Goal: Information Seeking & Learning: Learn about a topic

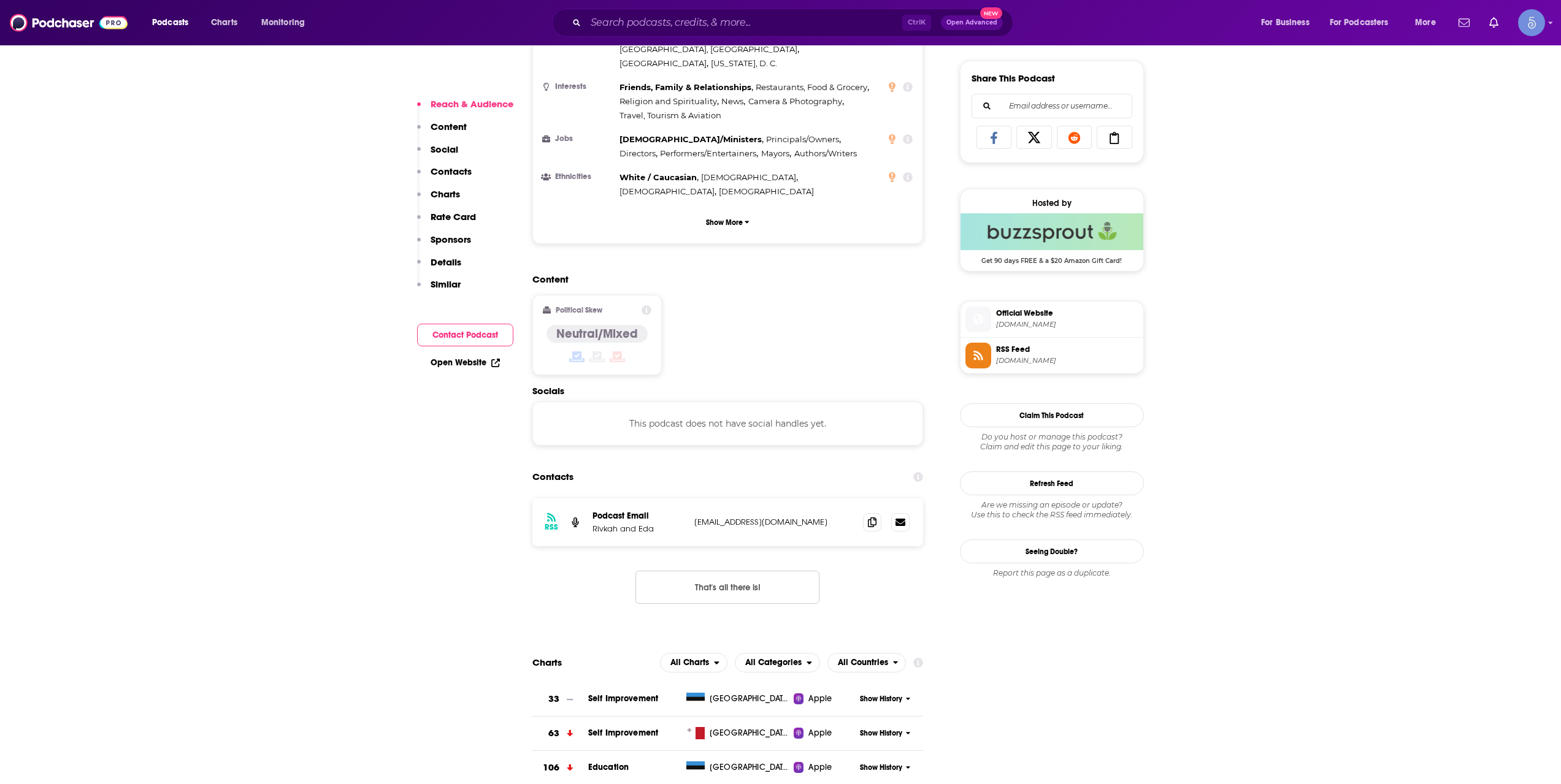
scroll to position [818, 0]
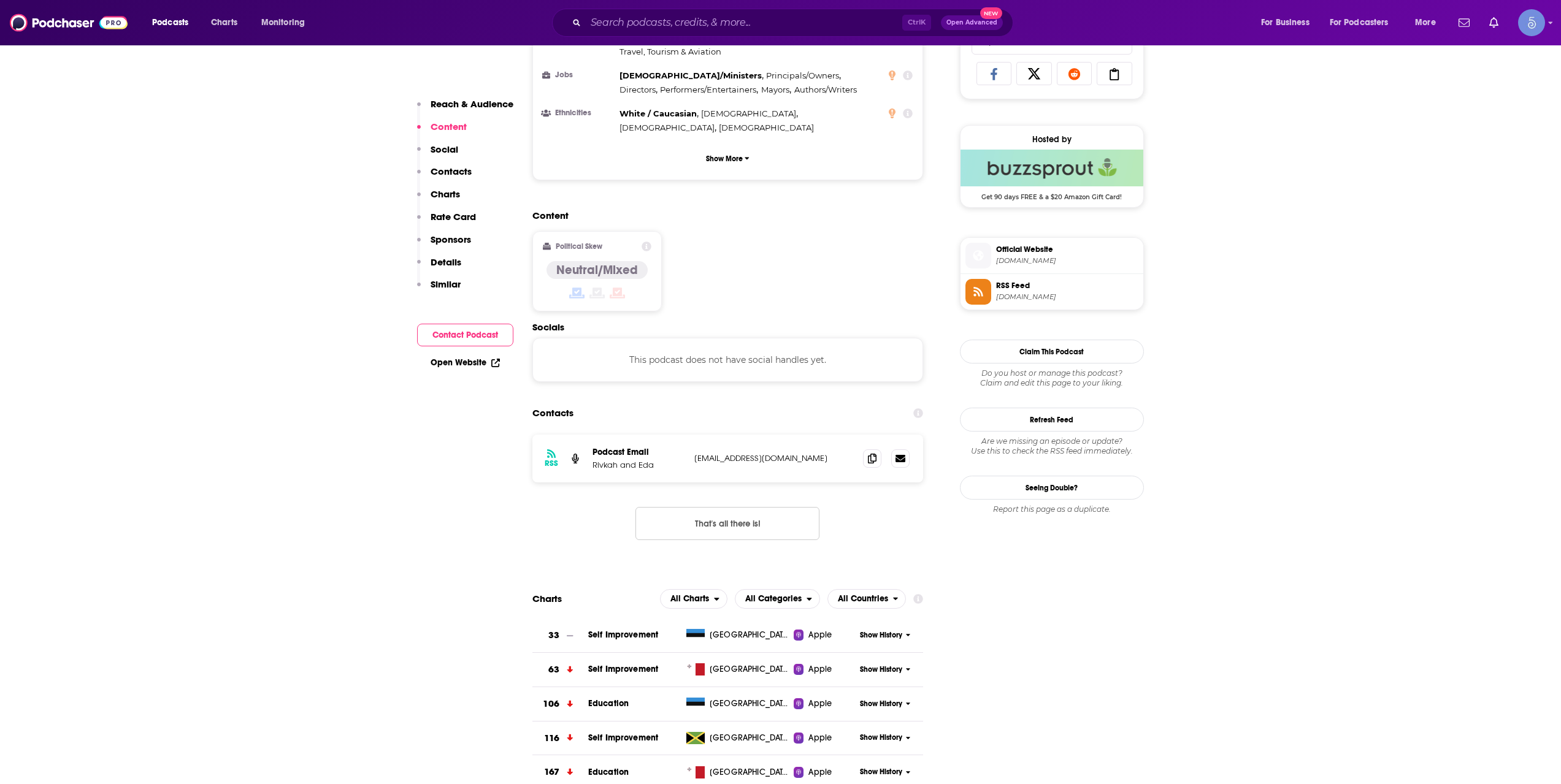
click at [663, 209] on div "Content Political Skew Neutral/Mixed" at bounding box center [727, 265] width 391 height 112
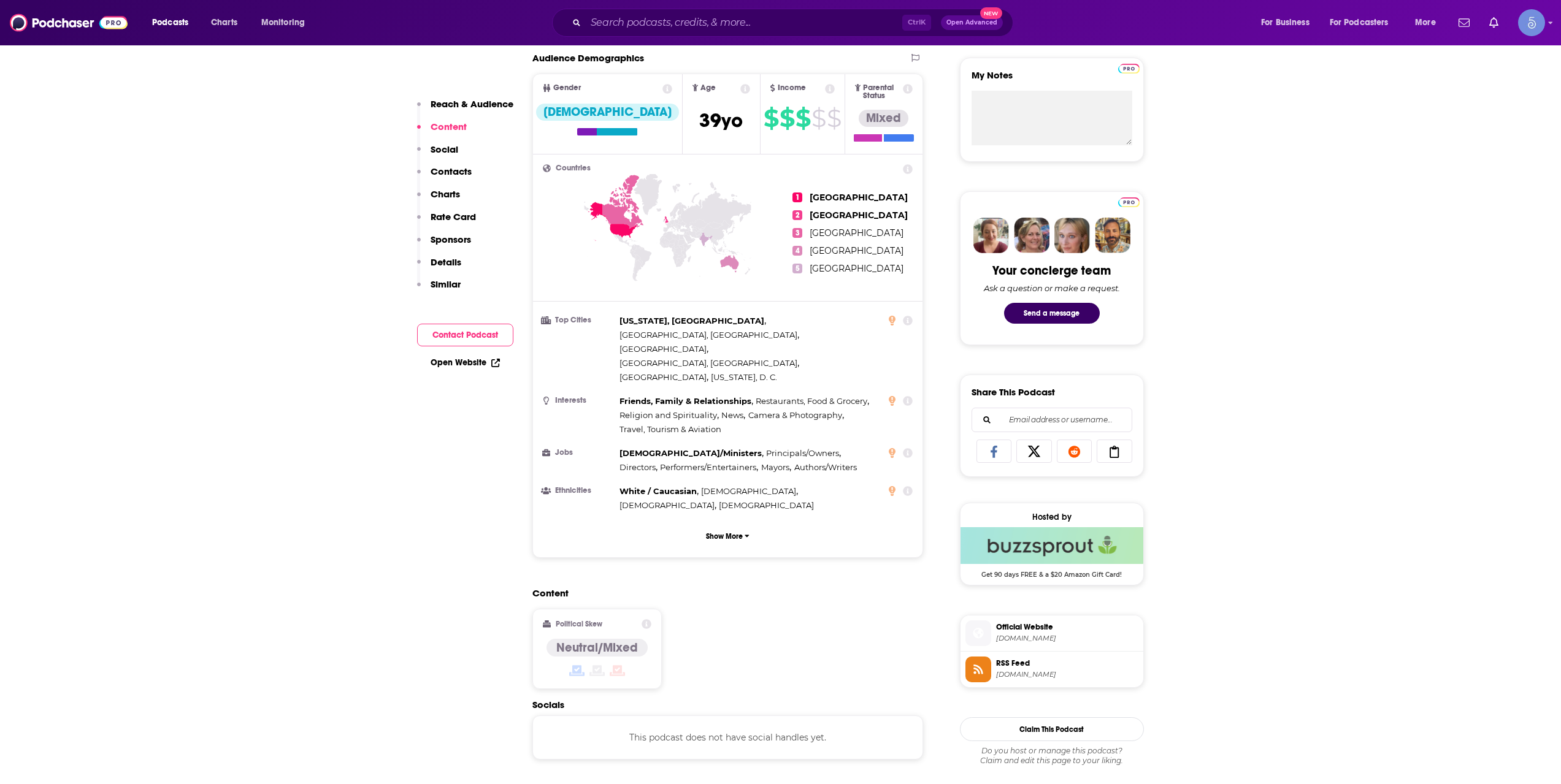
scroll to position [0, 0]
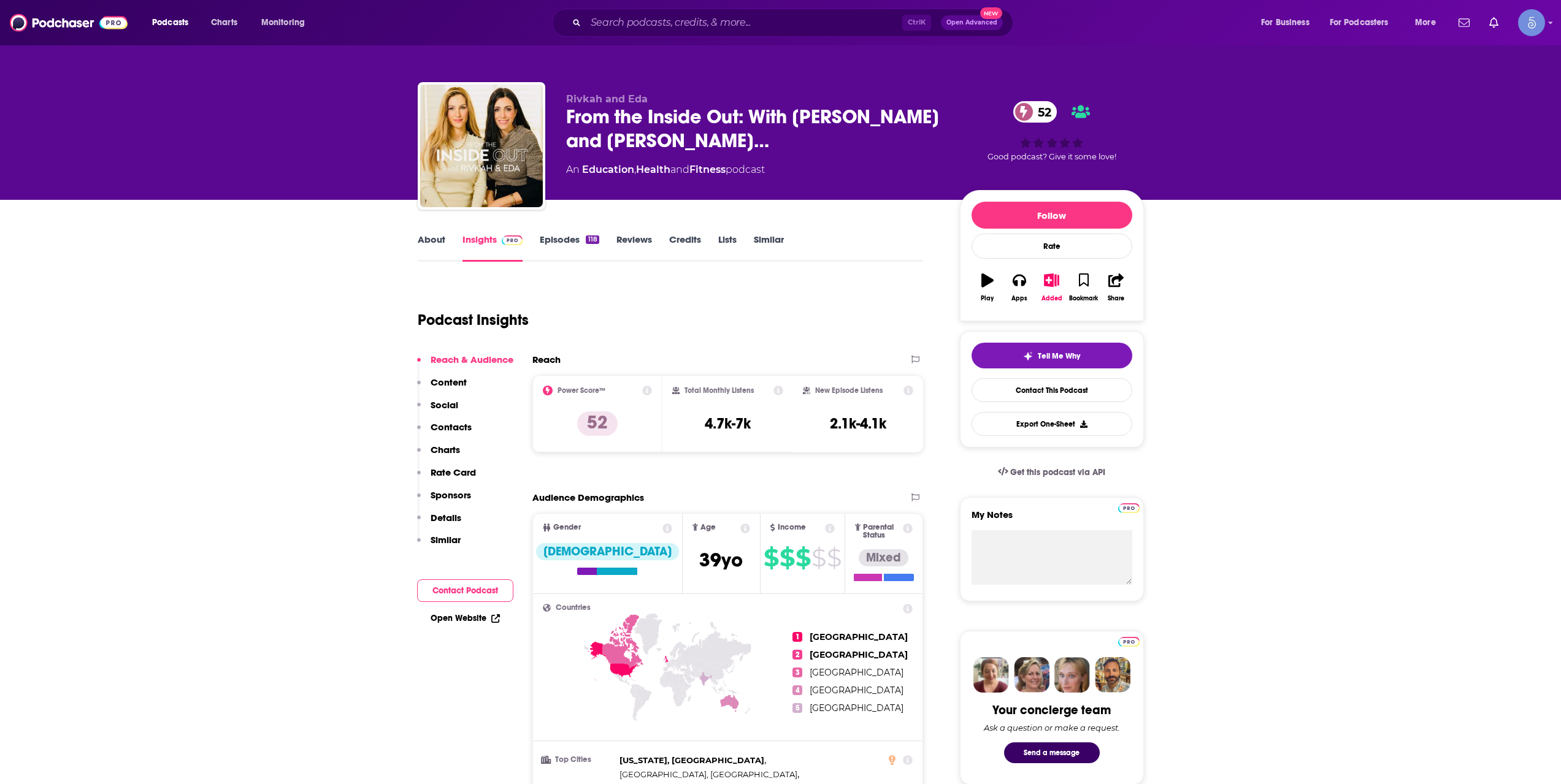
click at [716, 36] on div "Ctrl K Open Advanced New" at bounding box center [782, 23] width 461 height 28
click at [724, 18] on input "Search podcasts, credits, & more..." at bounding box center [744, 23] width 316 height 19
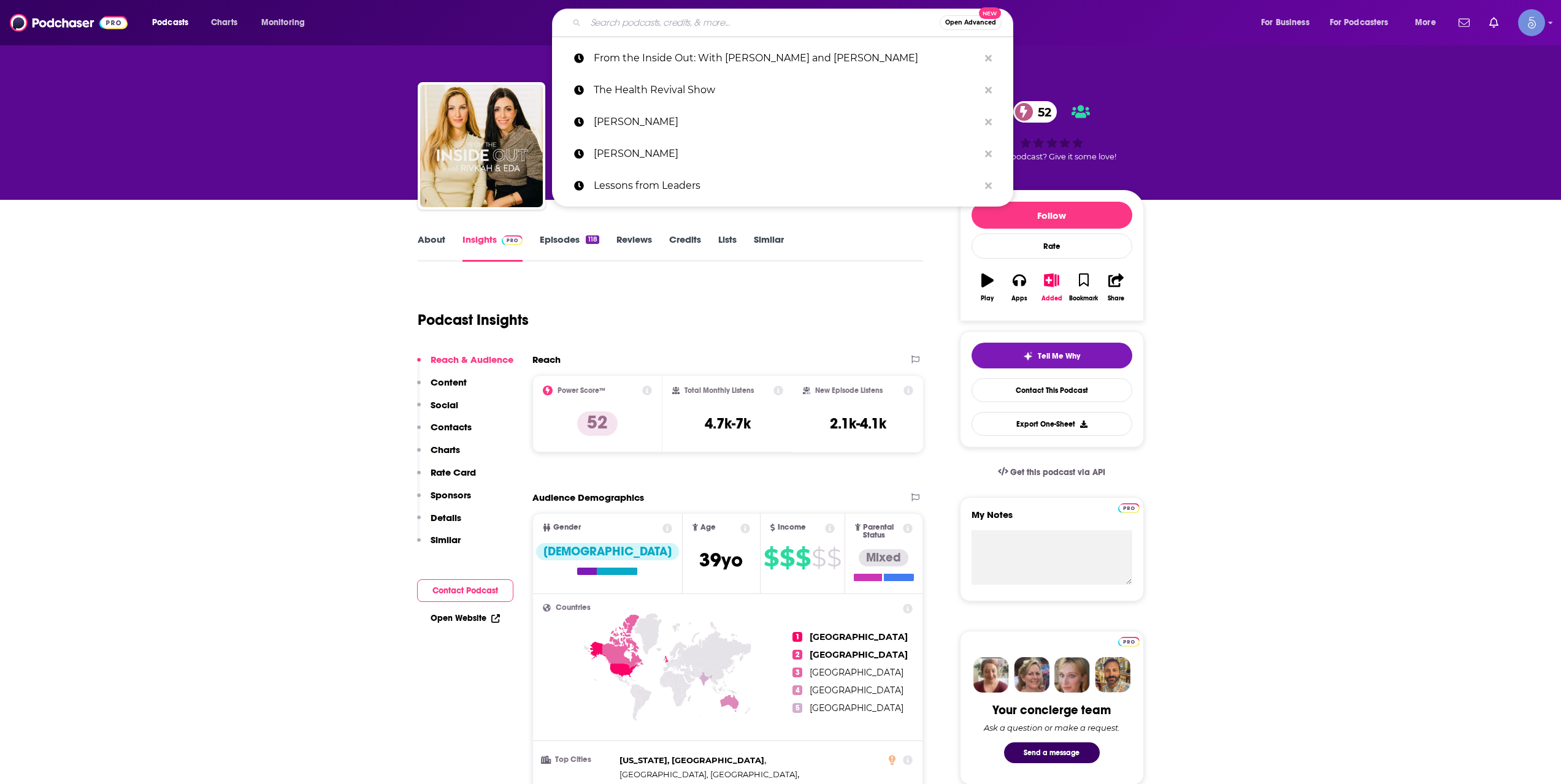
paste input "Wealthion - Be Financially Resilient"
type input "Wealthion - Be Financially Resilient"
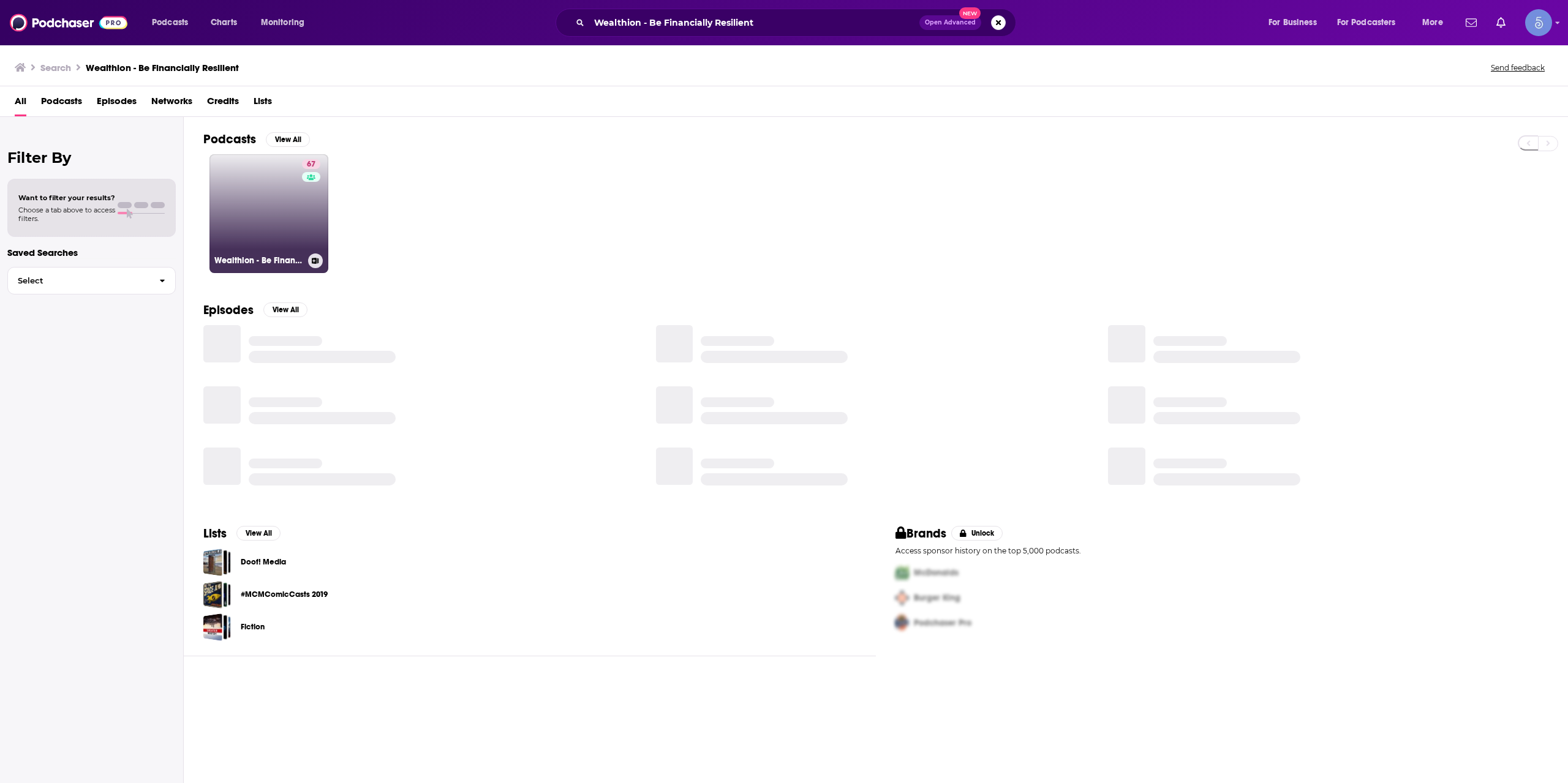
click at [300, 215] on link "67 Wealthion - Be Financially Resilient" at bounding box center [269, 214] width 119 height 119
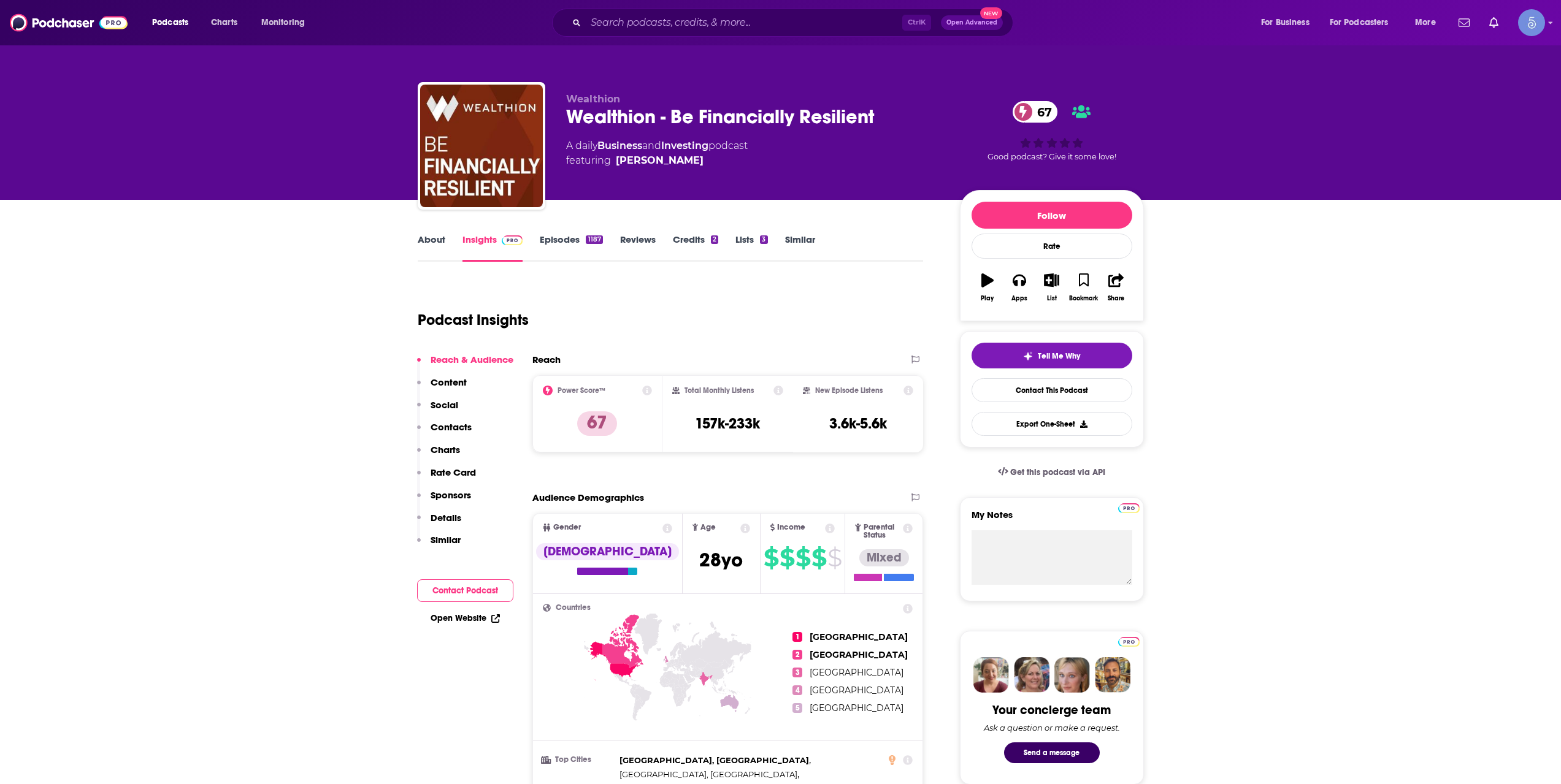
click at [436, 259] on link "About" at bounding box center [431, 248] width 28 height 28
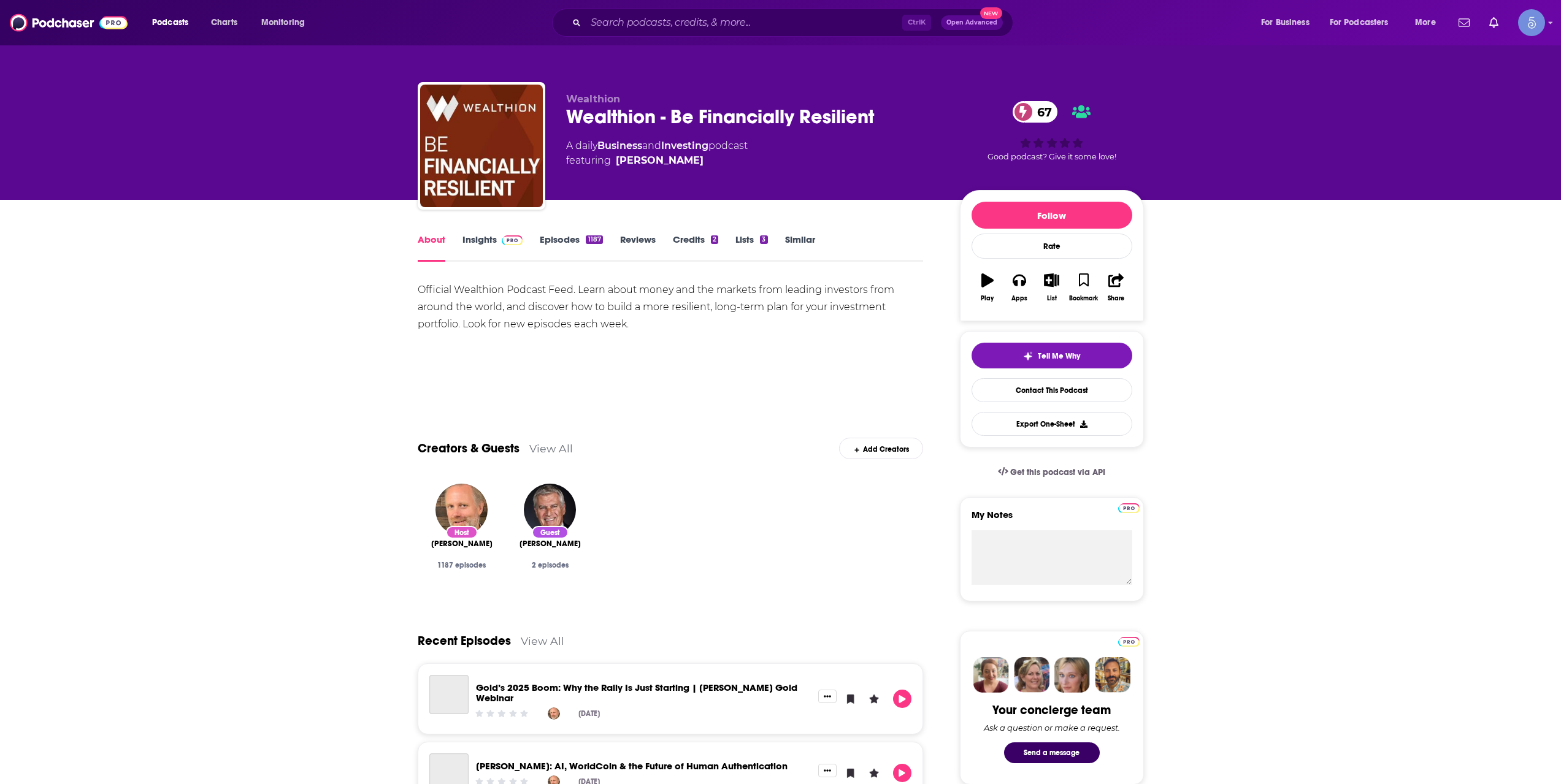
click at [490, 248] on link "Insights" at bounding box center [493, 248] width 61 height 28
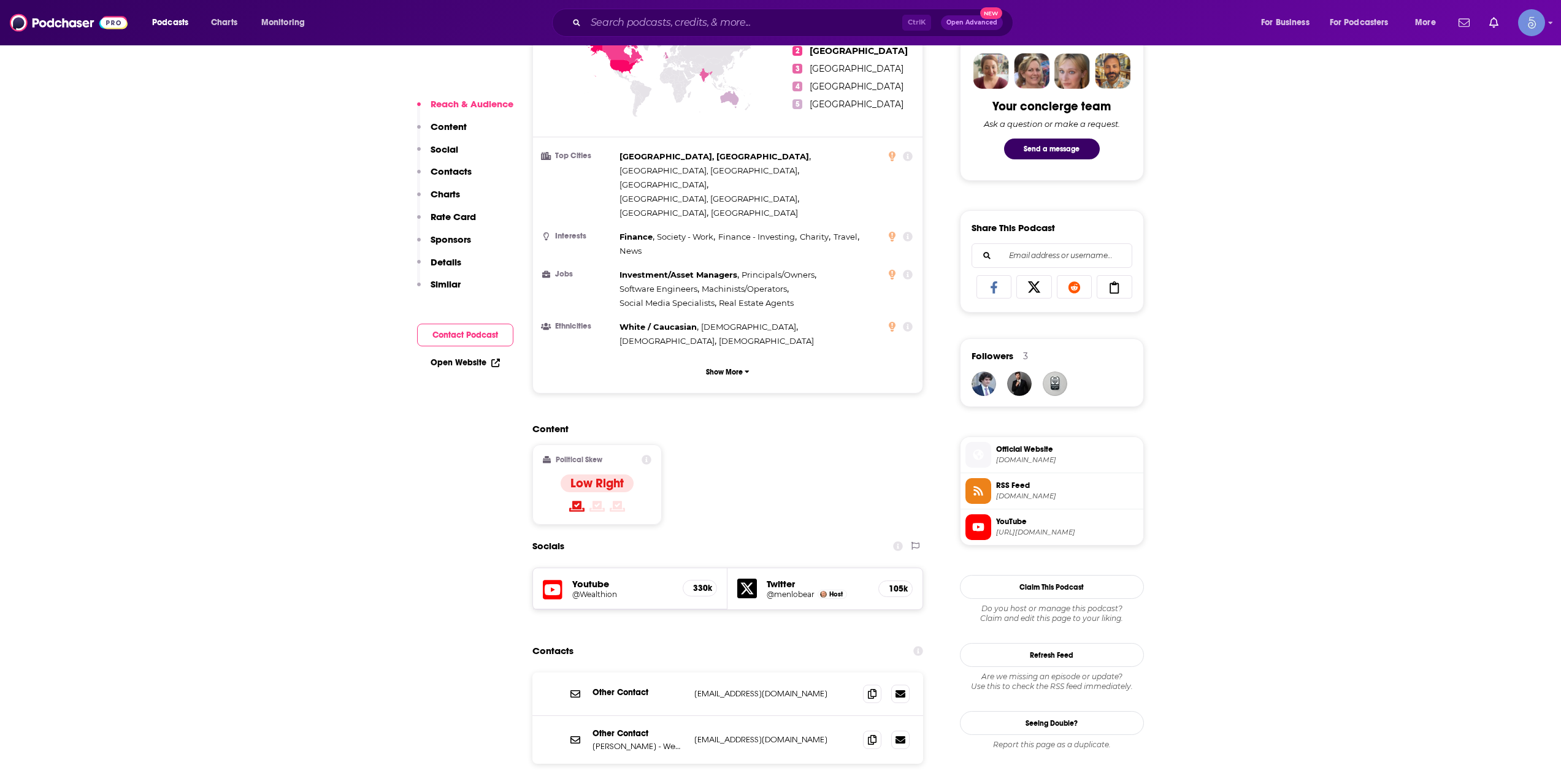
scroll to position [613, 0]
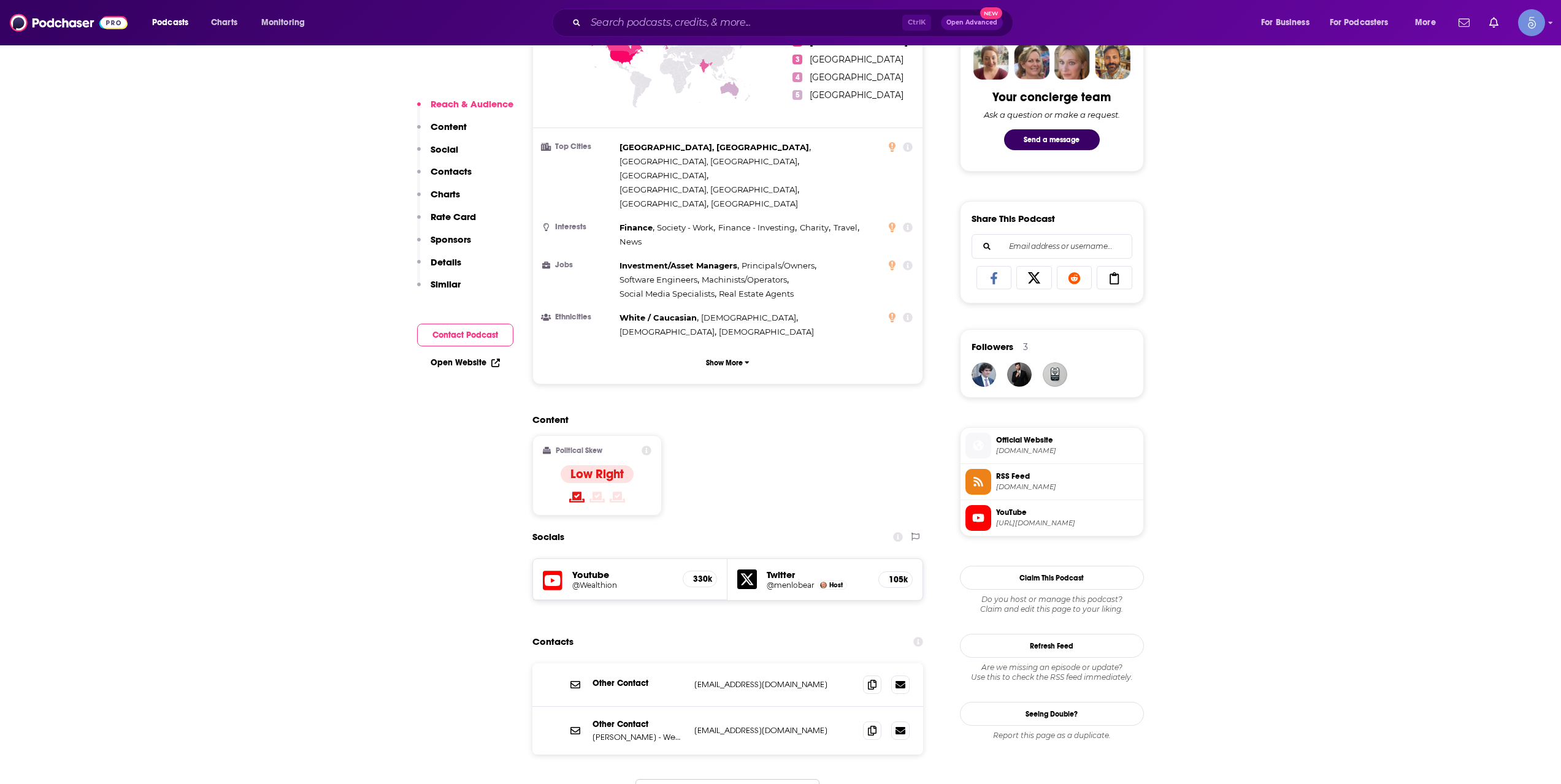
click at [590, 580] on h5 "@Wealthion" at bounding box center [623, 585] width 102 height 9
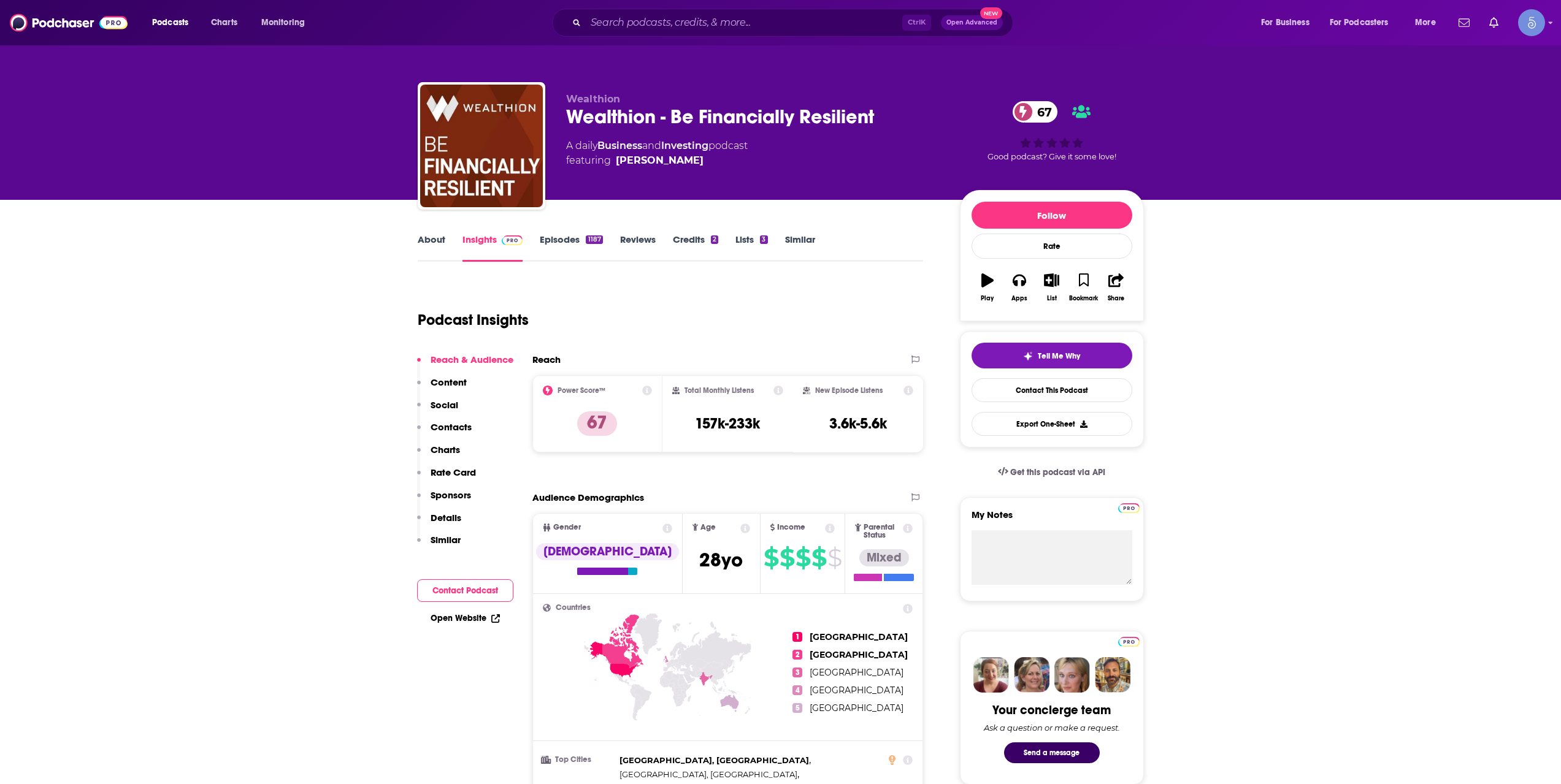
click at [440, 235] on link "About" at bounding box center [431, 248] width 28 height 28
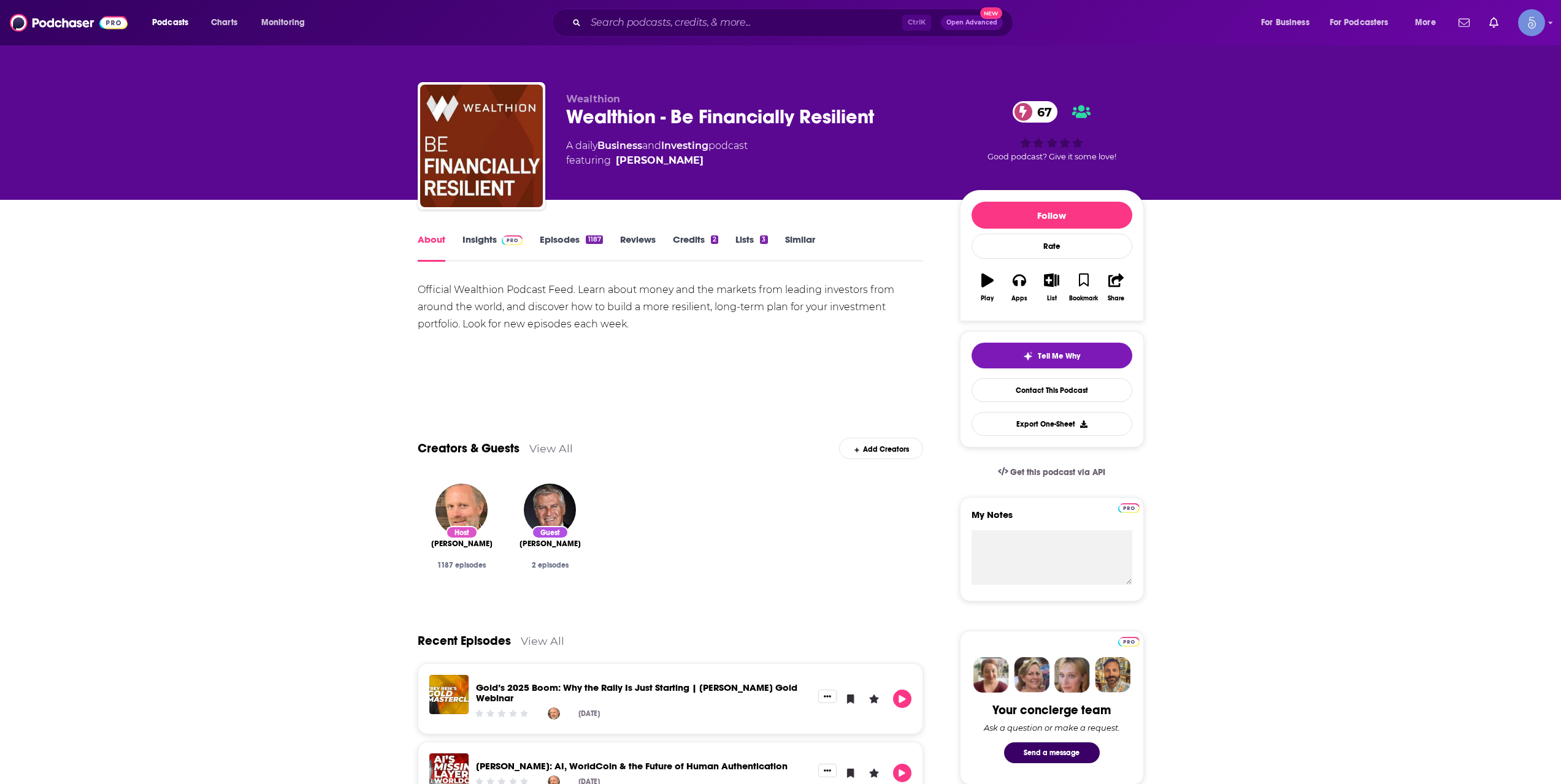
click at [502, 244] on img at bounding box center [512, 240] width 21 height 10
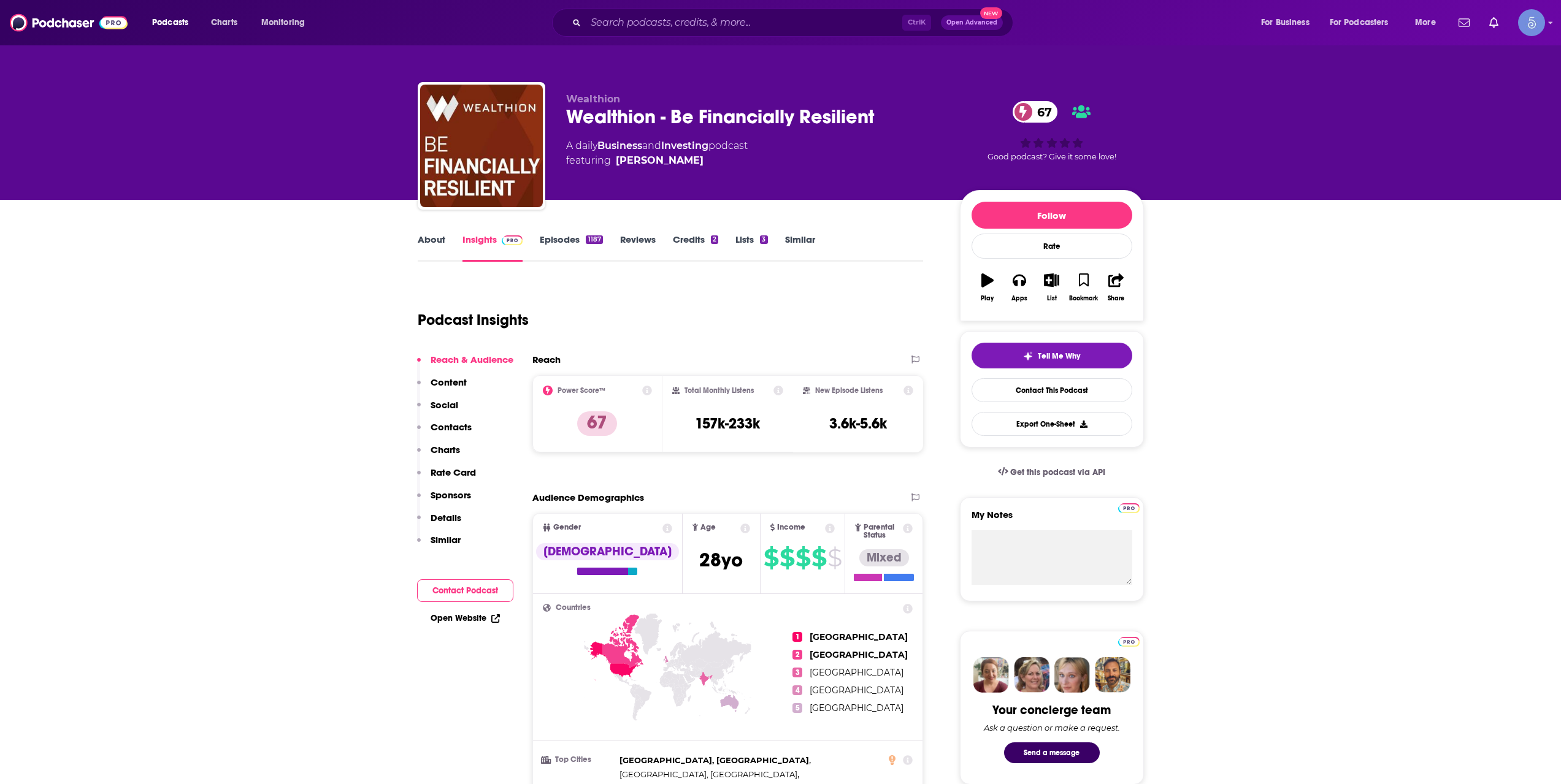
click at [554, 244] on link "Episodes 1187" at bounding box center [571, 248] width 63 height 28
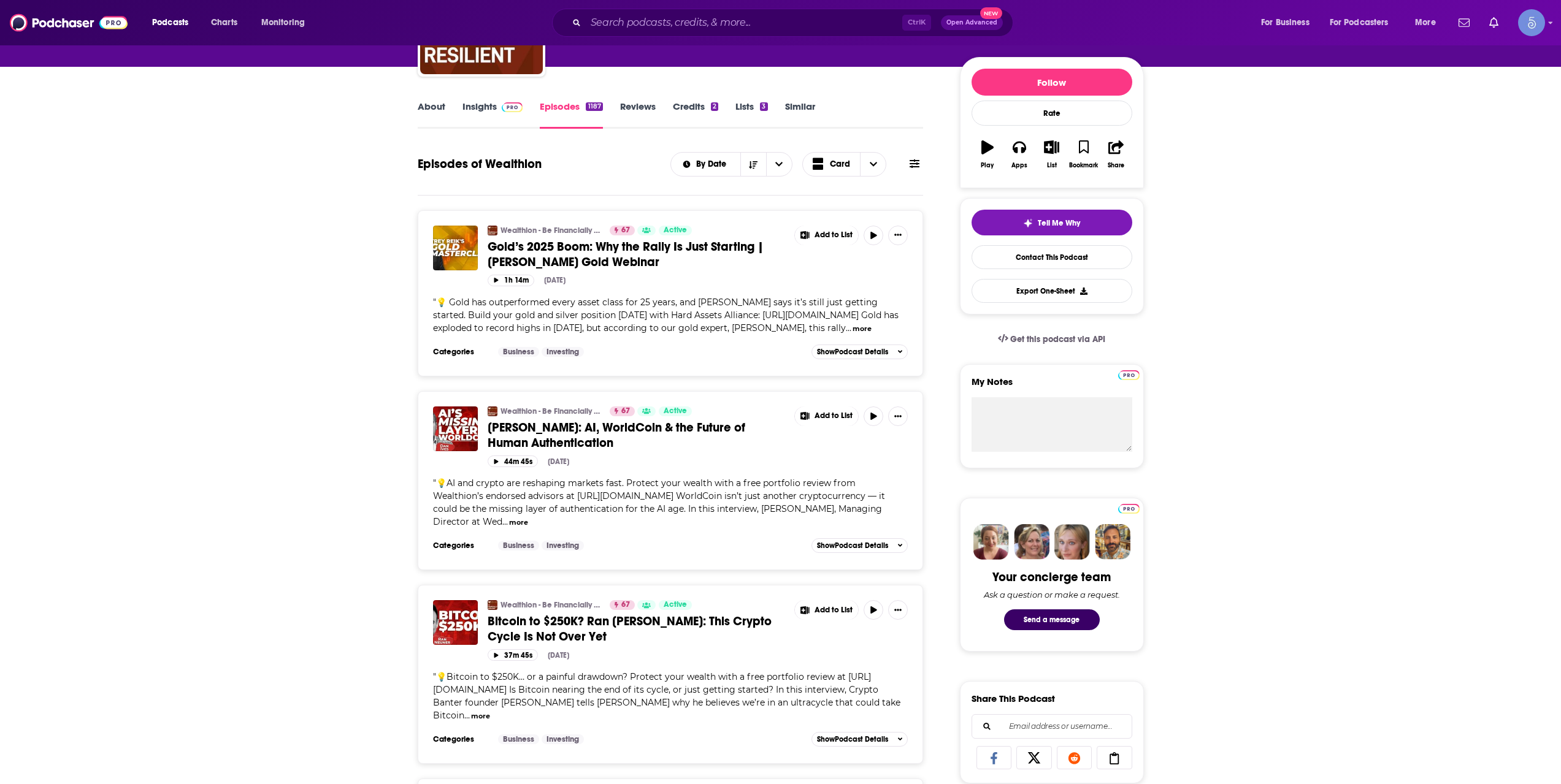
scroll to position [409, 0]
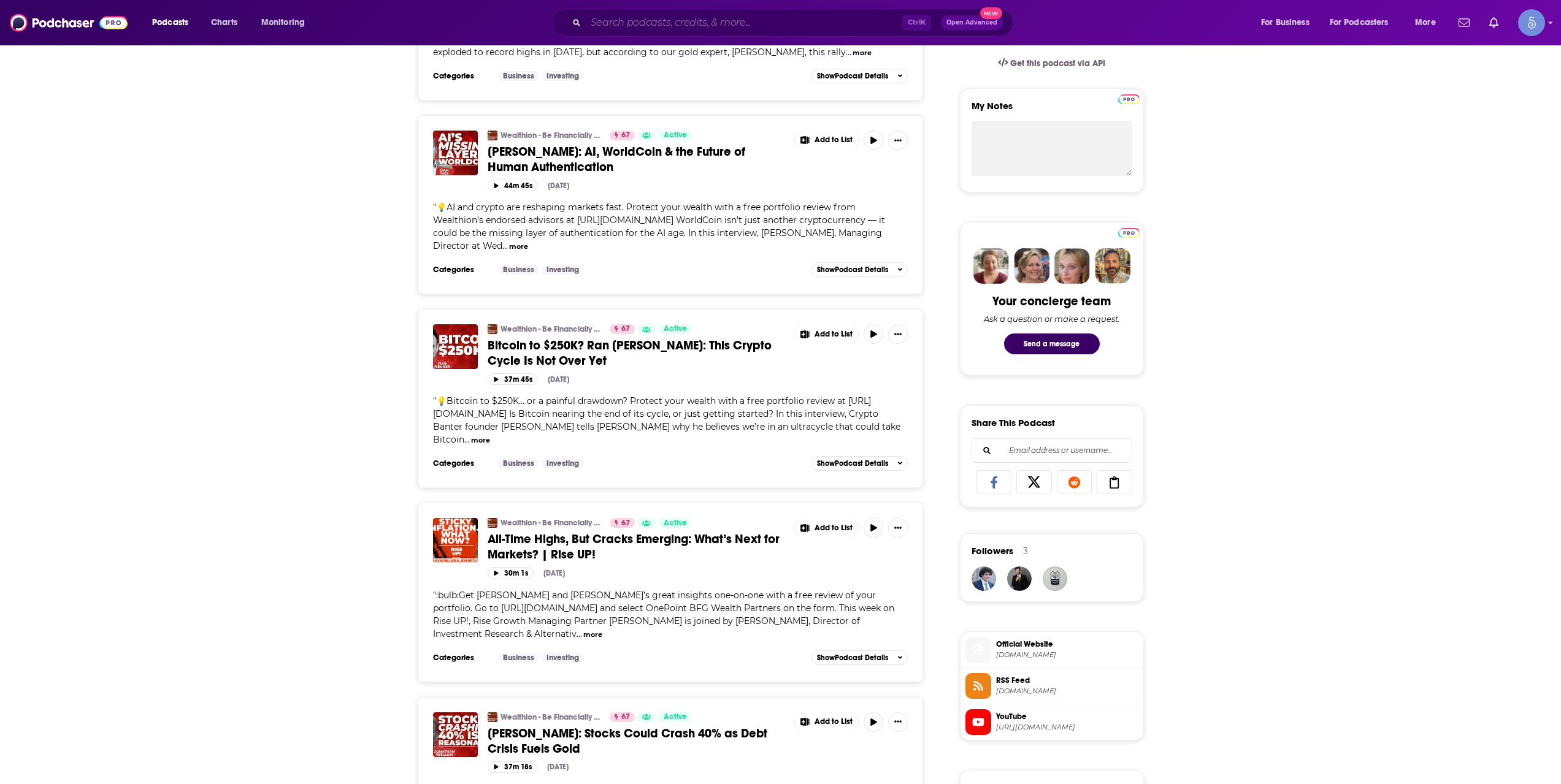
click at [728, 26] on input "Search podcasts, credits, & more..." at bounding box center [744, 23] width 316 height 19
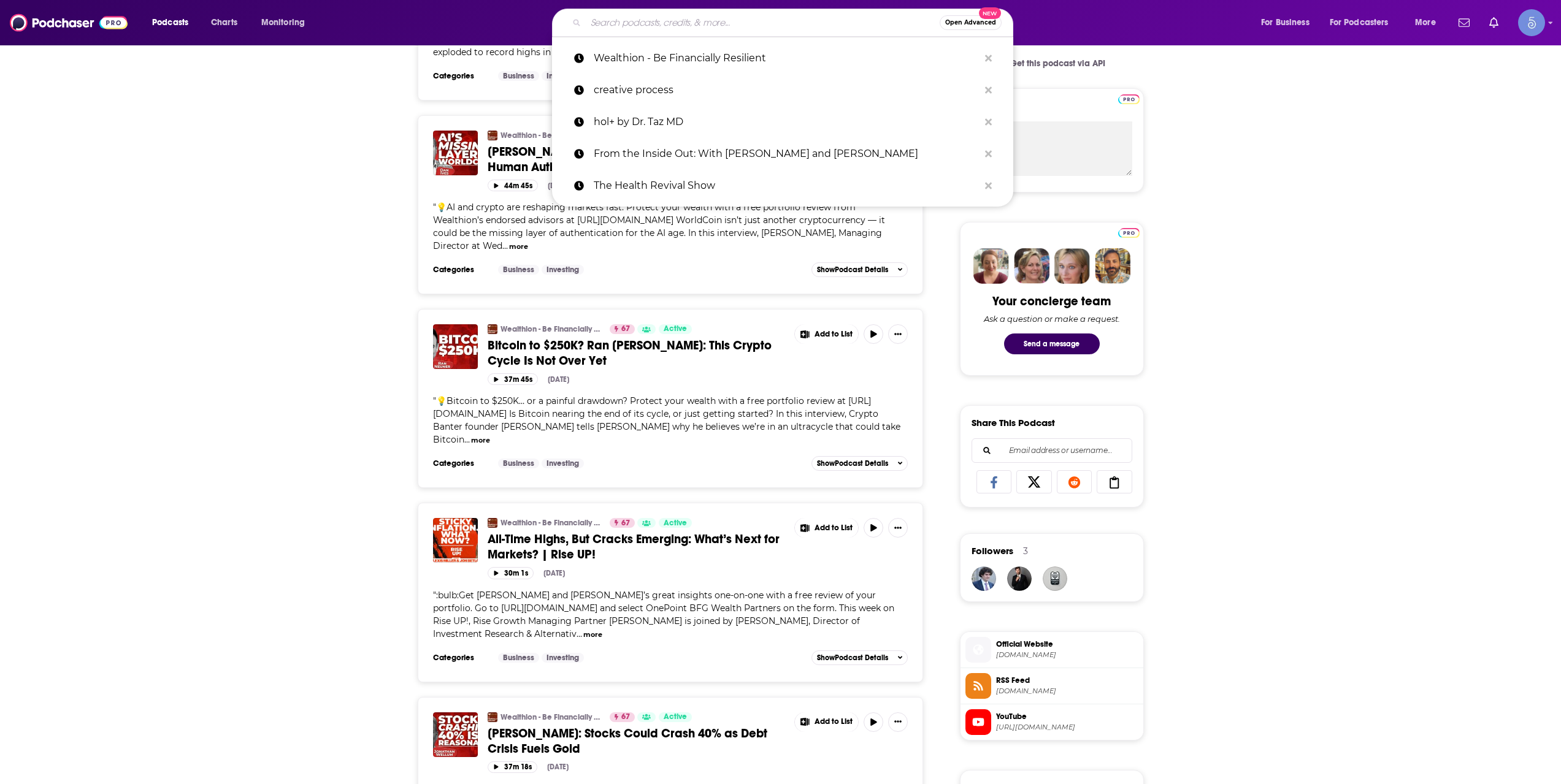
paste input "RiskReversal Pod"
type input "RiskReversal Pod"
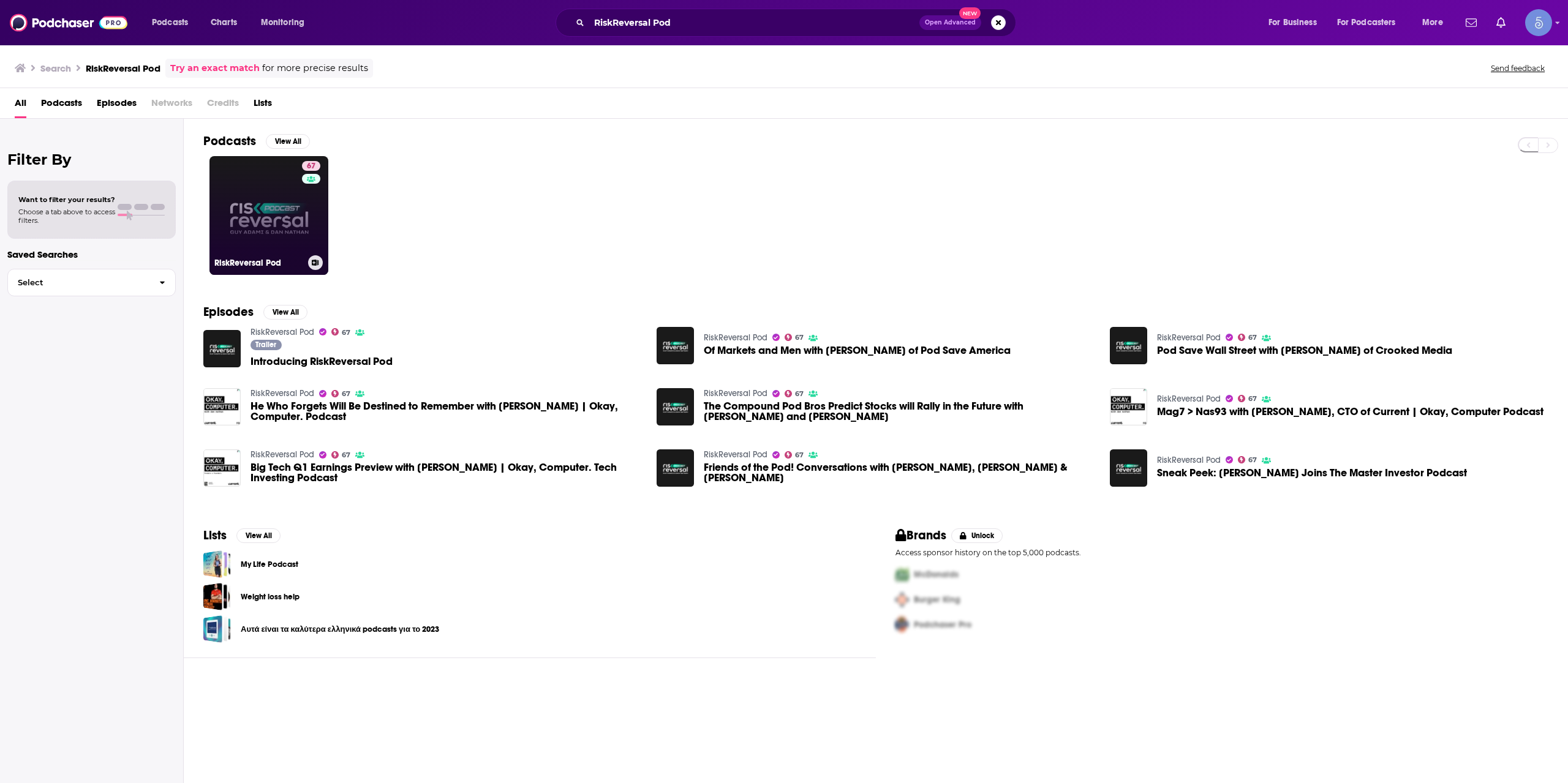
click at [310, 231] on div "67" at bounding box center [312, 208] width 21 height 94
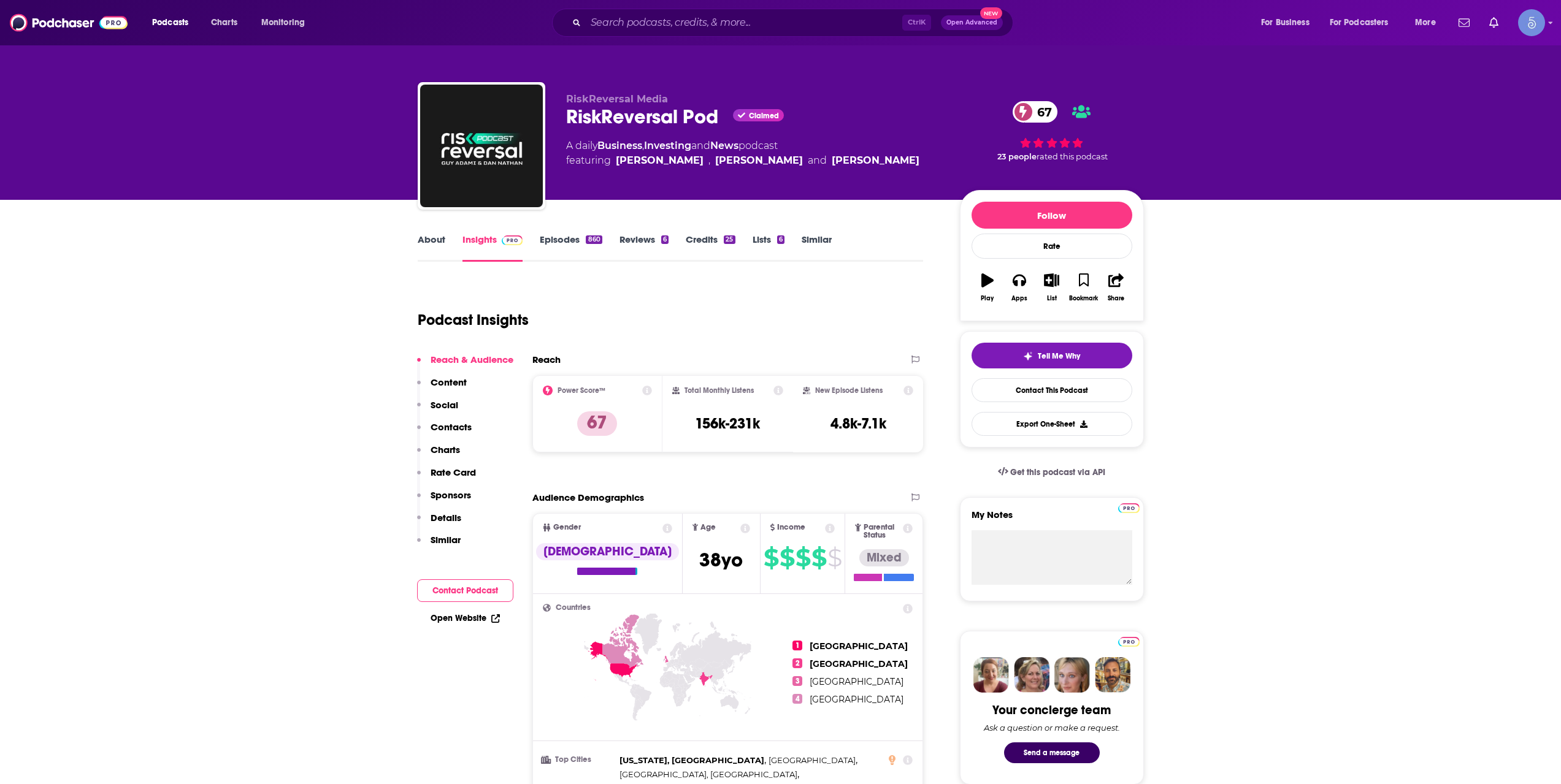
scroll to position [613, 0]
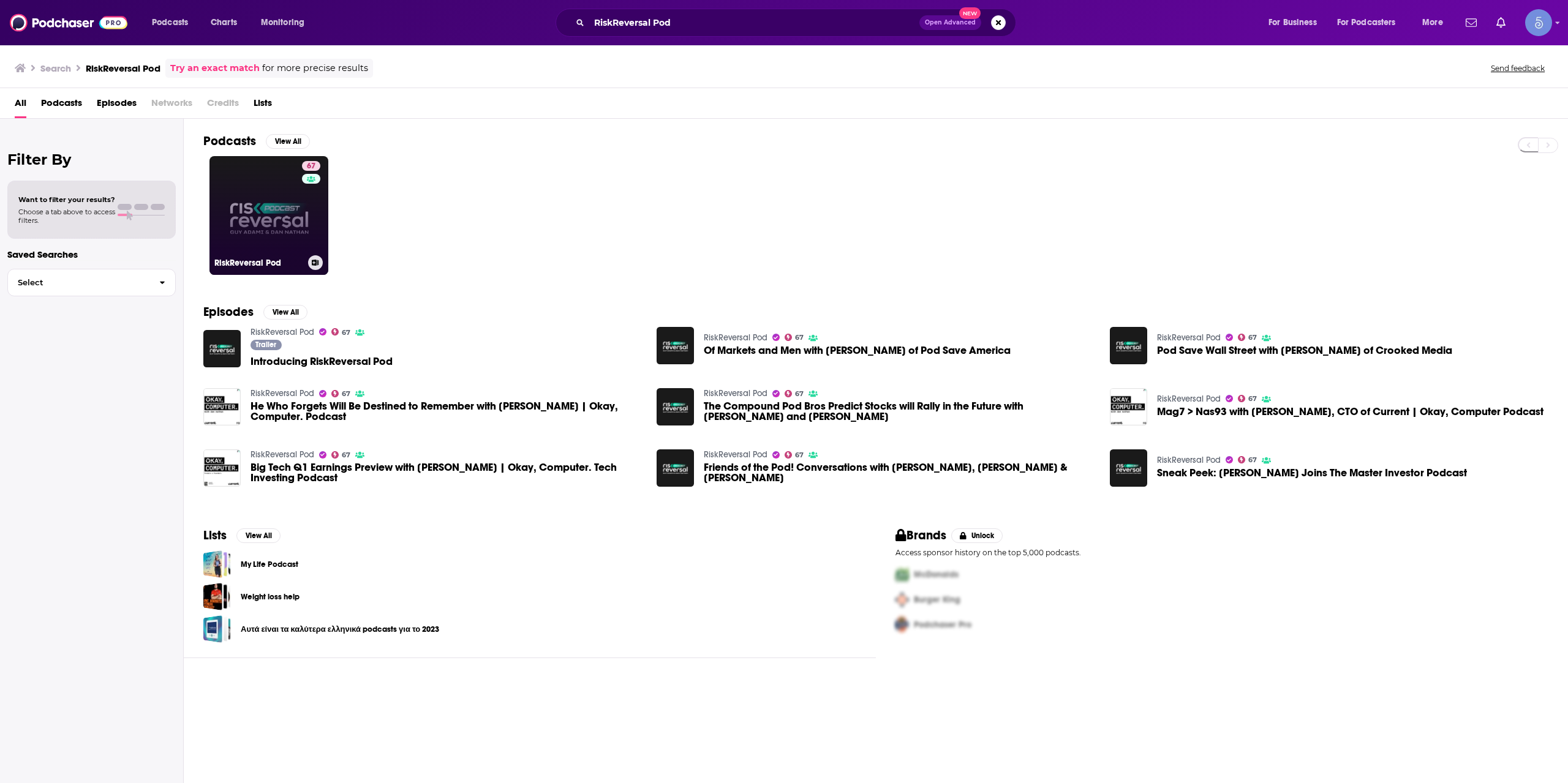
click at [250, 198] on link "67 RiskReversal Pod" at bounding box center [269, 216] width 119 height 119
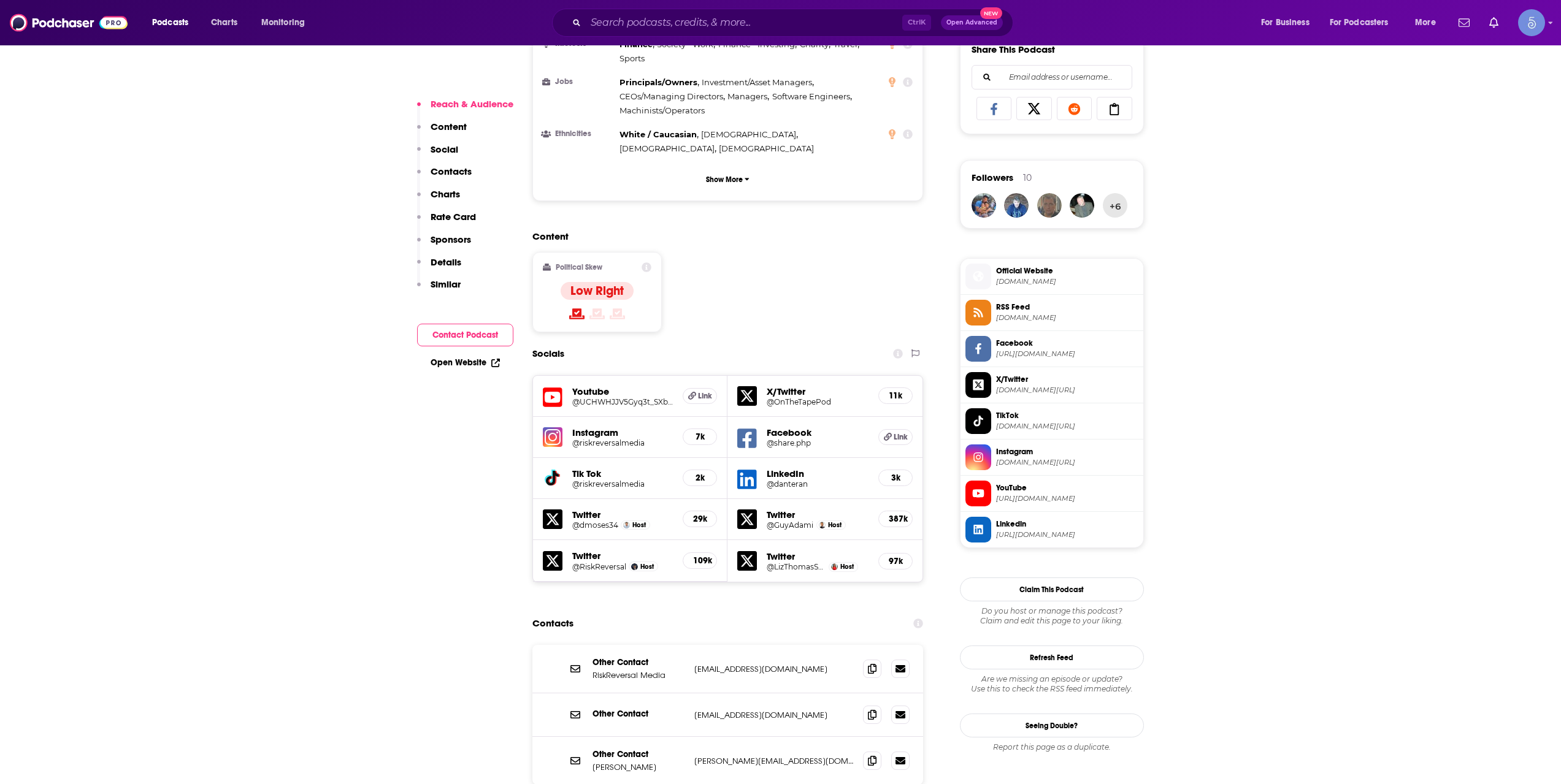
scroll to position [818, 0]
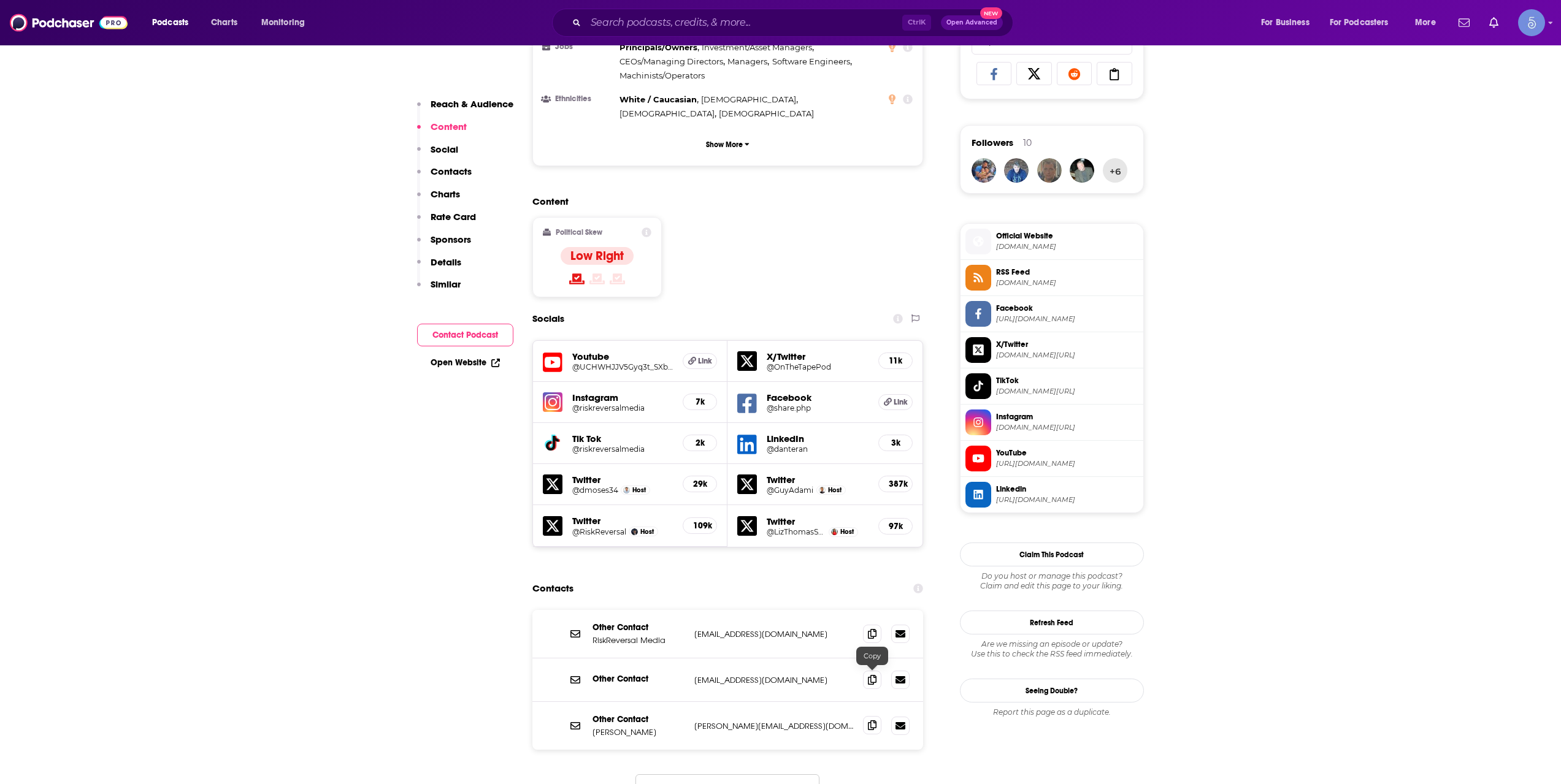
click at [874, 721] on icon at bounding box center [872, 725] width 8 height 10
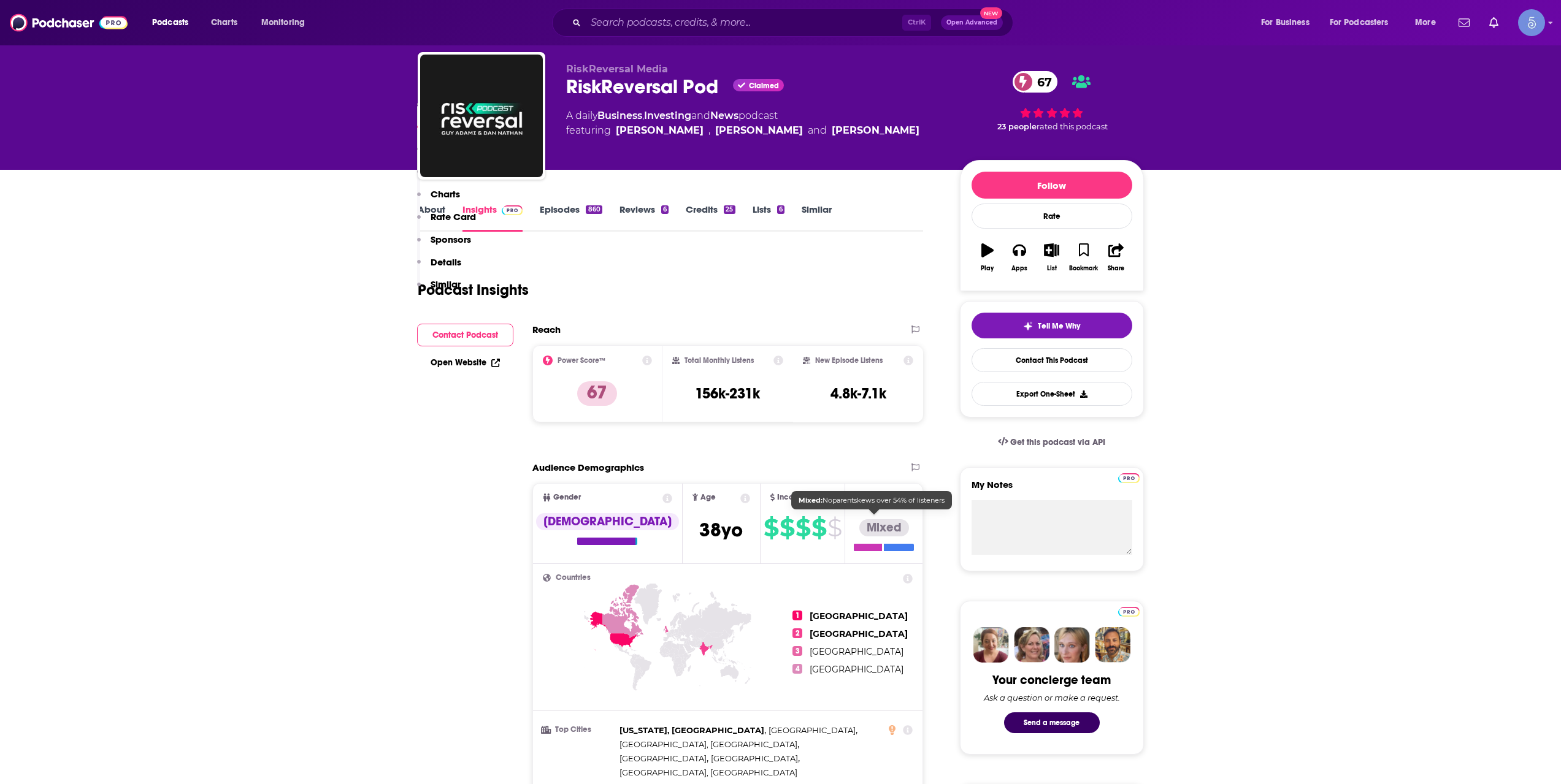
scroll to position [0, 0]
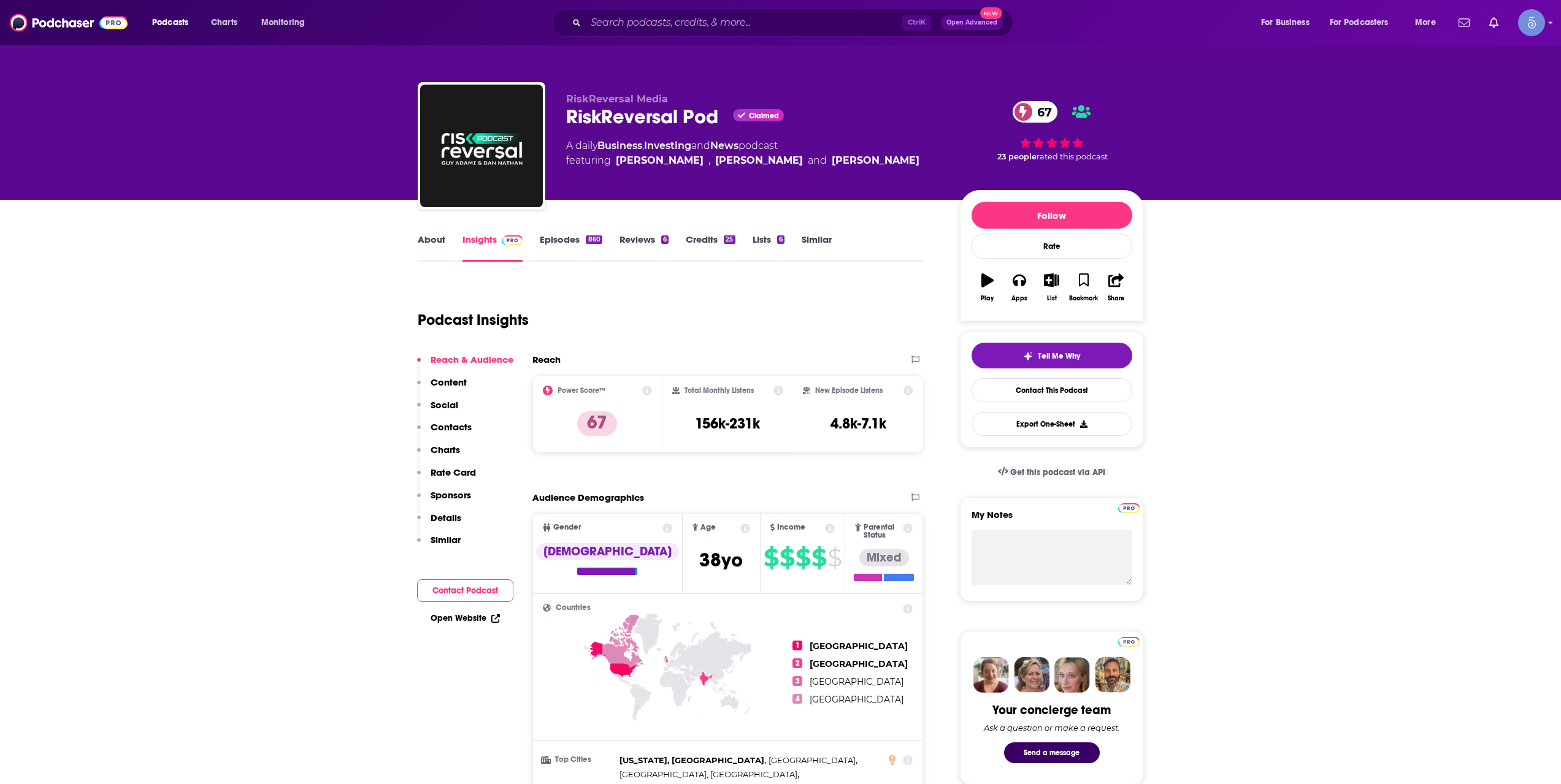
click at [575, 244] on link "Episodes 860" at bounding box center [571, 248] width 62 height 28
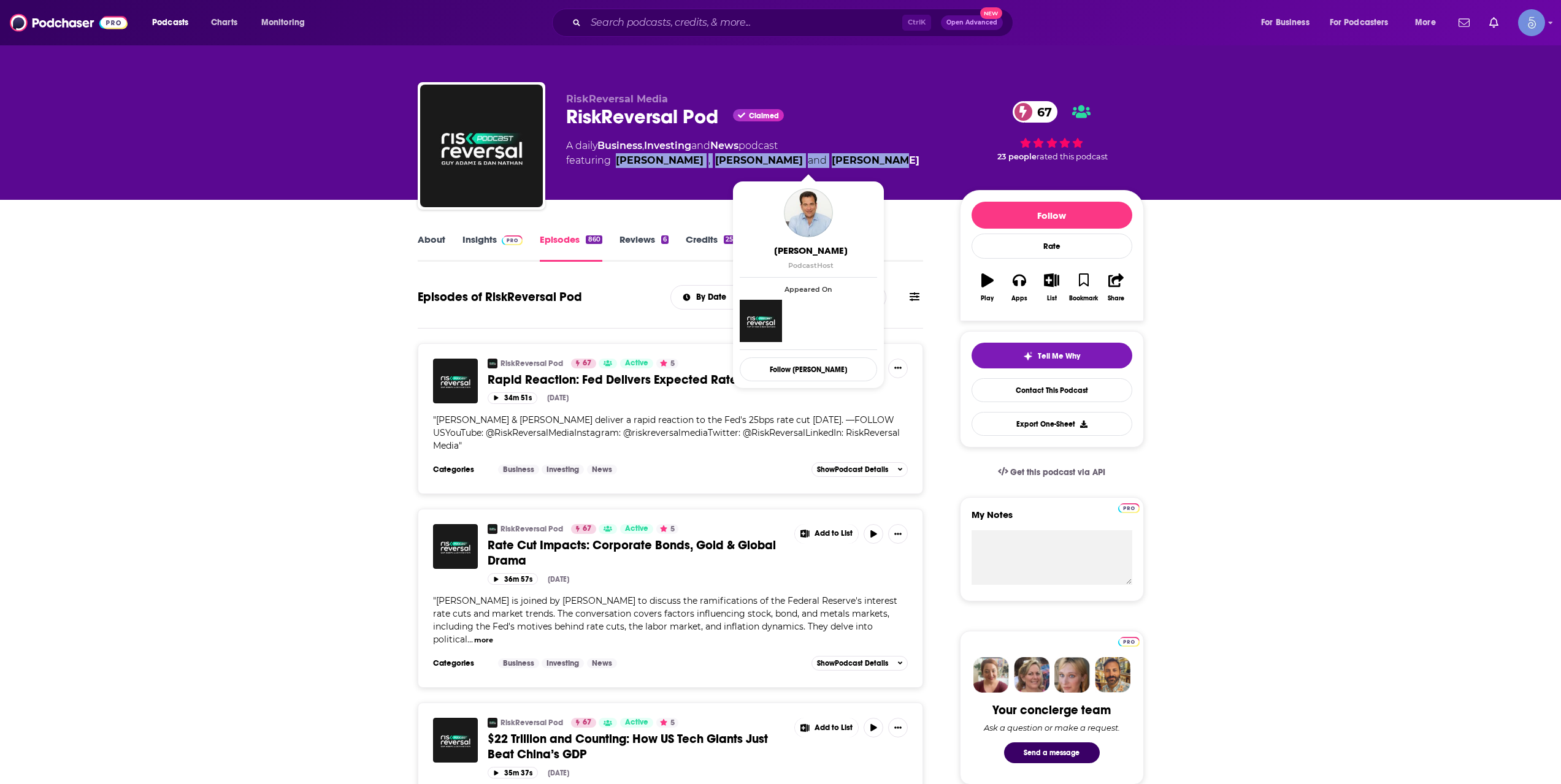
drag, startPoint x: 614, startPoint y: 164, endPoint x: 846, endPoint y: 165, distance: 232.0
click at [848, 165] on div "A daily Business , Investing and News podcast featuring [PERSON_NAME] , [PERSON…" at bounding box center [753, 153] width 374 height 30
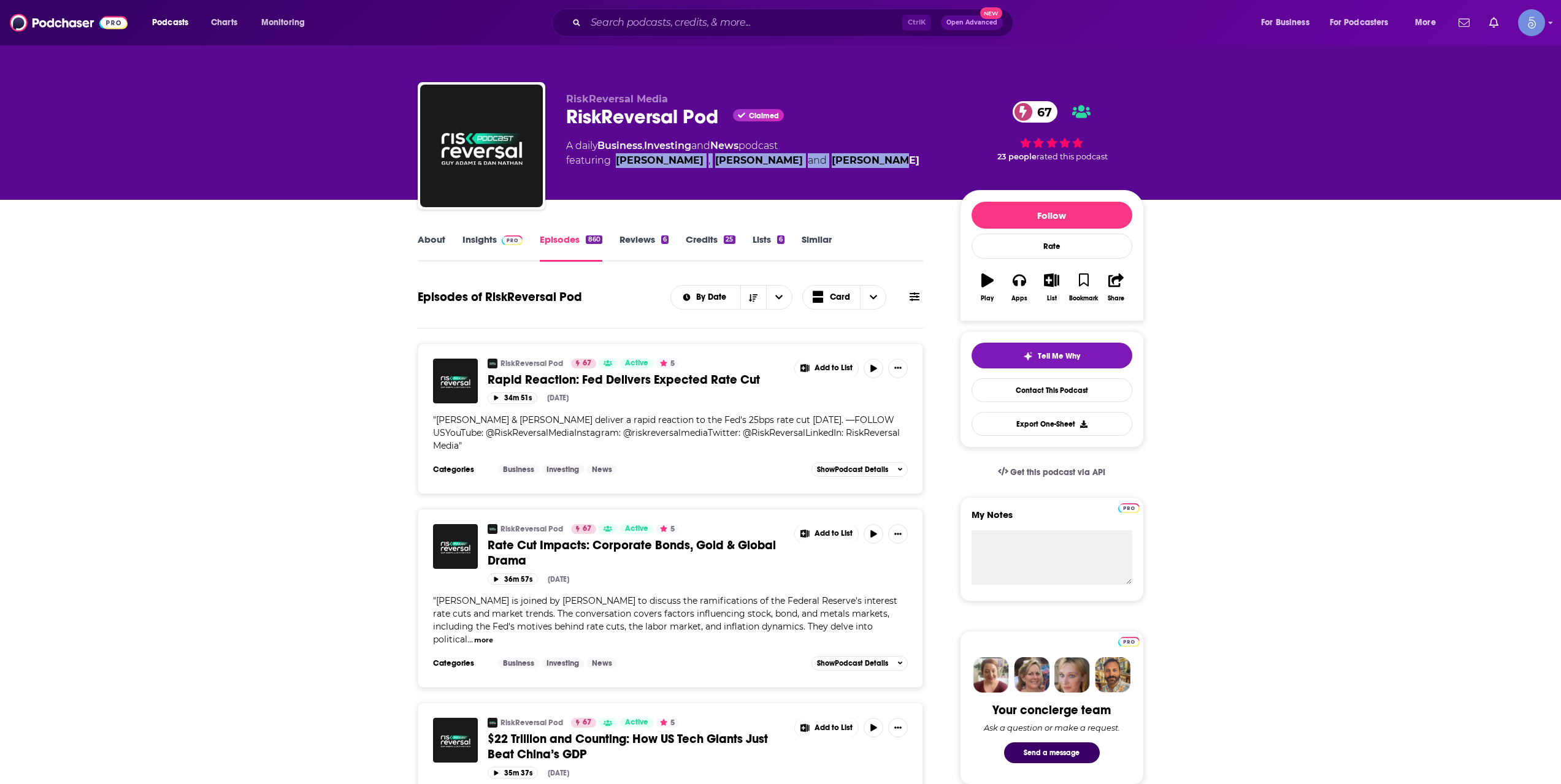
copy span "[PERSON_NAME] , [PERSON_NAME] and [PERSON_NAME]"
click at [815, 34] on div "Ctrl K Open Advanced New" at bounding box center [782, 23] width 461 height 28
click at [823, 25] on input "Search podcasts, credits, & more..." at bounding box center [744, 23] width 316 height 19
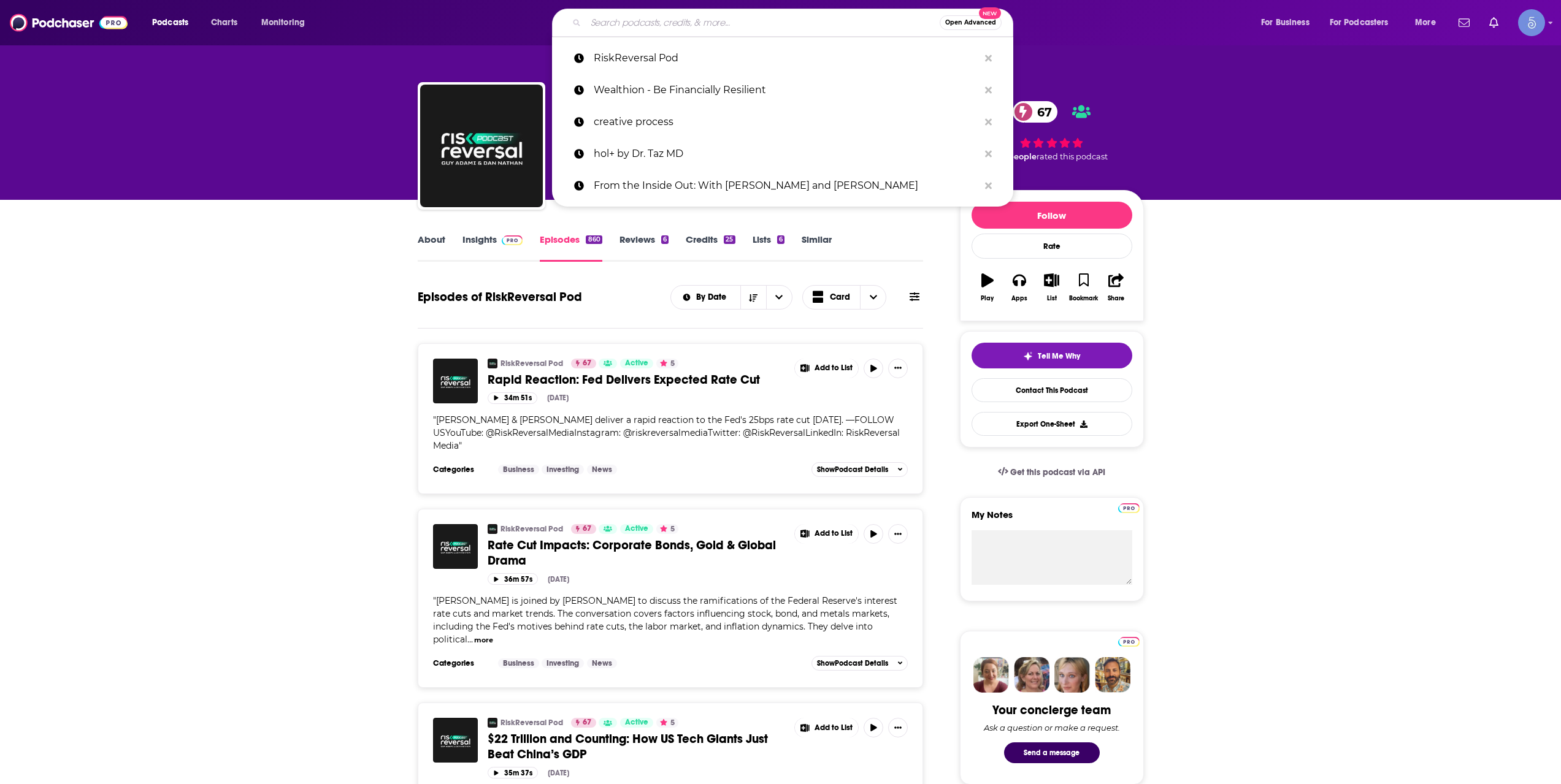
paste input "How I Invest with [PERSON_NAME]"
type input "How I Invest with [PERSON_NAME]"
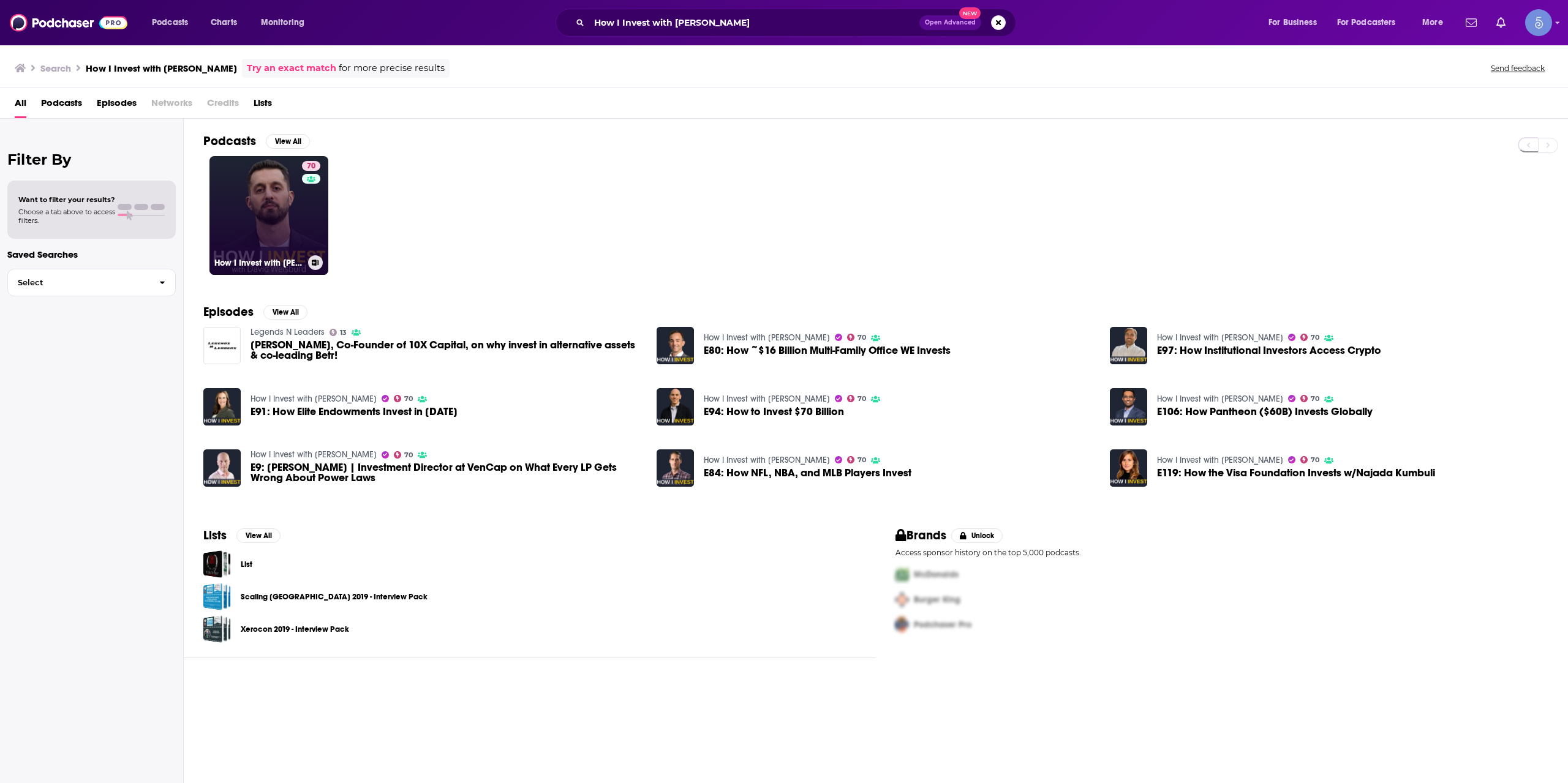
click at [301, 242] on link "70 How I Invest with [PERSON_NAME]" at bounding box center [269, 216] width 119 height 119
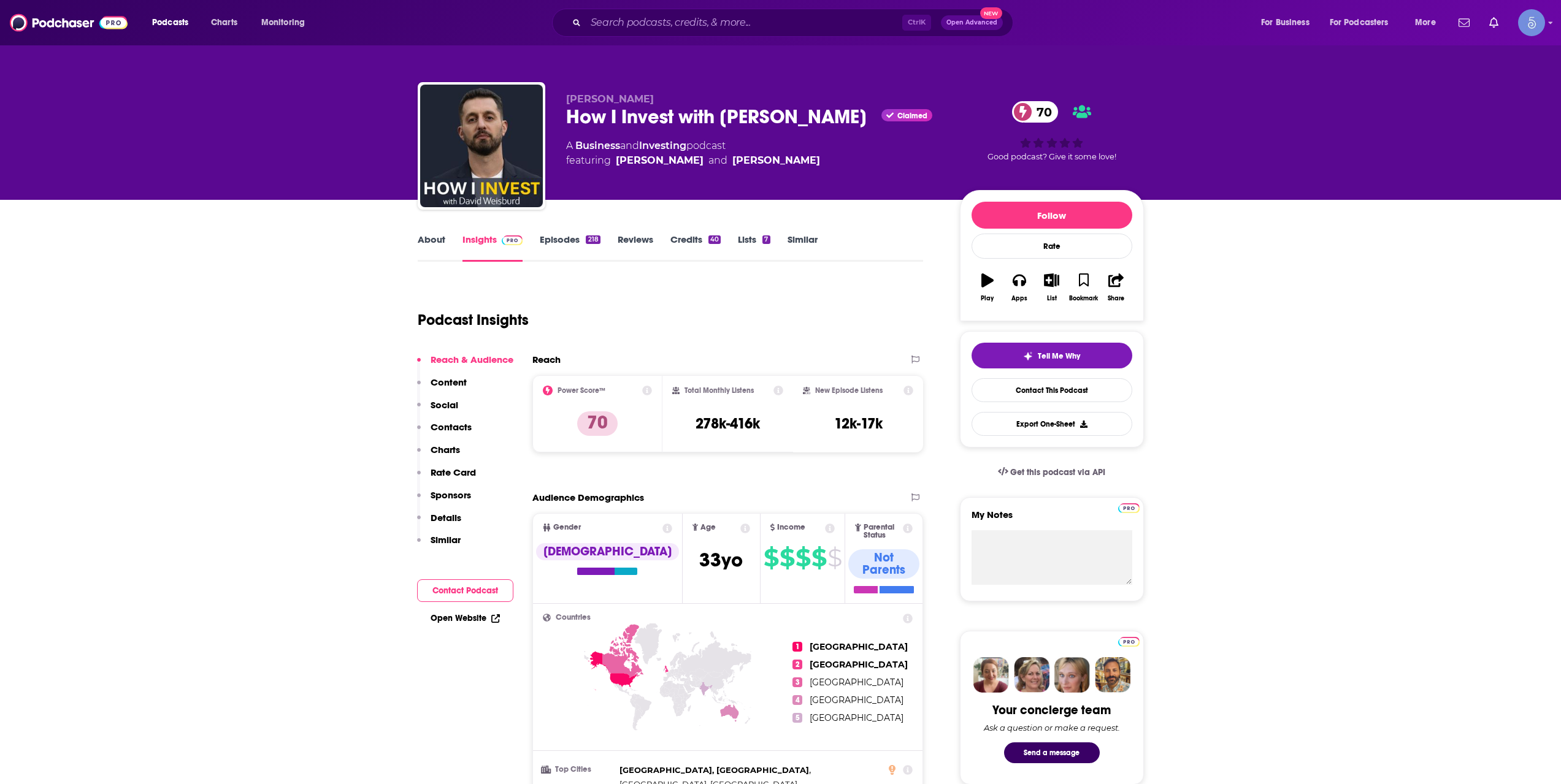
click at [813, 163] on div "A Business and Investing podcast featuring [PERSON_NAME] and [PERSON_NAME]" at bounding box center [753, 153] width 374 height 30
click at [574, 238] on link "Episodes 218" at bounding box center [570, 248] width 60 height 28
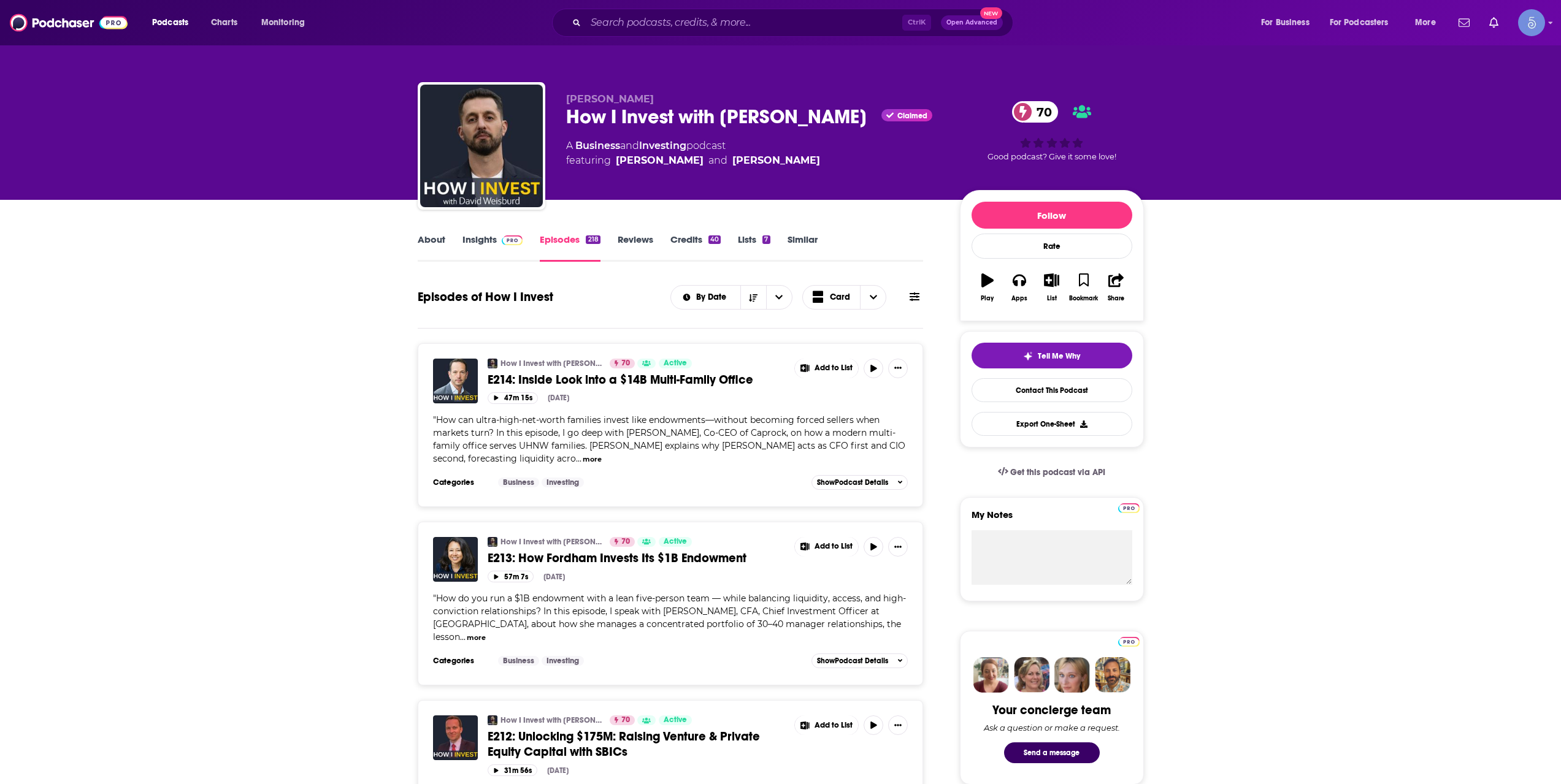
click at [583, 458] on button "more" at bounding box center [592, 460] width 19 height 10
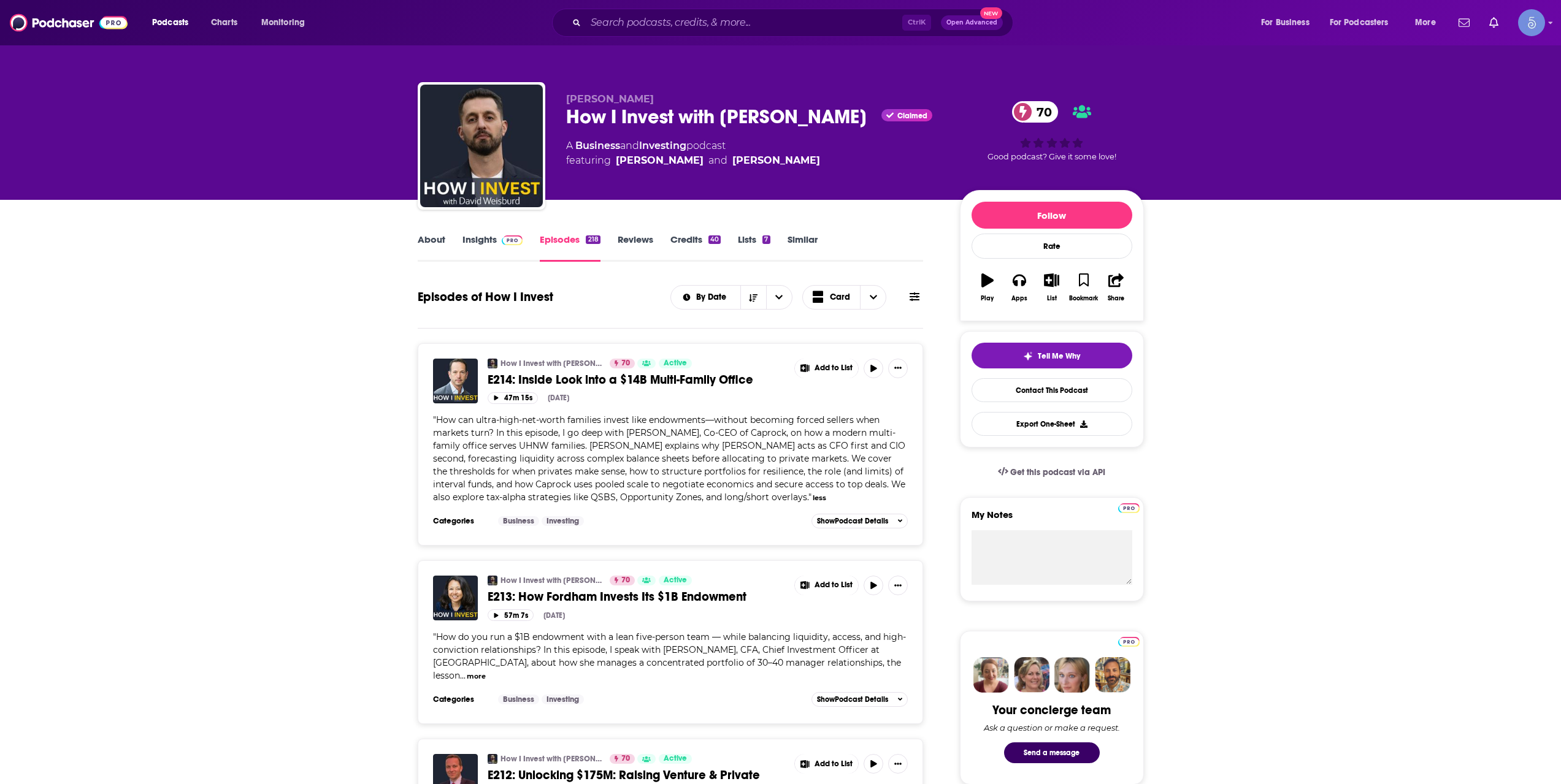
click at [425, 248] on link "About" at bounding box center [431, 248] width 28 height 28
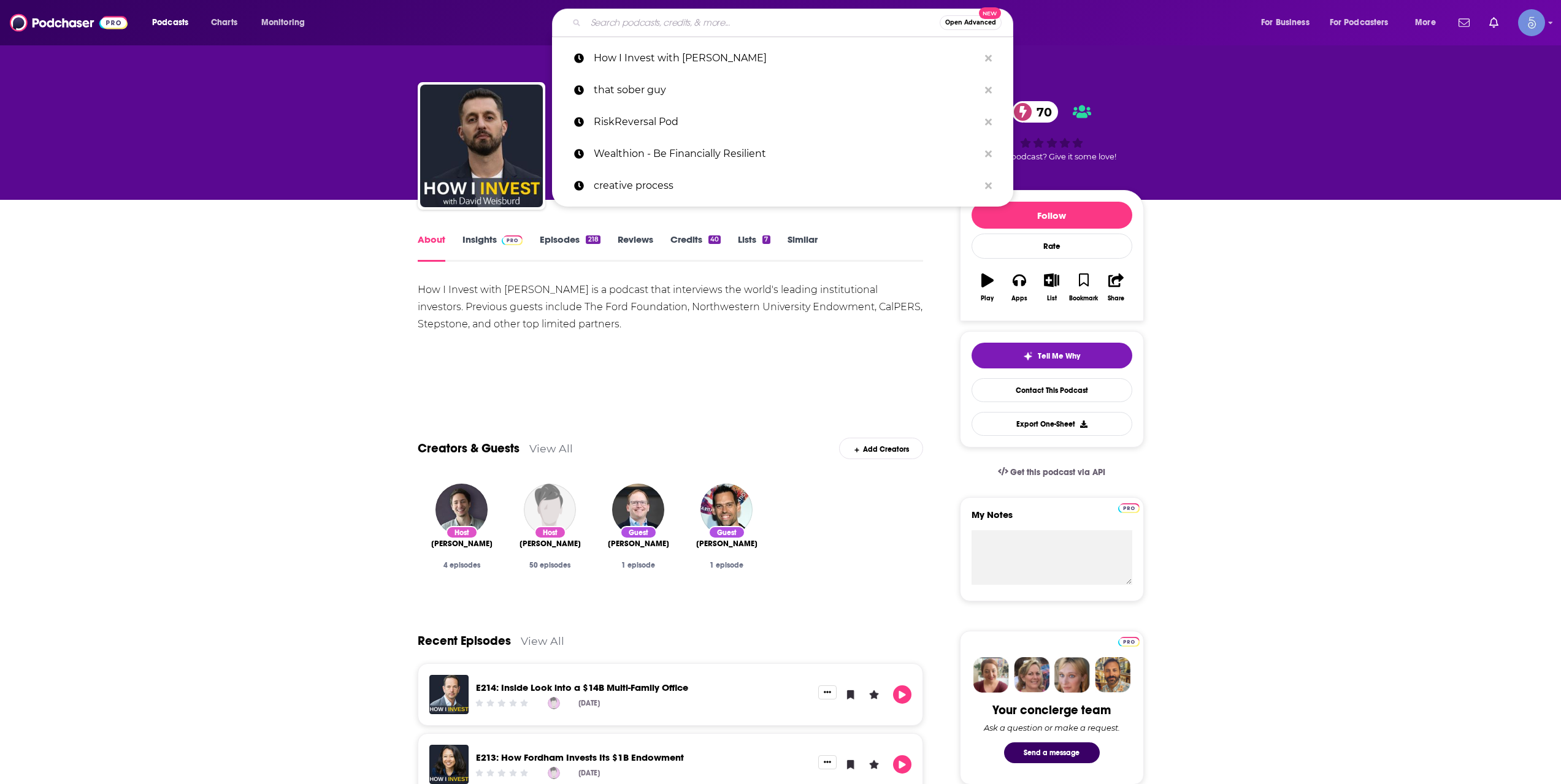
click at [795, 25] on input "Search podcasts, credits, & more..." at bounding box center [762, 23] width 354 height 19
paste input "Forward Guidance"
type input "Forward Guidance"
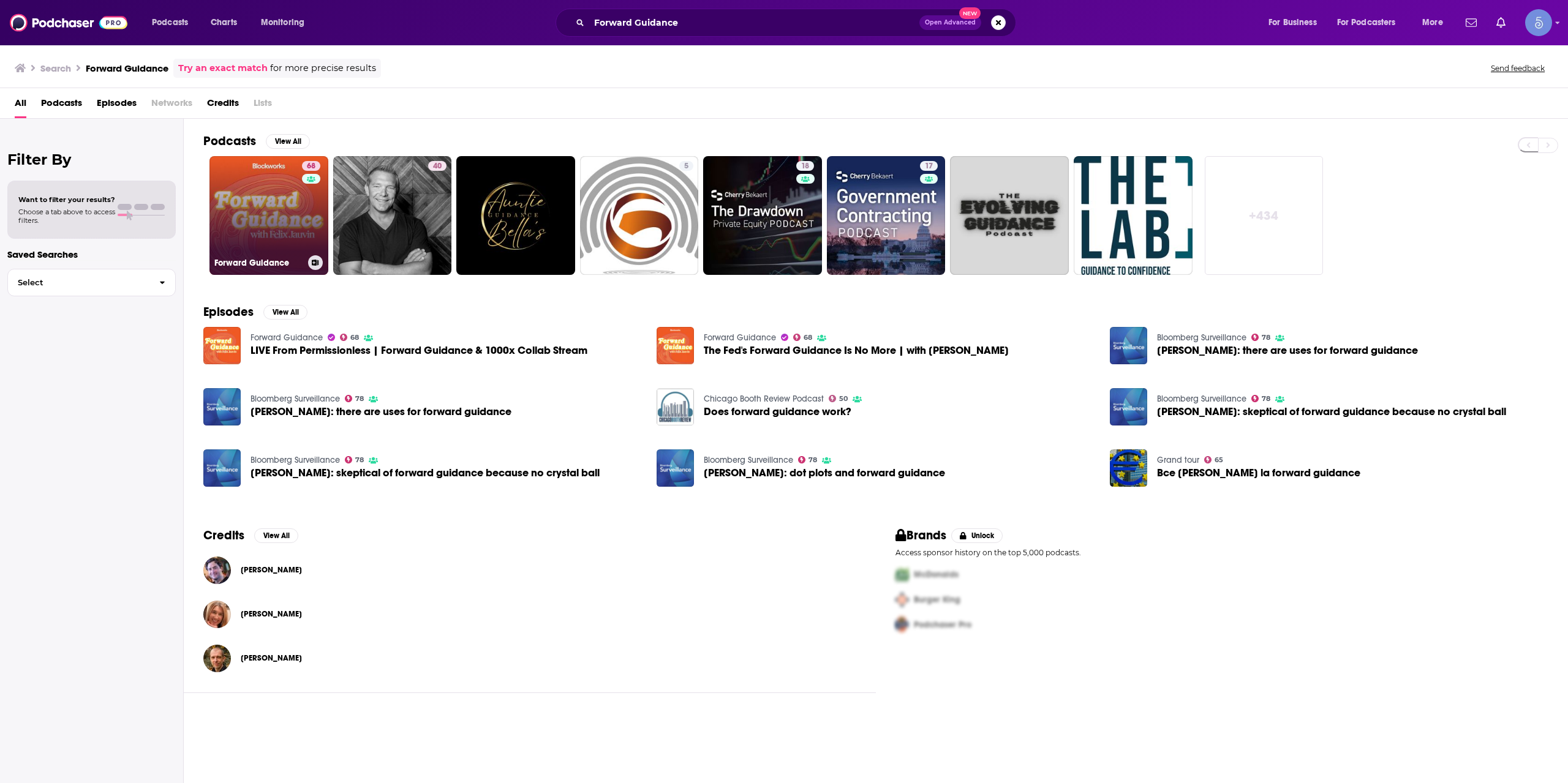
click at [269, 216] on link "68 Forward Guidance" at bounding box center [269, 216] width 119 height 119
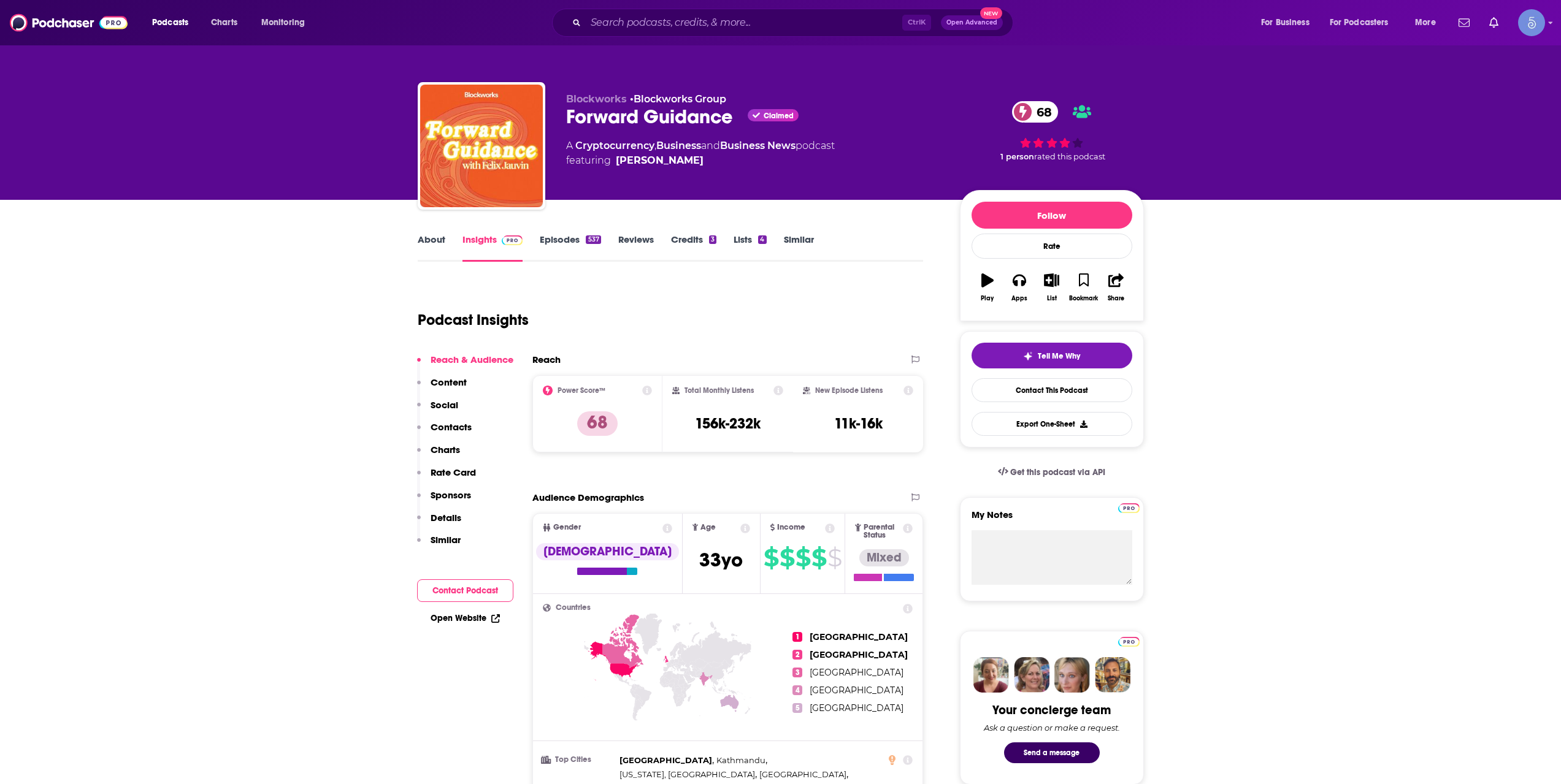
click at [429, 259] on link "About" at bounding box center [431, 248] width 28 height 28
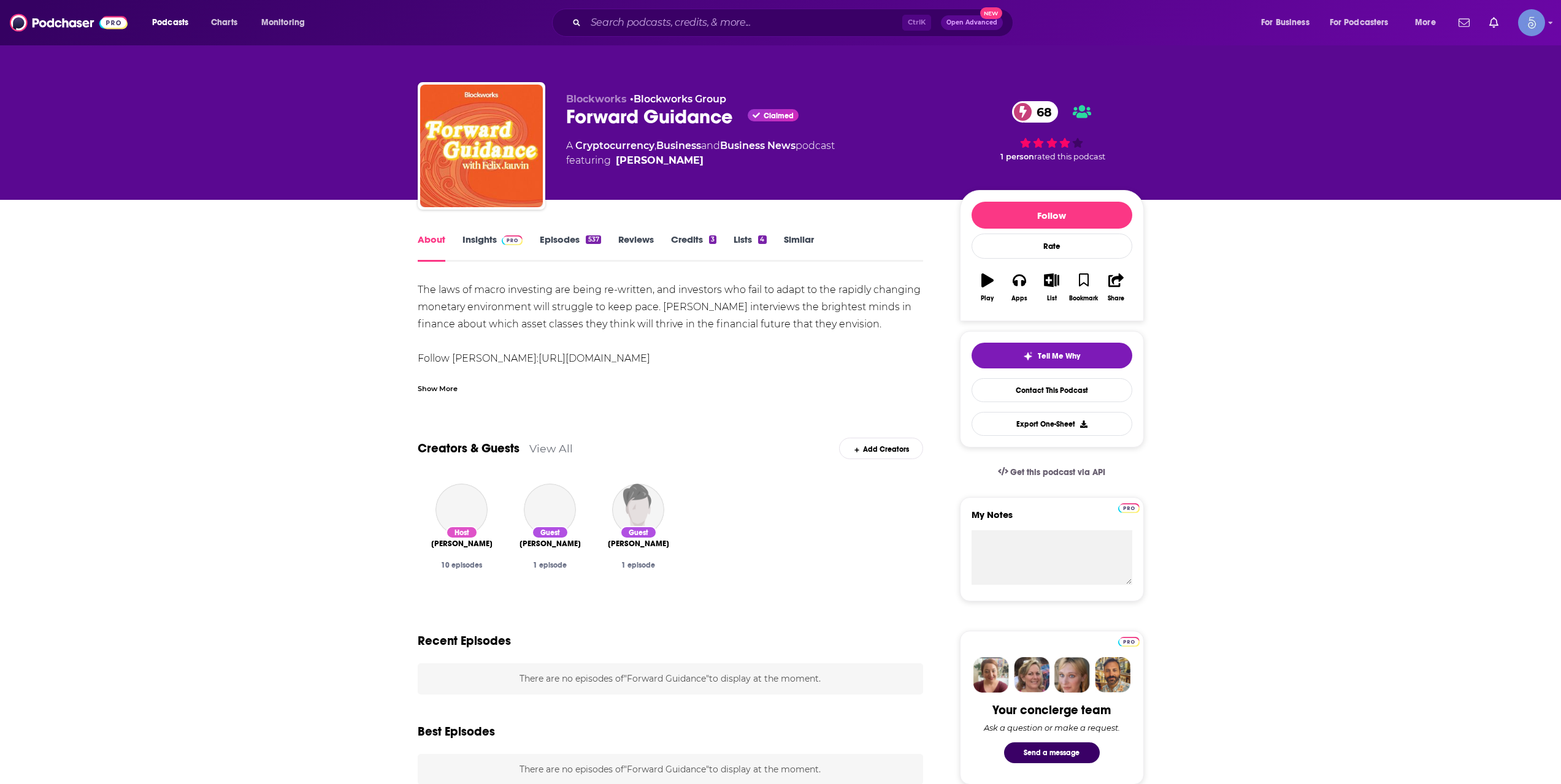
click at [506, 246] on link "Insights" at bounding box center [493, 248] width 61 height 28
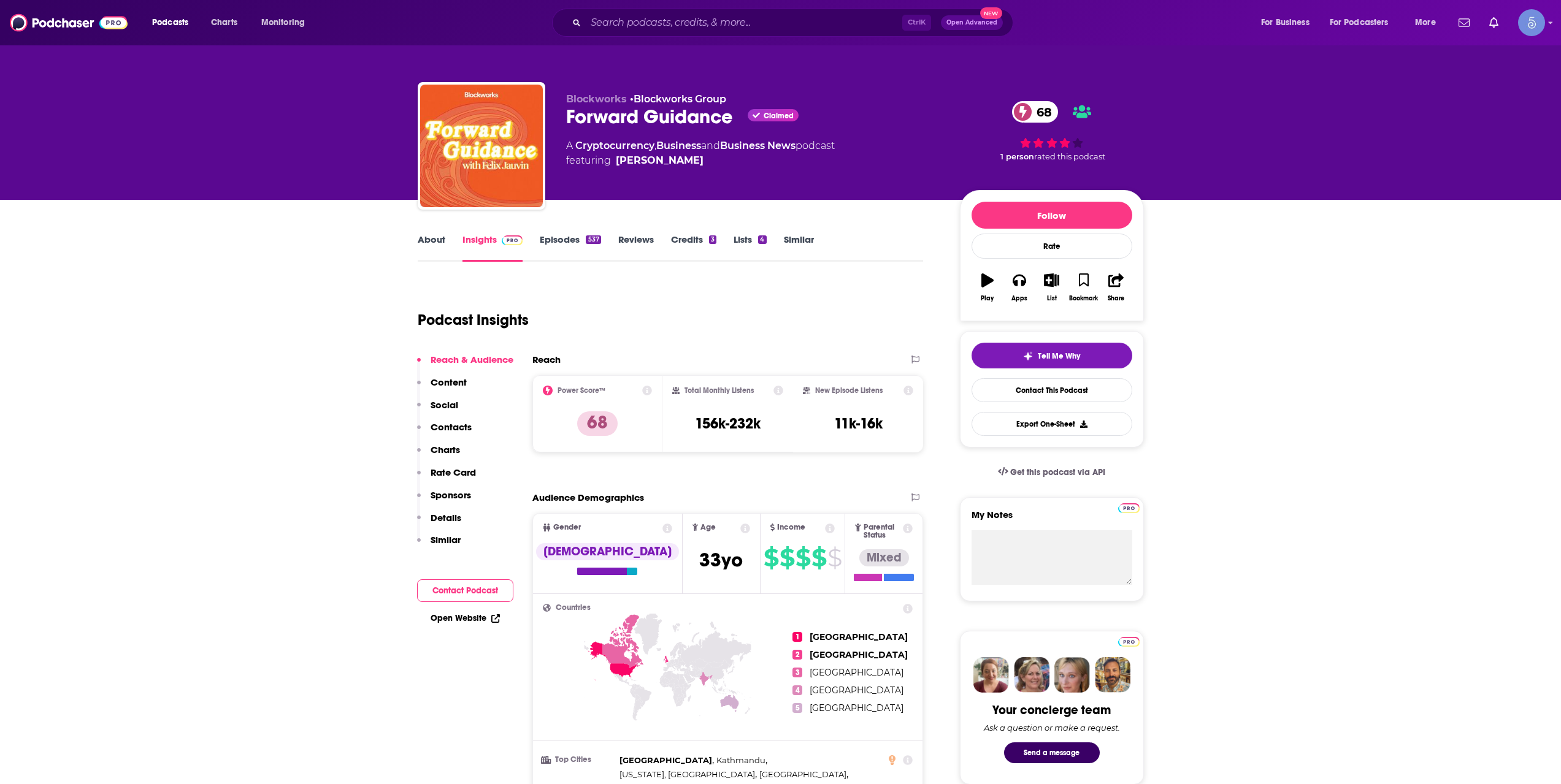
click at [568, 238] on link "Episodes 537" at bounding box center [570, 248] width 61 height 28
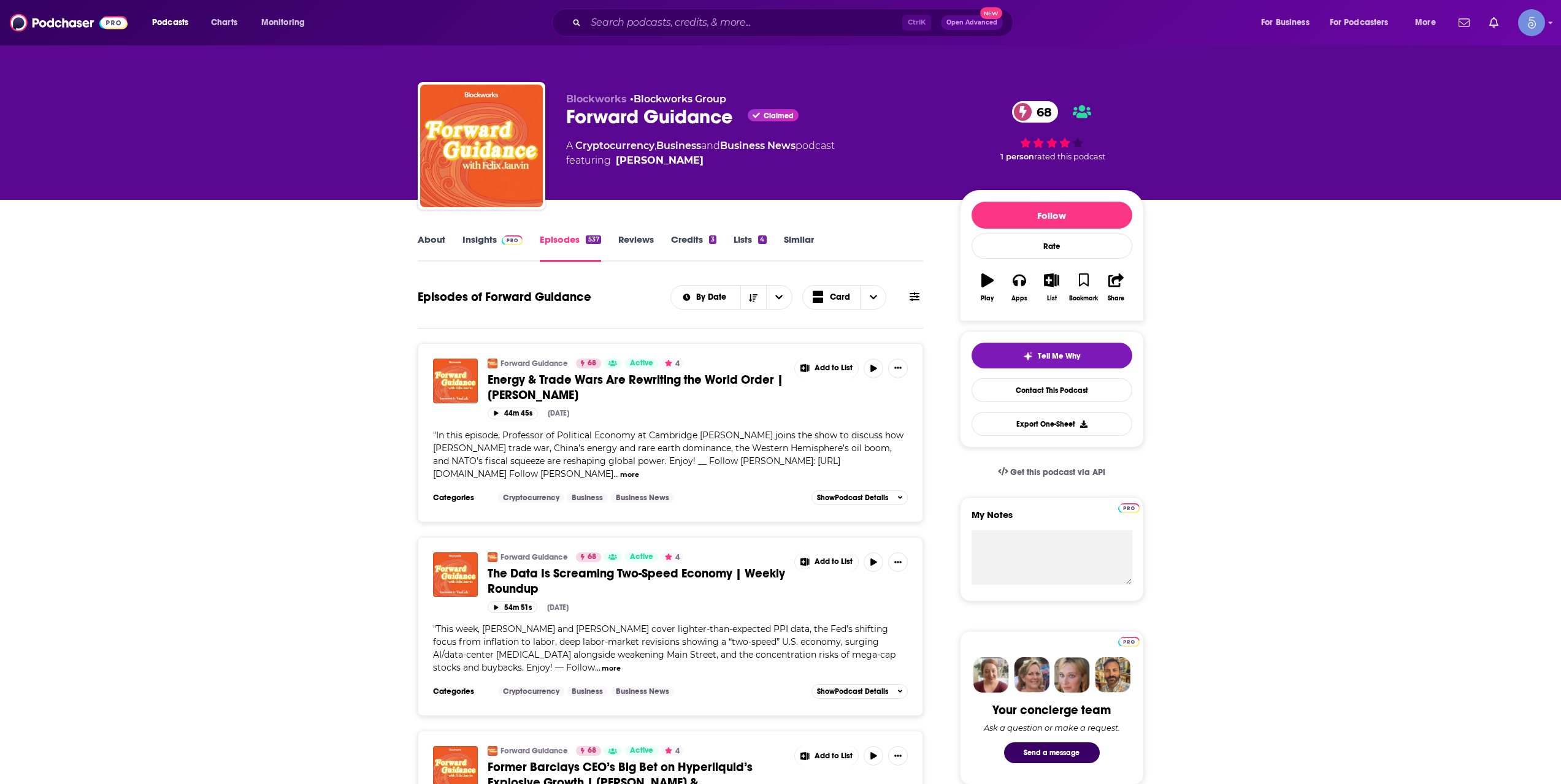
click at [486, 238] on link "Insights" at bounding box center [493, 248] width 61 height 28
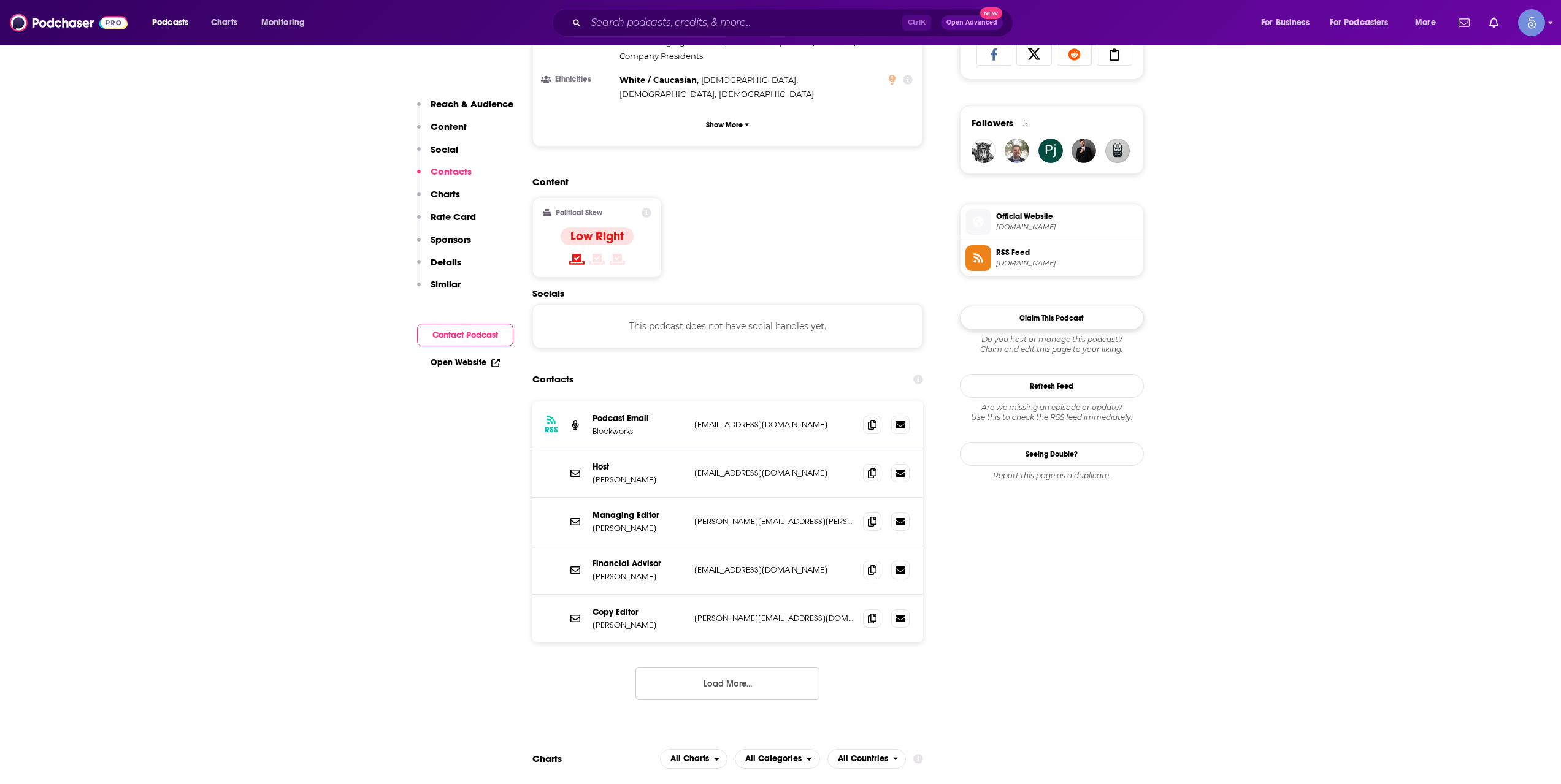
scroll to position [818, 0]
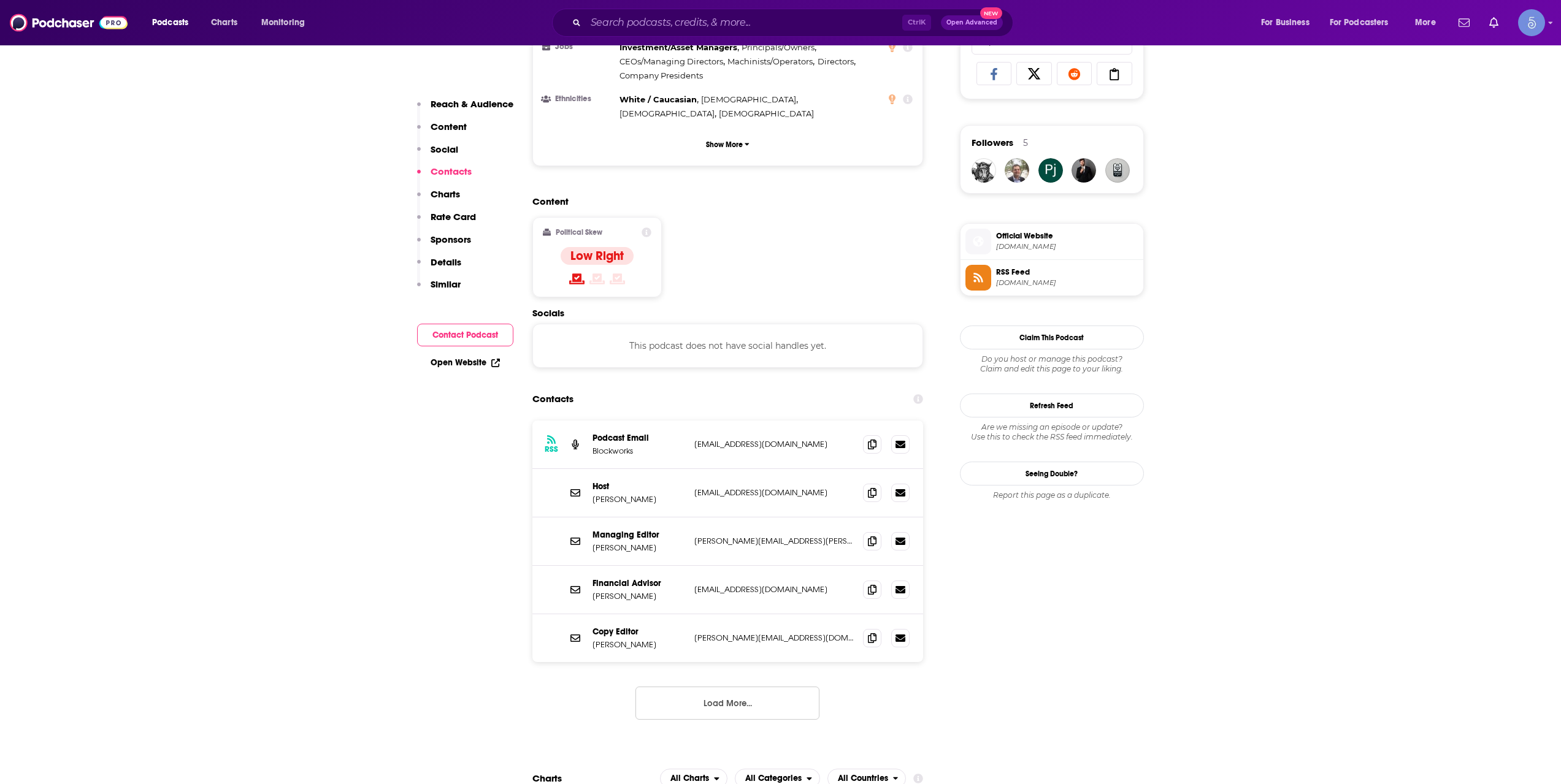
click at [760, 686] on button "Load More..." at bounding box center [727, 703] width 184 height 33
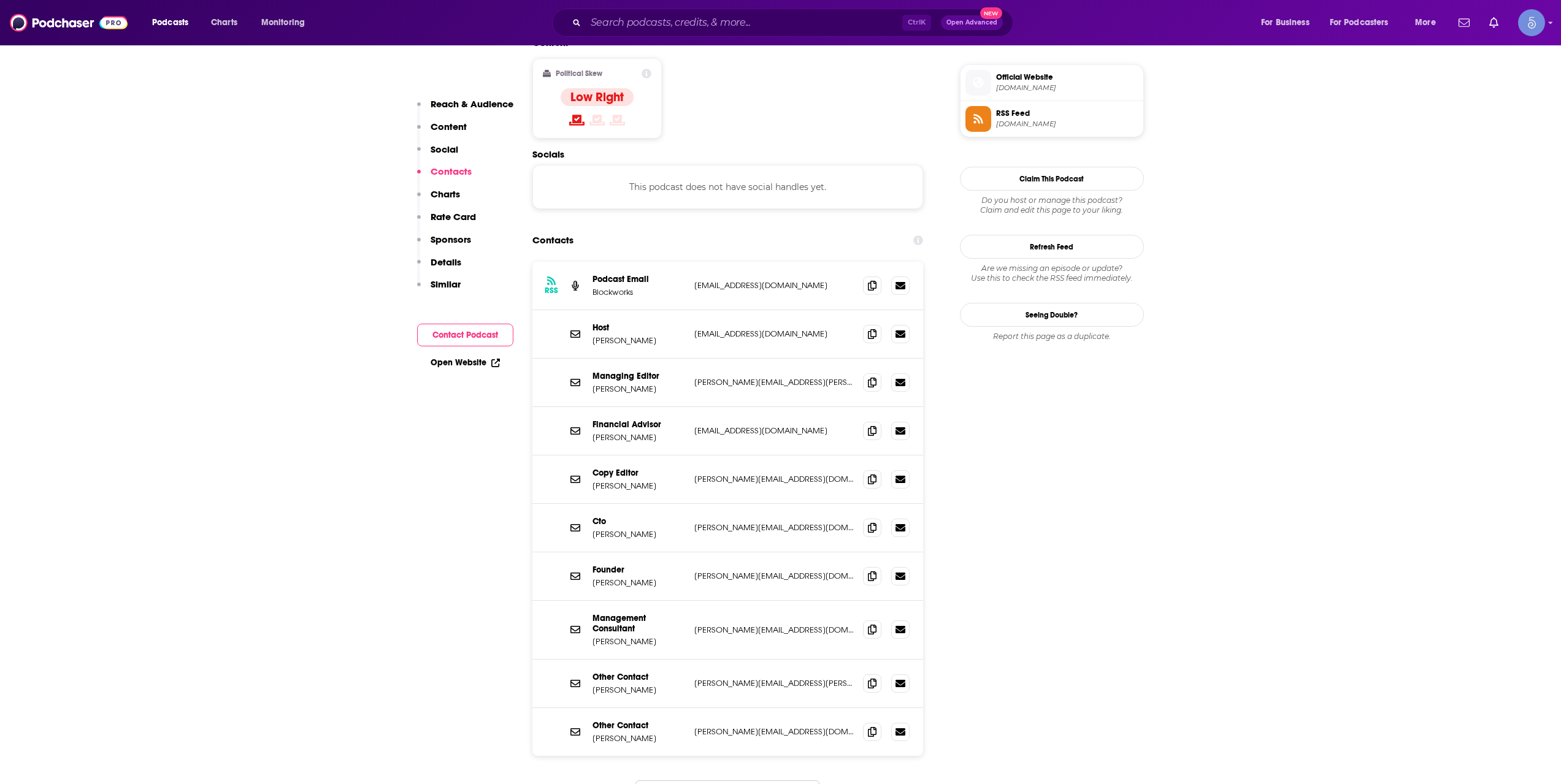
scroll to position [1022, 0]
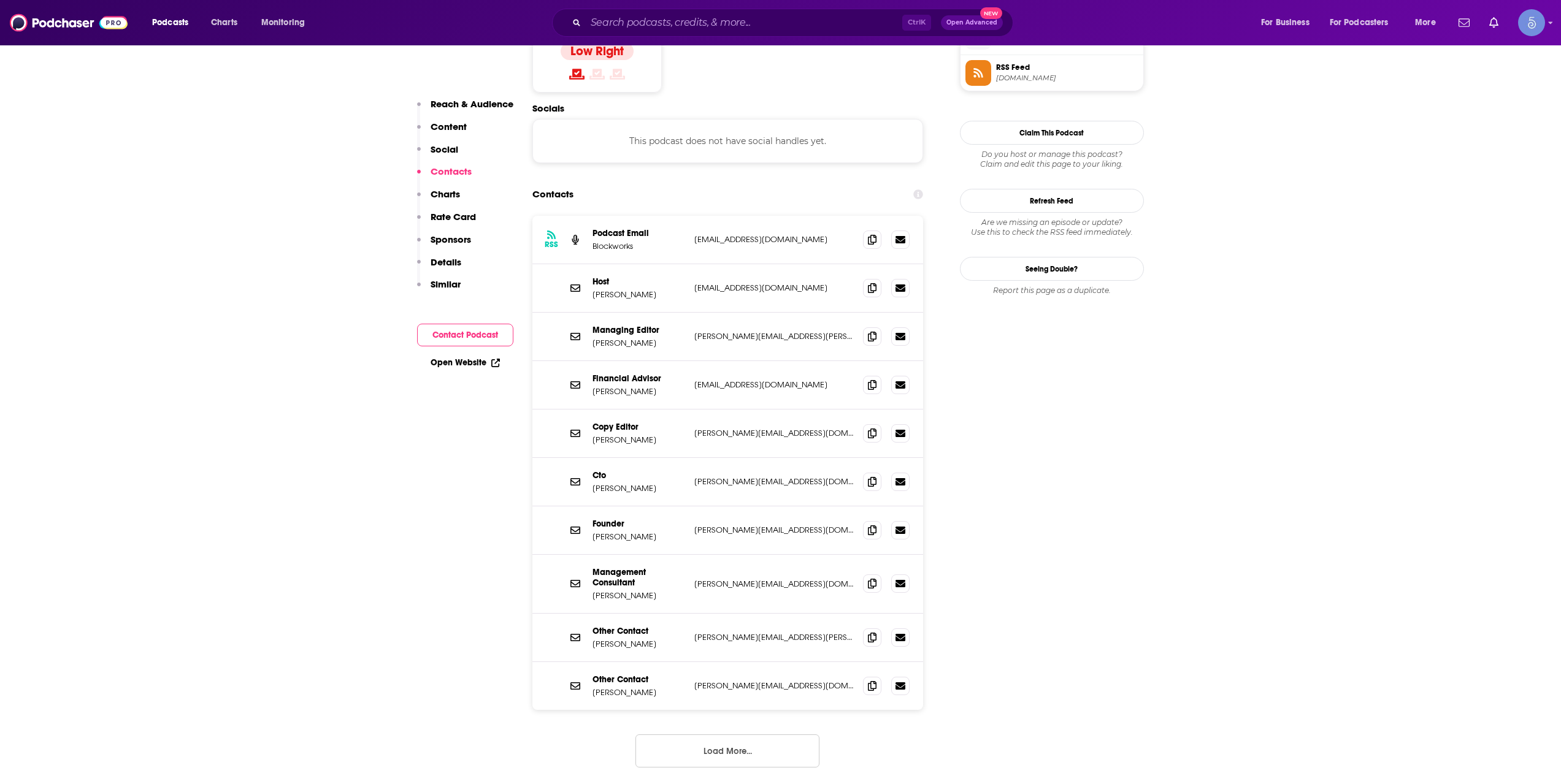
click at [753, 734] on button "Load More..." at bounding box center [727, 750] width 184 height 33
click at [866, 230] on span at bounding box center [872, 239] width 18 height 18
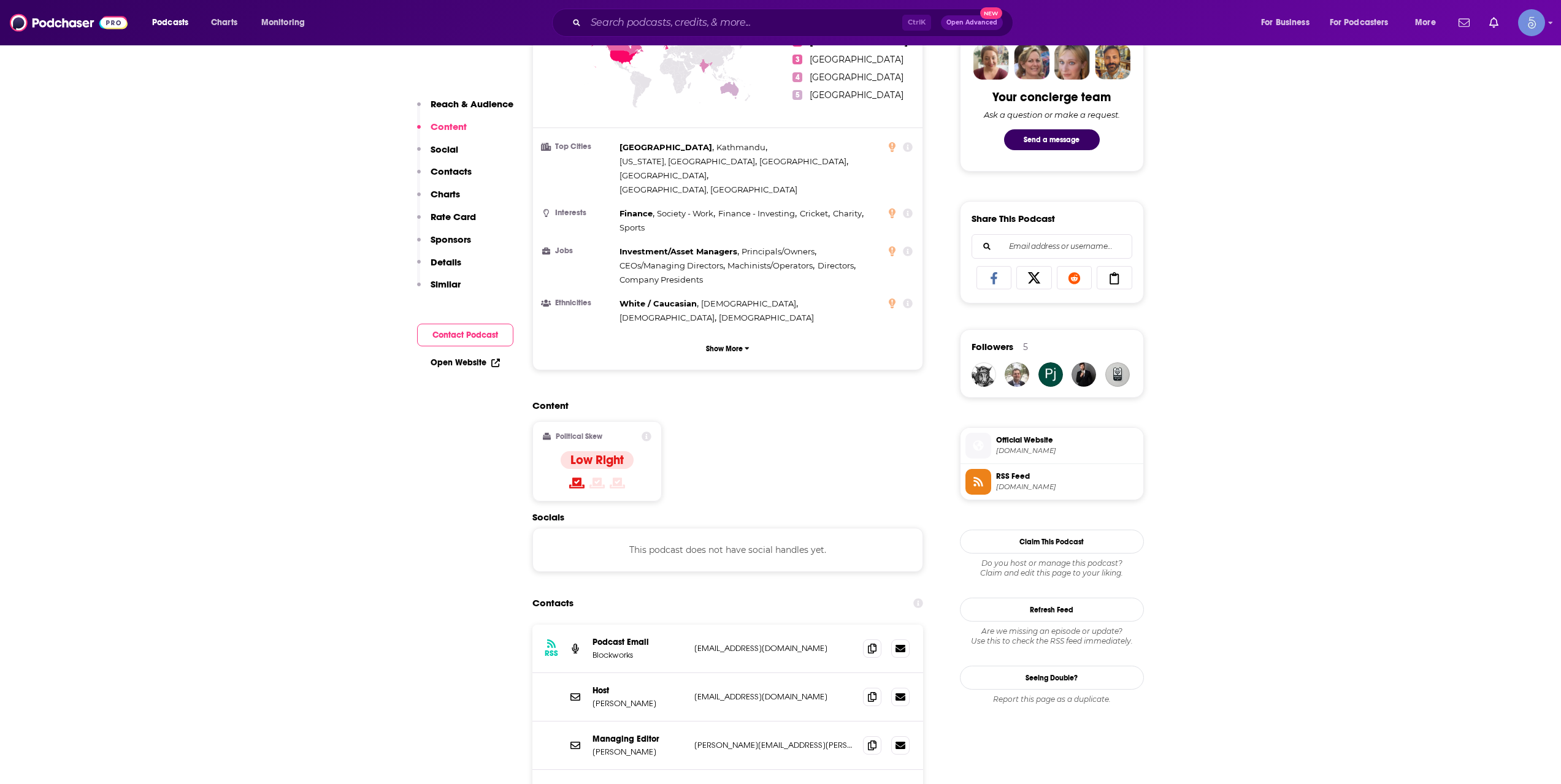
scroll to position [0, 0]
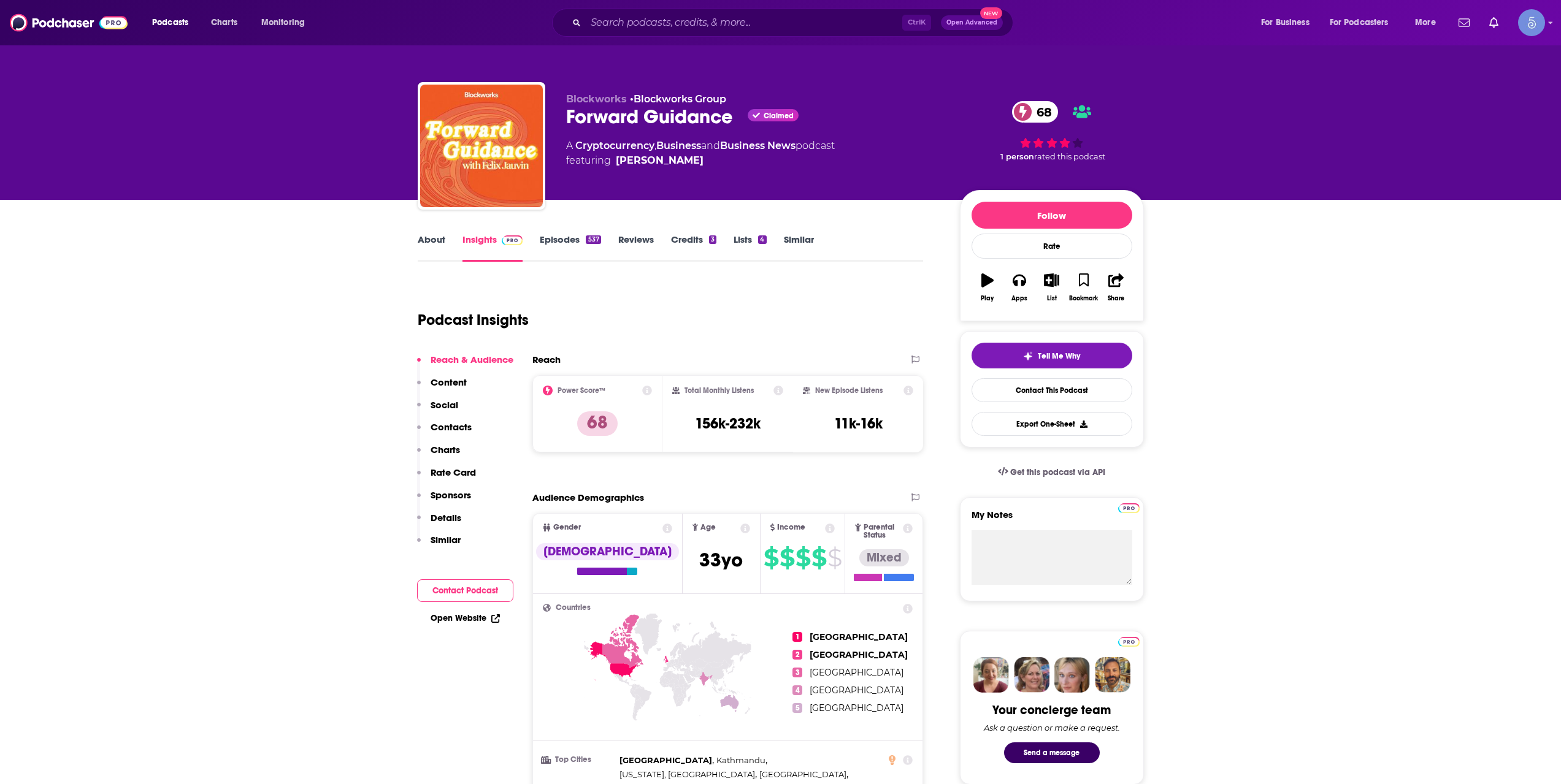
click at [550, 245] on link "Episodes 537" at bounding box center [570, 248] width 61 height 28
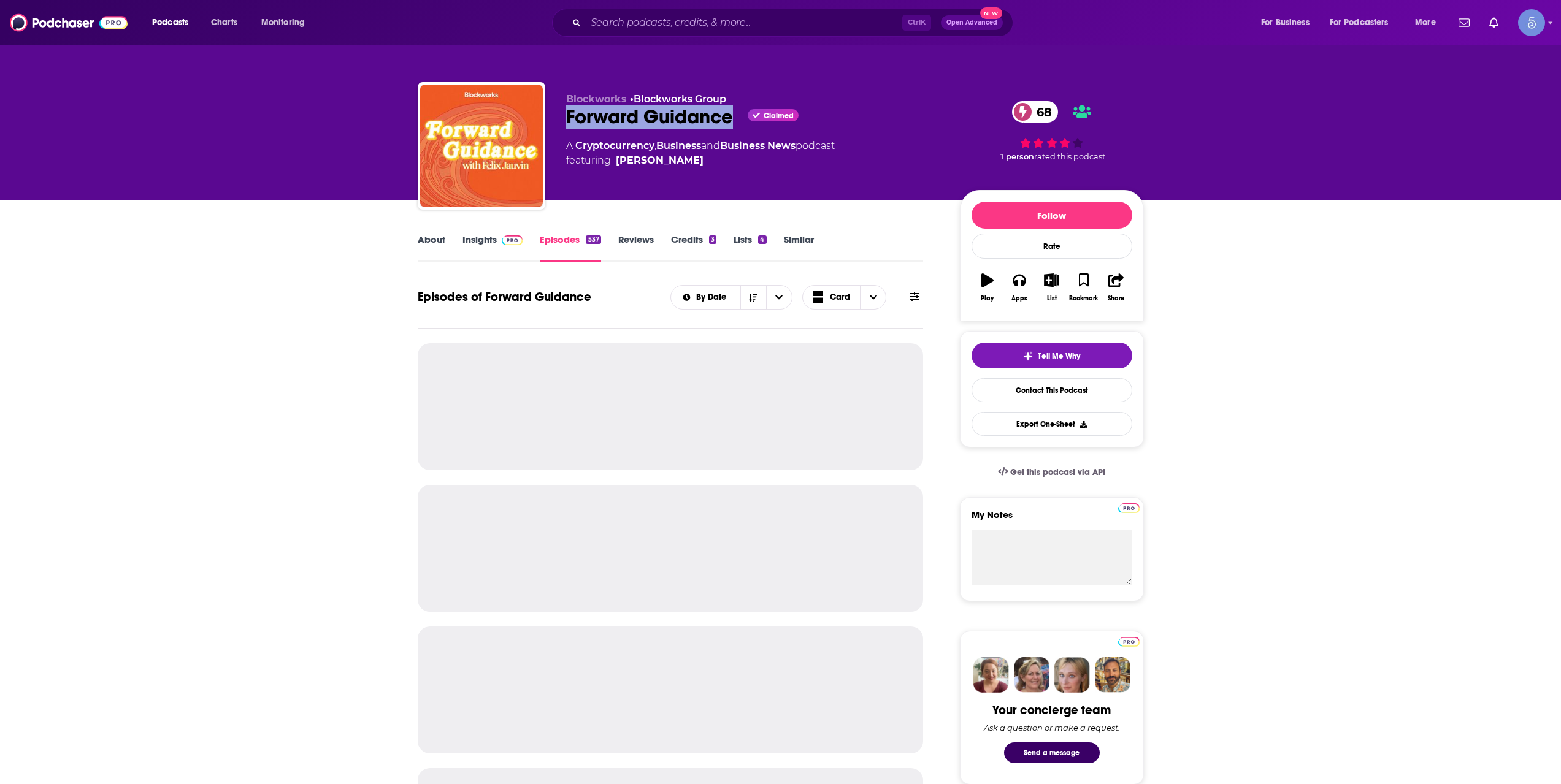
drag, startPoint x: 559, startPoint y: 112, endPoint x: 737, endPoint y: 112, distance: 178.0
click at [737, 112] on div "Blockworks • Blockworks Group Forward Guidance Claimed 68 A Cryptocurrency , Bu…" at bounding box center [780, 148] width 726 height 132
copy h2 "Forward Guidance"
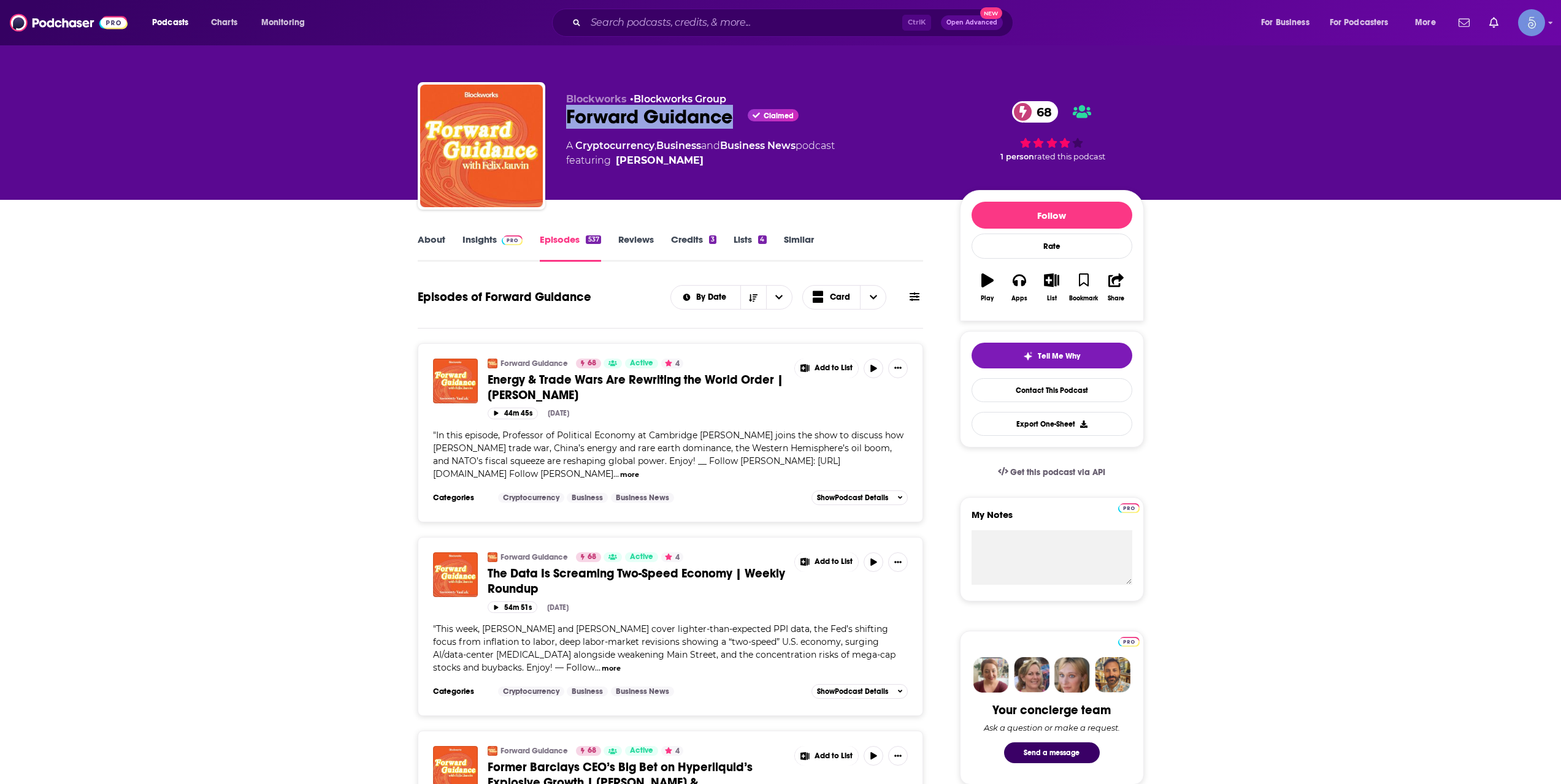
drag, startPoint x: 651, startPoint y: 163, endPoint x: 675, endPoint y: 161, distance: 24.1
click at [675, 161] on span "featuring [PERSON_NAME]" at bounding box center [701, 160] width 269 height 15
copy span "[PERSON_NAME]"
click at [772, 5] on div "Podcasts Charts Monitoring Ctrl K Open Advanced New For Business For Podcasters…" at bounding box center [780, 23] width 1561 height 45
click at [773, 11] on div "Ctrl K Open Advanced New" at bounding box center [782, 23] width 461 height 28
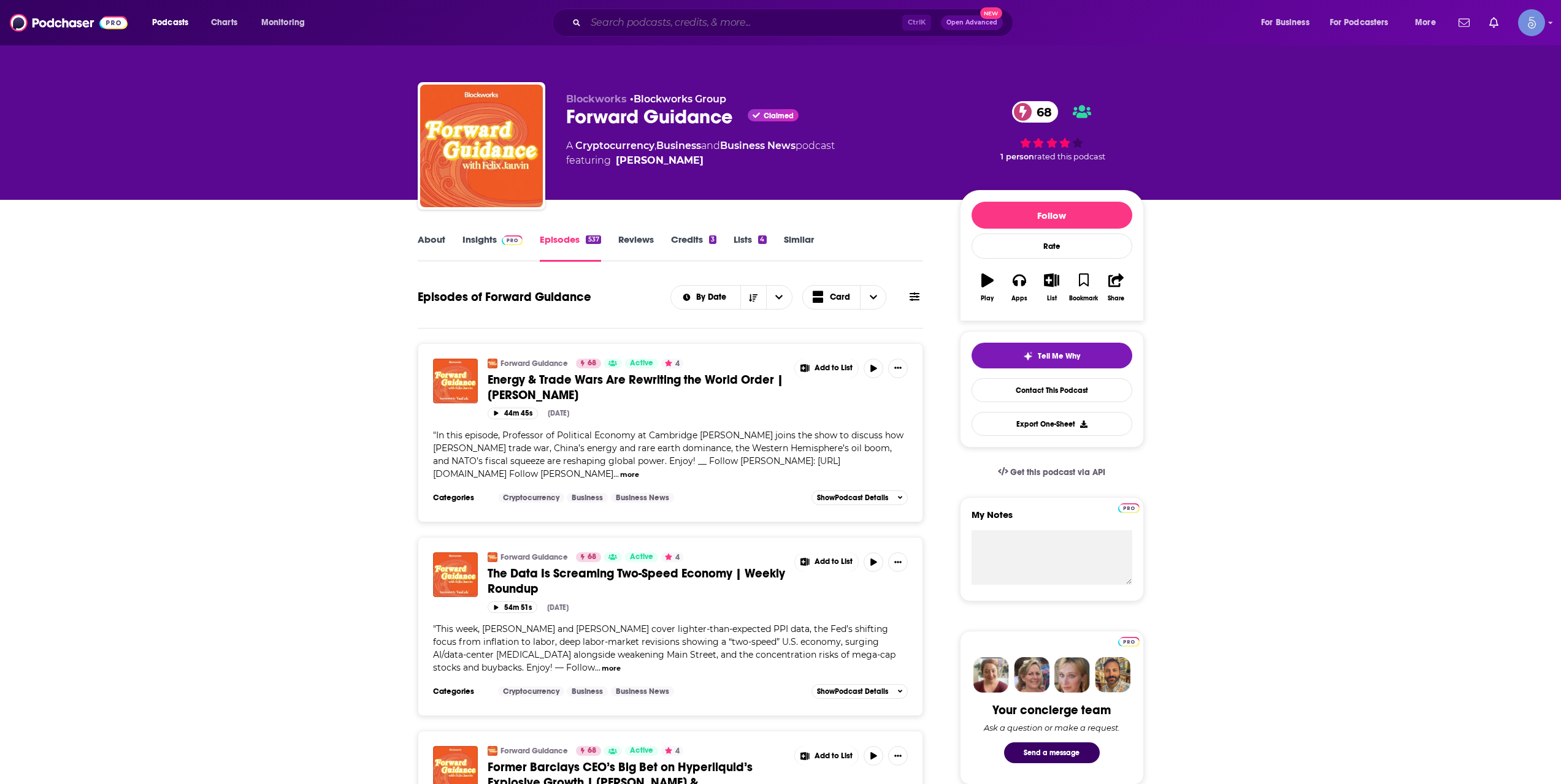
click at [781, 25] on input "Search podcasts, credits, & more..." at bounding box center [744, 23] width 316 height 19
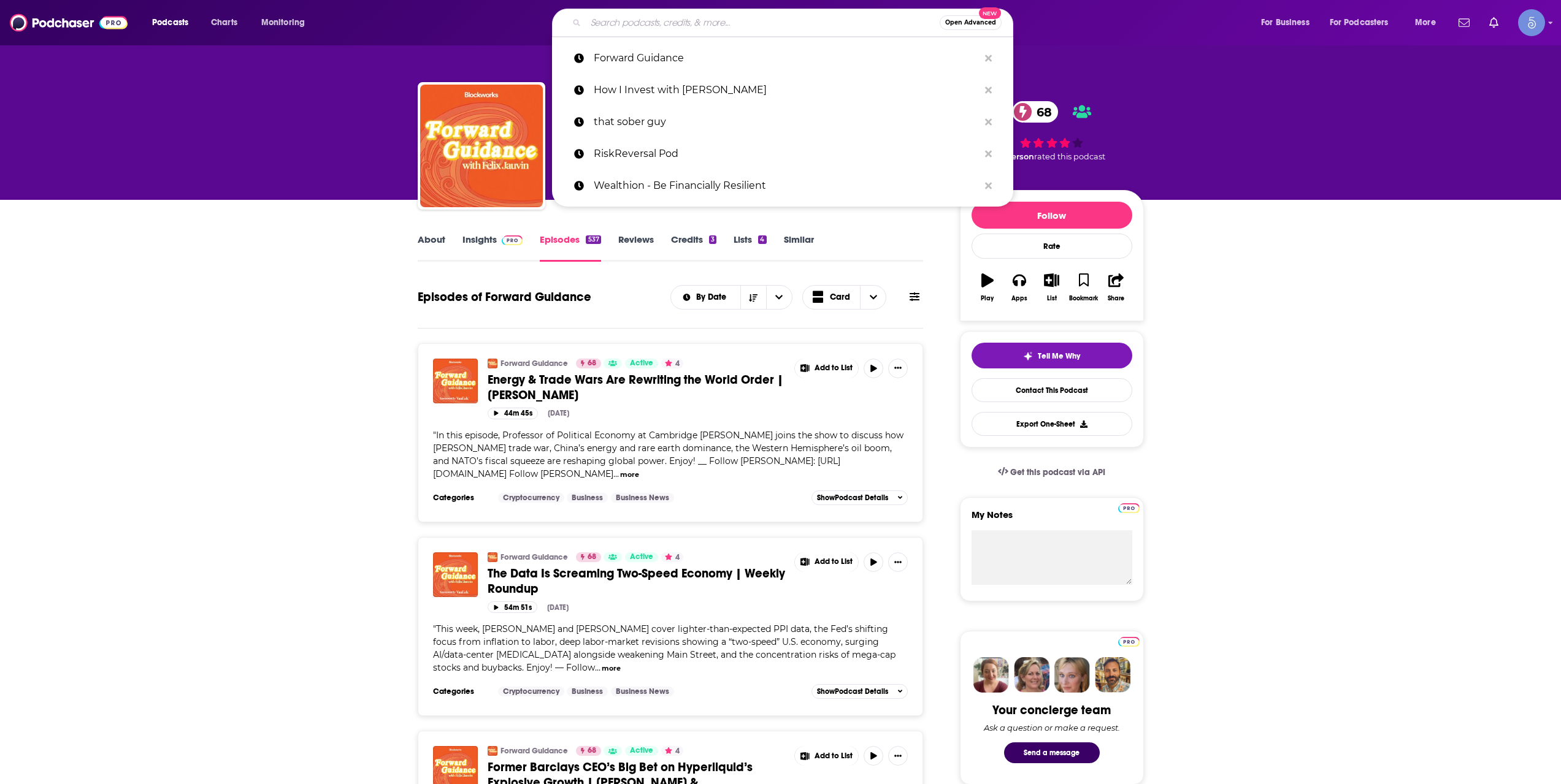
paste input "Market Mondays"
type input "Market Mondays"
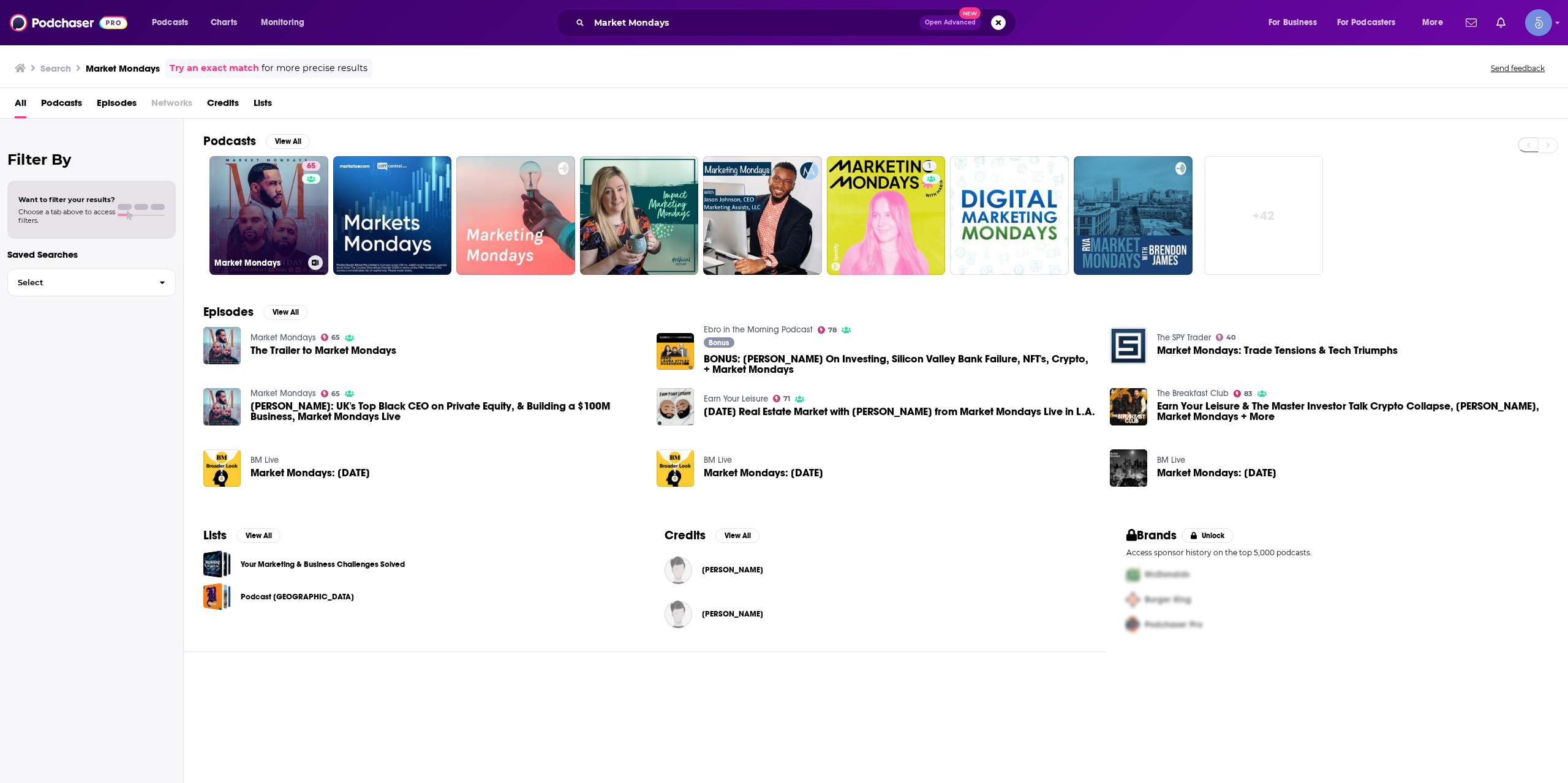
click at [283, 196] on link "65 Market Mondays" at bounding box center [269, 216] width 119 height 119
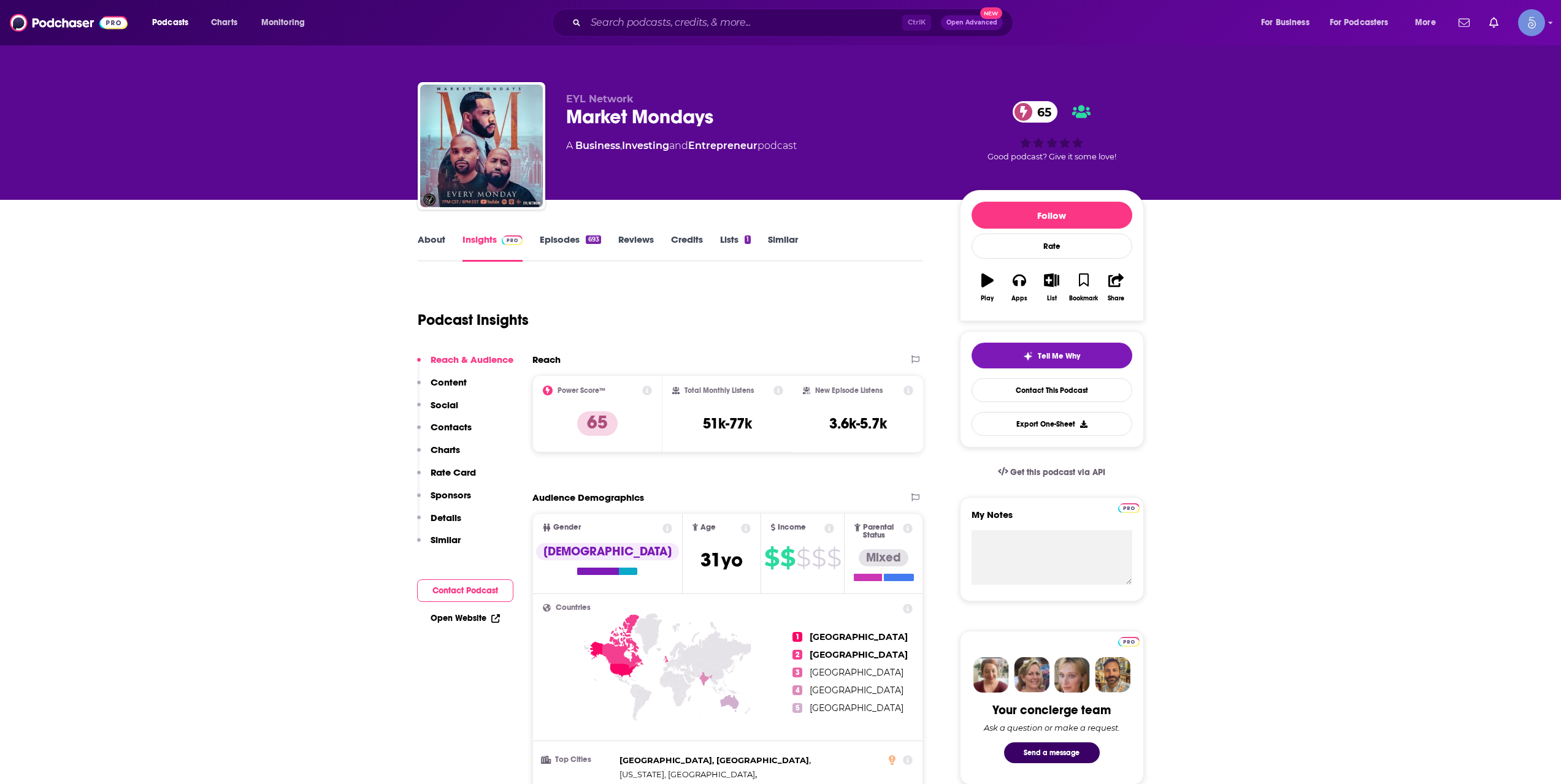
click at [442, 239] on link "About" at bounding box center [431, 248] width 28 height 28
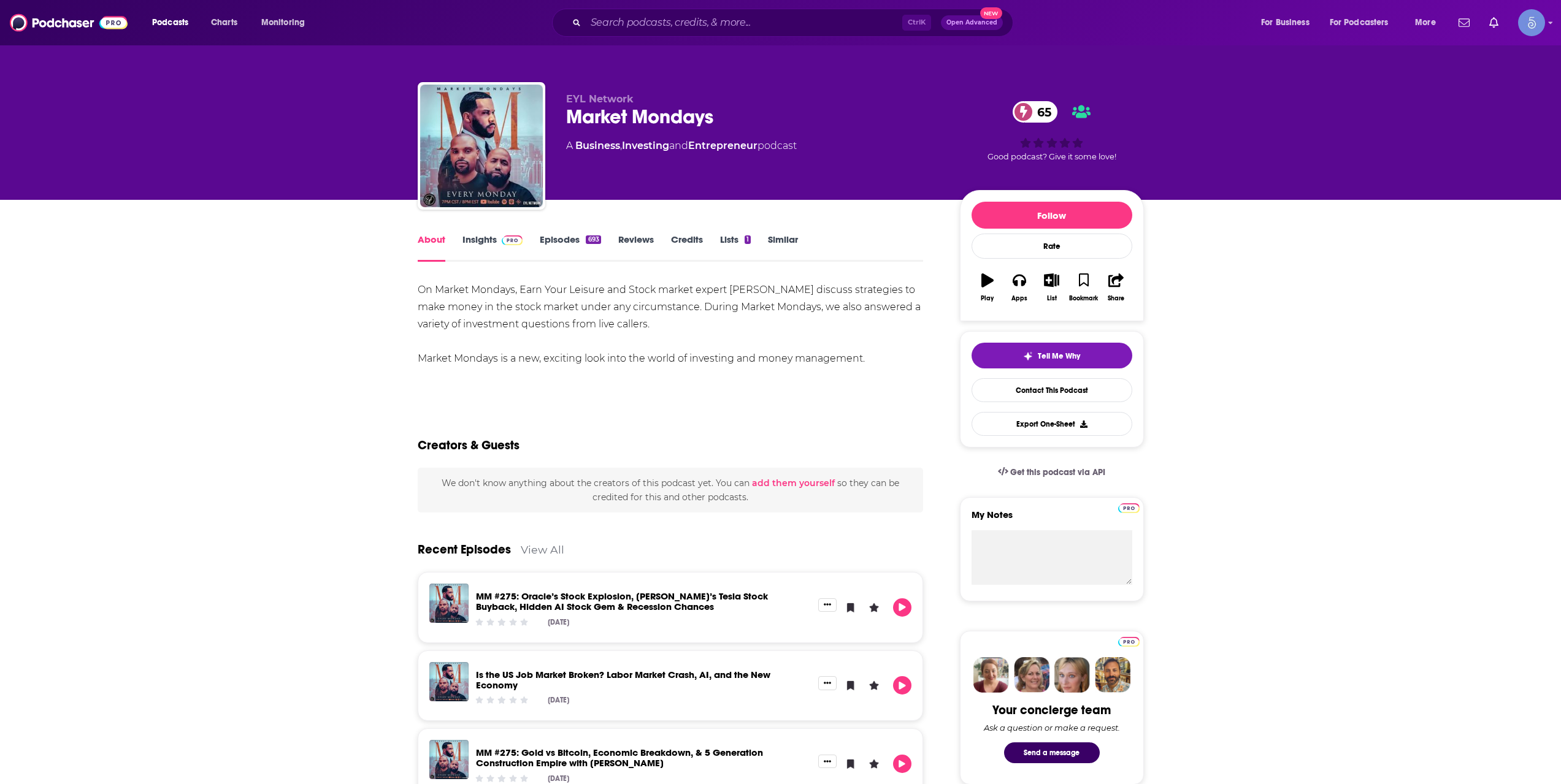
click at [507, 253] on link "Insights" at bounding box center [493, 248] width 61 height 28
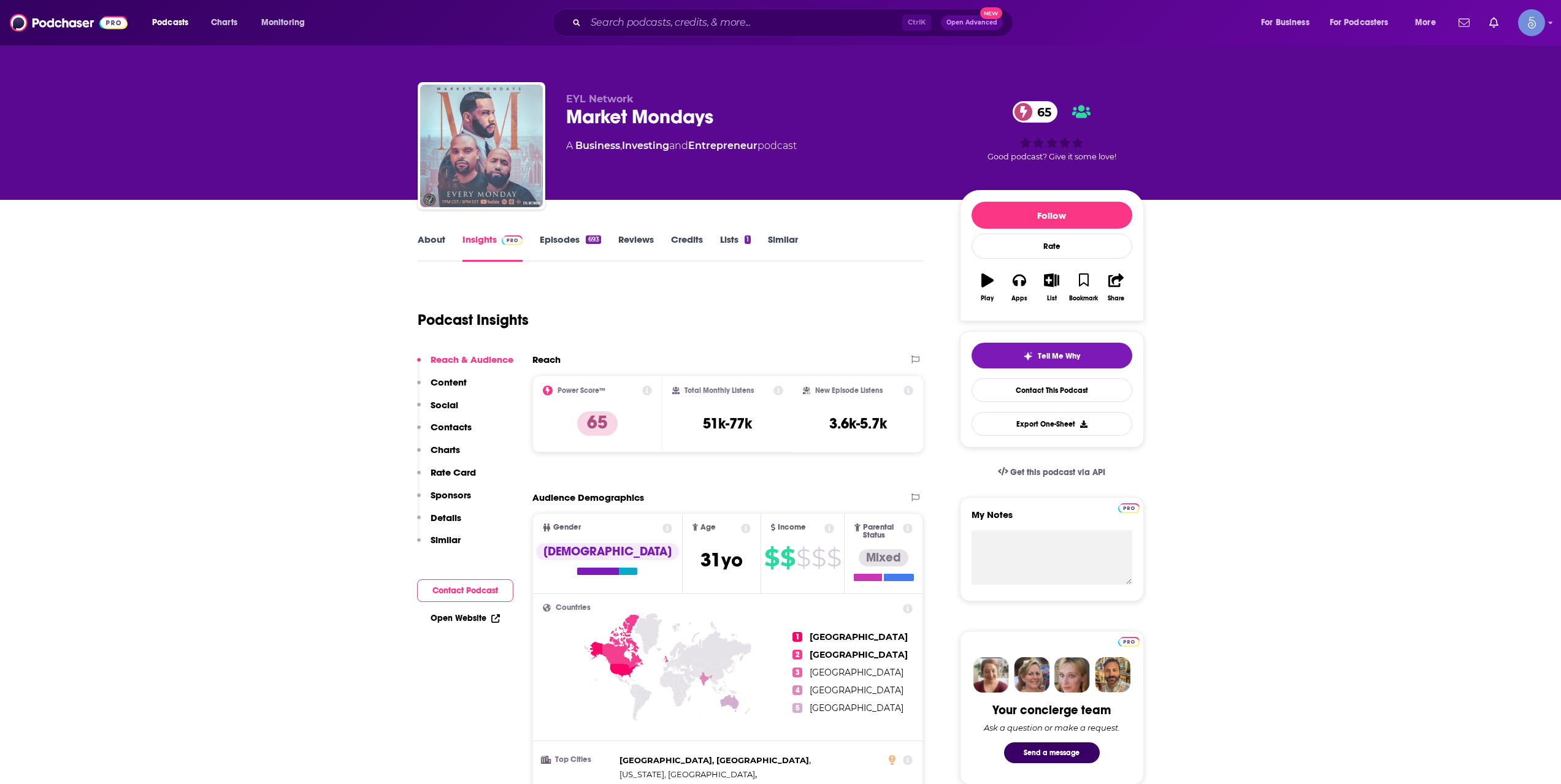
click at [462, 182] on img "Market Mondays" at bounding box center [482, 146] width 123 height 123
click at [418, 240] on link "About" at bounding box center [431, 248] width 28 height 28
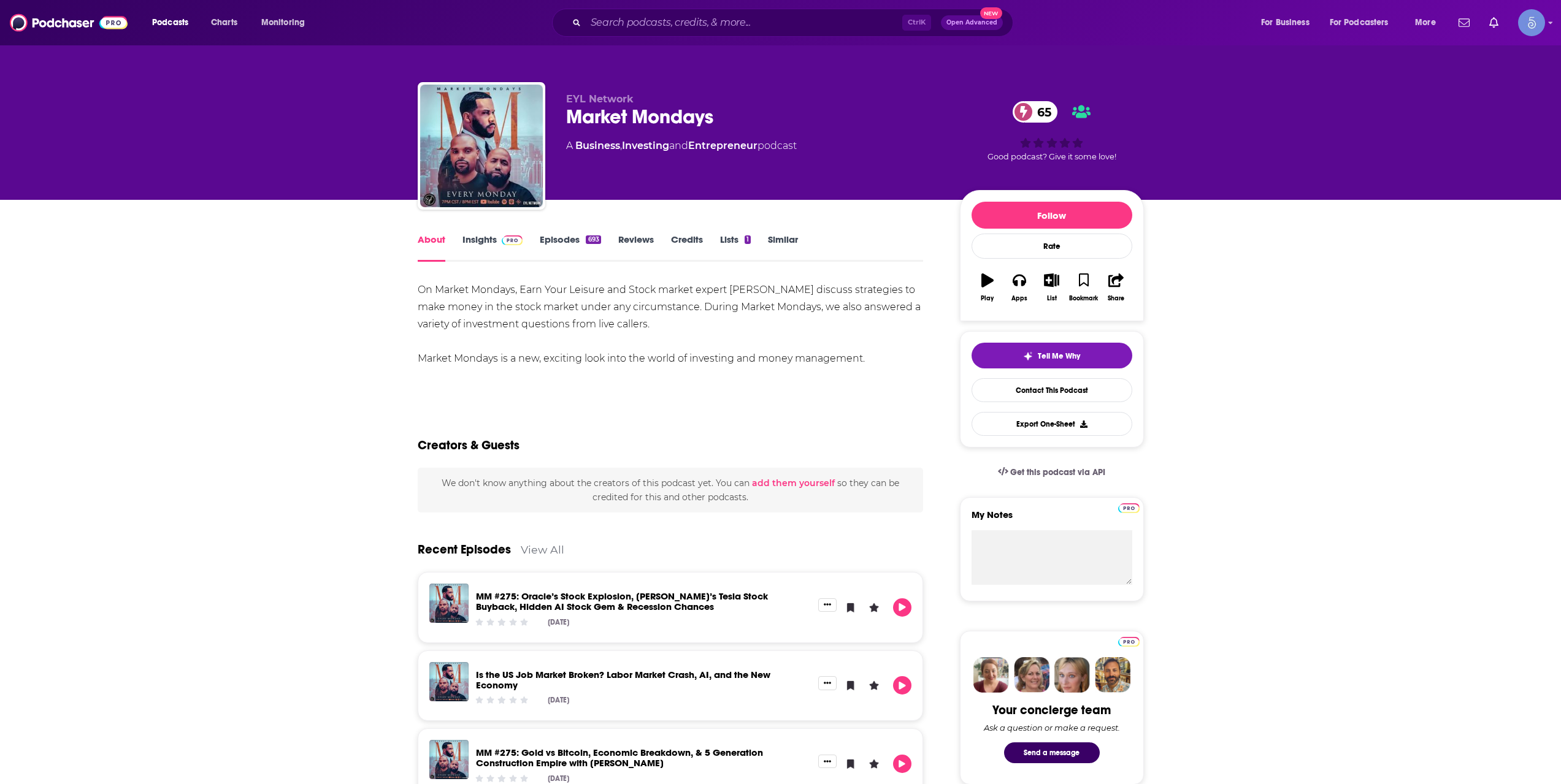
click at [418, 240] on link "About" at bounding box center [431, 248] width 28 height 28
click at [488, 234] on link "Insights" at bounding box center [493, 248] width 61 height 28
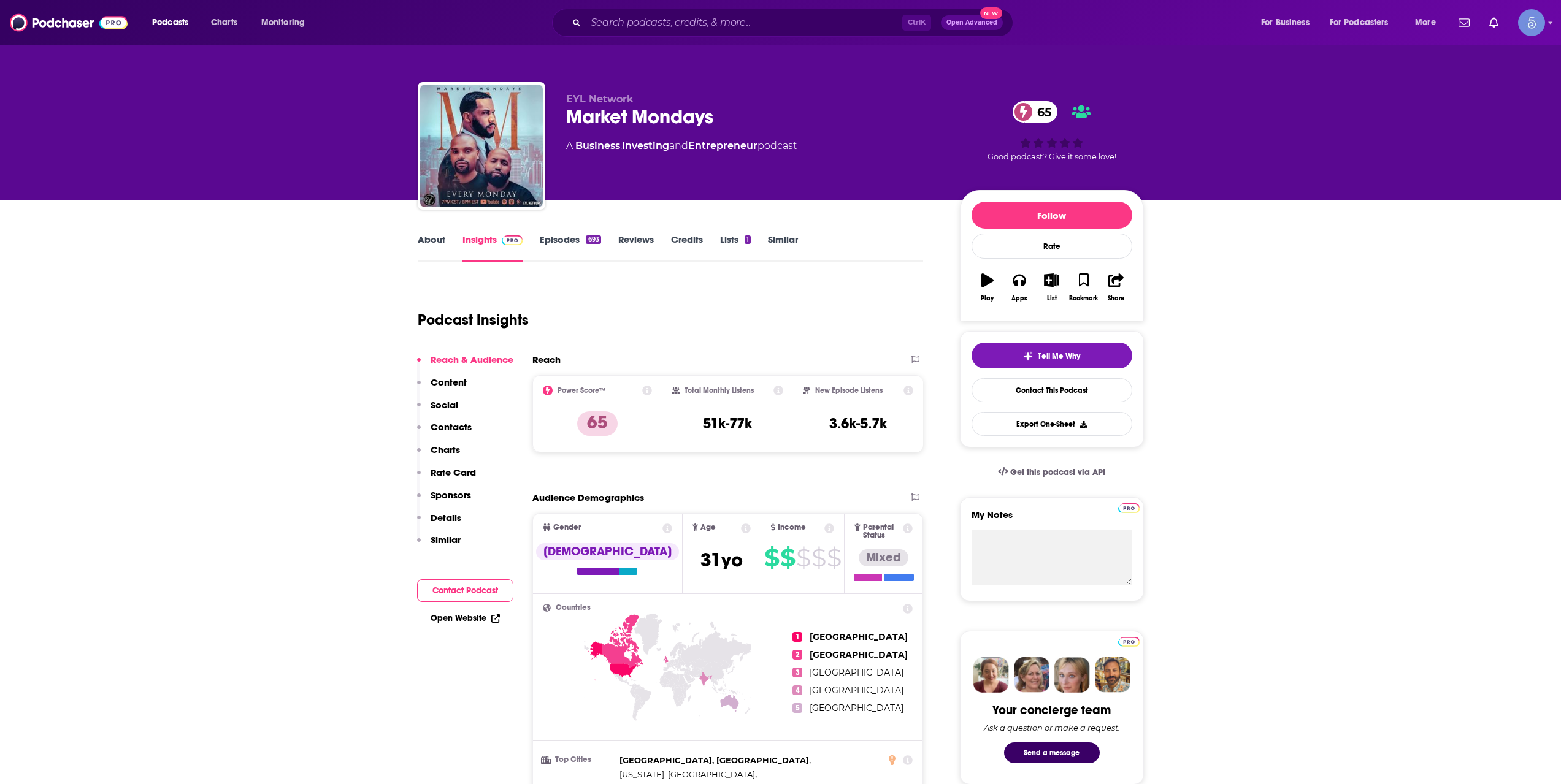
click at [571, 237] on link "Episodes 693" at bounding box center [570, 248] width 61 height 28
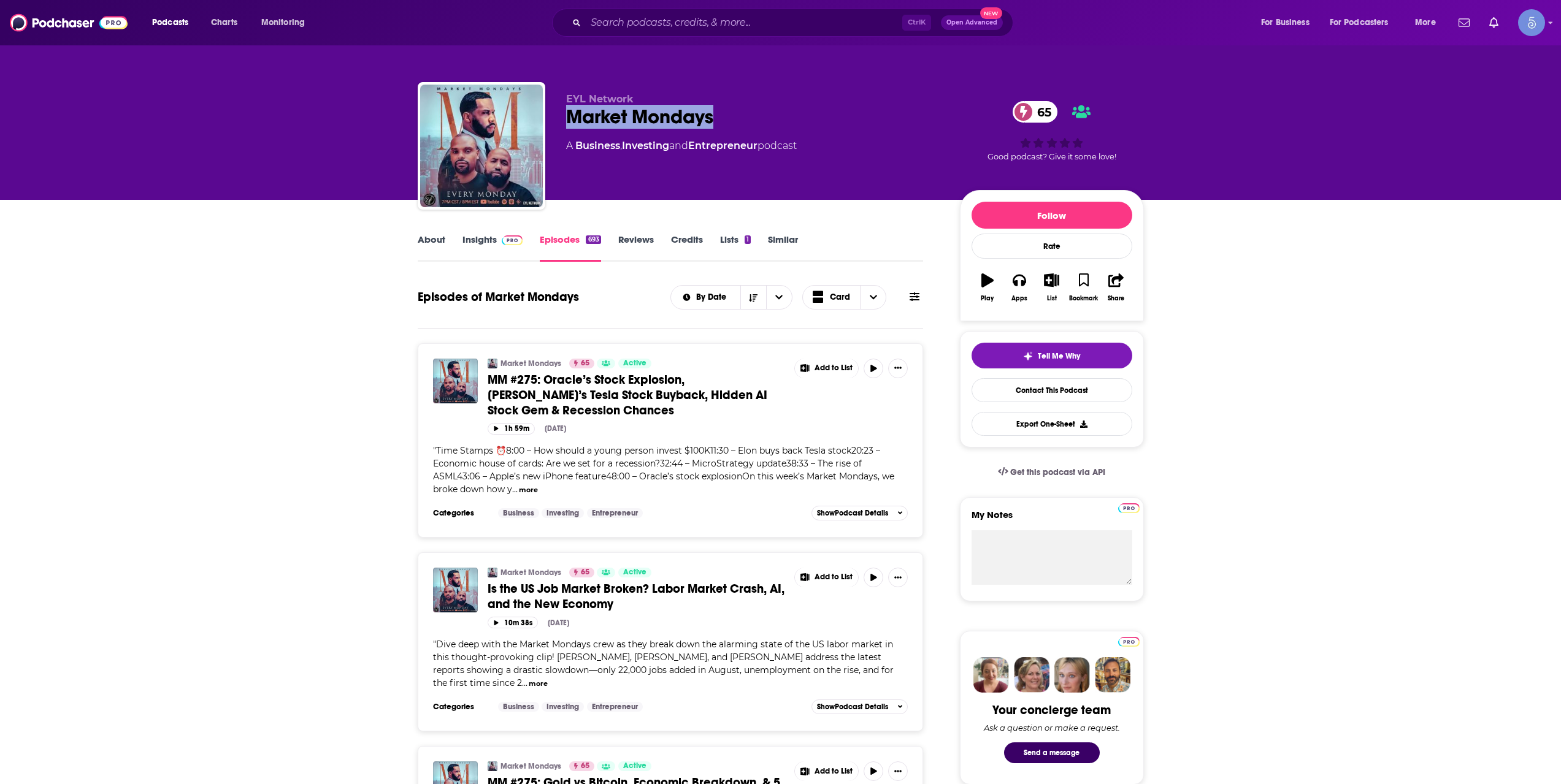
drag, startPoint x: 662, startPoint y: 112, endPoint x: 557, endPoint y: 107, distance: 105.1
click at [557, 107] on div "EYL Network Market Mondays 65 A Business , Investing and Entrepreneur podcast 6…" at bounding box center [780, 148] width 726 height 132
copy h2 "Market Mondays"
click at [435, 232] on div "About Insights Episodes 693 Reviews Credits Lists 1 Similar" at bounding box center [671, 247] width 506 height 30
click at [460, 237] on div "About" at bounding box center [440, 248] width 45 height 28
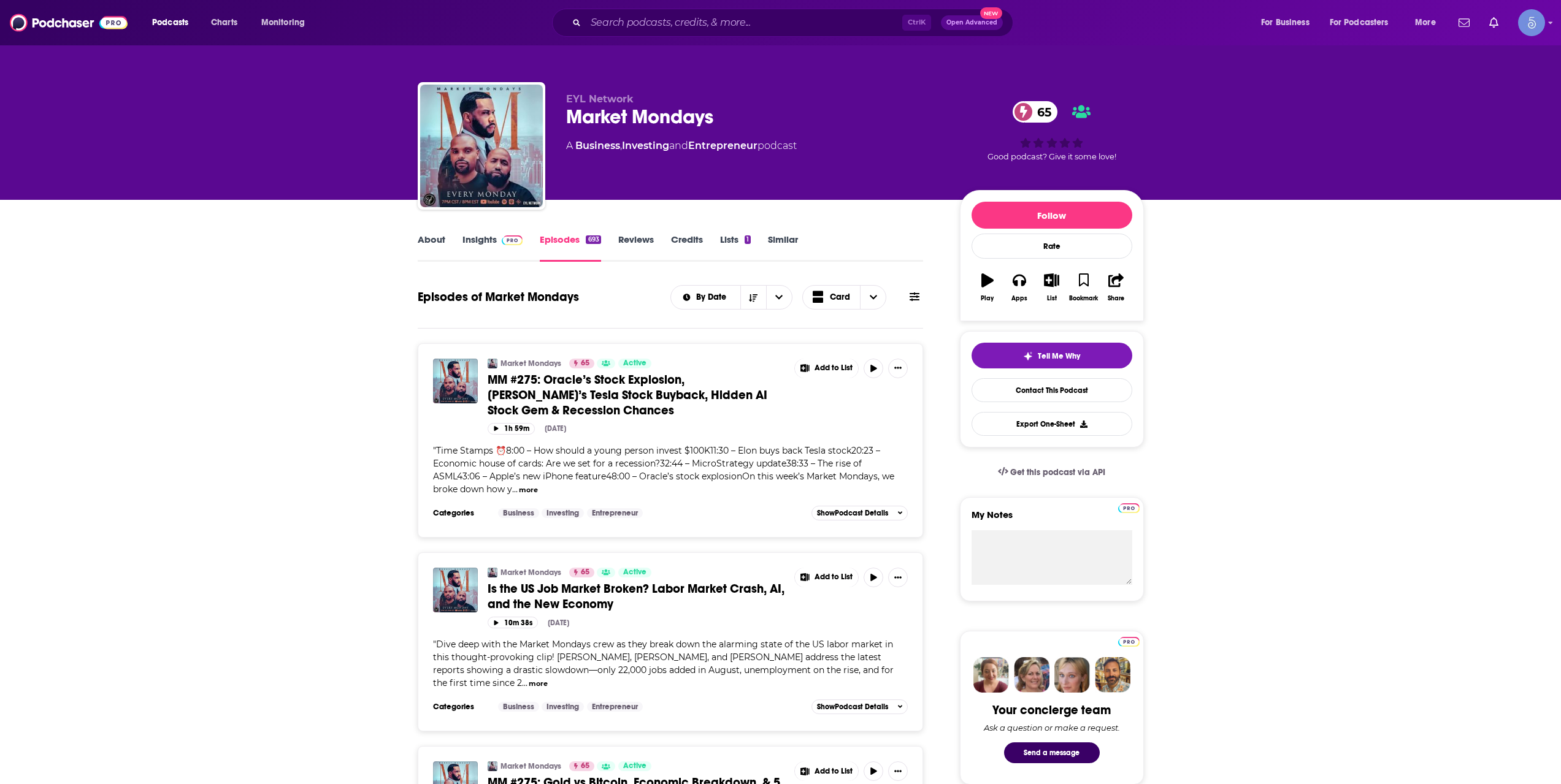
click at [484, 237] on link "Insights" at bounding box center [493, 248] width 61 height 28
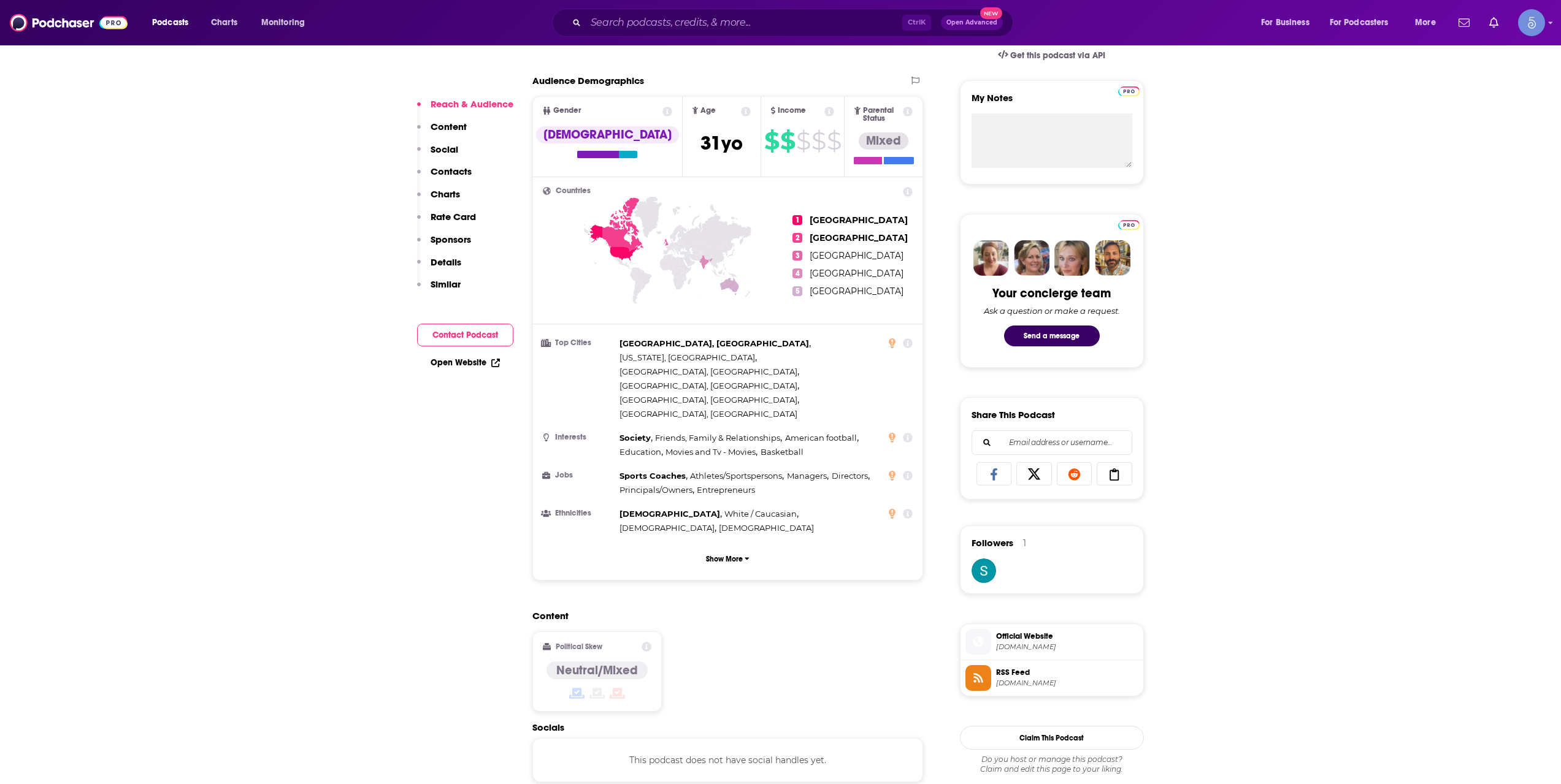
scroll to position [818, 0]
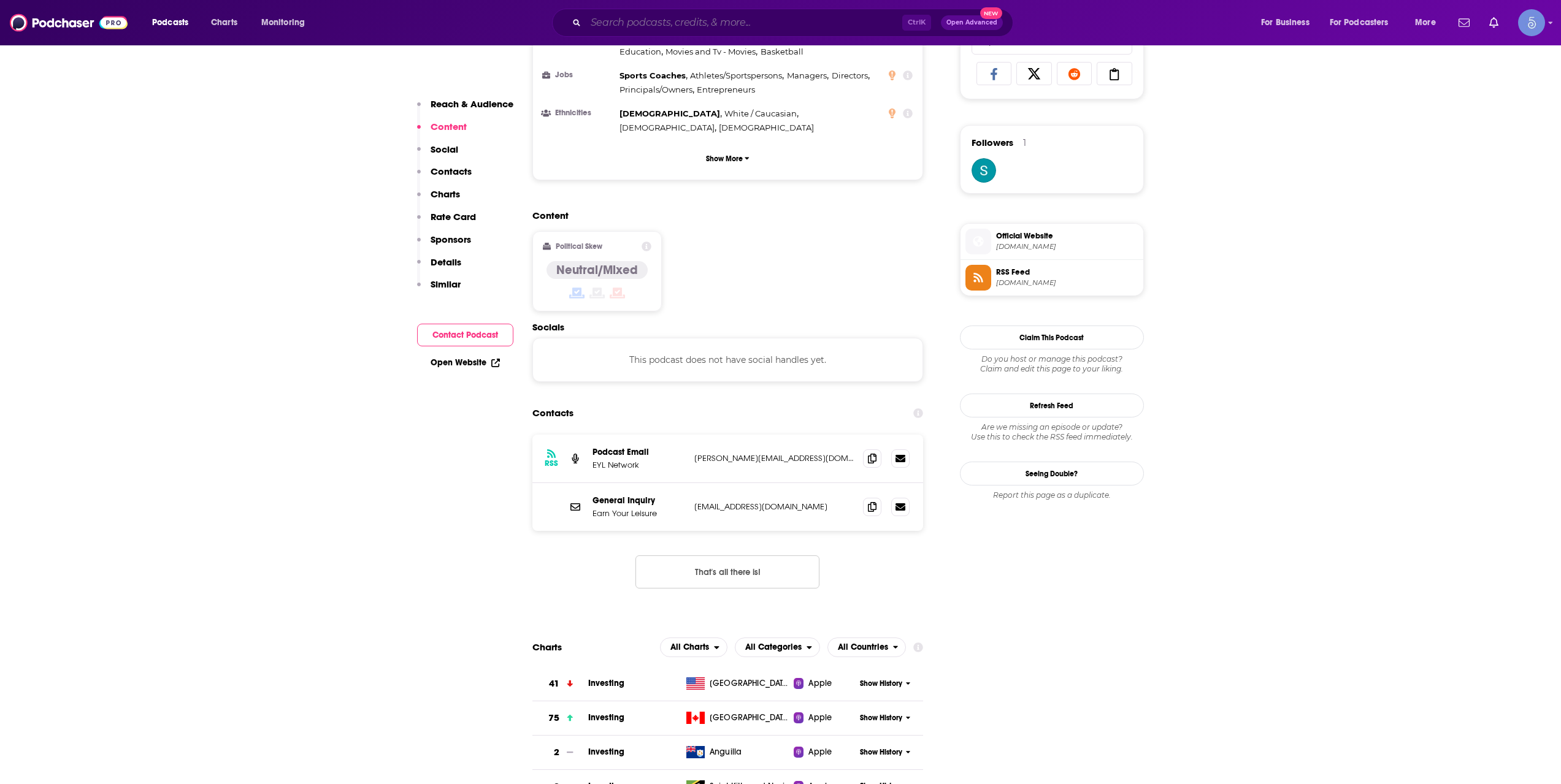
click at [759, 18] on input "Search podcasts, credits, & more..." at bounding box center [744, 23] width 316 height 19
paste input "Sound Investing"
type input "Sound Investing"
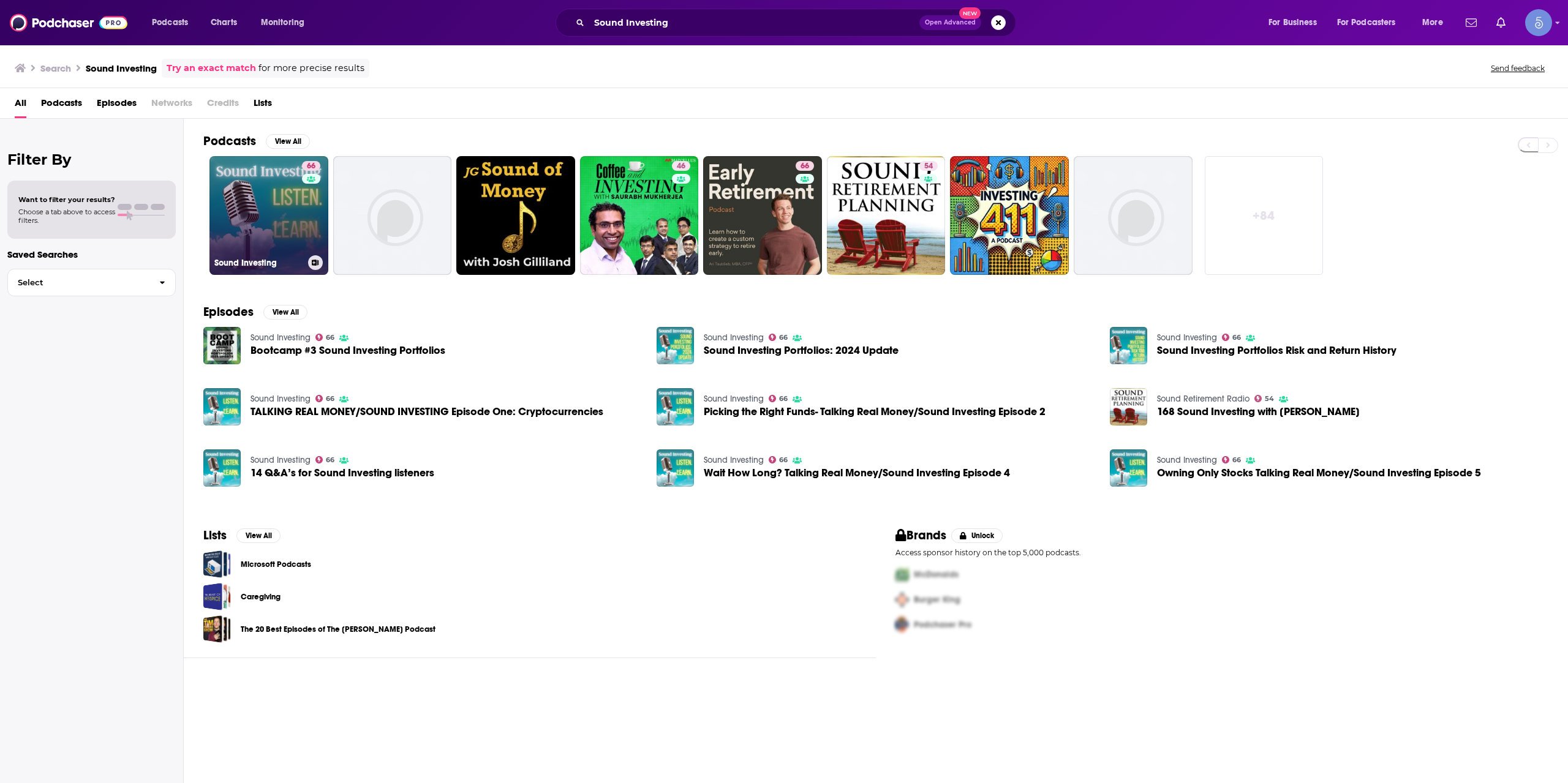
click at [319, 216] on div "66" at bounding box center [312, 208] width 21 height 94
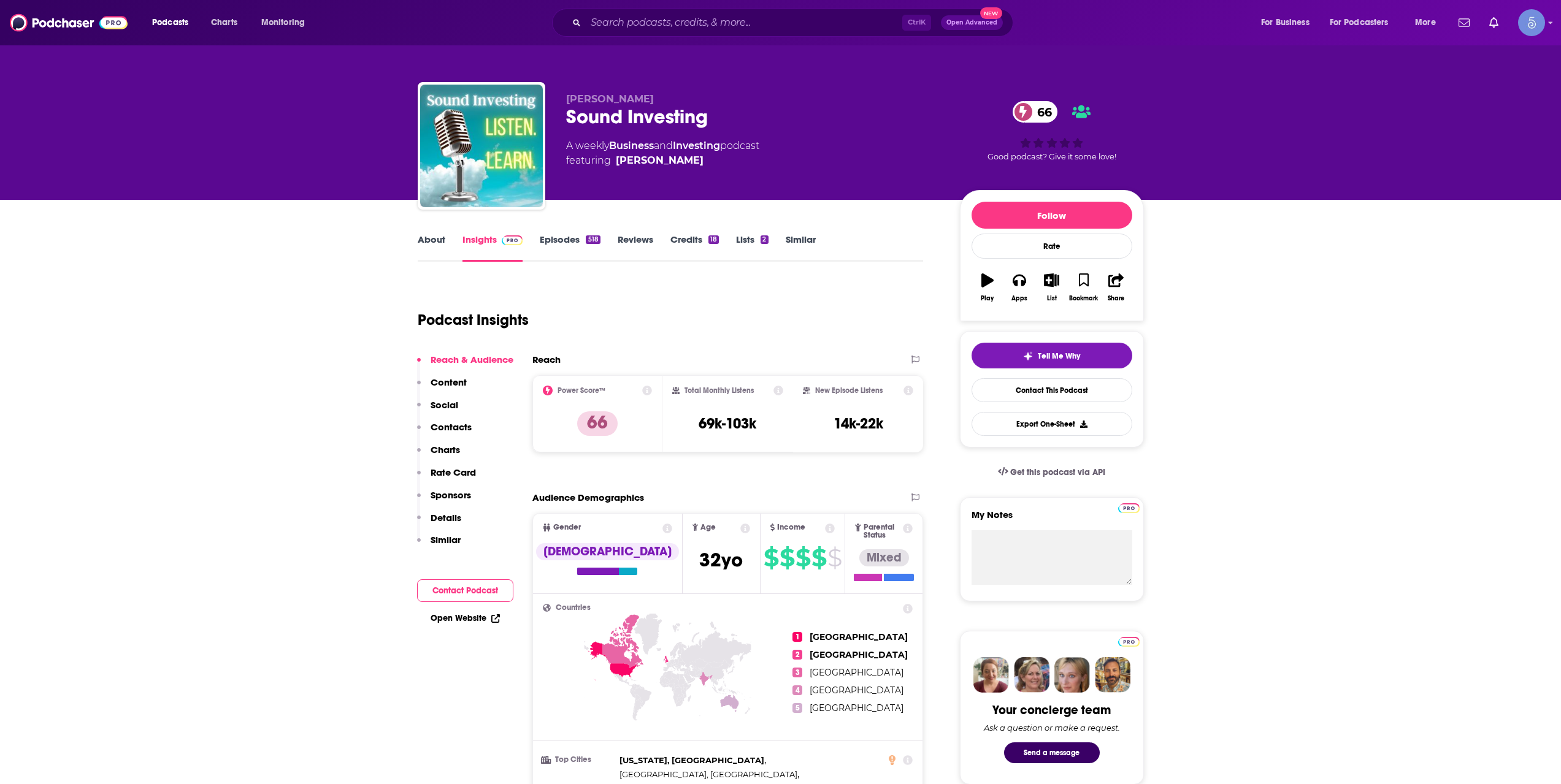
click at [435, 248] on link "About" at bounding box center [431, 248] width 28 height 28
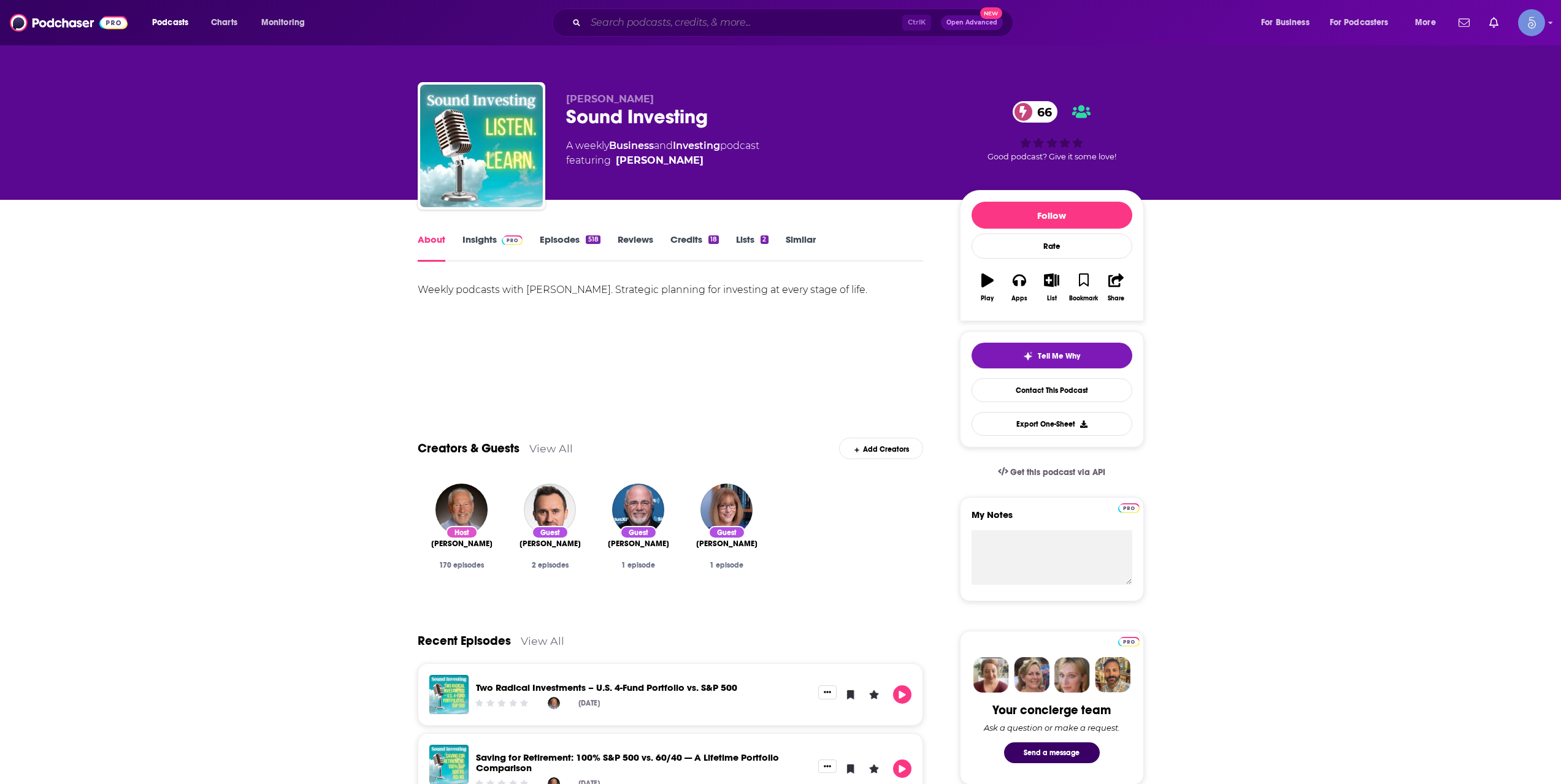
click at [788, 23] on input "Search podcasts, credits, & more..." at bounding box center [744, 23] width 316 height 19
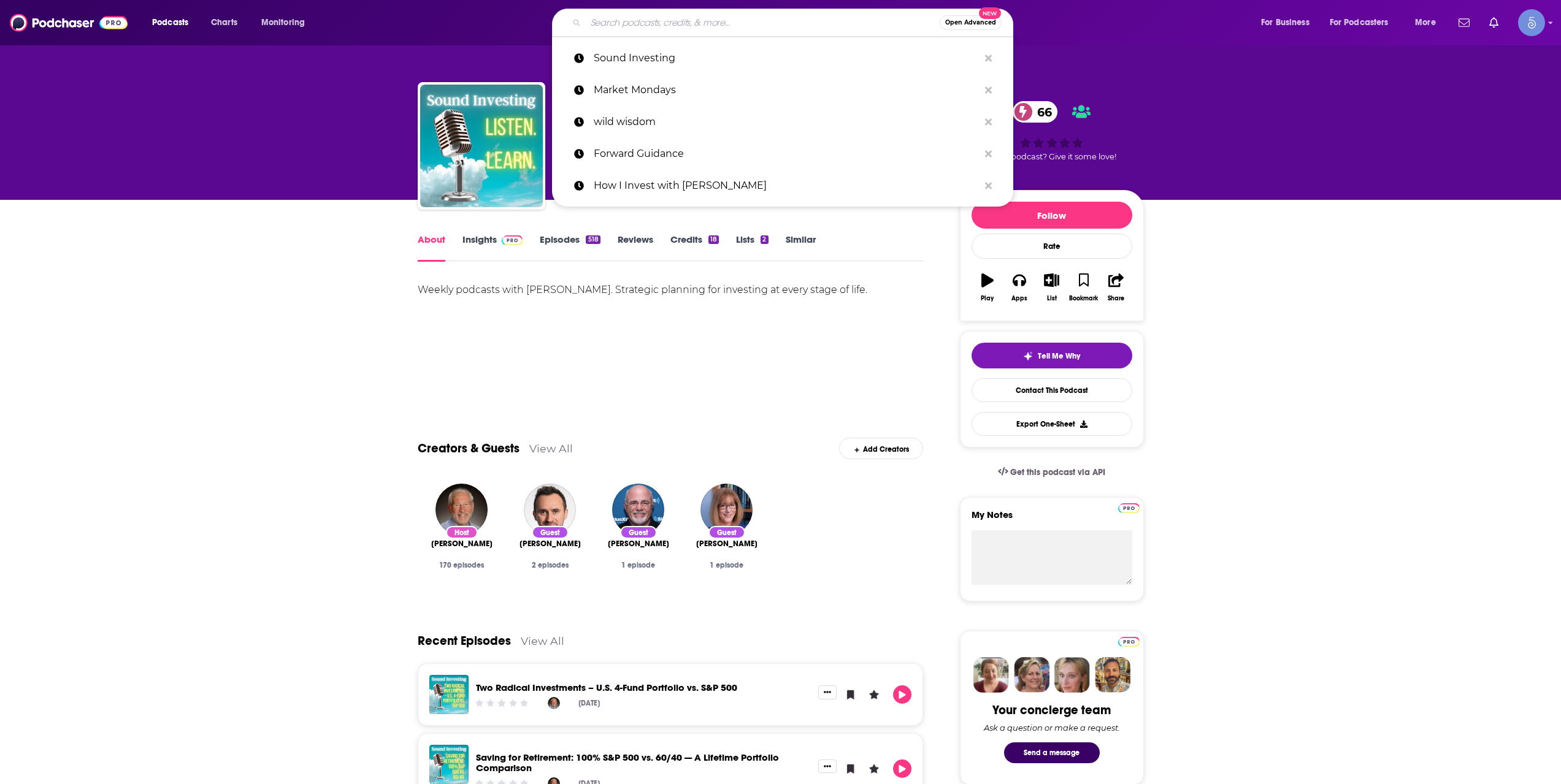
paste input "Chit Chat Stocks"
type input "Chit Chat Stocks"
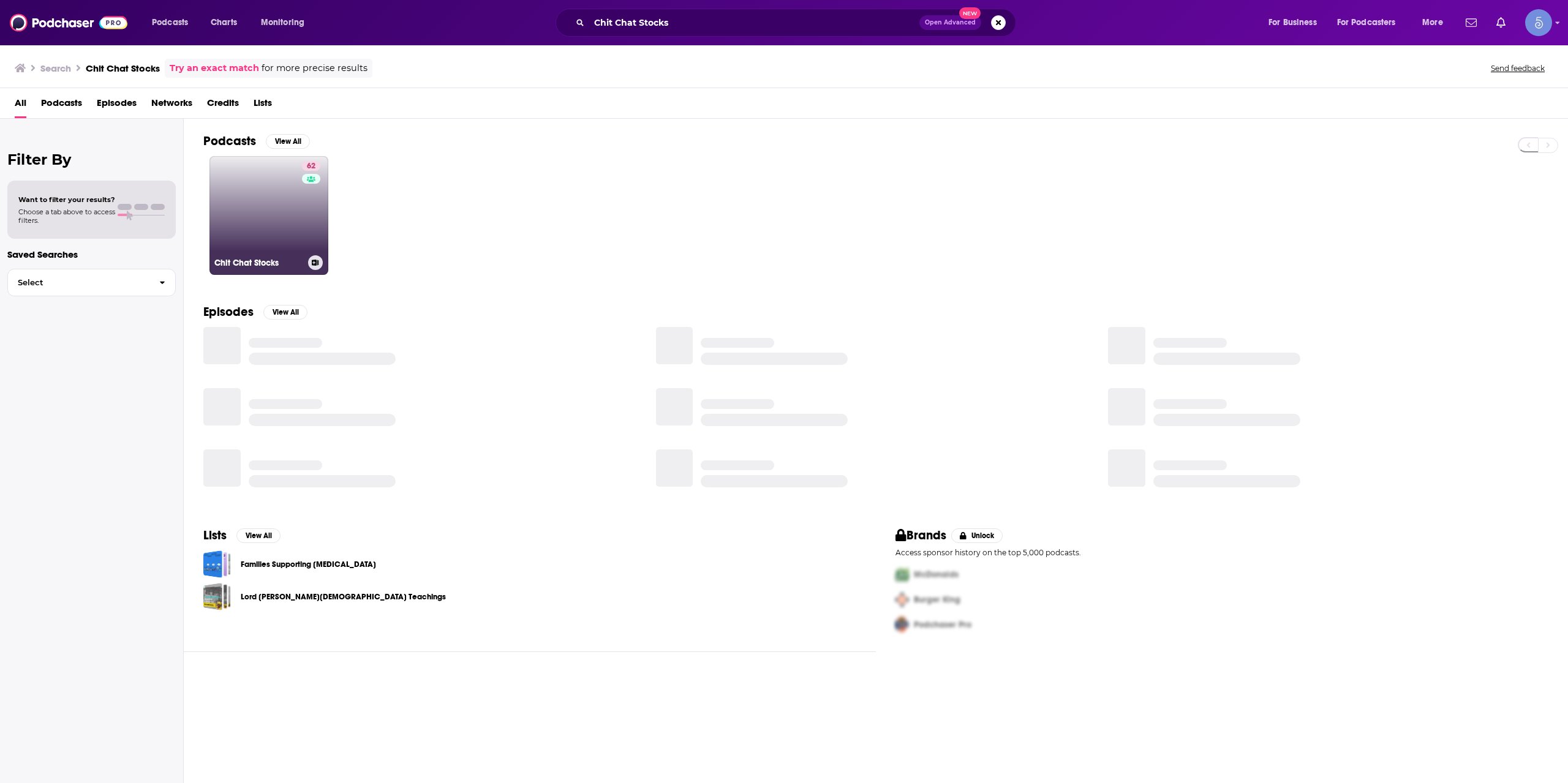
click at [291, 227] on link "62 Chit Chat Stocks" at bounding box center [269, 216] width 119 height 119
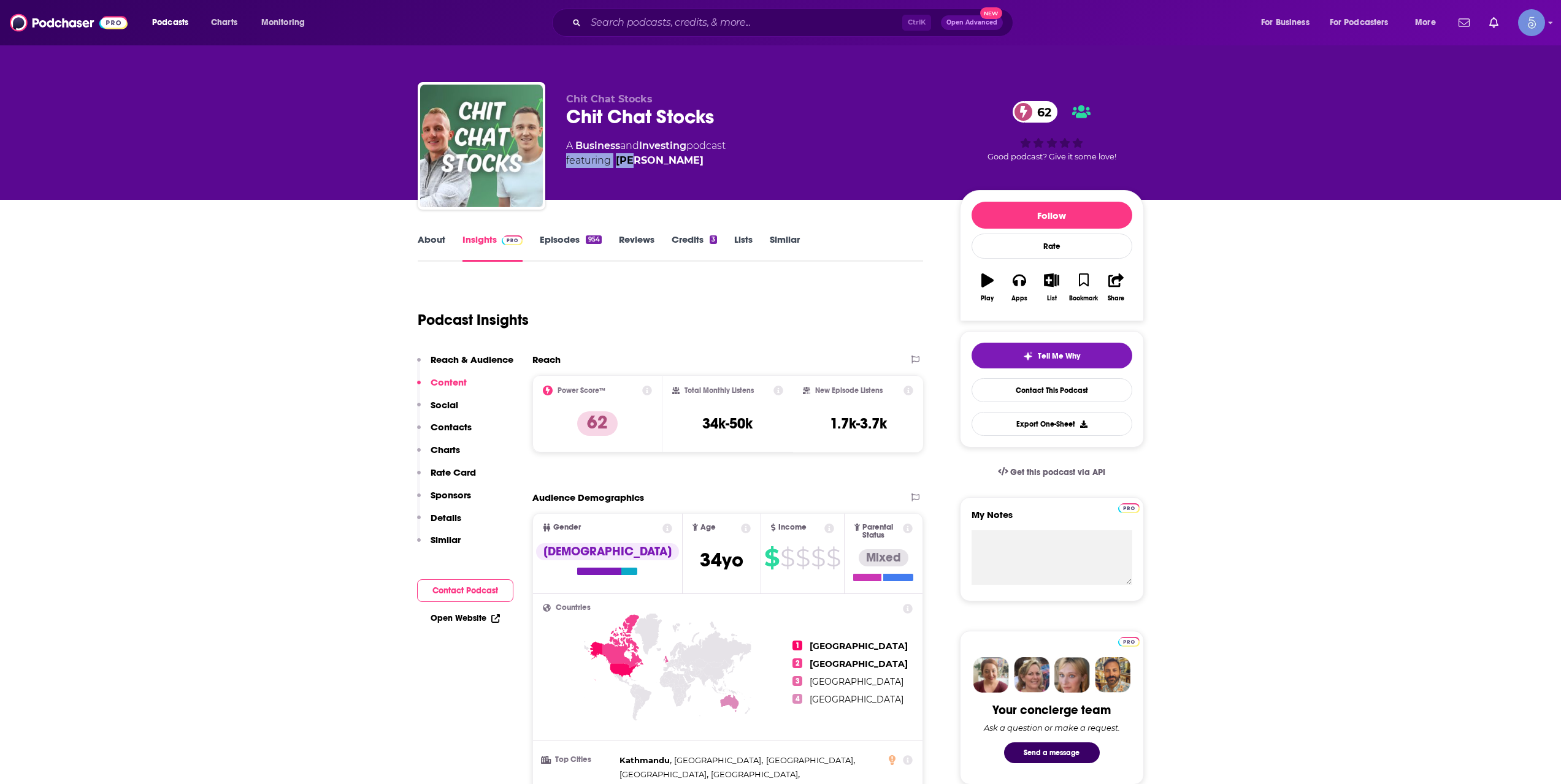
drag, startPoint x: 728, startPoint y: 151, endPoint x: 635, endPoint y: 154, distance: 93.0
click at [634, 154] on div "A Business and Investing podcast featuring [PERSON_NAME]" at bounding box center [646, 153] width 160 height 30
click at [854, 182] on div "Chit Chat Stocks Chit Chat Stocks 62 A Business and Investing podcast featuring…" at bounding box center [753, 142] width 374 height 98
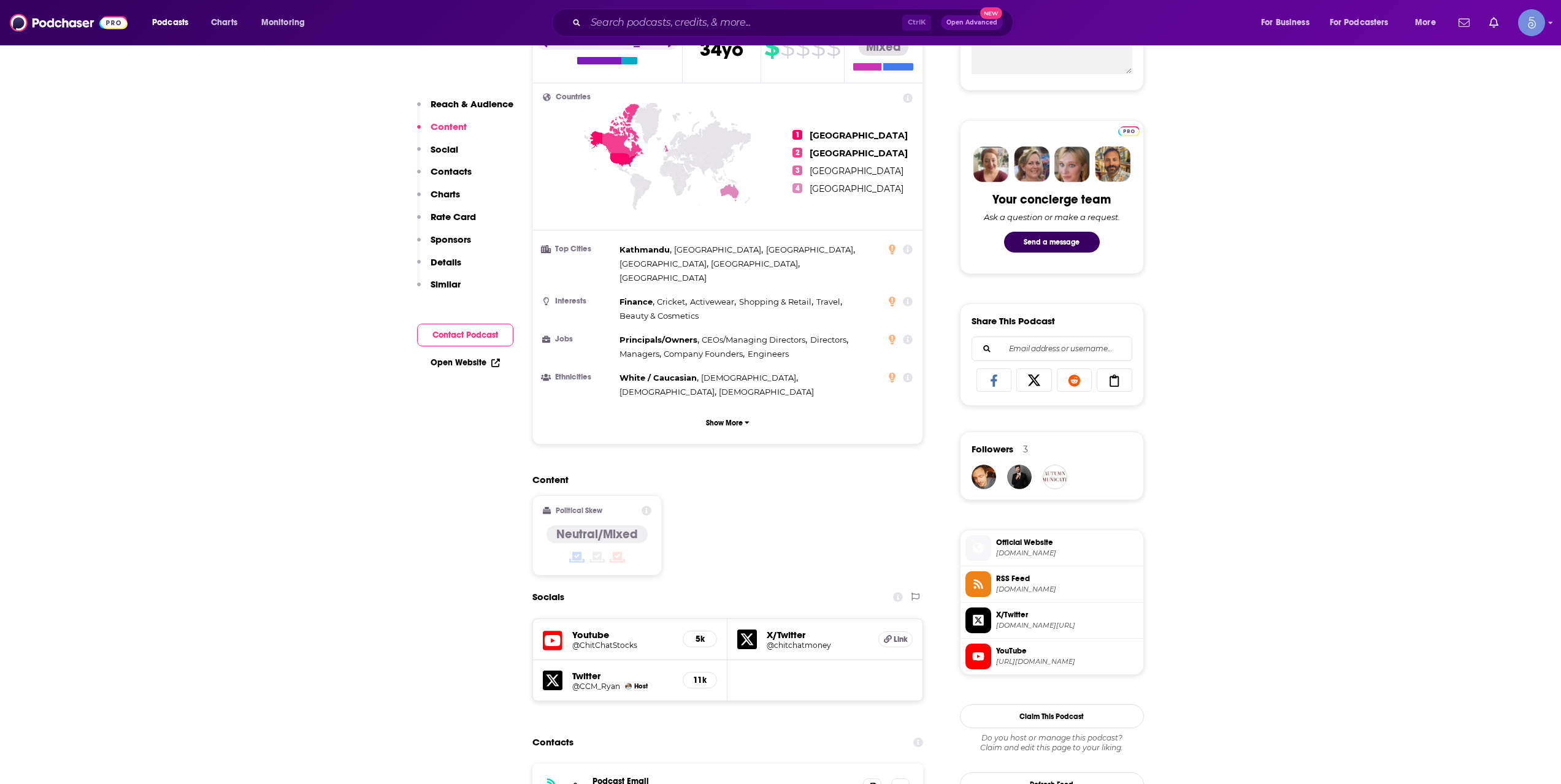
scroll to position [613, 0]
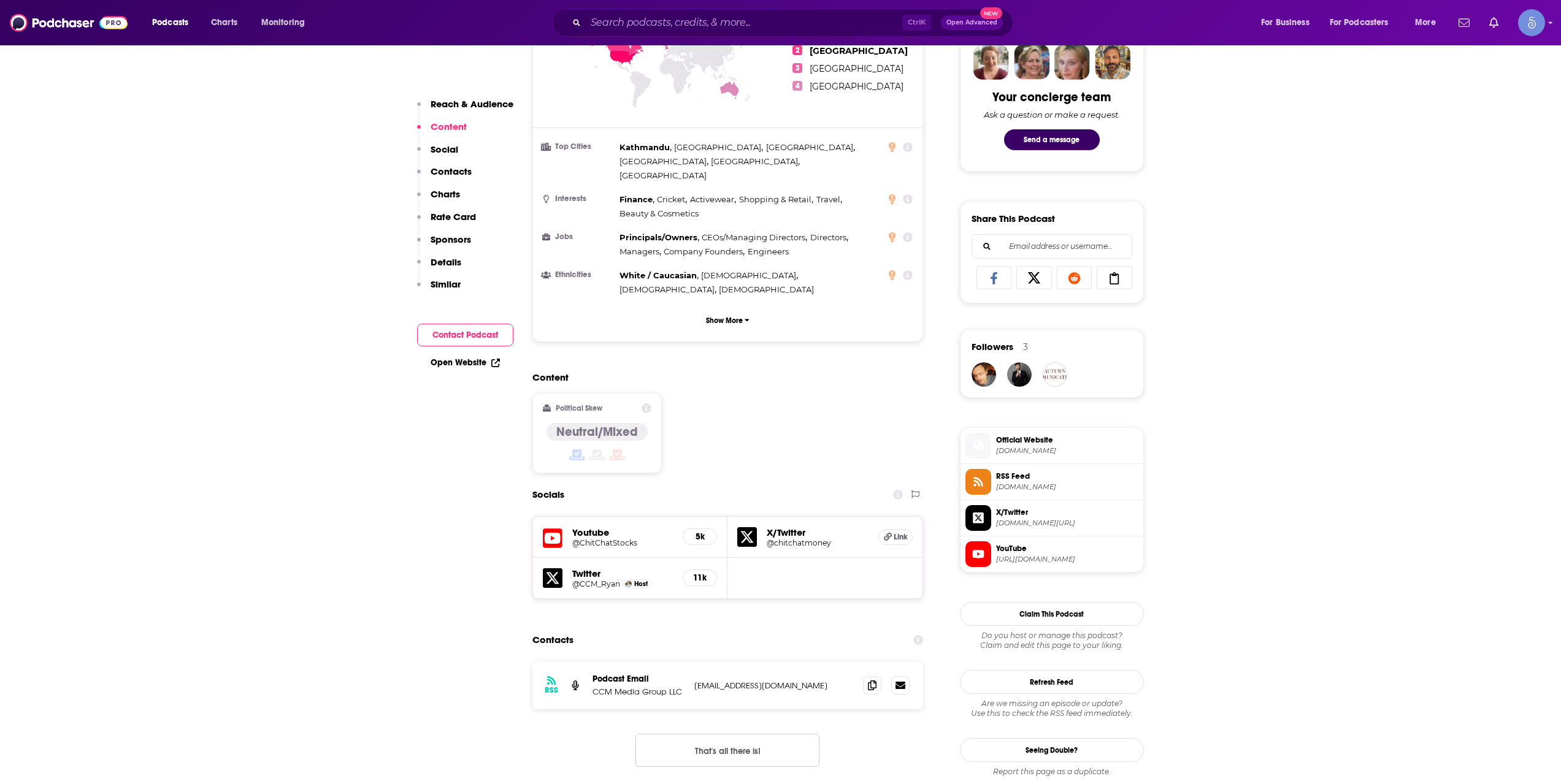
click at [606, 517] on div "Youtube @ChitChatStocks 5k" at bounding box center [630, 538] width 195 height 41
click at [605, 527] on h5 "Youtube" at bounding box center [623, 533] width 102 height 12
click at [596, 527] on h5 "Youtube" at bounding box center [623, 533] width 102 height 12
click at [608, 538] on h5 "@ChitChatStocks" at bounding box center [623, 543] width 102 height 9
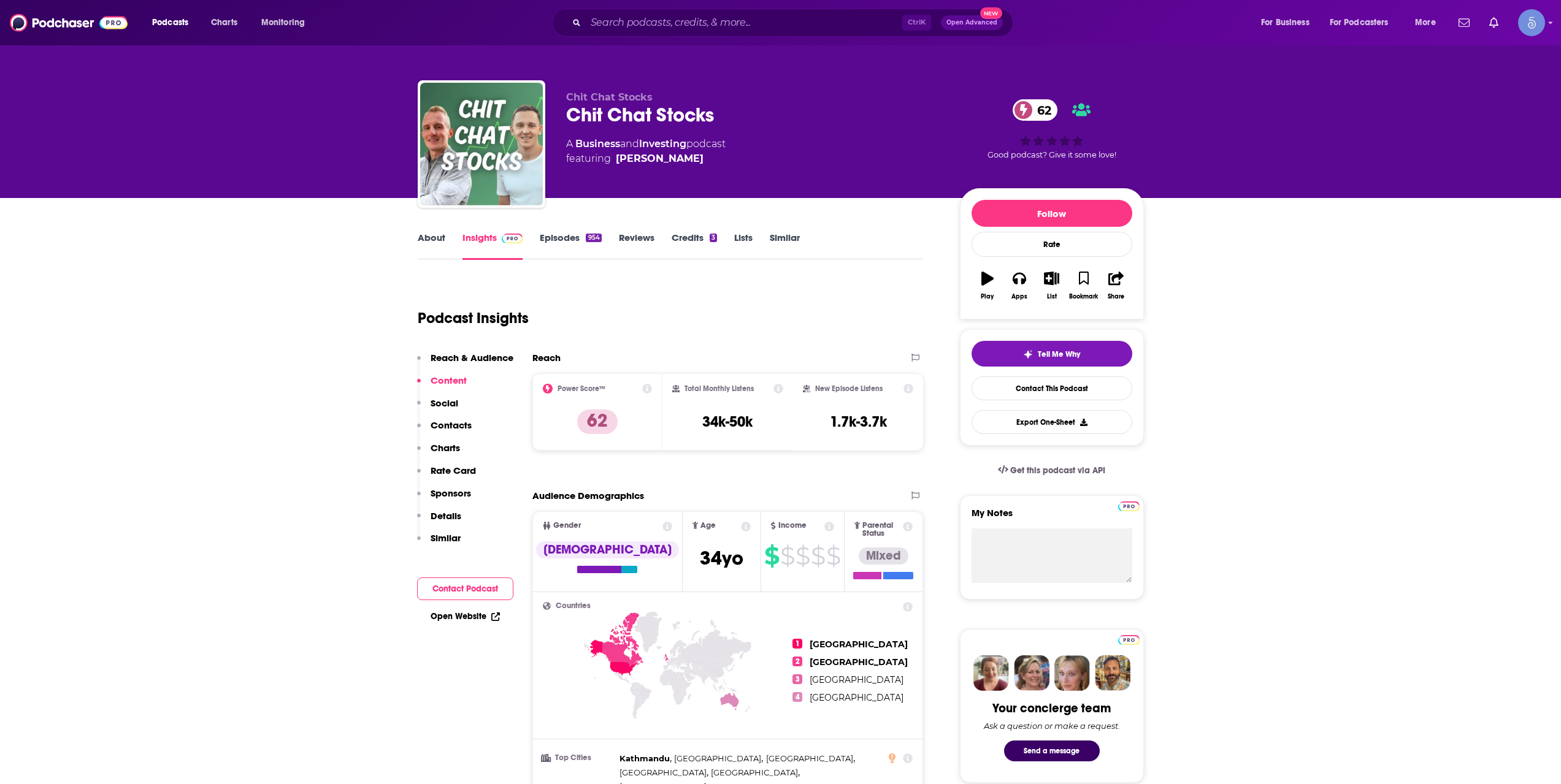
scroll to position [0, 0]
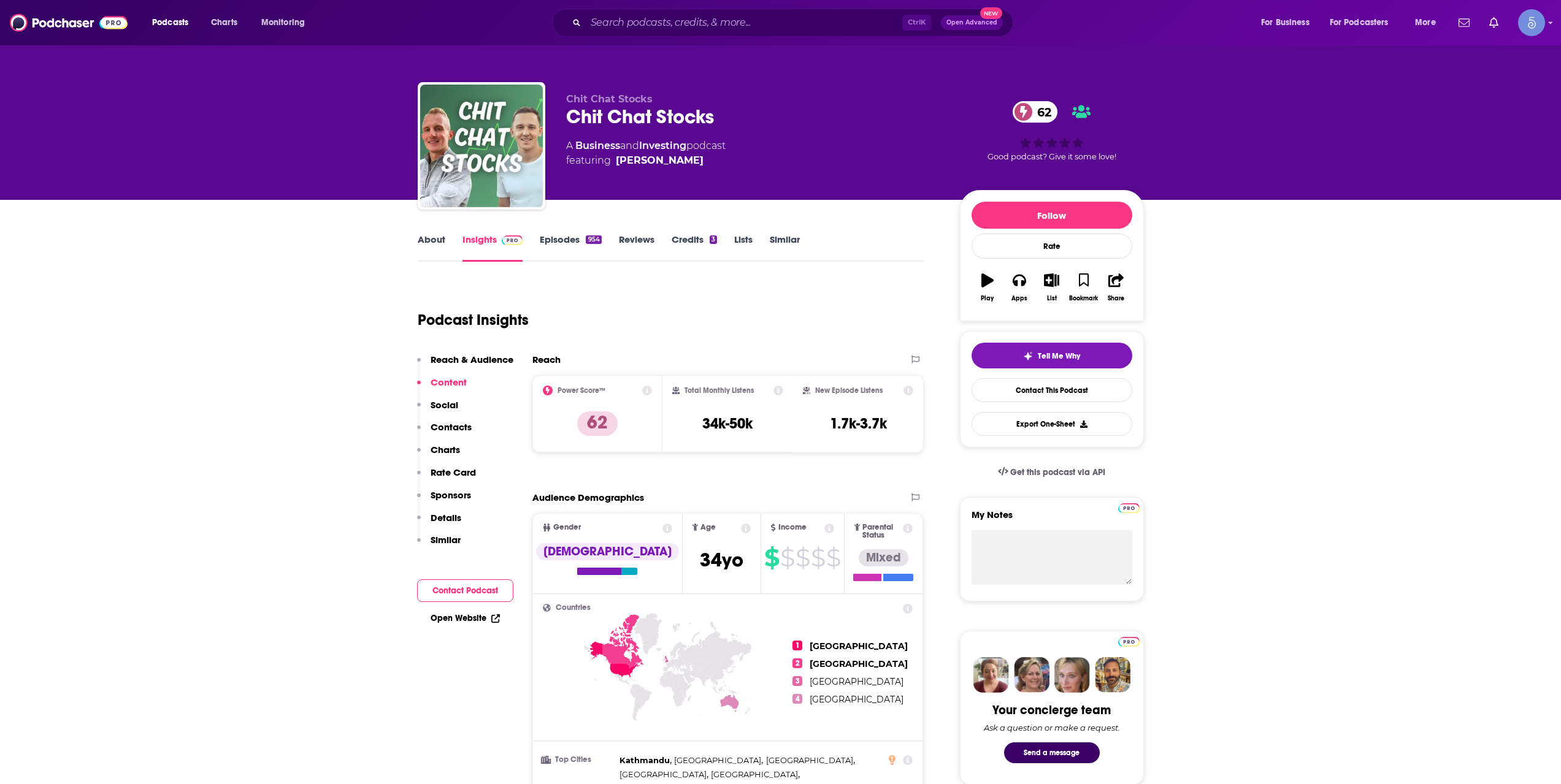
drag, startPoint x: 657, startPoint y: 169, endPoint x: 613, endPoint y: 162, distance: 44.6
click at [613, 162] on div "Chit Chat Stocks Chit Chat Stocks 62 A Business and Investing podcast featuring…" at bounding box center [753, 142] width 374 height 98
copy span "[PERSON_NAME]"
click at [435, 244] on link "About" at bounding box center [431, 248] width 28 height 28
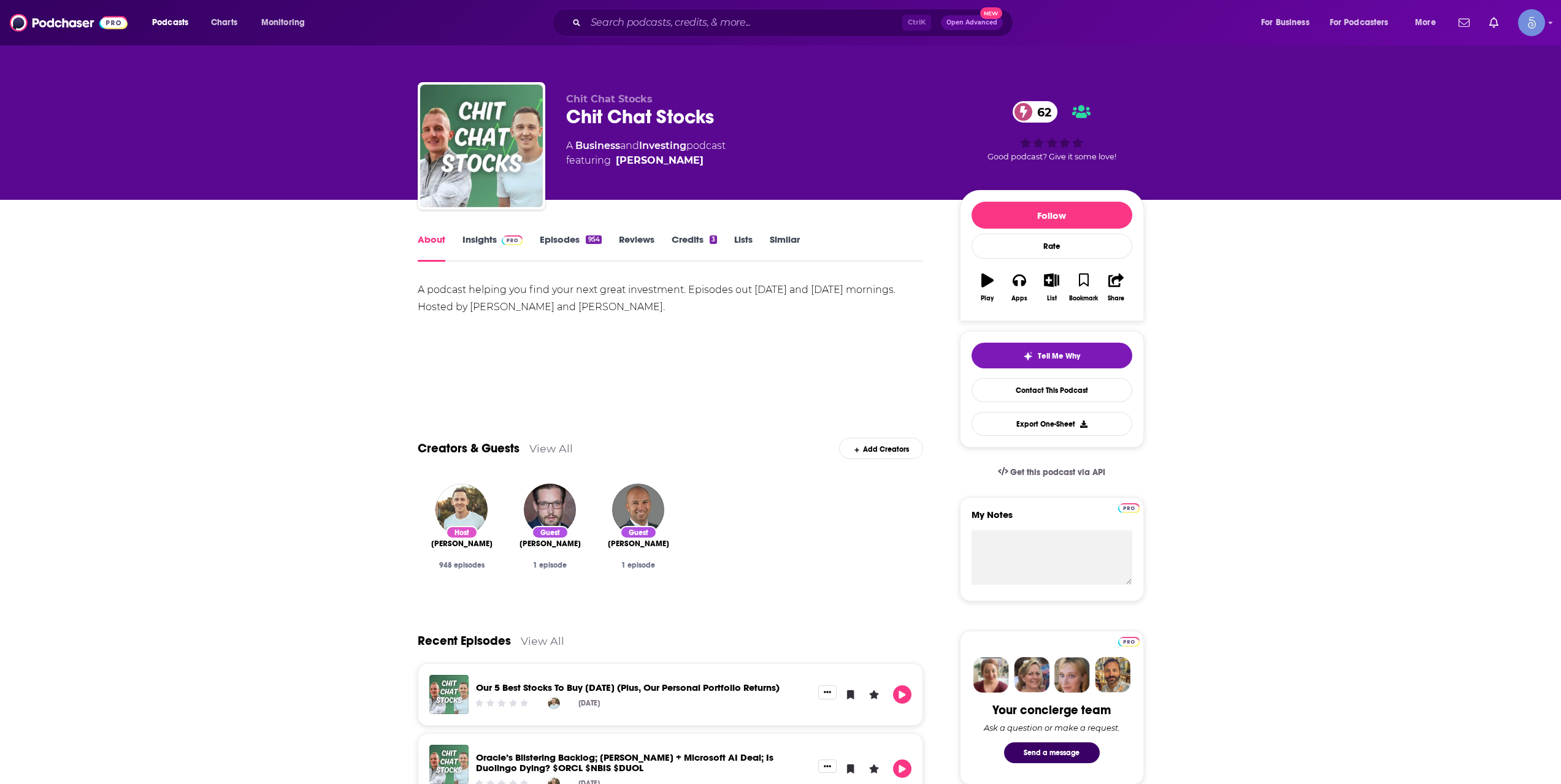
drag, startPoint x: 472, startPoint y: 310, endPoint x: 638, endPoint y: 306, distance: 166.0
click at [638, 306] on div "A podcast helping you find your next great investment. Episodes out [DATE] and …" at bounding box center [671, 298] width 506 height 34
copy div "[PERSON_NAME] and [PERSON_NAME]"
click at [785, 34] on div "Ctrl K Open Advanced New" at bounding box center [782, 23] width 461 height 28
click at [746, 19] on input "Search podcasts, credits, & more..." at bounding box center [744, 23] width 316 height 19
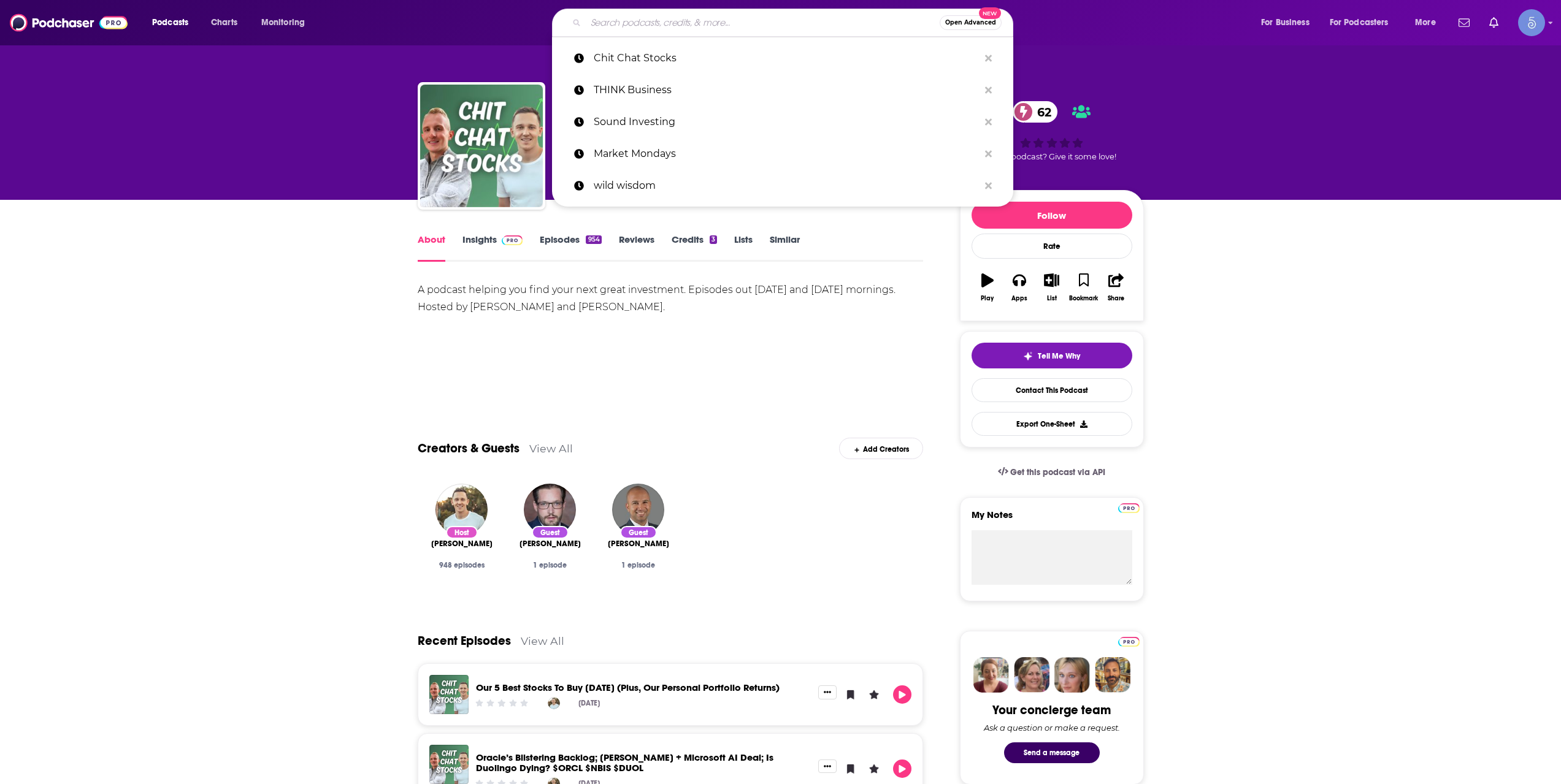
paste input "The WealthAbility Show with [PERSON_NAME], CPA"
type input "The WealthAbility Show with [PERSON_NAME], CPA"
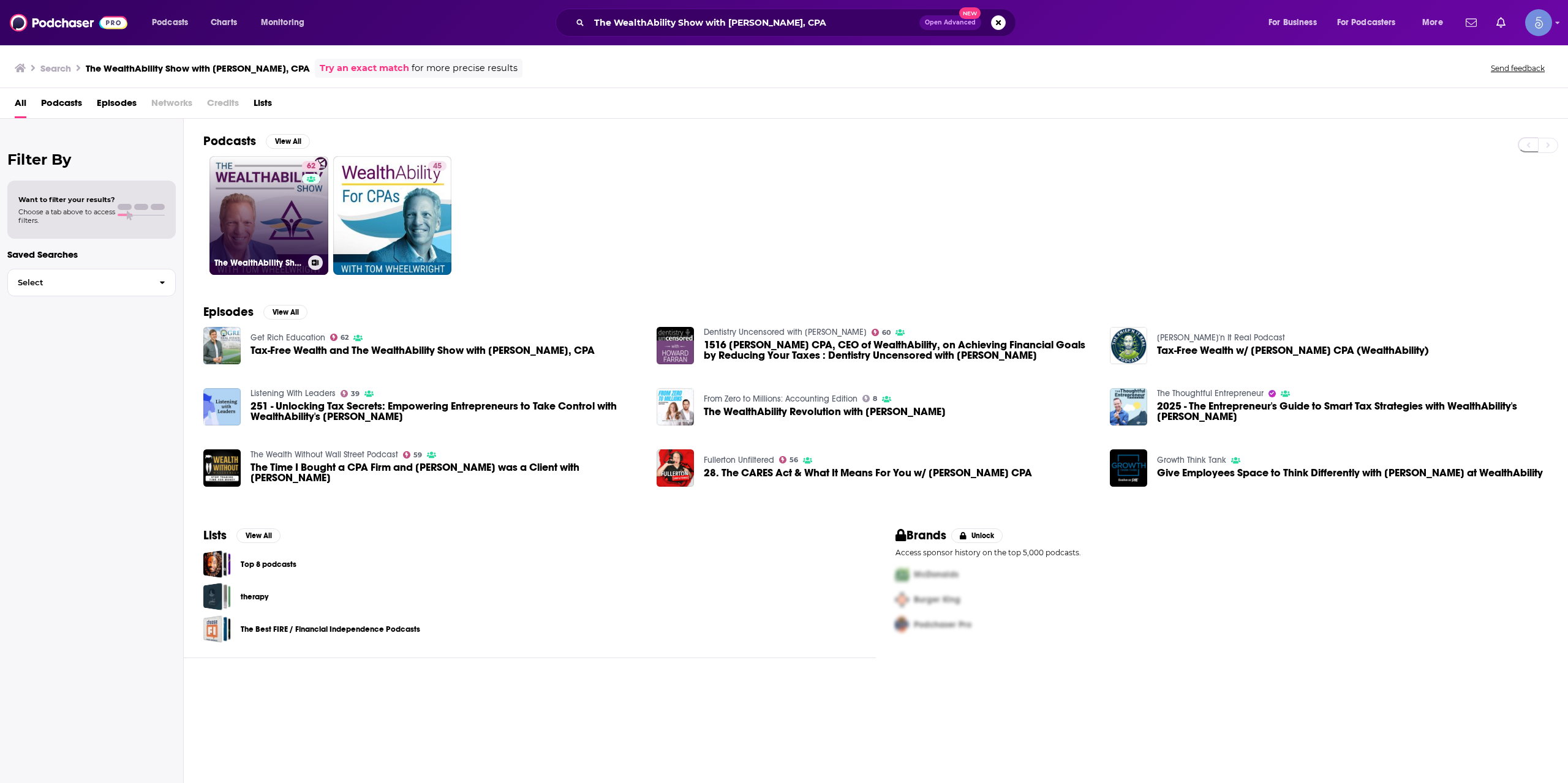
click at [292, 237] on link "62 The WealthAbility Show with [PERSON_NAME], CPA" at bounding box center [269, 216] width 119 height 119
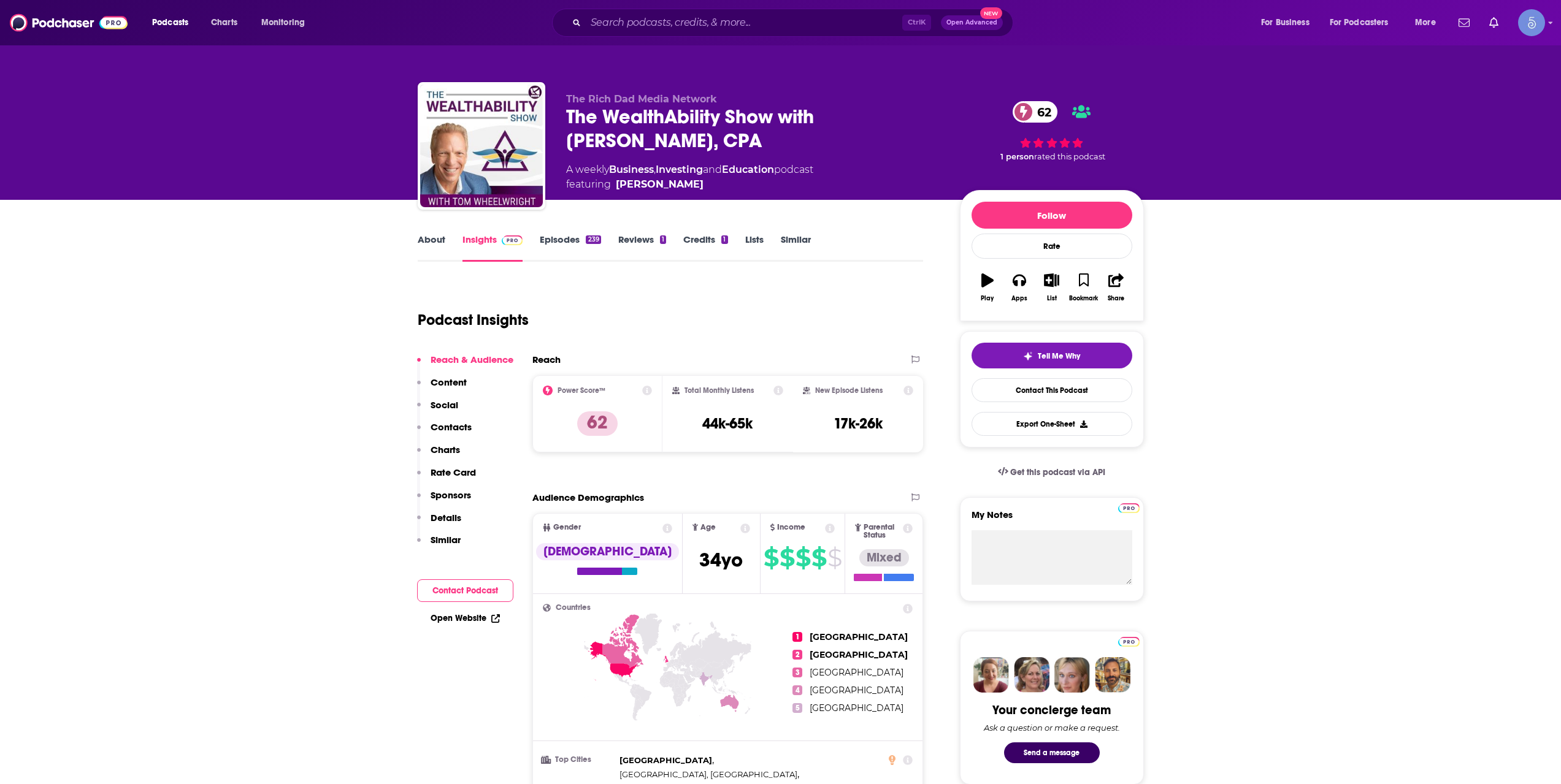
click at [425, 242] on link "About" at bounding box center [431, 248] width 28 height 28
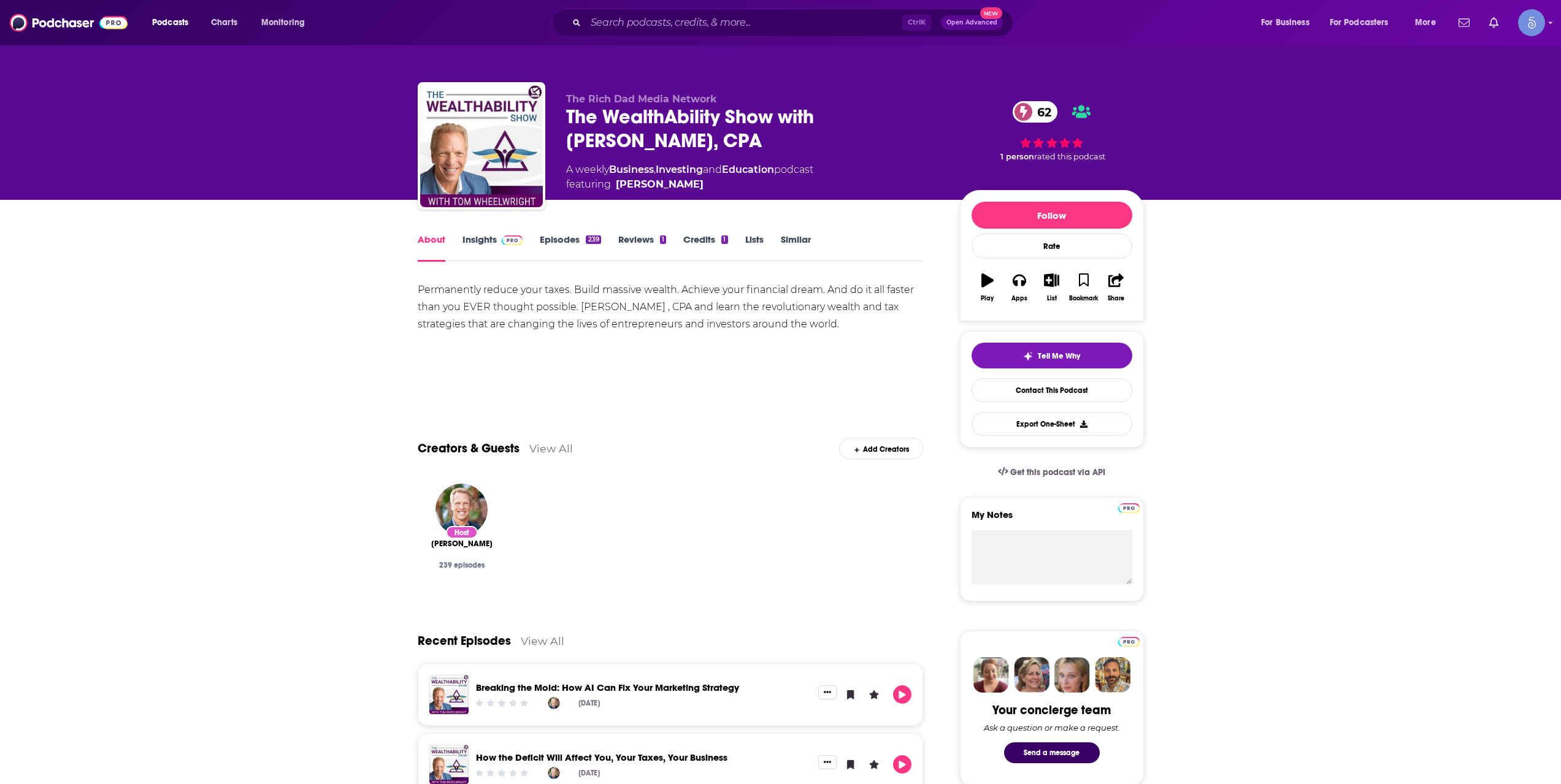
click at [699, 442] on div "Creators & Guests View All Add Creators" at bounding box center [671, 441] width 506 height 66
click at [497, 240] on span at bounding box center [510, 239] width 27 height 12
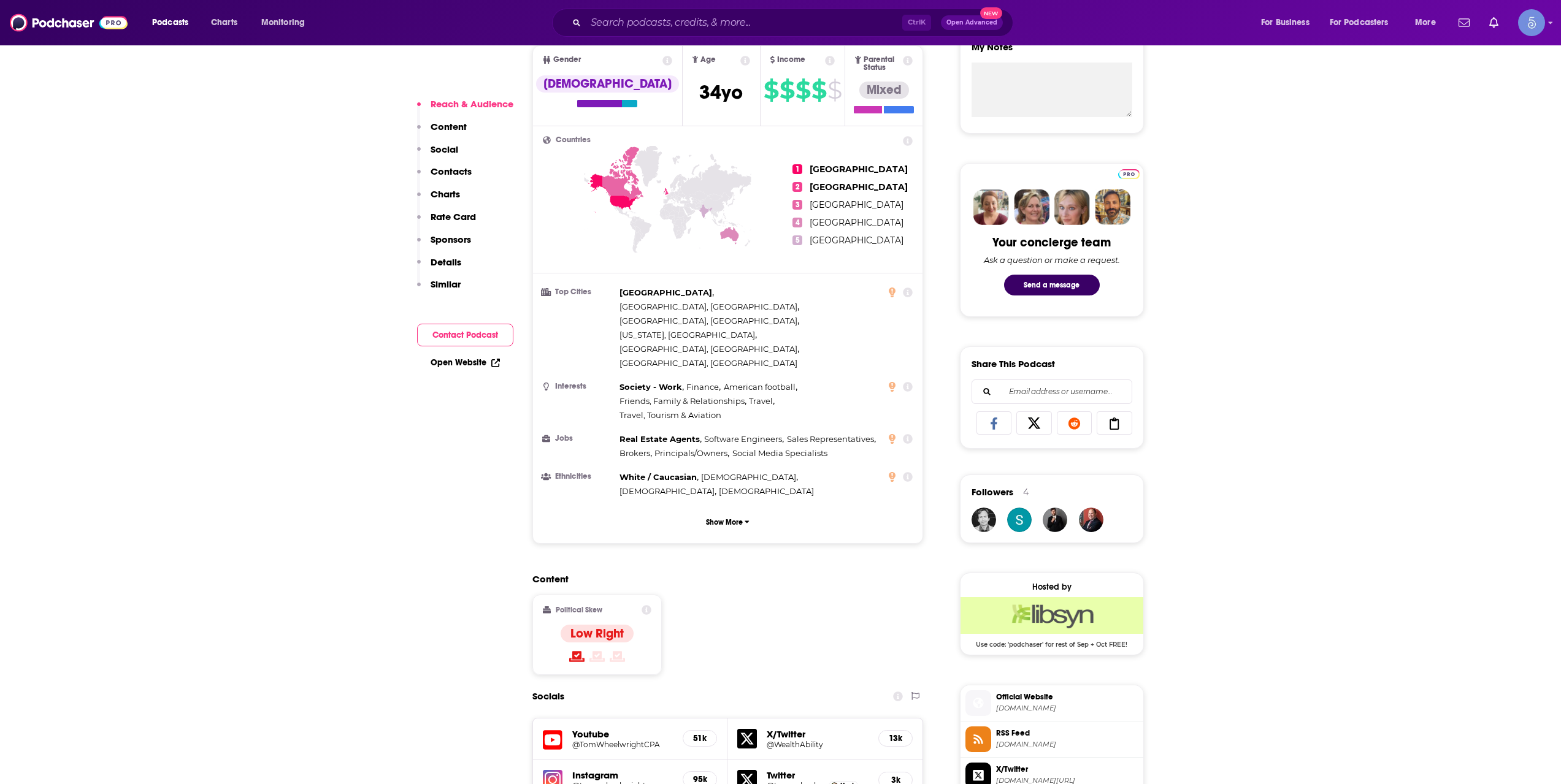
scroll to position [613, 0]
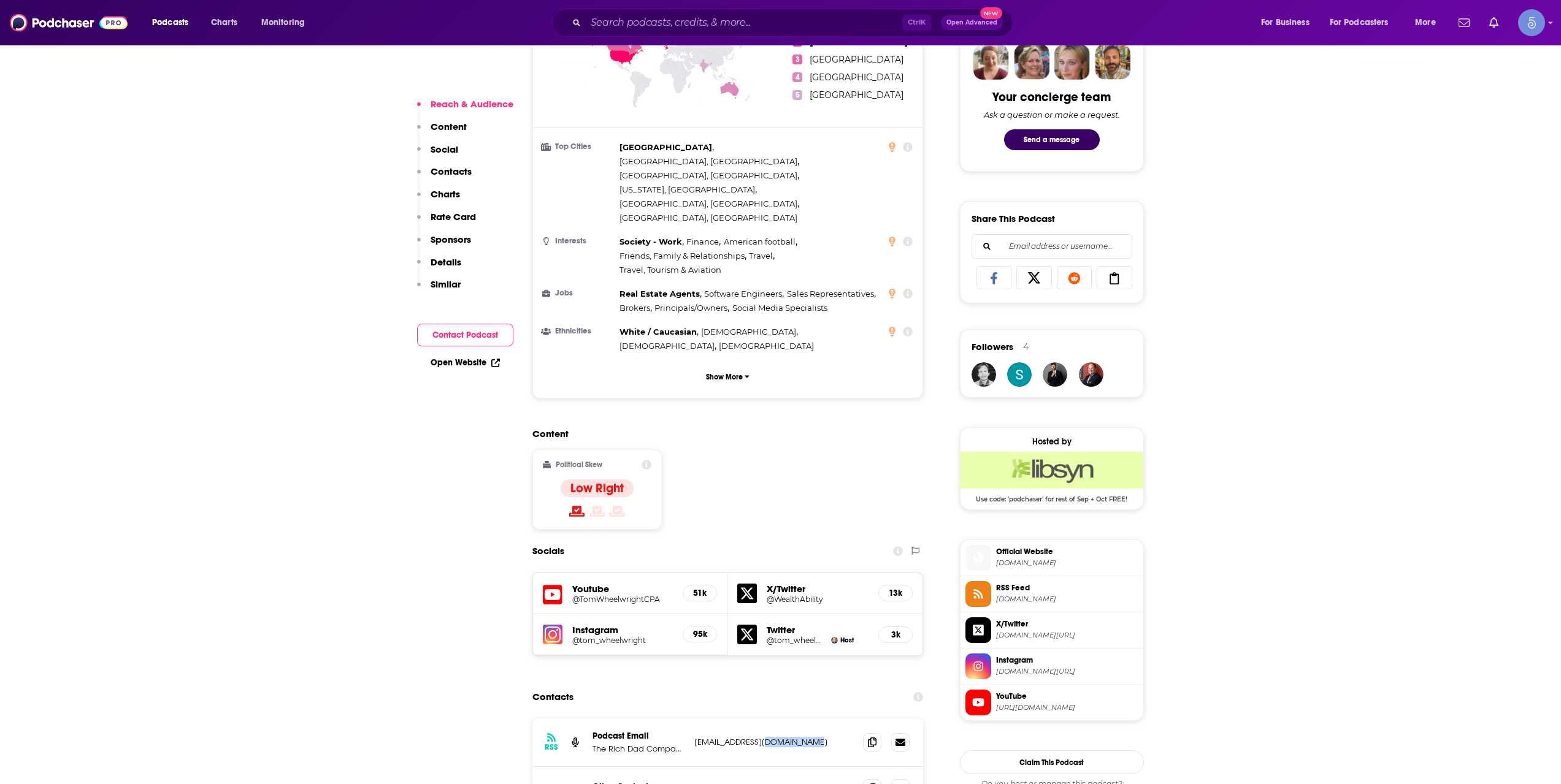
drag, startPoint x: 819, startPoint y: 655, endPoint x: 762, endPoint y: 652, distance: 57.1
click at [762, 737] on p "[EMAIL_ADDRESS][DOMAIN_NAME]" at bounding box center [774, 742] width 160 height 10
copy p "[DOMAIN_NAME]"
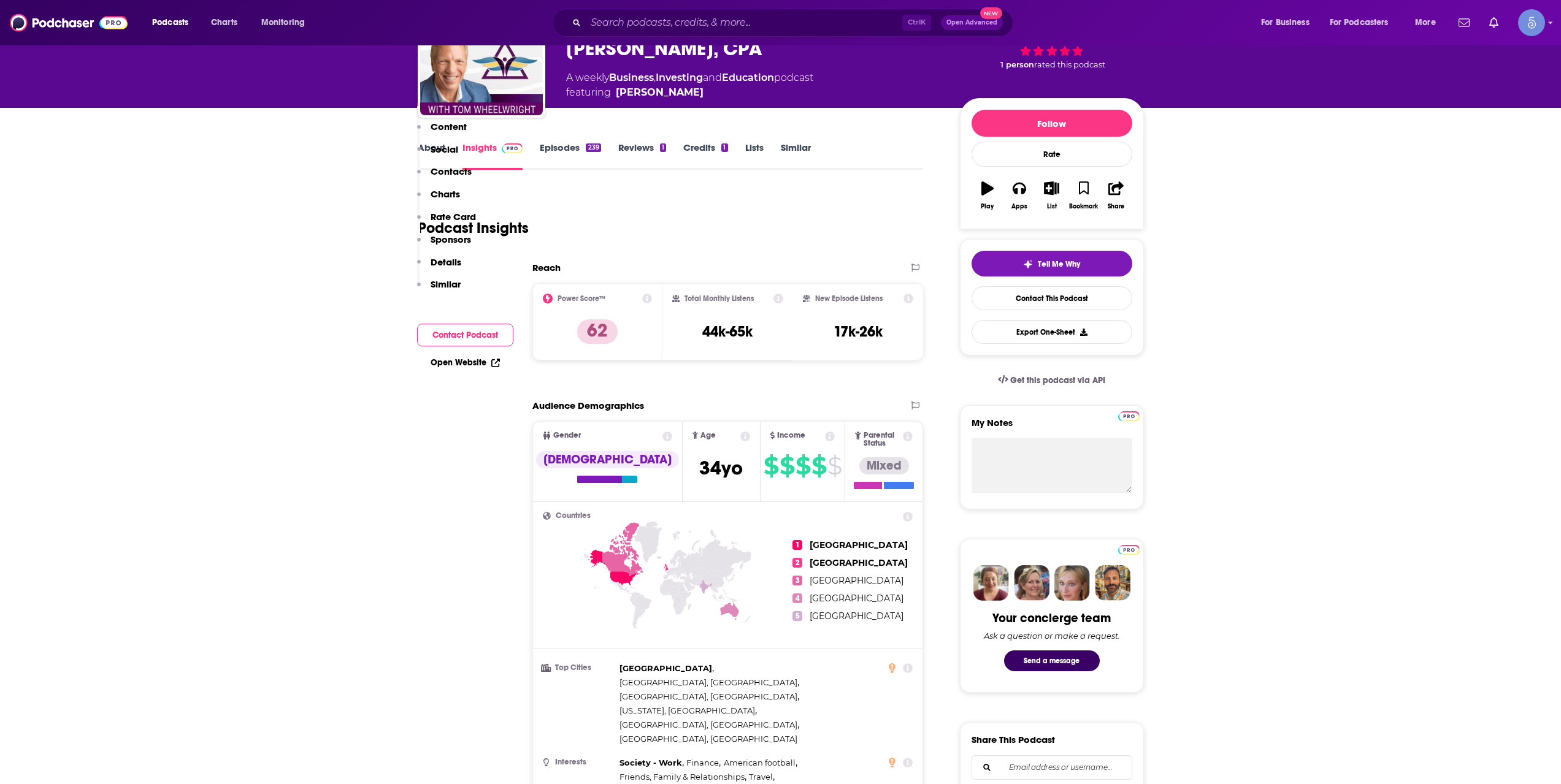
scroll to position [0, 0]
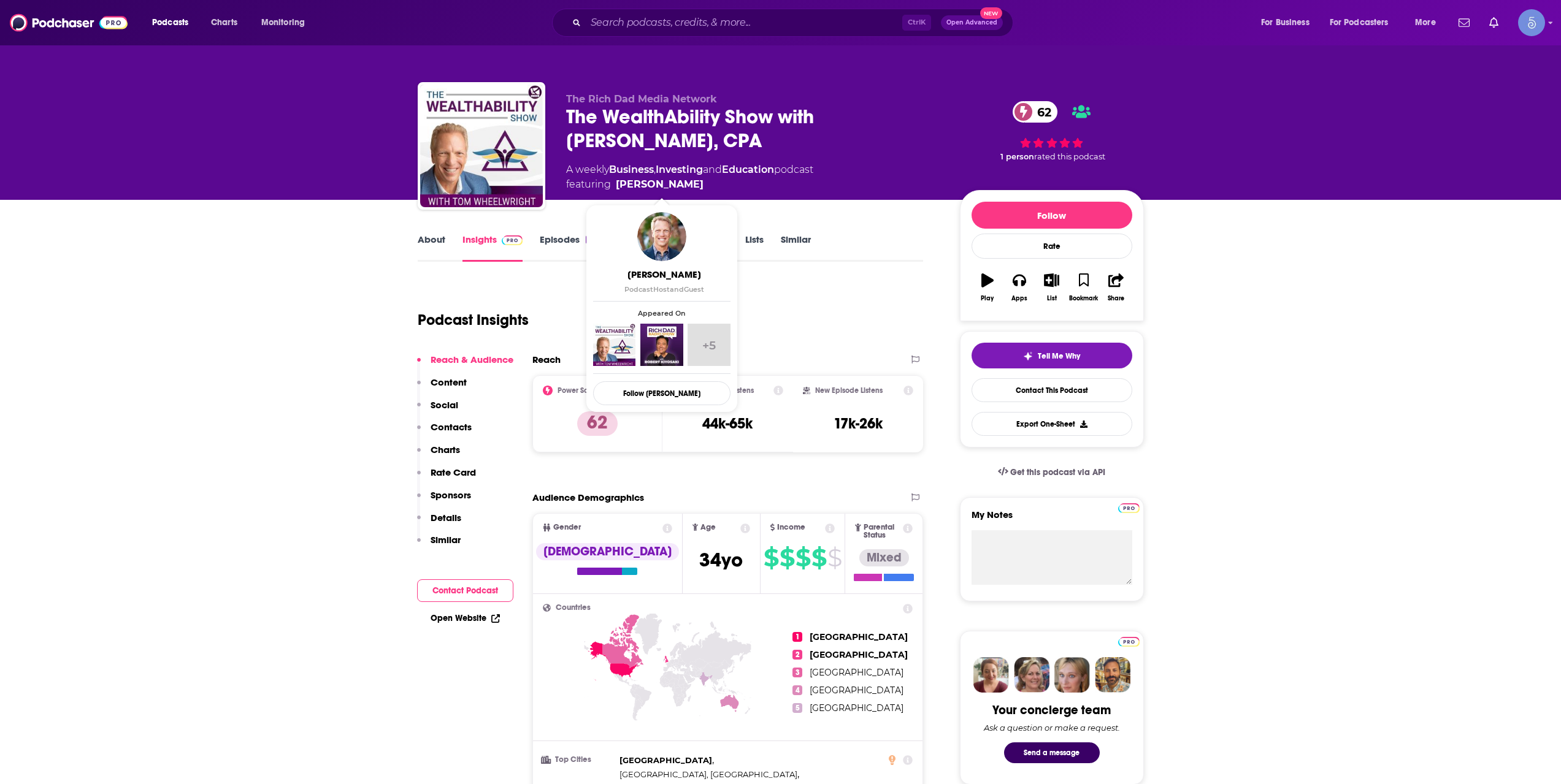
copy span "[PERSON_NAME]"
drag, startPoint x: 722, startPoint y: 185, endPoint x: 707, endPoint y: 184, distance: 15.0
click at [707, 184] on span "featuring [PERSON_NAME]" at bounding box center [690, 184] width 247 height 15
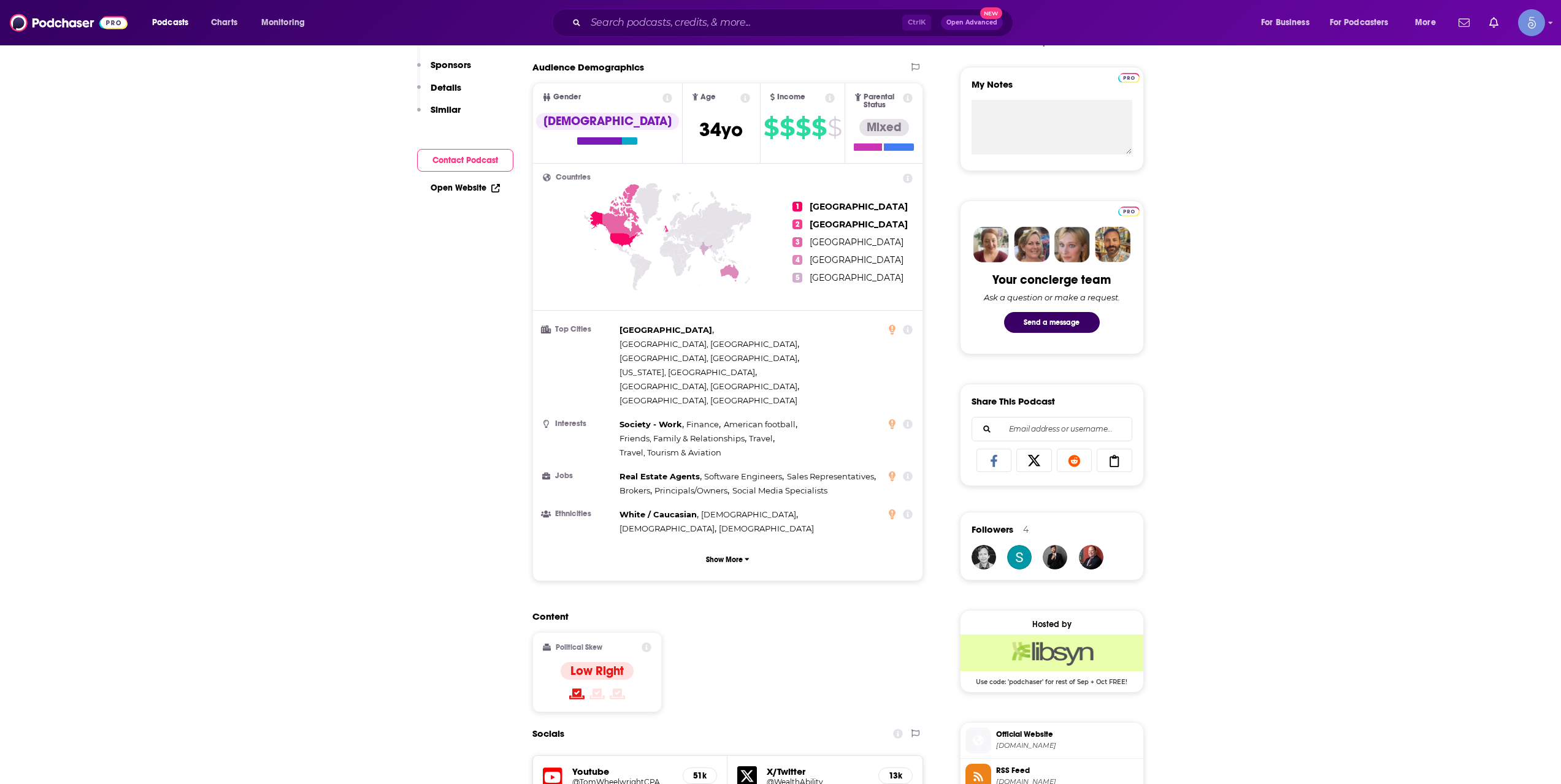
scroll to position [613, 0]
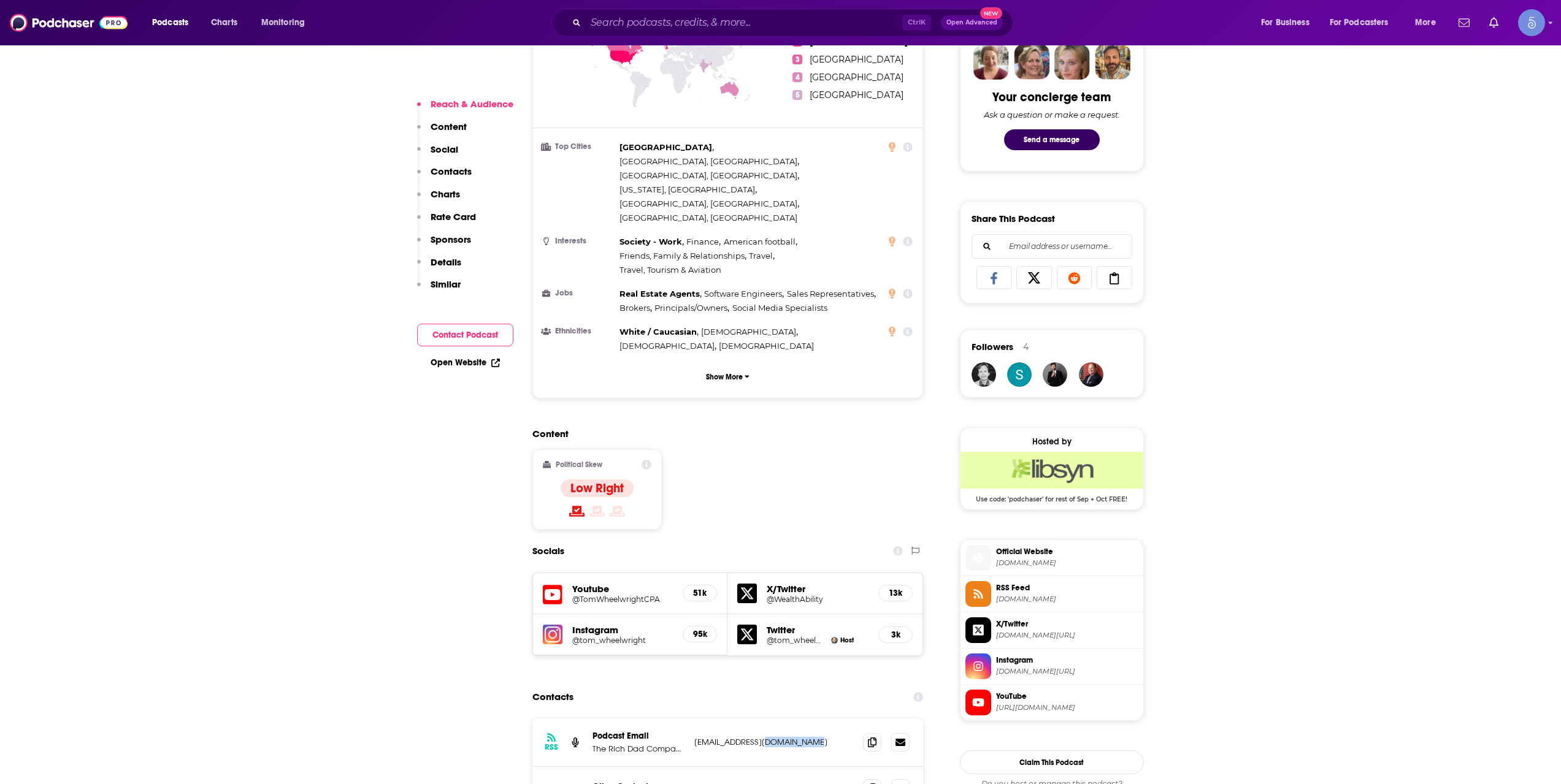
click at [616, 595] on h5 "@TomWheelwrightCPA" at bounding box center [623, 599] width 102 height 9
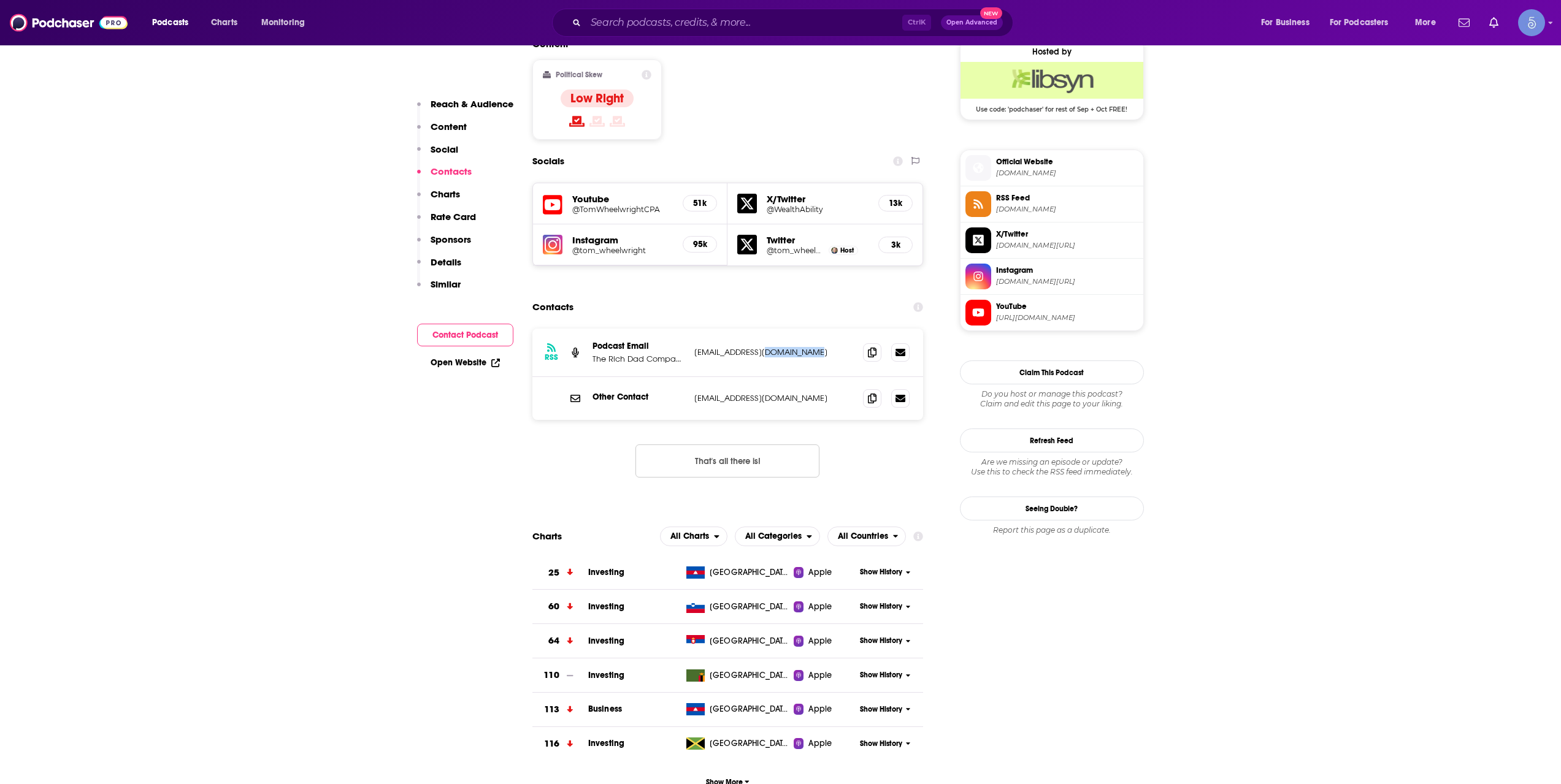
scroll to position [1022, 0]
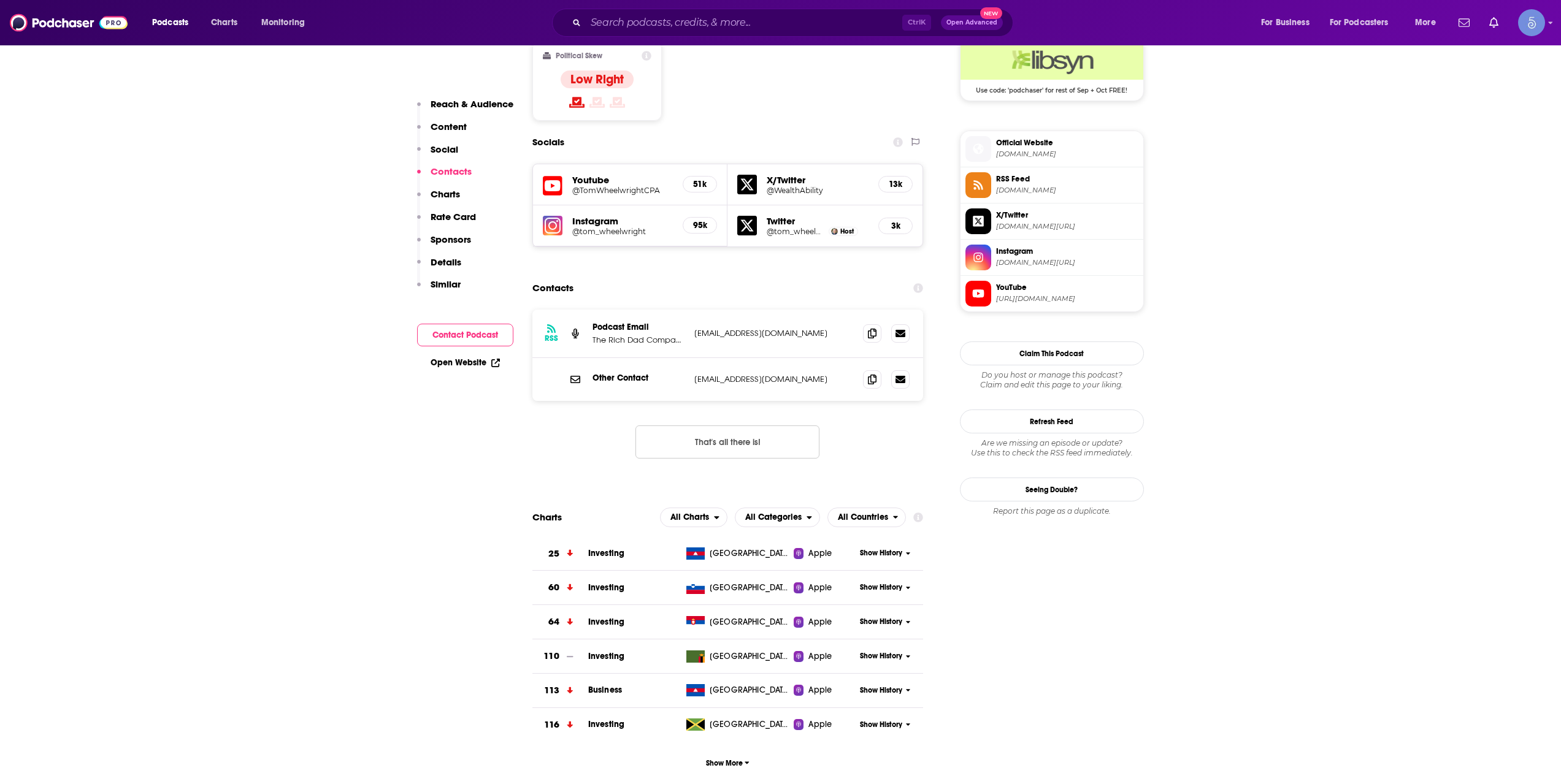
drag, startPoint x: 732, startPoint y: 40, endPoint x: 722, endPoint y: 19, distance: 23.3
click at [728, 30] on div "Podcasts Charts Monitoring Ctrl K Open Advanced New For Business For Podcasters…" at bounding box center [780, 23] width 1561 height 45
click at [722, 18] on input "Search podcasts, credits, & more..." at bounding box center [744, 23] width 316 height 19
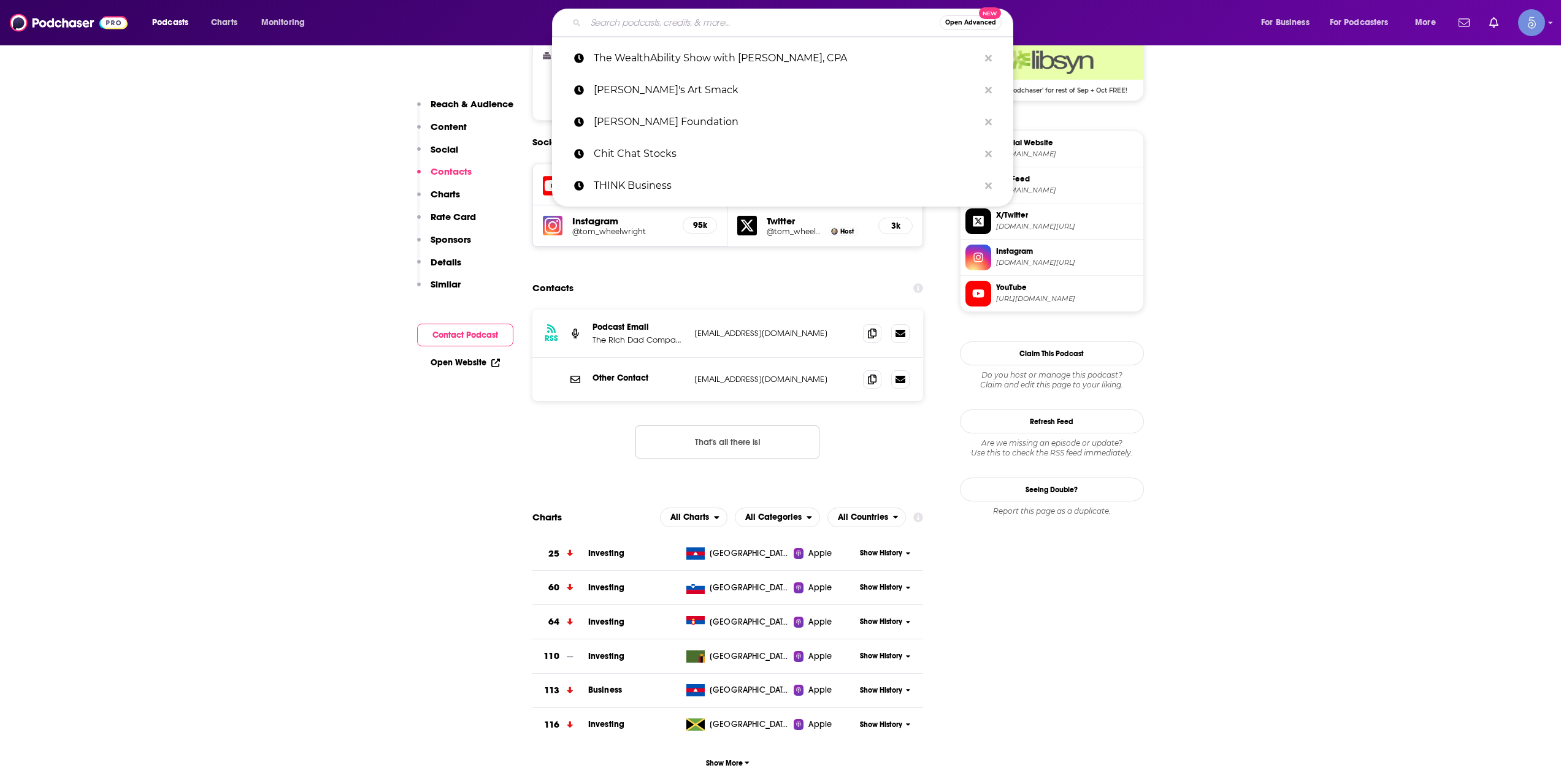
paste input "ETF Prime"
type input "ETF Prime"
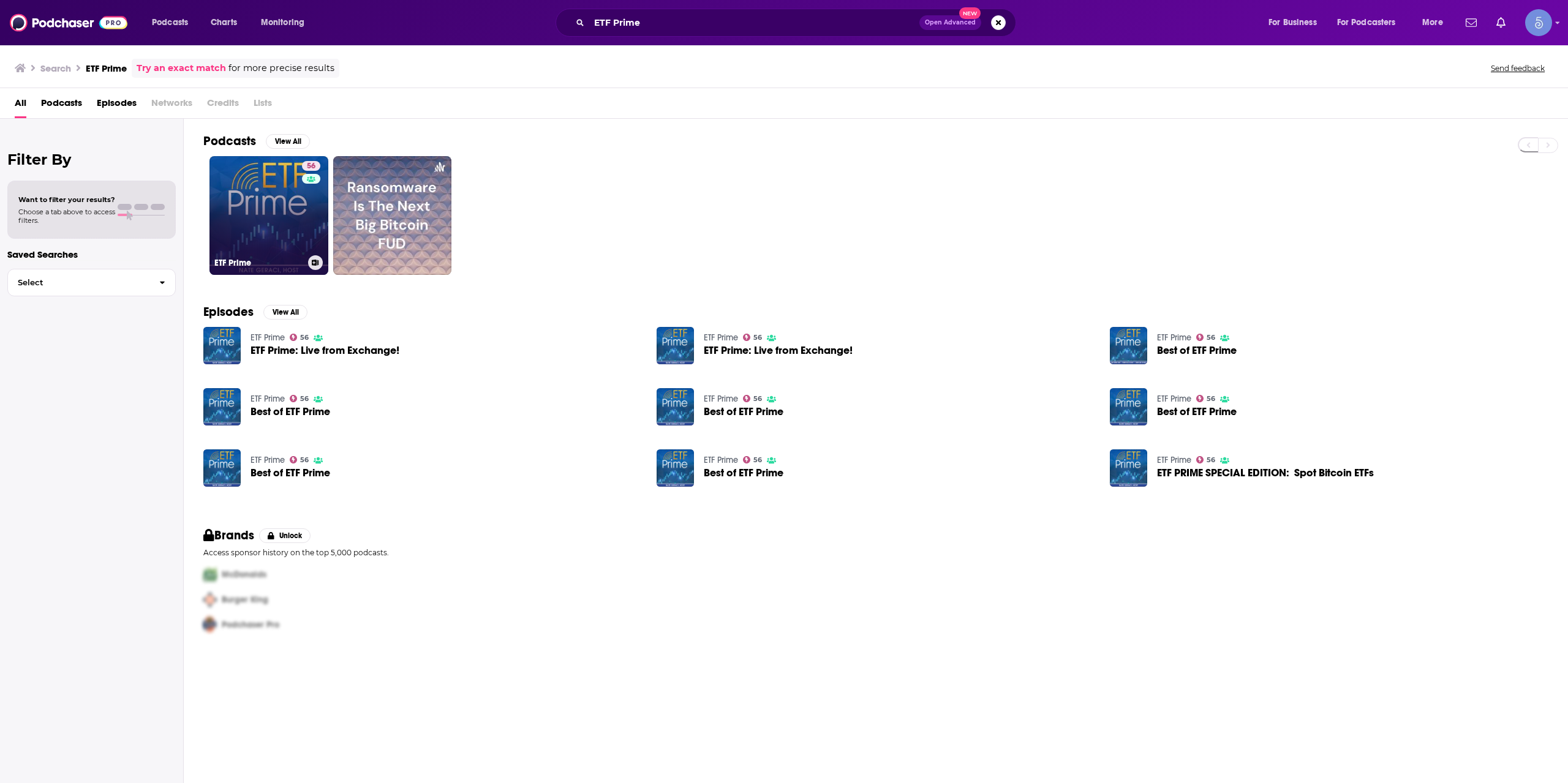
click at [268, 188] on link "56 ETF Prime" at bounding box center [269, 216] width 119 height 119
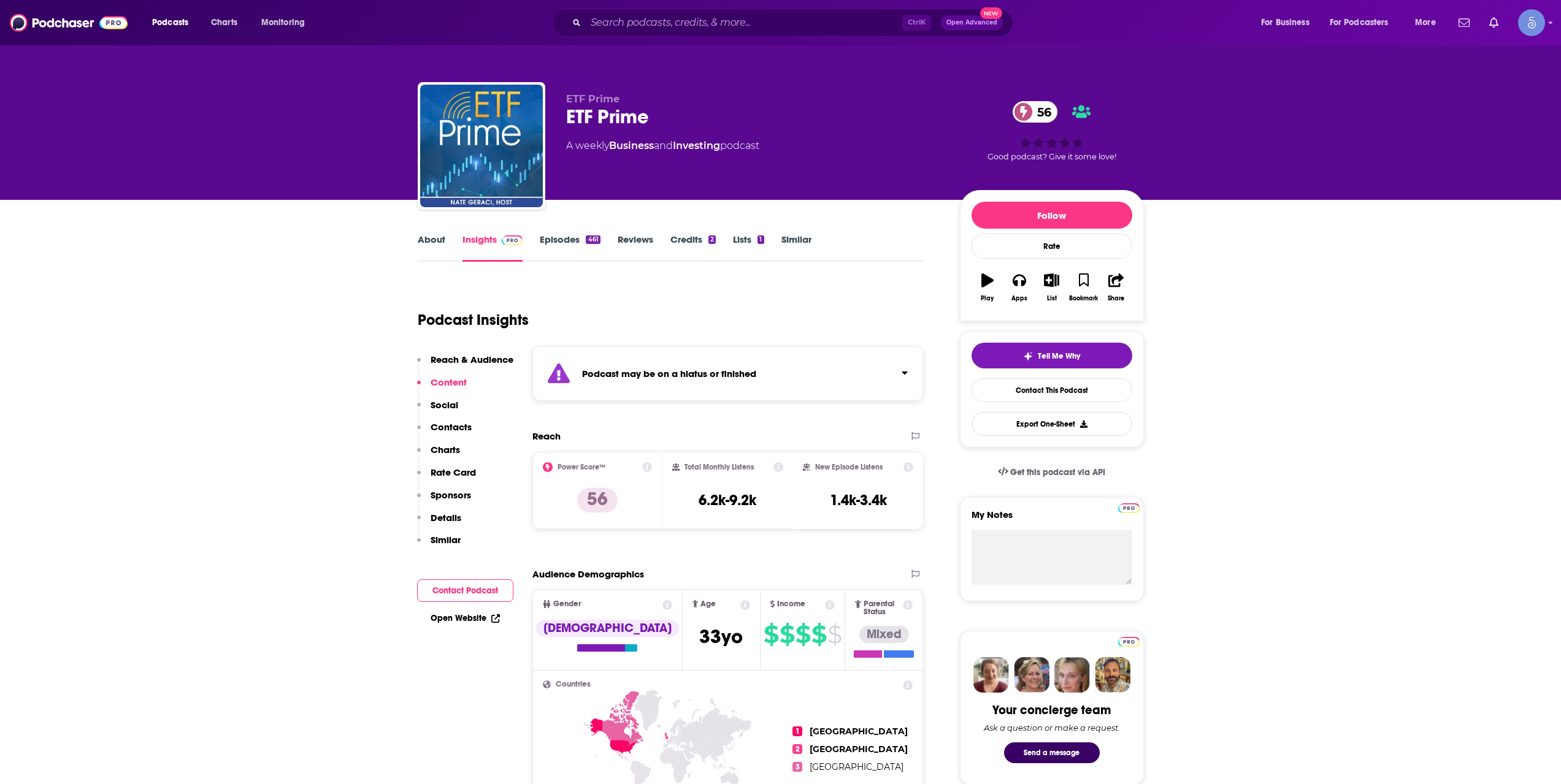
click at [432, 240] on link "About" at bounding box center [431, 248] width 28 height 28
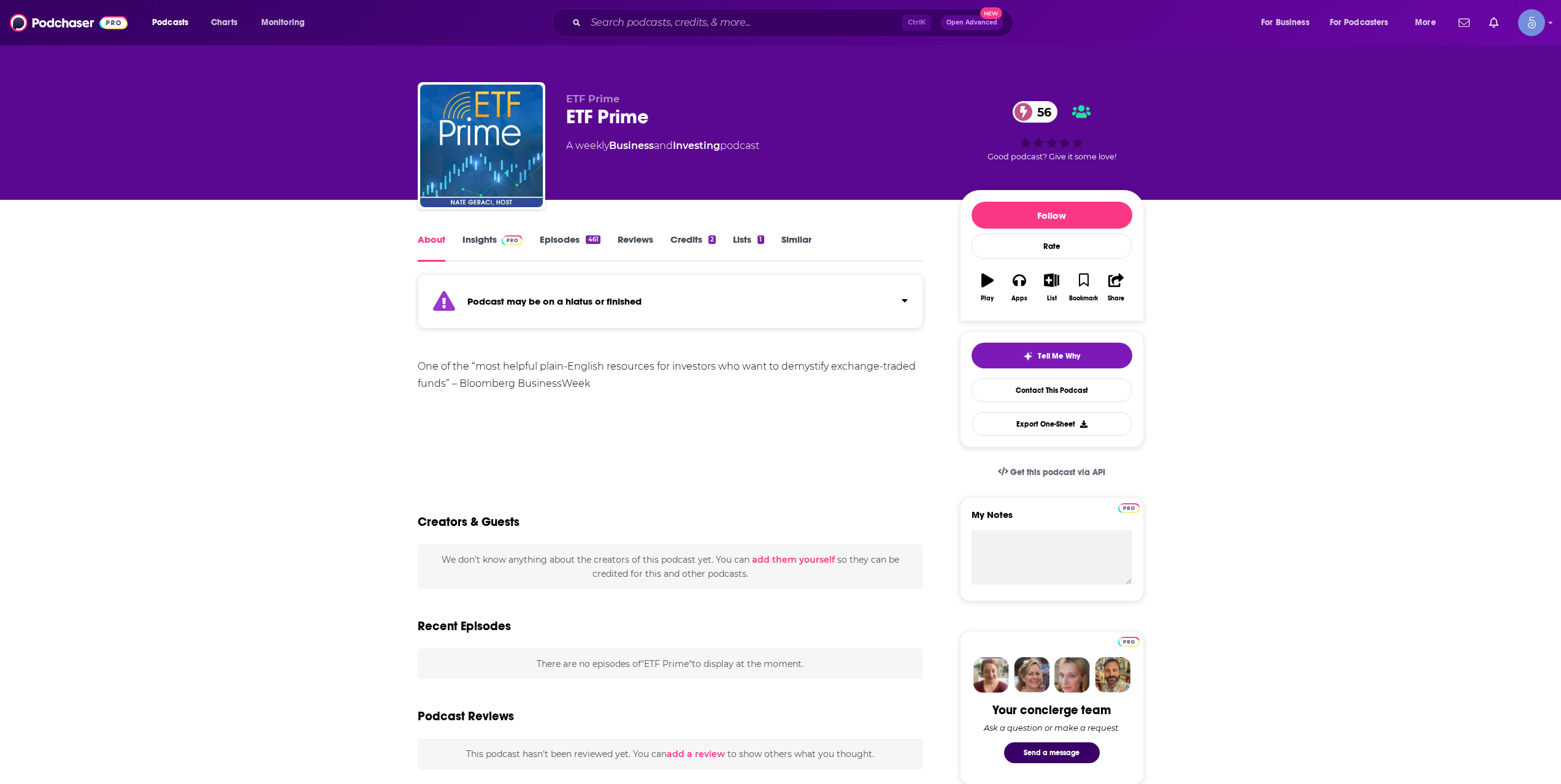
click at [488, 242] on link "Insights" at bounding box center [493, 248] width 61 height 28
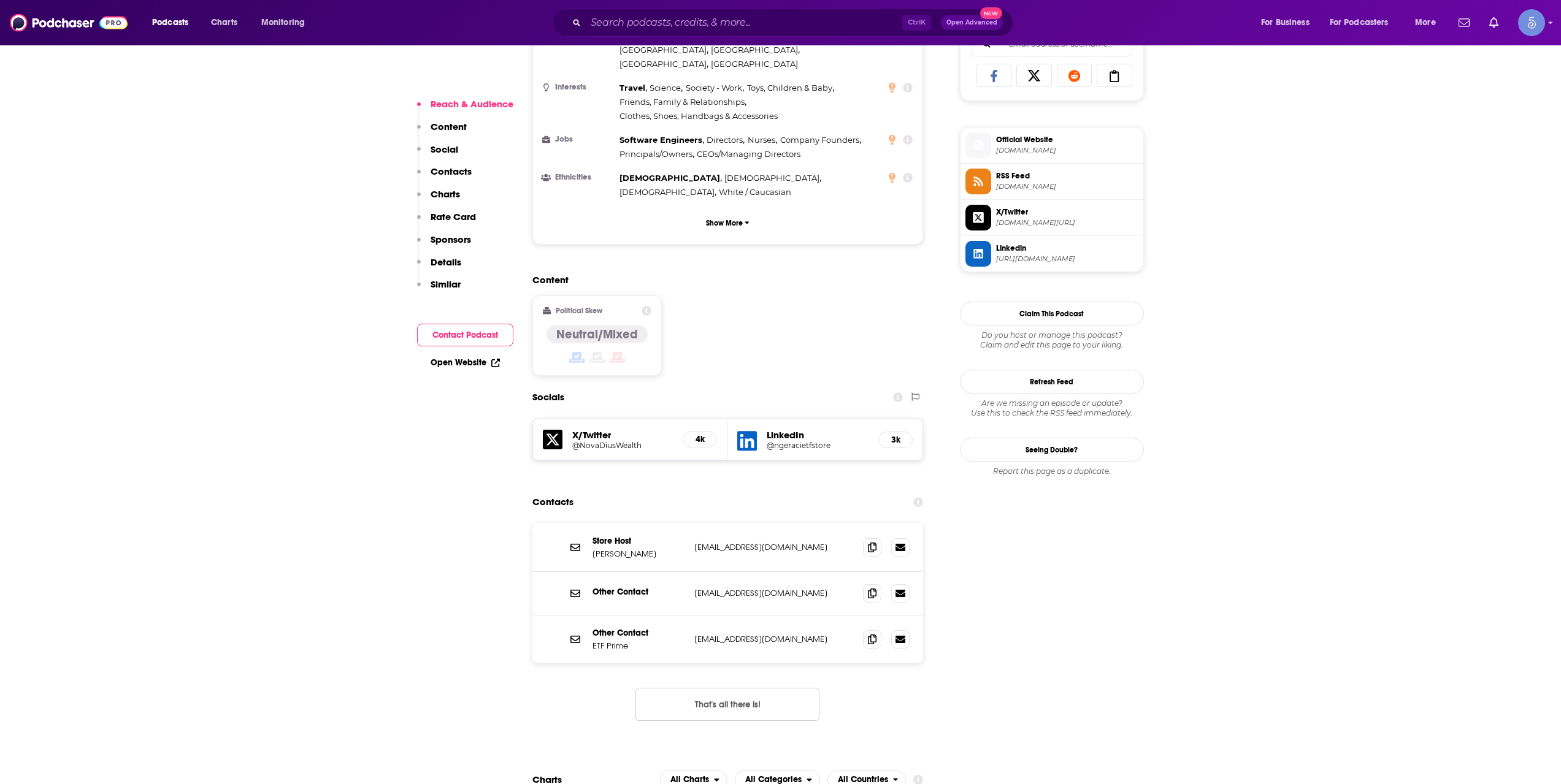
scroll to position [818, 0]
click at [872, 540] on icon at bounding box center [872, 545] width 8 height 10
click at [840, 30] on input "Search podcasts, credits, & more..." at bounding box center [744, 23] width 316 height 19
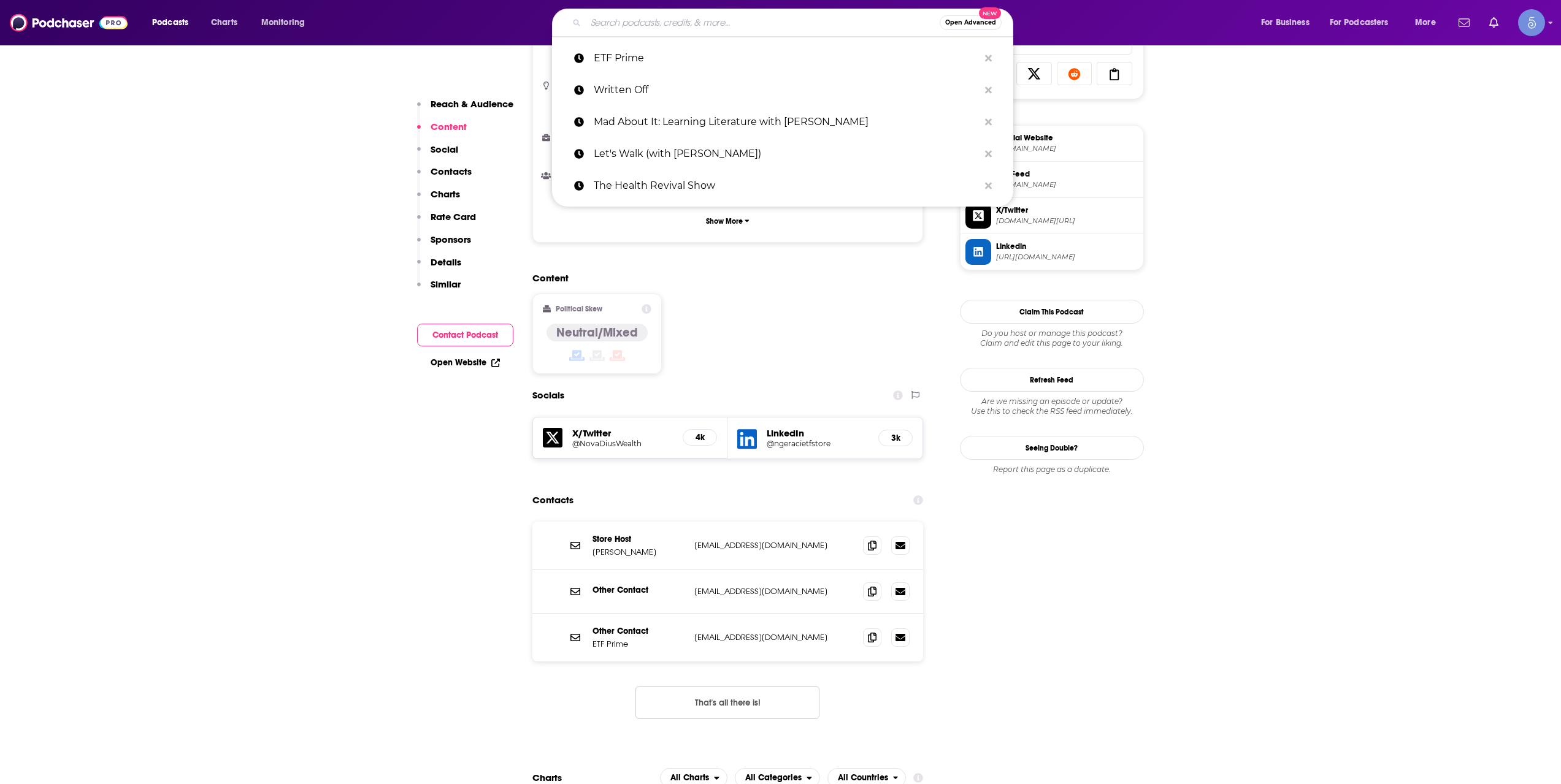
paste input "Journey To Launch"
type input "Journey To Launch"
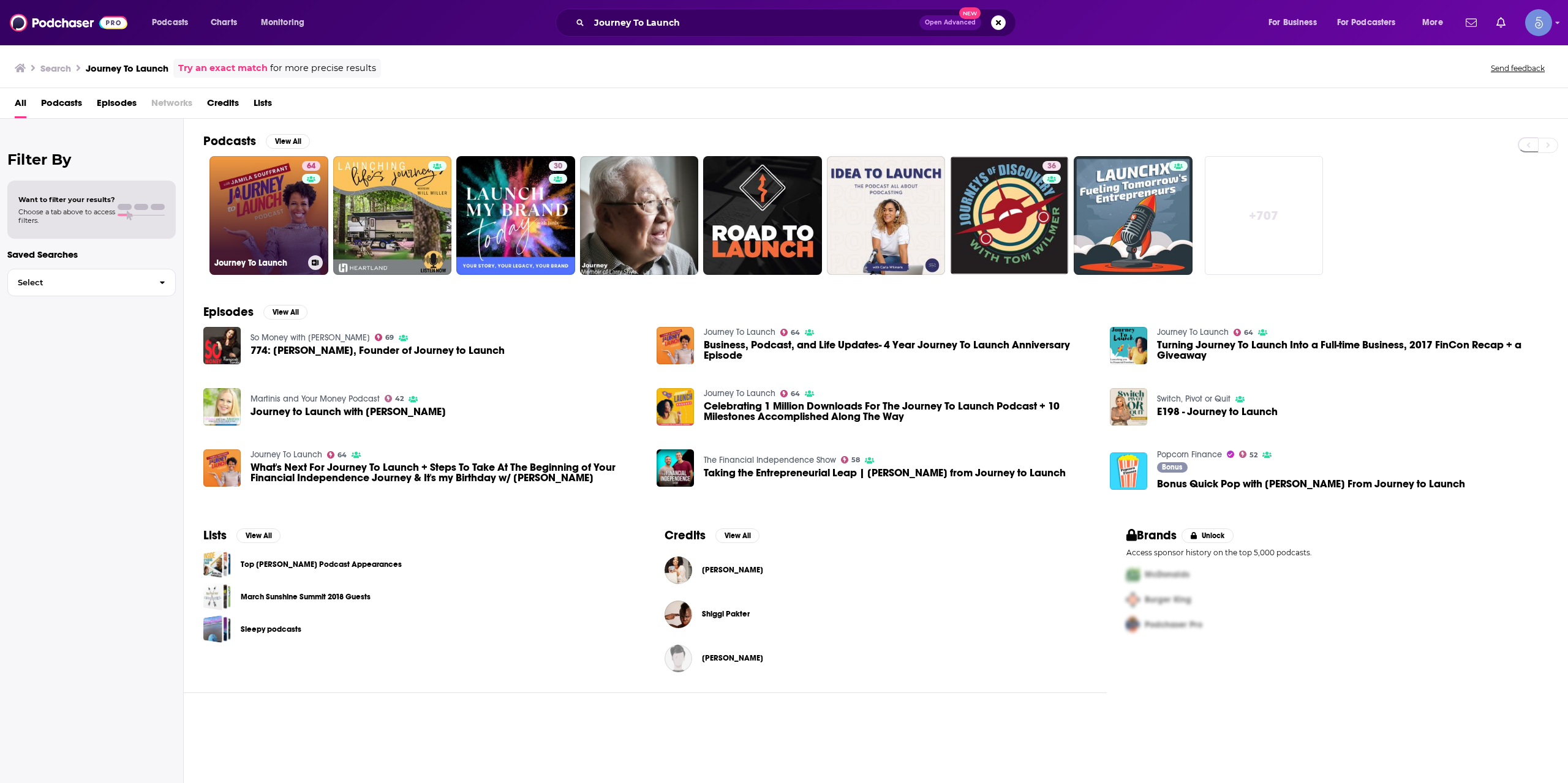
click at [221, 220] on link "64 Journey To Launch" at bounding box center [269, 216] width 119 height 119
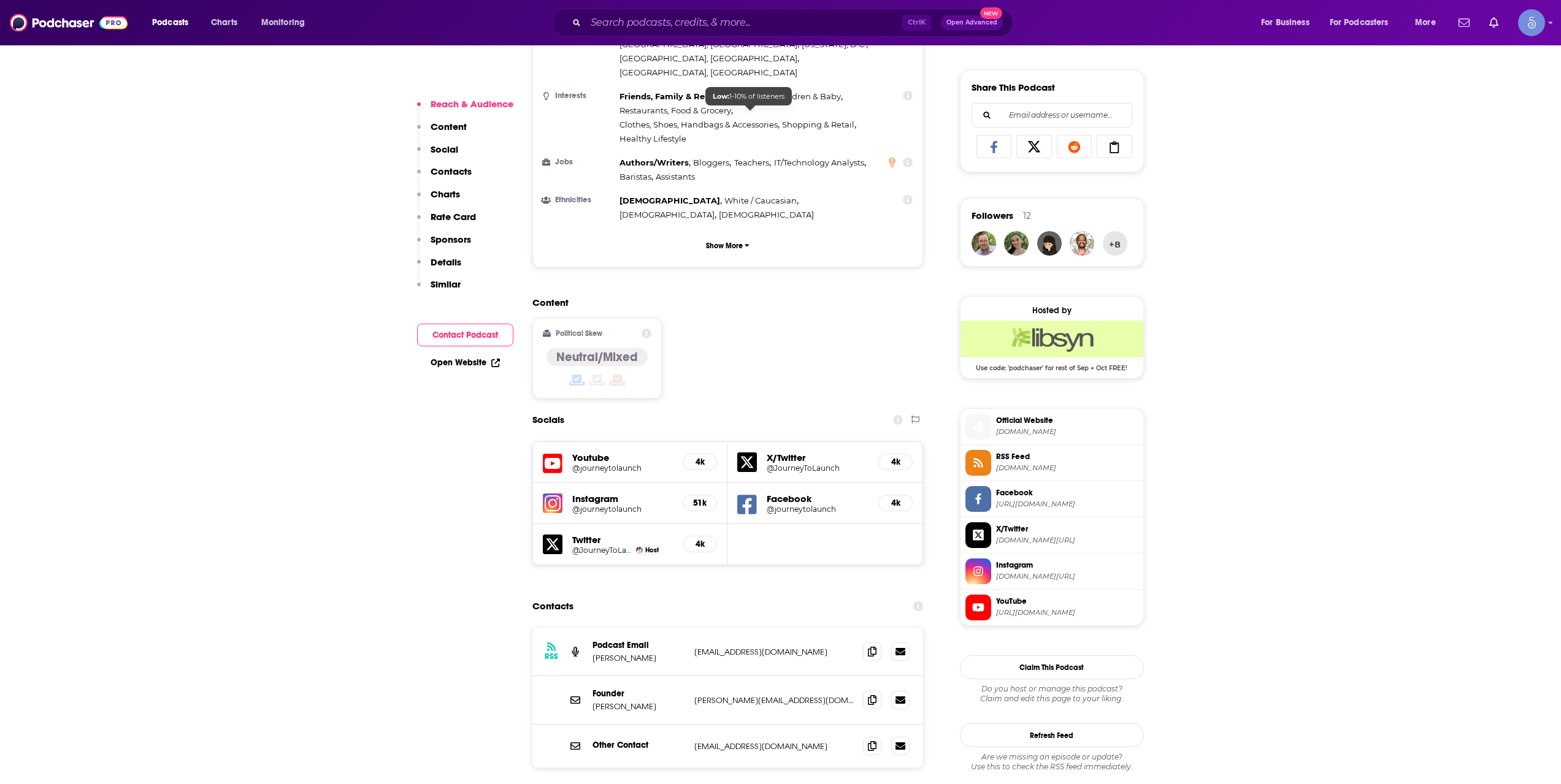
scroll to position [818, 0]
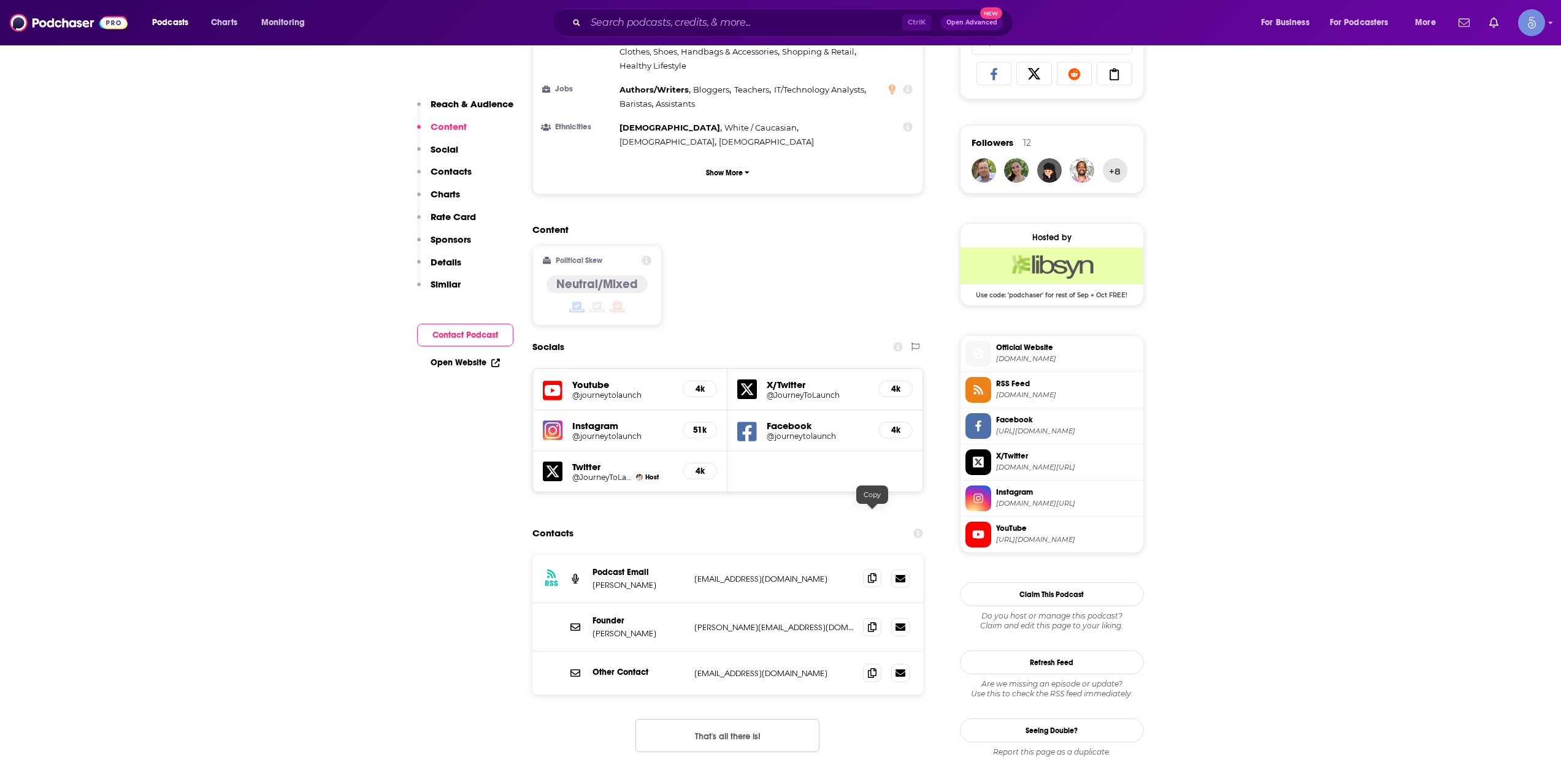
click at [867, 569] on span at bounding box center [872, 578] width 18 height 18
click at [797, 12] on div "Ctrl K Open Advanced New" at bounding box center [782, 23] width 461 height 28
click at [795, 25] on input "Search podcasts, credits, & more..." at bounding box center [744, 23] width 316 height 19
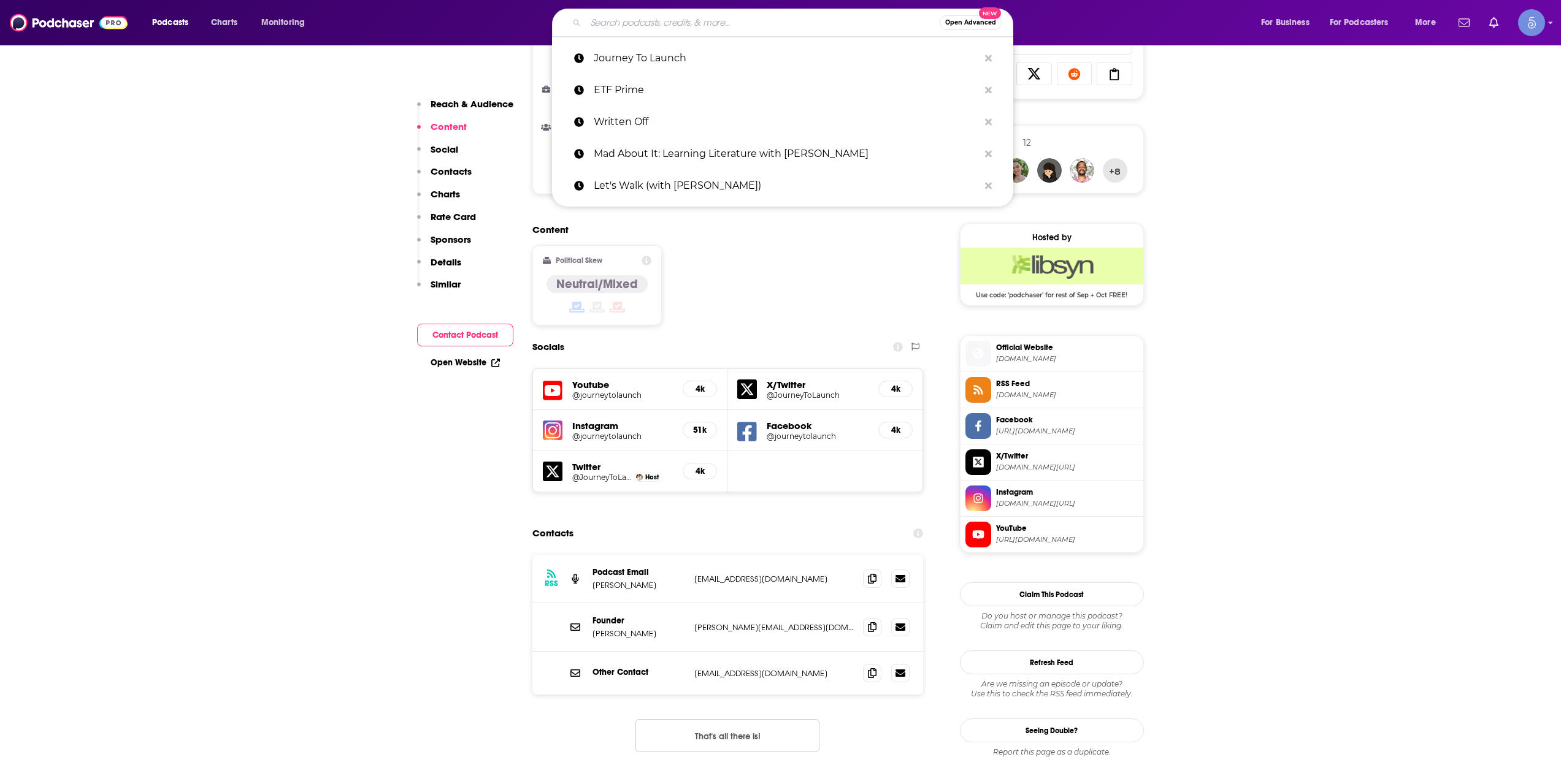
paste input "The Official SaaStr Podcast: SaaS | Founders | Investors"
type input "The Official SaaStr Podcast: SaaS | Founders | Investors"
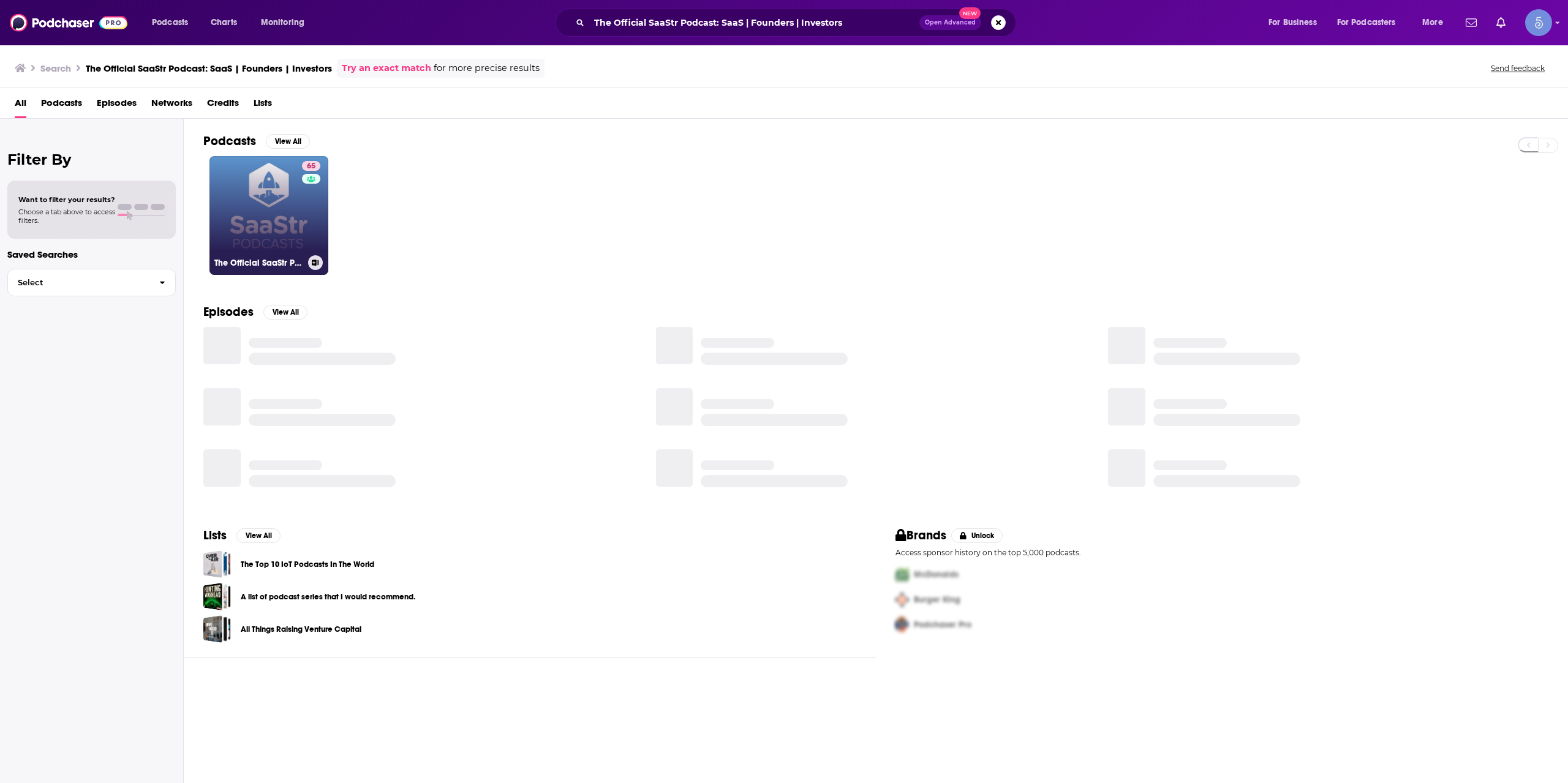
click at [280, 219] on link "65 The Official SaaStr Podcast: SaaS | Founders | Investors" at bounding box center [269, 216] width 119 height 119
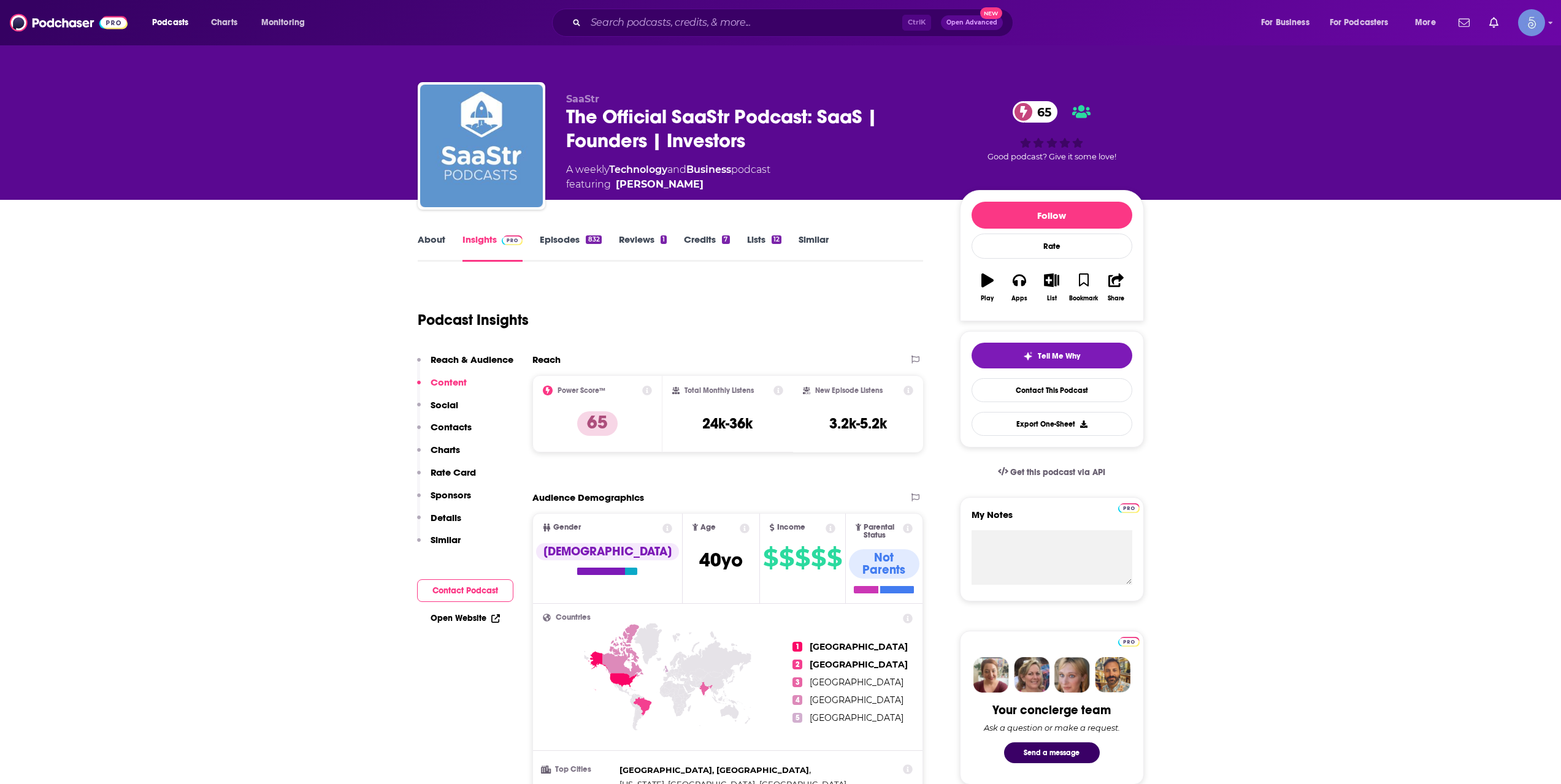
copy span "[PERSON_NAME]"
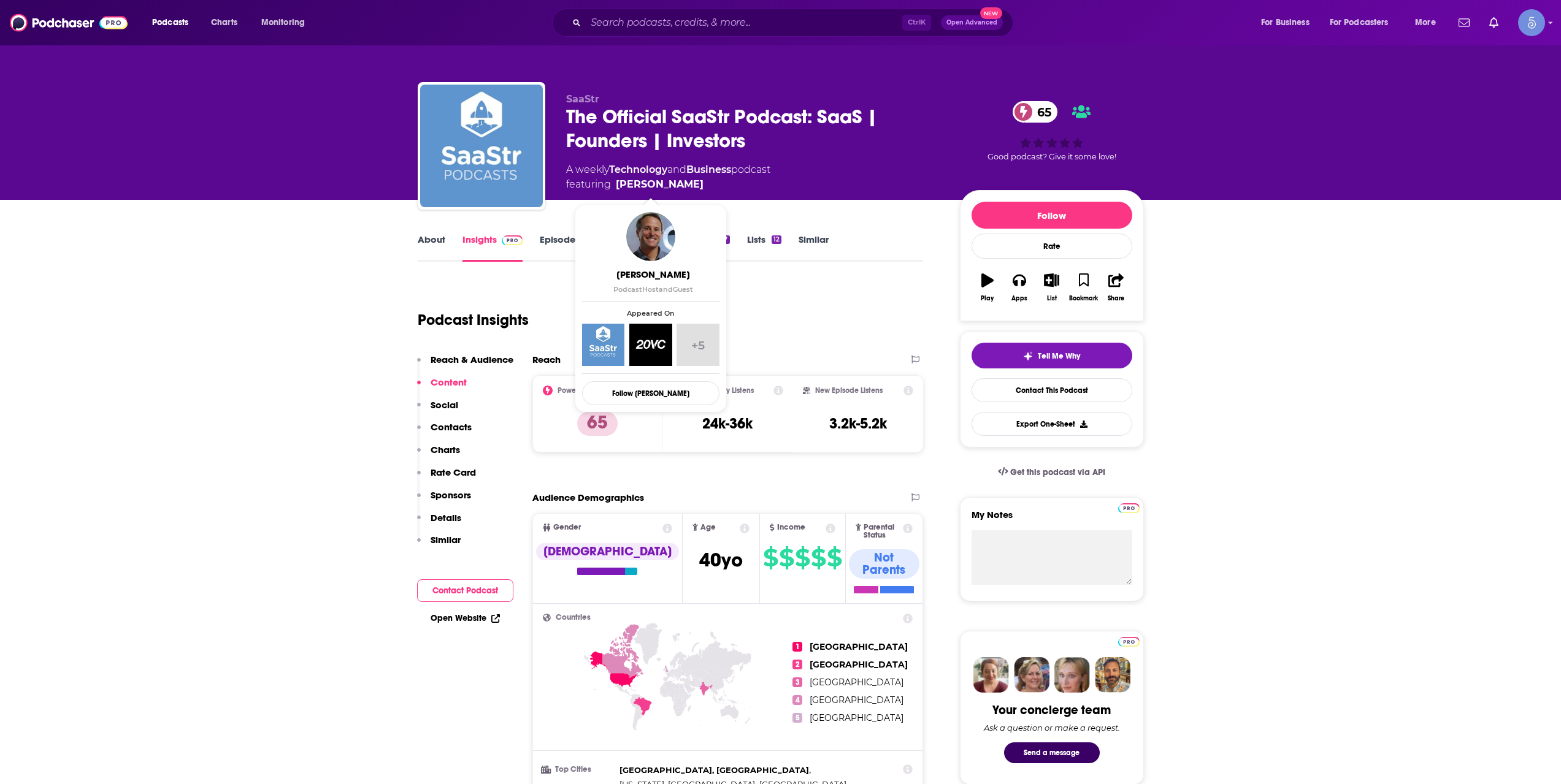
click at [685, 185] on span "featuring [PERSON_NAME]" at bounding box center [669, 184] width 204 height 15
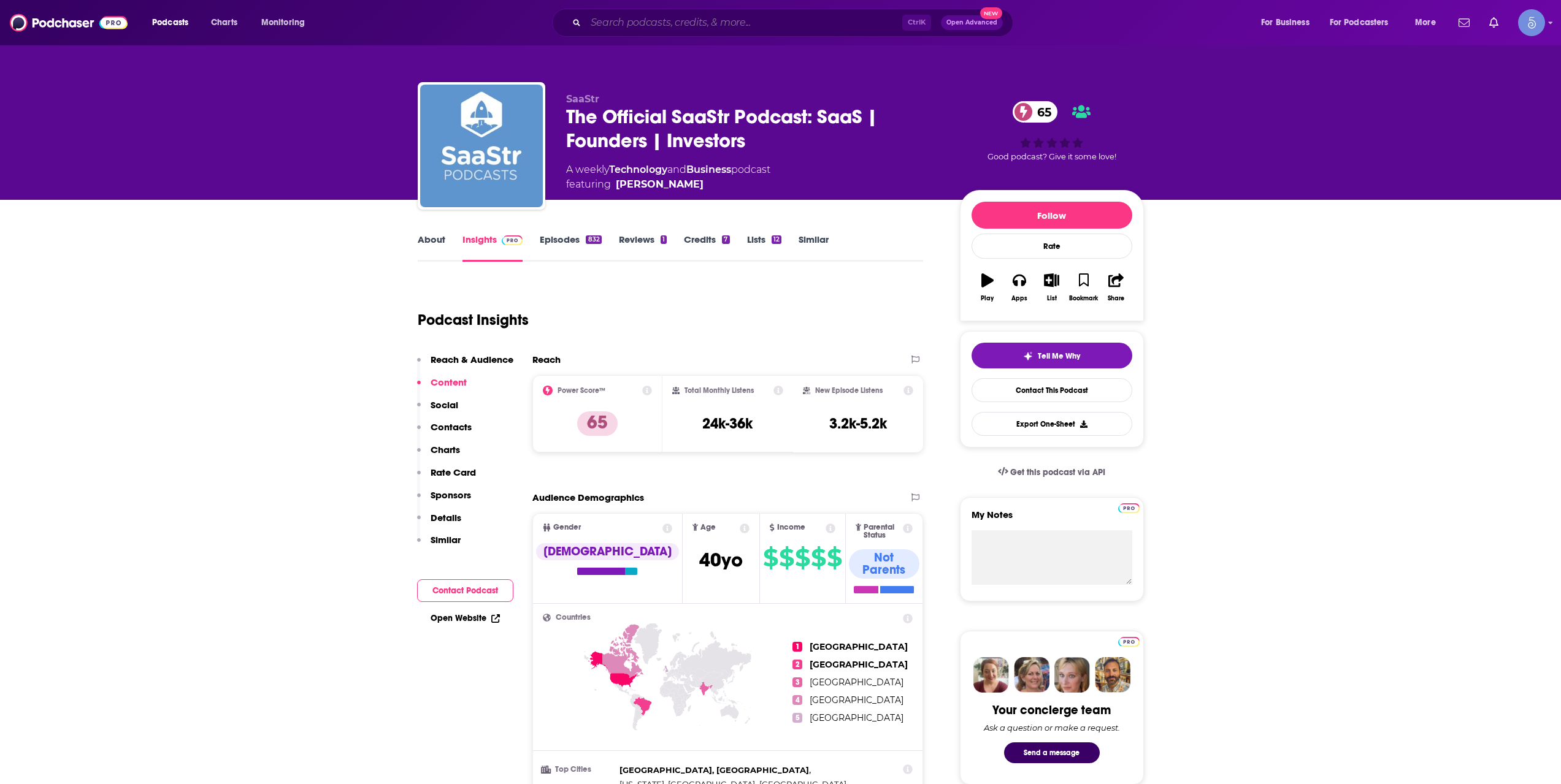
click at [660, 30] on input "Search podcasts, credits, & more..." at bounding box center [744, 23] width 316 height 19
paste input "Get Rich Slow Club"
type input "Get Rich Slow Club"
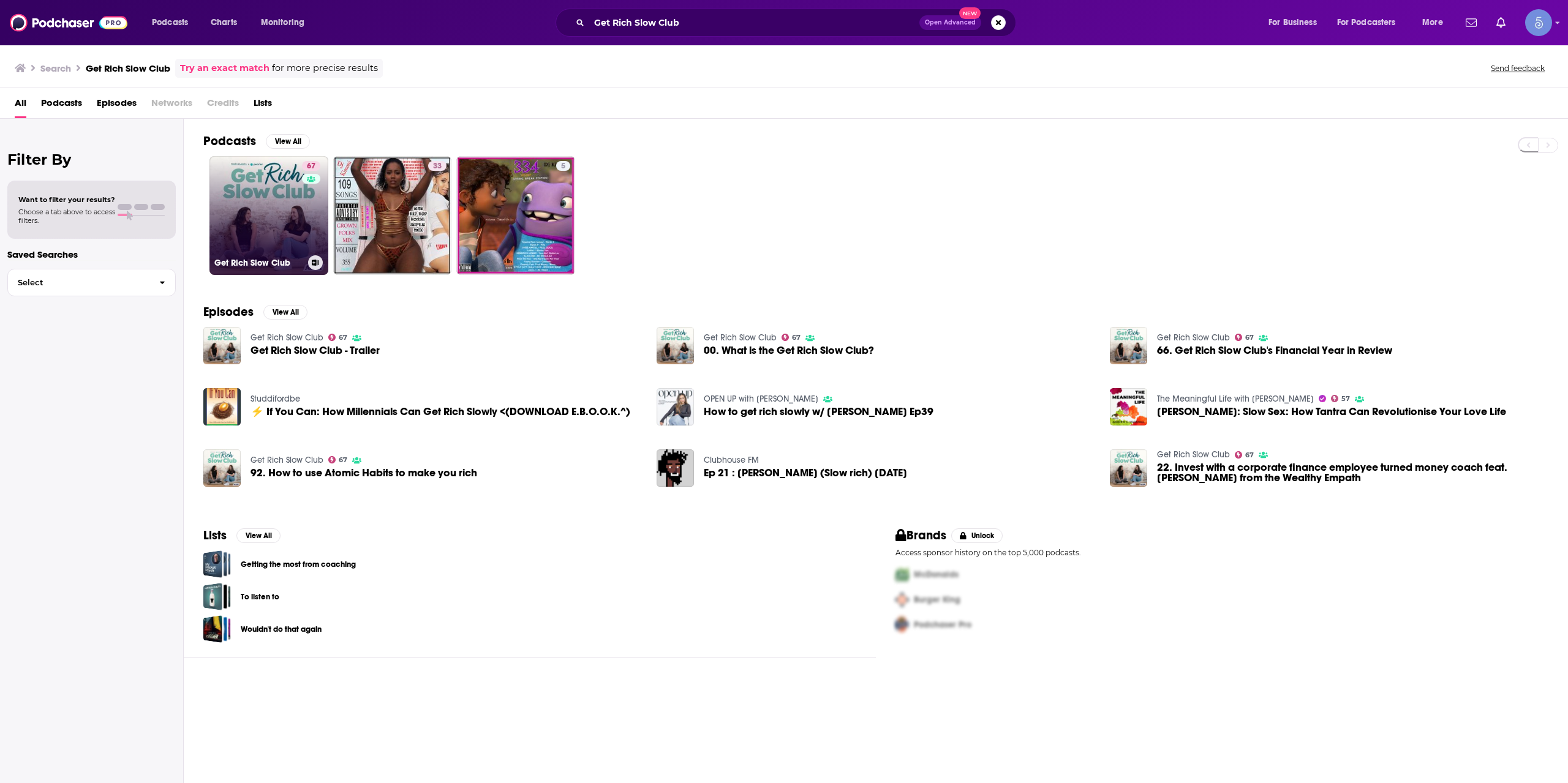
click at [252, 218] on link "67 Get Rich Slow Club" at bounding box center [269, 216] width 119 height 119
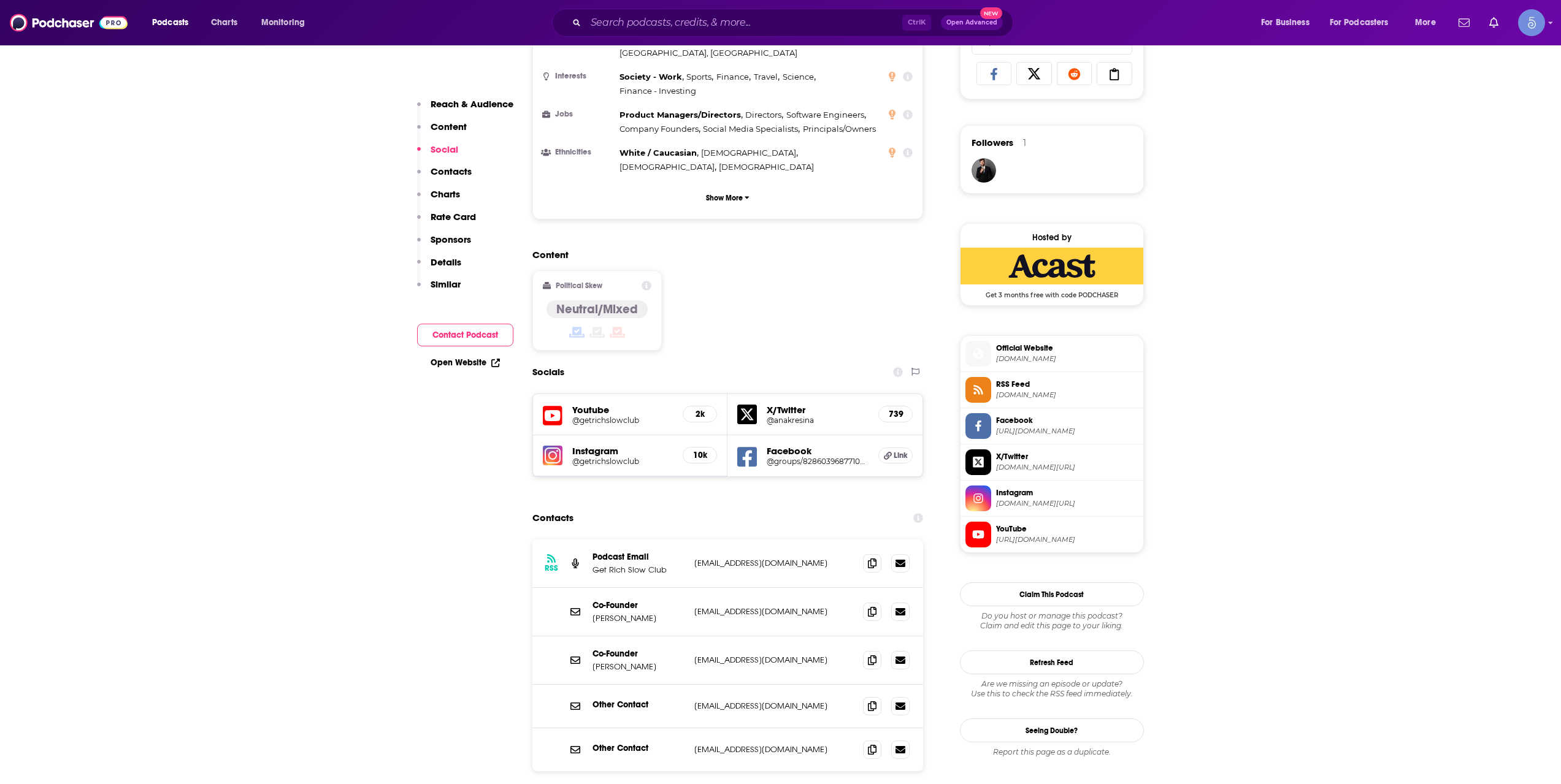
scroll to position [1022, 0]
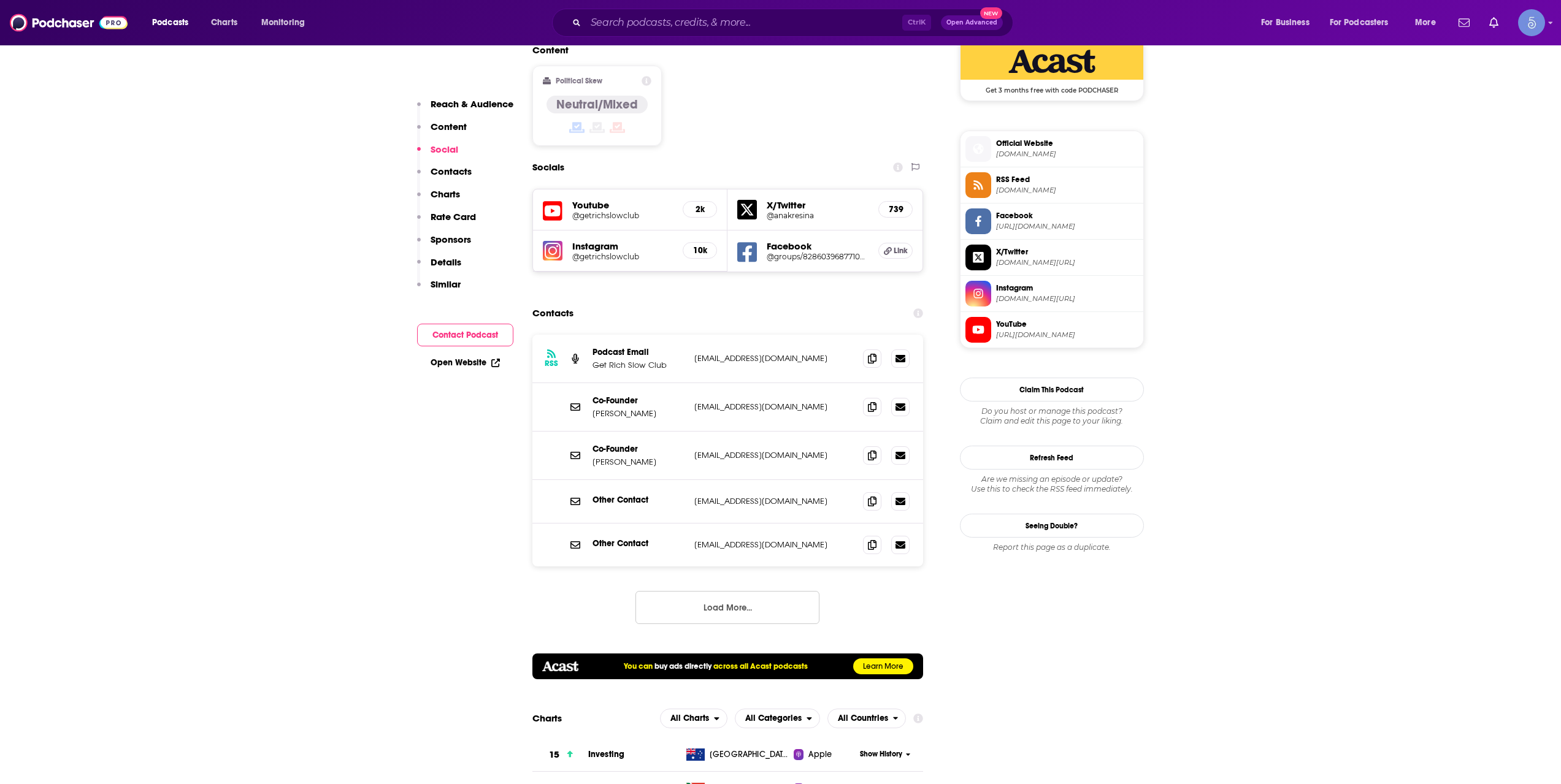
click at [736, 591] on button "Load More..." at bounding box center [727, 607] width 184 height 33
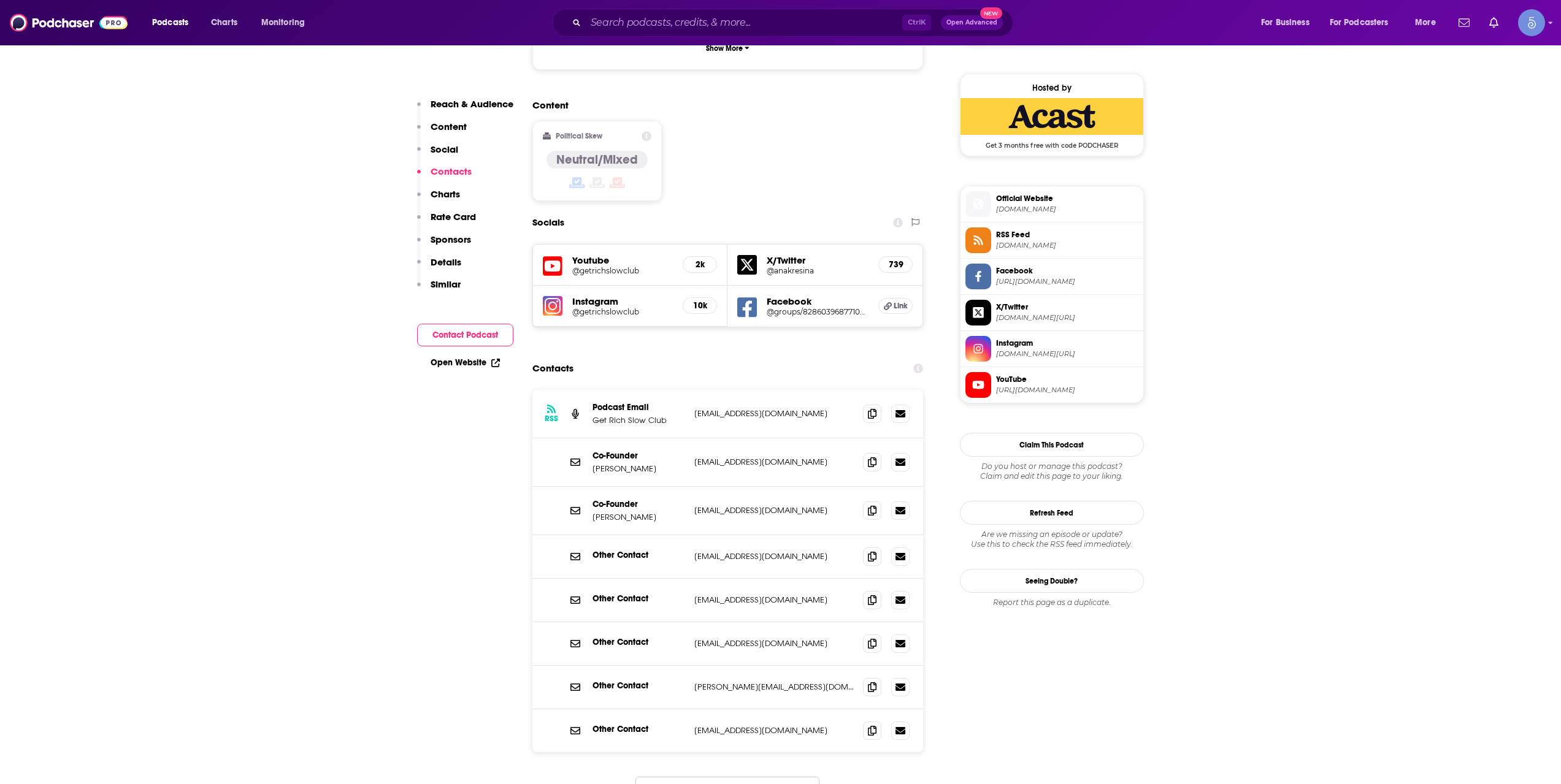
scroll to position [818, 0]
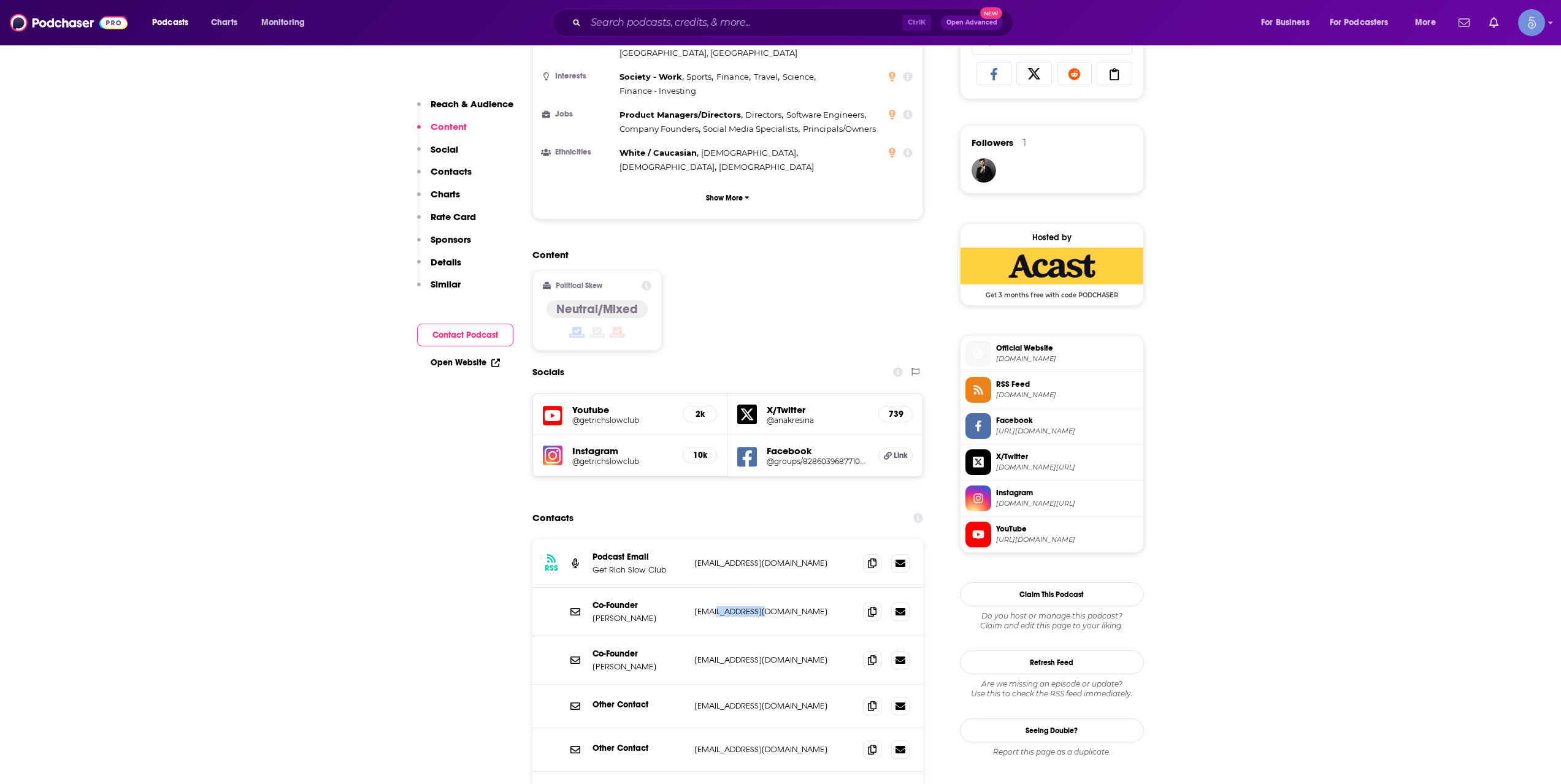
drag, startPoint x: 733, startPoint y: 552, endPoint x: 717, endPoint y: 554, distance: 16.1
click at [717, 606] on p "[EMAIL_ADDRESS][DOMAIN_NAME]" at bounding box center [774, 611] width 160 height 10
copy p "[DOMAIN_NAME]"
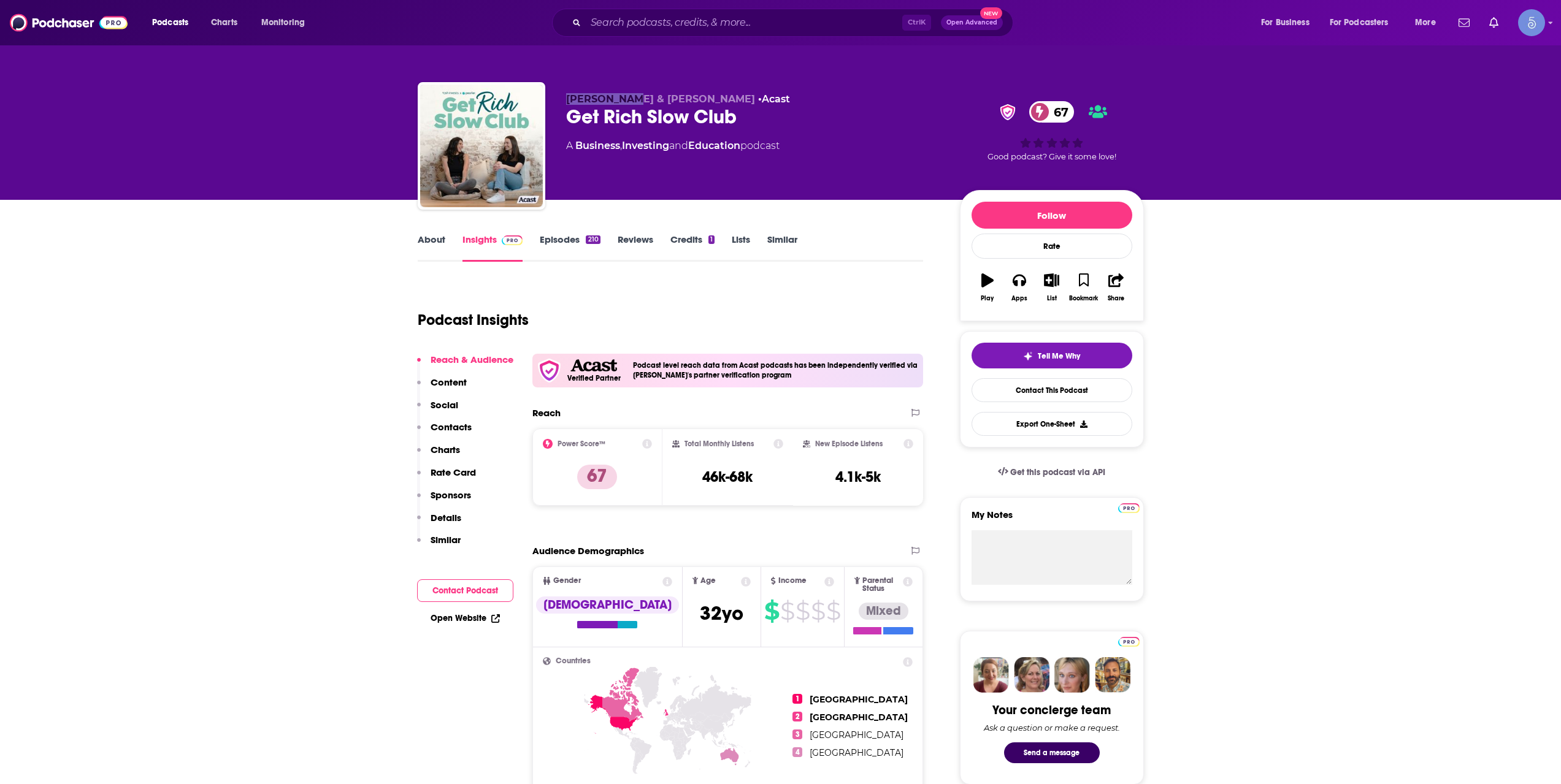
drag, startPoint x: 564, startPoint y: 101, endPoint x: 627, endPoint y: 103, distance: 63.0
click at [627, 103] on div "[PERSON_NAME] & [PERSON_NAME] • Acast Get Rich Slow Club 67 A Business , Invest…" at bounding box center [780, 148] width 726 height 132
click at [433, 248] on link "About" at bounding box center [431, 248] width 28 height 28
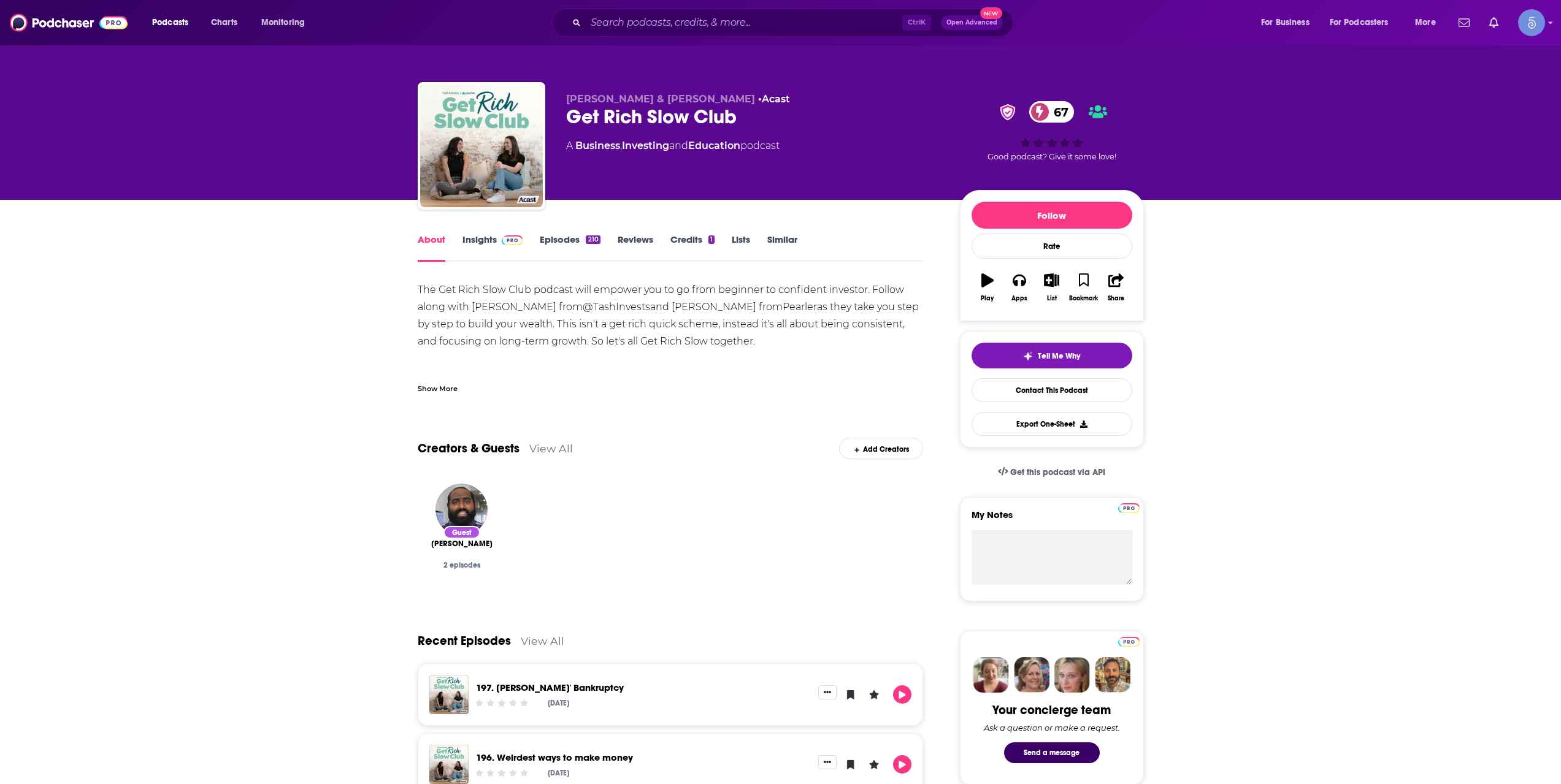
click at [450, 392] on div "Show More" at bounding box center [438, 388] width 40 height 12
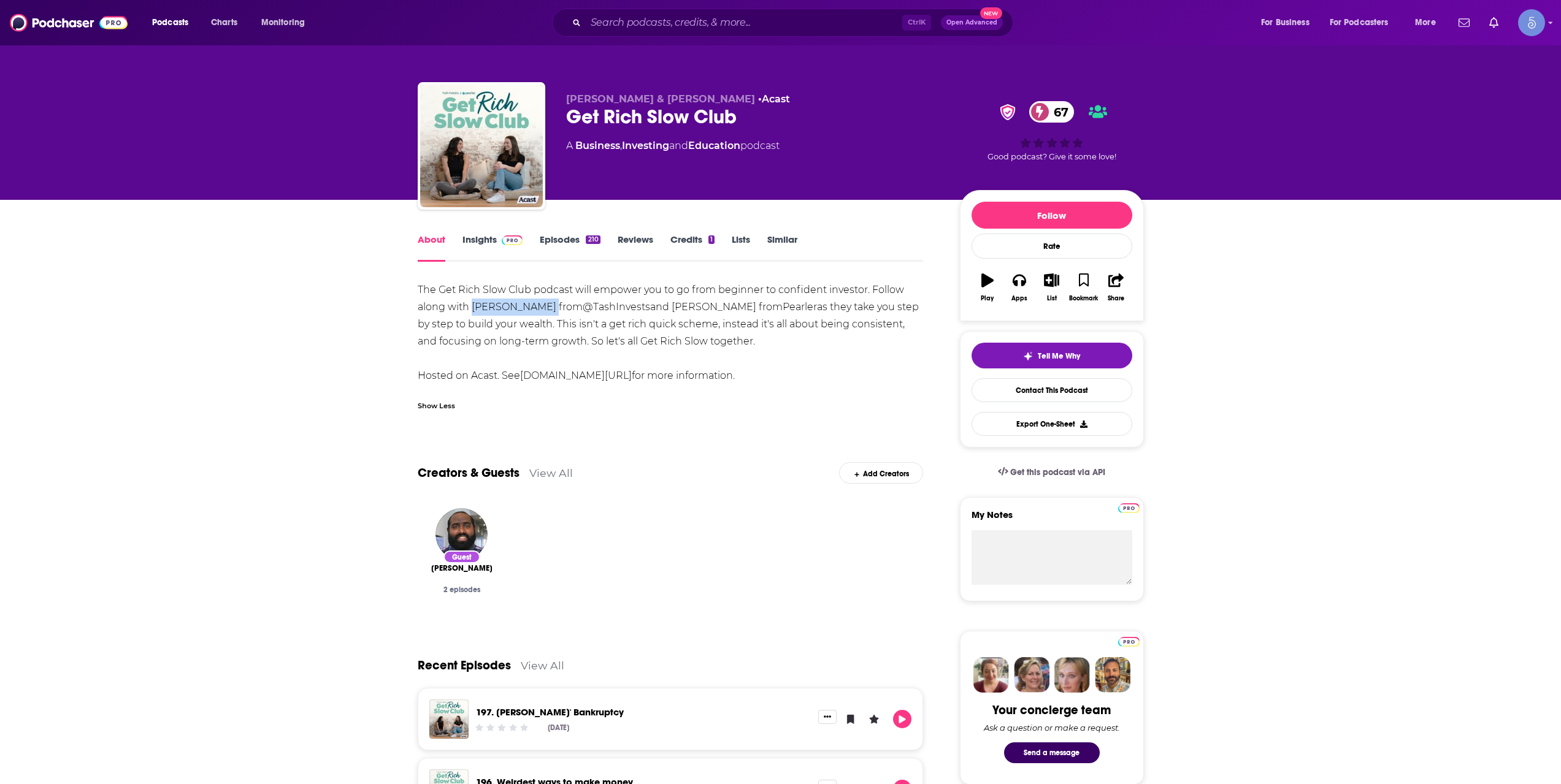
drag, startPoint x: 471, startPoint y: 307, endPoint x: 550, endPoint y: 306, distance: 79.0
click at [550, 306] on div "The Get Rich Slow Club podcast will empower you to go from beginner to confiden…" at bounding box center [671, 332] width 506 height 103
click at [493, 255] on link "Insights" at bounding box center [493, 248] width 61 height 28
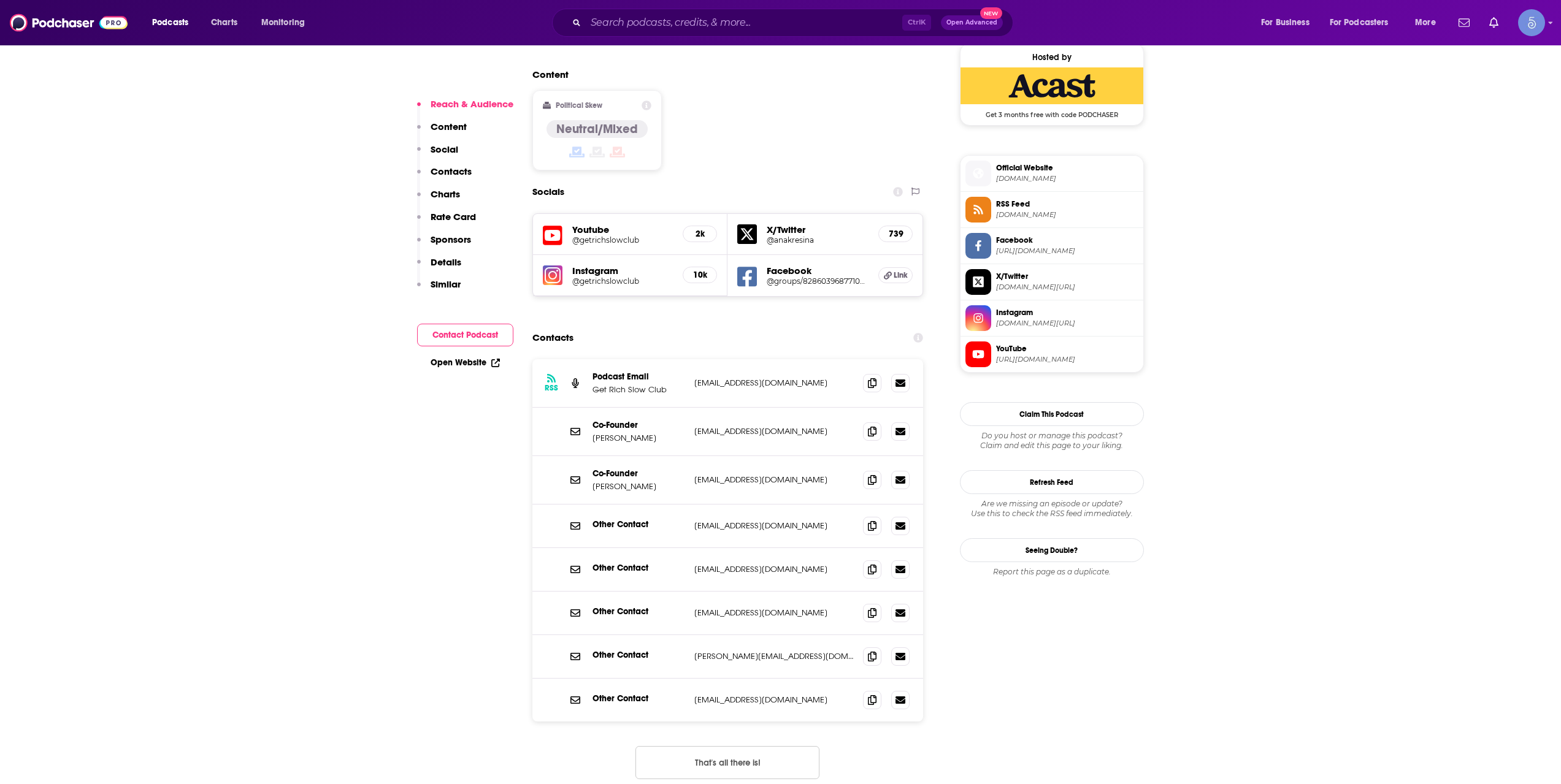
scroll to position [1022, 0]
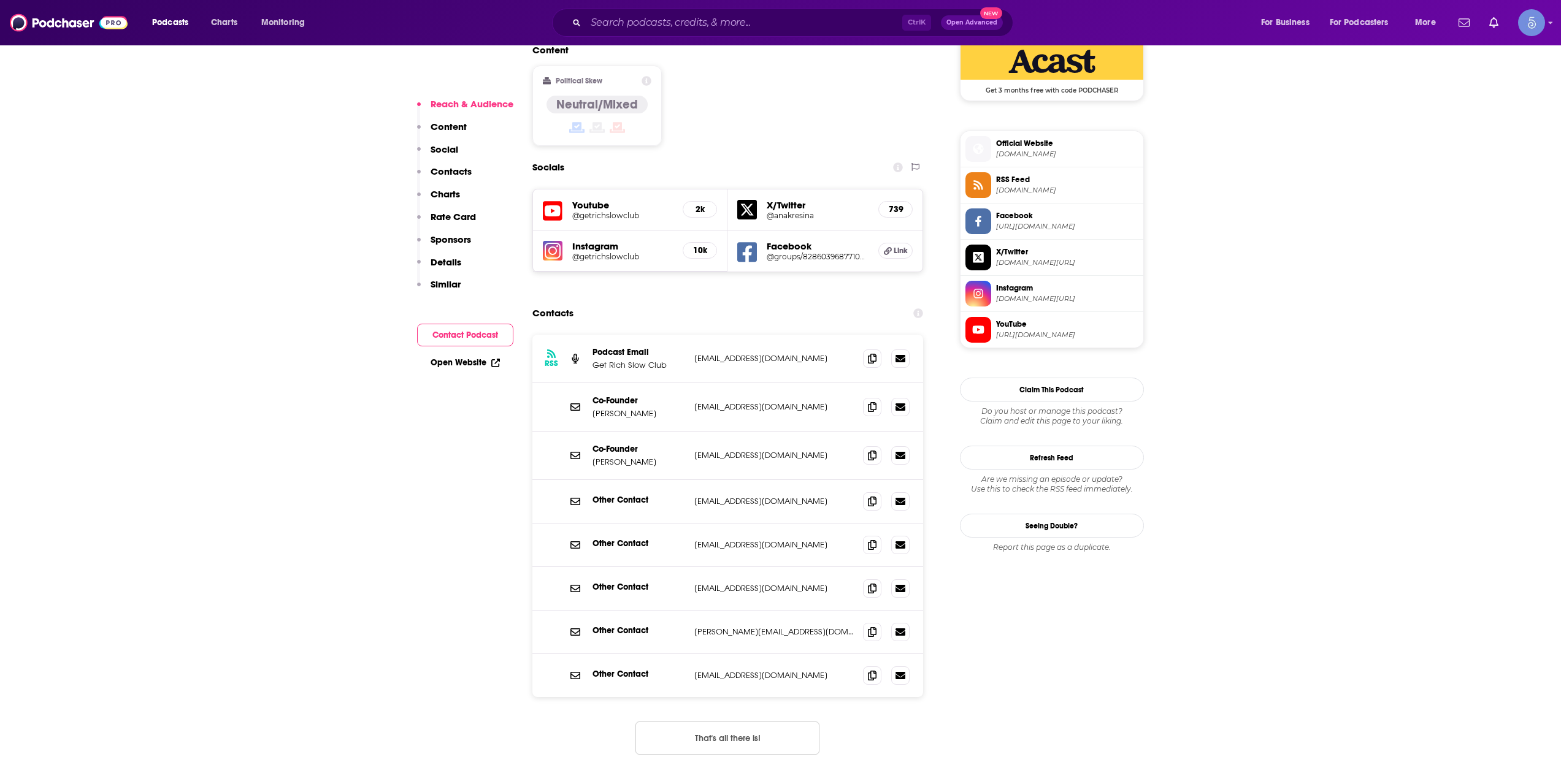
click at [612, 211] on h5 "@getrichslowclub" at bounding box center [623, 215] width 102 height 9
click at [865, 492] on span at bounding box center [872, 501] width 18 height 18
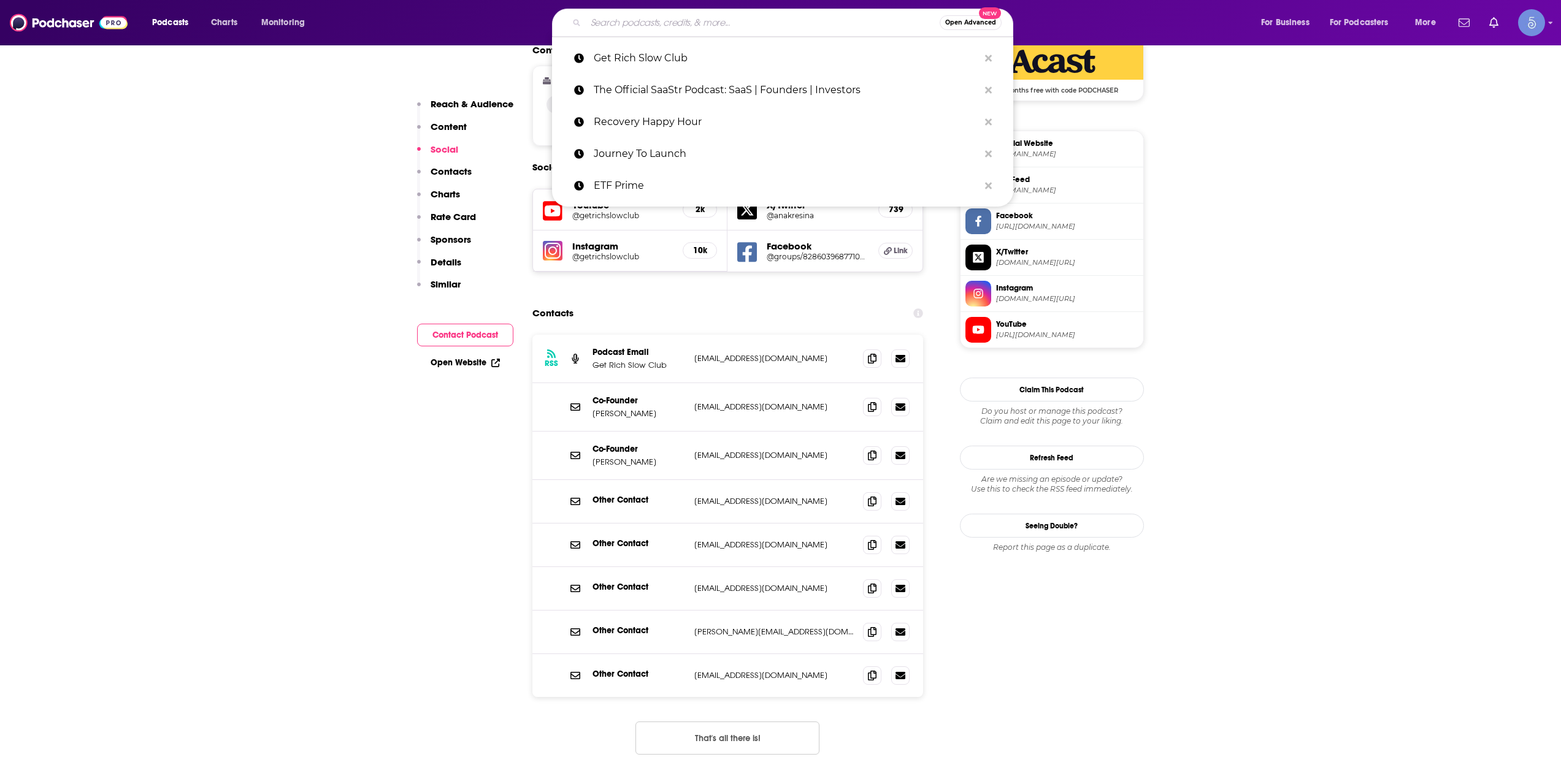
click at [773, 21] on input "Search podcasts, credits, & more..." at bounding box center [762, 23] width 354 height 19
paste input "Insights Now"
type input "Insights Now"
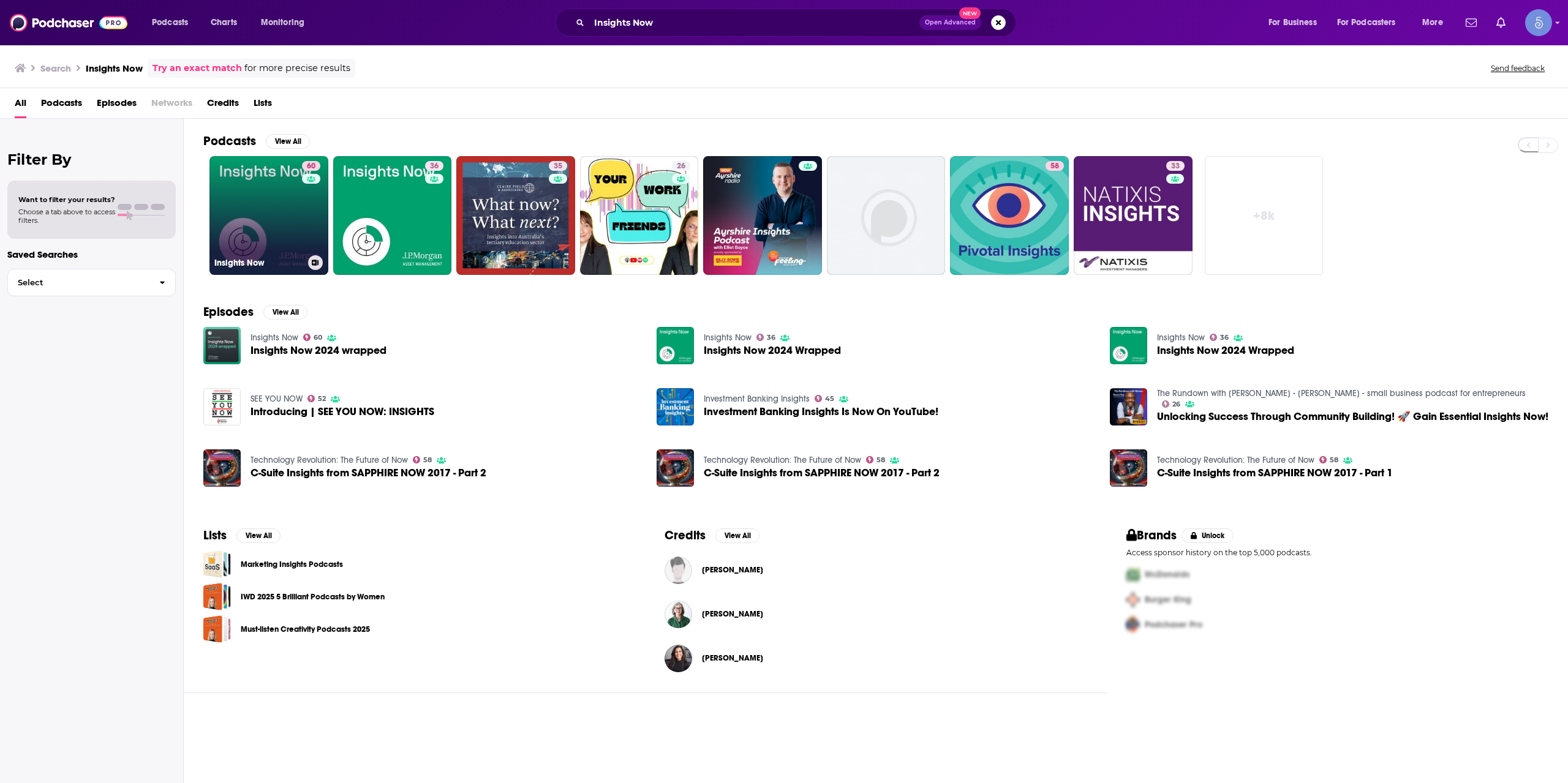
click at [302, 214] on div "60" at bounding box center [312, 208] width 21 height 94
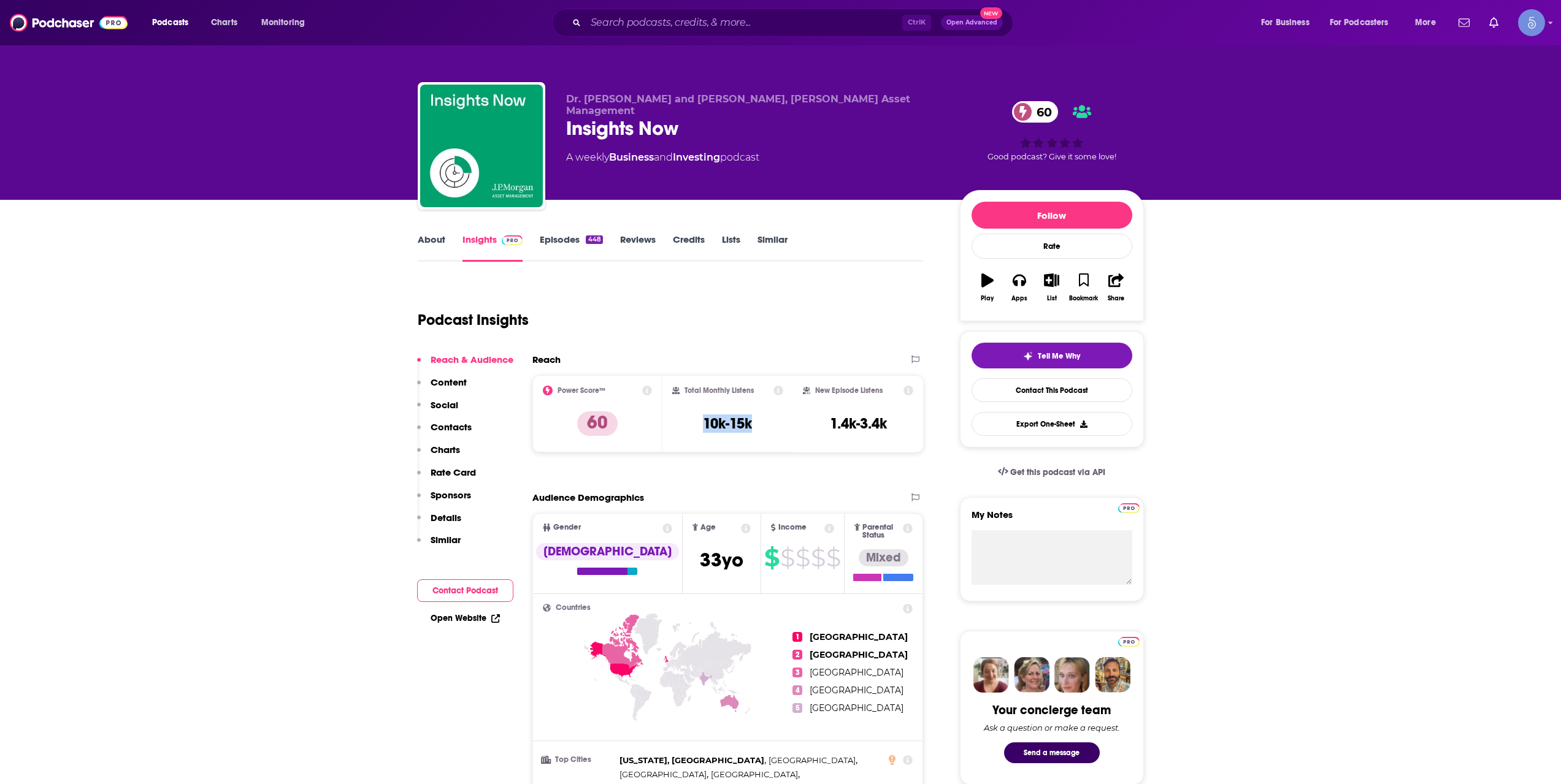
drag, startPoint x: 702, startPoint y: 418, endPoint x: 757, endPoint y: 436, distance: 57.9
click at [757, 436] on div "Total Monthly Listens 10k-15k" at bounding box center [728, 414] width 111 height 56
click at [755, 430] on div "Total Monthly Listens 10k-15k" at bounding box center [728, 414] width 111 height 56
click at [438, 246] on link "About" at bounding box center [431, 248] width 28 height 28
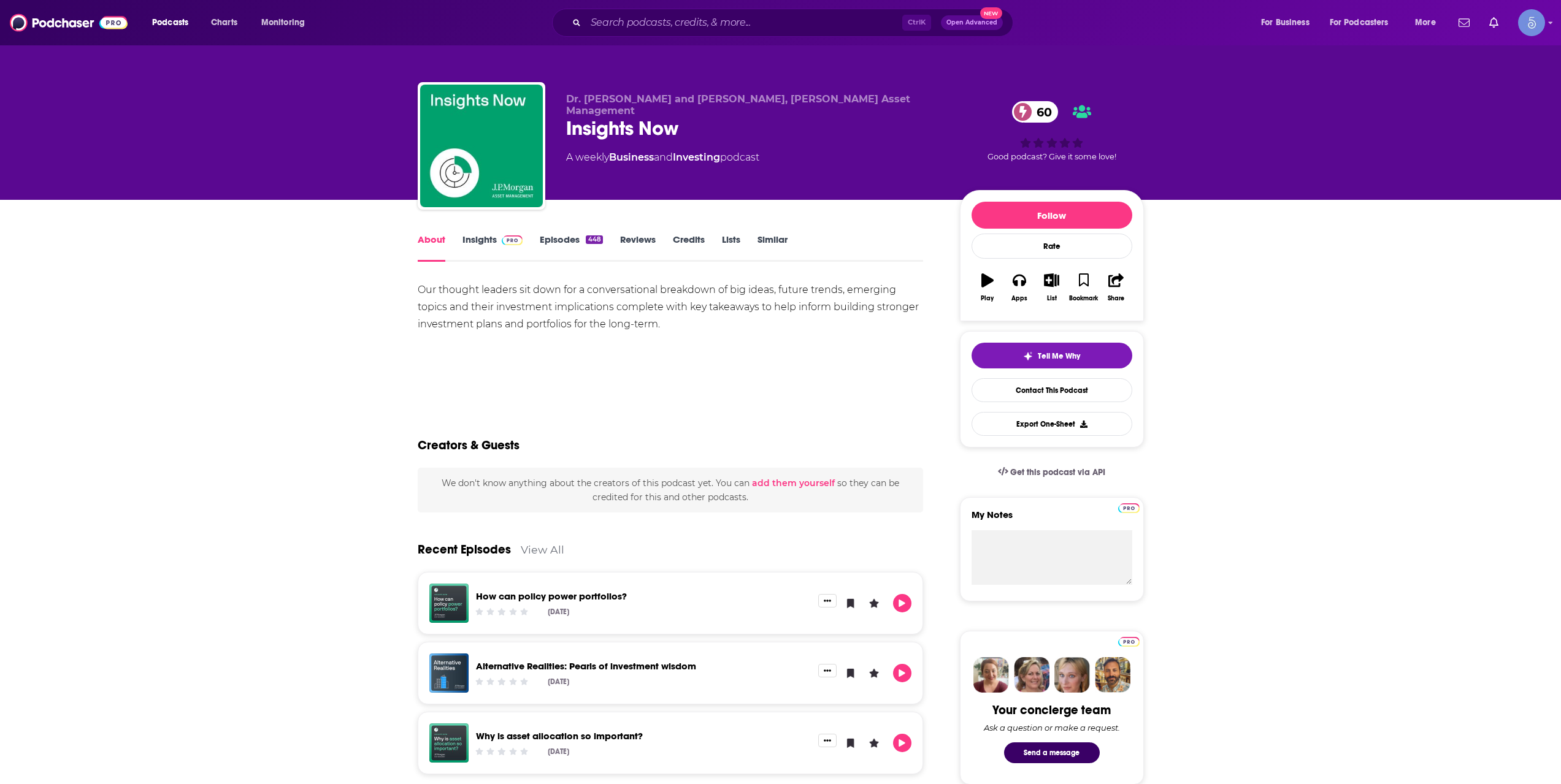
click at [485, 242] on link "Insights" at bounding box center [493, 248] width 61 height 28
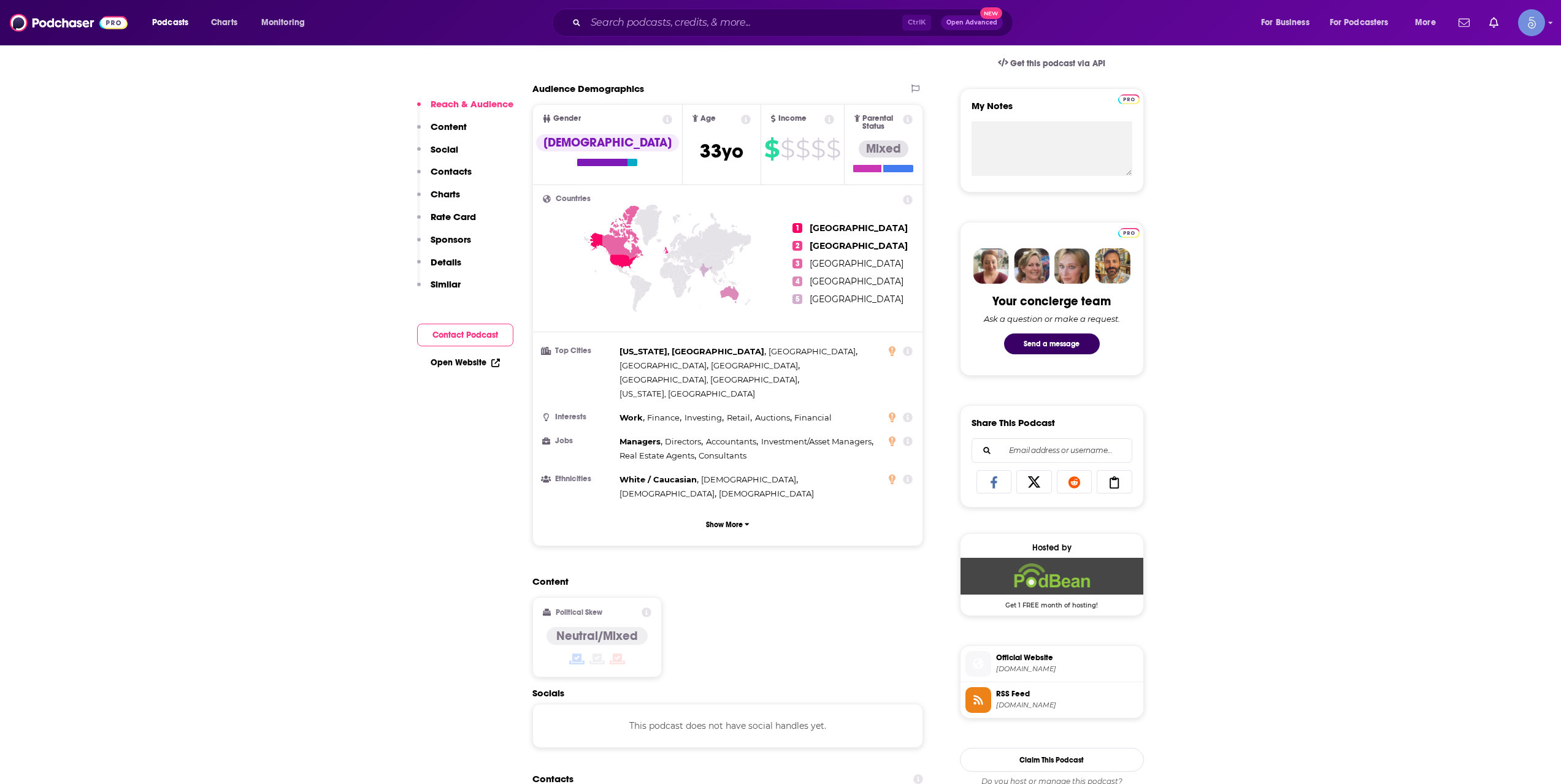
scroll to position [613, 0]
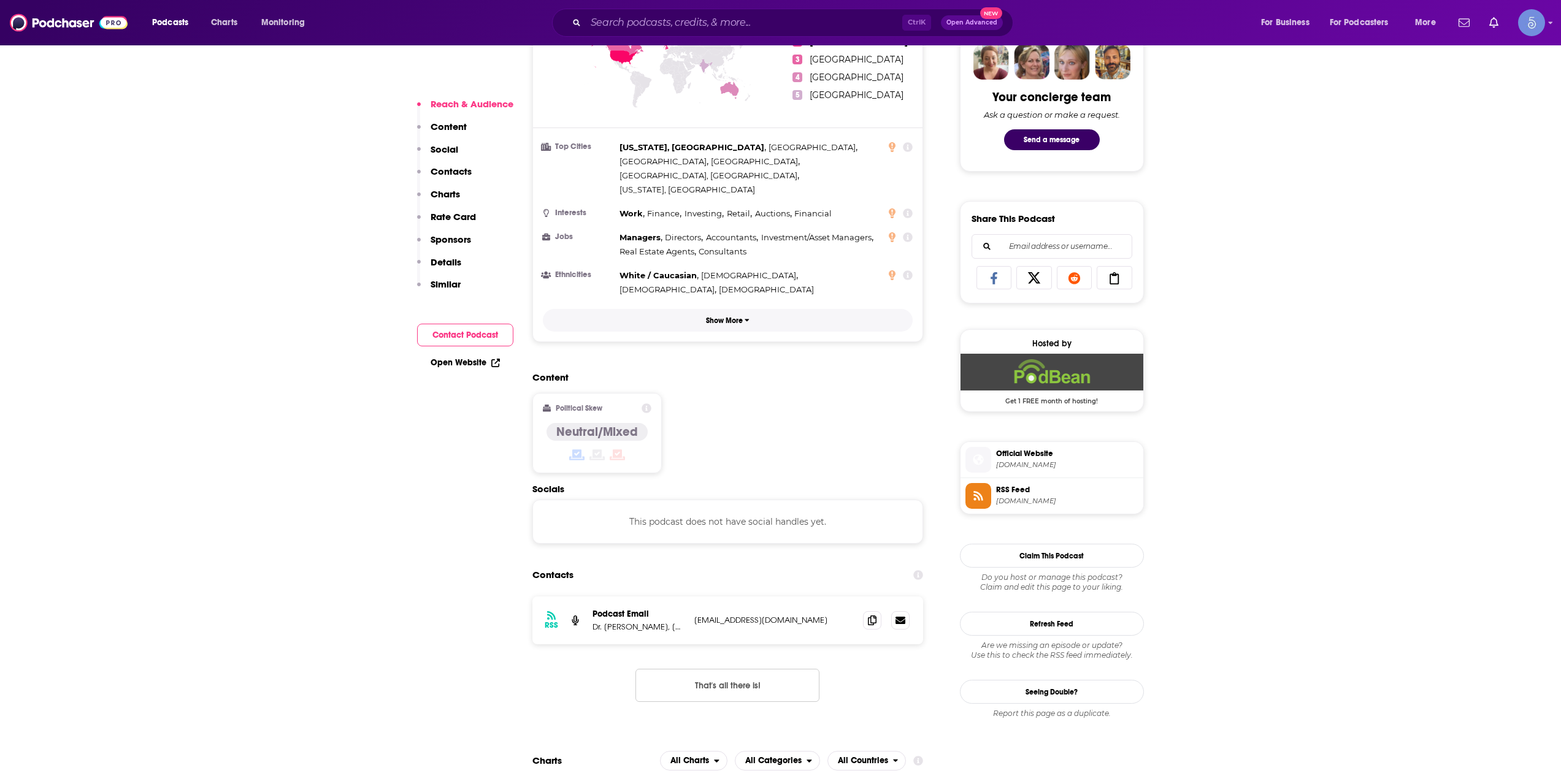
click at [664, 309] on button "Show More" at bounding box center [728, 320] width 371 height 23
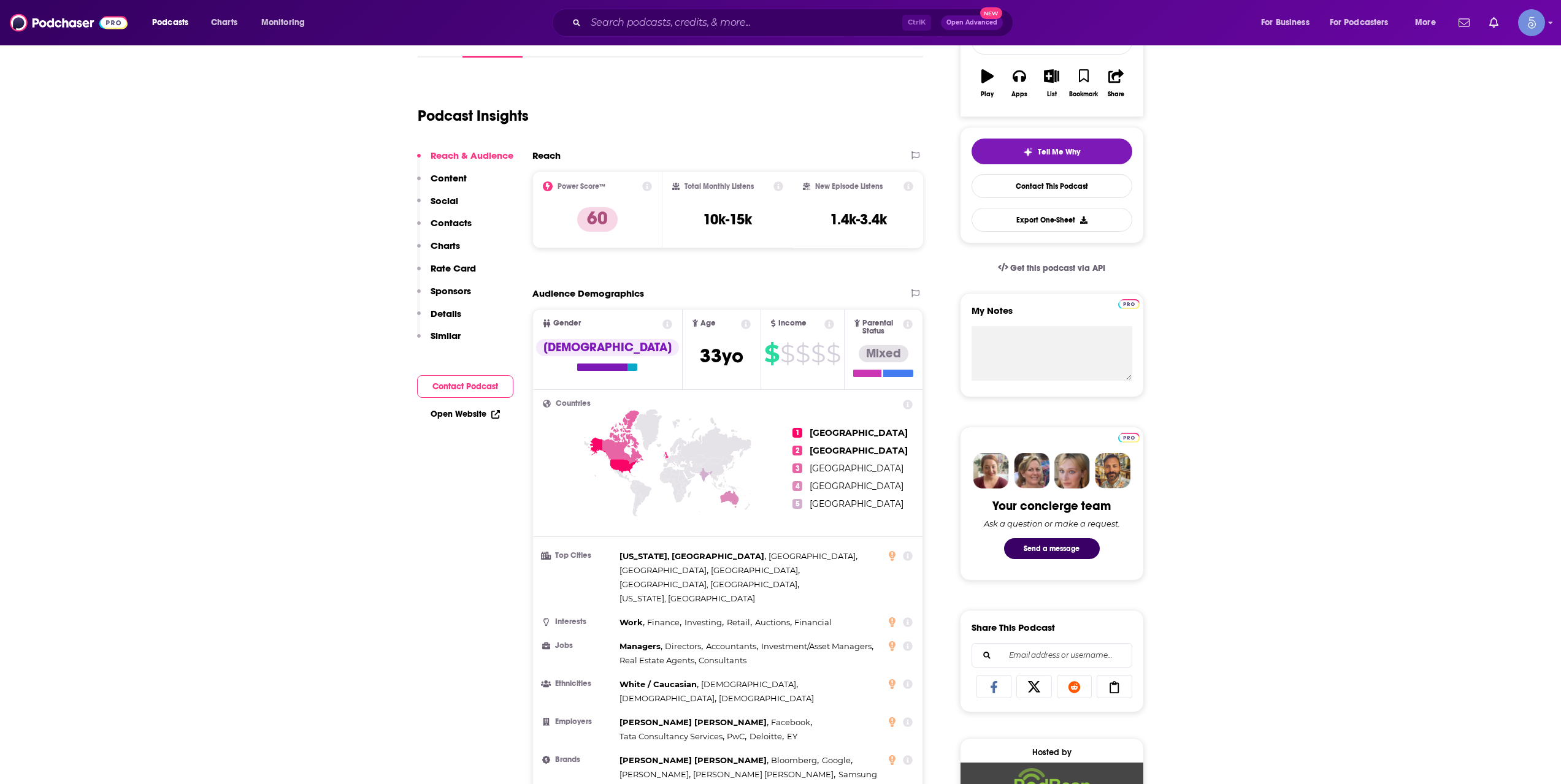
scroll to position [0, 0]
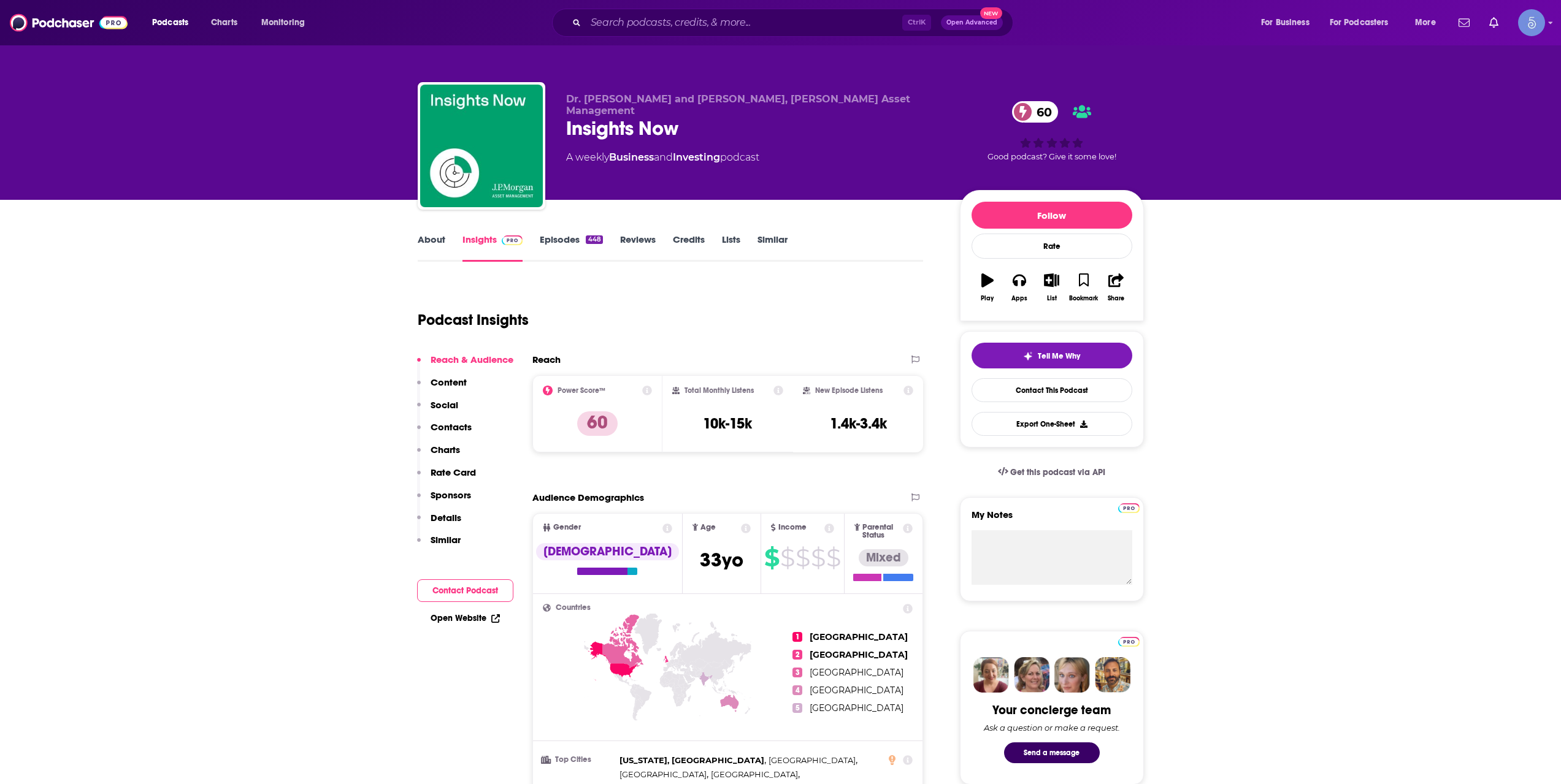
click at [555, 316] on div "Podcast Insights" at bounding box center [665, 312] width 496 height 63
drag, startPoint x: 555, startPoint y: 316, endPoint x: 428, endPoint y: 324, distance: 127.3
click at [428, 324] on div "Podcast Insights" at bounding box center [665, 312] width 496 height 63
click at [428, 324] on h1 "Podcast Insights" at bounding box center [473, 320] width 111 height 18
drag, startPoint x: 414, startPoint y: 319, endPoint x: 555, endPoint y: 312, distance: 141.2
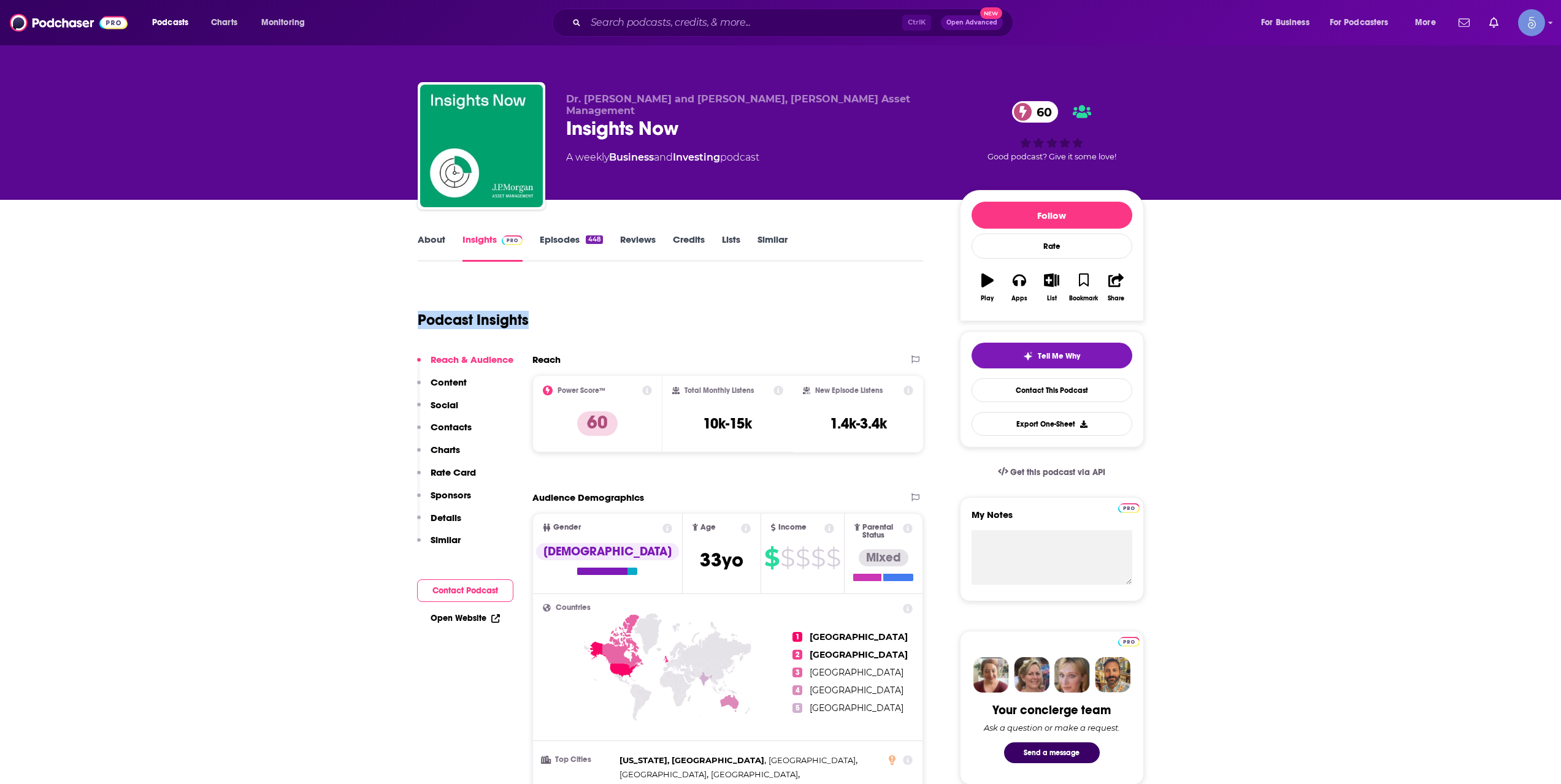
click at [555, 312] on div "Podcast Insights" at bounding box center [665, 312] width 496 height 63
drag, startPoint x: 535, startPoint y: 315, endPoint x: 417, endPoint y: 323, distance: 118.3
click at [418, 323] on div "Podcast Insights" at bounding box center [665, 312] width 496 height 63
click at [418, 323] on h1 "Podcast Insights" at bounding box center [473, 320] width 111 height 18
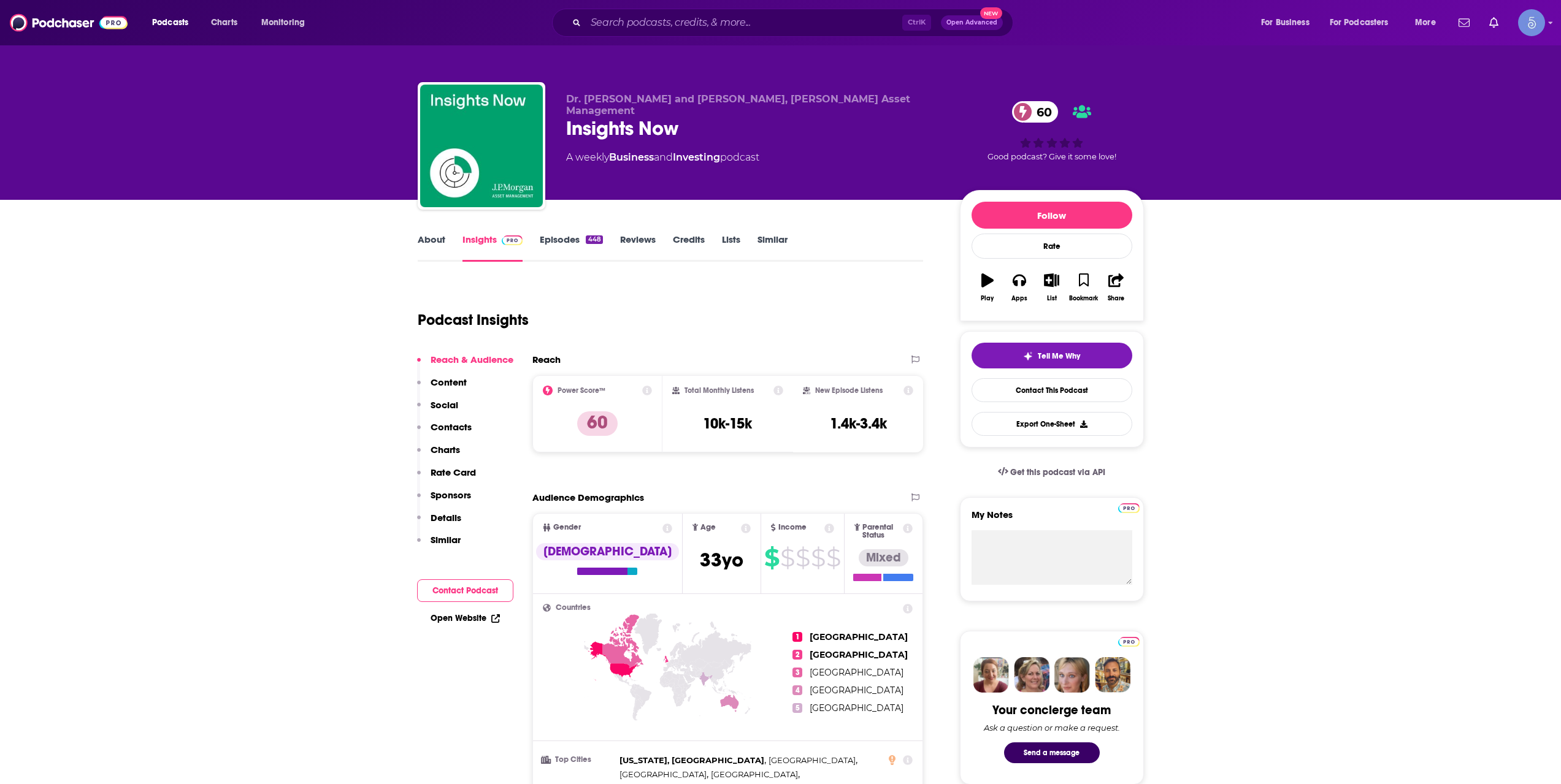
scroll to position [409, 0]
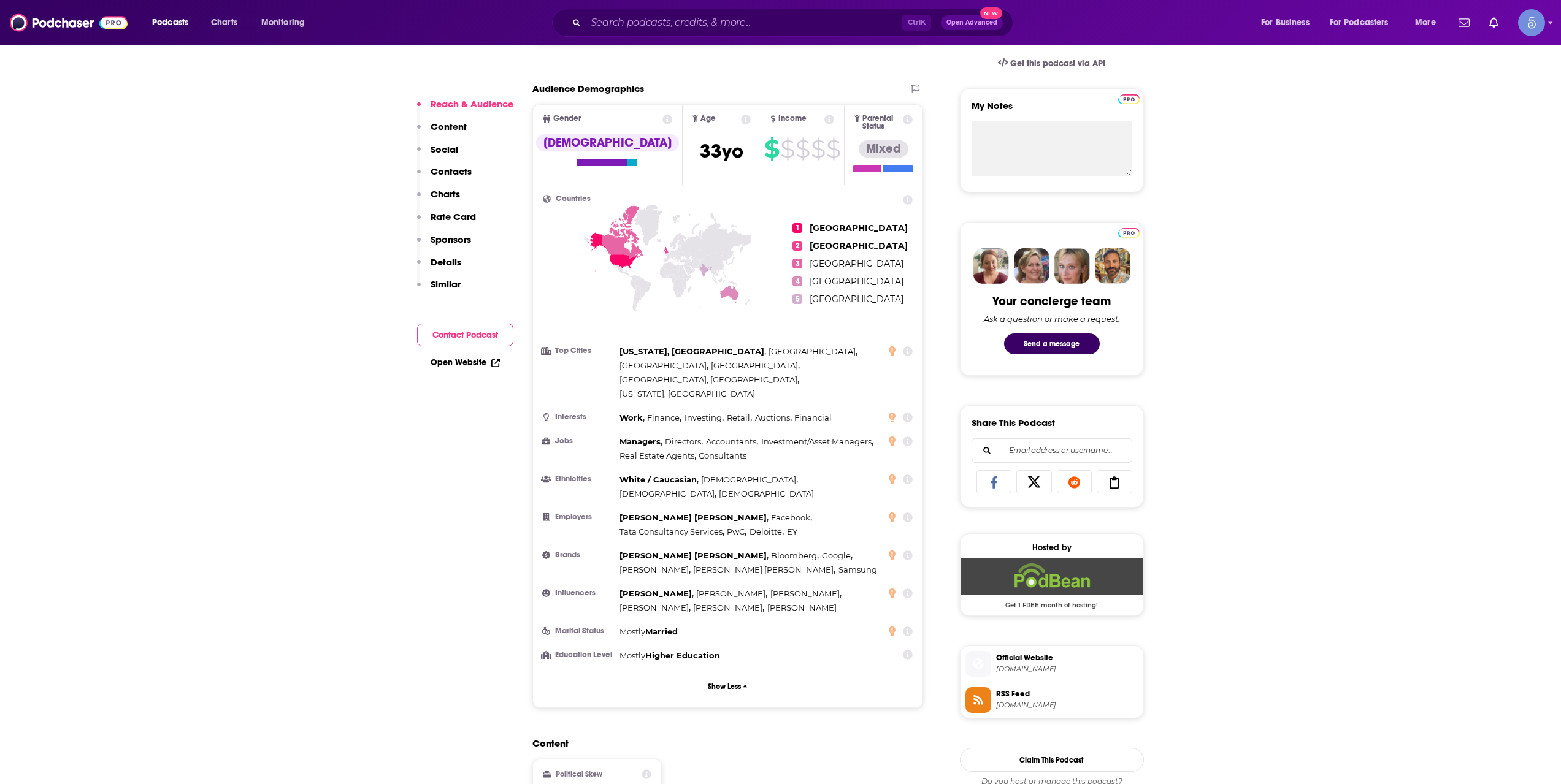
click at [1069, 659] on span "Official Website" at bounding box center [1068, 657] width 142 height 11
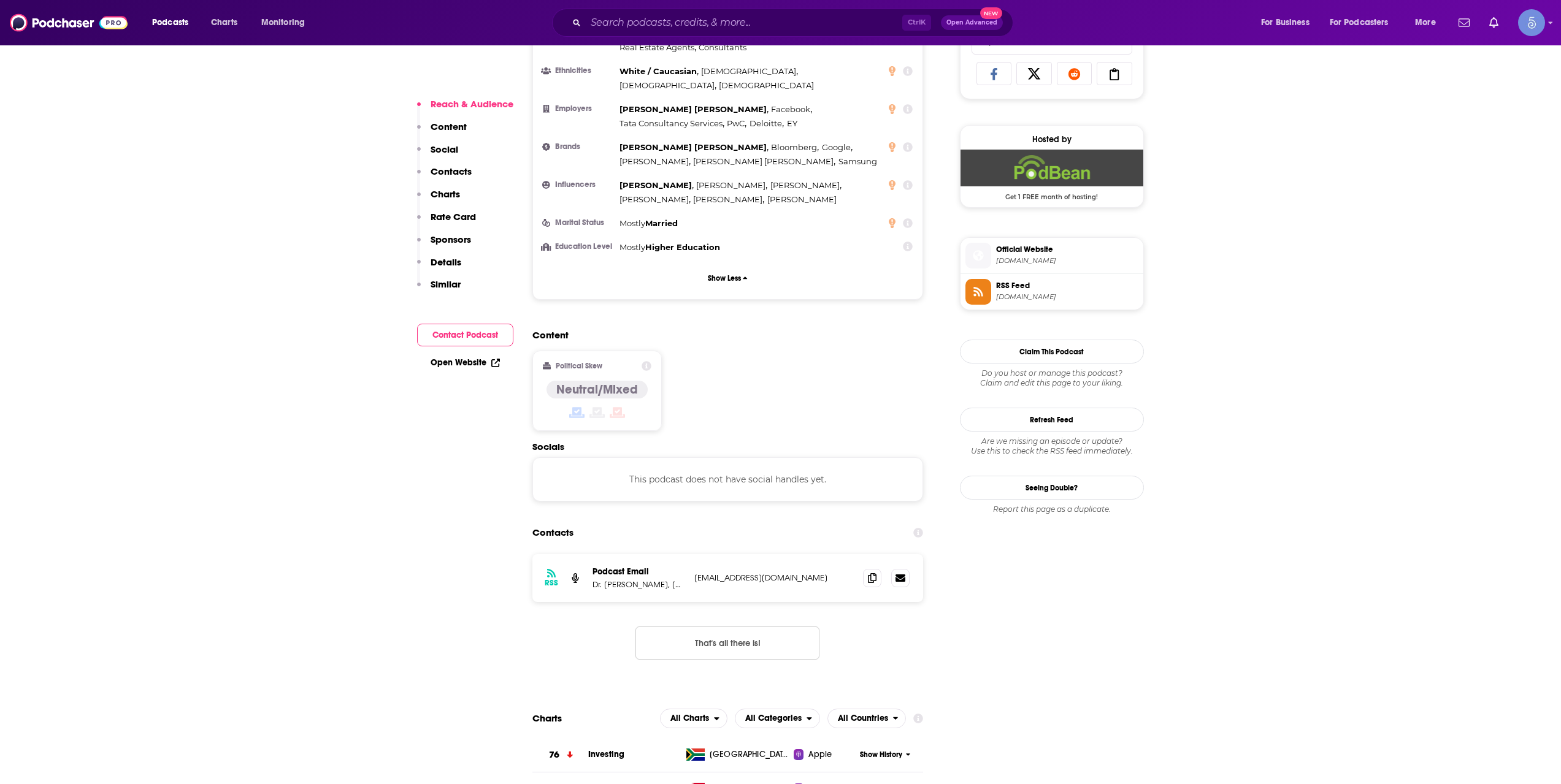
scroll to position [0, 0]
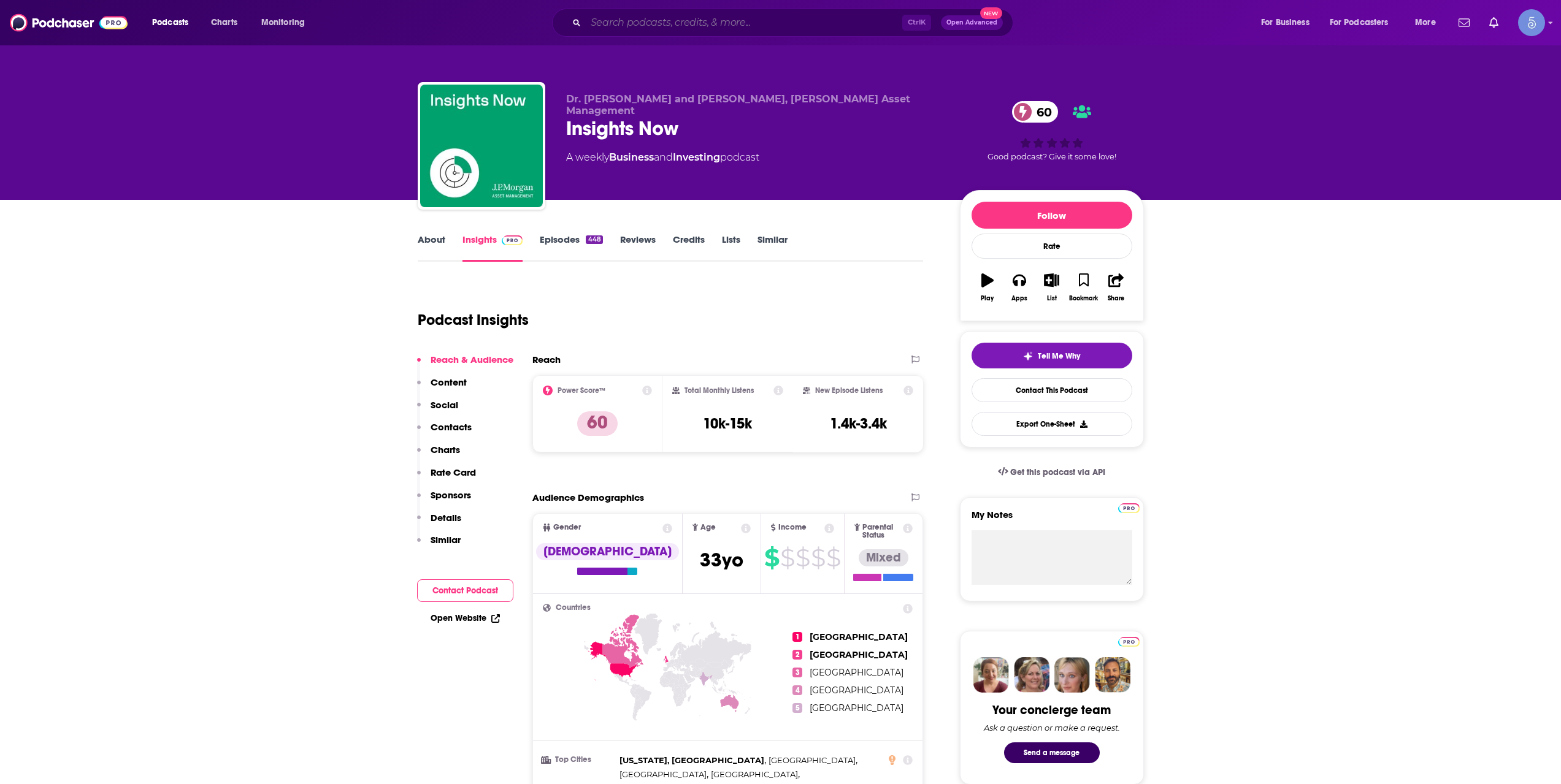
click at [827, 17] on input "Search podcasts, credits, & more..." at bounding box center [744, 23] width 316 height 19
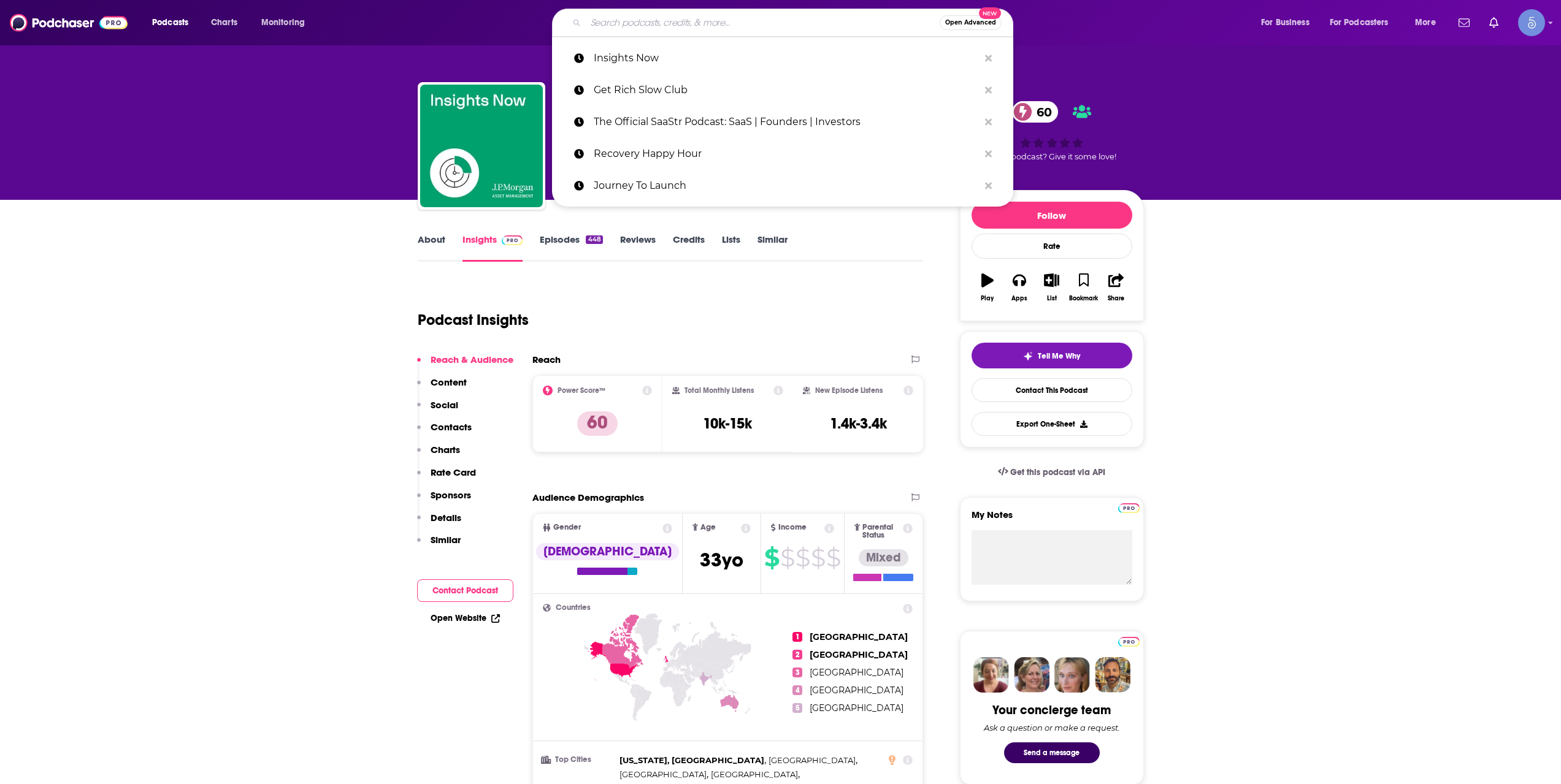
paste input "Ask The Compound"
type input "Ask The Compound"
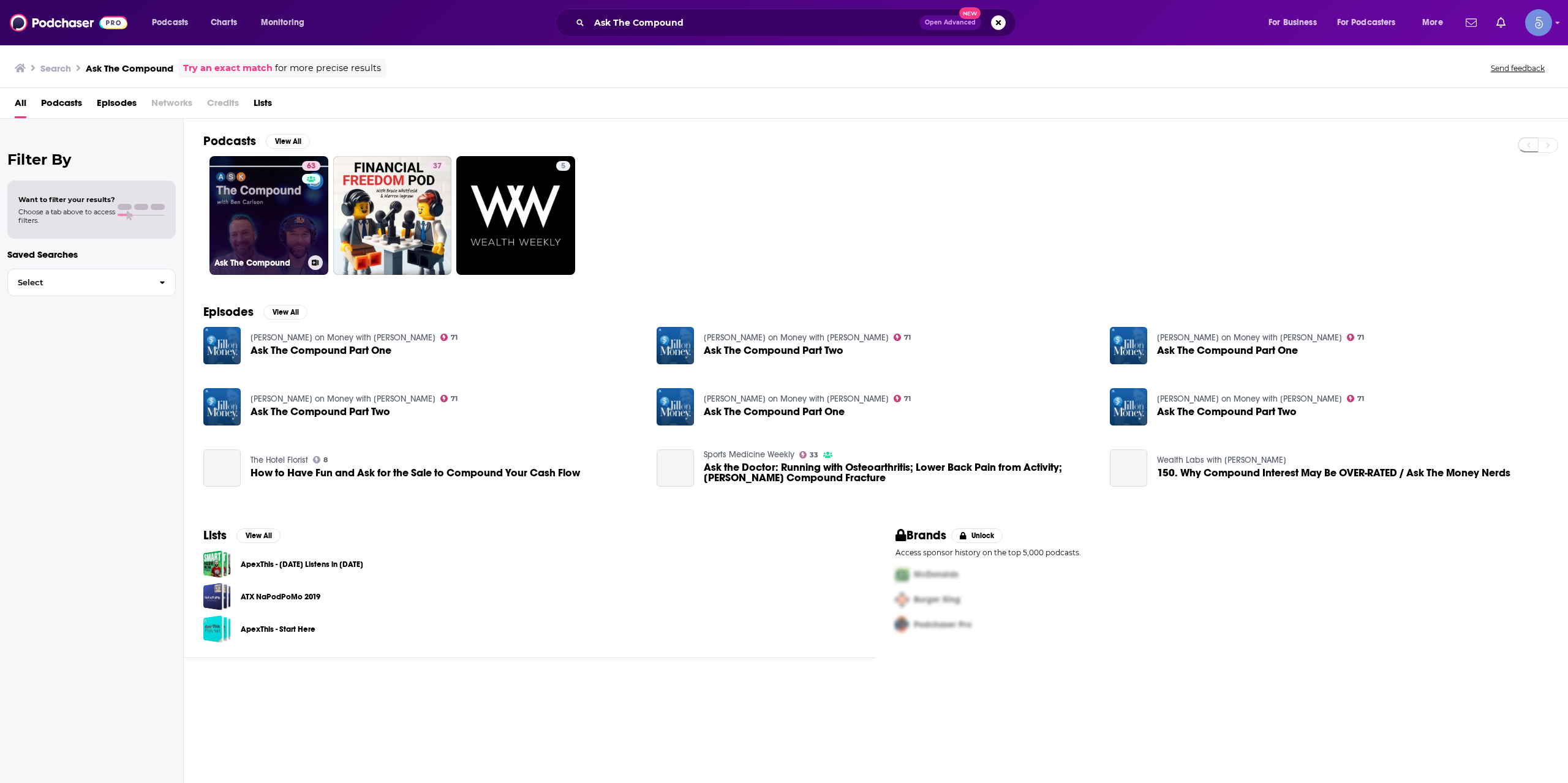
click at [280, 197] on link "63 Ask The Compound" at bounding box center [269, 216] width 119 height 119
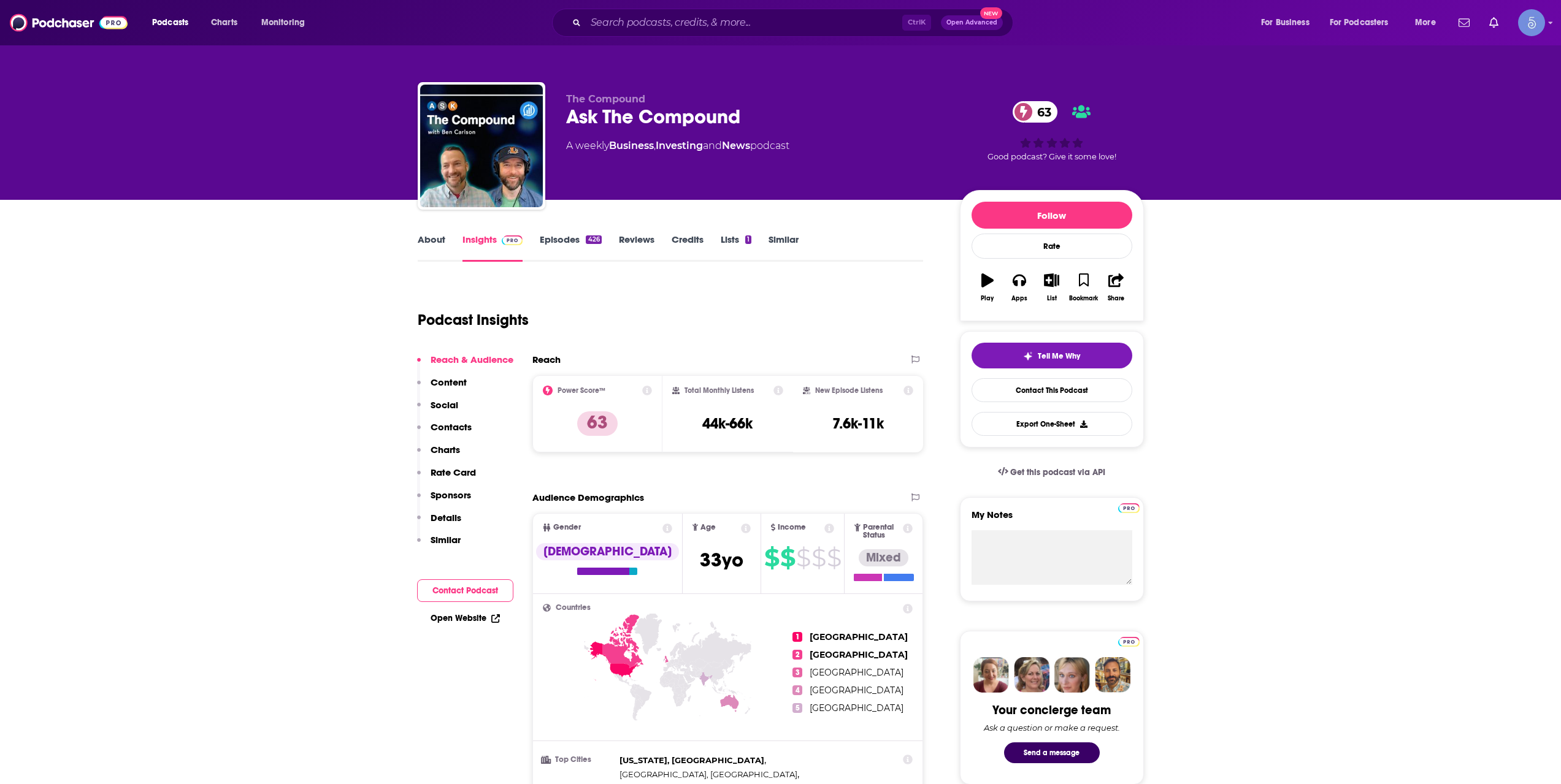
click at [430, 244] on link "About" at bounding box center [431, 248] width 28 height 28
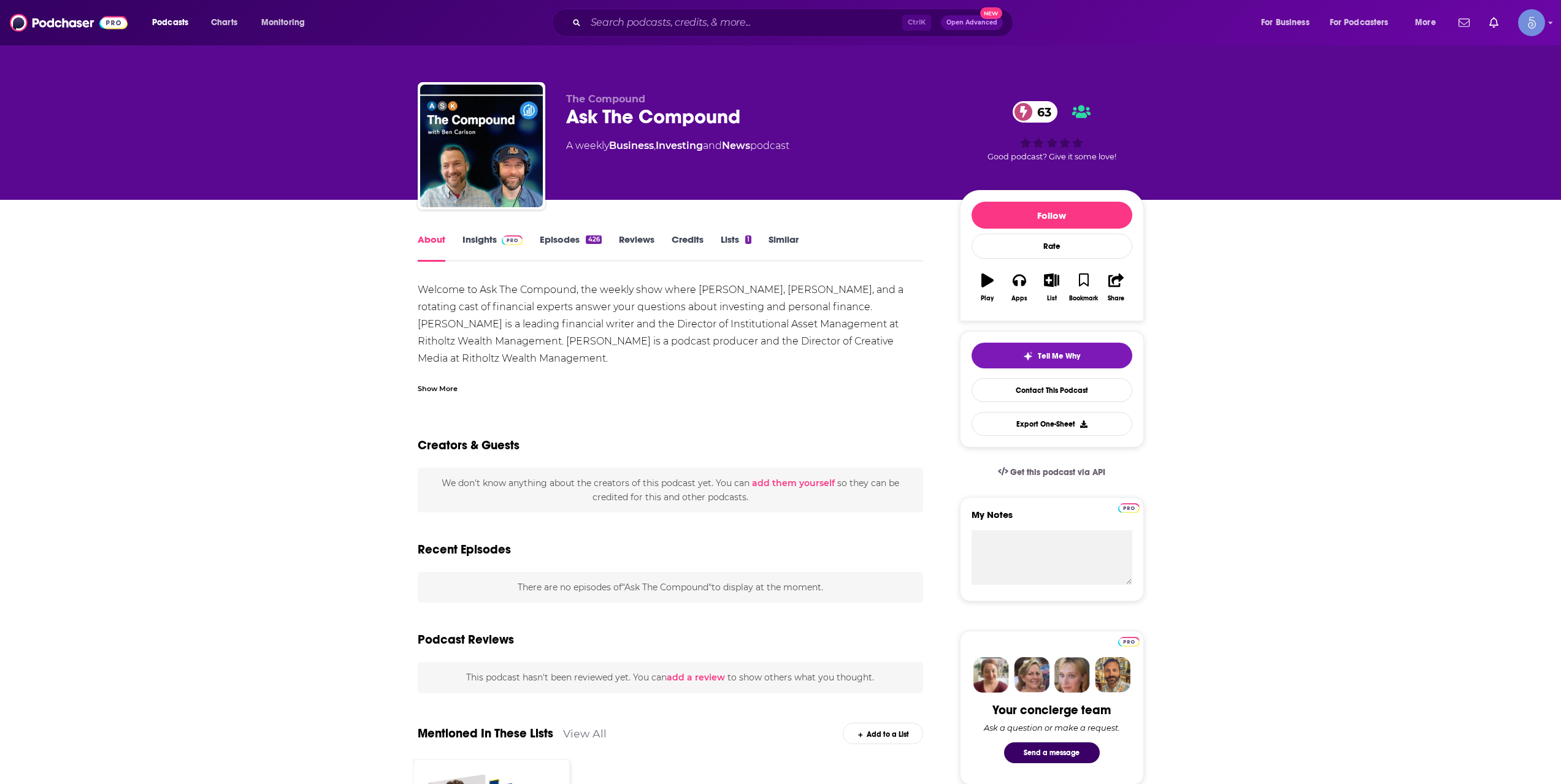
click at [452, 383] on div "Show More" at bounding box center [438, 388] width 40 height 12
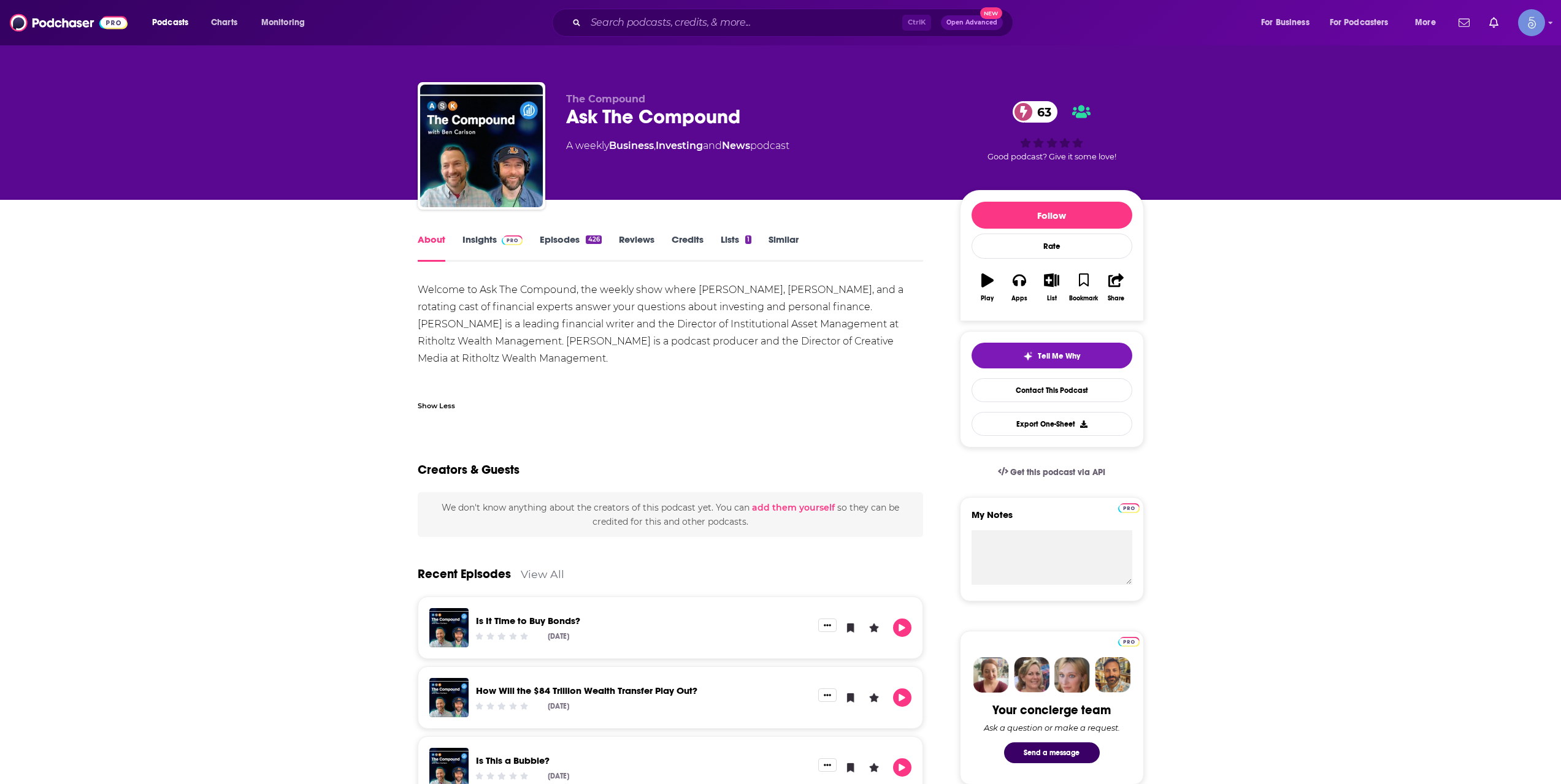
click at [493, 248] on link "Insights" at bounding box center [493, 248] width 61 height 28
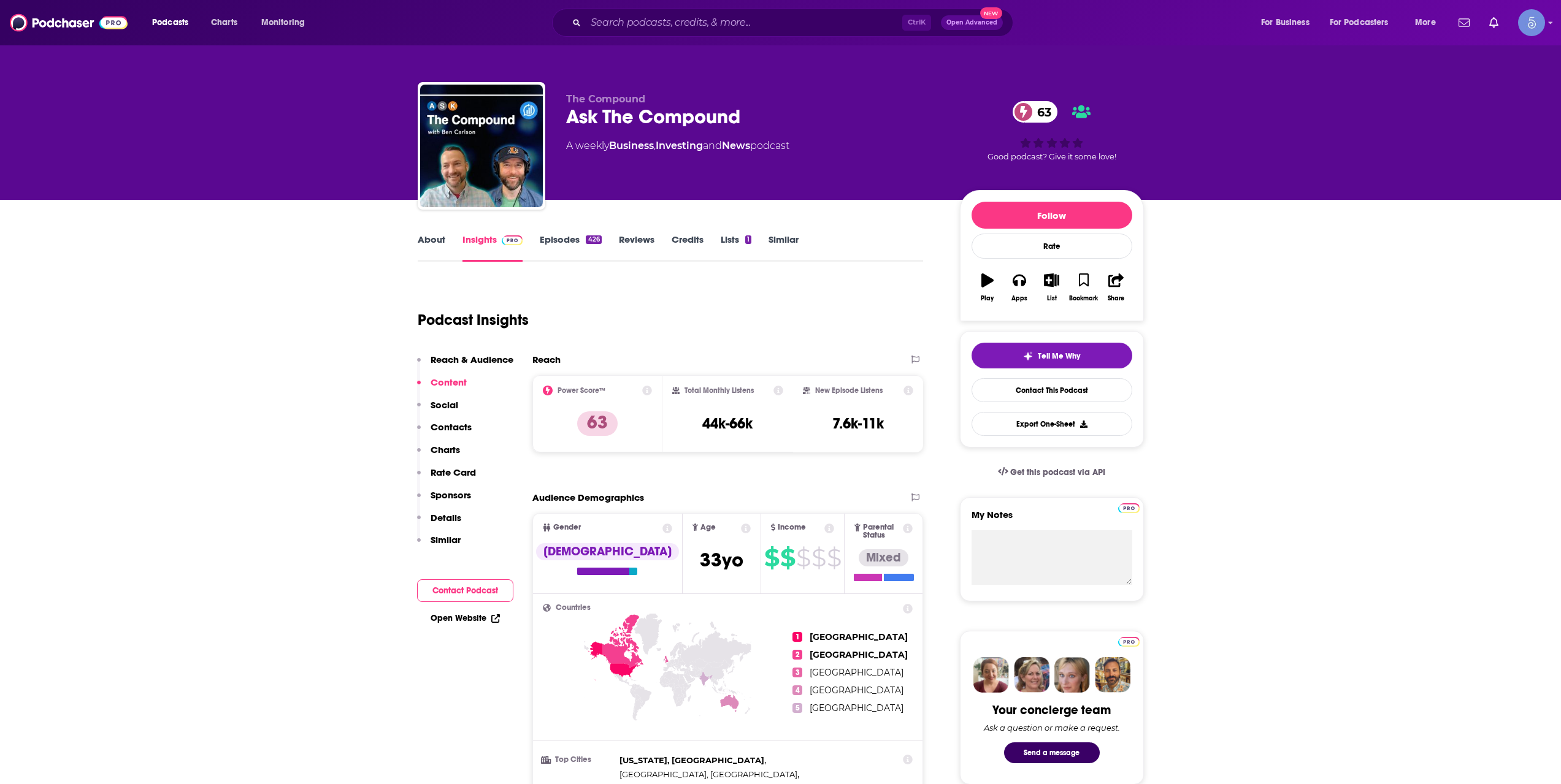
click at [437, 237] on link "About" at bounding box center [431, 248] width 28 height 28
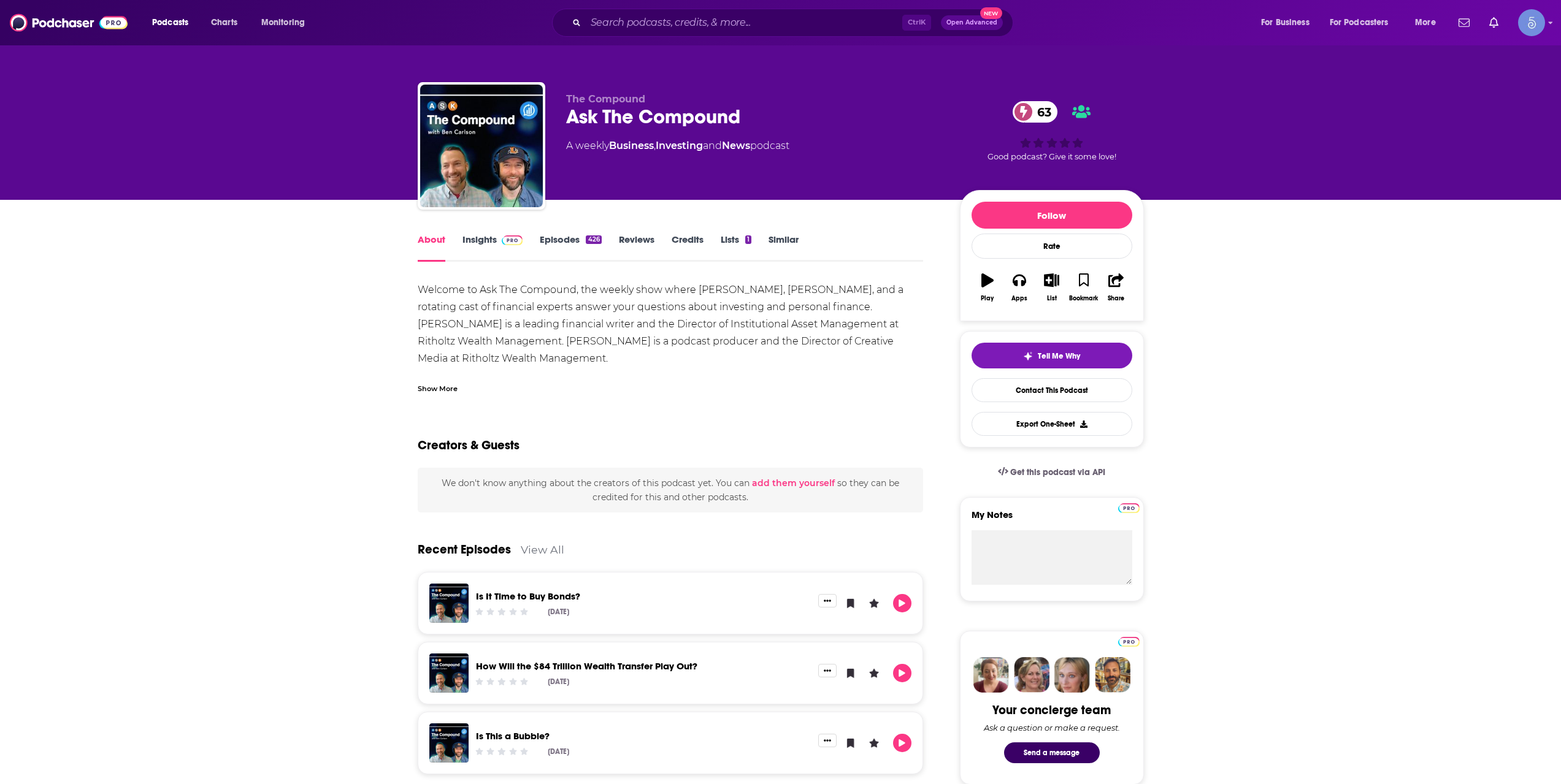
click at [476, 237] on link "Insights" at bounding box center [493, 248] width 61 height 28
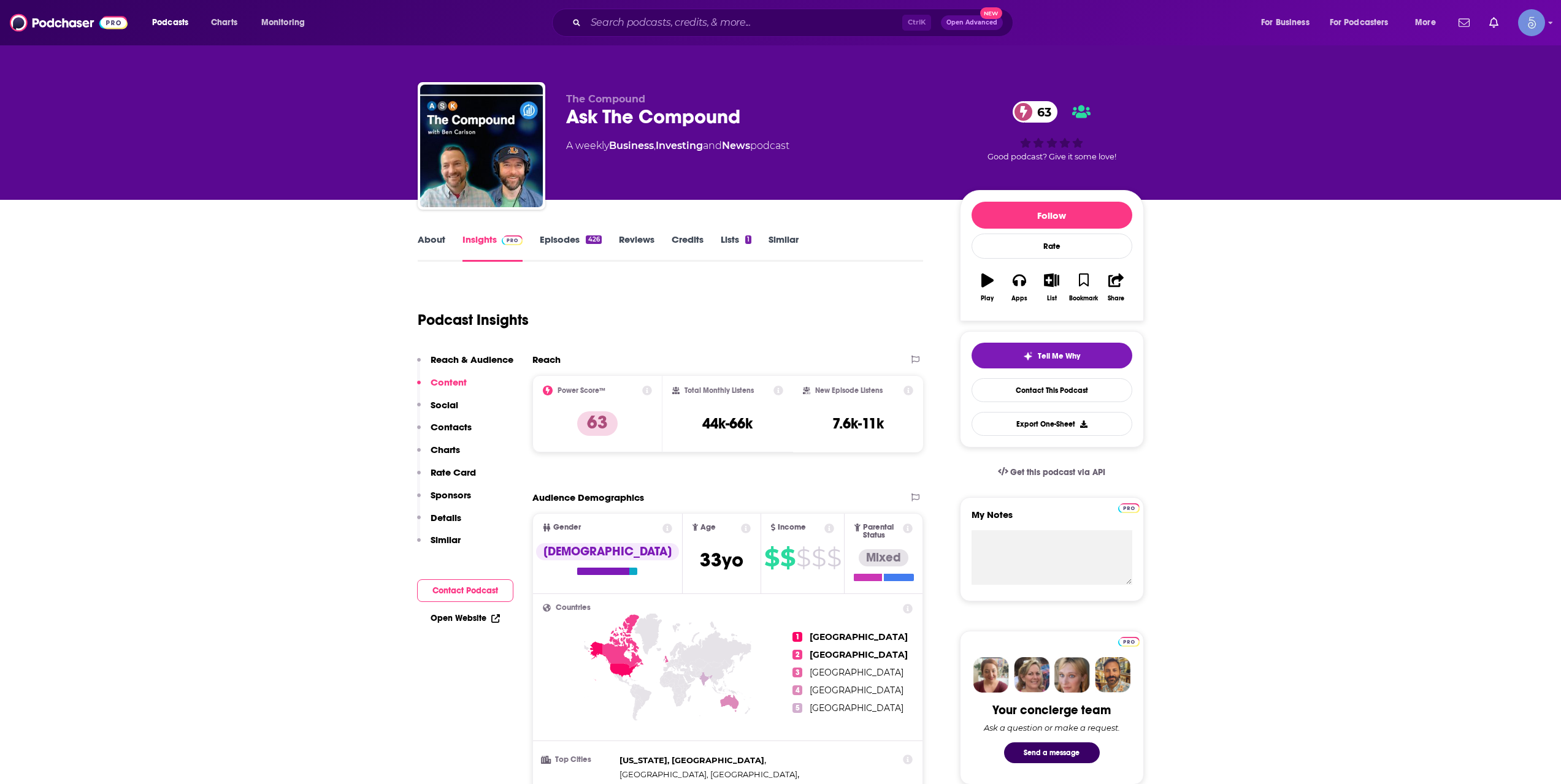
click at [425, 248] on link "About" at bounding box center [431, 248] width 28 height 28
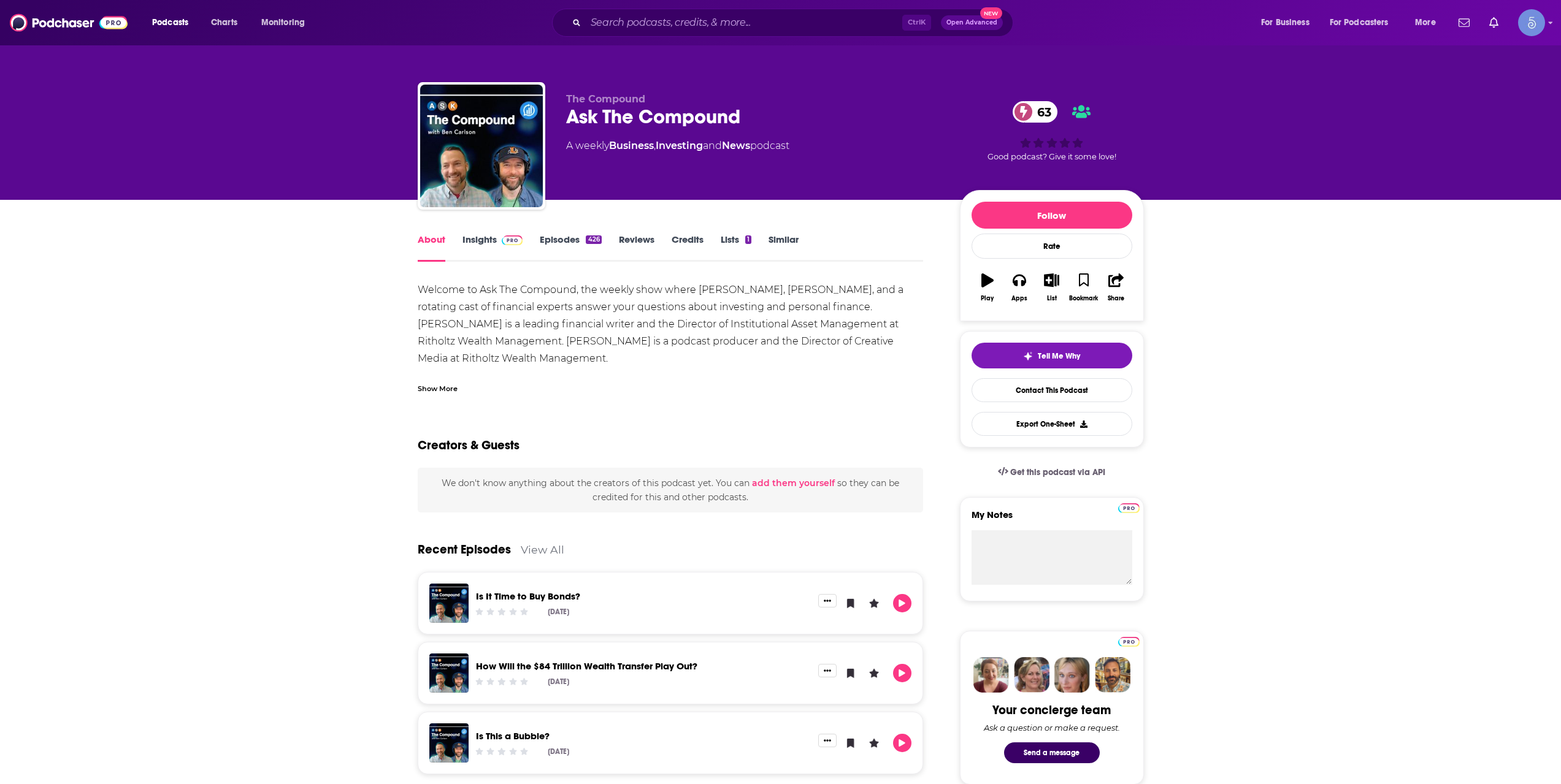
click at [480, 237] on link "Insights" at bounding box center [493, 248] width 61 height 28
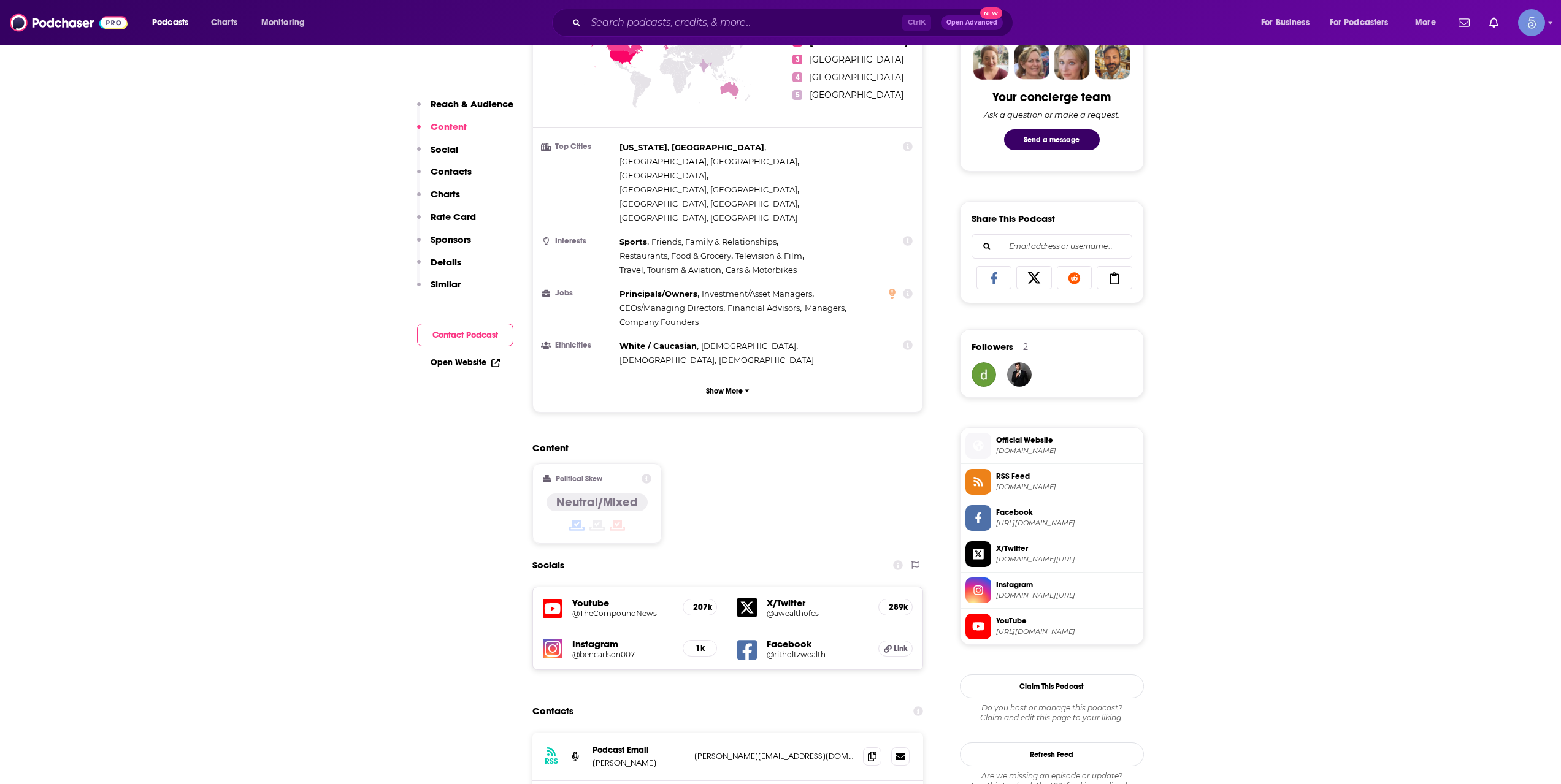
scroll to position [818, 0]
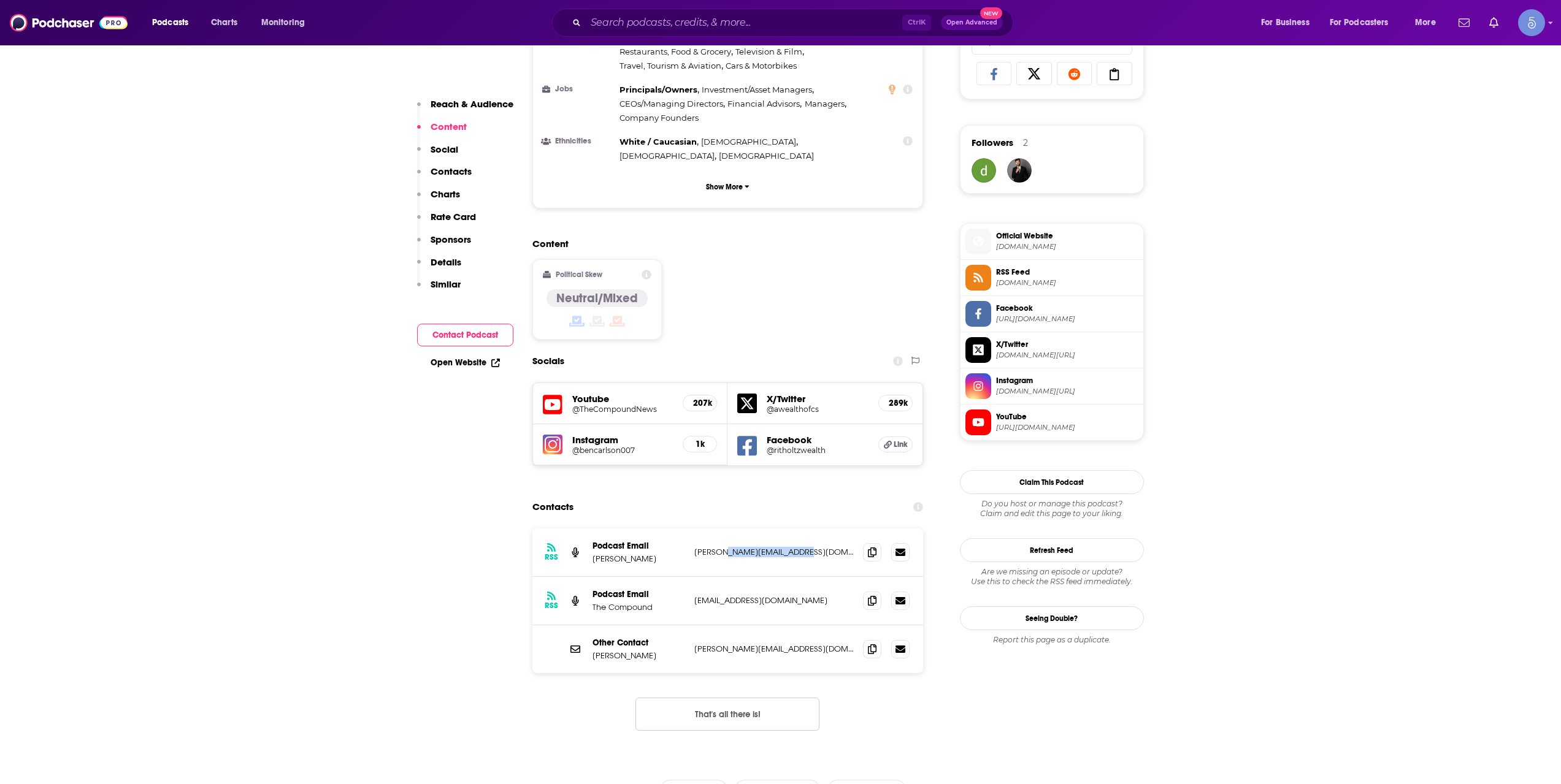
drag, startPoint x: 814, startPoint y: 478, endPoint x: 728, endPoint y: 476, distance: 86.0
click at [728, 547] on p "[PERSON_NAME][EMAIL_ADDRESS][DOMAIN_NAME]" at bounding box center [774, 552] width 160 height 10
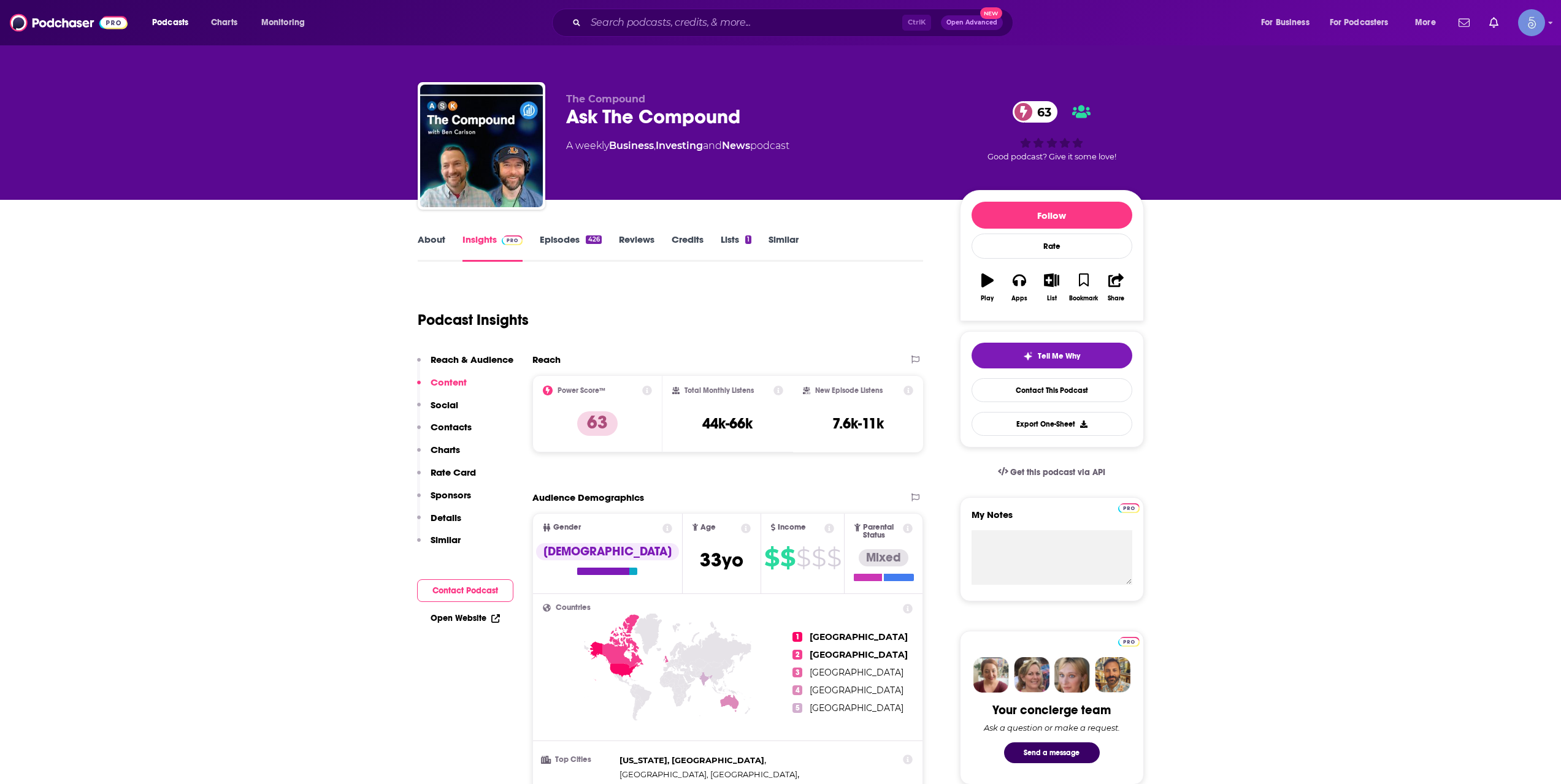
click at [436, 246] on link "About" at bounding box center [431, 248] width 28 height 28
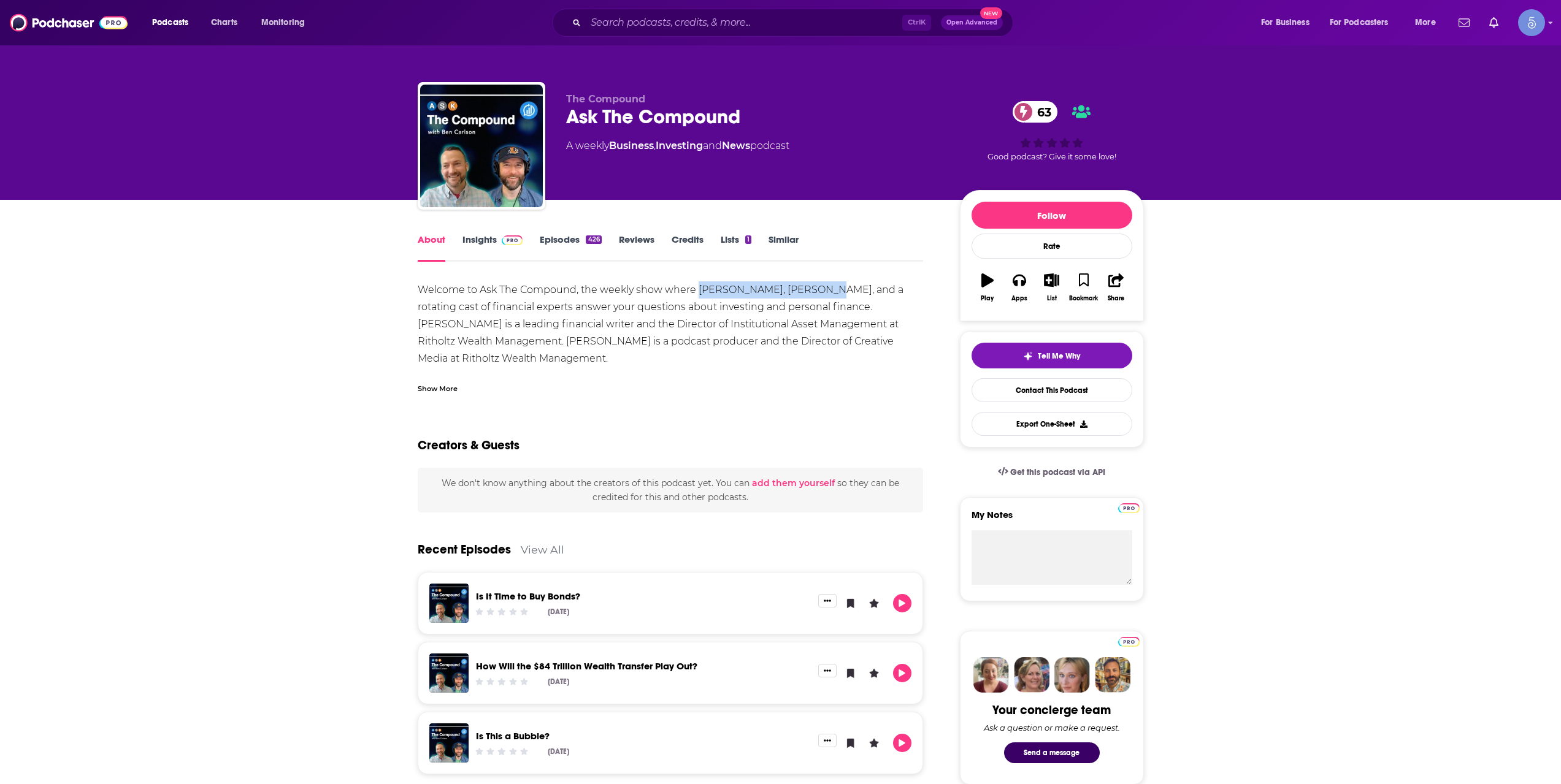
drag, startPoint x: 698, startPoint y: 291, endPoint x: 817, endPoint y: 288, distance: 119.0
click at [817, 288] on div "Welcome to Ask The Compound, the weekly show where [PERSON_NAME], [PERSON_NAME]…" at bounding box center [671, 341] width 506 height 120
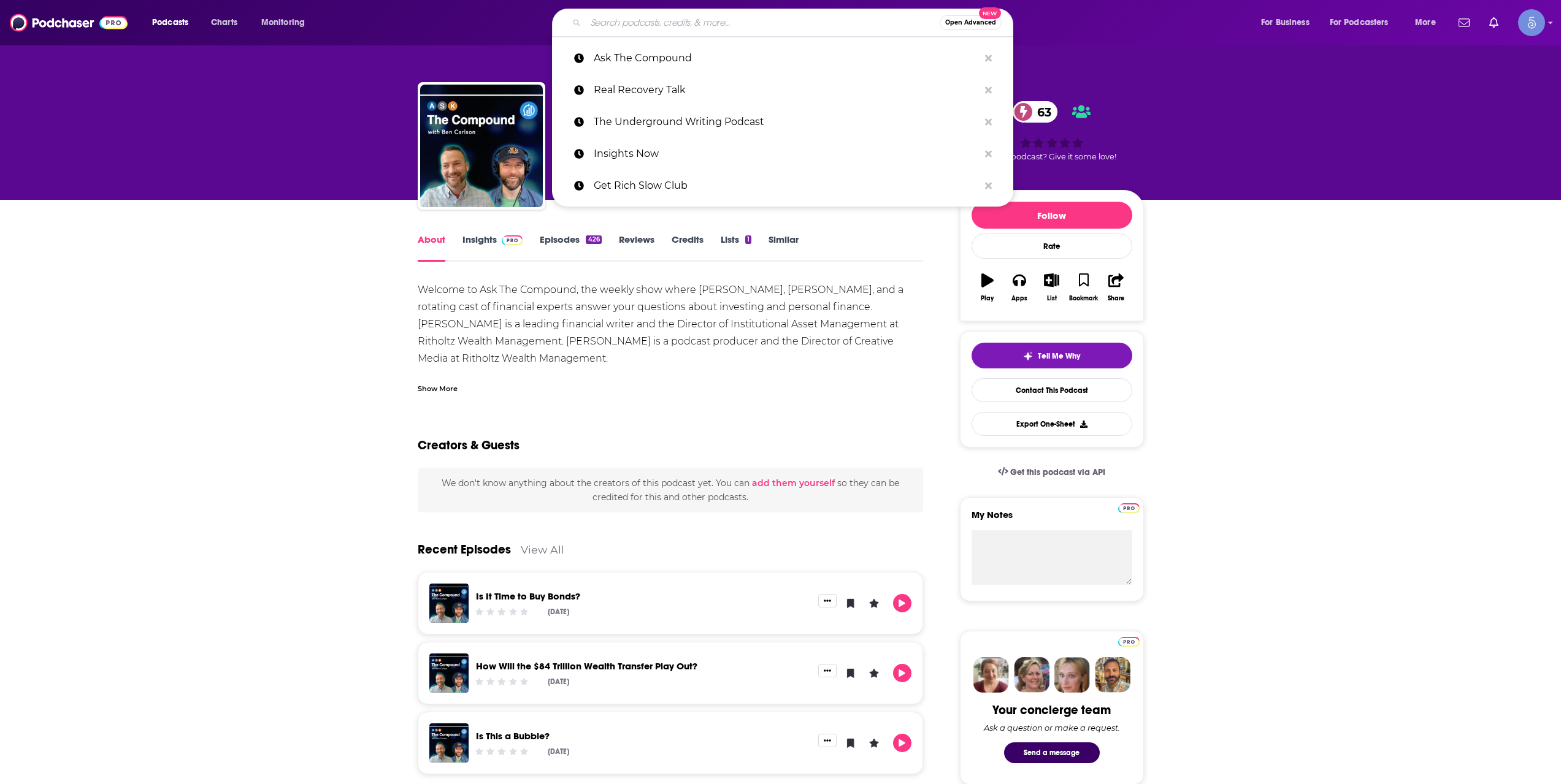
click at [651, 25] on input "Search podcasts, credits, & more..." at bounding box center [762, 23] width 354 height 19
paste input "Investing With IBD"
type input "Investing With IBD"
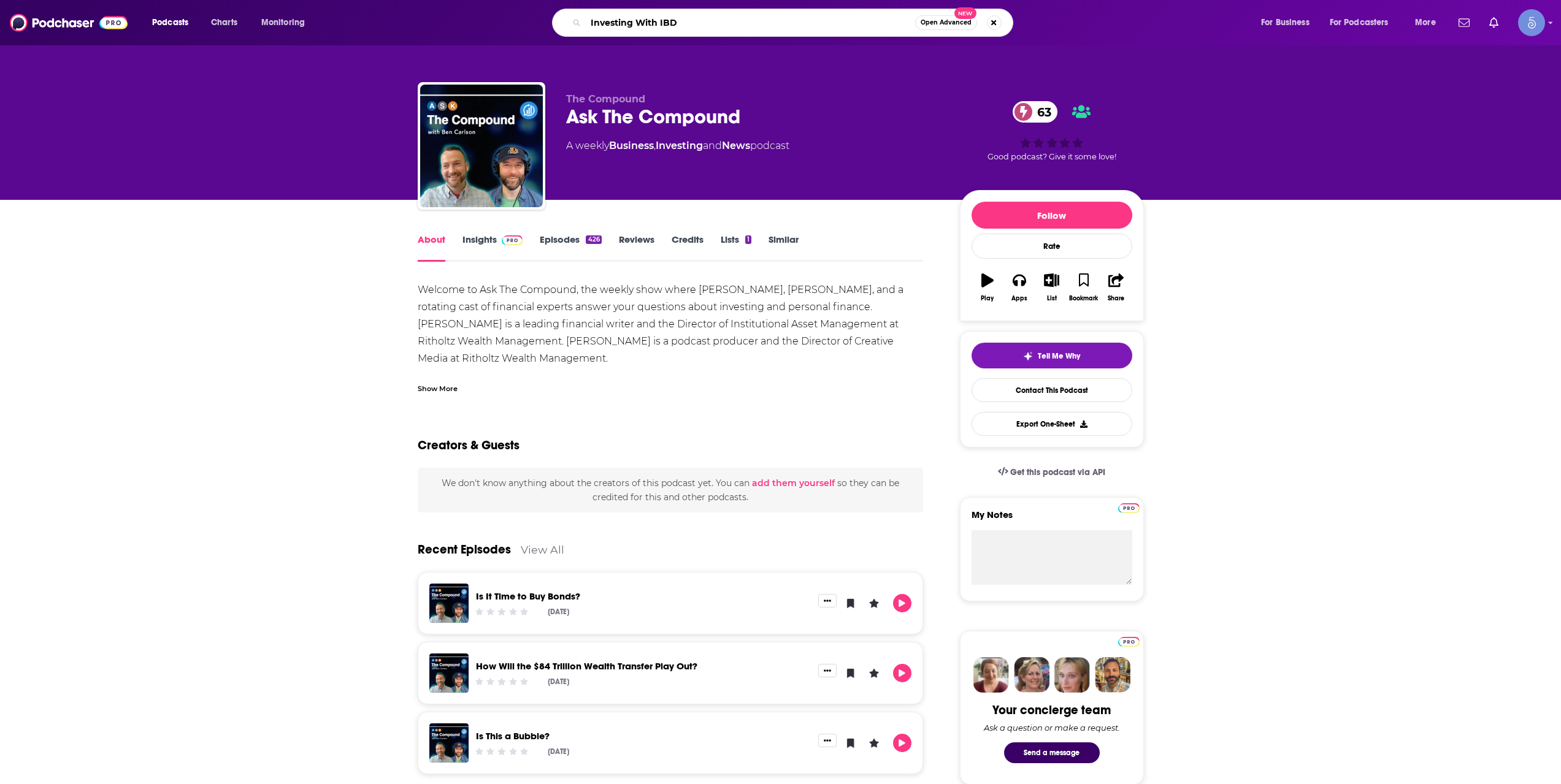
click at [707, 17] on input "Investing With IBD" at bounding box center [750, 23] width 329 height 19
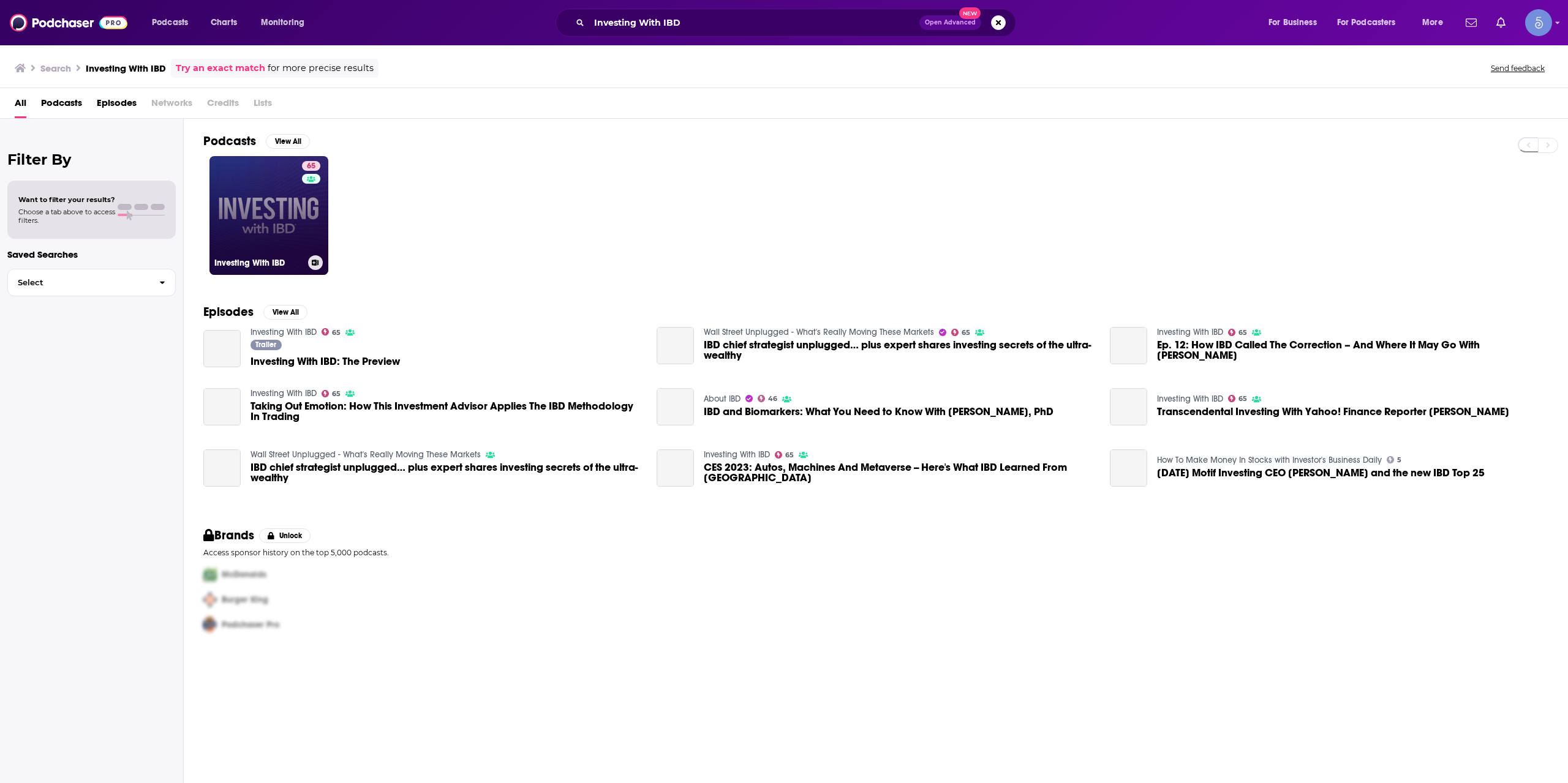
click at [289, 219] on link "65 Investing With IBD" at bounding box center [269, 216] width 119 height 119
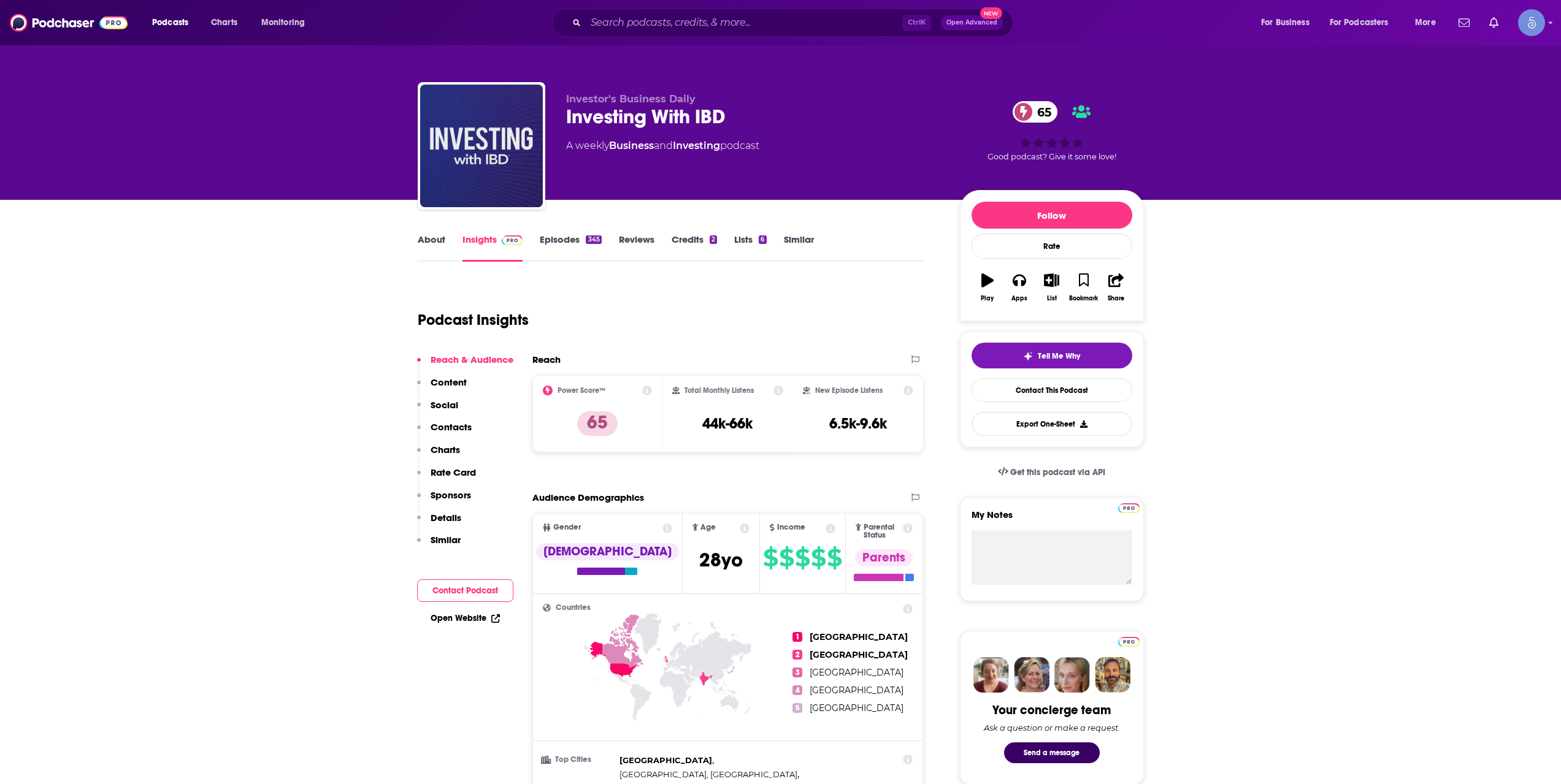
click at [442, 245] on link "About" at bounding box center [431, 248] width 28 height 28
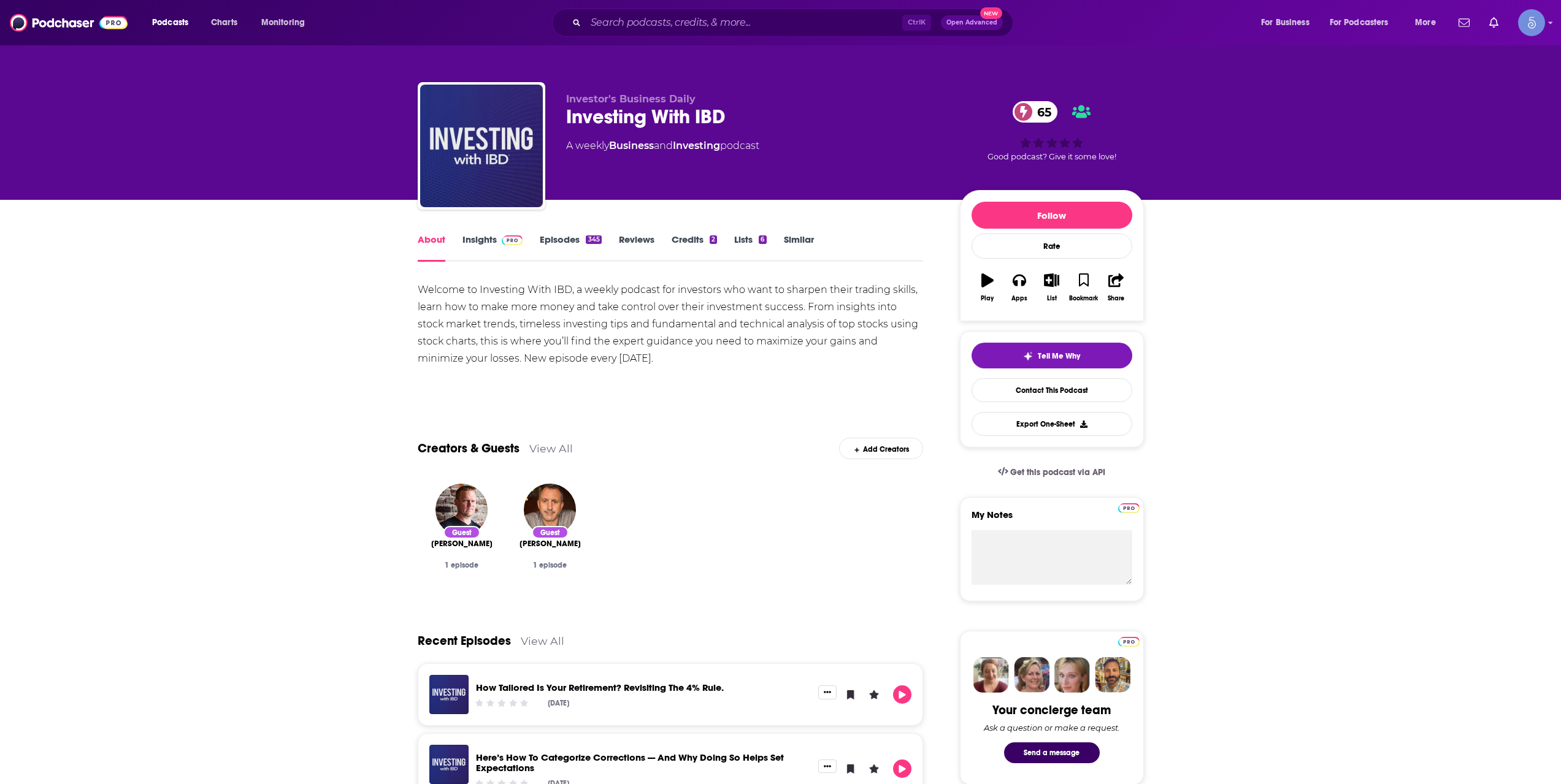
click at [485, 242] on link "Insights" at bounding box center [493, 248] width 61 height 28
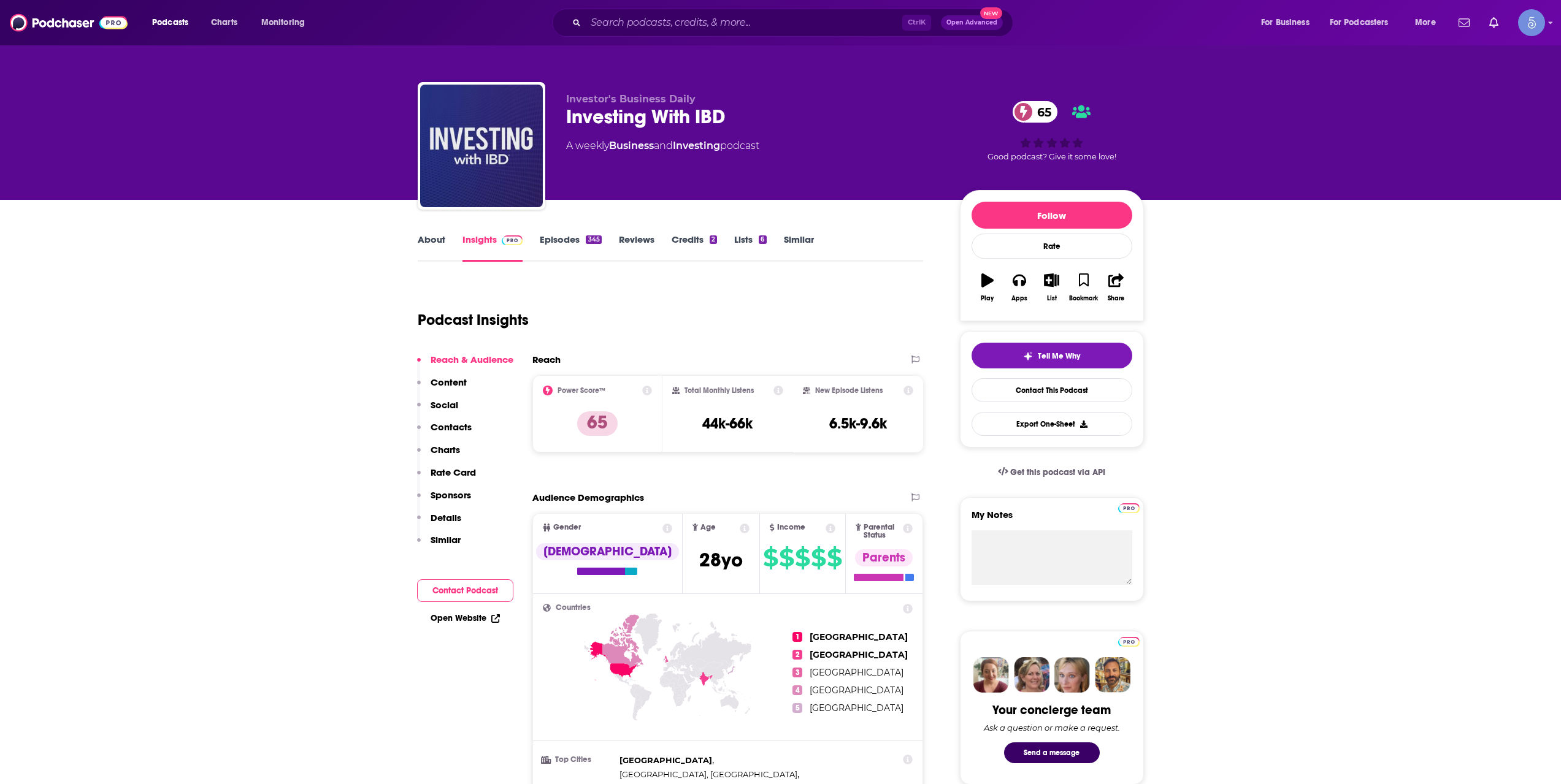
drag, startPoint x: 447, startPoint y: 228, endPoint x: 438, endPoint y: 231, distance: 9.5
click at [433, 240] on link "About" at bounding box center [431, 248] width 28 height 28
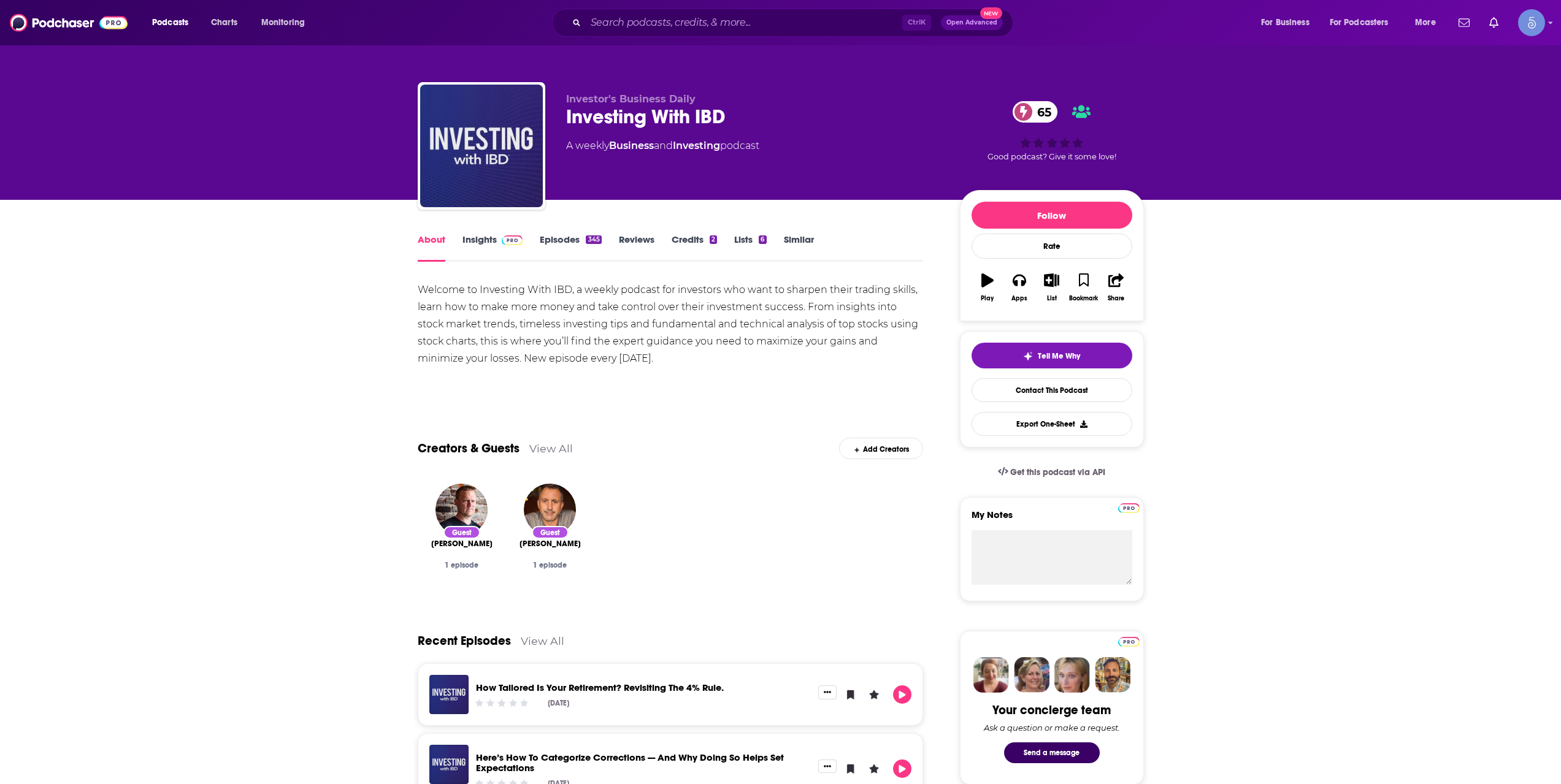
click at [499, 239] on span at bounding box center [510, 239] width 27 height 12
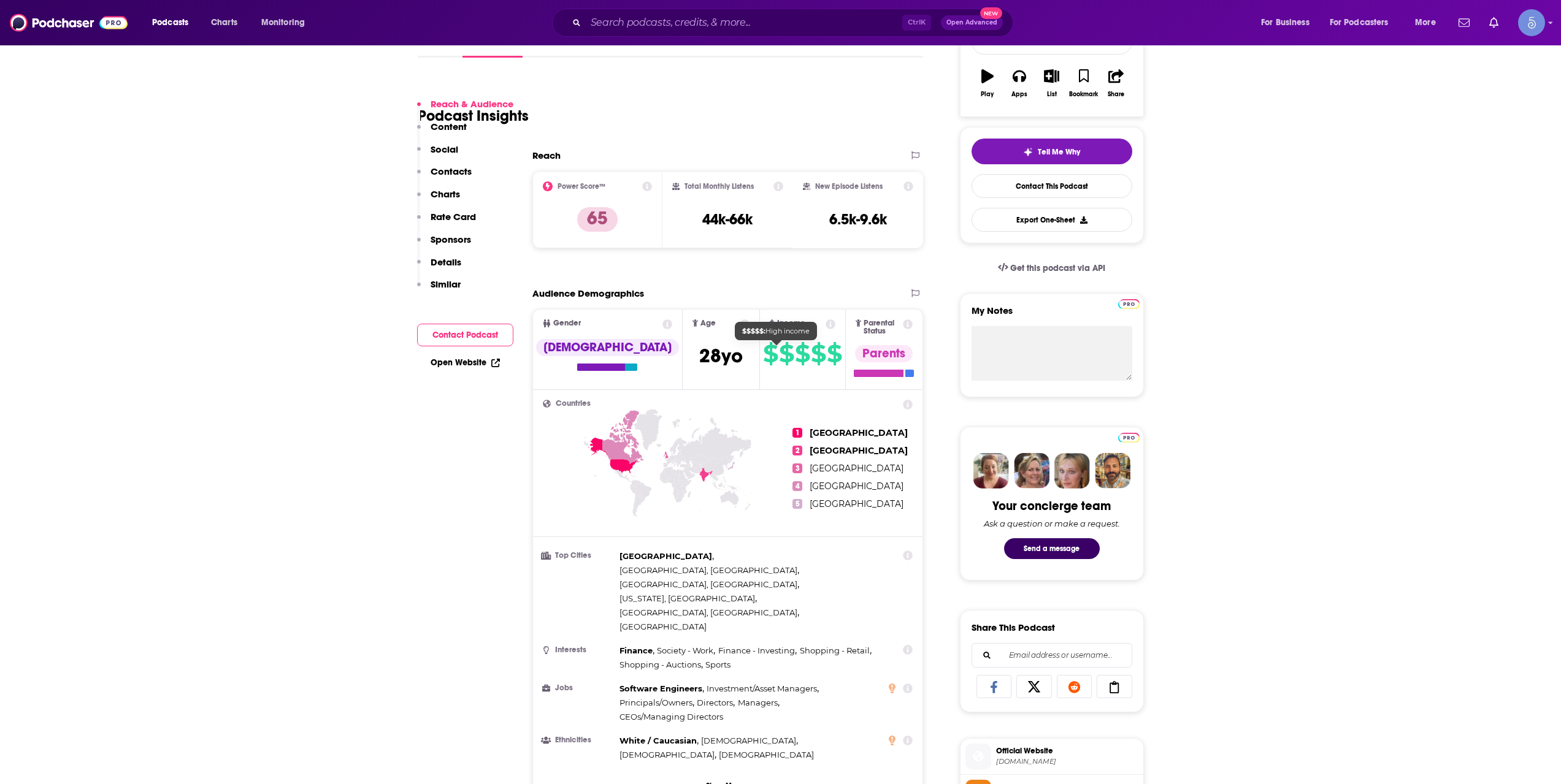
scroll to position [613, 0]
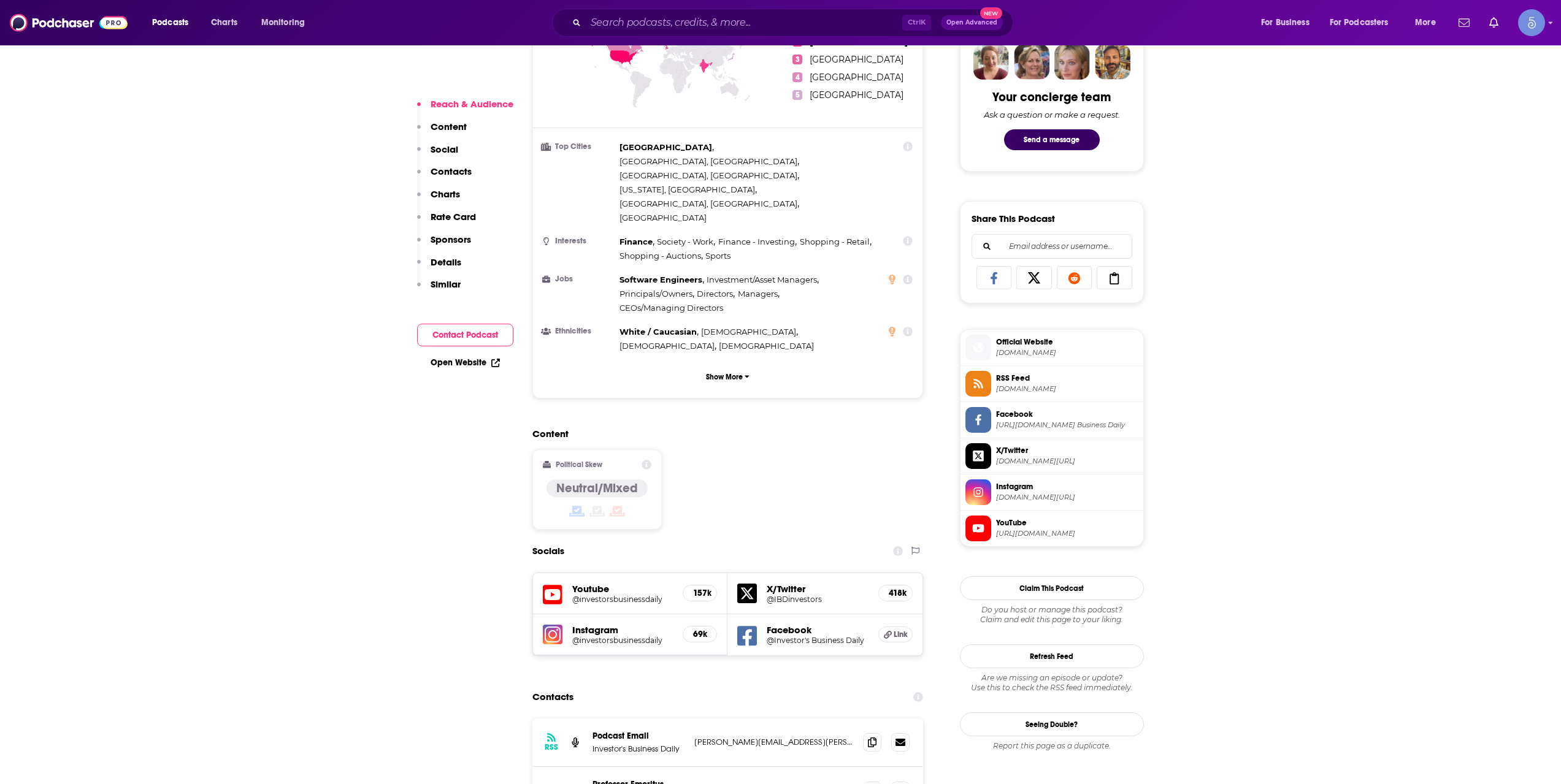
click at [1054, 531] on span "[URL][DOMAIN_NAME]" at bounding box center [1068, 534] width 142 height 9
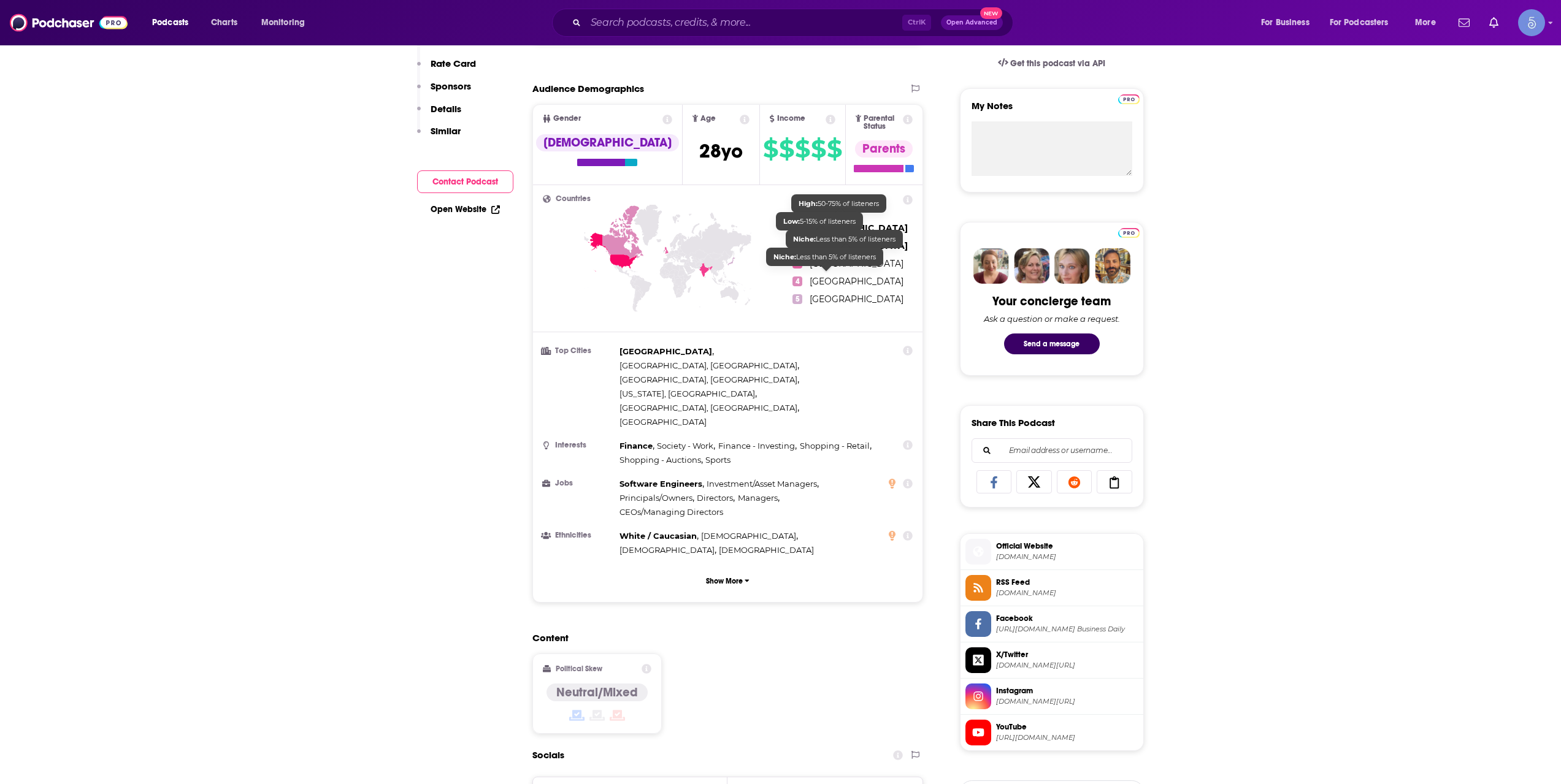
scroll to position [0, 0]
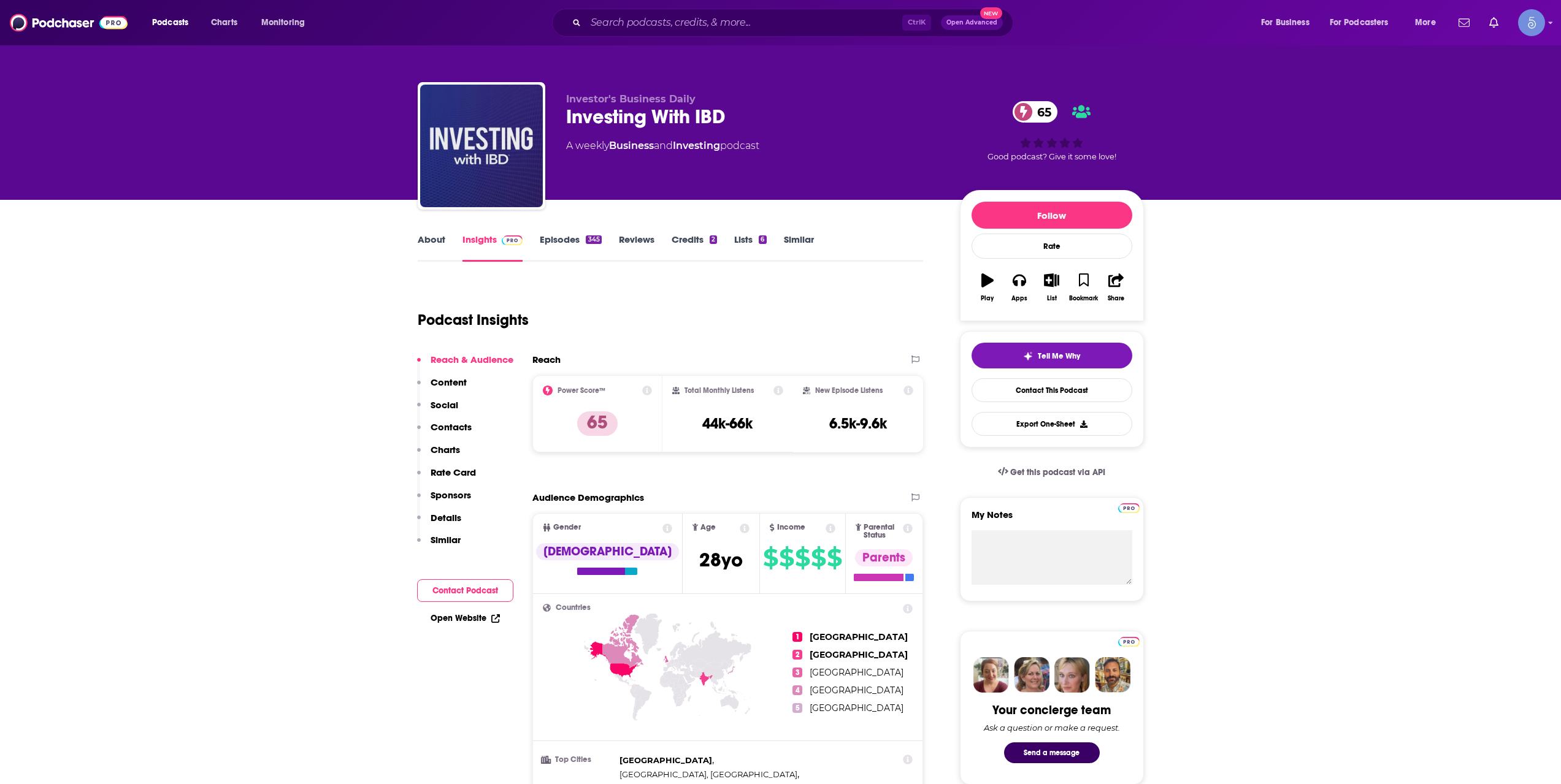
click at [427, 240] on link "About" at bounding box center [431, 248] width 28 height 28
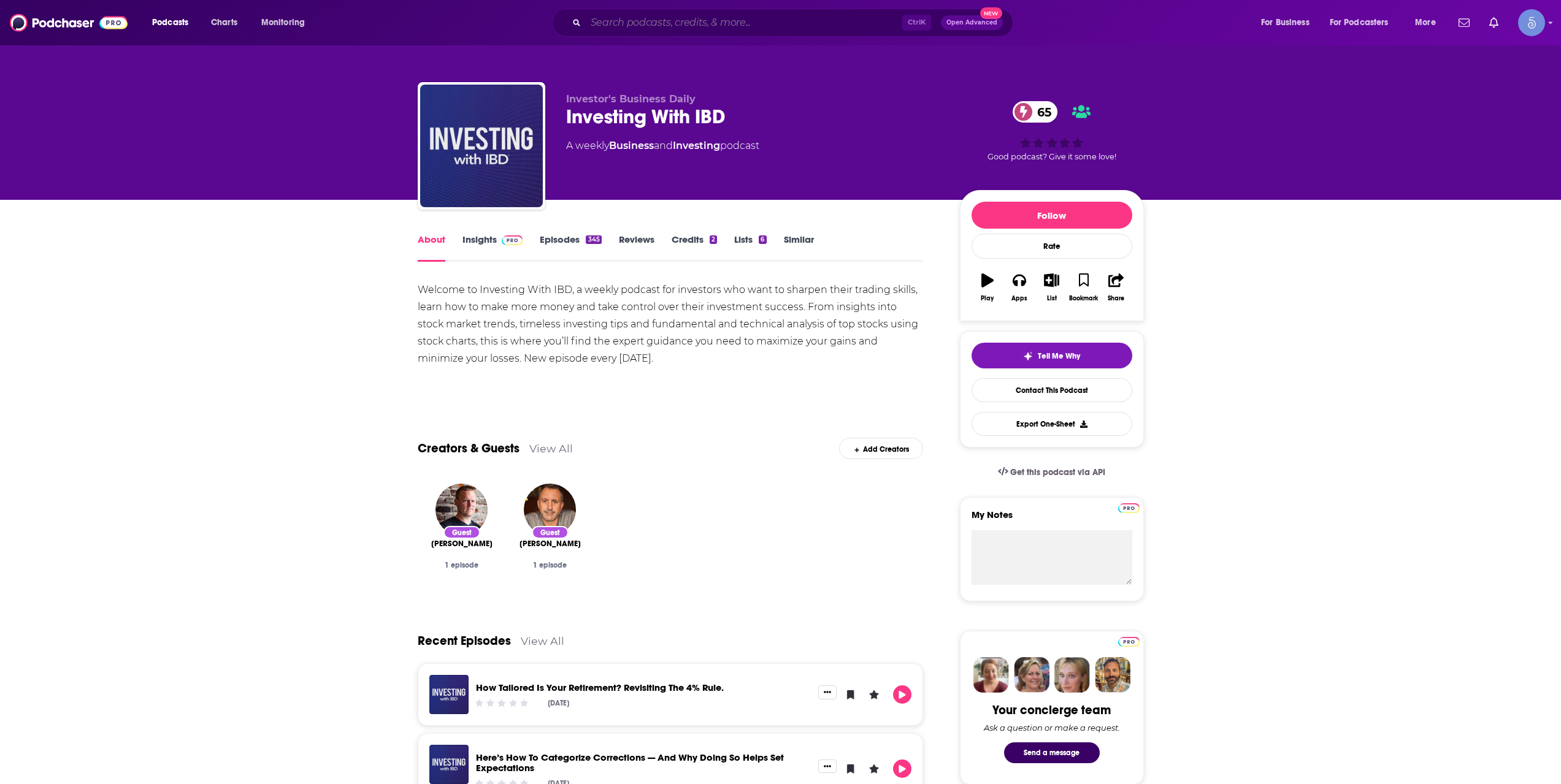
click at [766, 19] on input "Search podcasts, credits, & more..." at bounding box center [744, 23] width 316 height 19
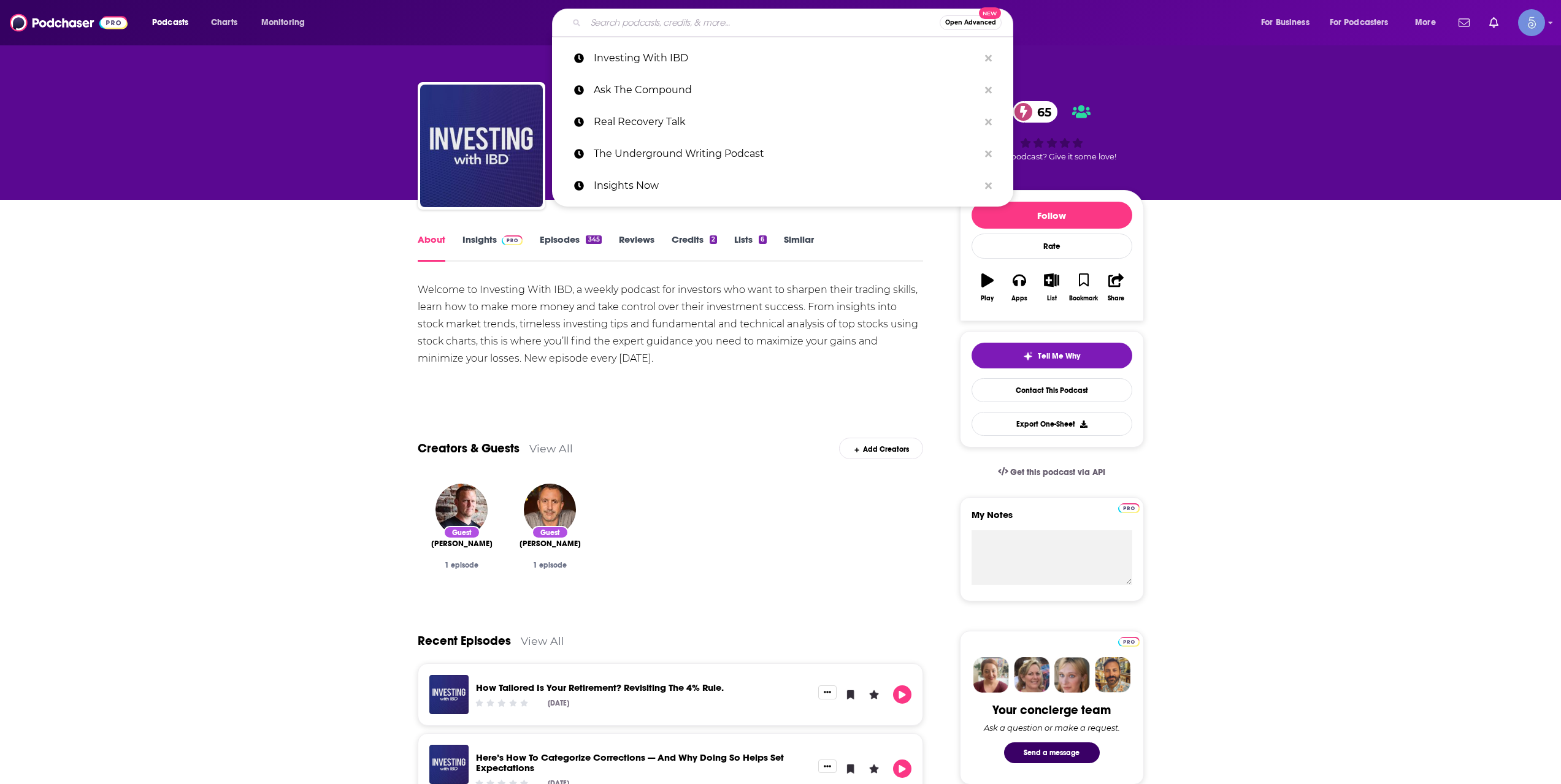
paste input "The Acquirers Podcast"
type input "The Acquirers Podcast"
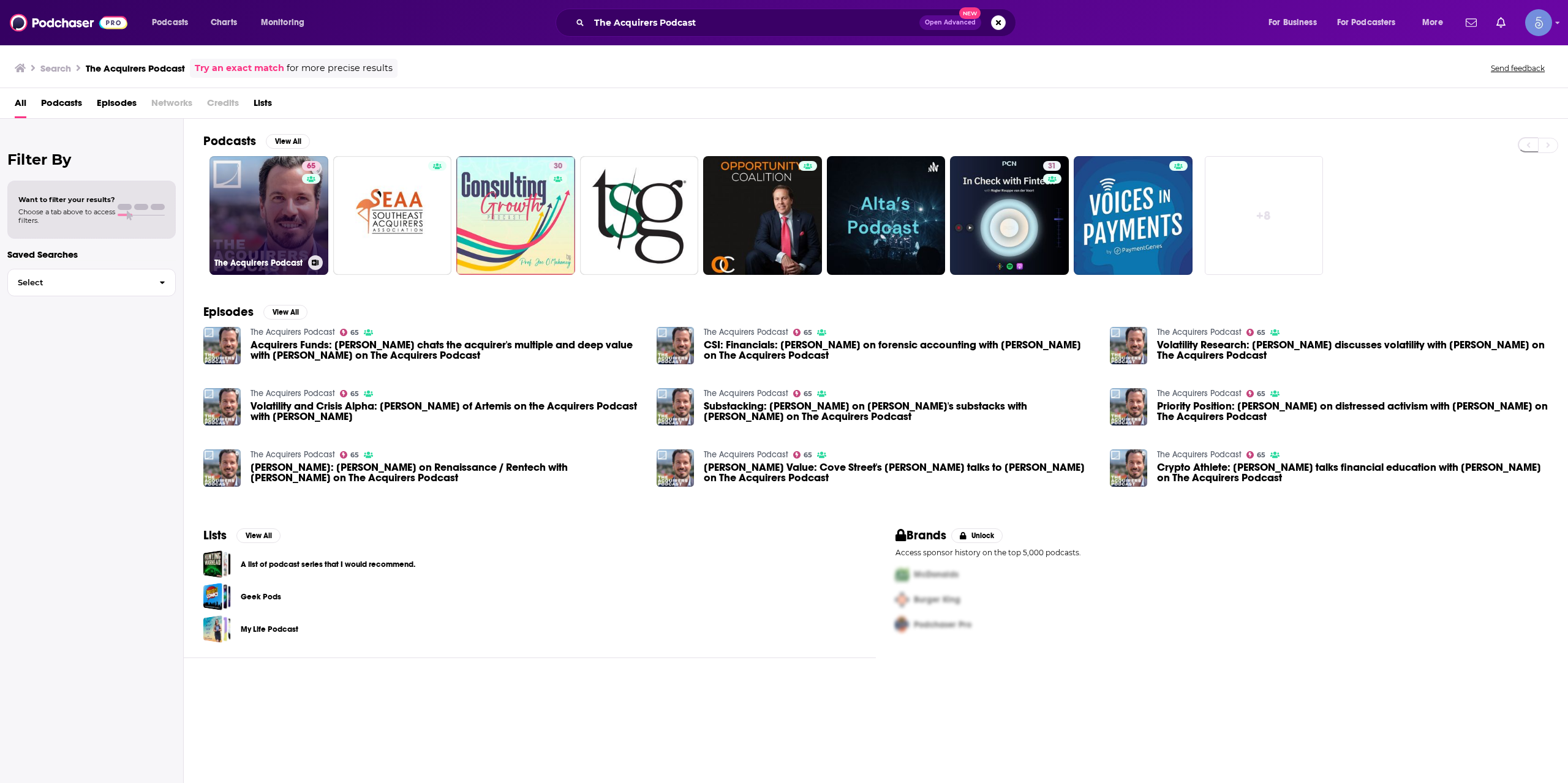
click at [292, 214] on link "65 The Acquirers Podcast" at bounding box center [269, 216] width 119 height 119
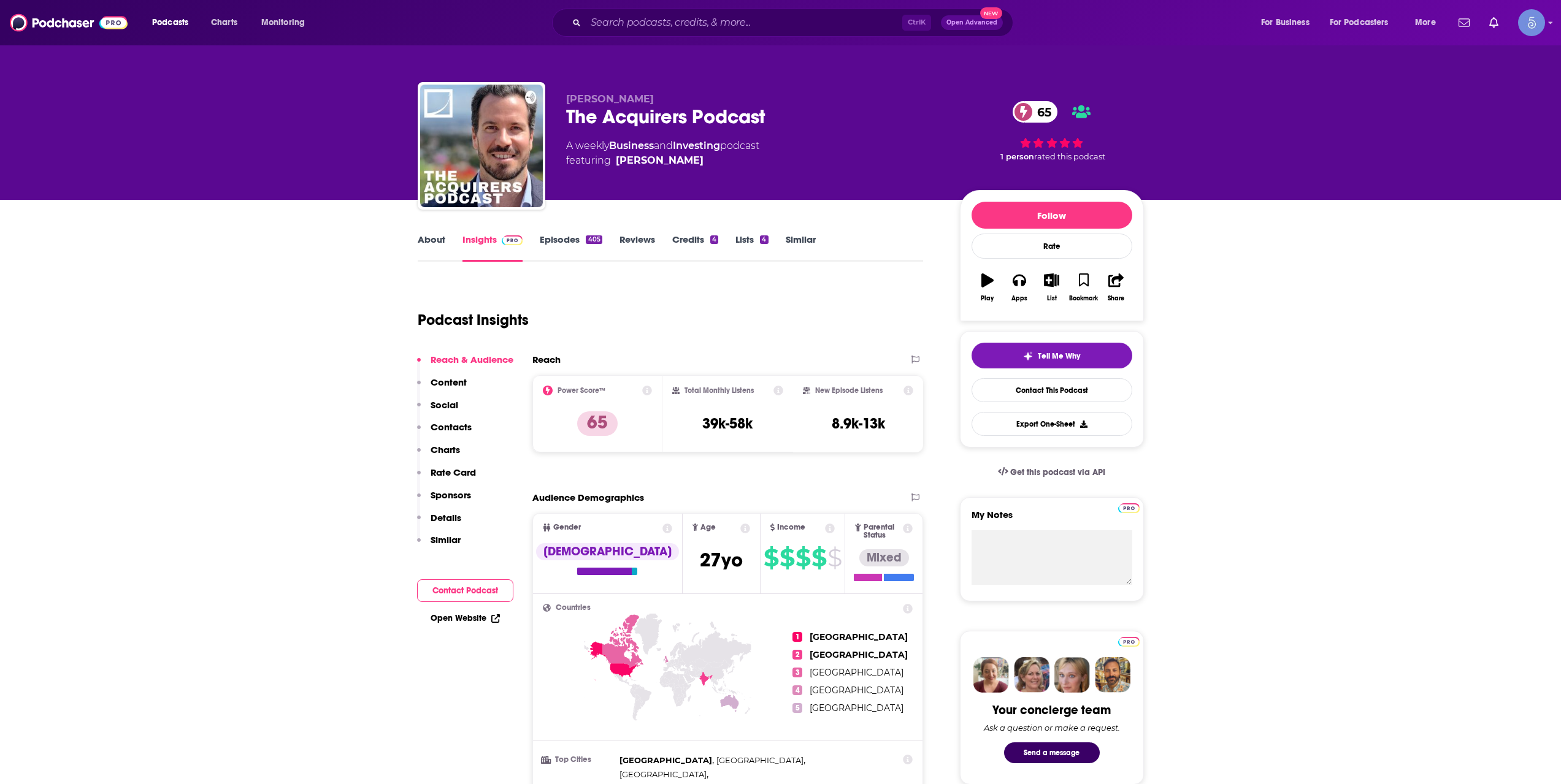
click at [444, 239] on link "About" at bounding box center [431, 248] width 28 height 28
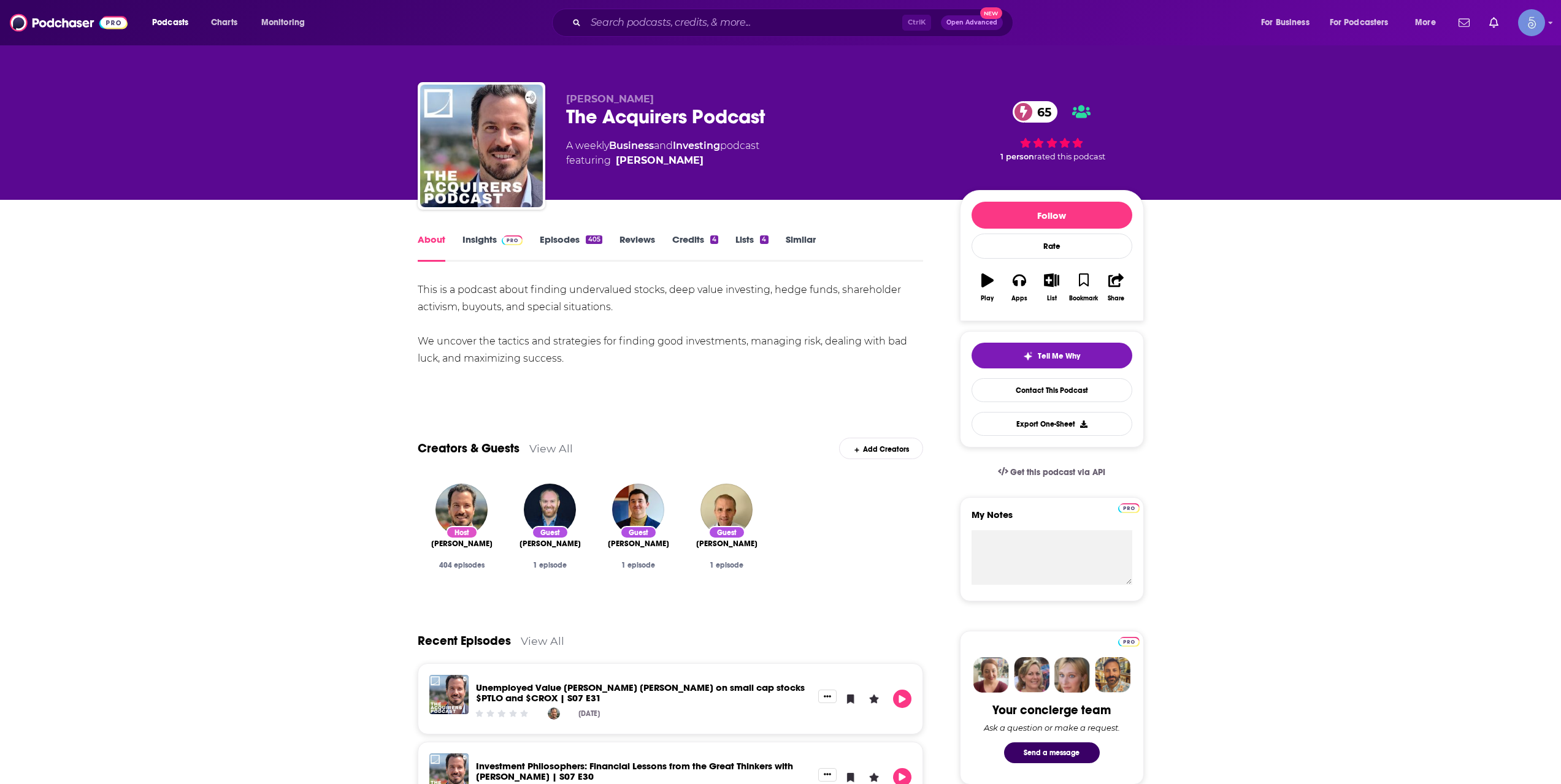
click at [780, 12] on div "Ctrl K Open Advanced New" at bounding box center [782, 23] width 461 height 28
drag, startPoint x: 817, startPoint y: 14, endPoint x: 795, endPoint y: 8, distance: 22.8
click at [807, 12] on div "Ctrl K Open Advanced New" at bounding box center [782, 23] width 461 height 28
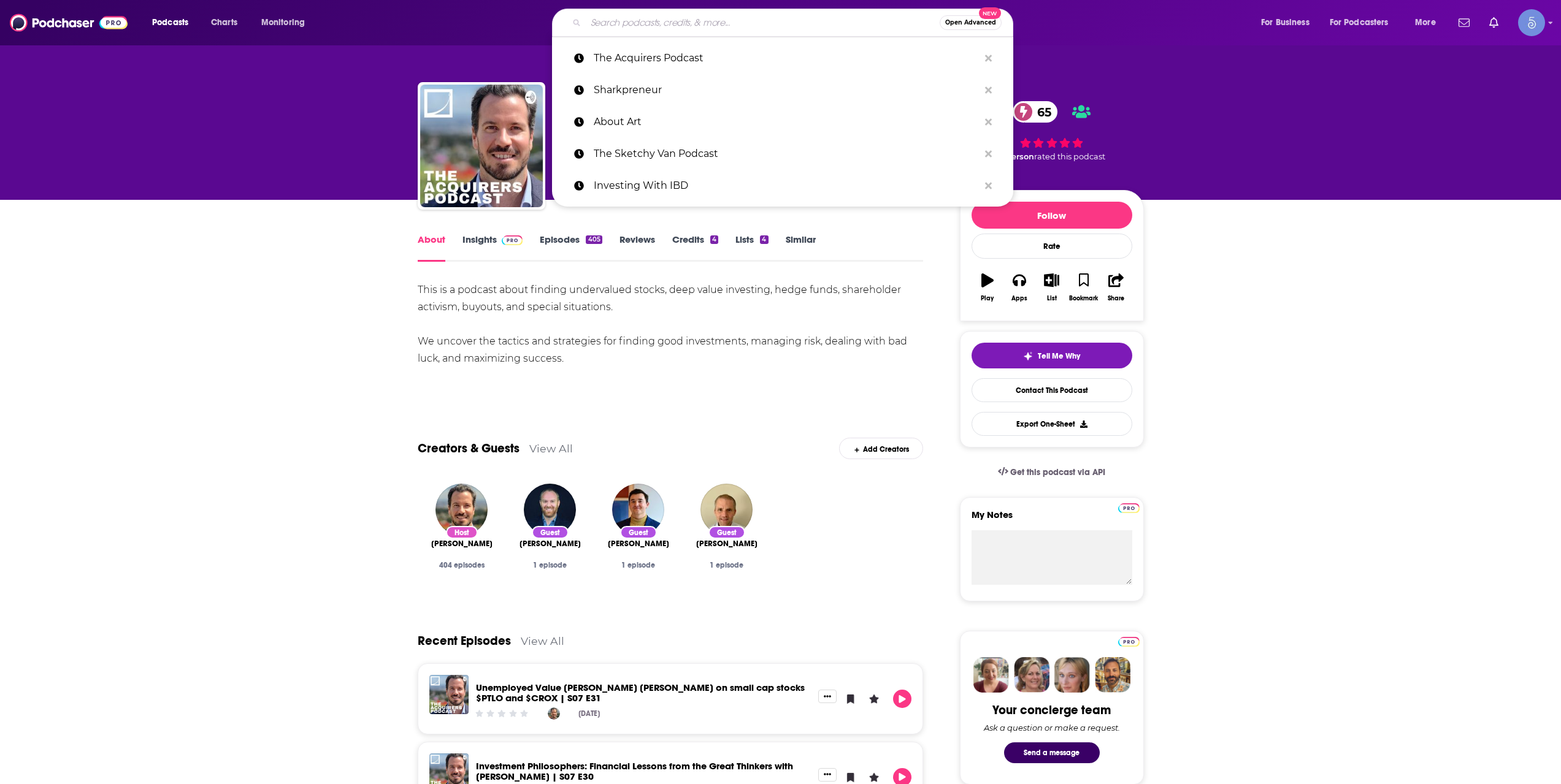
paste input "[PERSON_NAME] Trend Following"
type input "[PERSON_NAME] Trend Following"
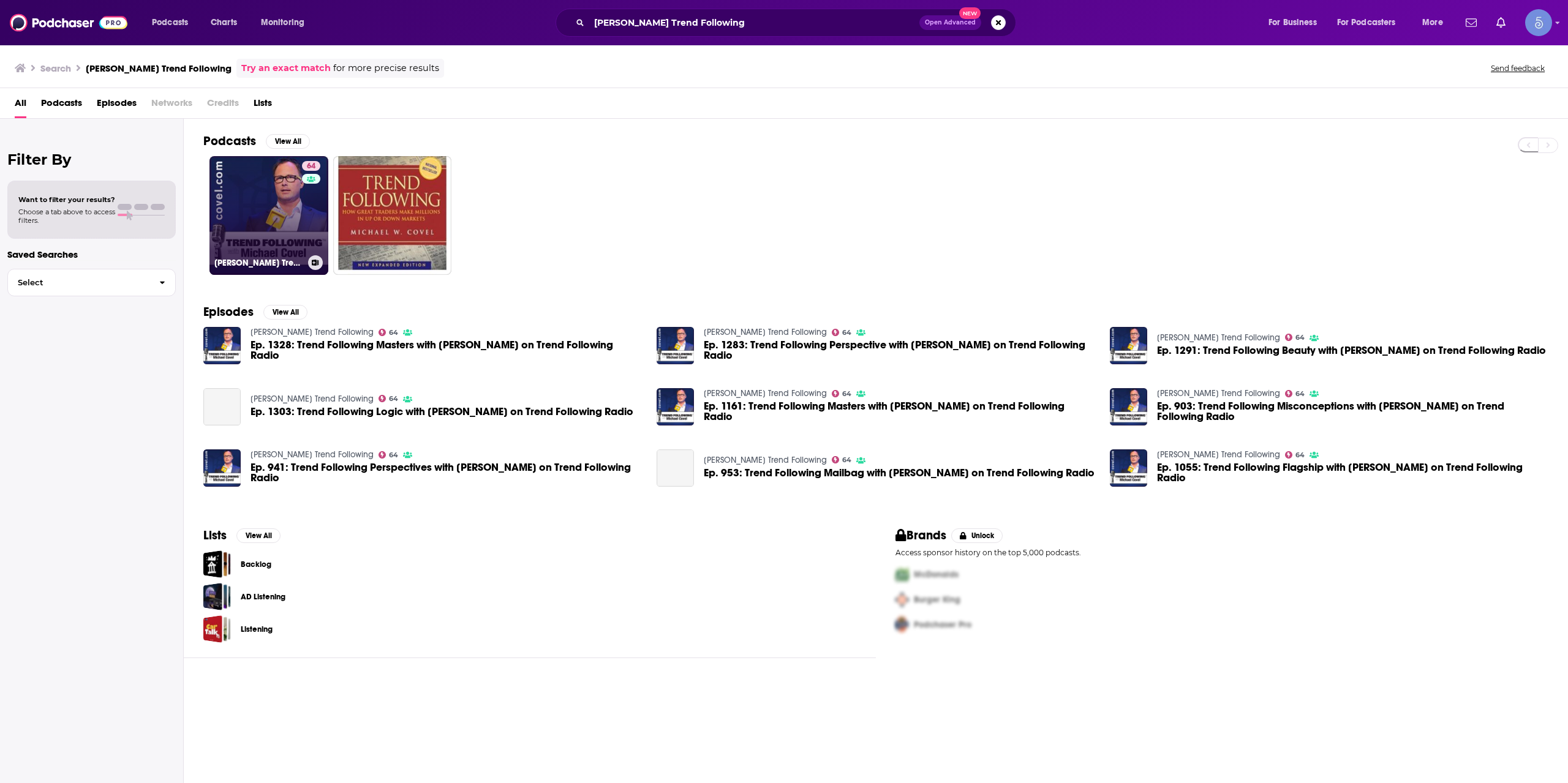
click at [306, 208] on div "64" at bounding box center [312, 208] width 21 height 94
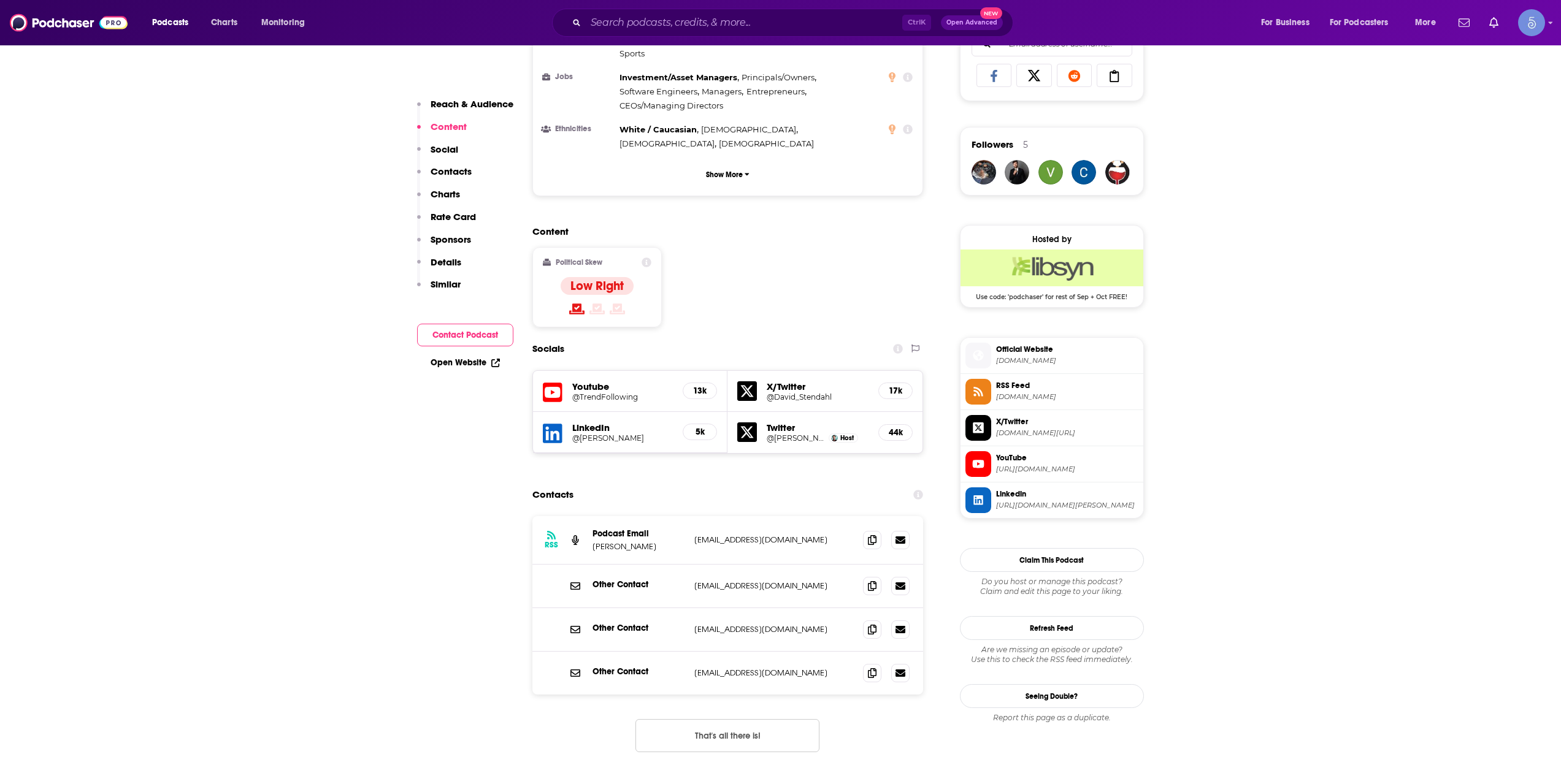
scroll to position [818, 0]
click at [835, 18] on input "Search podcasts, credits, & more..." at bounding box center [744, 23] width 316 height 19
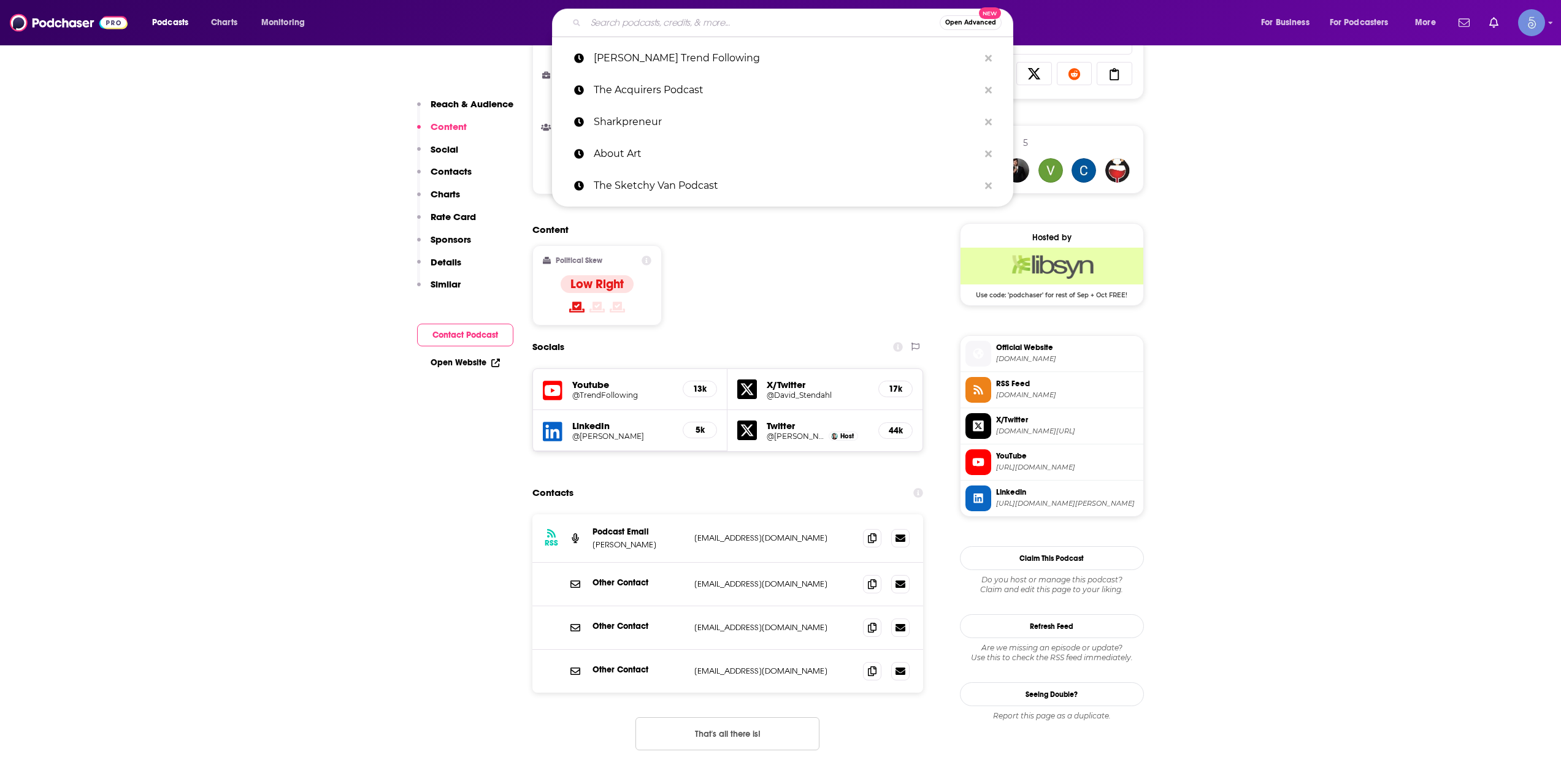
paste input "The Cash Flow Academy Show"
type input "The Cash Flow Academy Show"
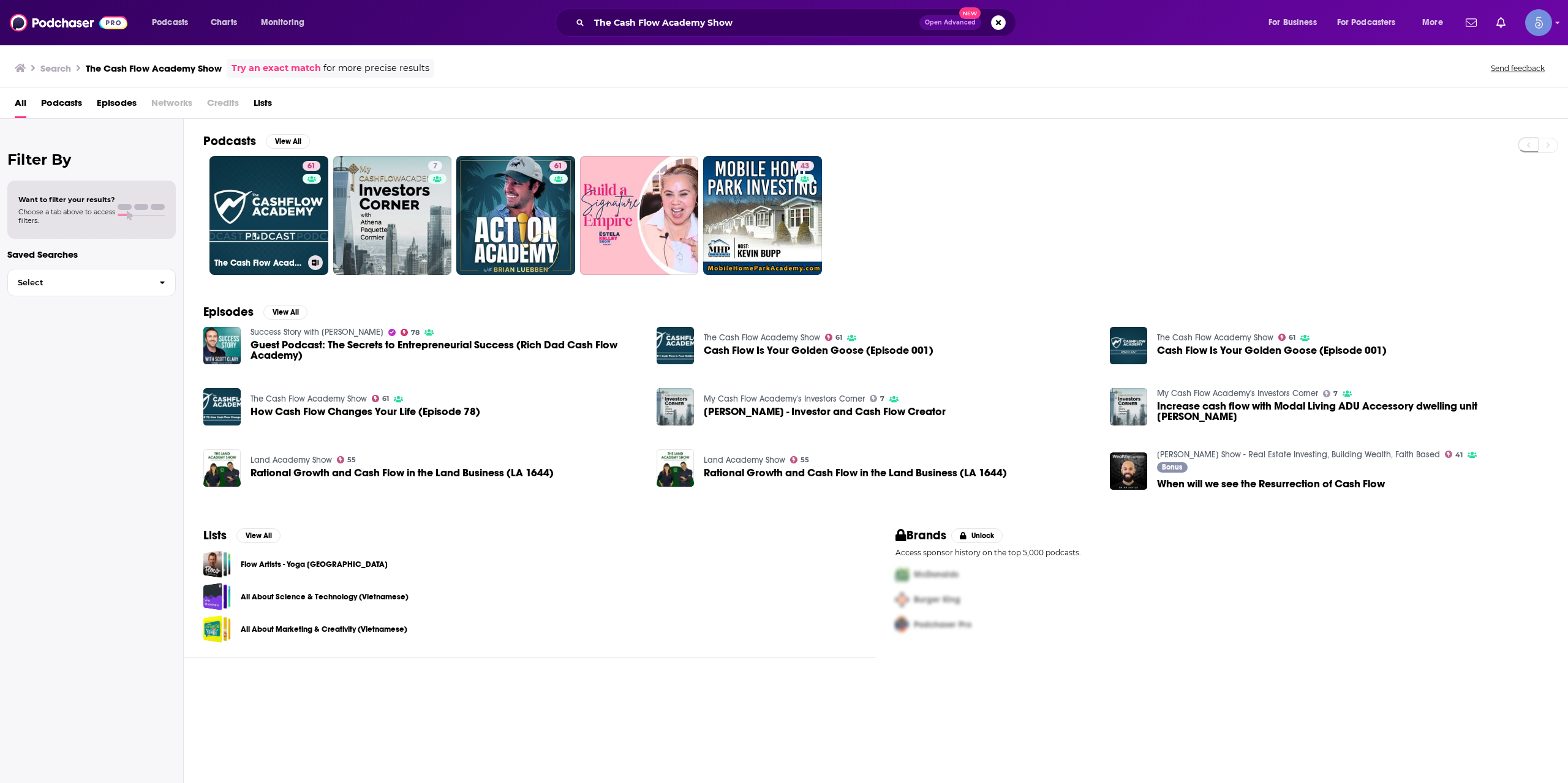
click at [267, 206] on link "61 The Cash Flow Academy Show" at bounding box center [269, 216] width 119 height 119
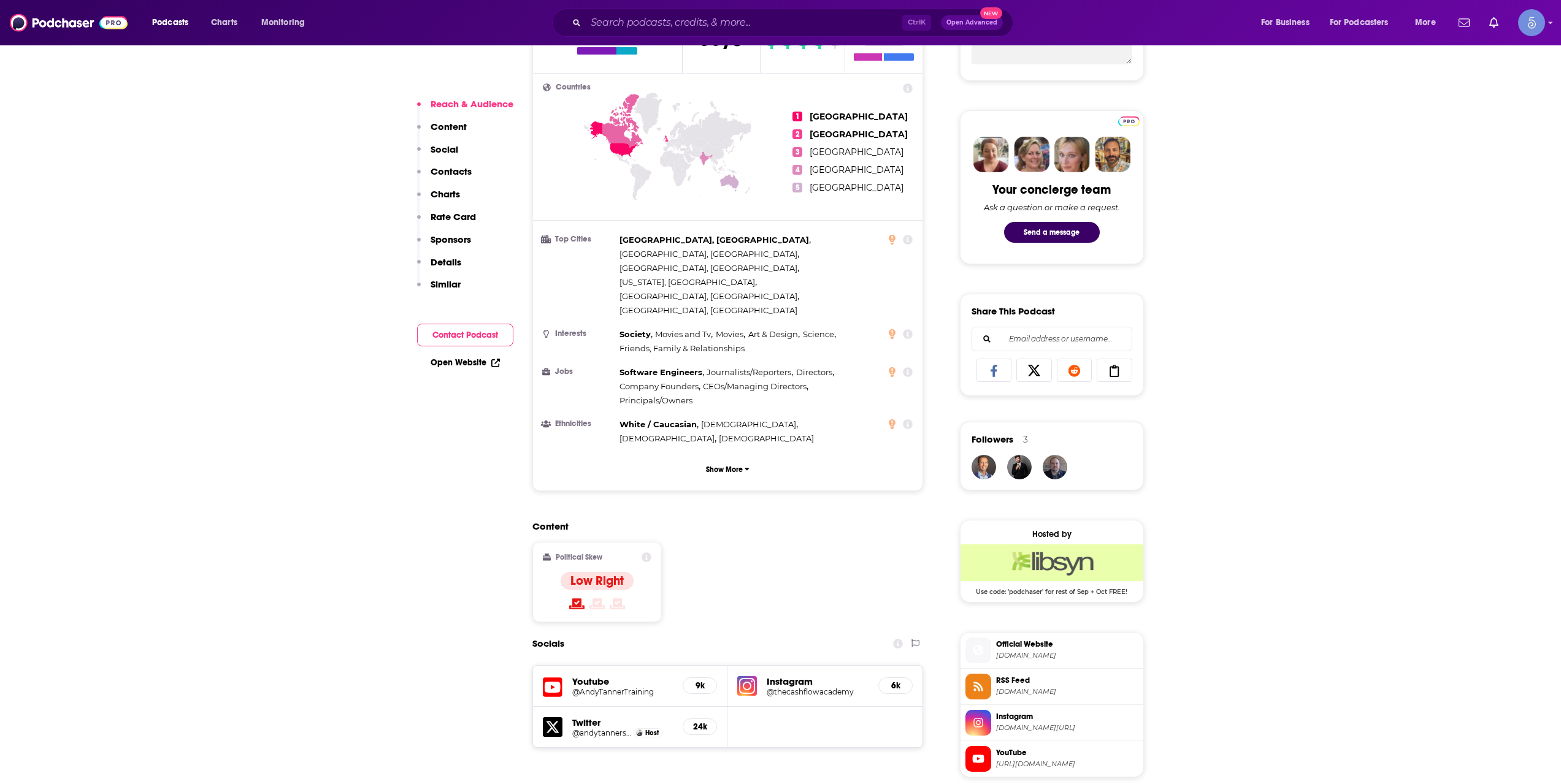
scroll to position [613, 0]
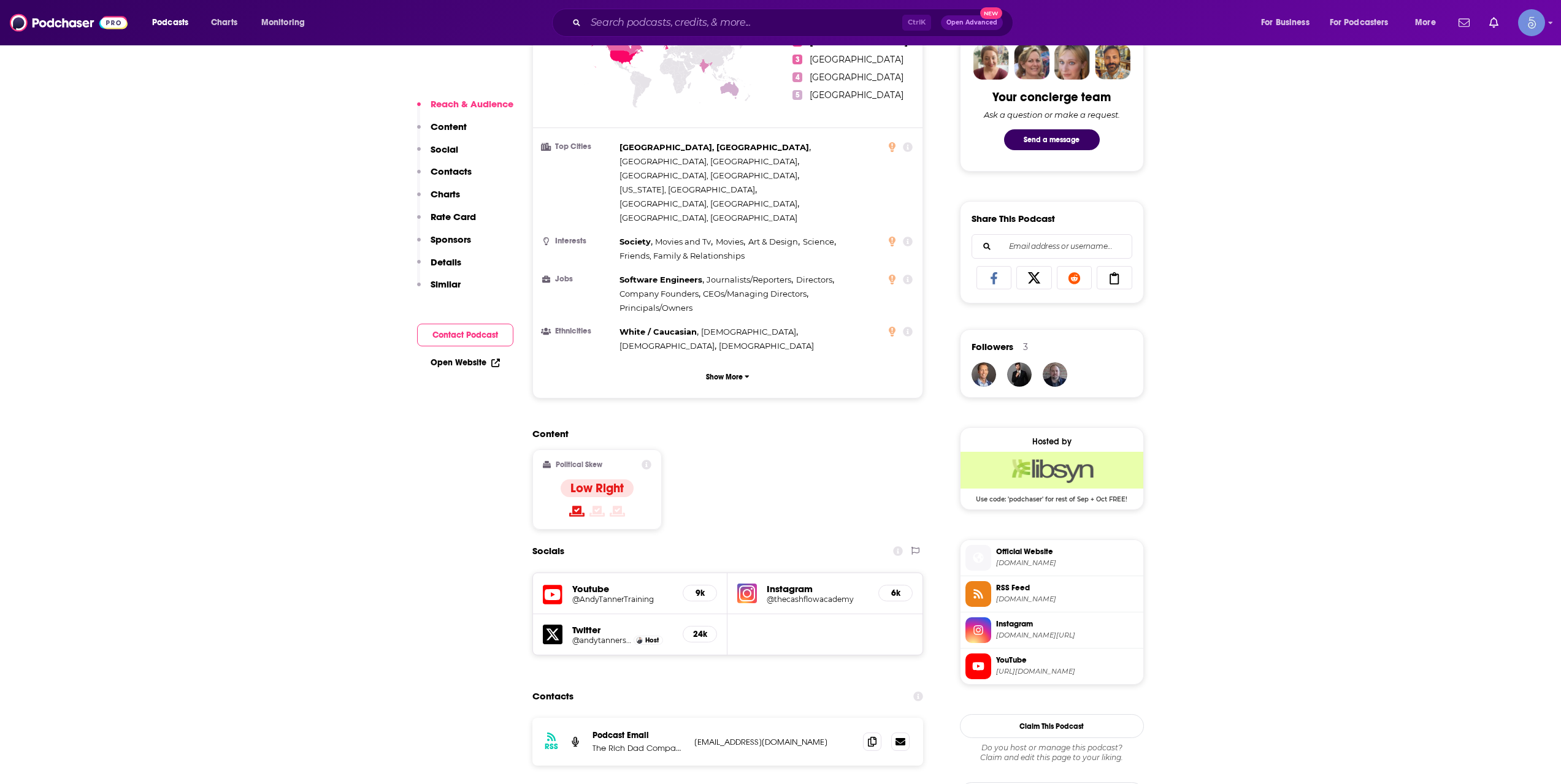
click at [716, 10] on div "Ctrl K Open Advanced New" at bounding box center [782, 23] width 461 height 28
drag, startPoint x: 708, startPoint y: 16, endPoint x: 711, endPoint y: 28, distance: 12.4
click at [711, 27] on input "Search podcasts, credits, & more..." at bounding box center [744, 23] width 316 height 19
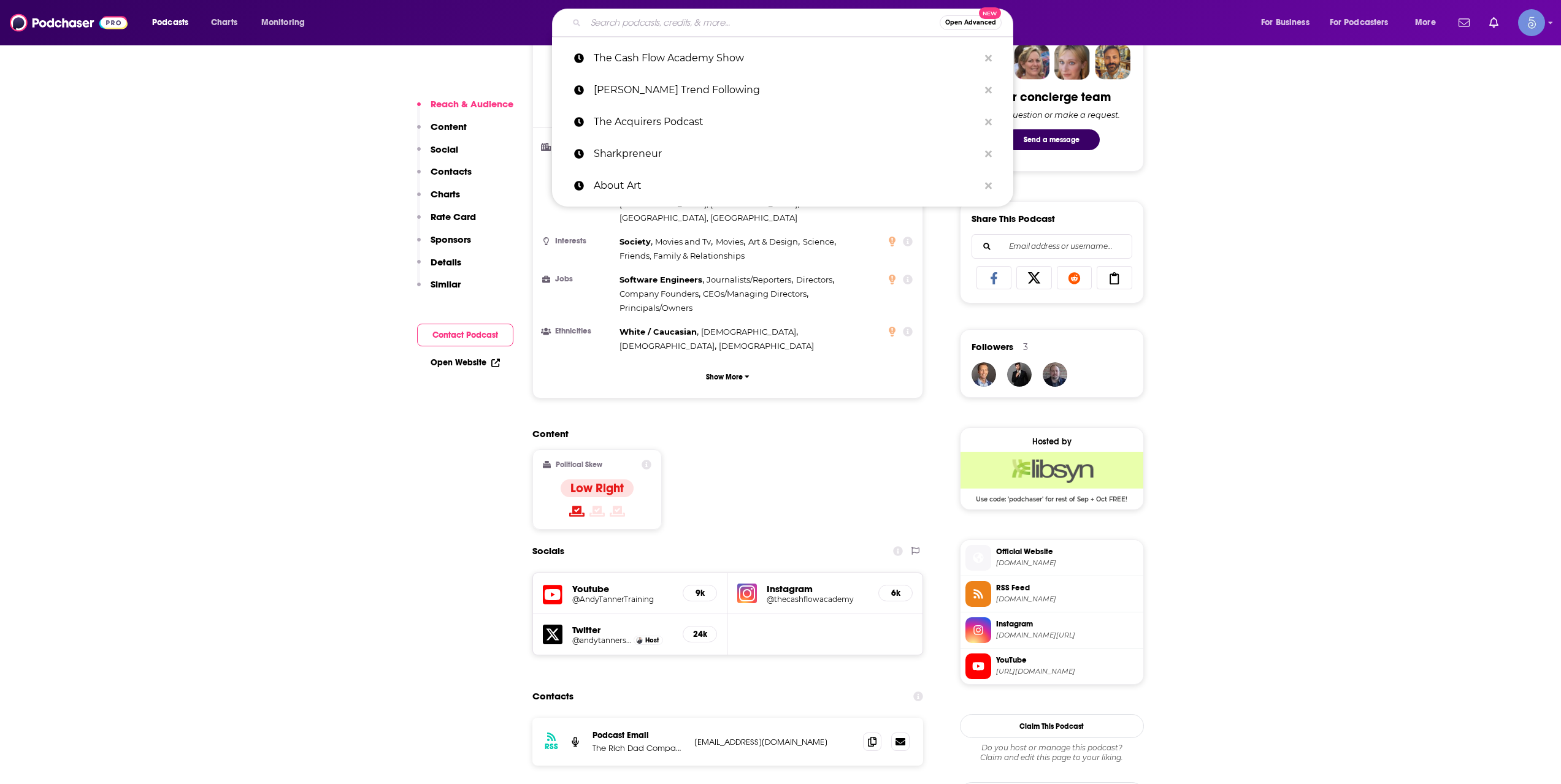
paste input "Trillions"
type input "Trillions"
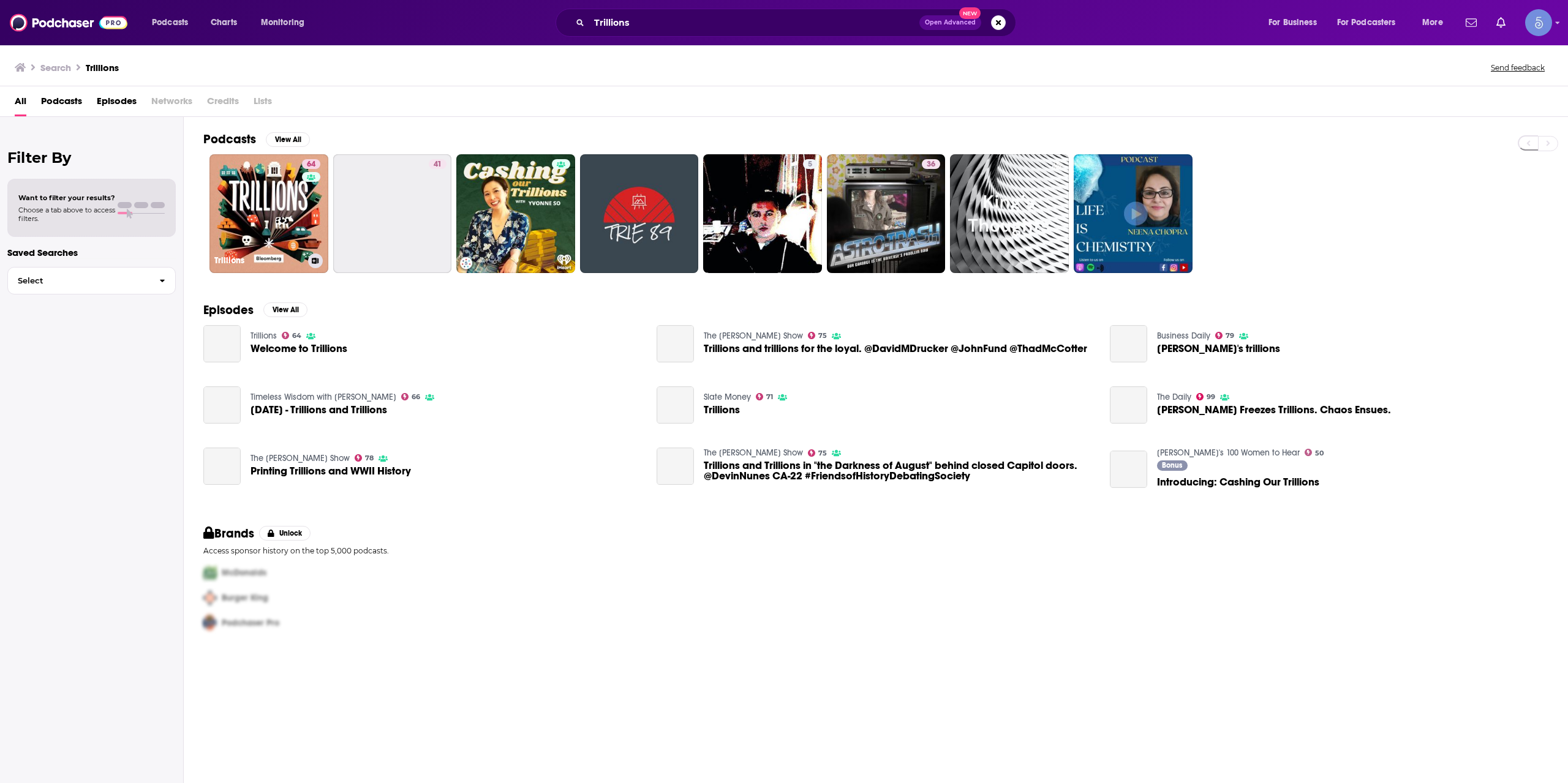
click at [292, 205] on link "64 Trillions" at bounding box center [269, 214] width 119 height 119
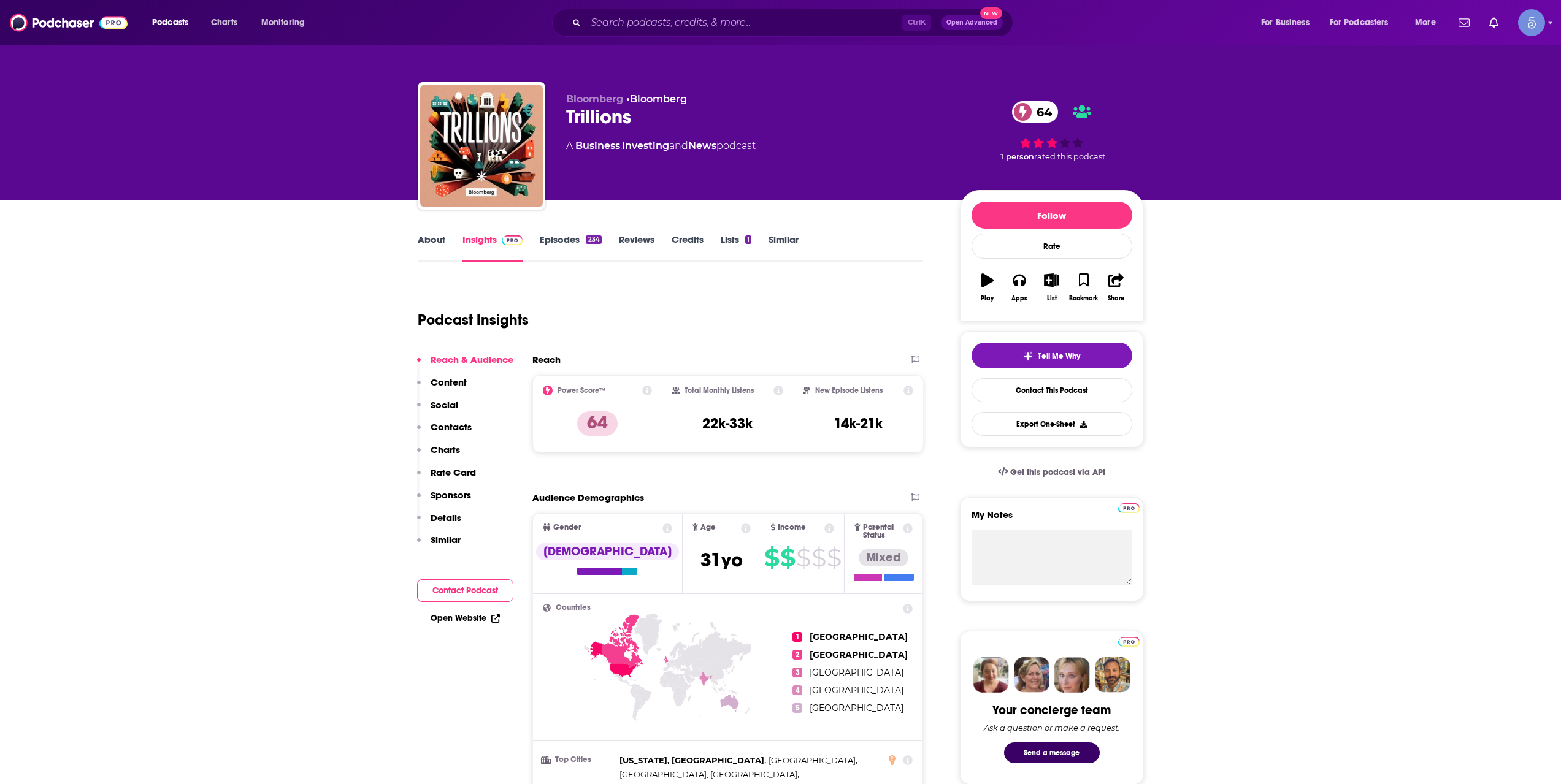
click at [443, 253] on link "About" at bounding box center [431, 248] width 28 height 28
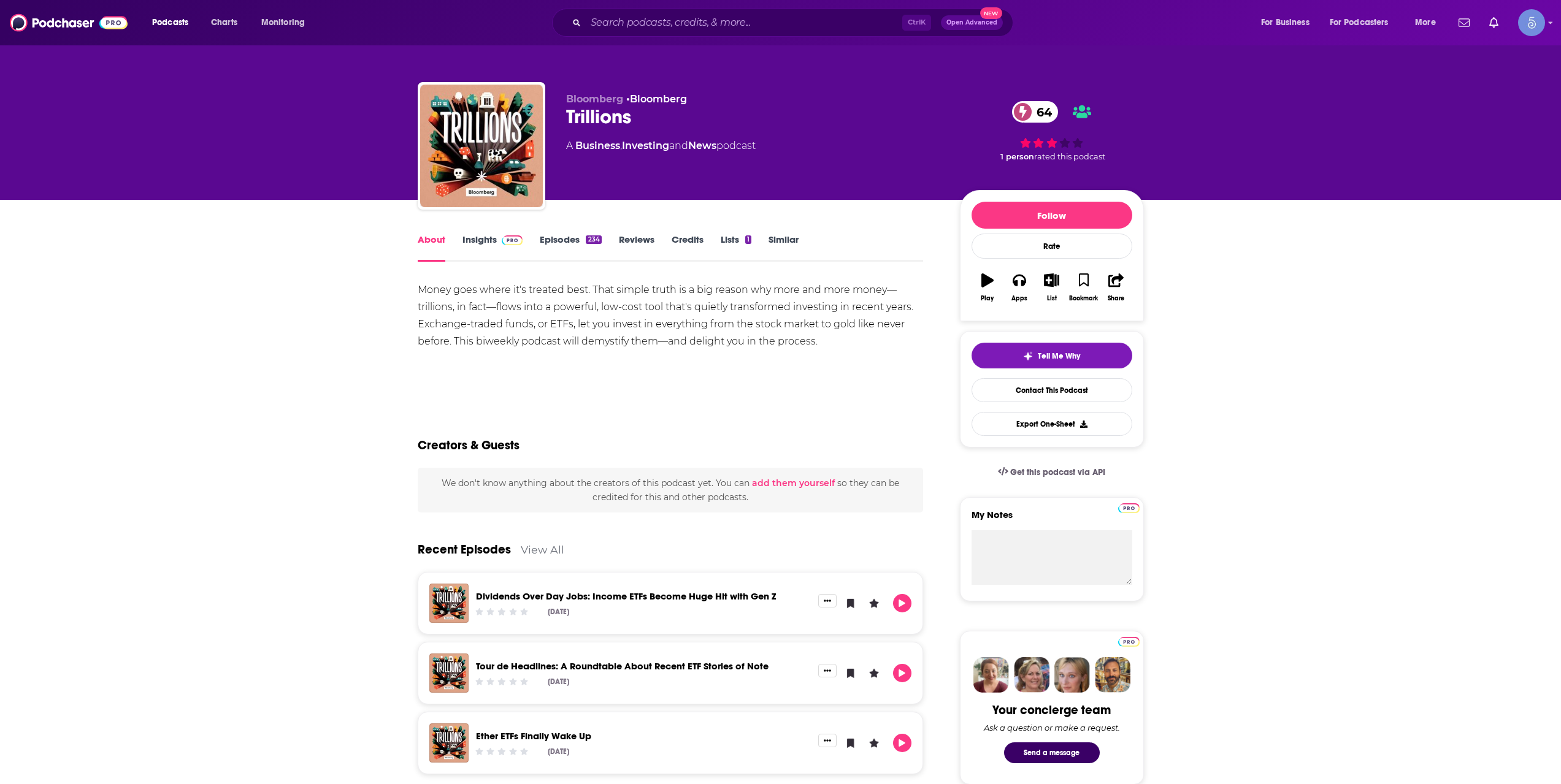
click at [476, 246] on link "Insights" at bounding box center [493, 248] width 61 height 28
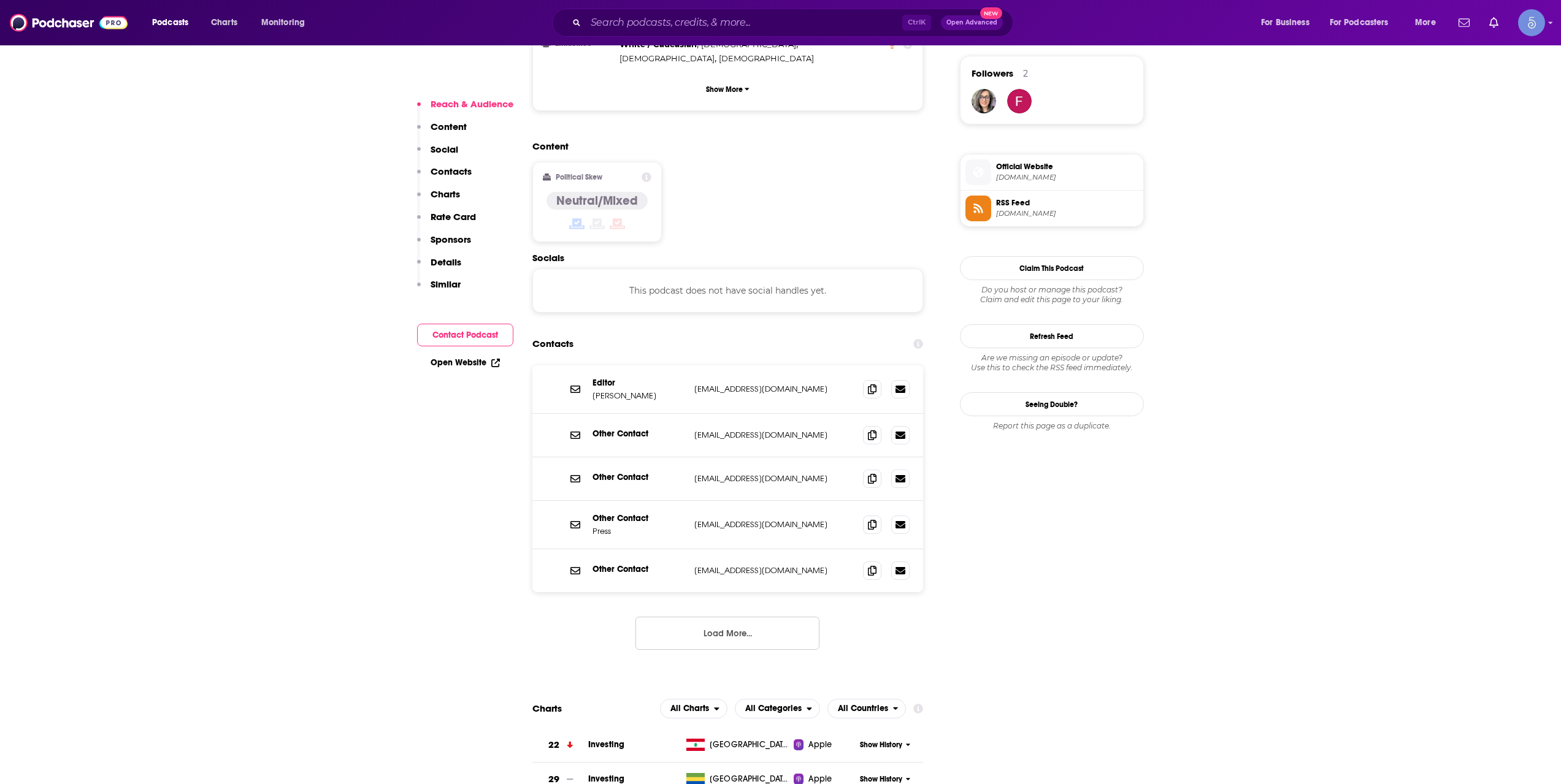
scroll to position [1022, 0]
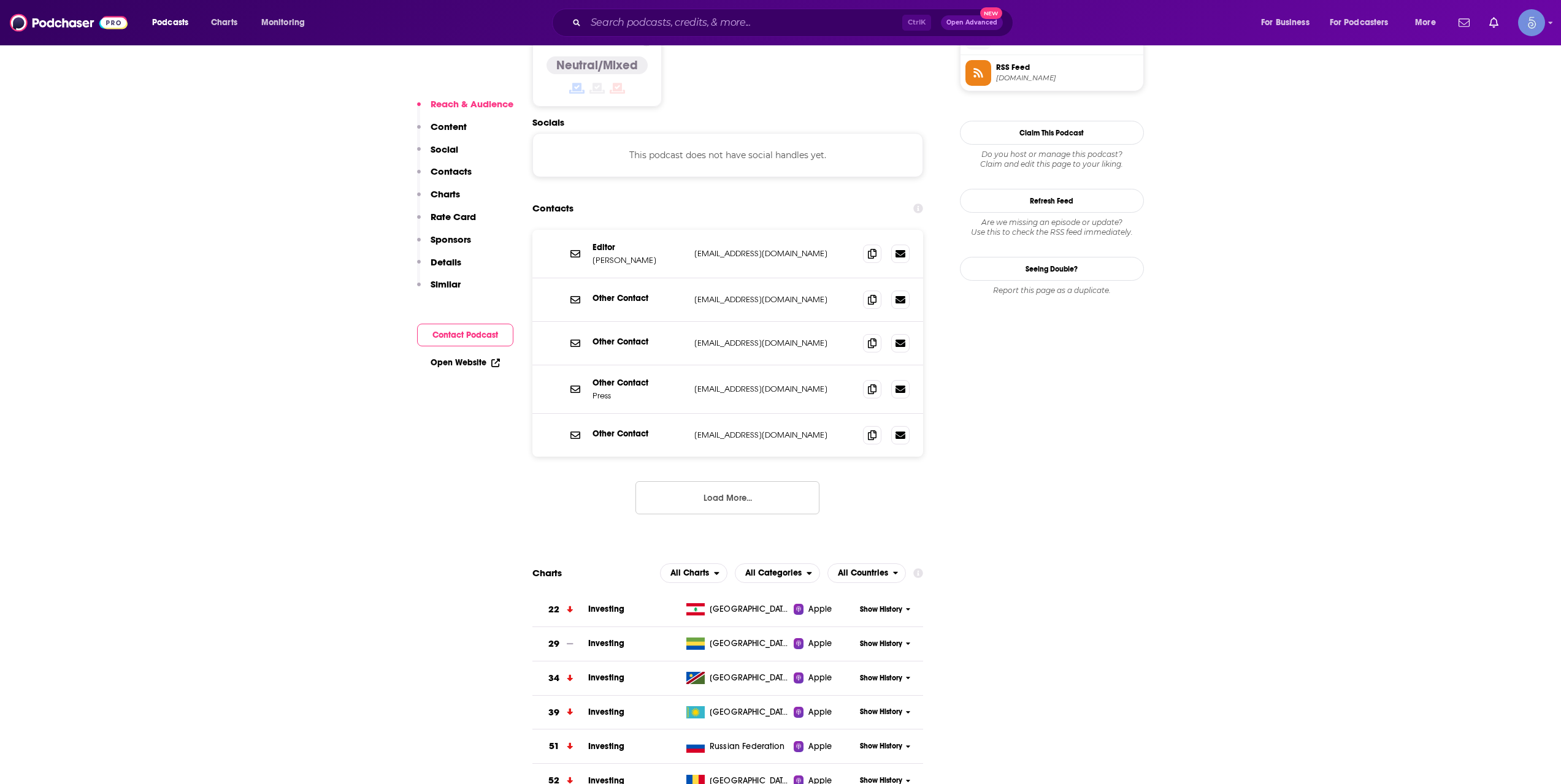
click at [790, 482] on button "Load More..." at bounding box center [727, 498] width 184 height 33
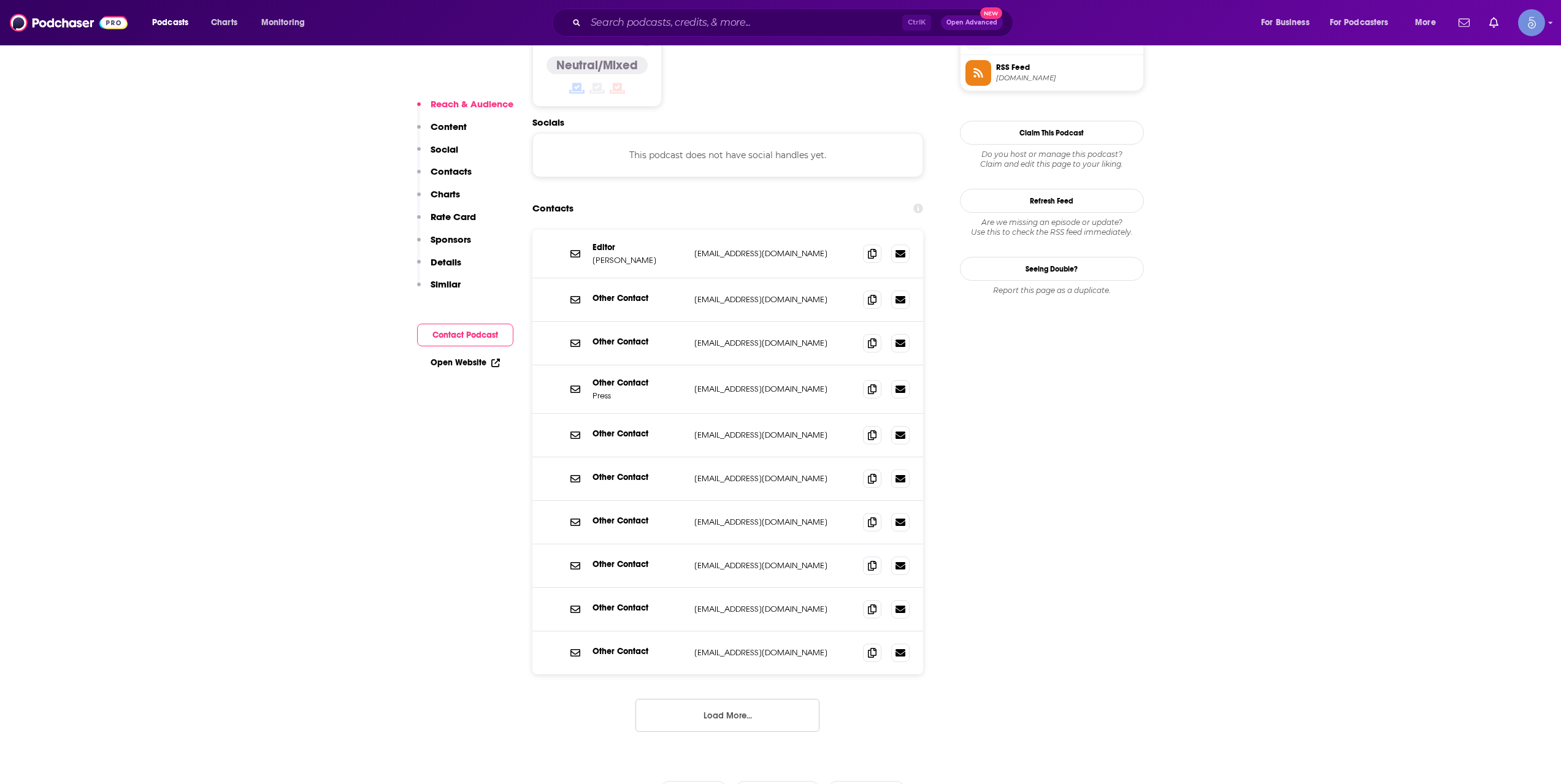
click at [798, 699] on button "Load More..." at bounding box center [727, 715] width 184 height 33
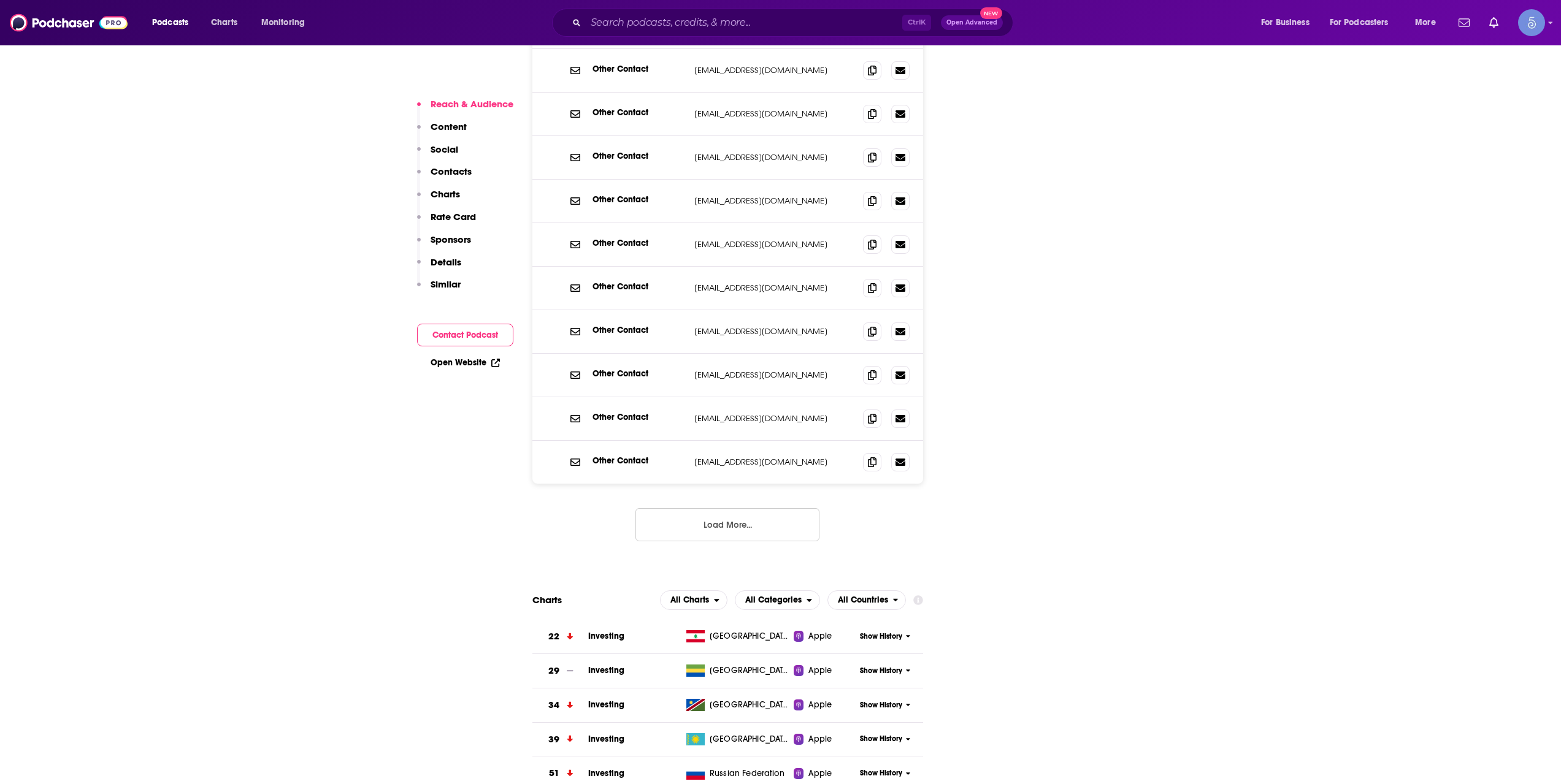
click at [734, 508] on button "Load More..." at bounding box center [727, 524] width 184 height 33
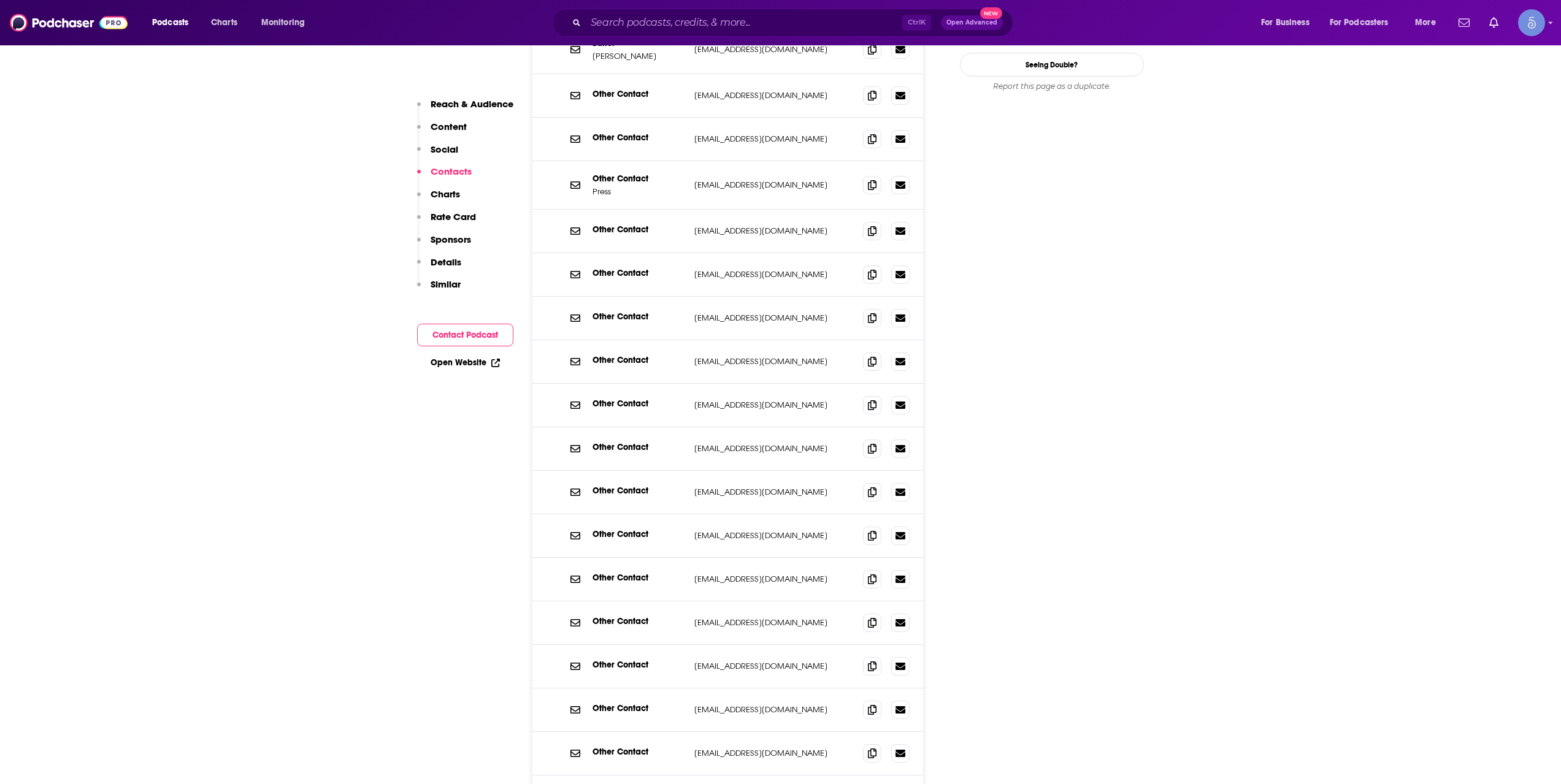
scroll to position [1022, 0]
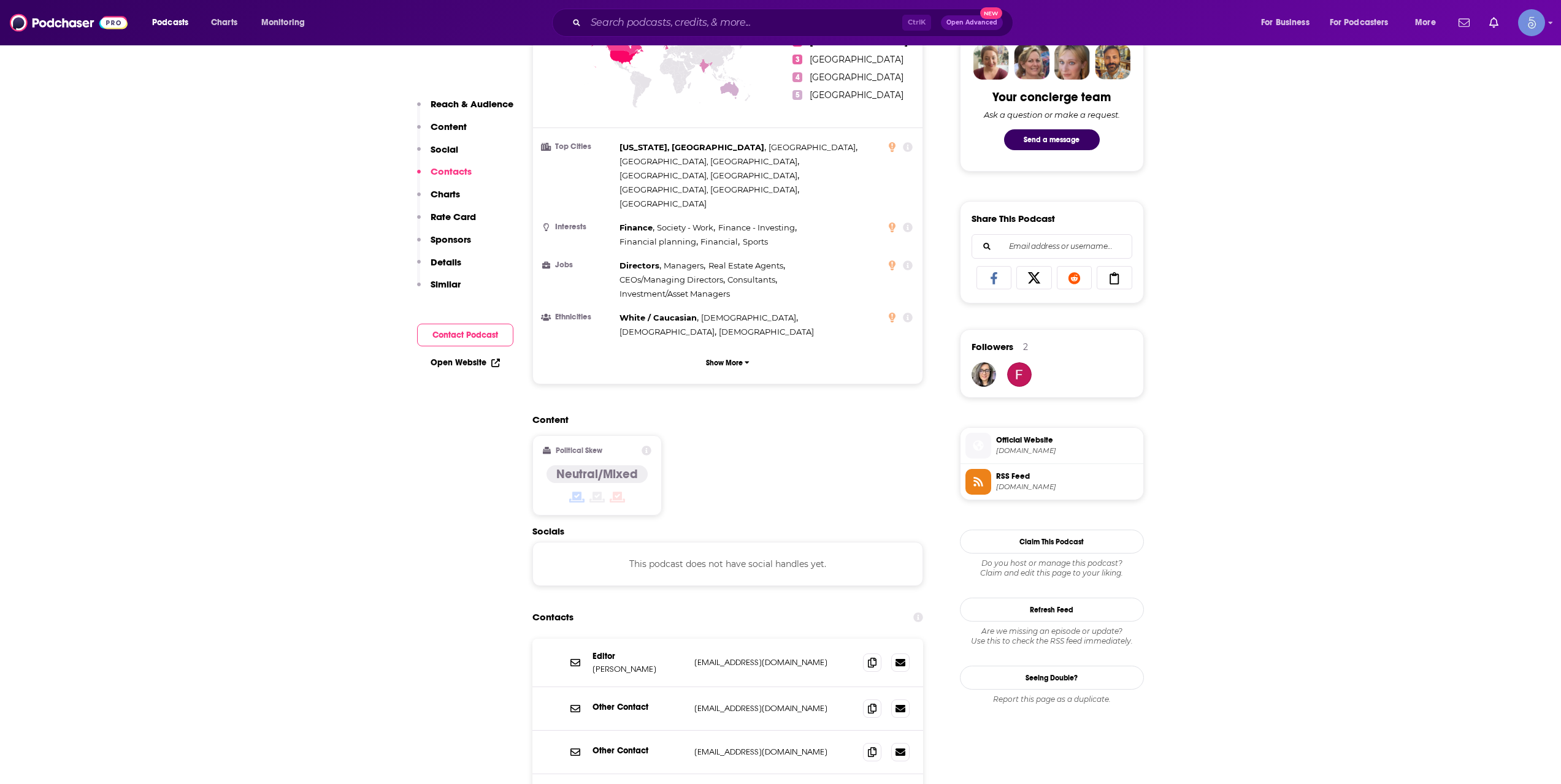
scroll to position [0, 0]
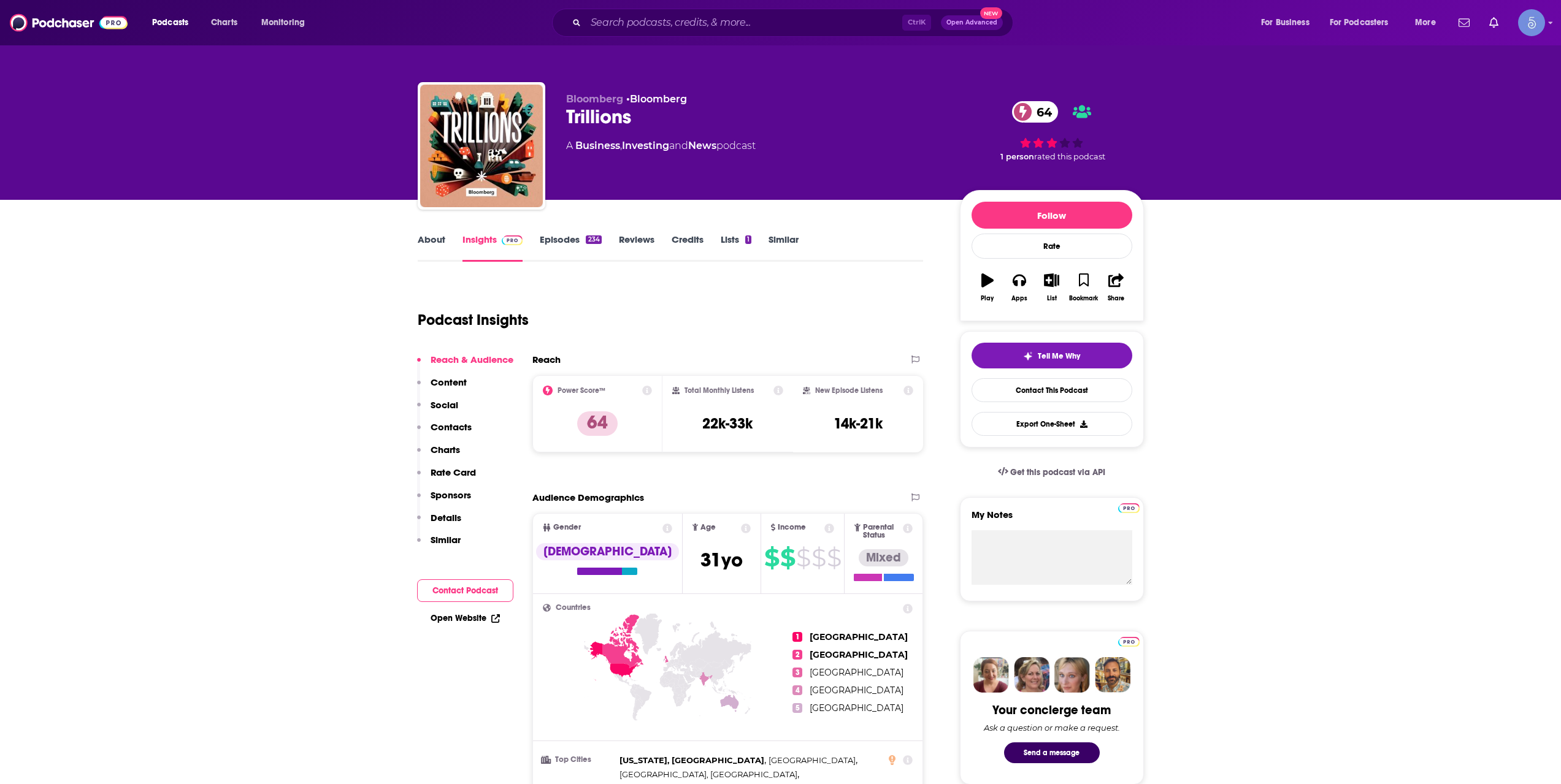
click at [580, 237] on link "Episodes 234" at bounding box center [570, 248] width 61 height 28
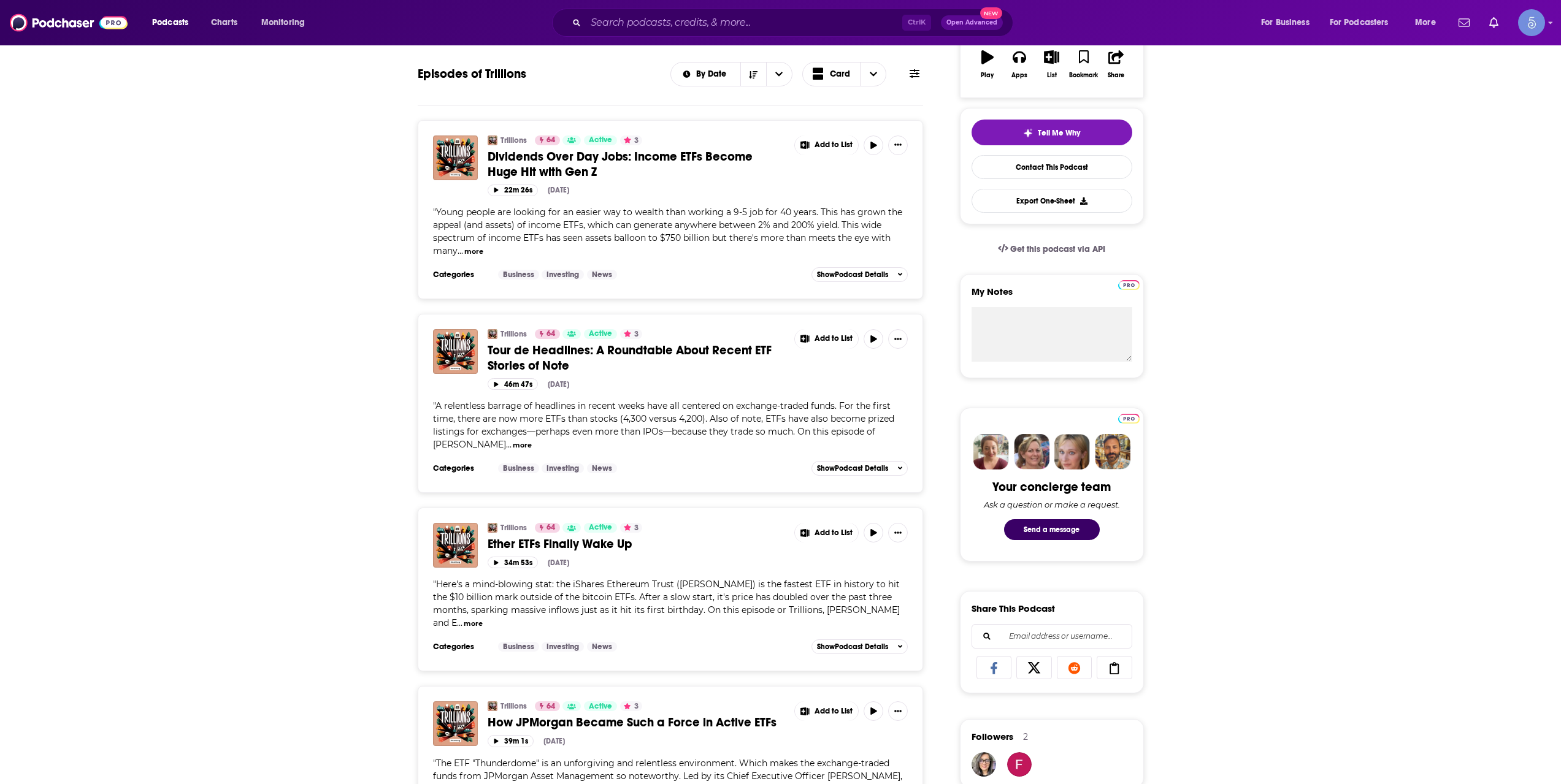
scroll to position [613, 0]
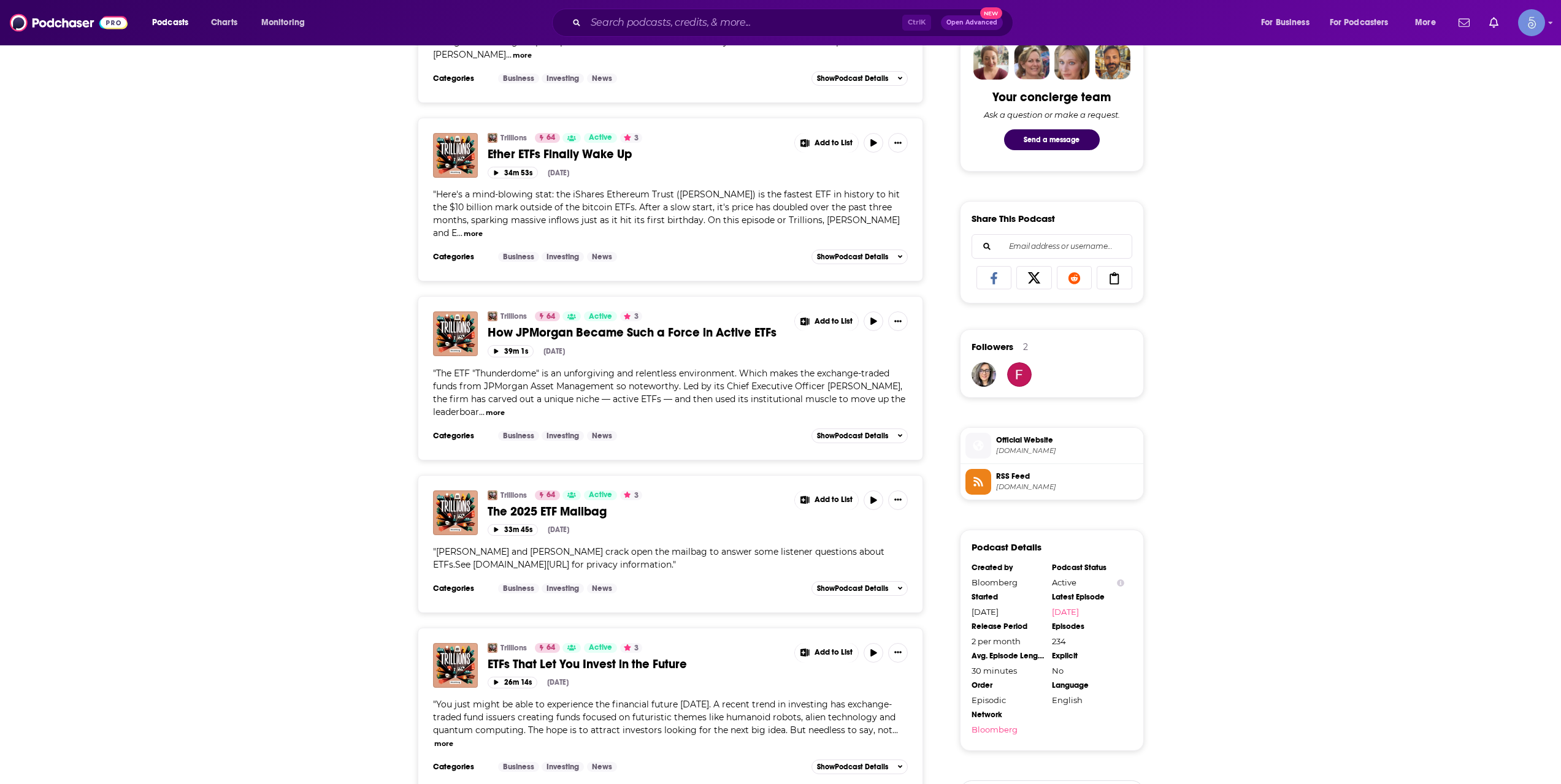
click at [1021, 430] on li "Official Website [DOMAIN_NAME]" at bounding box center [1052, 446] width 183 height 36
click at [1017, 443] on span "Official Website" at bounding box center [1068, 440] width 142 height 11
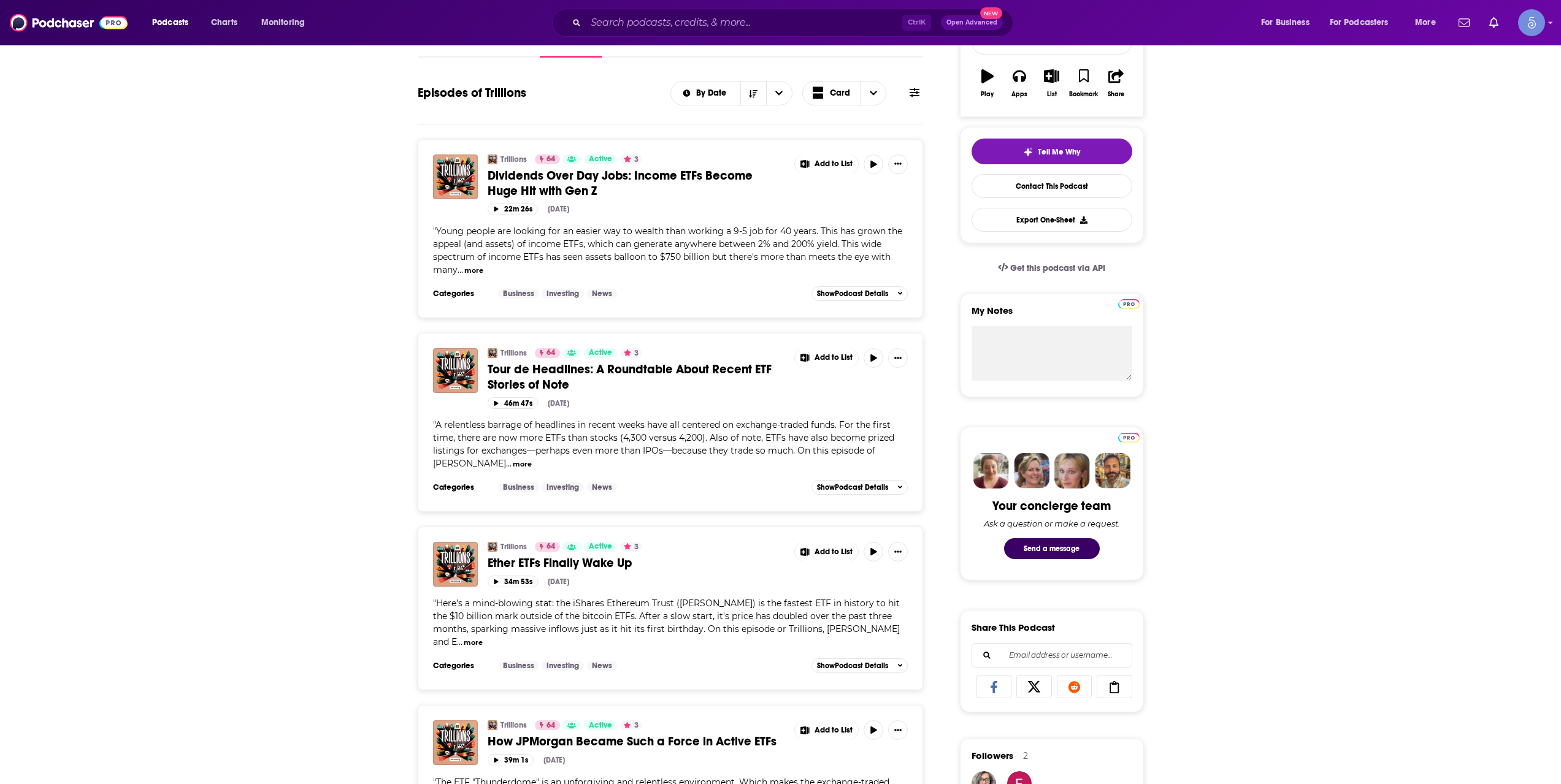
scroll to position [409, 0]
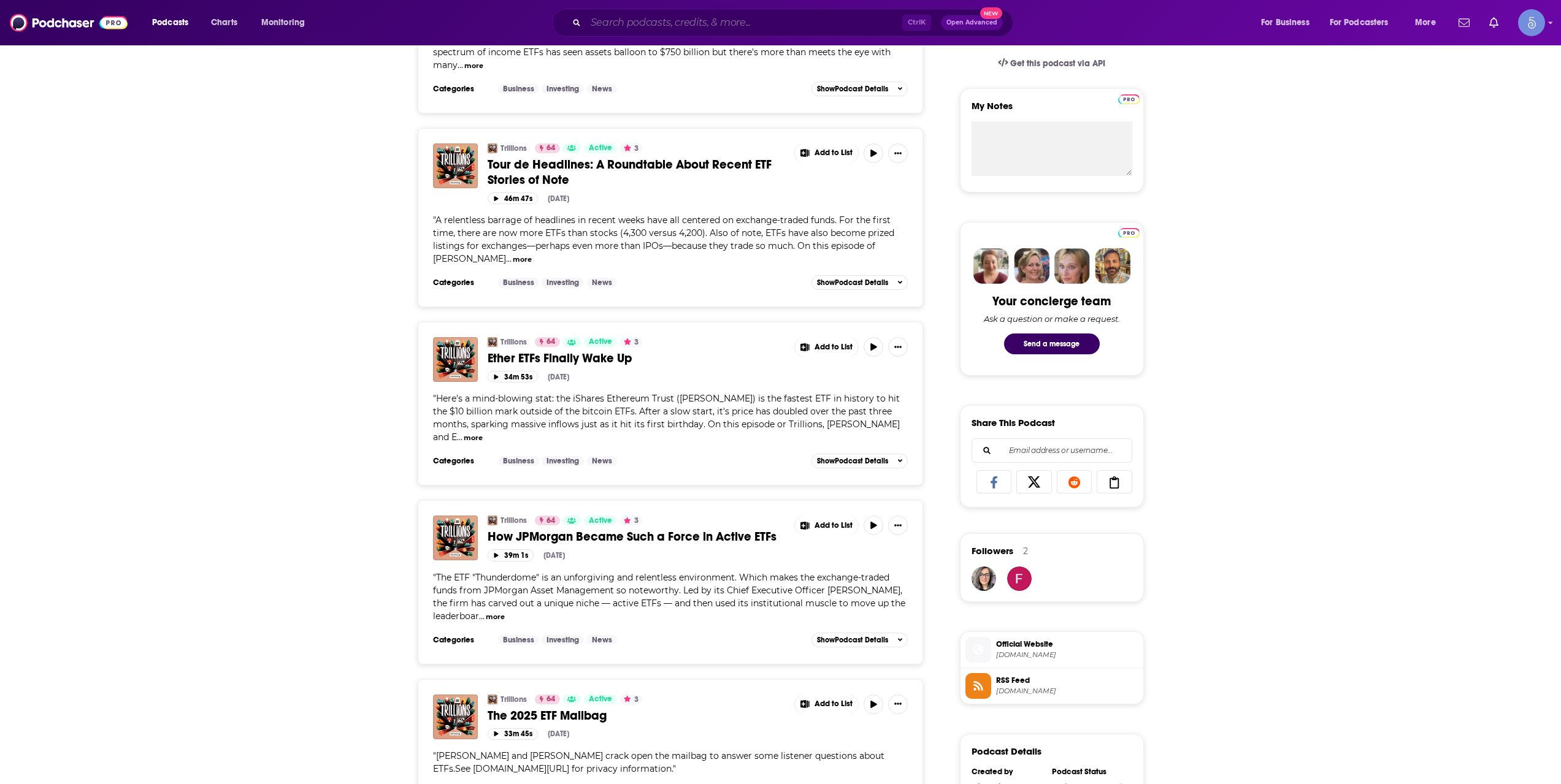
click at [787, 20] on input "Search podcasts, credits, & more..." at bounding box center [744, 23] width 316 height 19
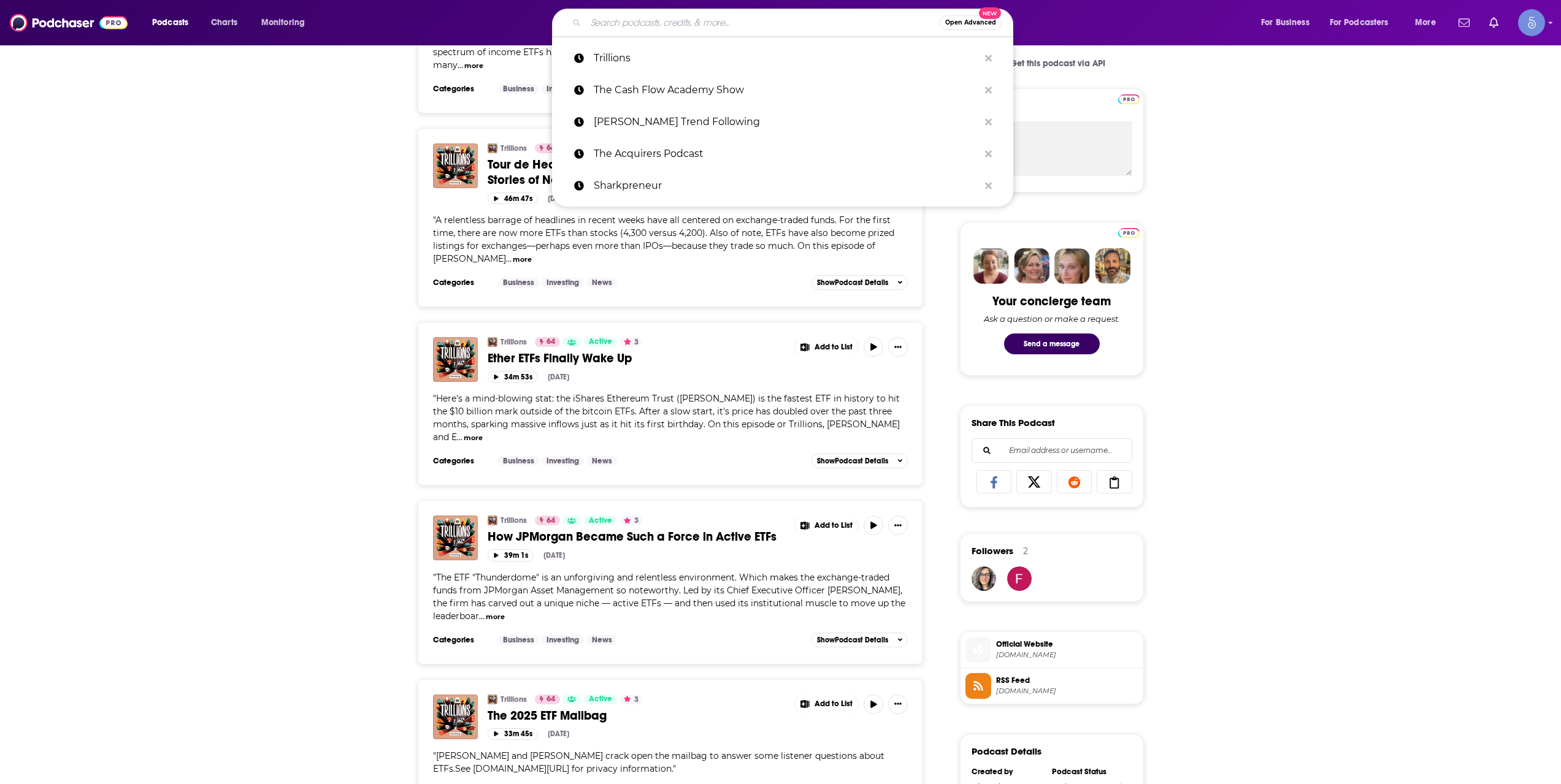
paste input "Investing Experts"
type input "Investing Experts"
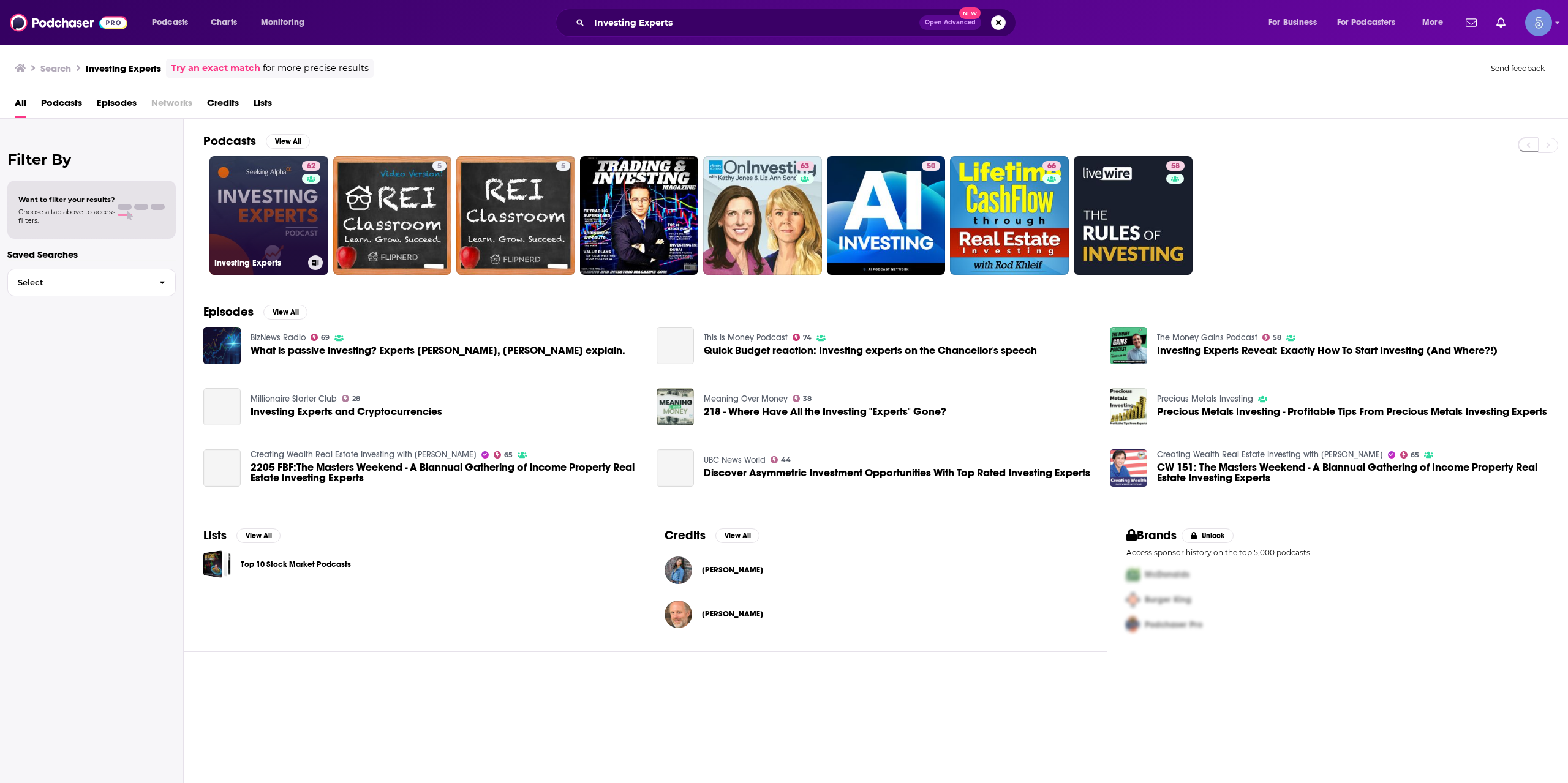
click at [323, 229] on div "62" at bounding box center [312, 208] width 21 height 94
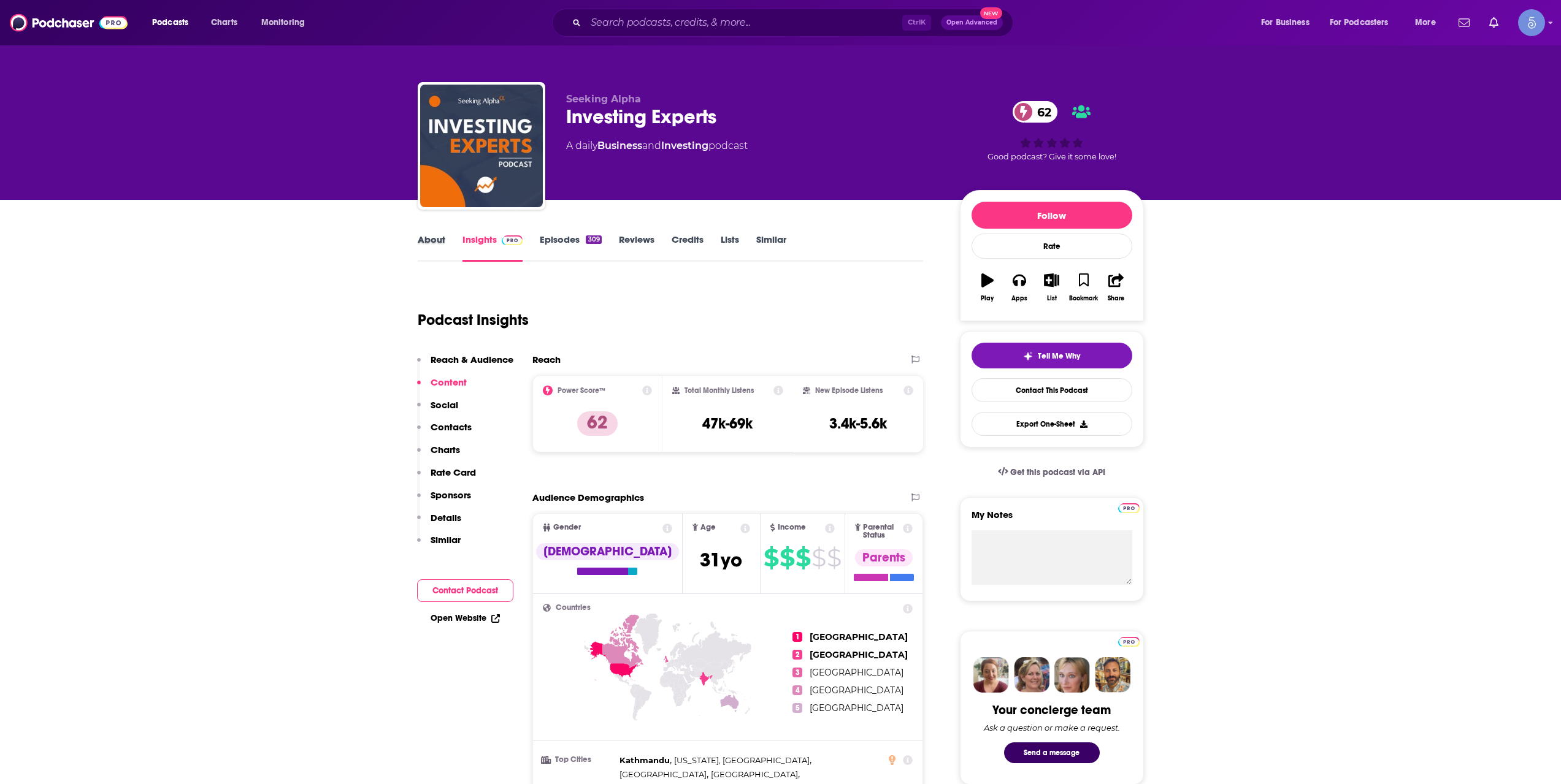
click at [447, 243] on div "About" at bounding box center [440, 248] width 45 height 28
click at [436, 243] on link "About" at bounding box center [431, 248] width 28 height 28
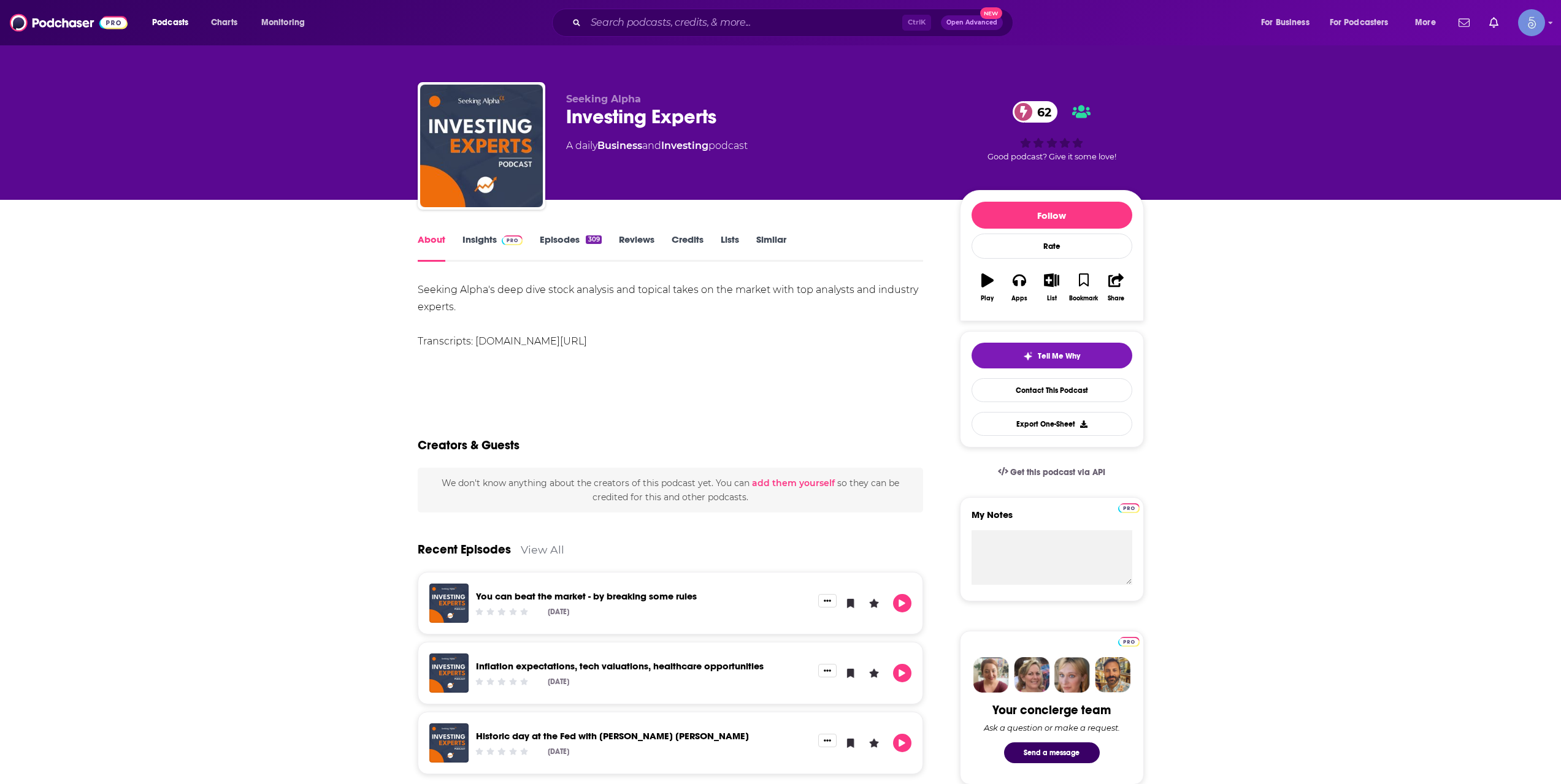
click at [486, 243] on link "Insights" at bounding box center [493, 248] width 61 height 28
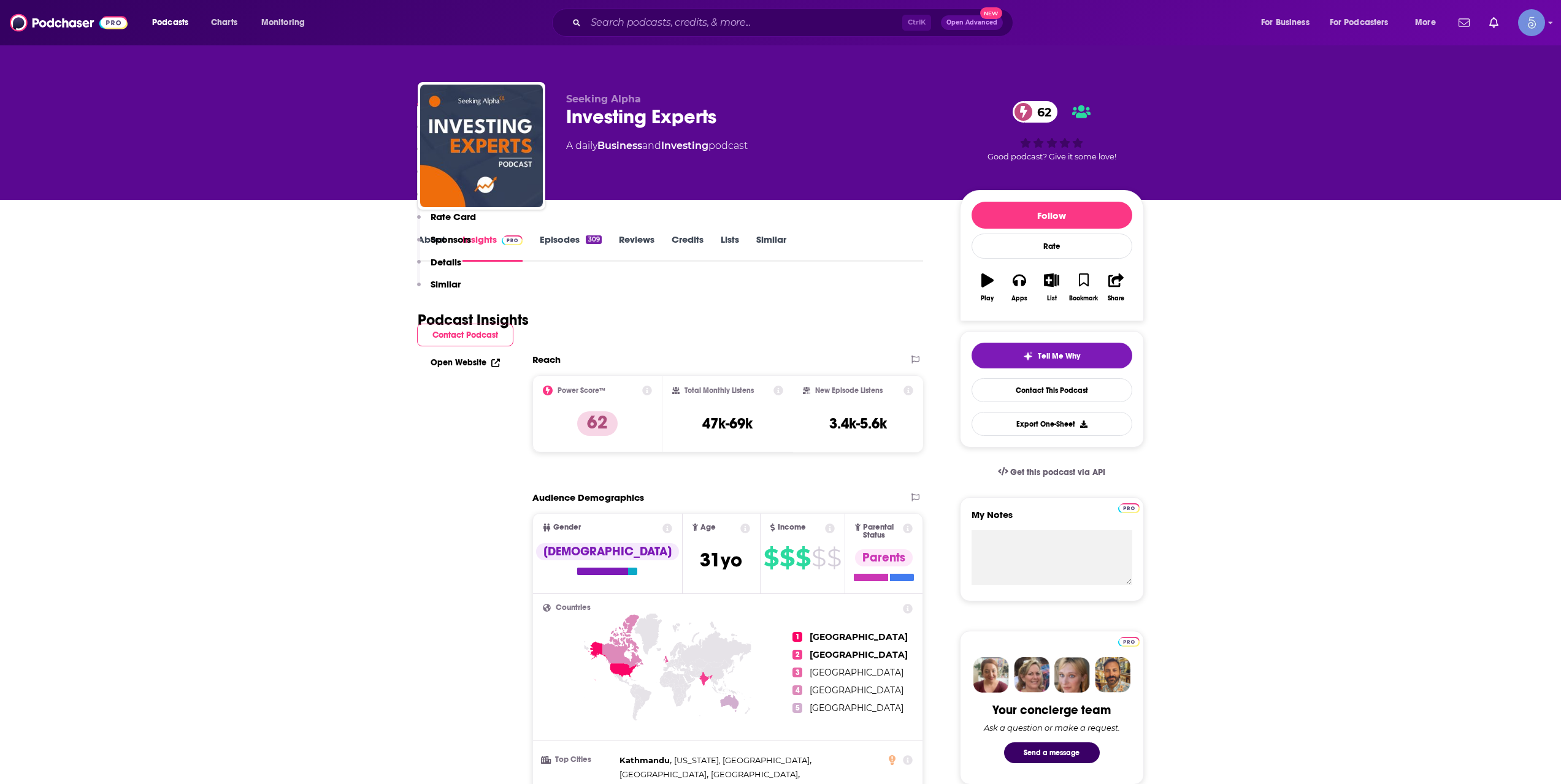
scroll to position [818, 0]
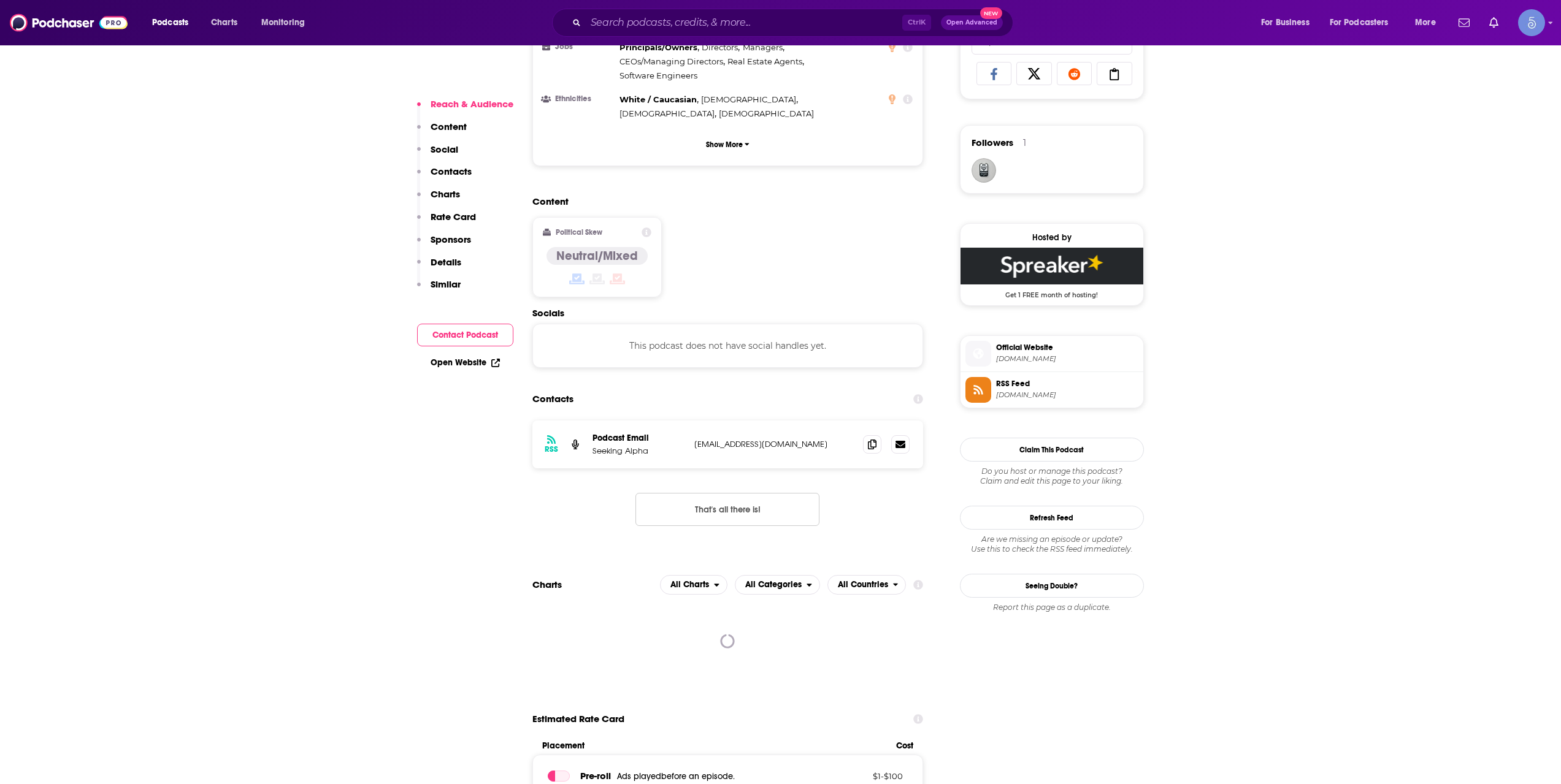
click at [1040, 345] on span "Official Website" at bounding box center [1068, 347] width 142 height 11
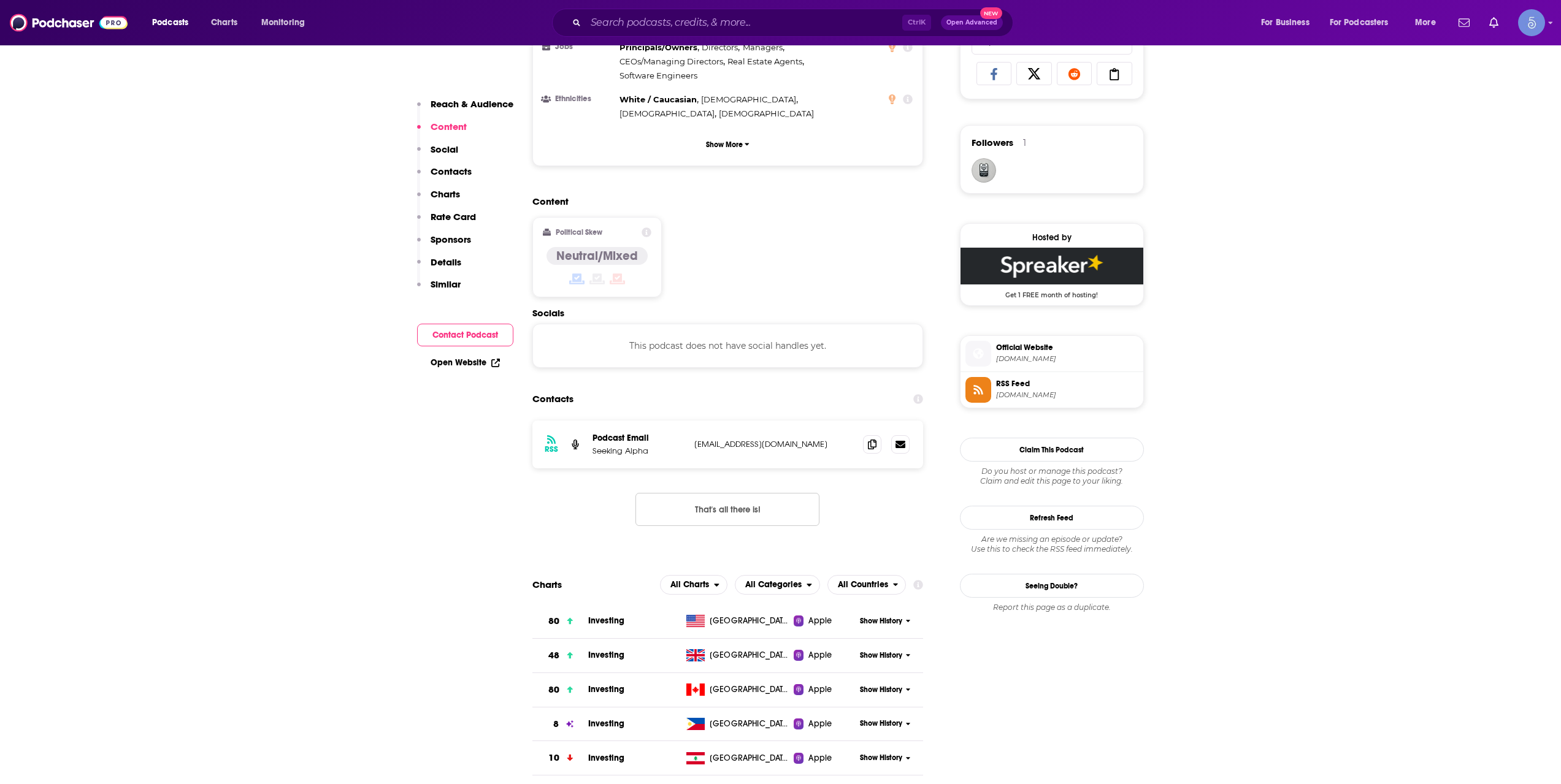
scroll to position [0, 0]
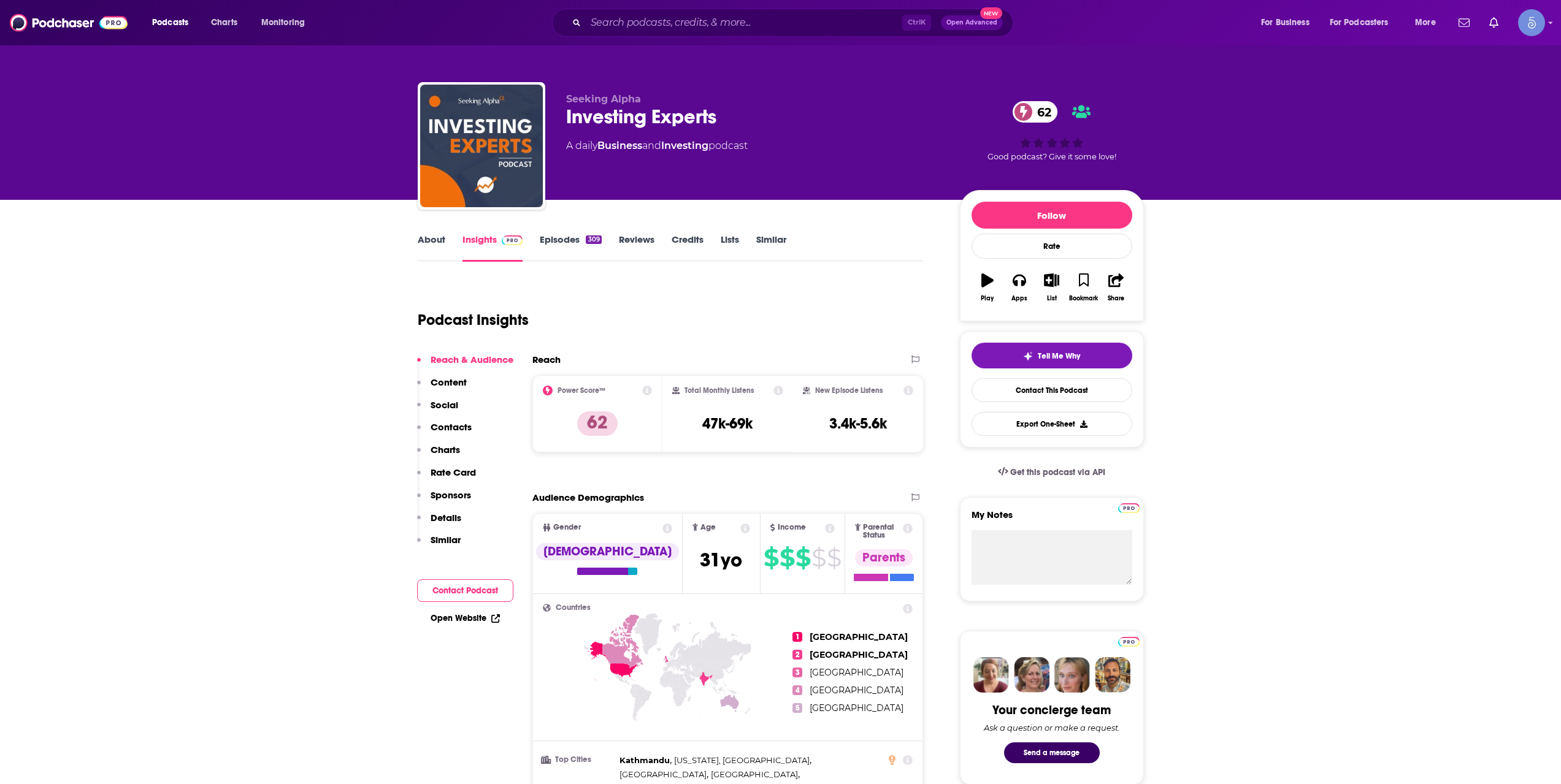
click at [557, 238] on link "Episodes 309" at bounding box center [570, 248] width 61 height 28
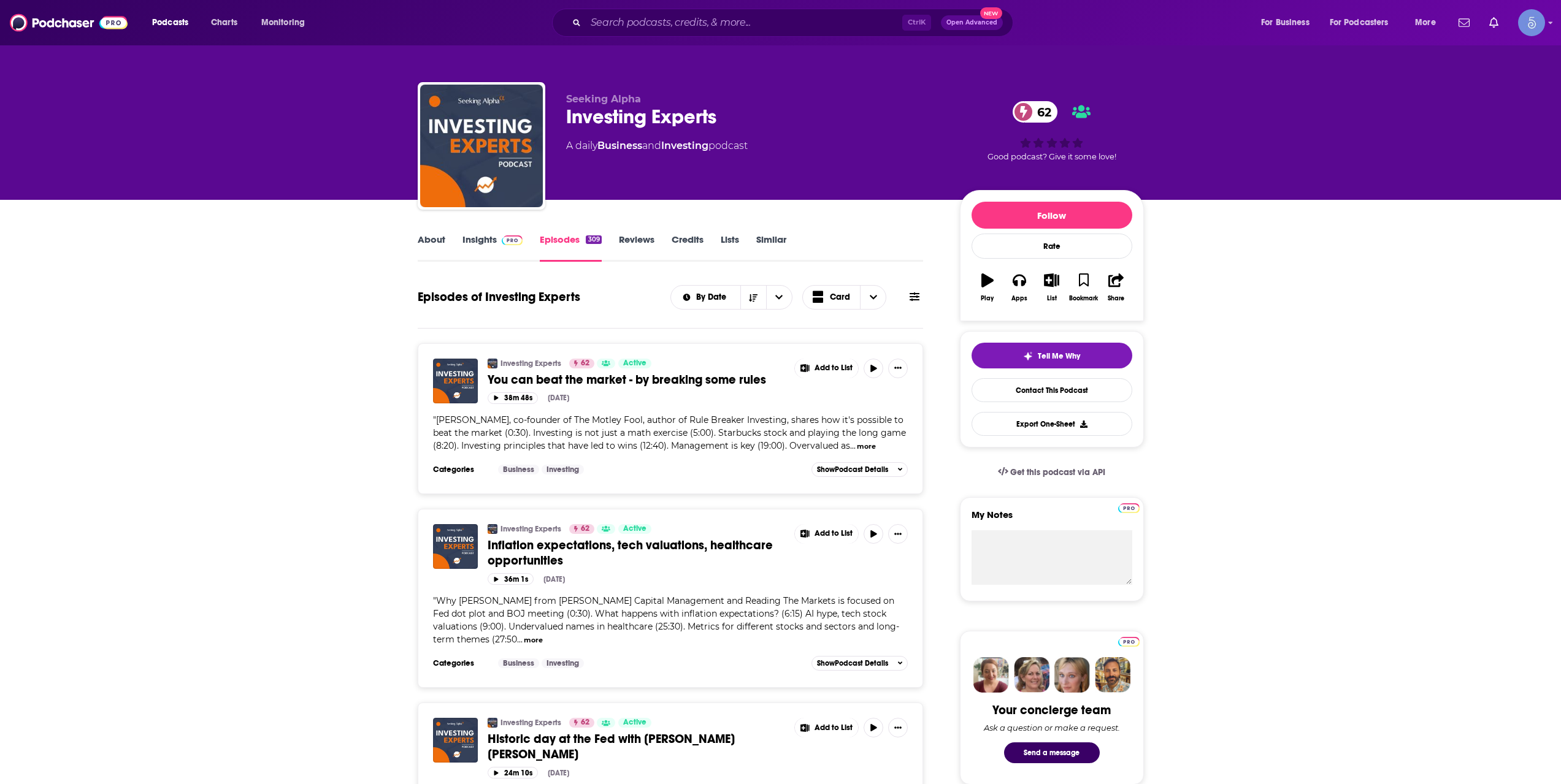
click at [431, 235] on link "About" at bounding box center [431, 248] width 28 height 28
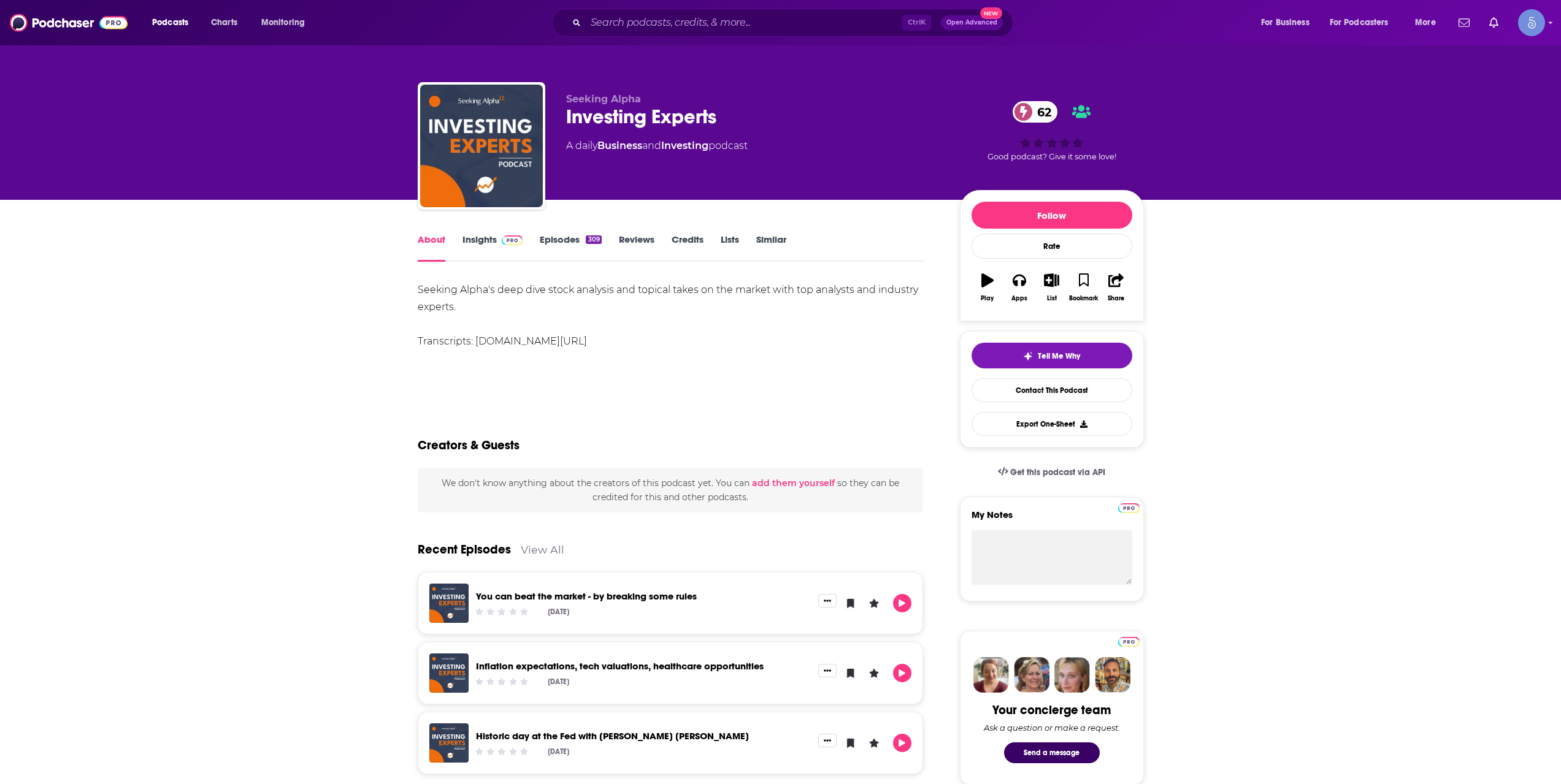
click at [477, 246] on link "Insights" at bounding box center [493, 248] width 61 height 28
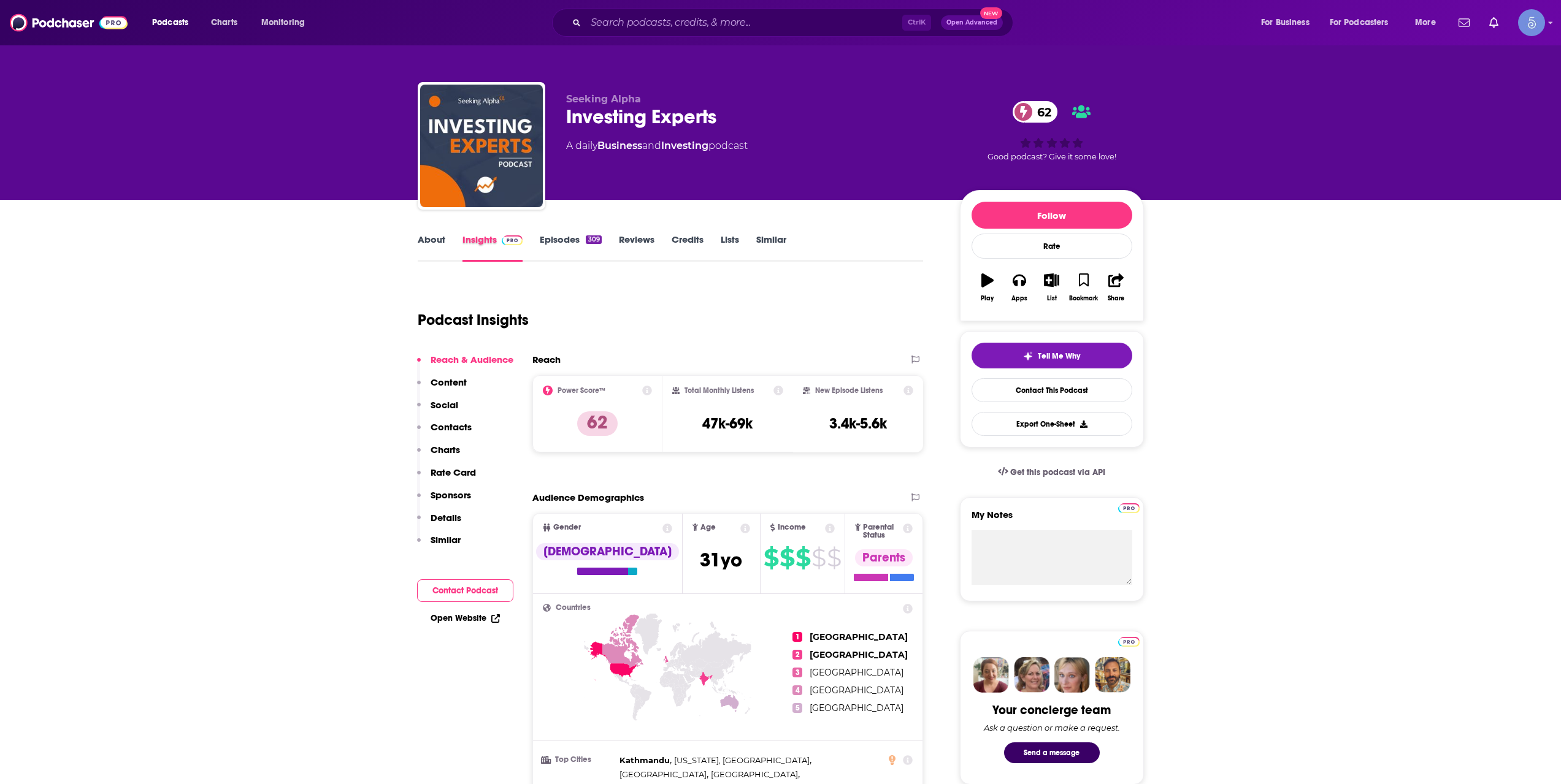
click at [530, 240] on div "Insights" at bounding box center [501, 248] width 78 height 28
click at [544, 240] on link "Episodes 309" at bounding box center [570, 248] width 61 height 28
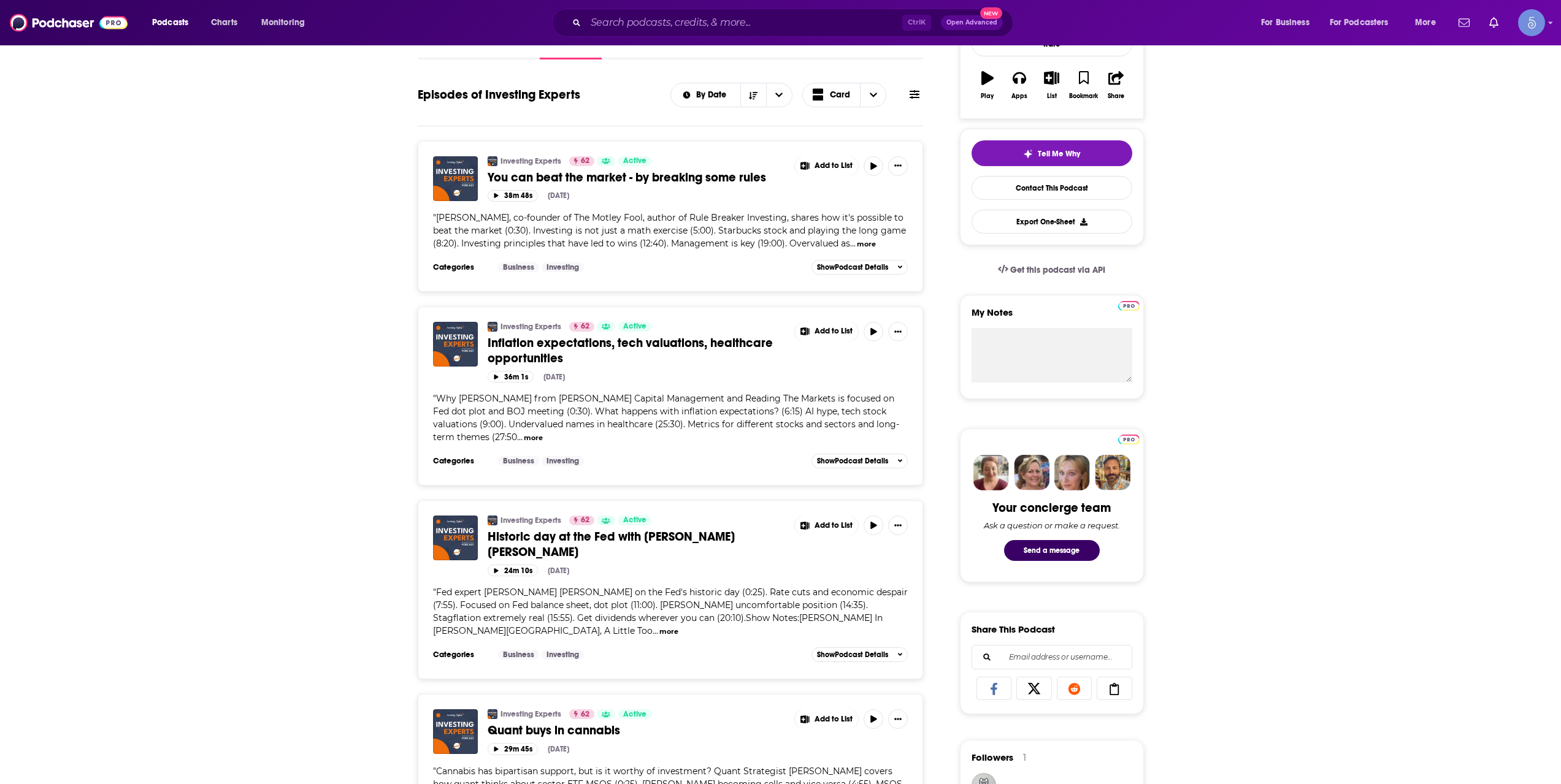
scroll to position [204, 0]
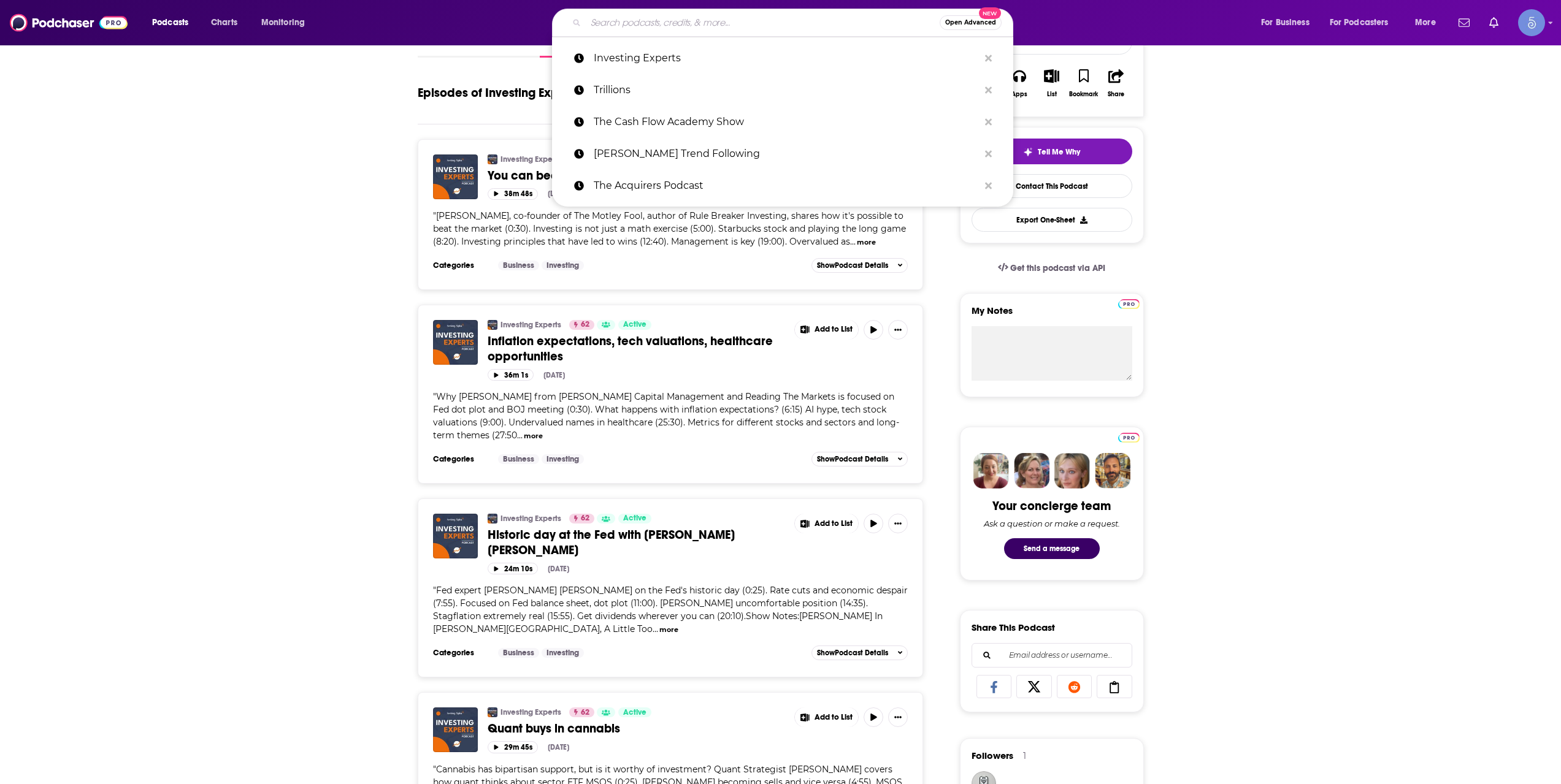
click at [673, 30] on input "Search podcasts, credits, & more..." at bounding box center [762, 23] width 354 height 19
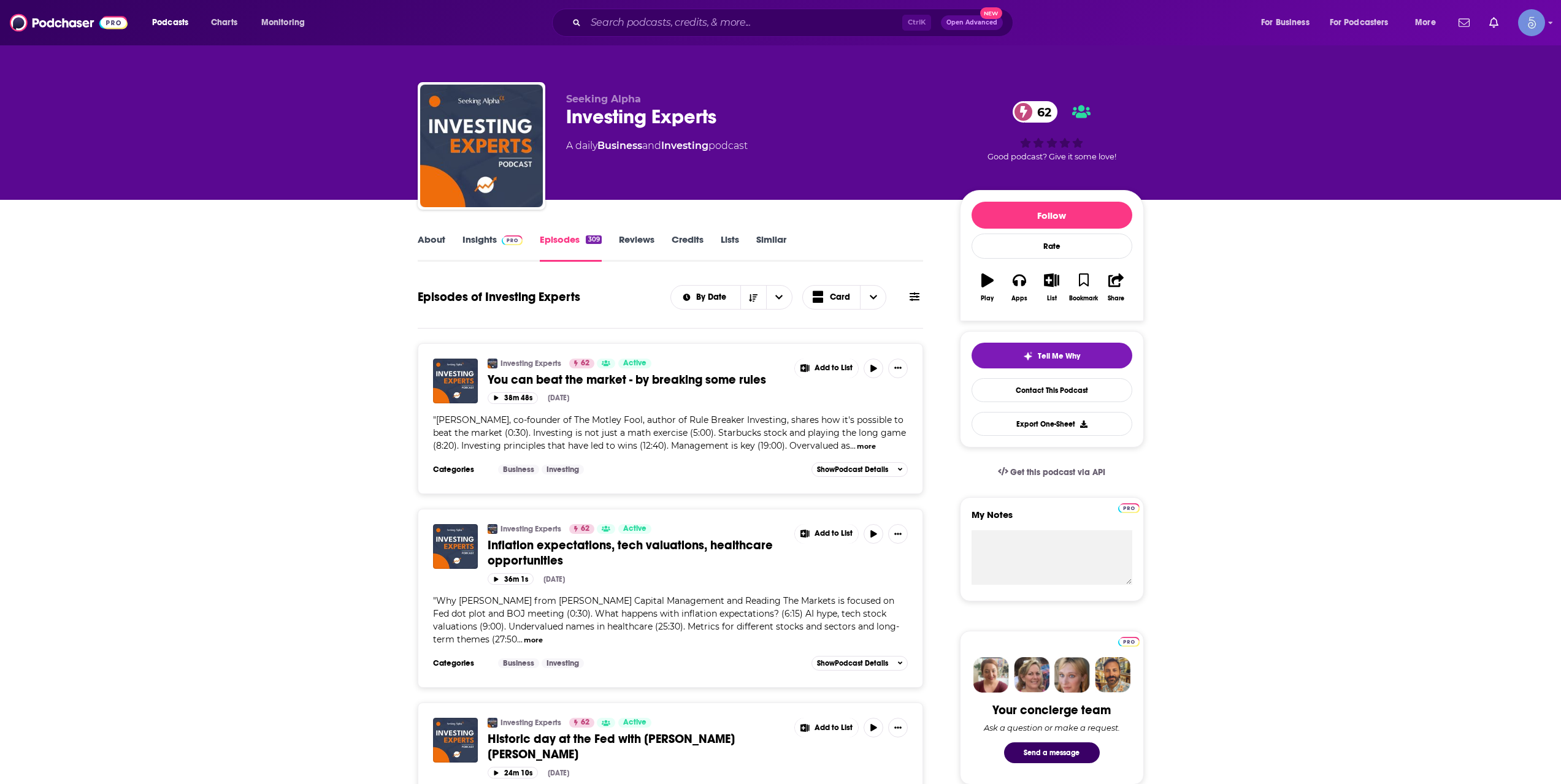
click at [481, 239] on link "Insights" at bounding box center [493, 248] width 61 height 28
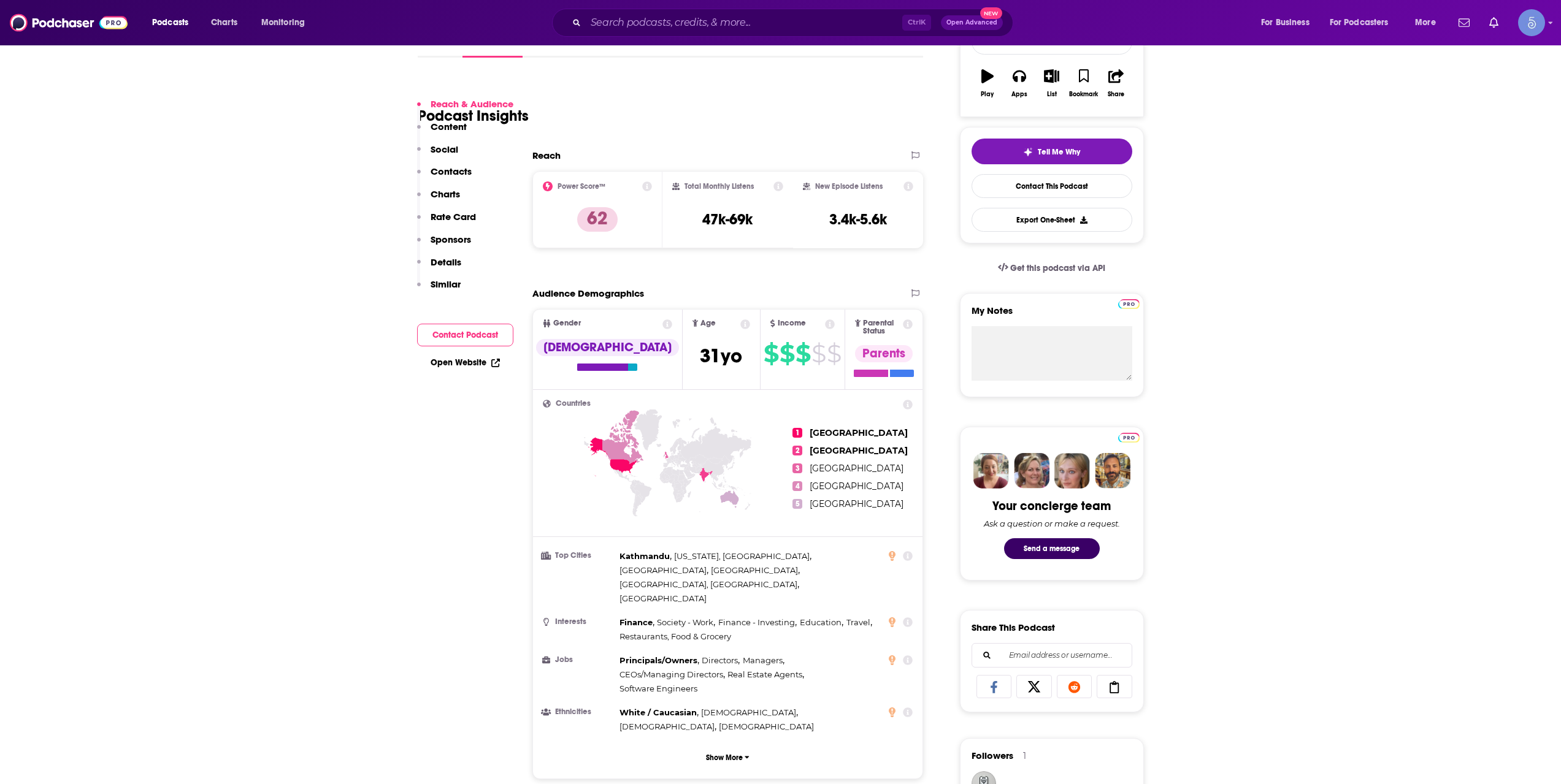
scroll to position [409, 0]
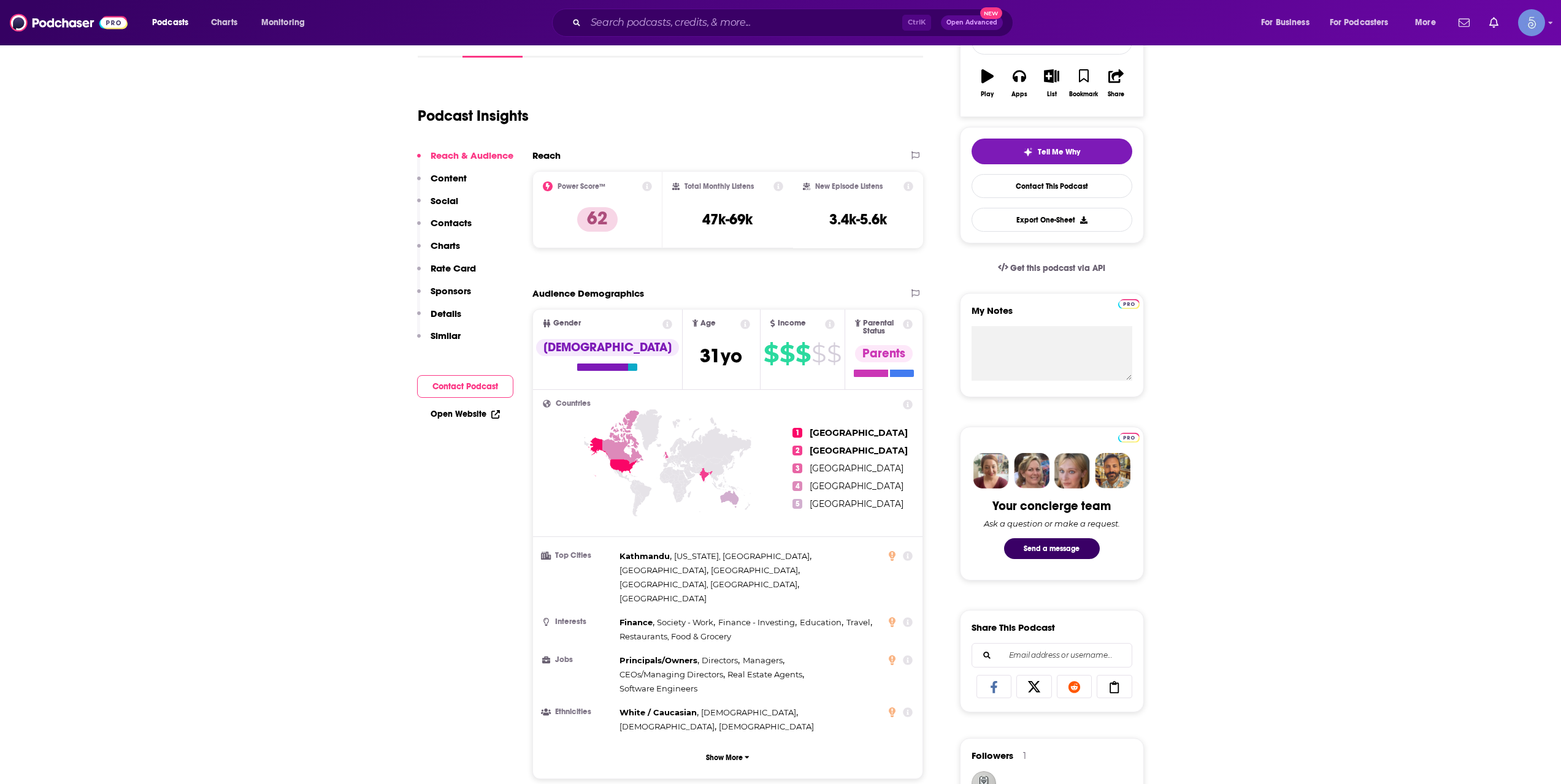
scroll to position [0, 0]
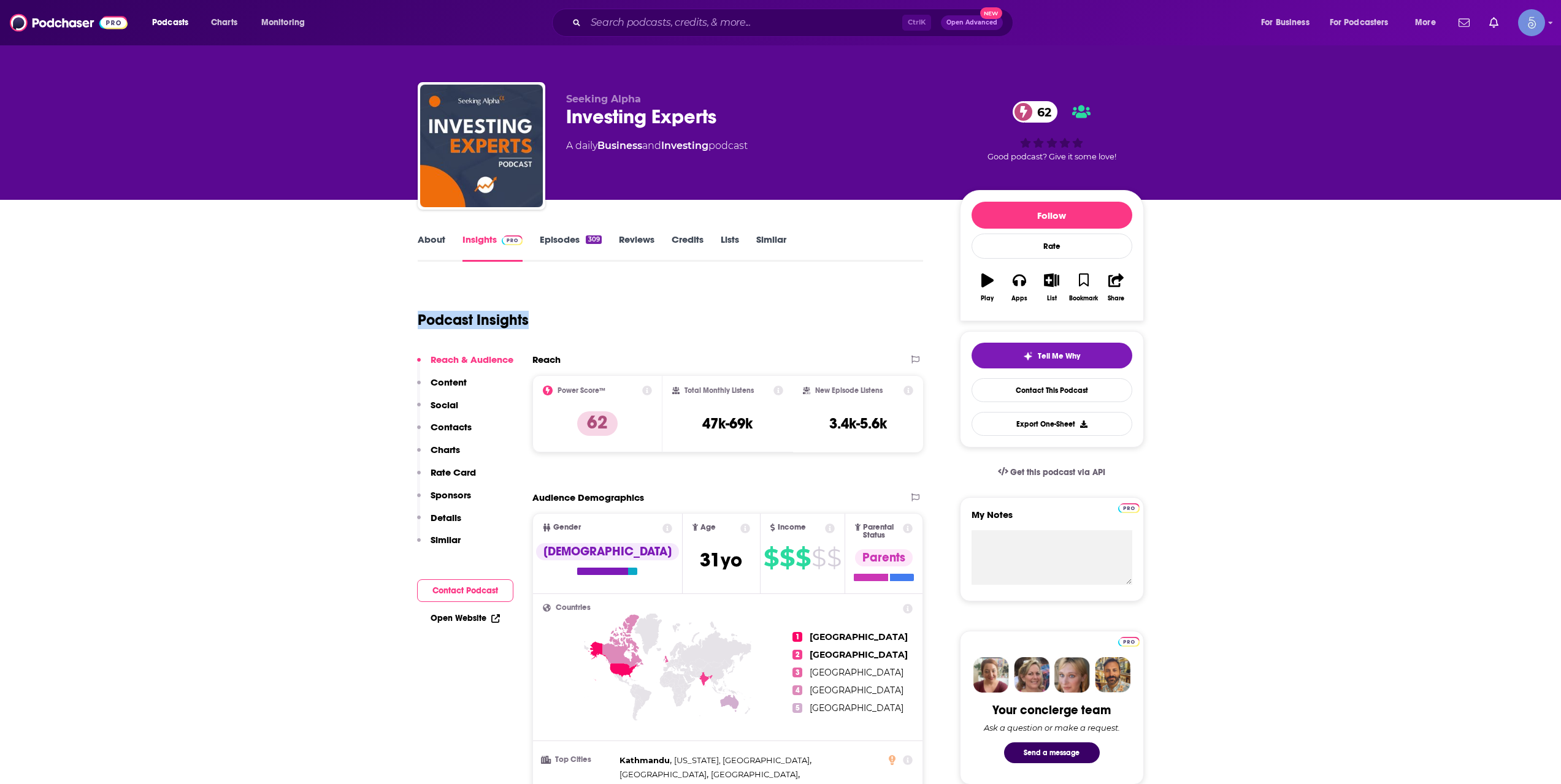
drag, startPoint x: 532, startPoint y: 326, endPoint x: 416, endPoint y: 326, distance: 116.0
drag, startPoint x: 415, startPoint y: 324, endPoint x: 544, endPoint y: 330, distance: 129.1
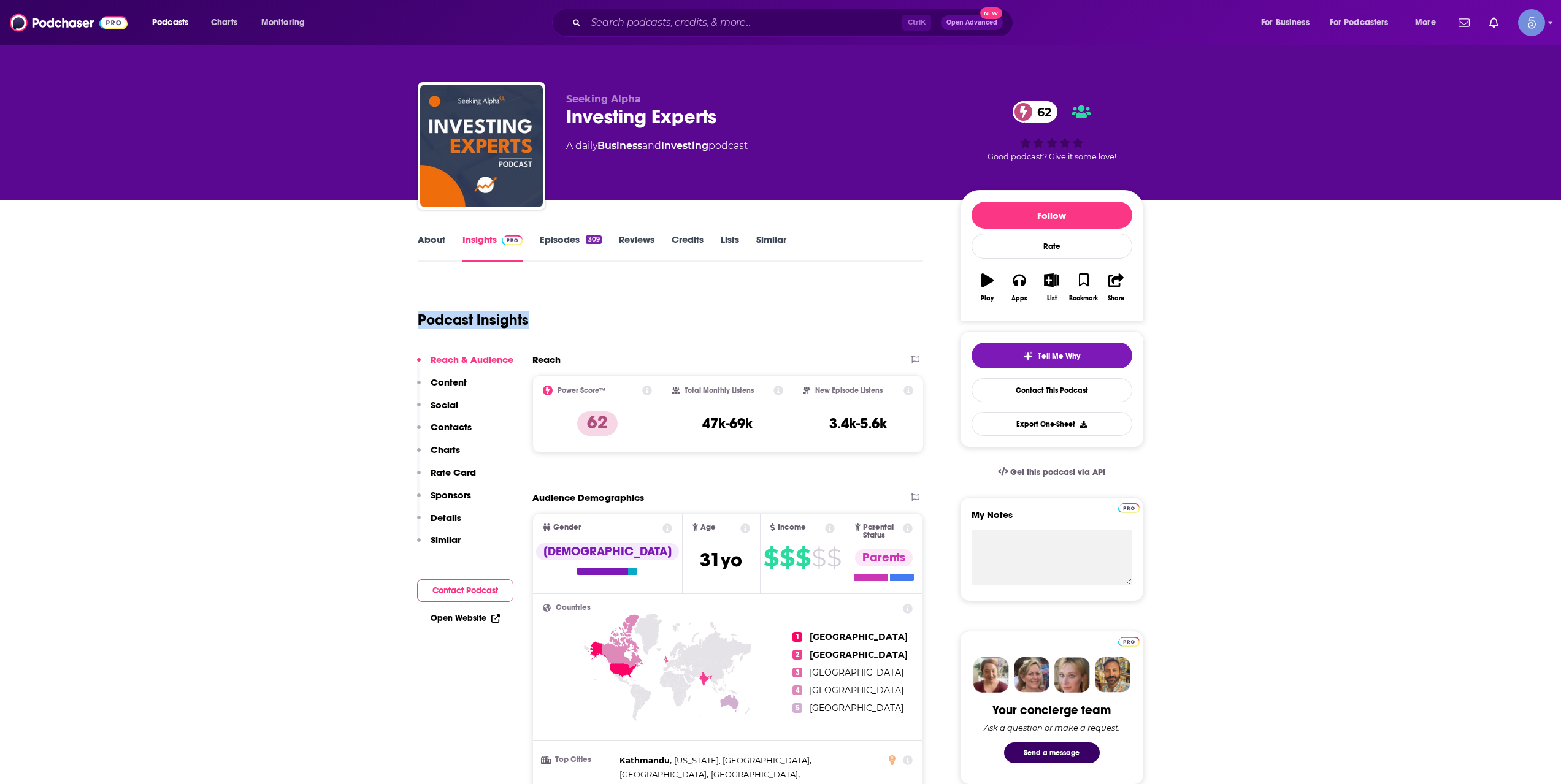
click at [544, 330] on div "Podcast Insights" at bounding box center [665, 312] width 496 height 63
drag, startPoint x: 699, startPoint y: 414, endPoint x: 755, endPoint y: 420, distance: 56.3
click at [755, 420] on div "Total Monthly Listens 47k-69k" at bounding box center [728, 414] width 111 height 56
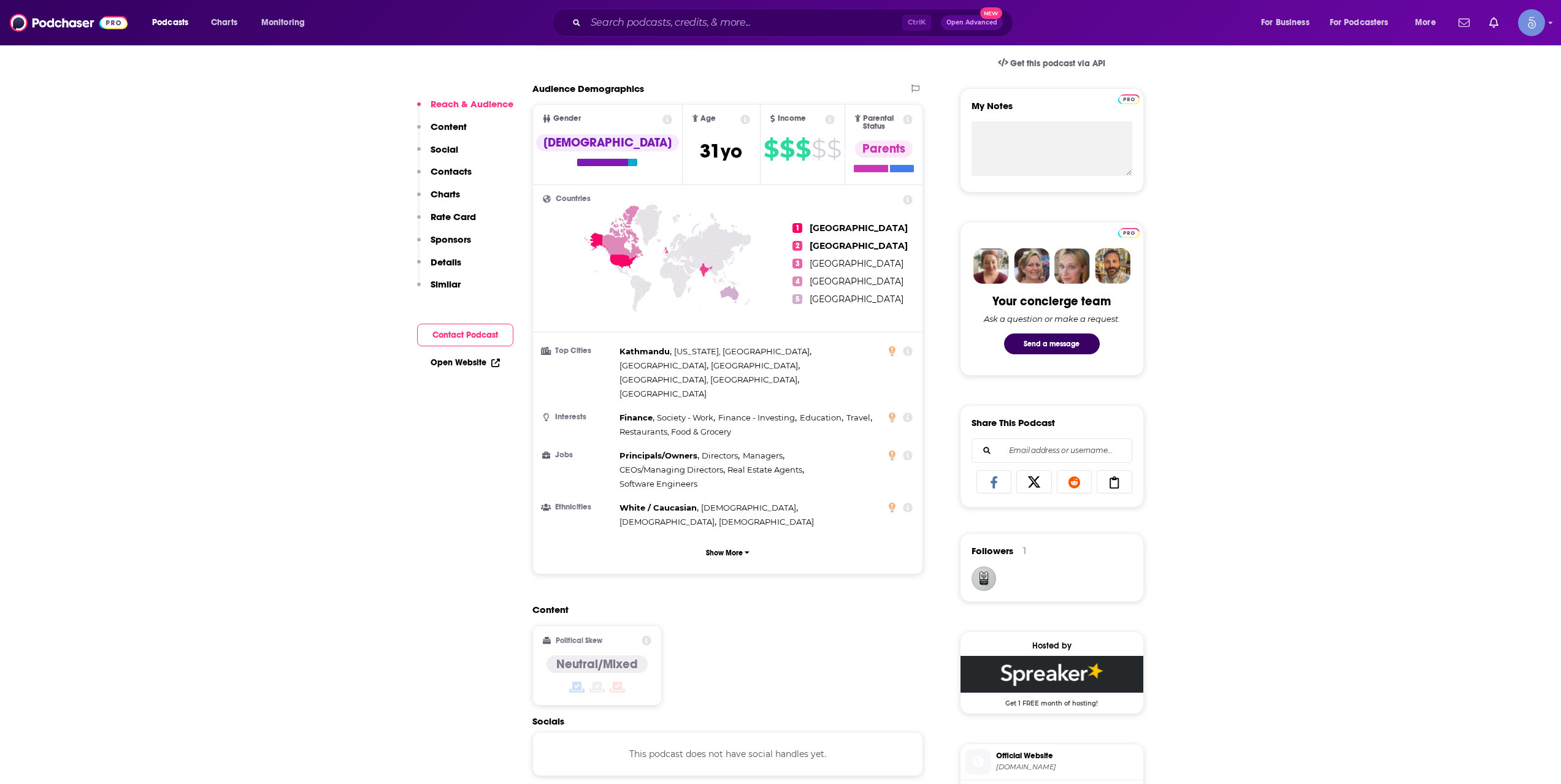
scroll to position [613, 0]
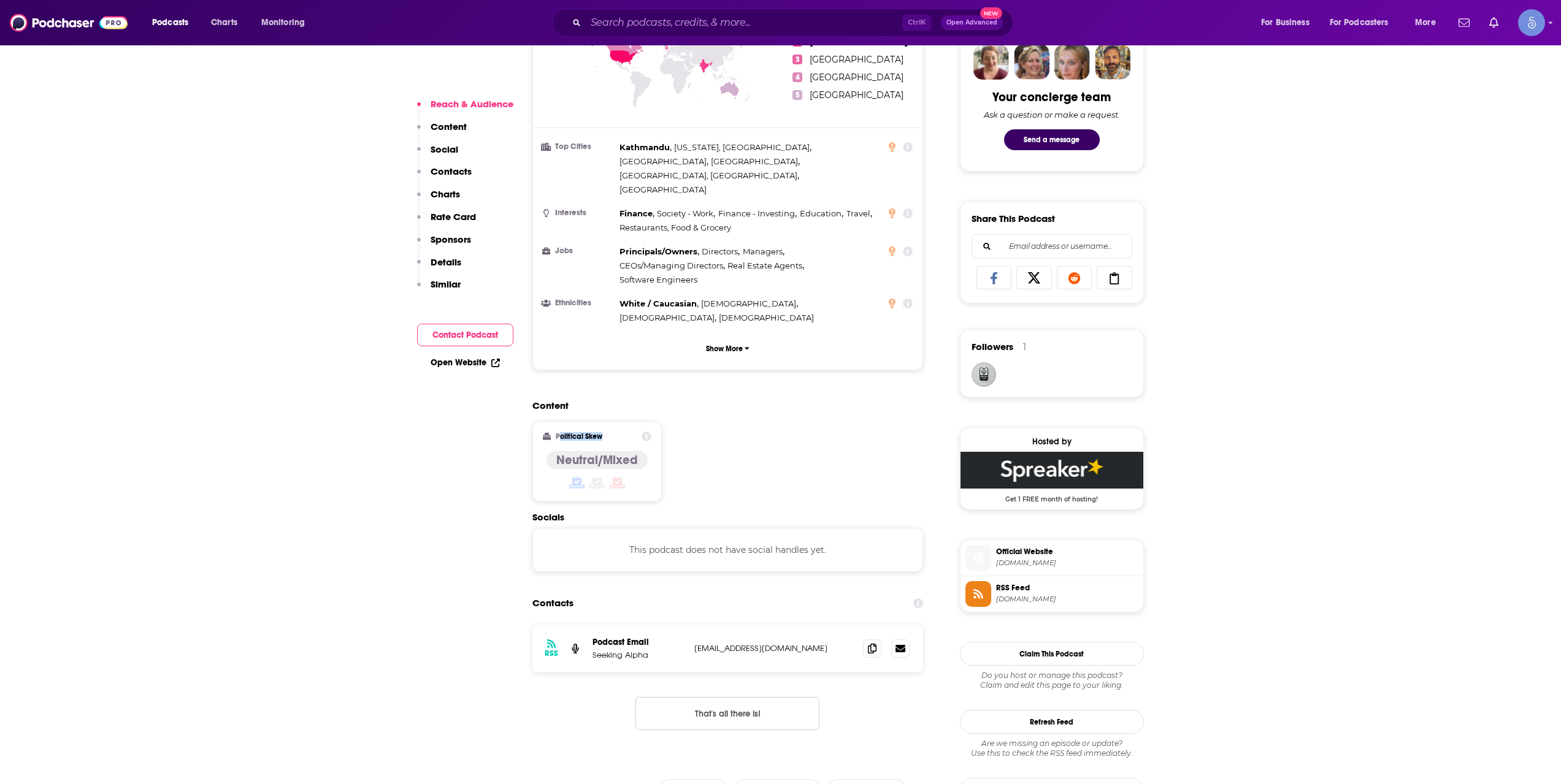
drag, startPoint x: 617, startPoint y: 390, endPoint x: 562, endPoint y: 384, distance: 55.3
click at [562, 432] on div "Political Skew" at bounding box center [597, 436] width 109 height 10
click at [547, 433] on icon at bounding box center [547, 436] width 8 height 7
drag, startPoint x: 550, startPoint y: 384, endPoint x: 602, endPoint y: 388, distance: 52.2
click at [602, 432] on div "Political Skew" at bounding box center [597, 436] width 109 height 10
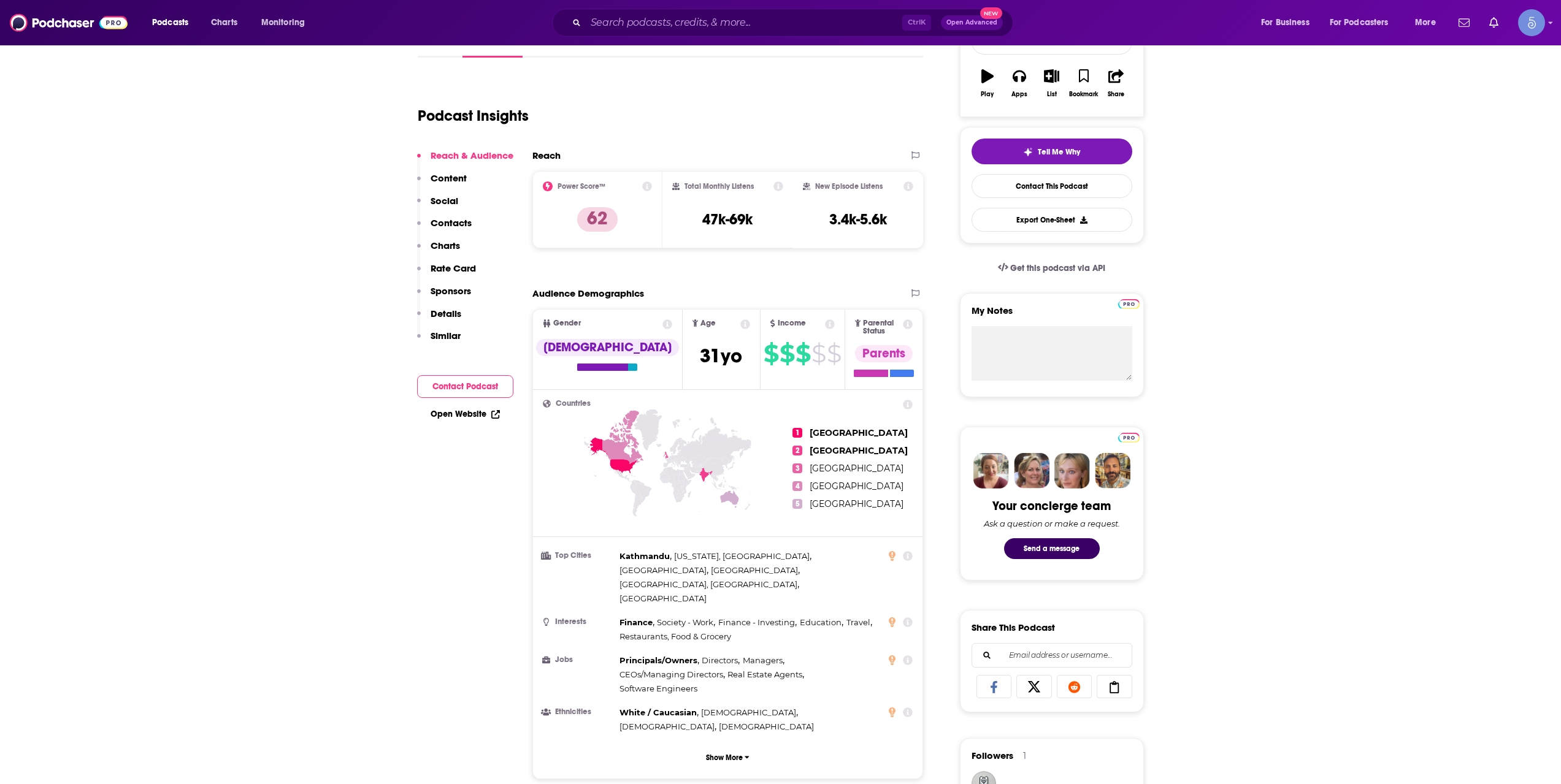
scroll to position [0, 0]
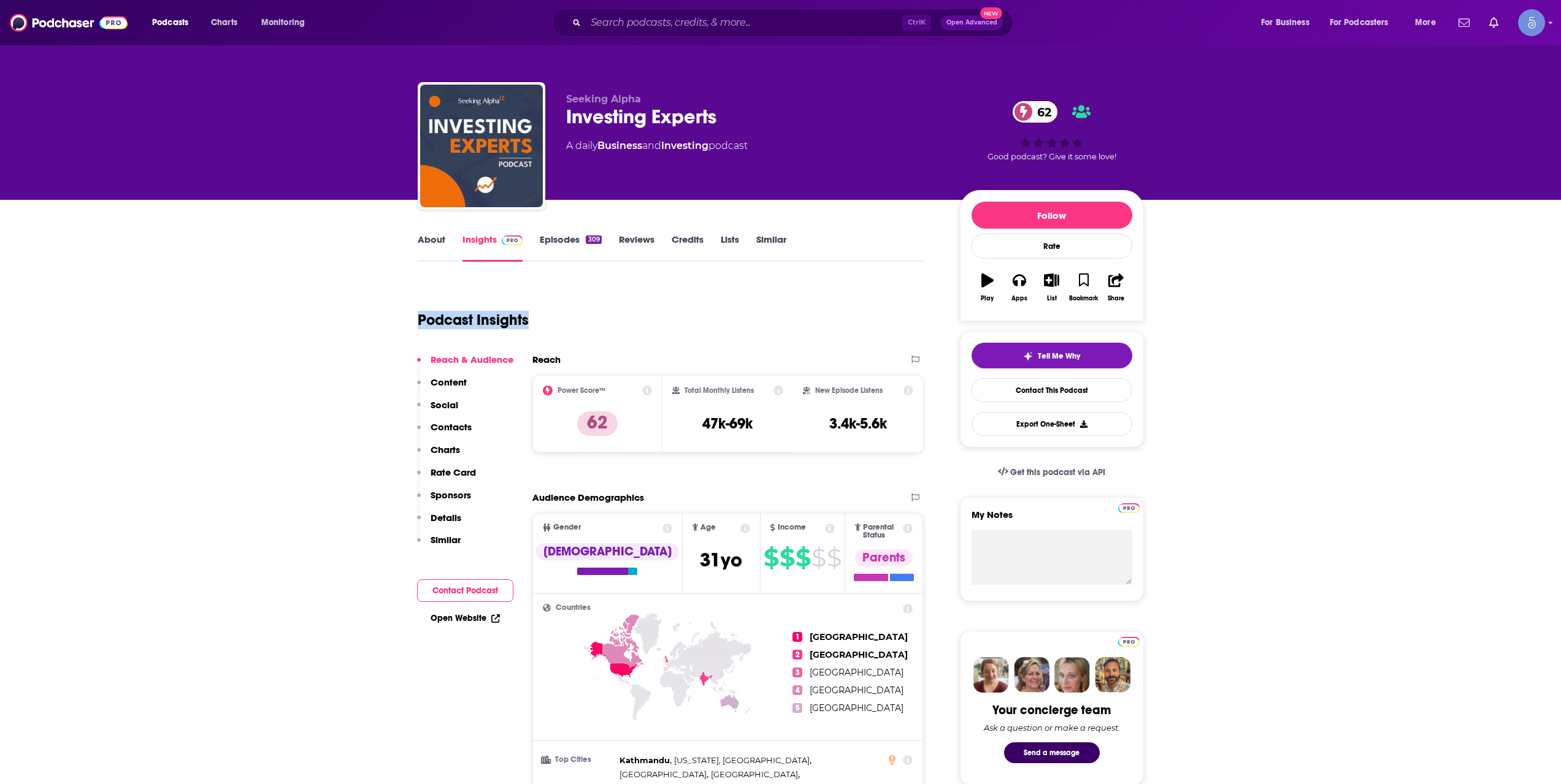
drag, startPoint x: 530, startPoint y: 319, endPoint x: 414, endPoint y: 318, distance: 116.0
drag, startPoint x: 414, startPoint y: 318, endPoint x: 583, endPoint y: 318, distance: 169.0
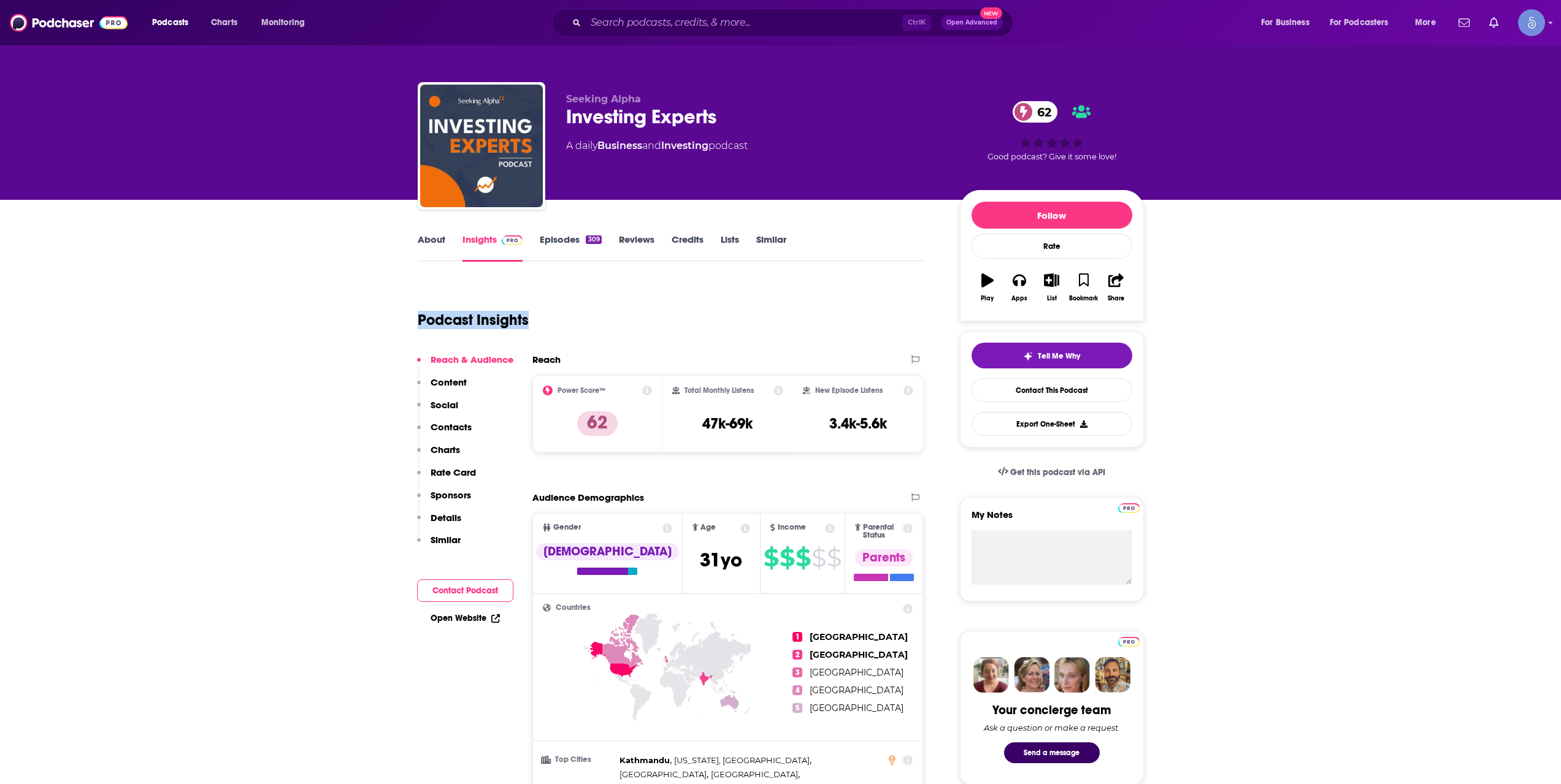
click at [582, 317] on div "Podcast Insights" at bounding box center [665, 312] width 496 height 63
click at [1141, 414] on div "Tell Me Why Contact This Podcast Export One-Sheet" at bounding box center [1052, 389] width 184 height 116
drag, startPoint x: 547, startPoint y: 392, endPoint x: 609, endPoint y: 396, distance: 62.1
click at [609, 396] on div "Power Score™ 62" at bounding box center [598, 414] width 110 height 56
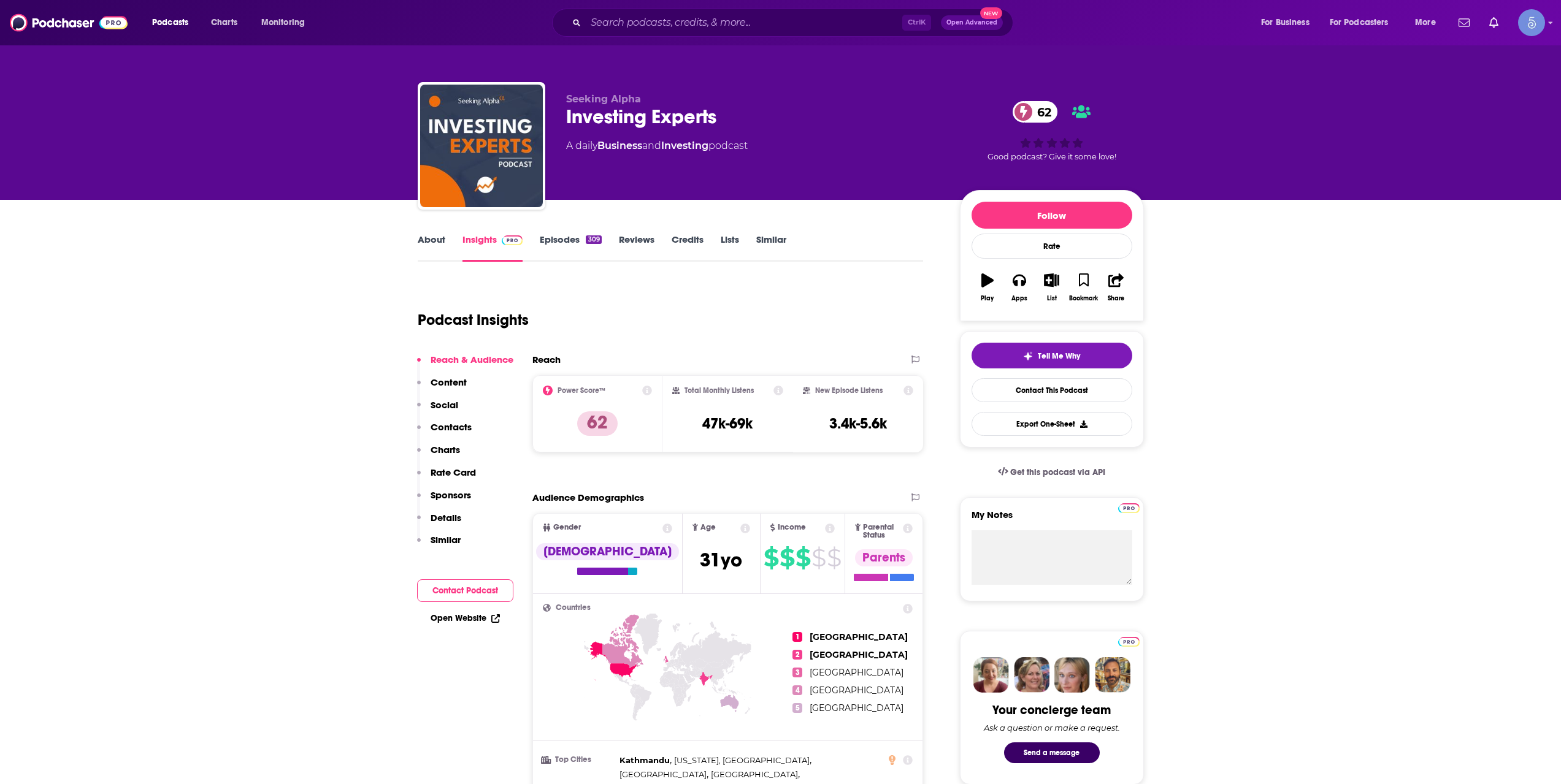
click at [616, 395] on div "Power Score™" at bounding box center [598, 390] width 110 height 10
drag, startPoint x: 606, startPoint y: 392, endPoint x: 557, endPoint y: 396, distance: 49.2
click at [557, 396] on div "Power Score™ 62" at bounding box center [598, 414] width 110 height 56
click at [553, 395] on div "Power Score™" at bounding box center [598, 390] width 110 height 10
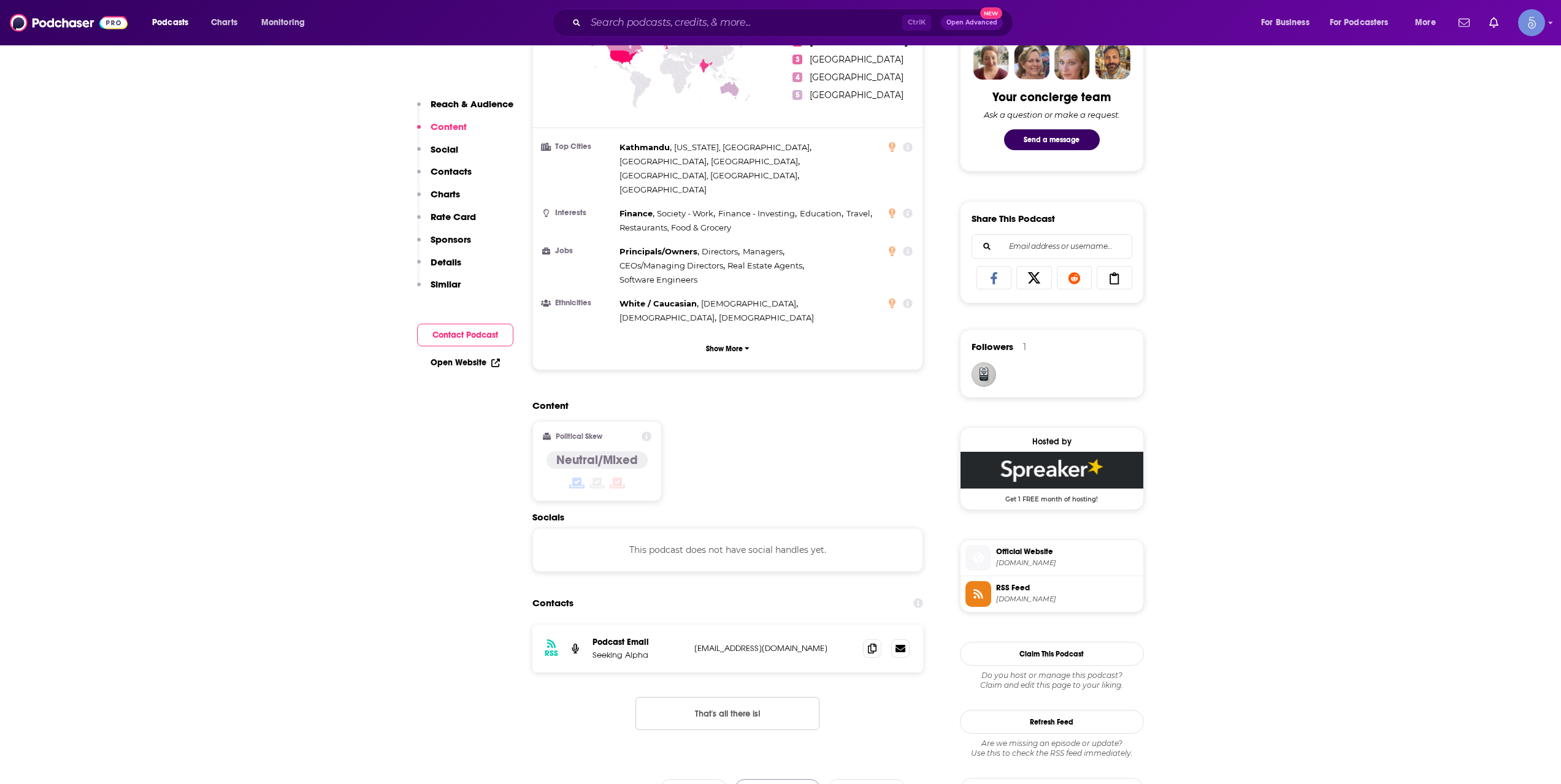
scroll to position [1022, 0]
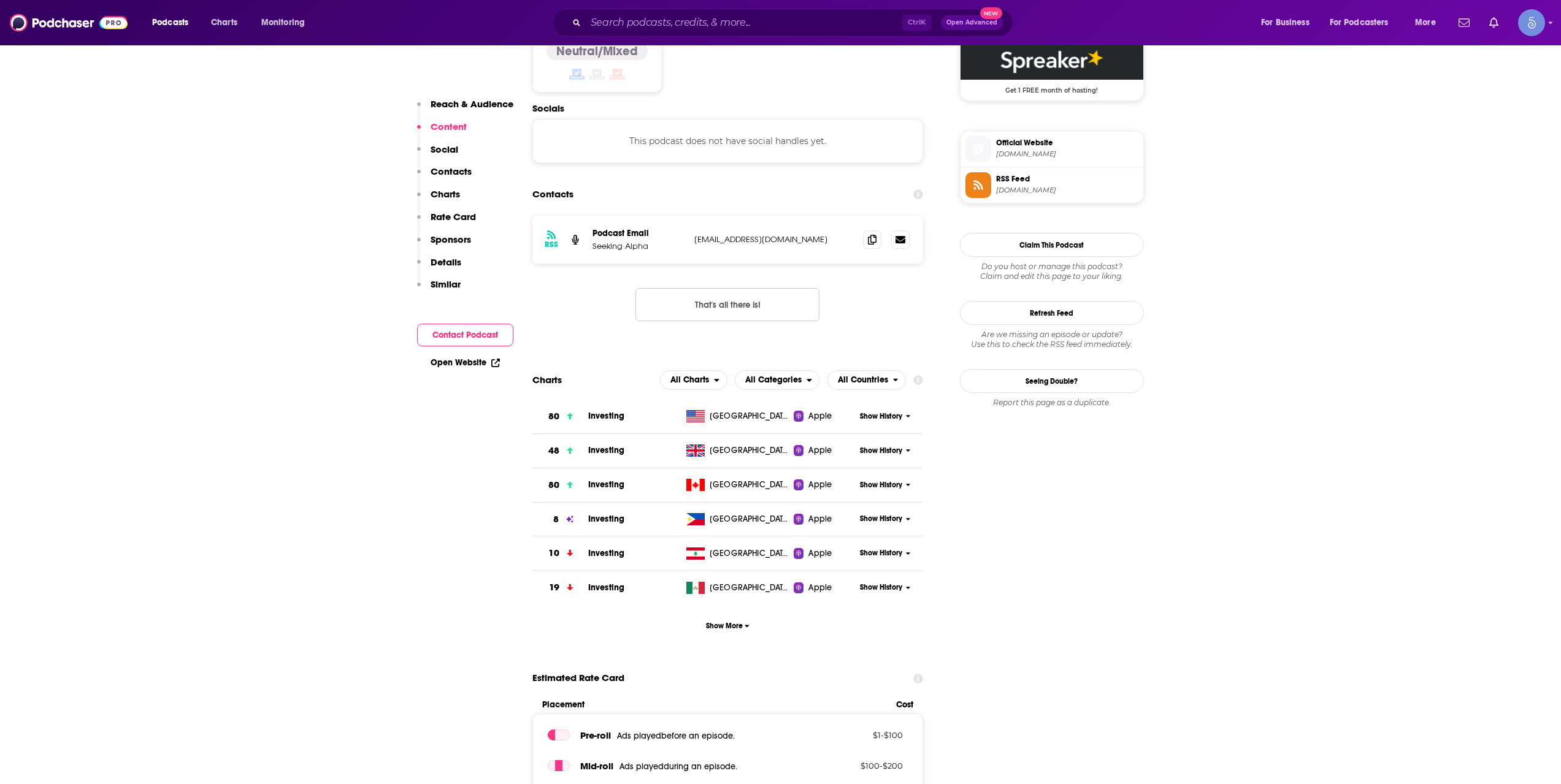
click at [752, 34] on div "Ctrl K Open Advanced New" at bounding box center [782, 23] width 461 height 28
drag, startPoint x: 752, startPoint y: 34, endPoint x: 751, endPoint y: 16, distance: 18.0
click at [751, 32] on div "Ctrl K Open Advanced New" at bounding box center [782, 23] width 461 height 28
click at [751, 16] on input "Search podcasts, credits, & more..." at bounding box center [744, 23] width 316 height 19
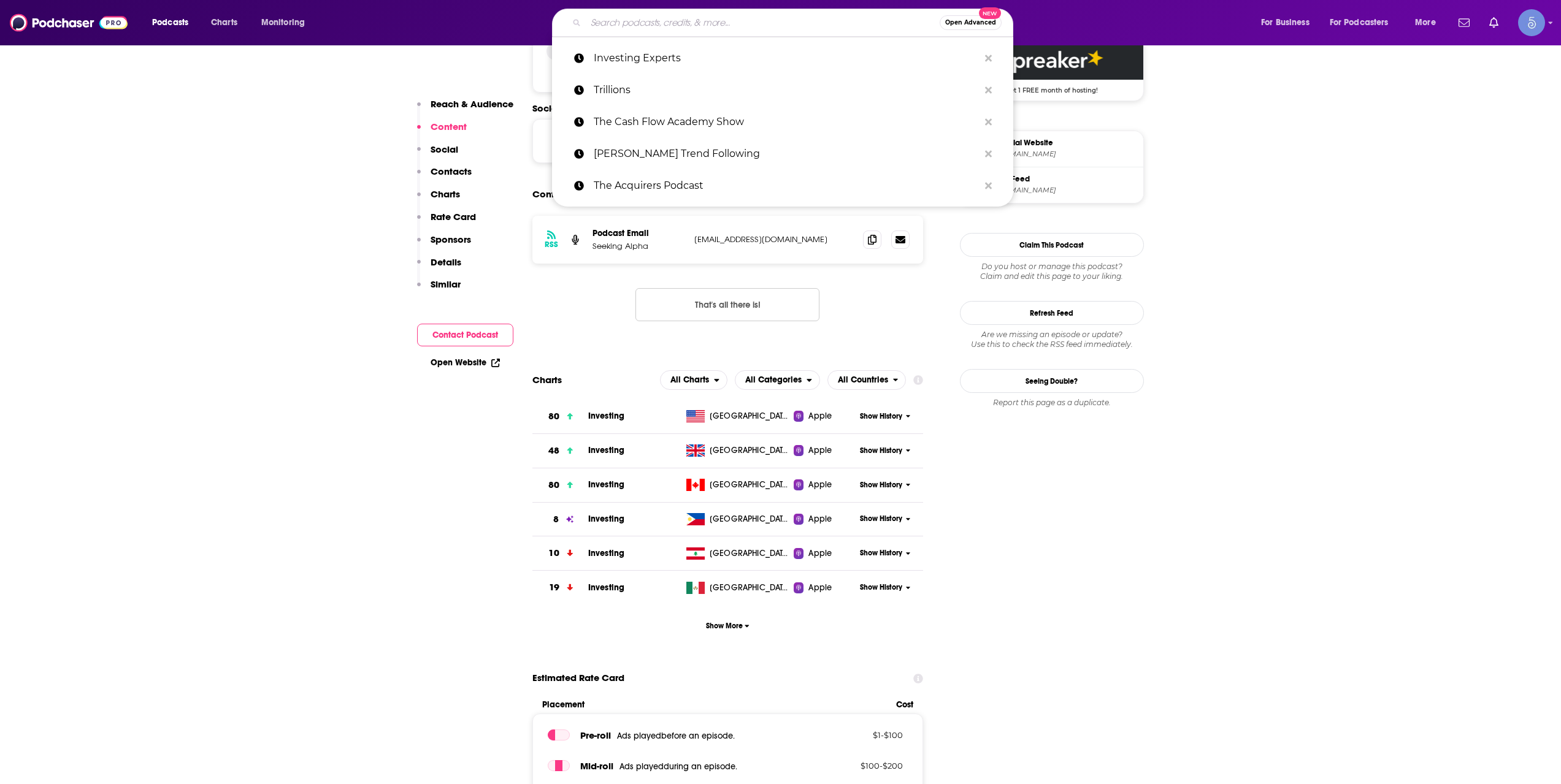
paste input "The Wealth Without Wall Street Podcast"
type input "The Wealth Without Wall Street Podcast"
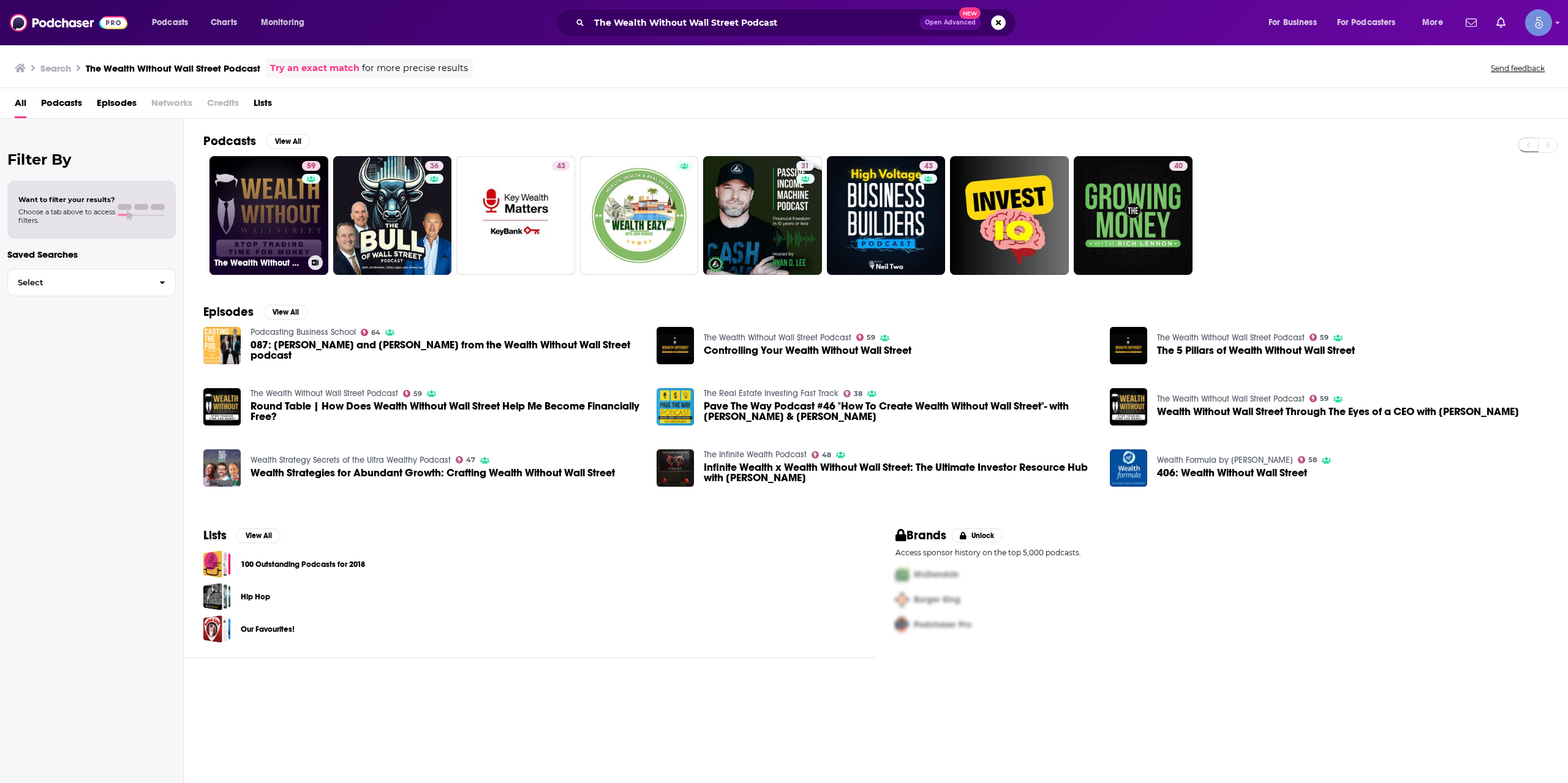
click at [273, 191] on link "59 The Wealth Without Wall Street Podcast" at bounding box center [269, 216] width 119 height 119
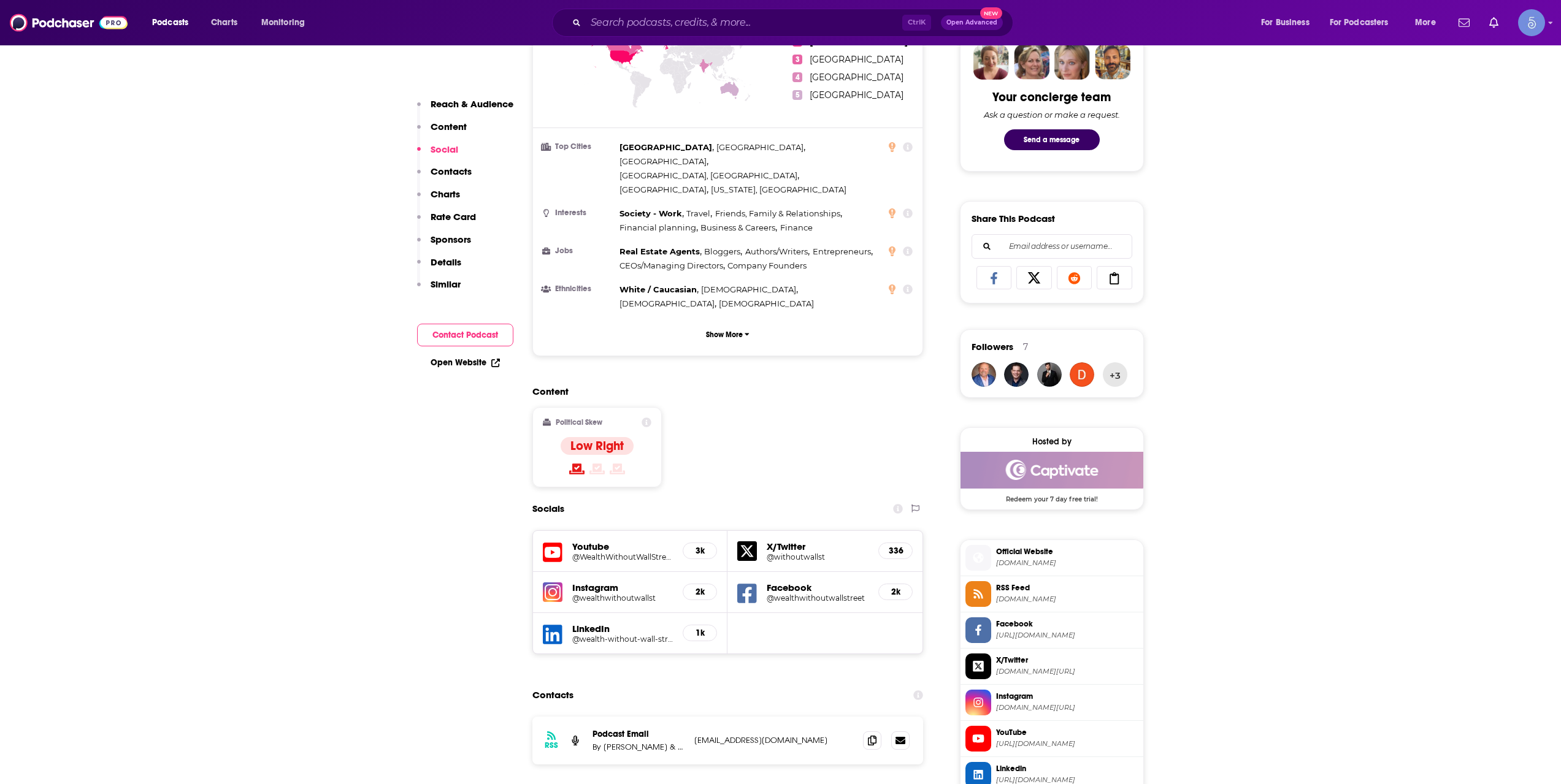
scroll to position [1022, 0]
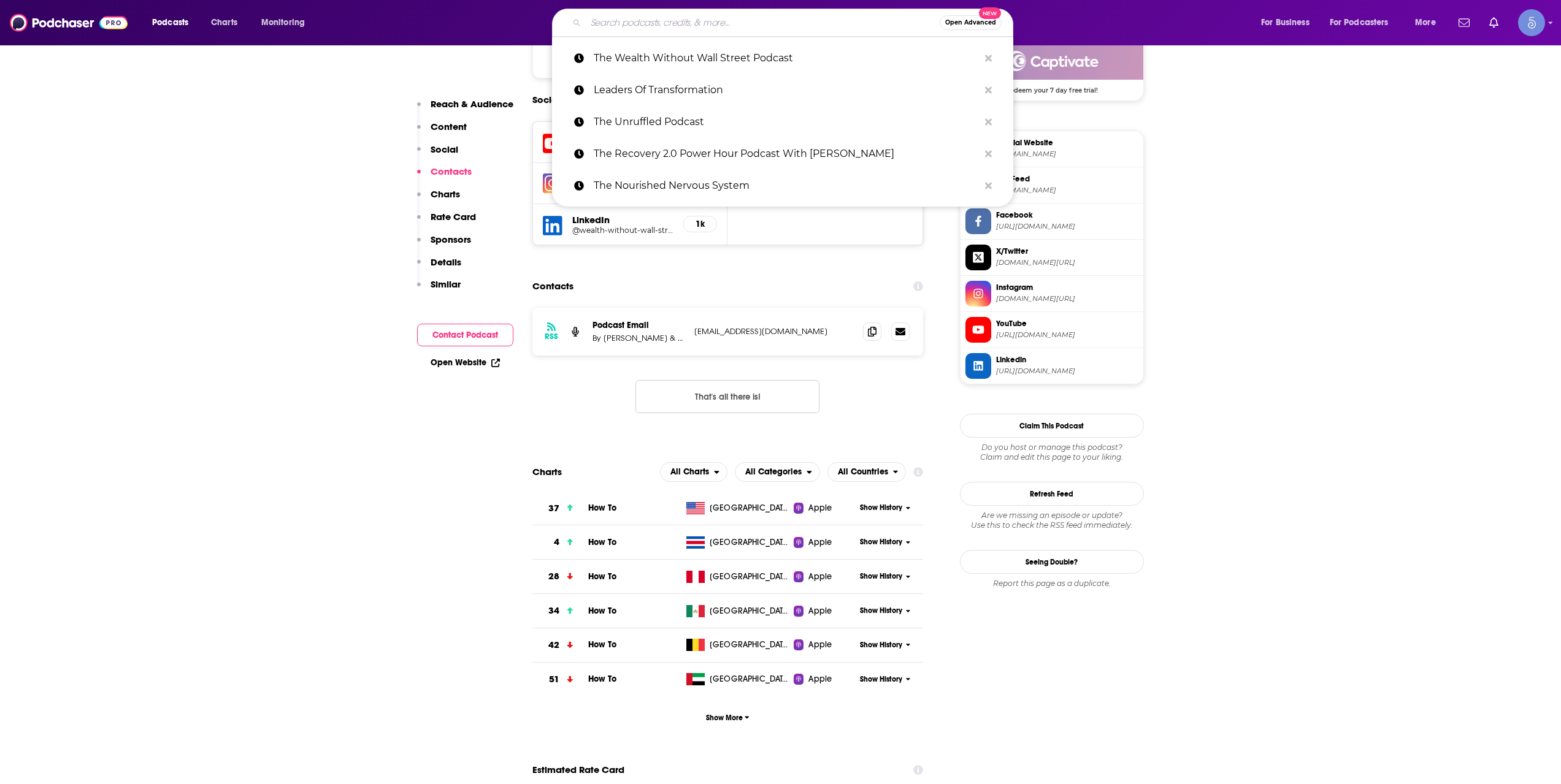
click at [803, 17] on input "Search podcasts, credits, & more..." at bounding box center [762, 23] width 354 height 19
paste input "this is investing"
type input "this is investing"
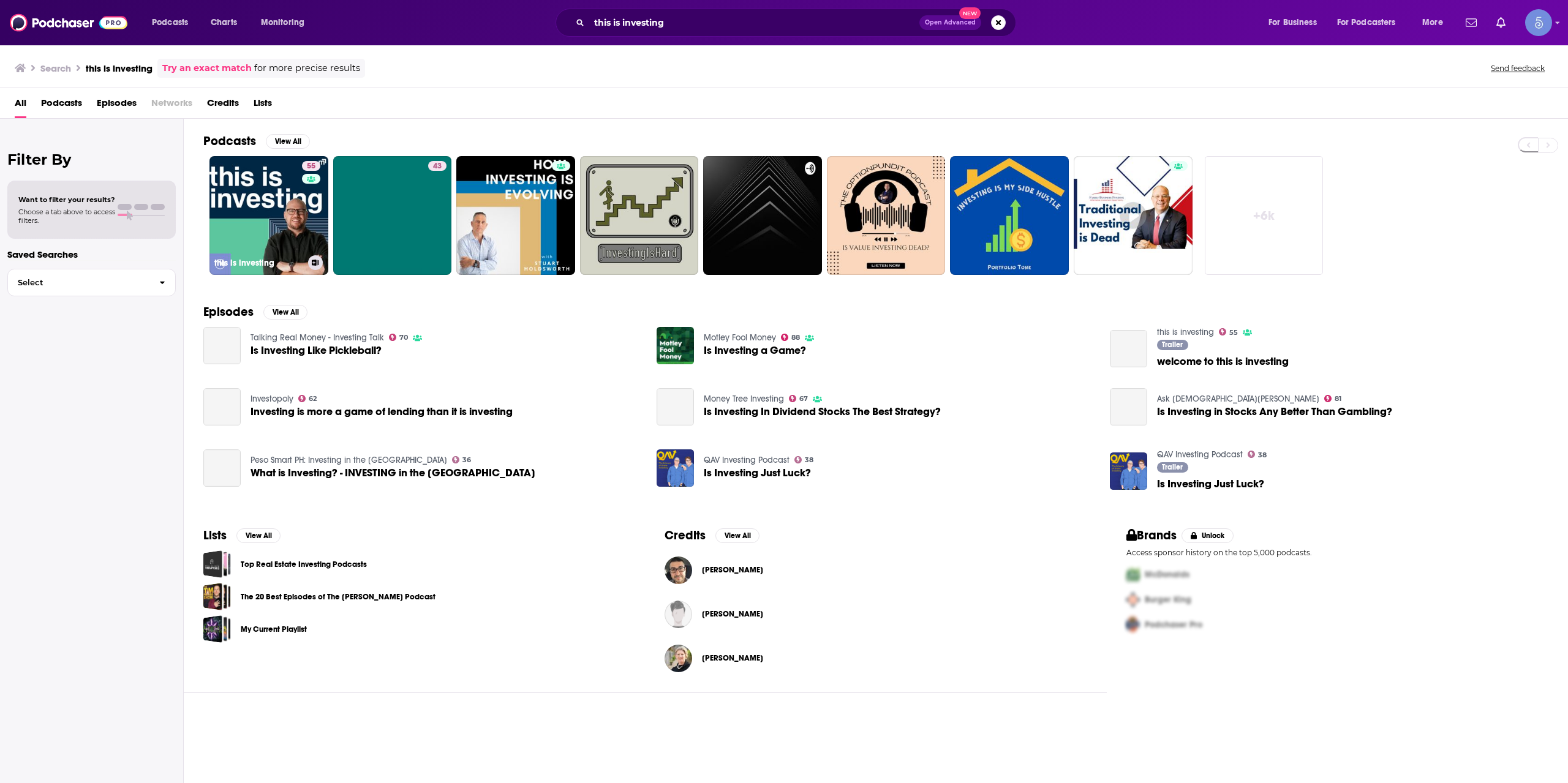
click at [266, 243] on link "55 this is investing" at bounding box center [269, 216] width 119 height 119
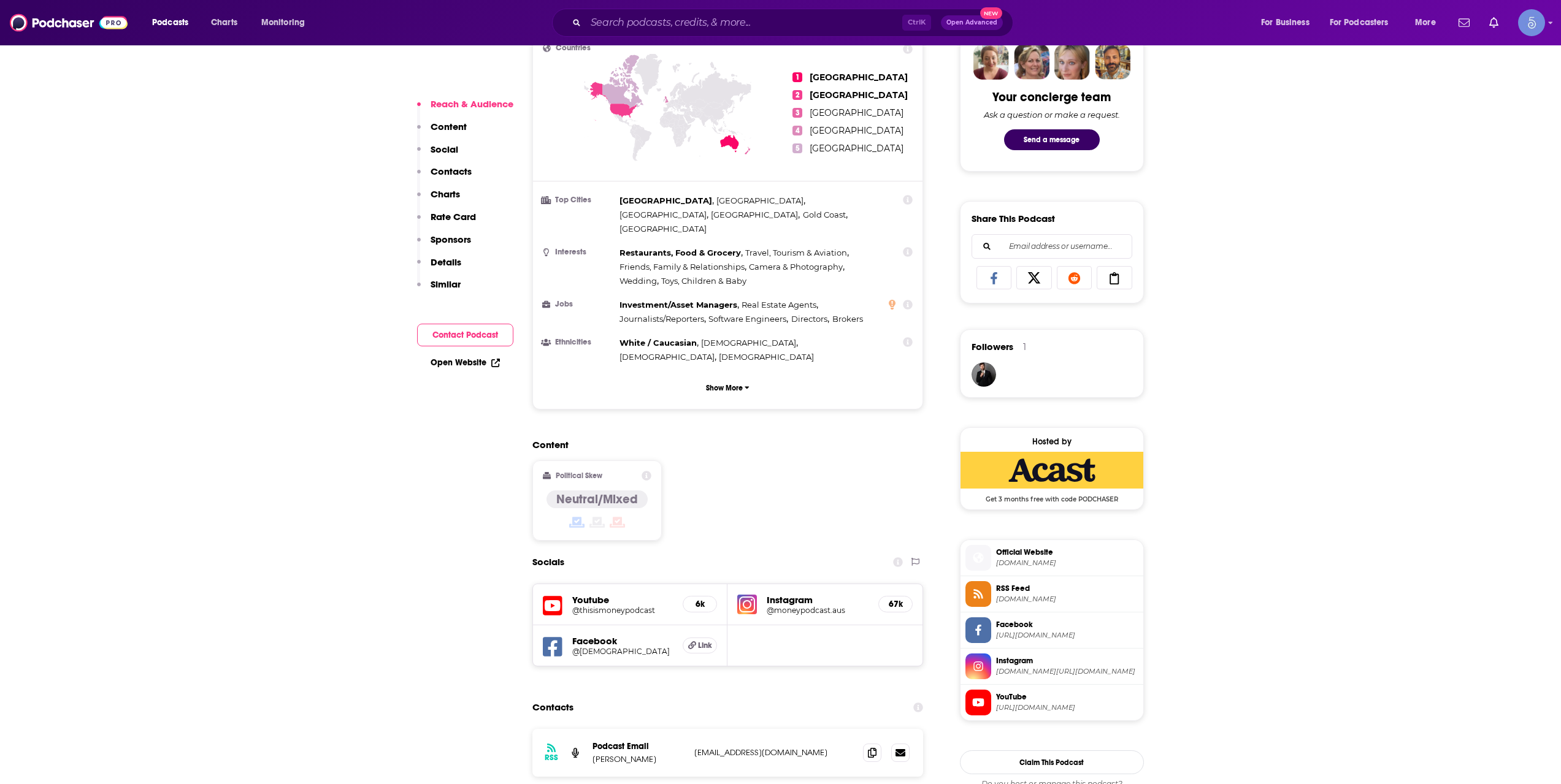
scroll to position [818, 0]
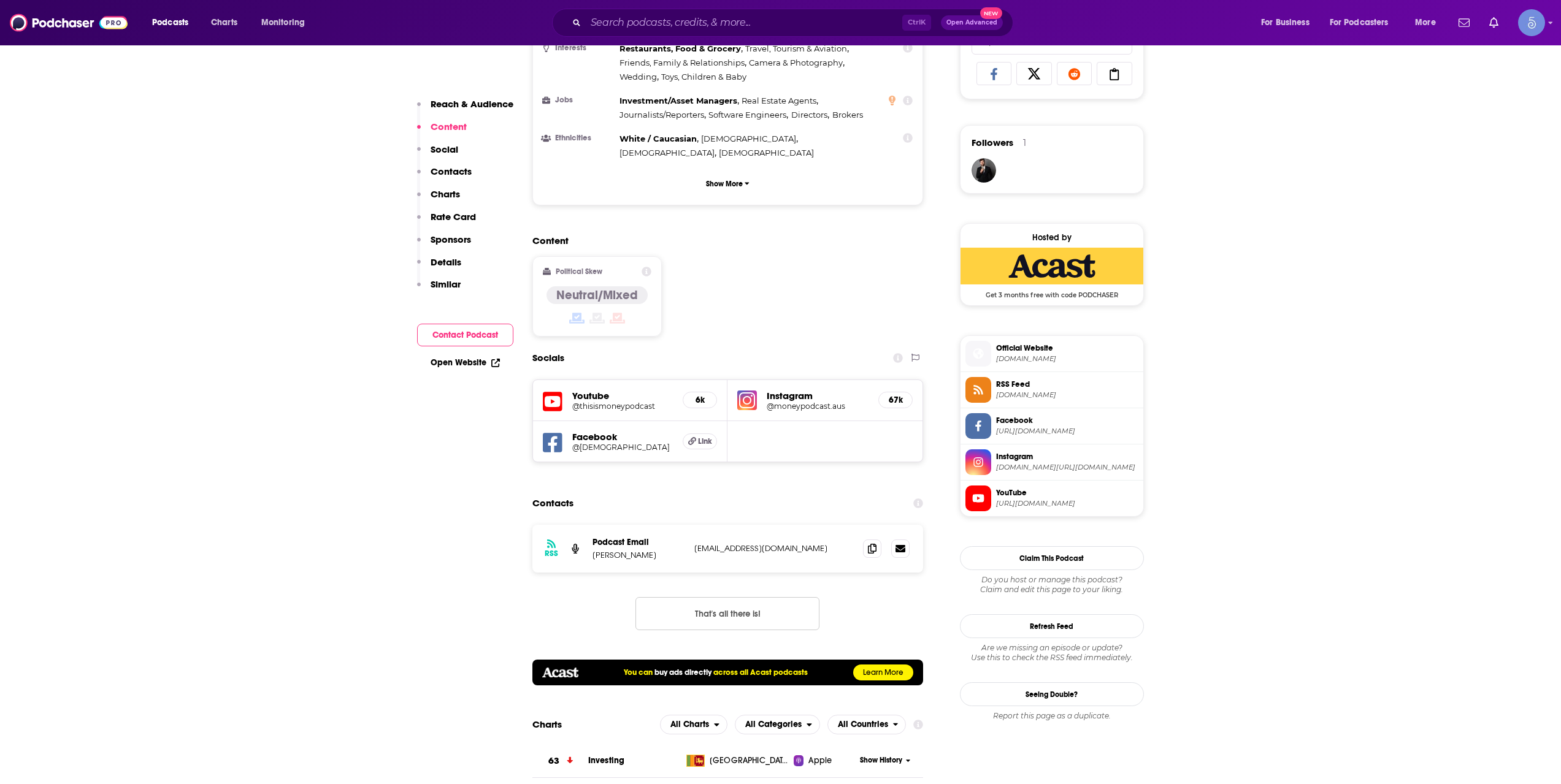
click at [619, 401] on h5 "@thisismoneypodcast" at bounding box center [623, 406] width 102 height 9
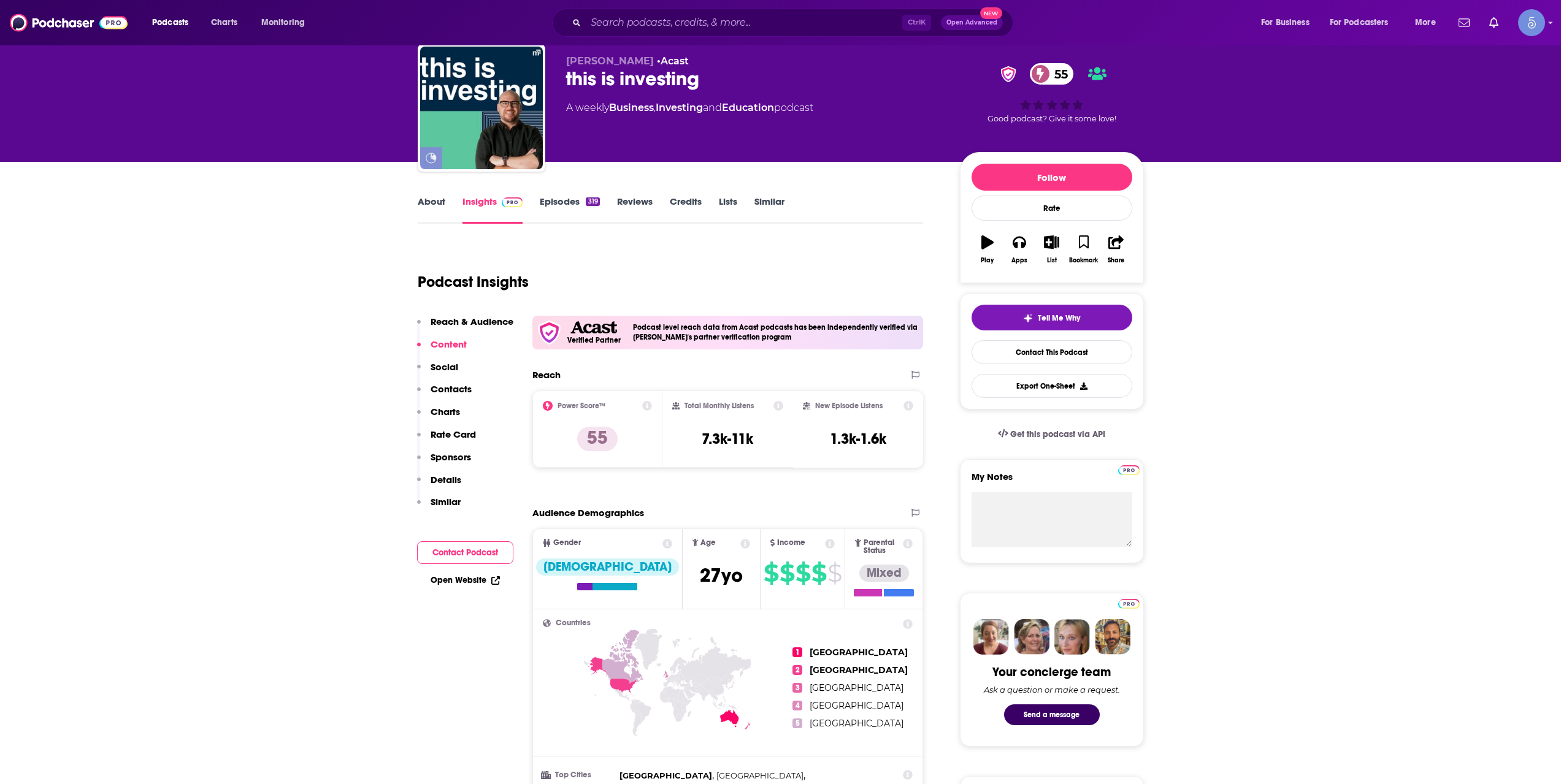
scroll to position [0, 0]
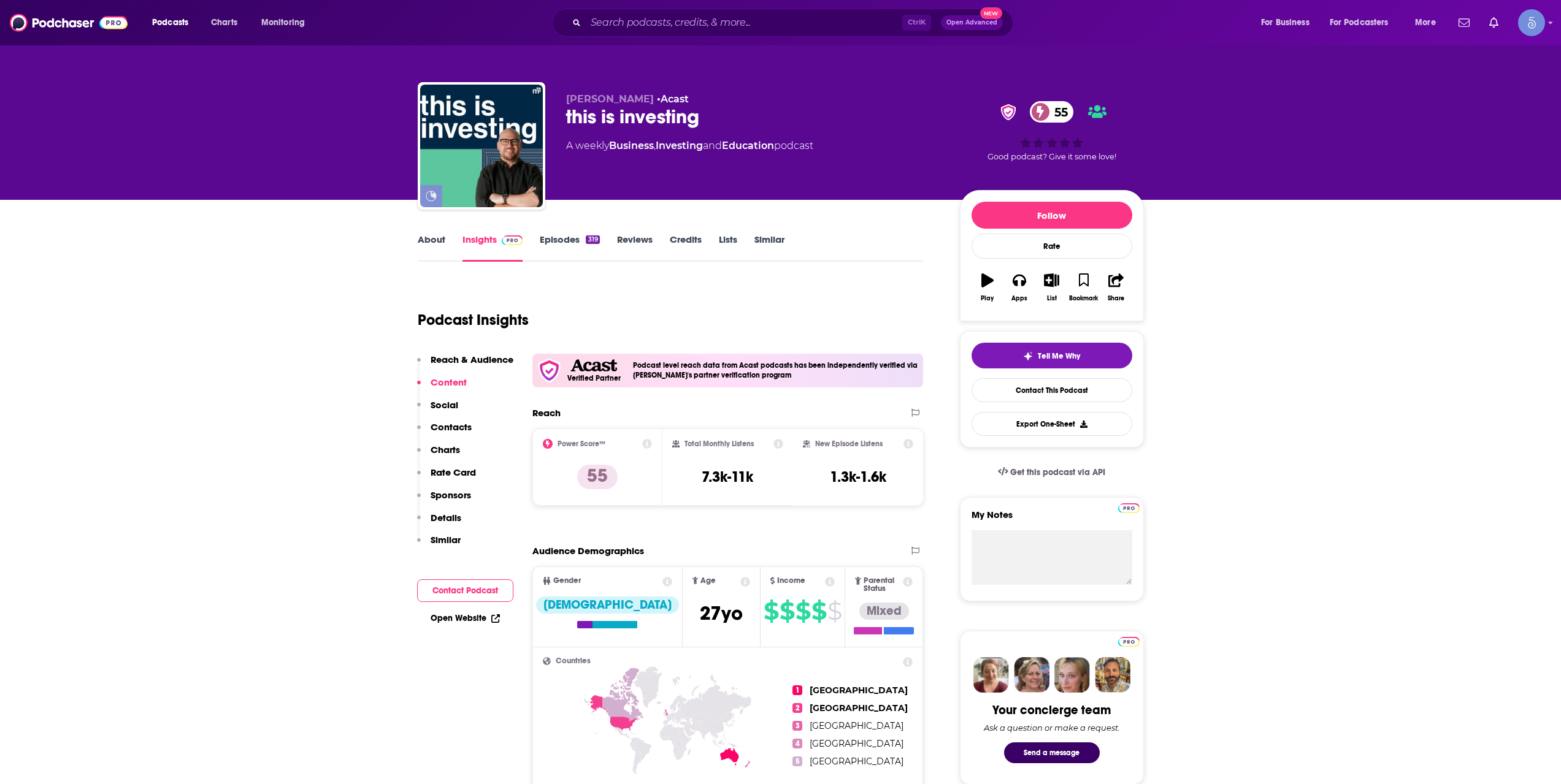
click at [436, 240] on link "About" at bounding box center [431, 248] width 28 height 28
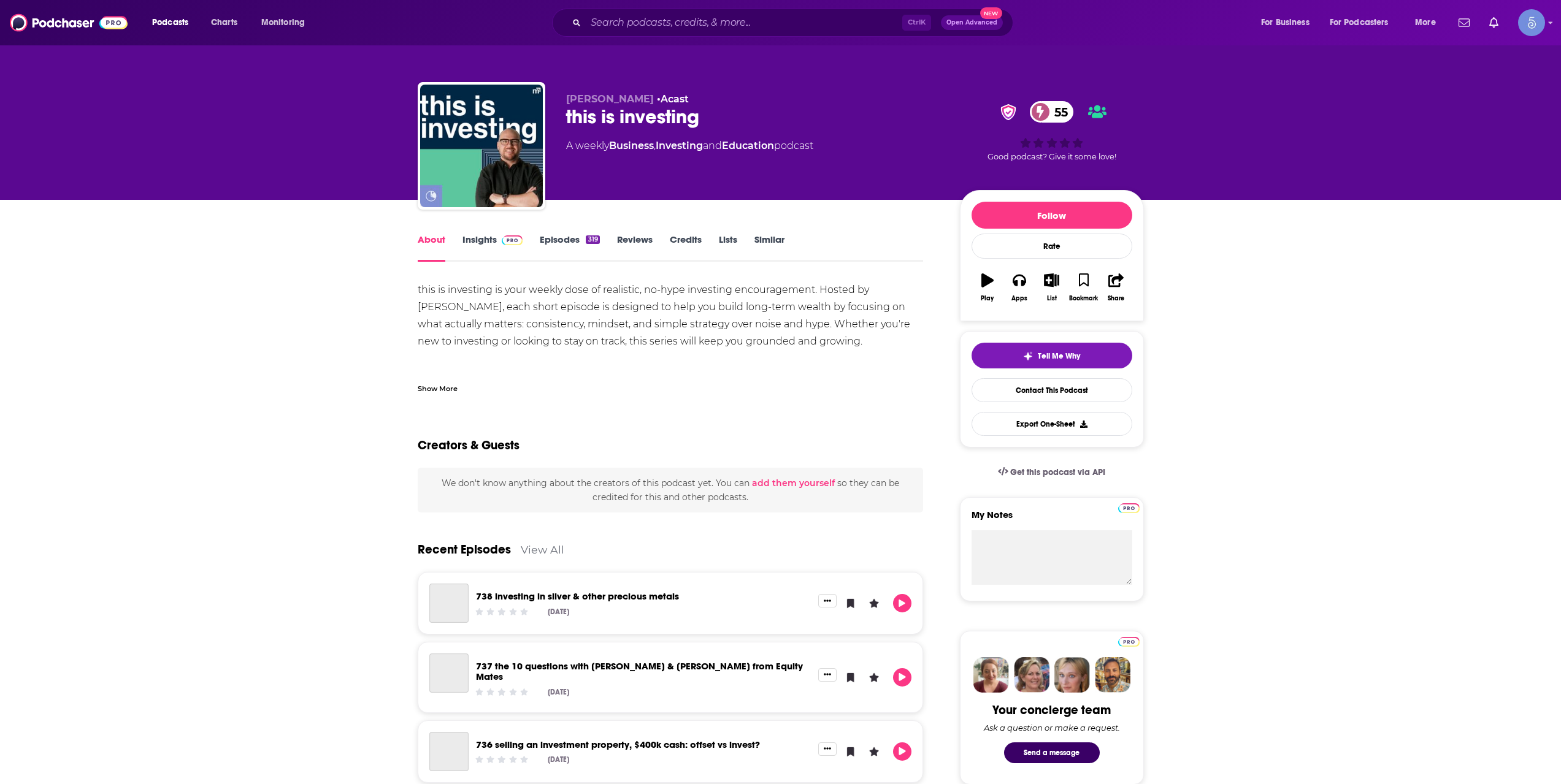
click at [446, 383] on div "Show More" at bounding box center [438, 388] width 40 height 12
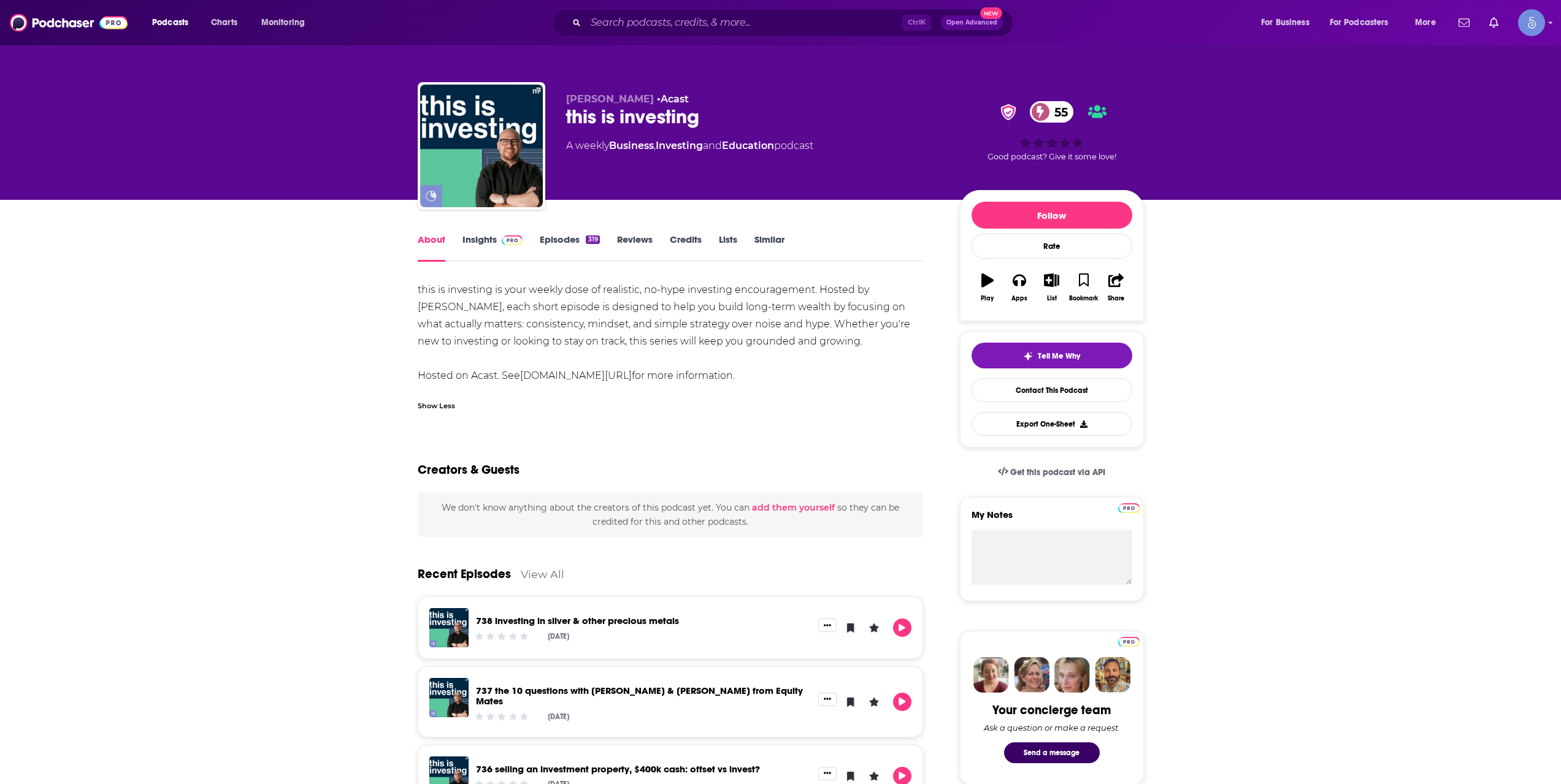
click at [502, 246] on link "Insights" at bounding box center [493, 248] width 61 height 28
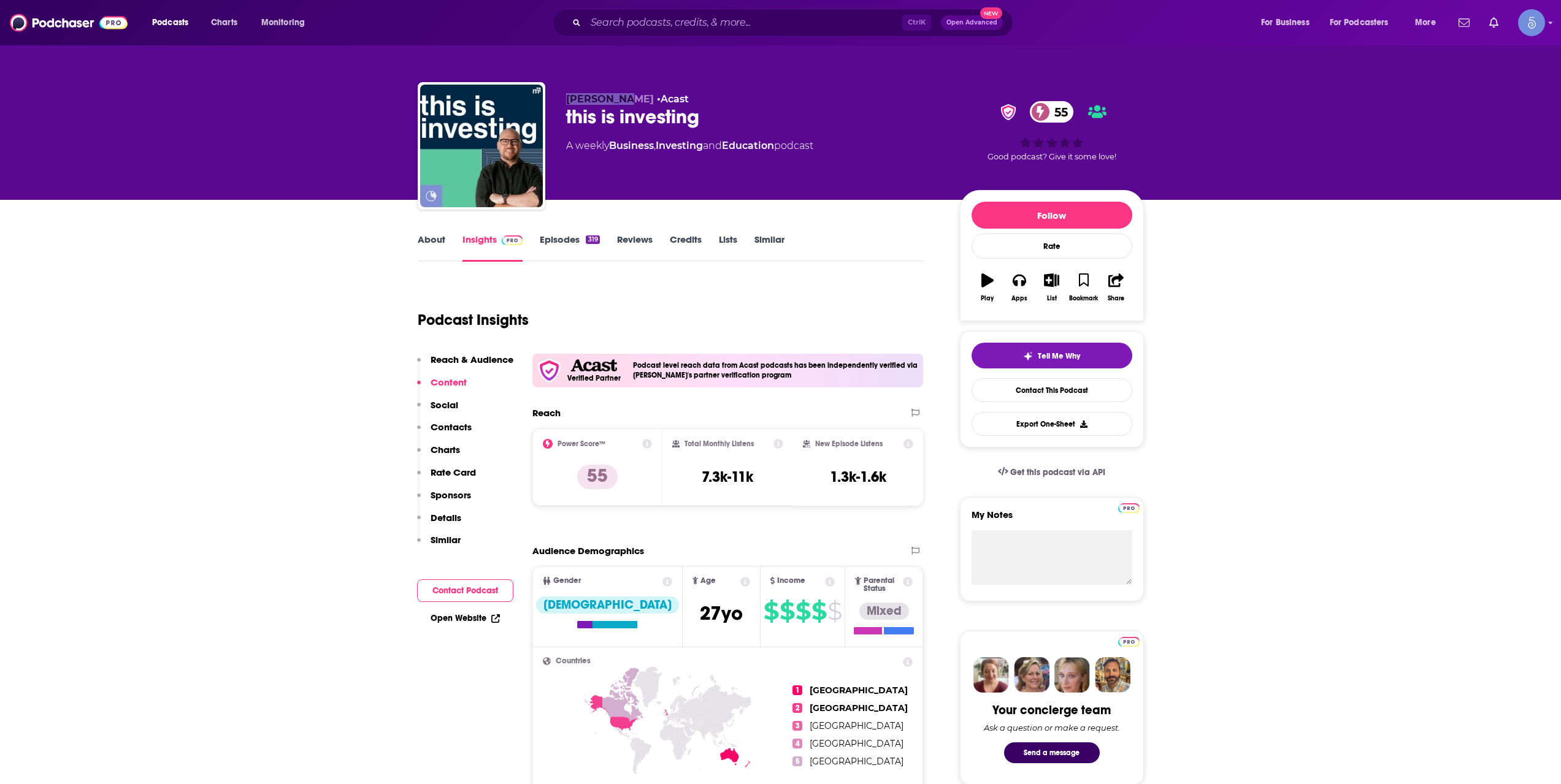
drag, startPoint x: 570, startPoint y: 98, endPoint x: 625, endPoint y: 92, distance: 55.3
click at [625, 92] on div "Glen James • Acast this is investing 55 A weekly Business , Investing and Educa…" at bounding box center [780, 148] width 726 height 132
copy span "Glen James"
click at [801, 22] on input "Search podcasts, credits, & more..." at bounding box center [744, 23] width 316 height 19
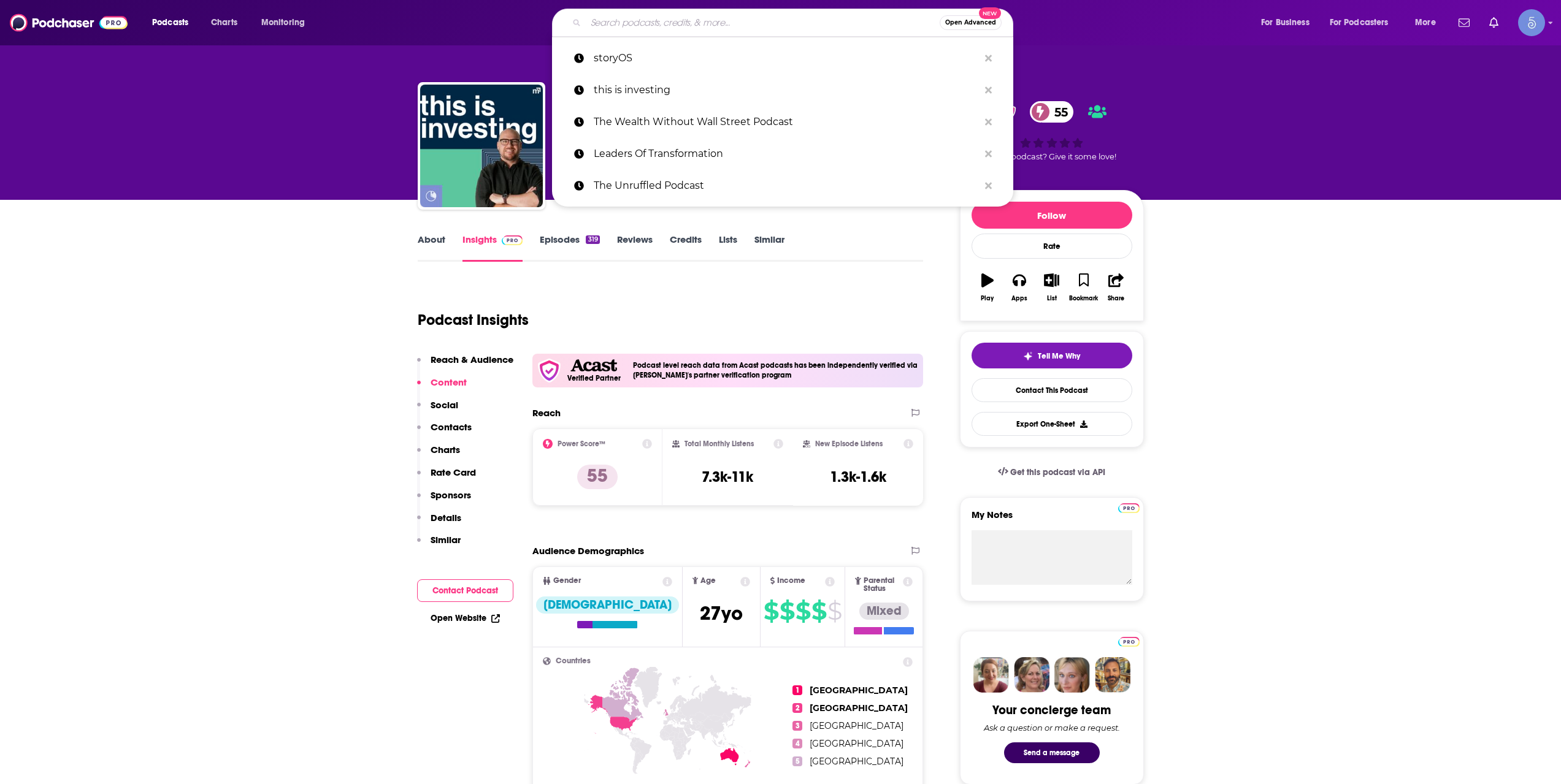
paste input "Earn & Invest"
type input "Earn & Invest"
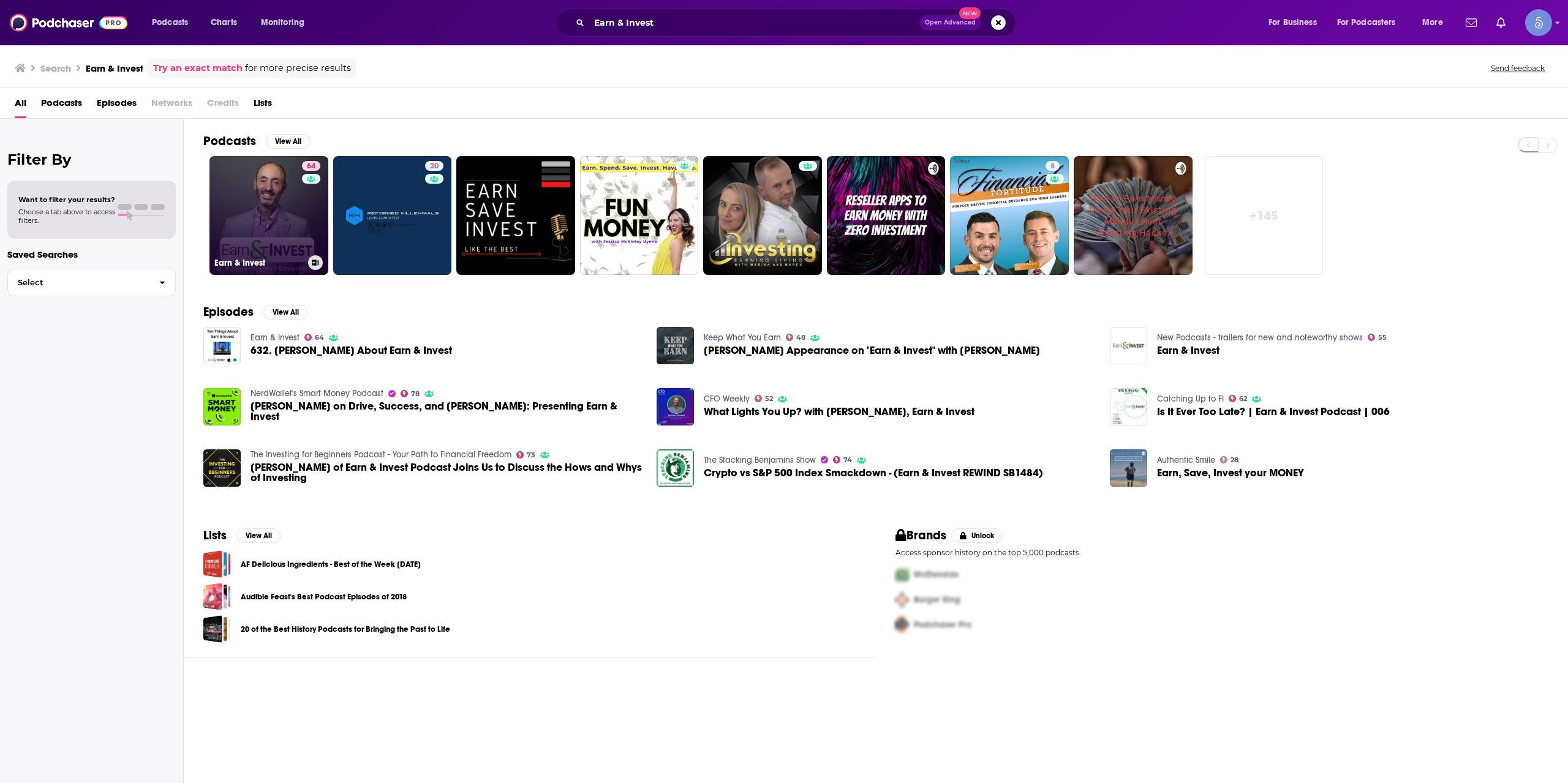
click at [276, 203] on link "64 Earn & Invest" at bounding box center [269, 216] width 119 height 119
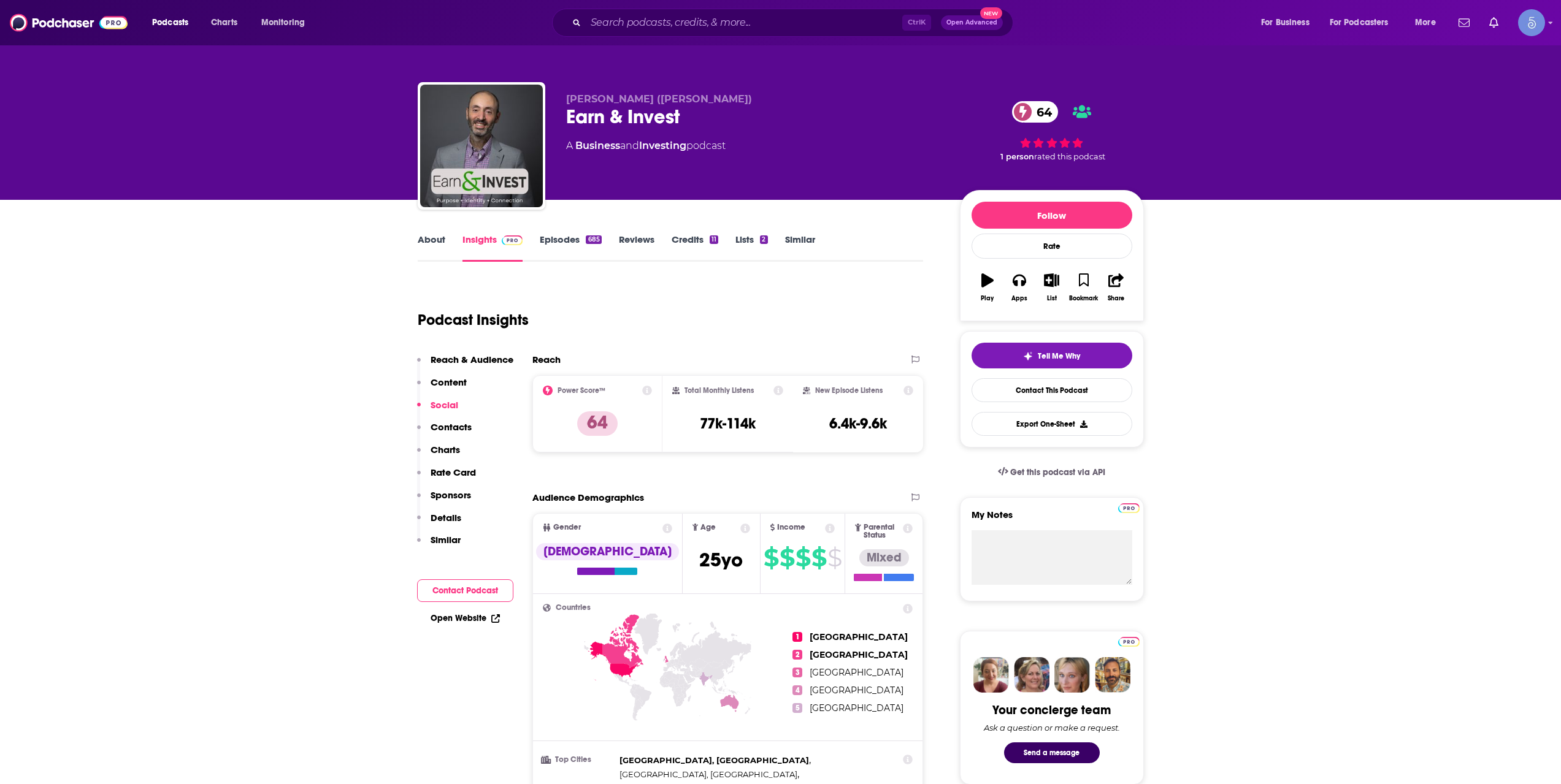
click at [427, 245] on link "About" at bounding box center [431, 248] width 28 height 28
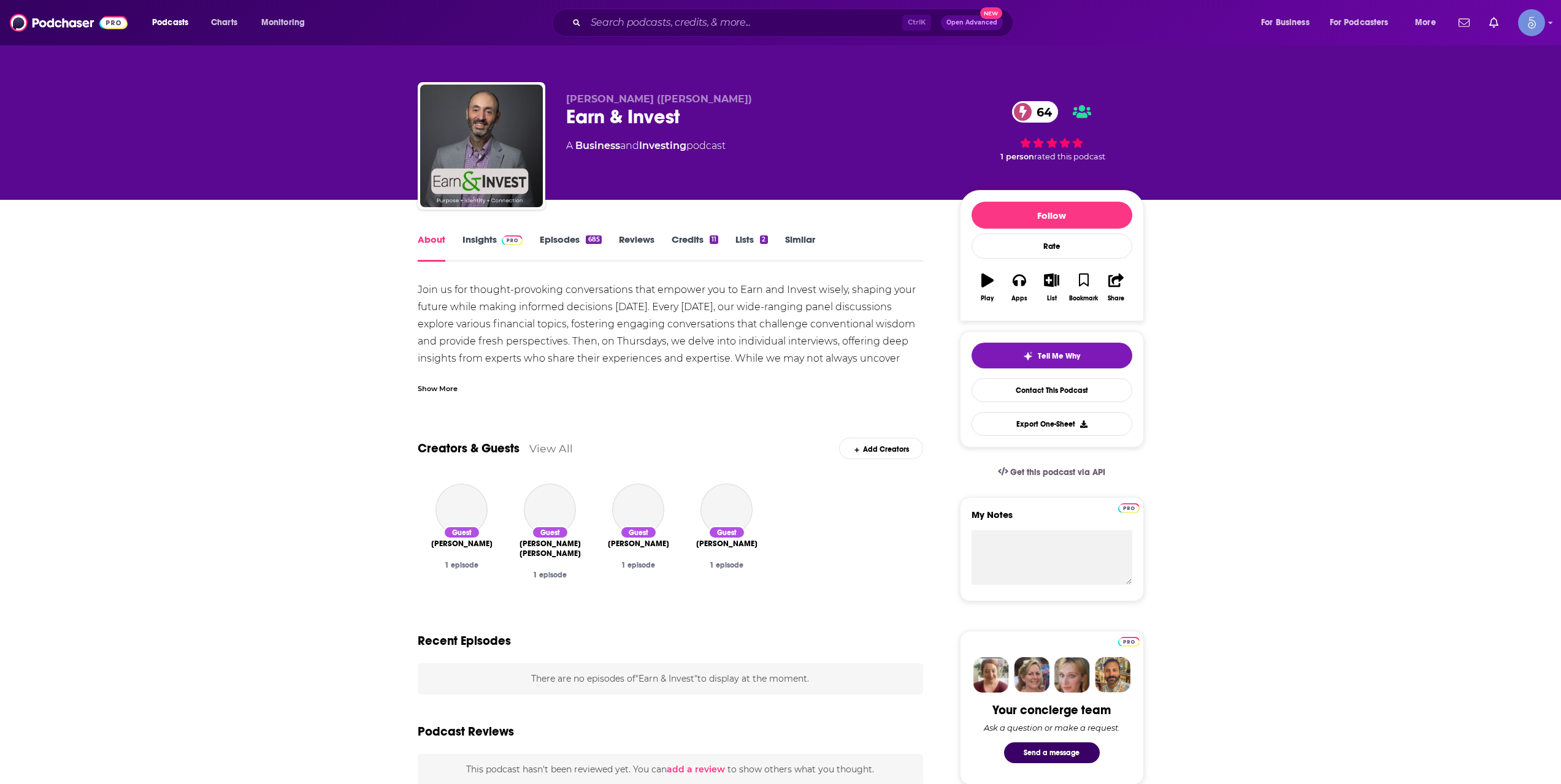
click at [436, 384] on div "Show More" at bounding box center [438, 388] width 40 height 12
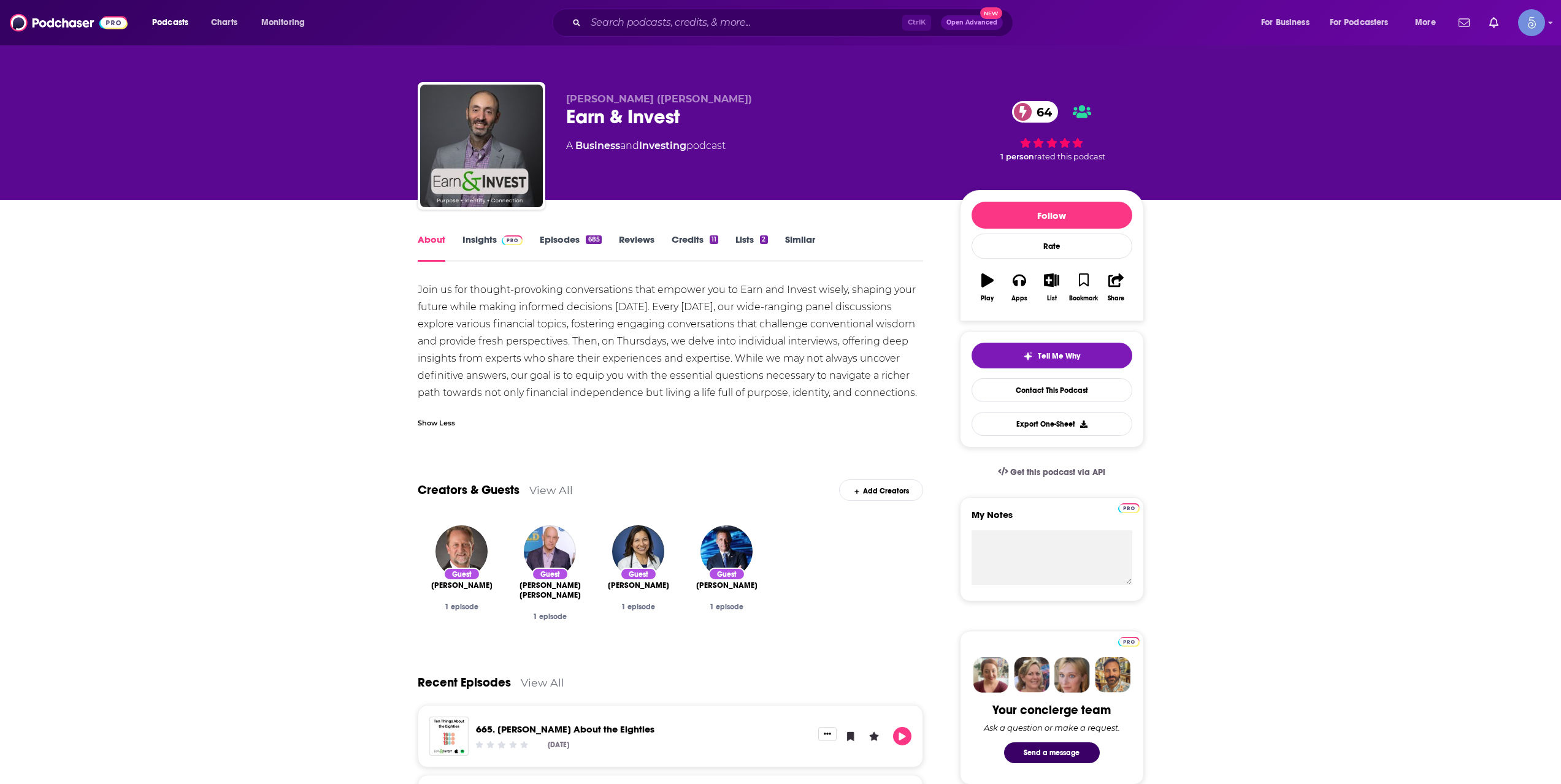
click at [482, 246] on link "Insights" at bounding box center [493, 248] width 61 height 28
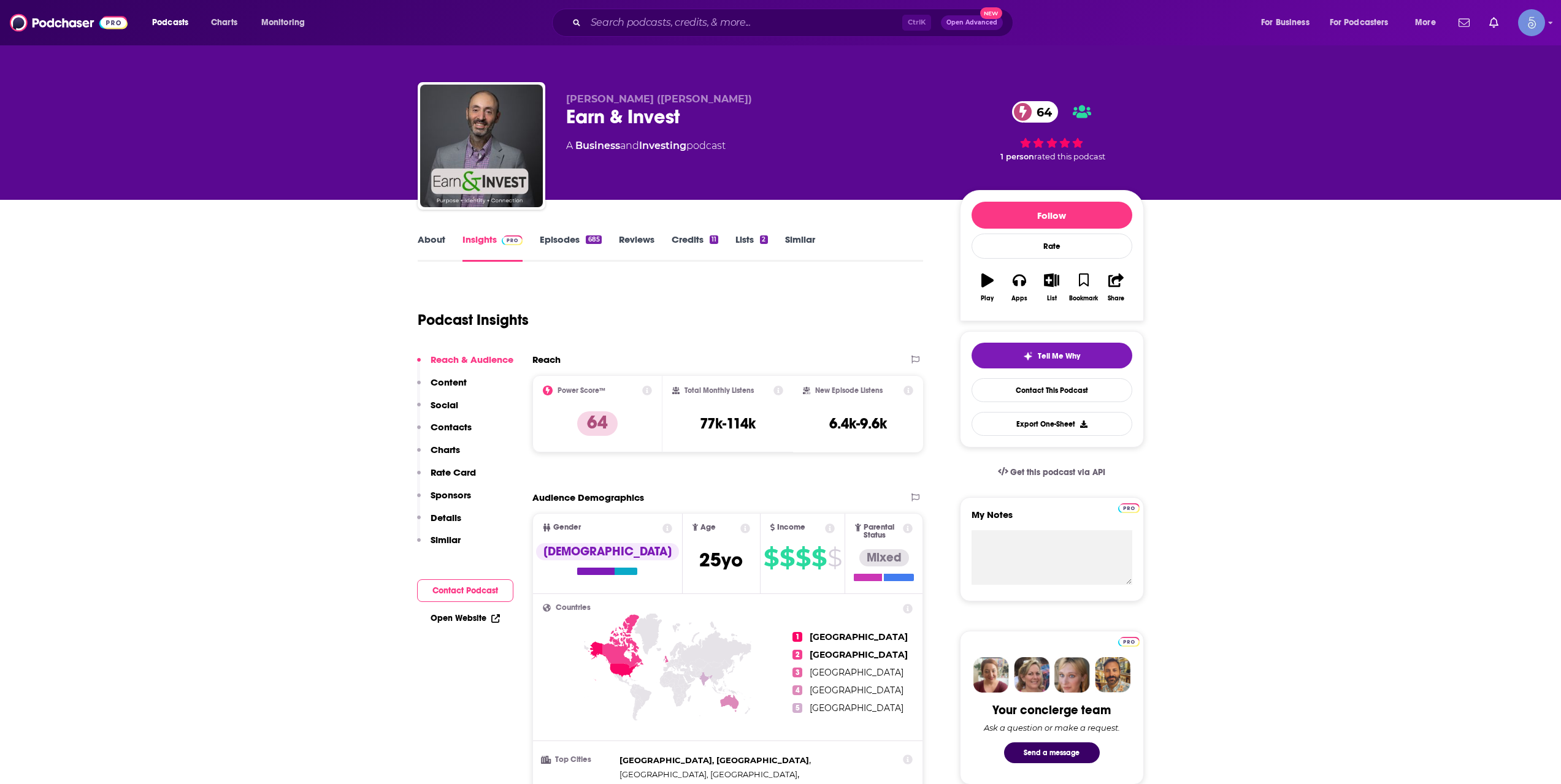
scroll to position [613, 0]
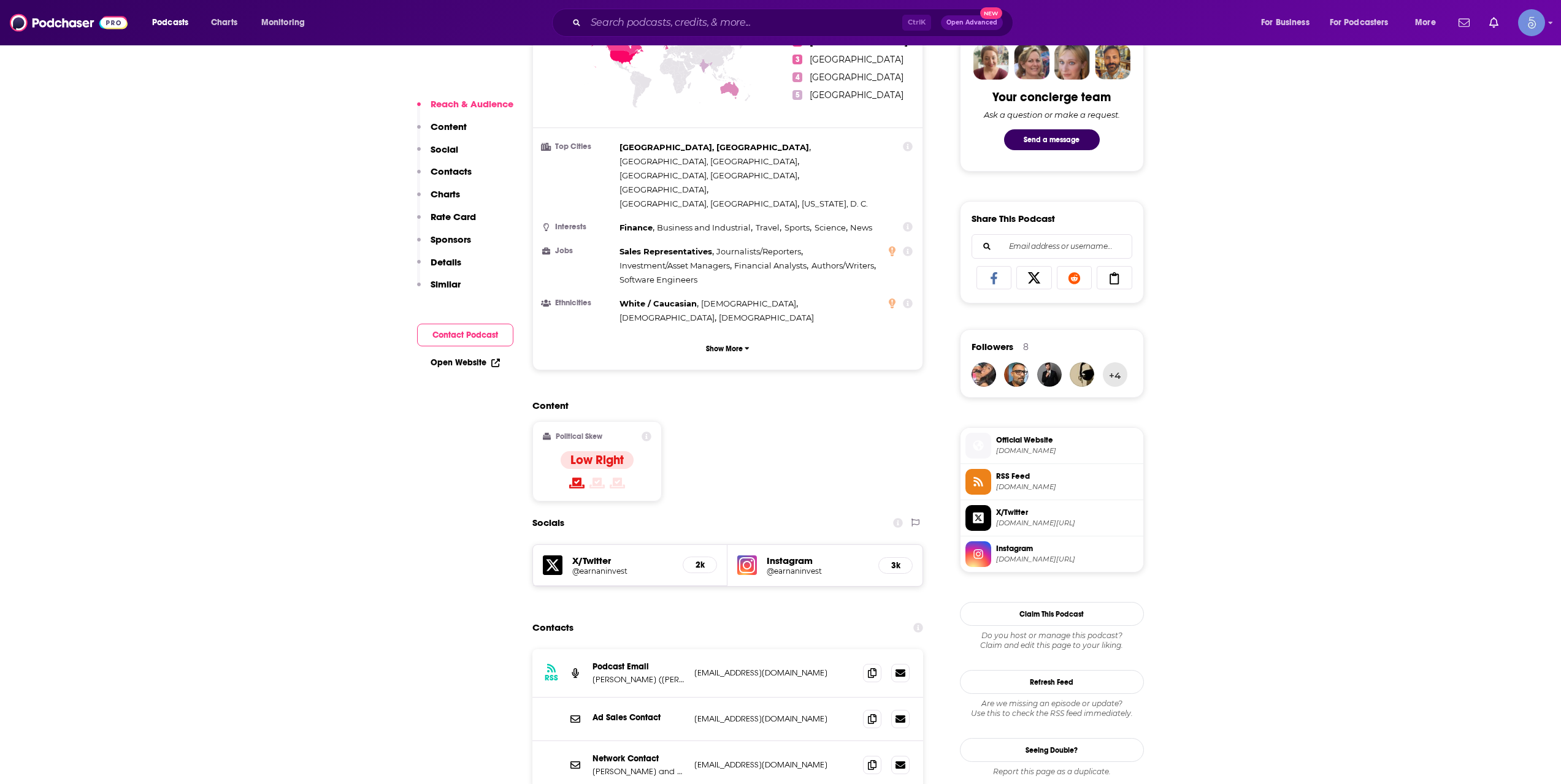
click at [1034, 456] on span "Official Website earnandinvest.com" at bounding box center [1065, 445] width 147 height 25
click at [782, 19] on input "Search podcasts, credits, & more..." at bounding box center [744, 23] width 316 height 19
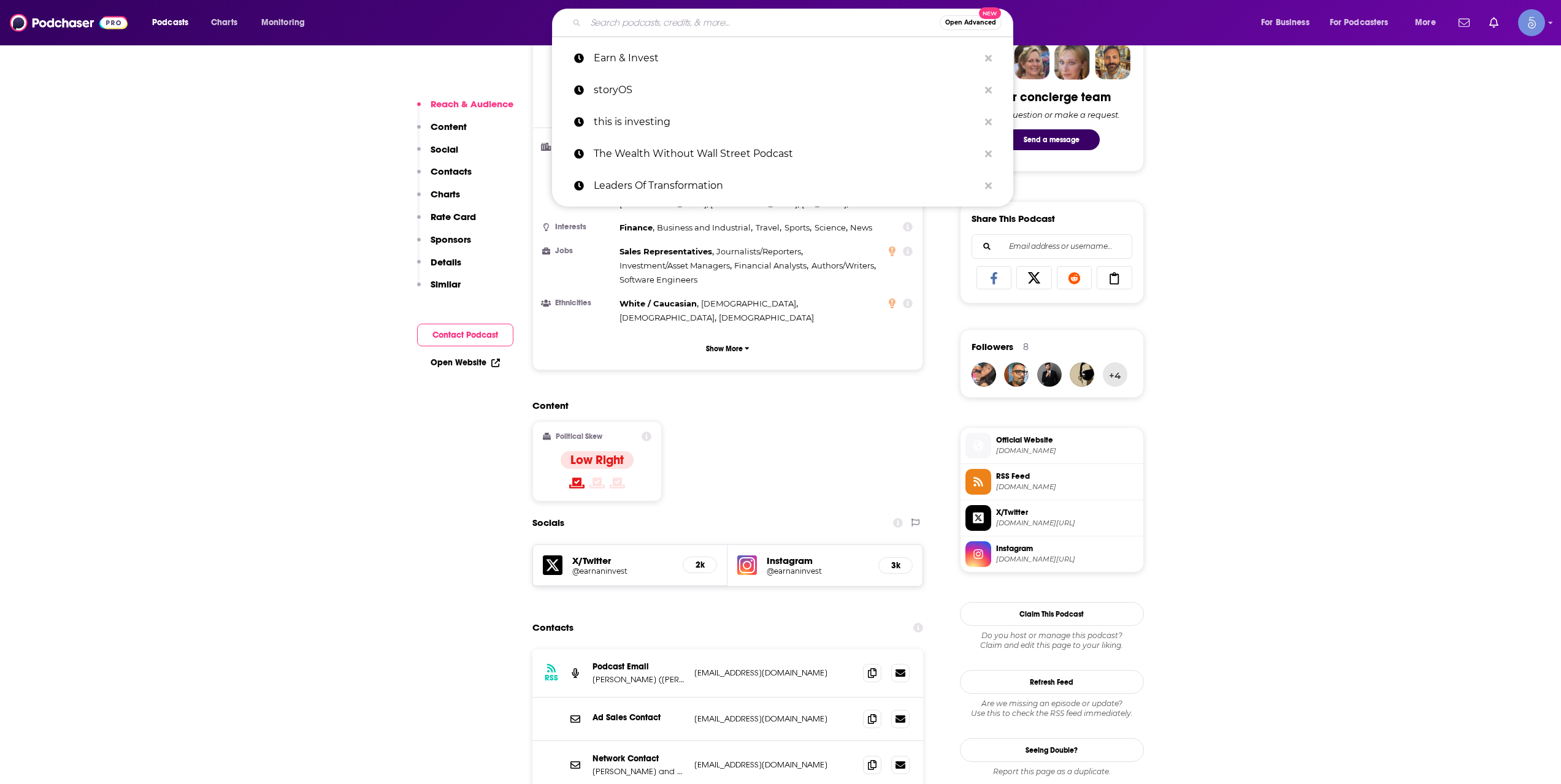
paste input "Catching Up to FI"
type input "Catching Up to FI"
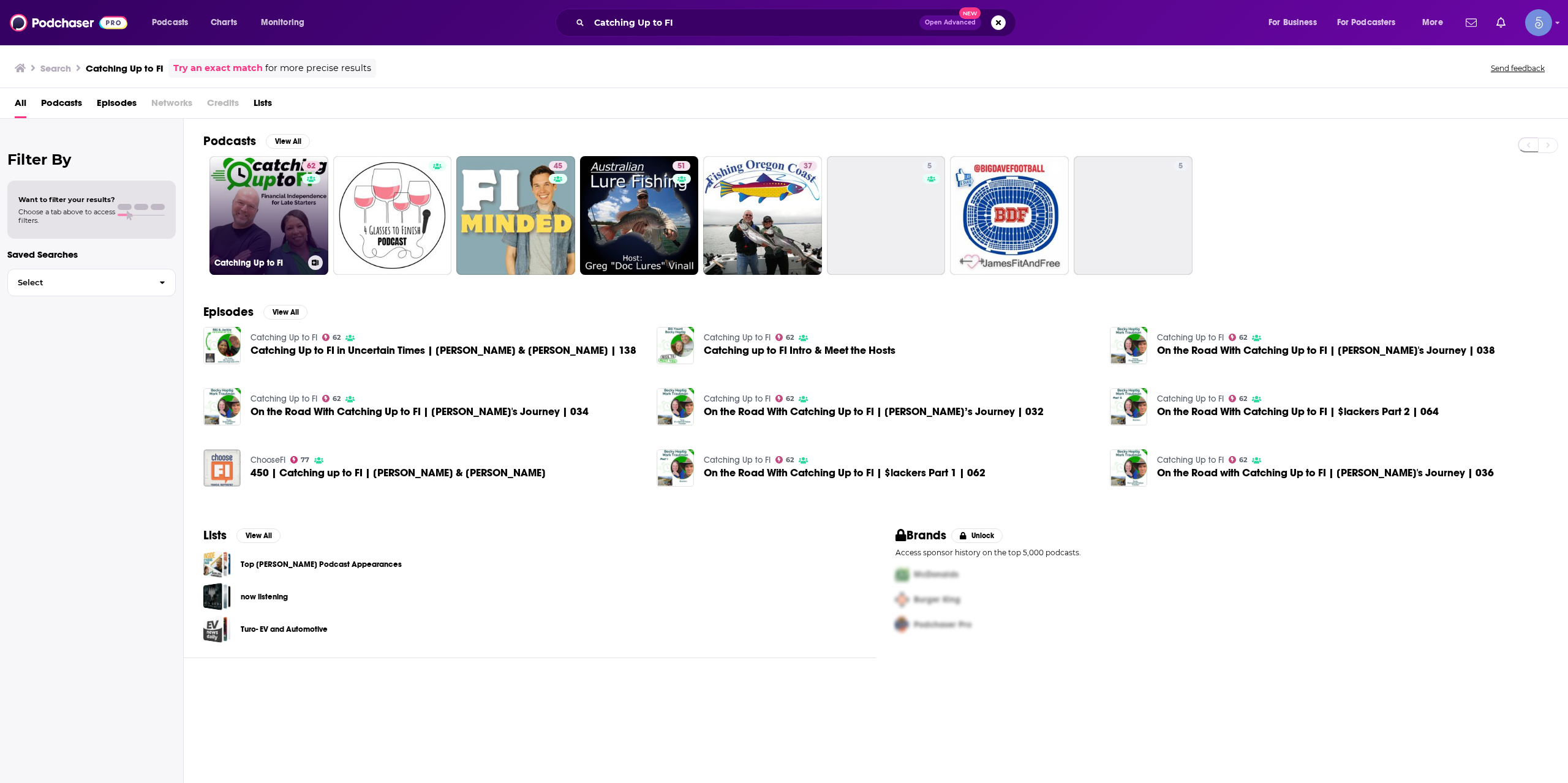
click at [294, 221] on link "62 Catching Up to FI" at bounding box center [269, 216] width 119 height 119
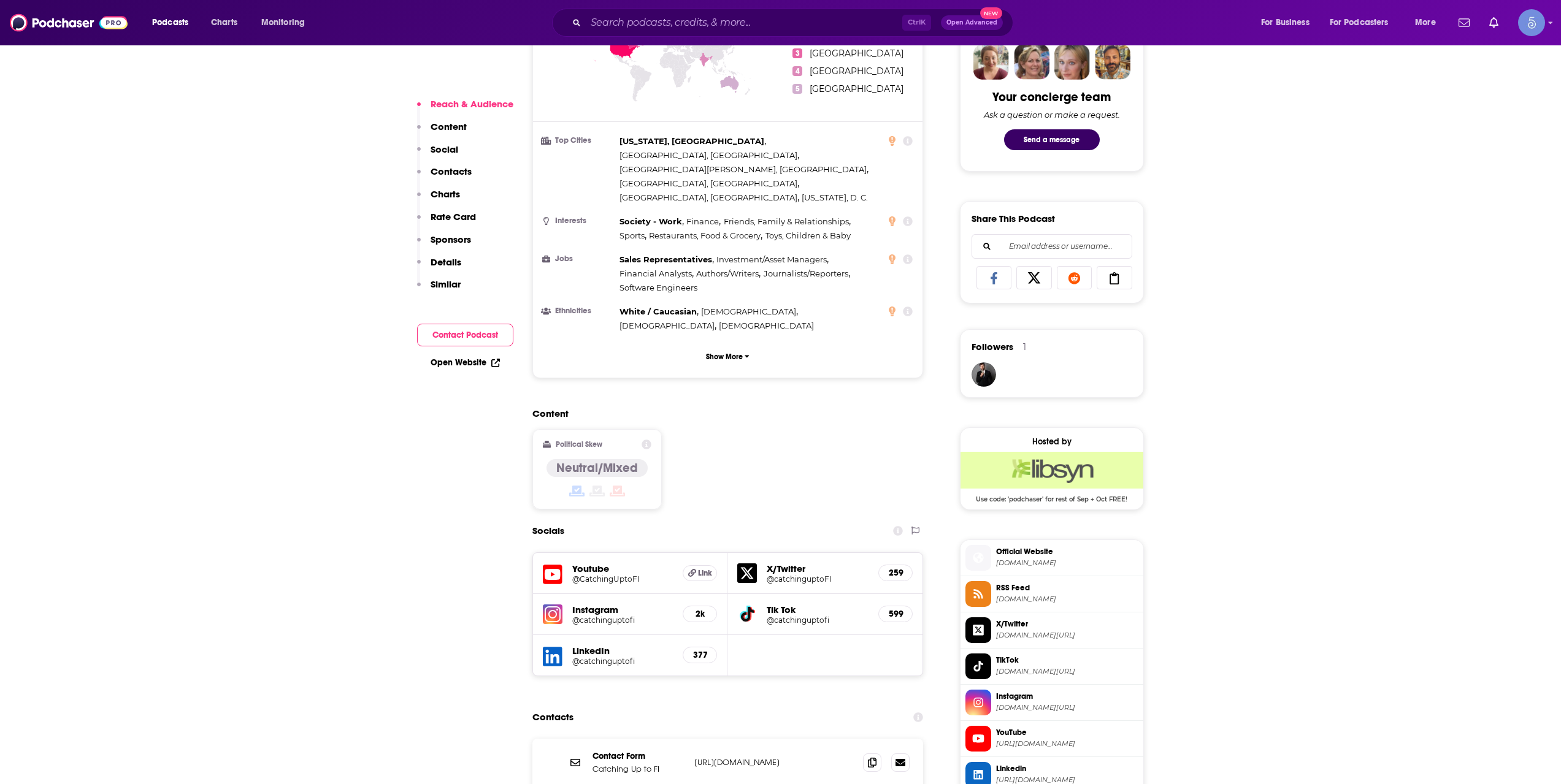
scroll to position [818, 0]
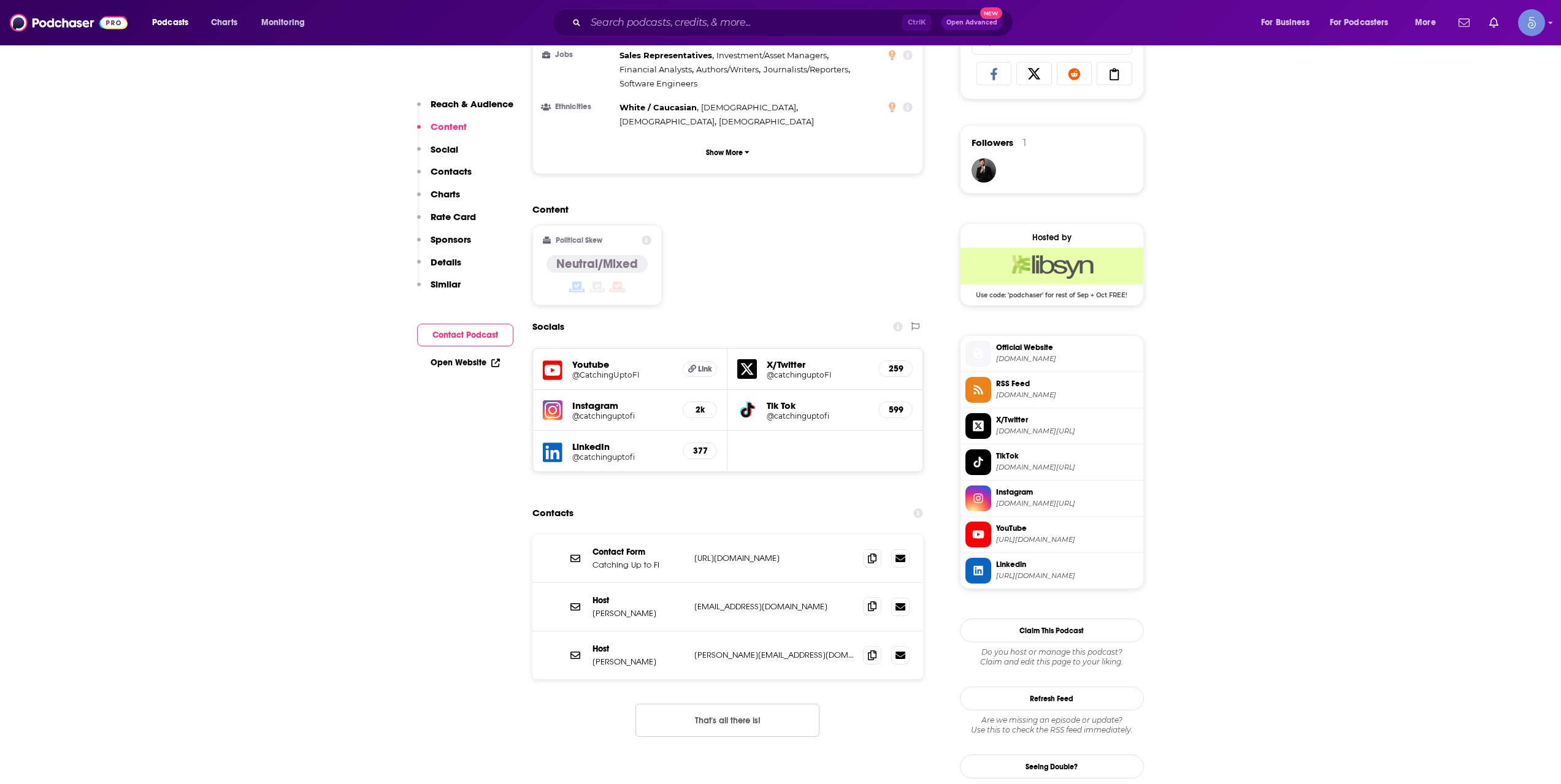
click at [877, 597] on span at bounding box center [872, 606] width 18 height 18
click at [870, 602] on icon at bounding box center [872, 606] width 8 height 10
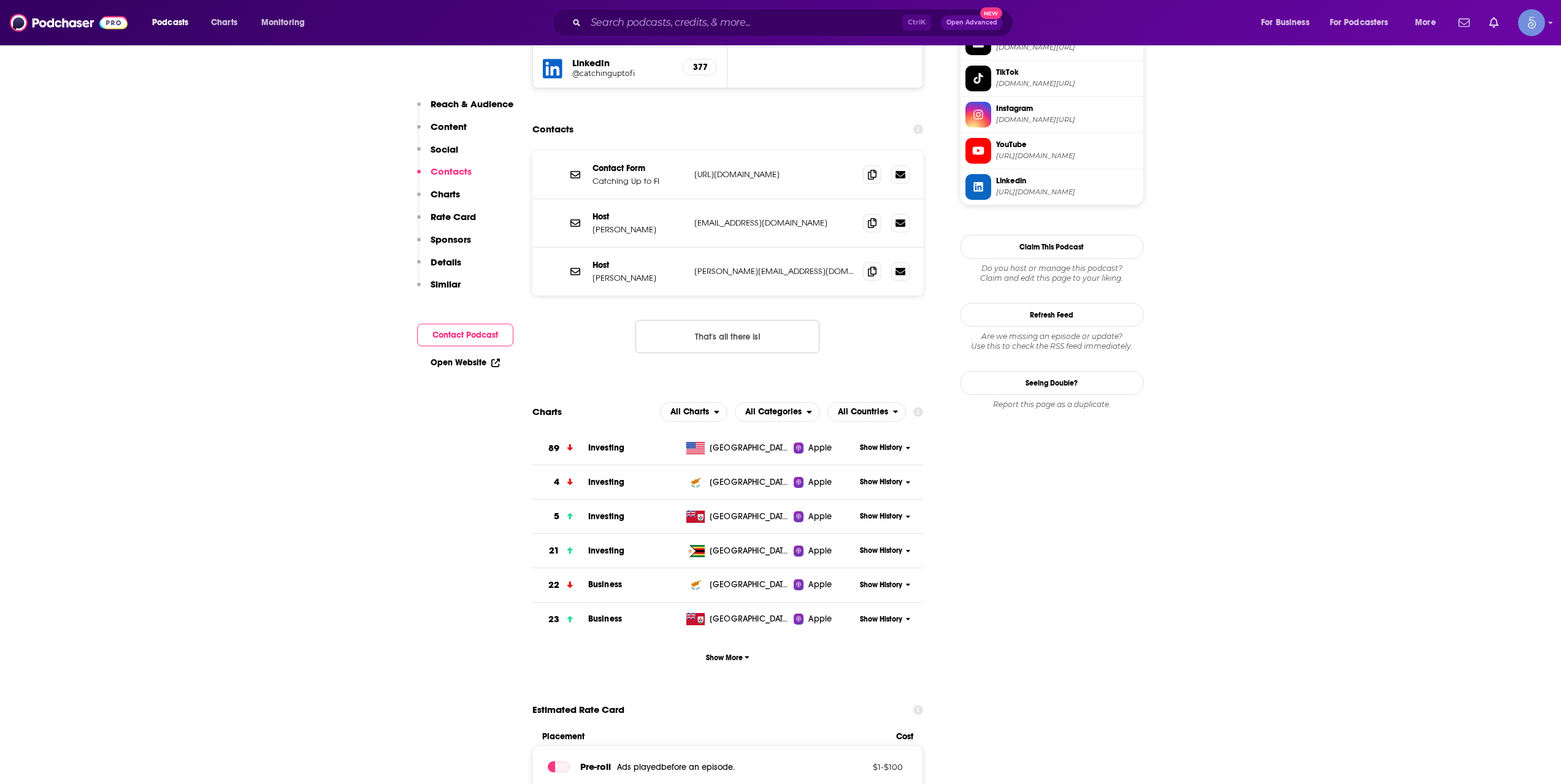
scroll to position [1226, 0]
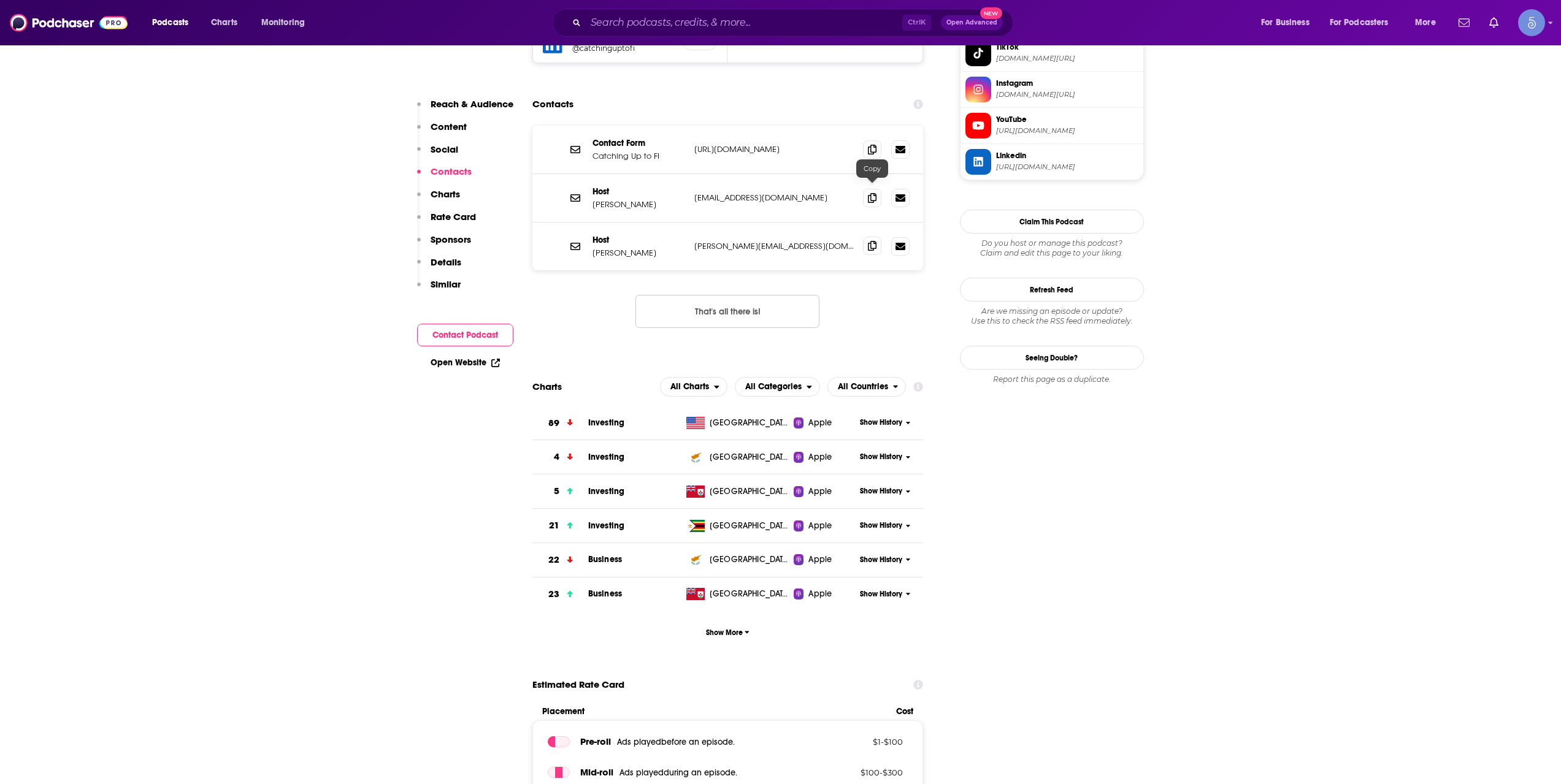
click at [876, 237] on span at bounding box center [872, 246] width 18 height 18
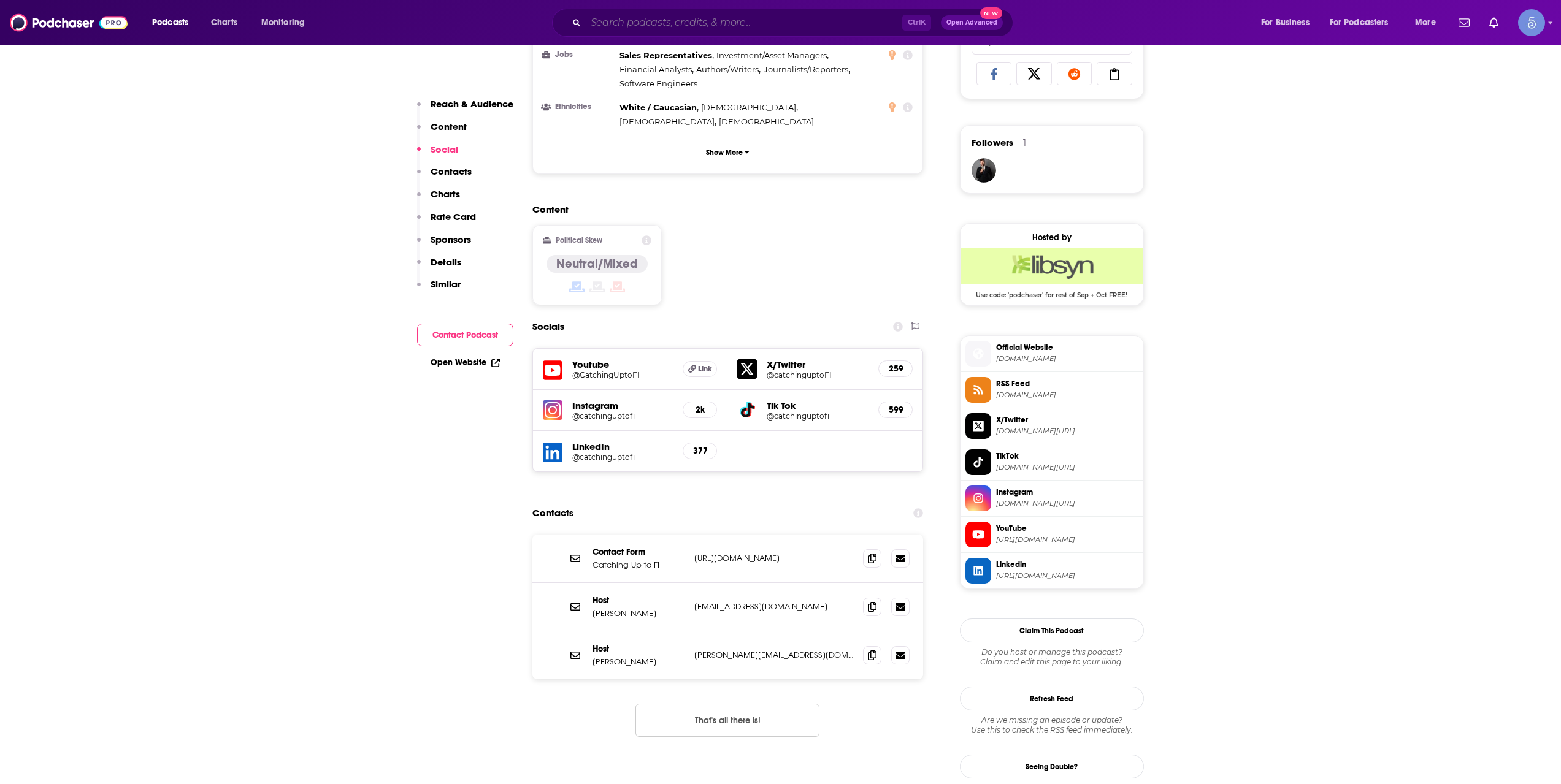
click at [784, 23] on input "Search podcasts, credits, & more..." at bounding box center [744, 23] width 316 height 19
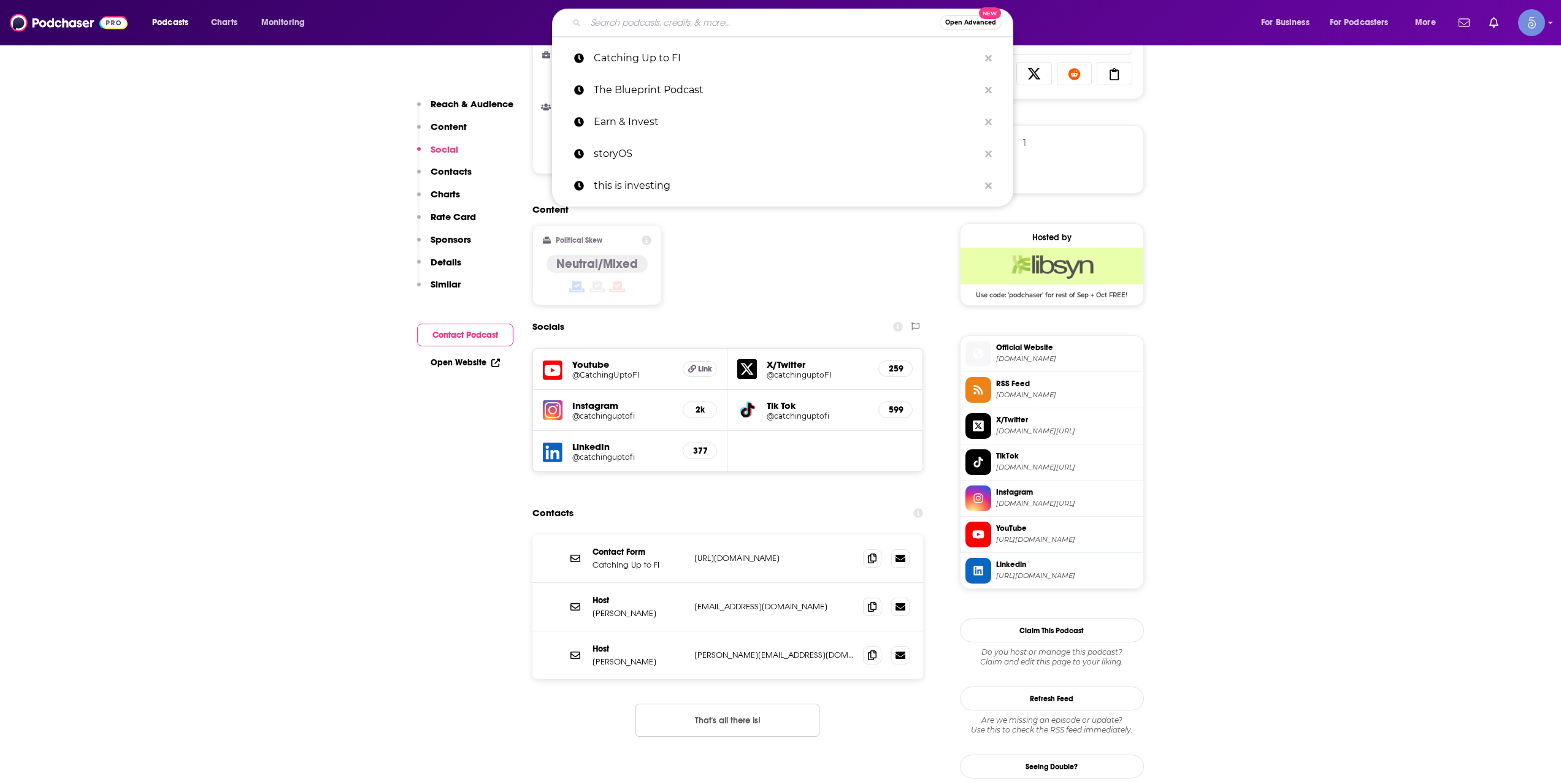
paste input "The Money Puzzle"
type input "The Money Puzzle"
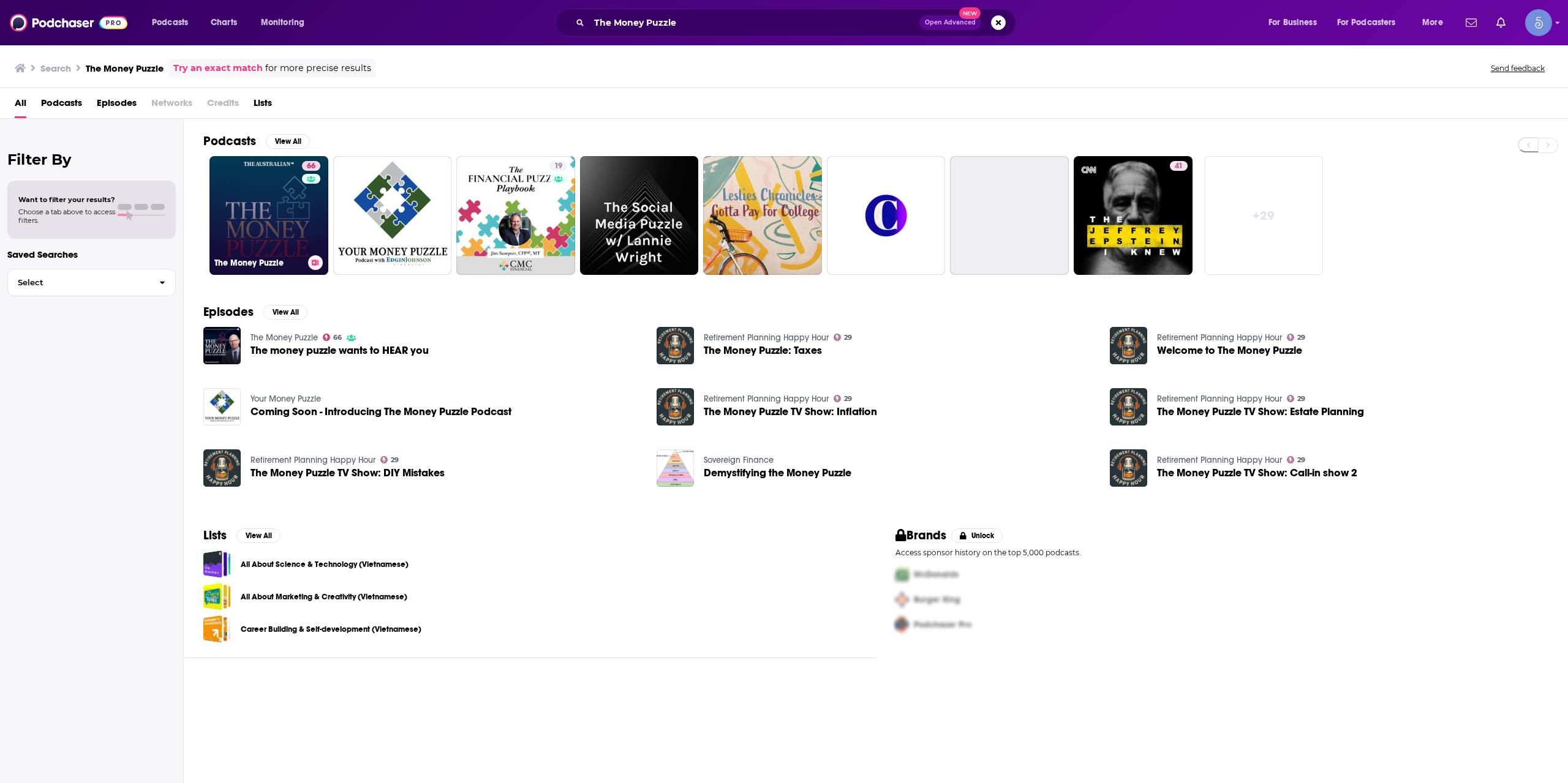
click at [292, 234] on link "66 The Money Puzzle" at bounding box center [269, 216] width 119 height 119
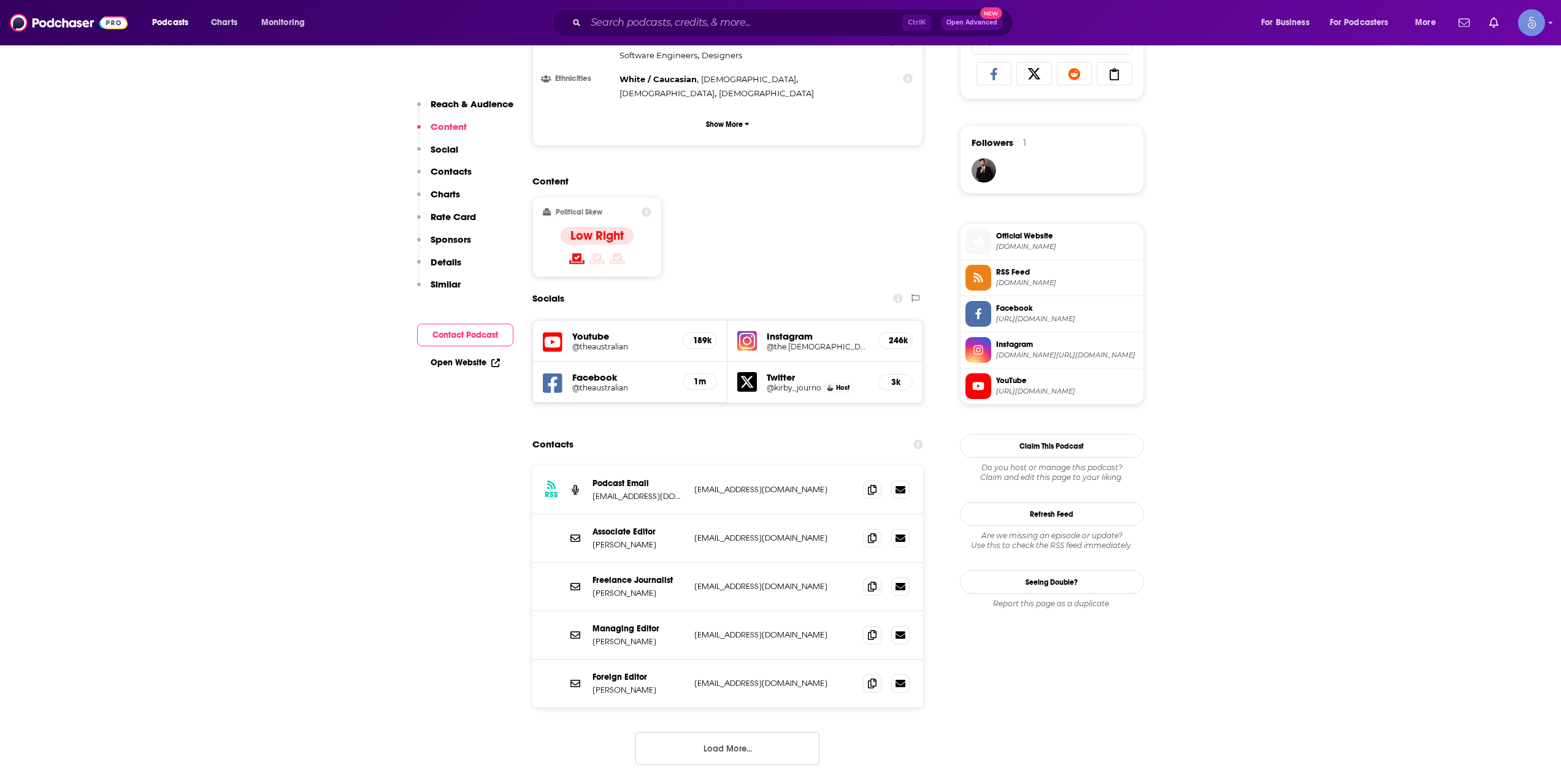
scroll to position [1022, 0]
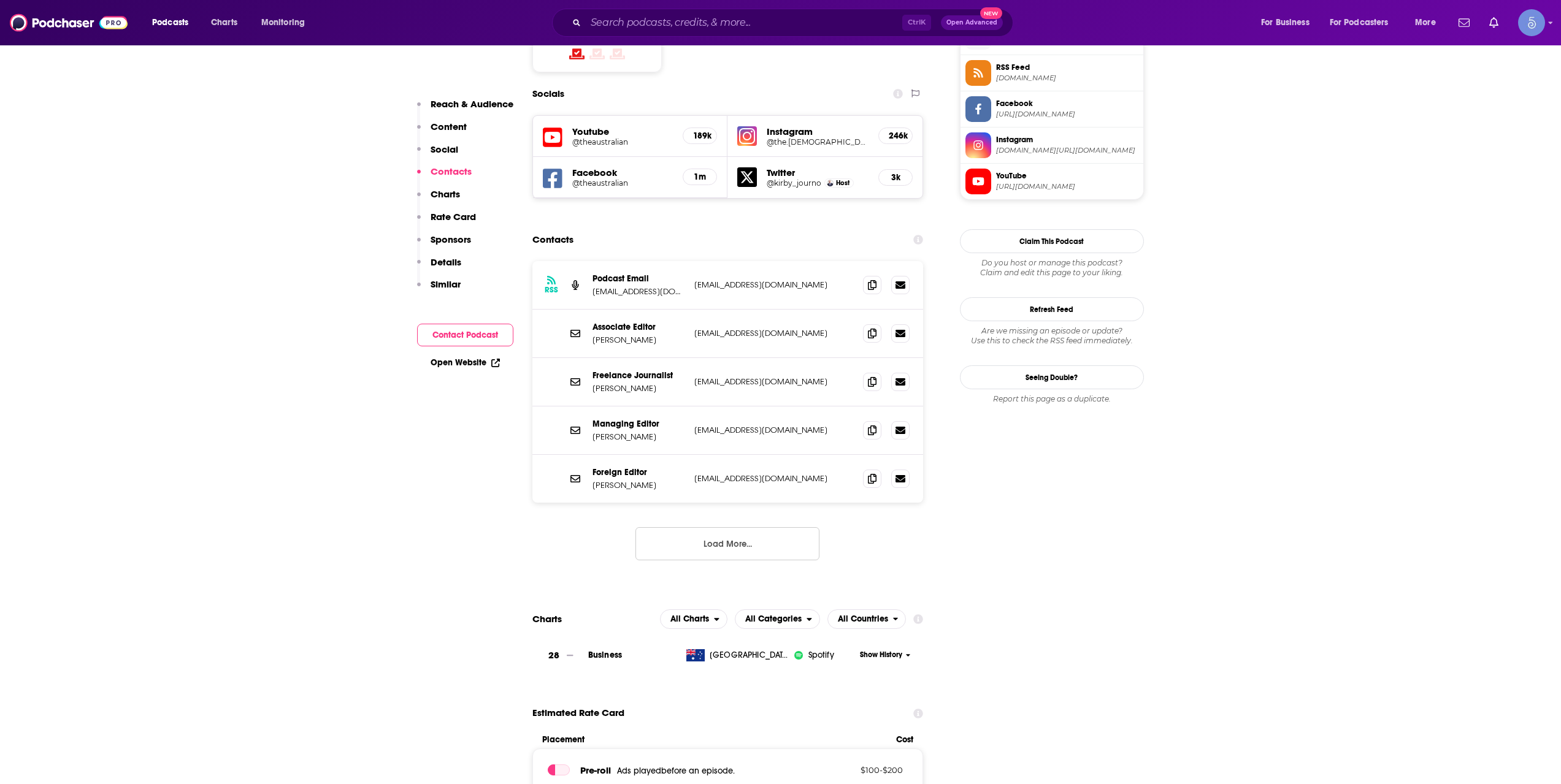
click at [710, 527] on button "Load More..." at bounding box center [727, 544] width 184 height 33
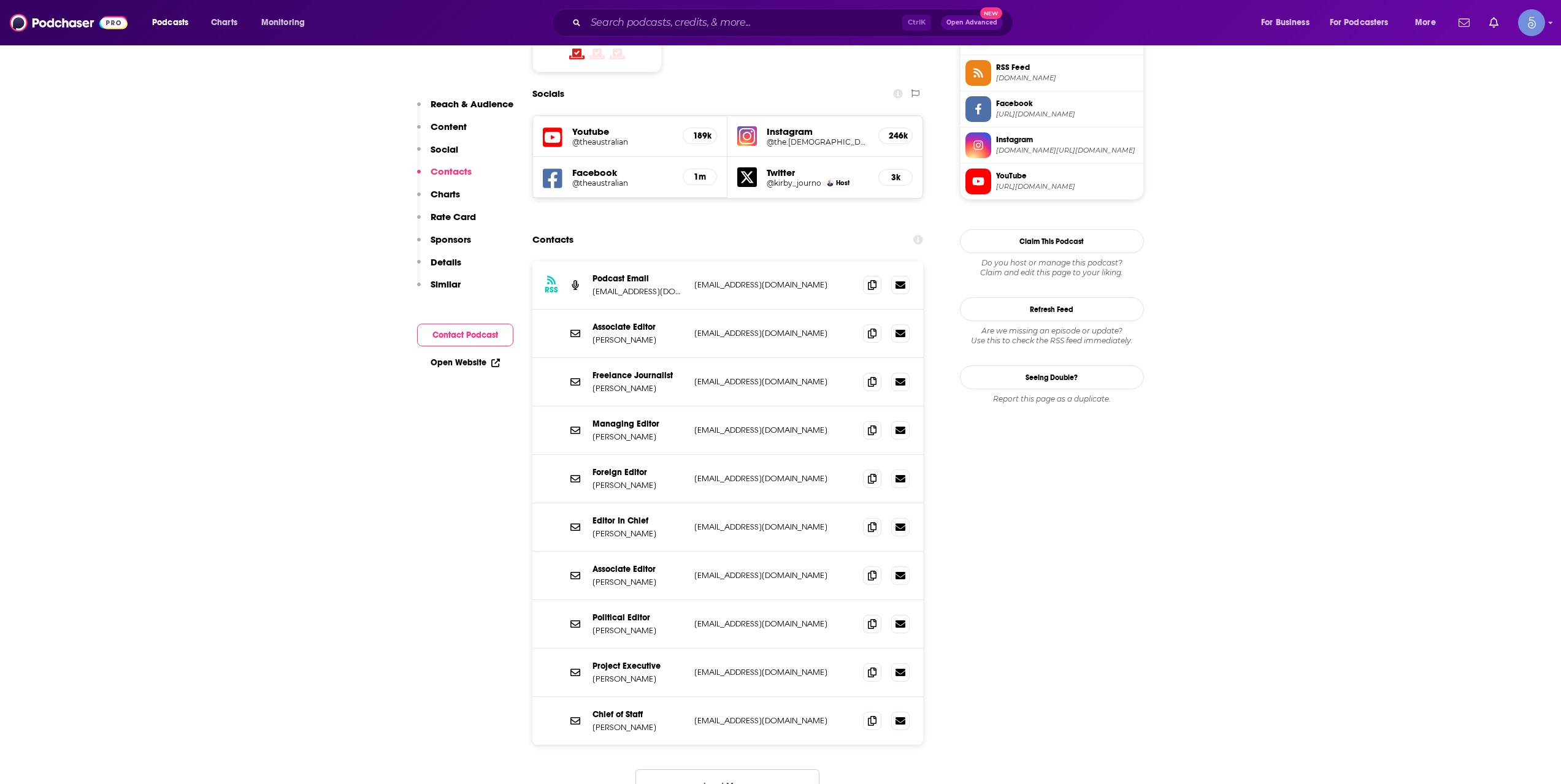
click at [732, 726] on div "RSS Podcast Email audio@news.com.au audio@news.com.au audio@news.com.au Associa…" at bounding box center [727, 542] width 391 height 561
click at [722, 770] on button "Load More..." at bounding box center [727, 786] width 184 height 33
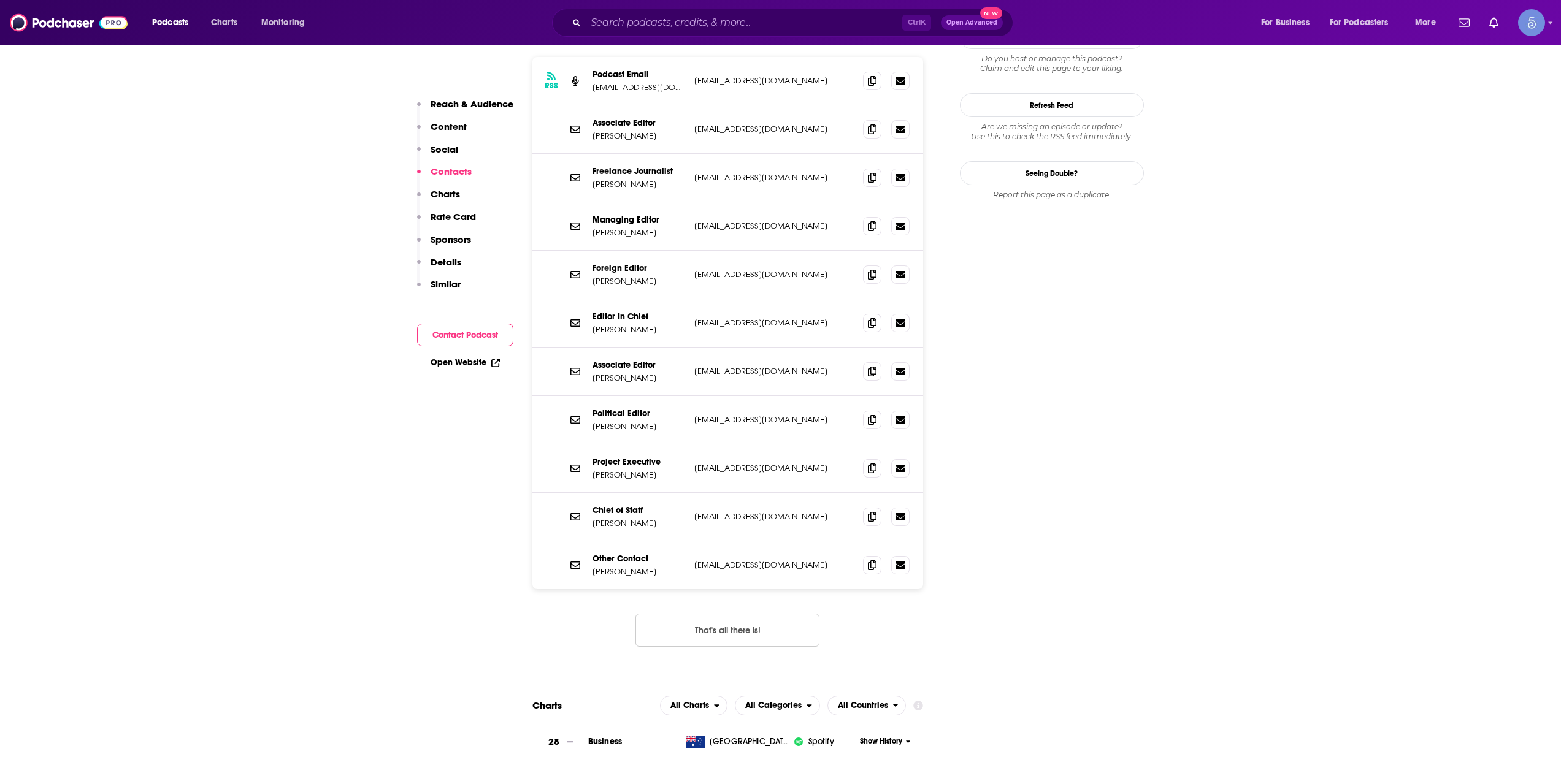
scroll to position [0, 0]
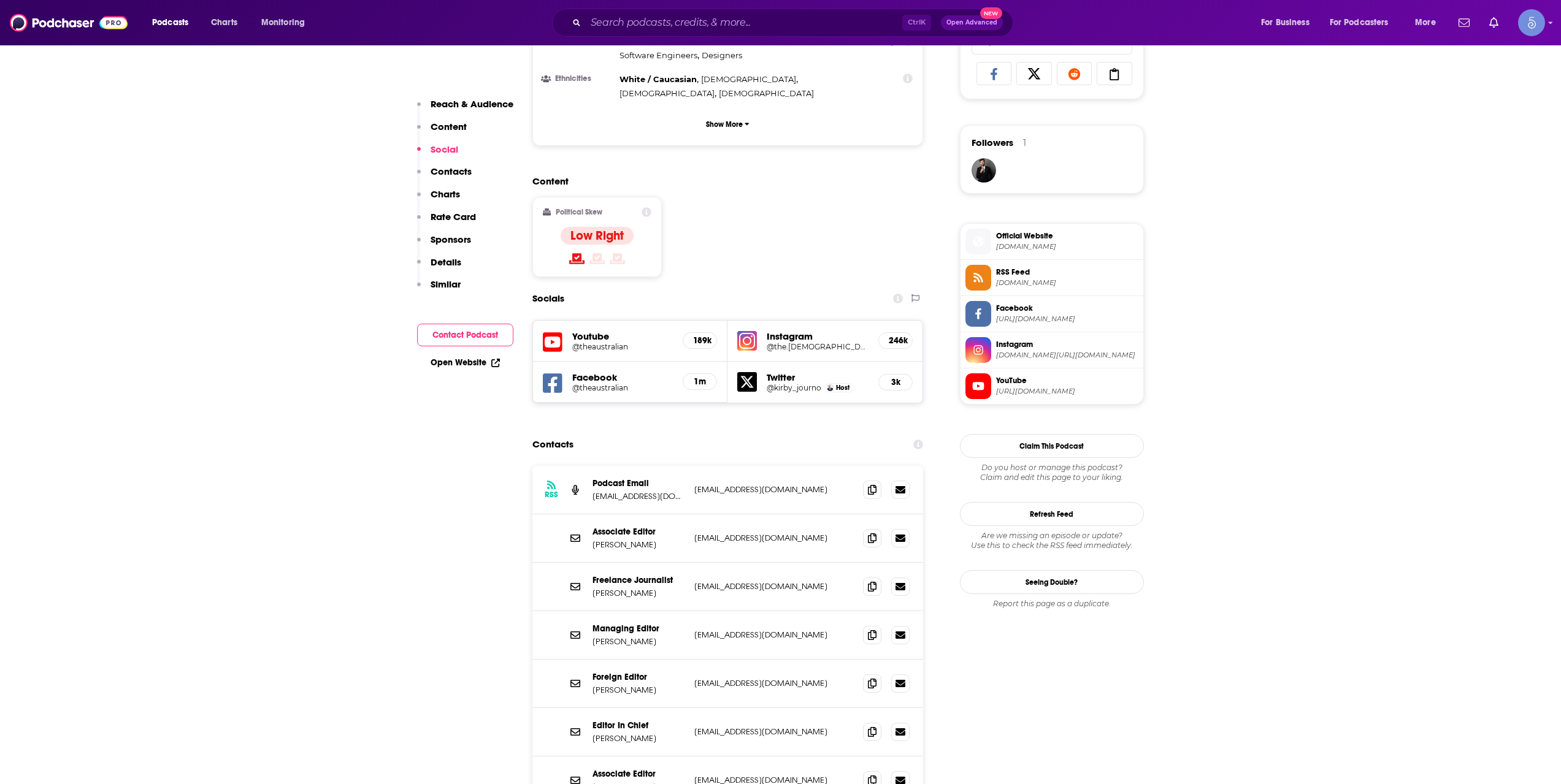
scroll to position [1226, 0]
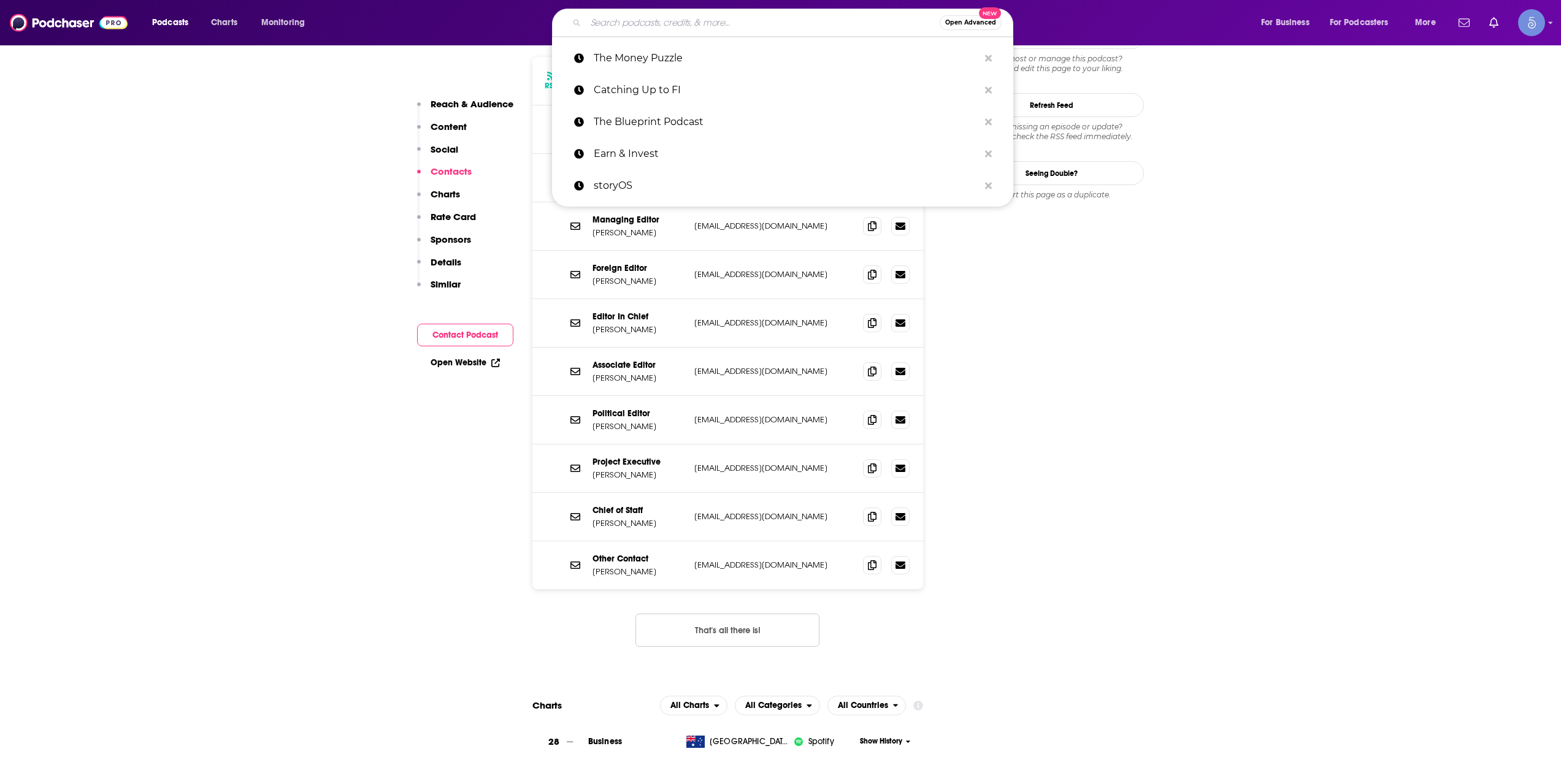
click at [812, 15] on input "Search podcasts, credits, & more..." at bounding box center [762, 23] width 354 height 19
paste input "Mr Money TV Podcast"
type input "Mr Money TV Podcast"
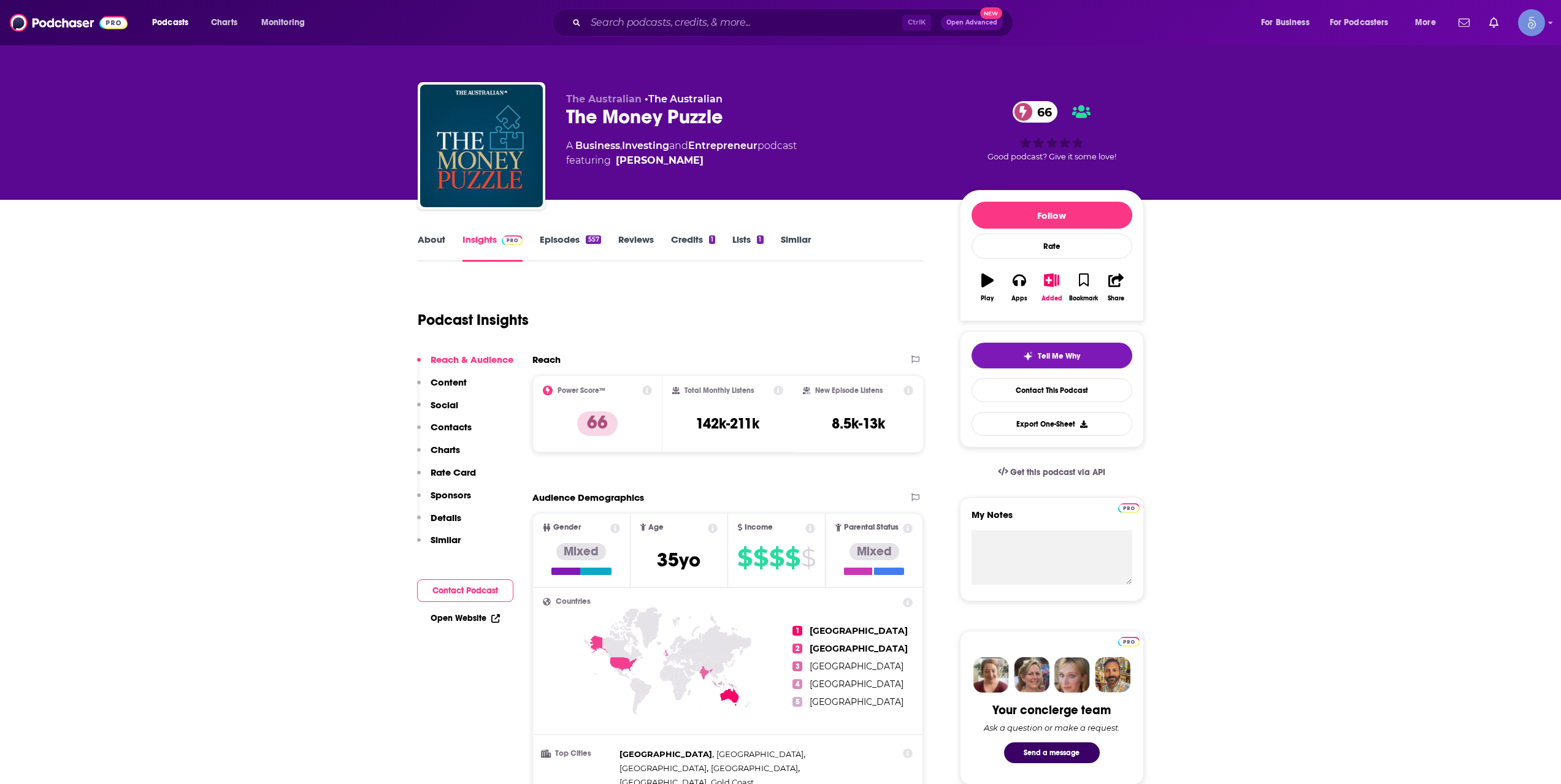
click at [581, 242] on link "Episodes 557" at bounding box center [570, 248] width 61 height 28
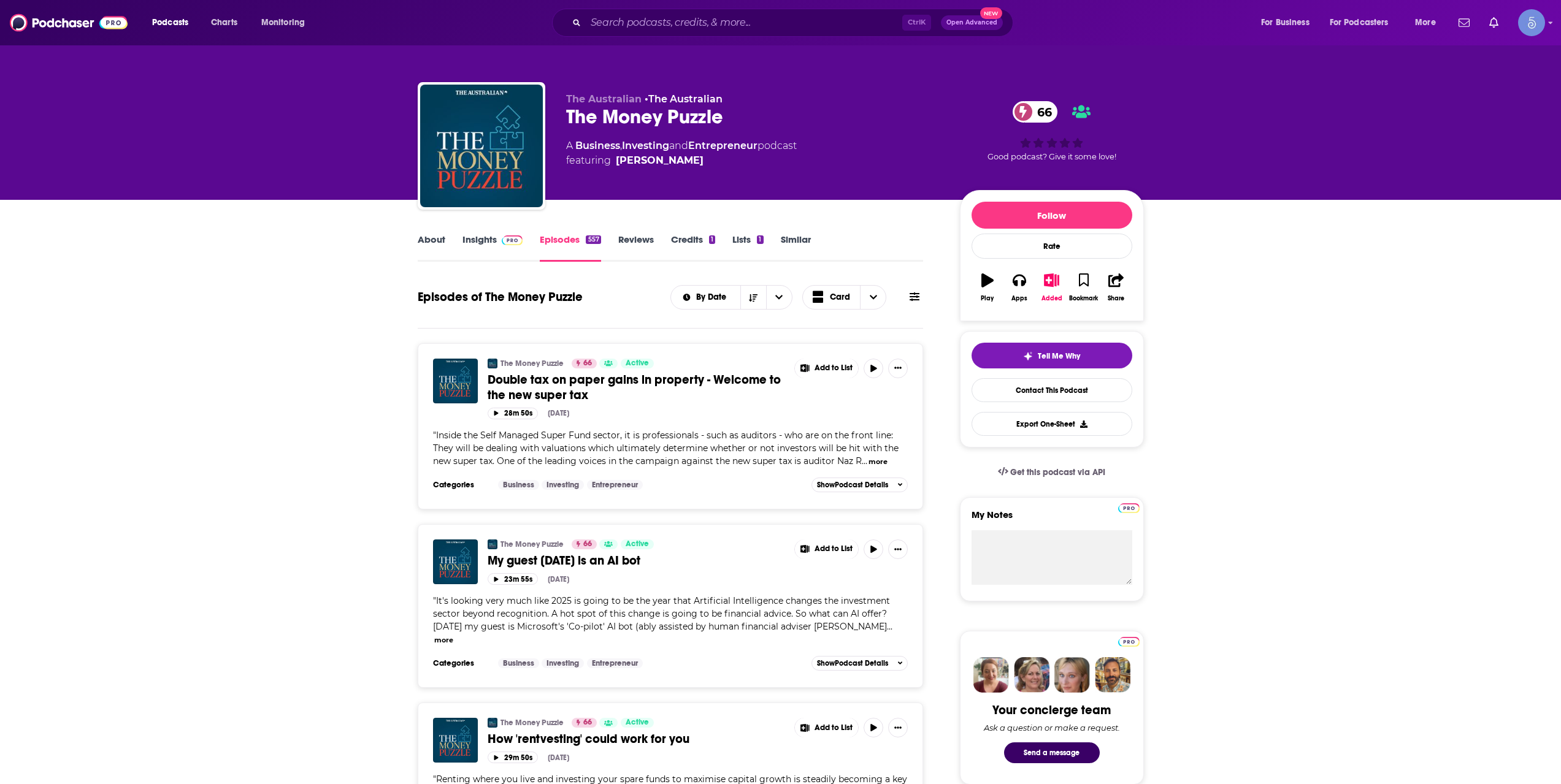
click at [879, 460] on button "more" at bounding box center [877, 462] width 19 height 10
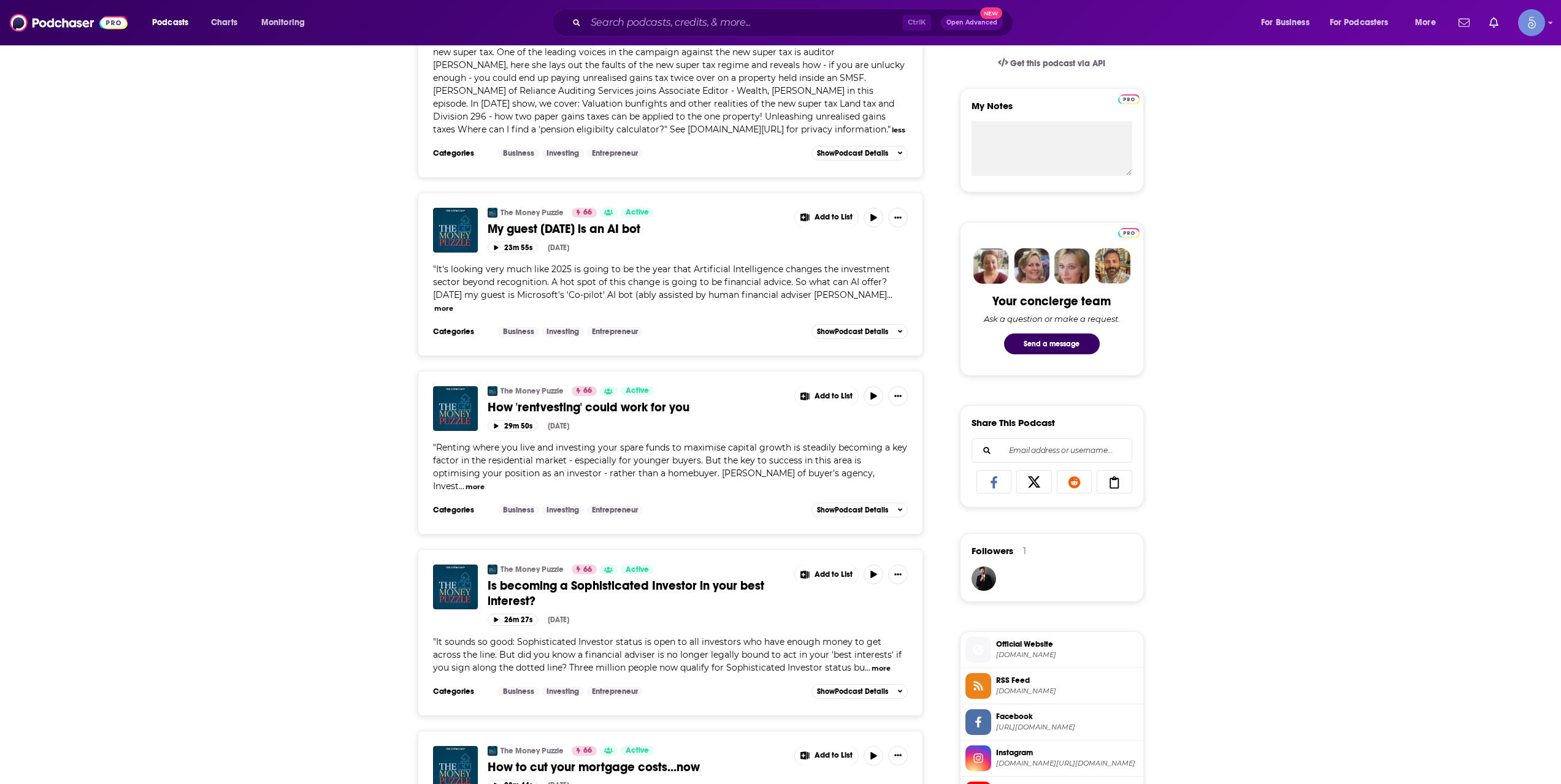
scroll to position [613, 0]
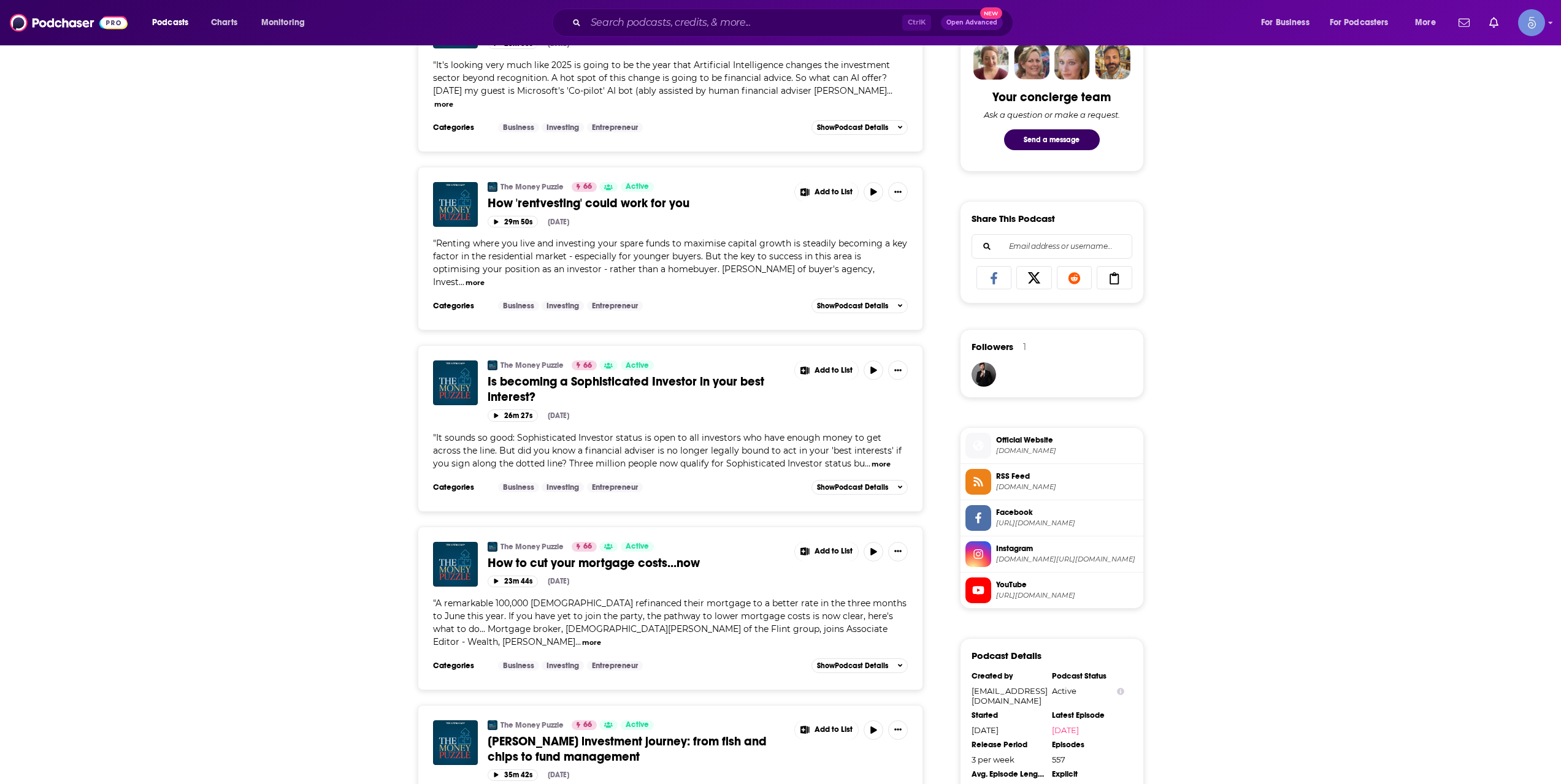
click at [1055, 599] on span "https://www.youtube.com/@theaustralian" at bounding box center [1068, 595] width 142 height 9
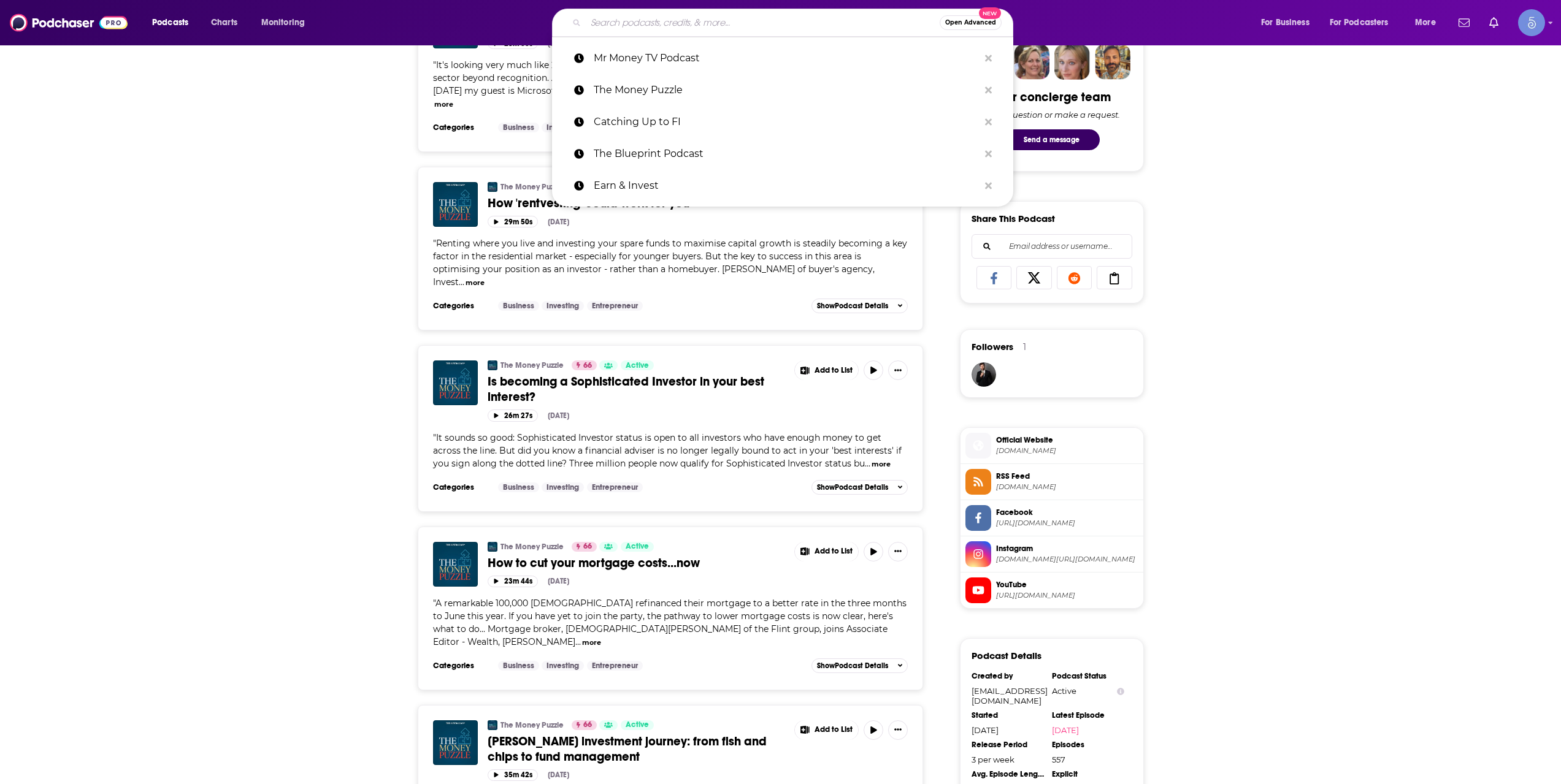
click at [789, 15] on input "Search podcasts, credits, & more..." at bounding box center [762, 23] width 354 height 19
paste input "Mr Money TV Podcast"
type input "Mr Money TV Podcast"
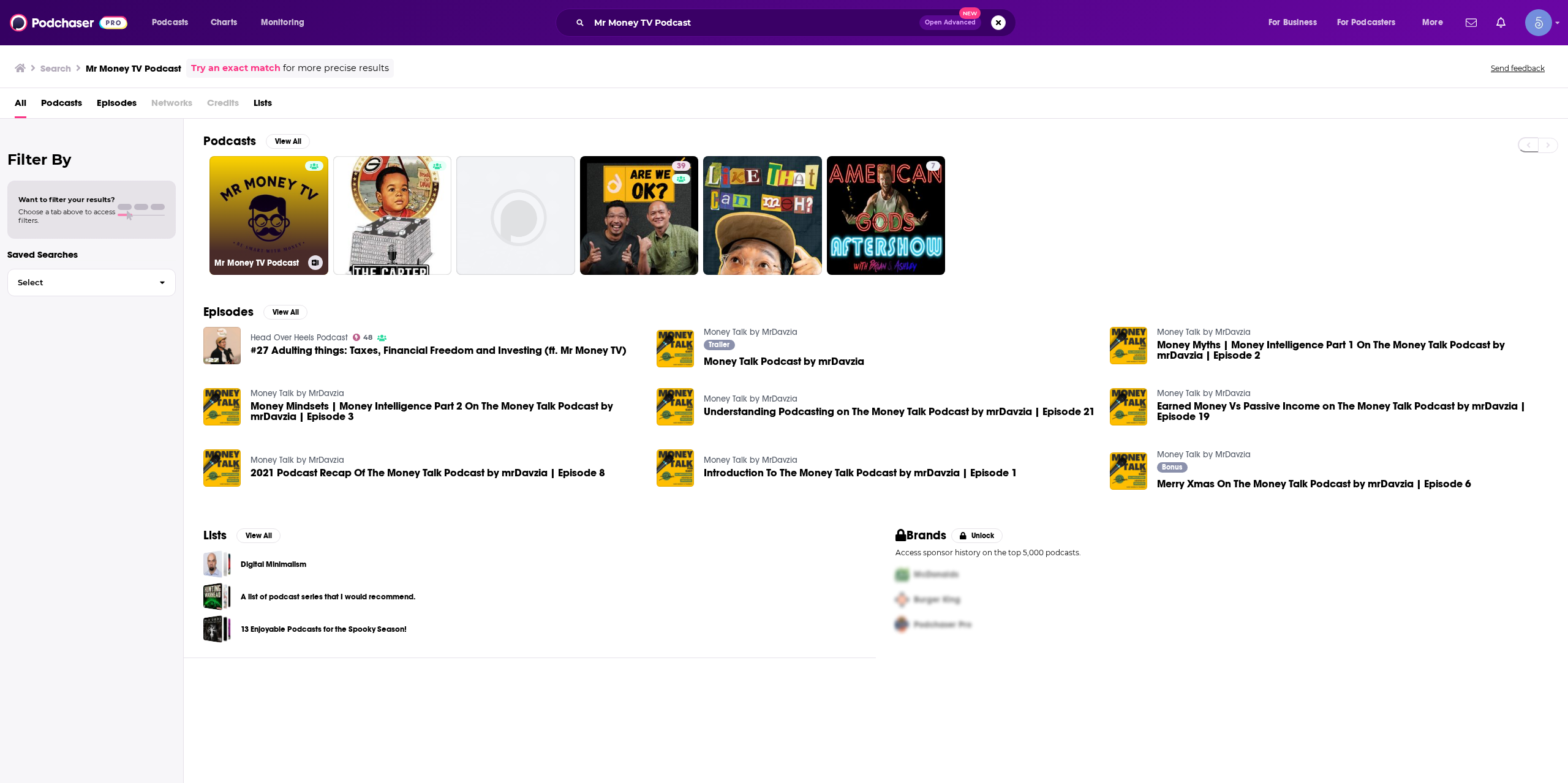
click at [287, 203] on link "Mr Money TV Podcast" at bounding box center [269, 216] width 119 height 119
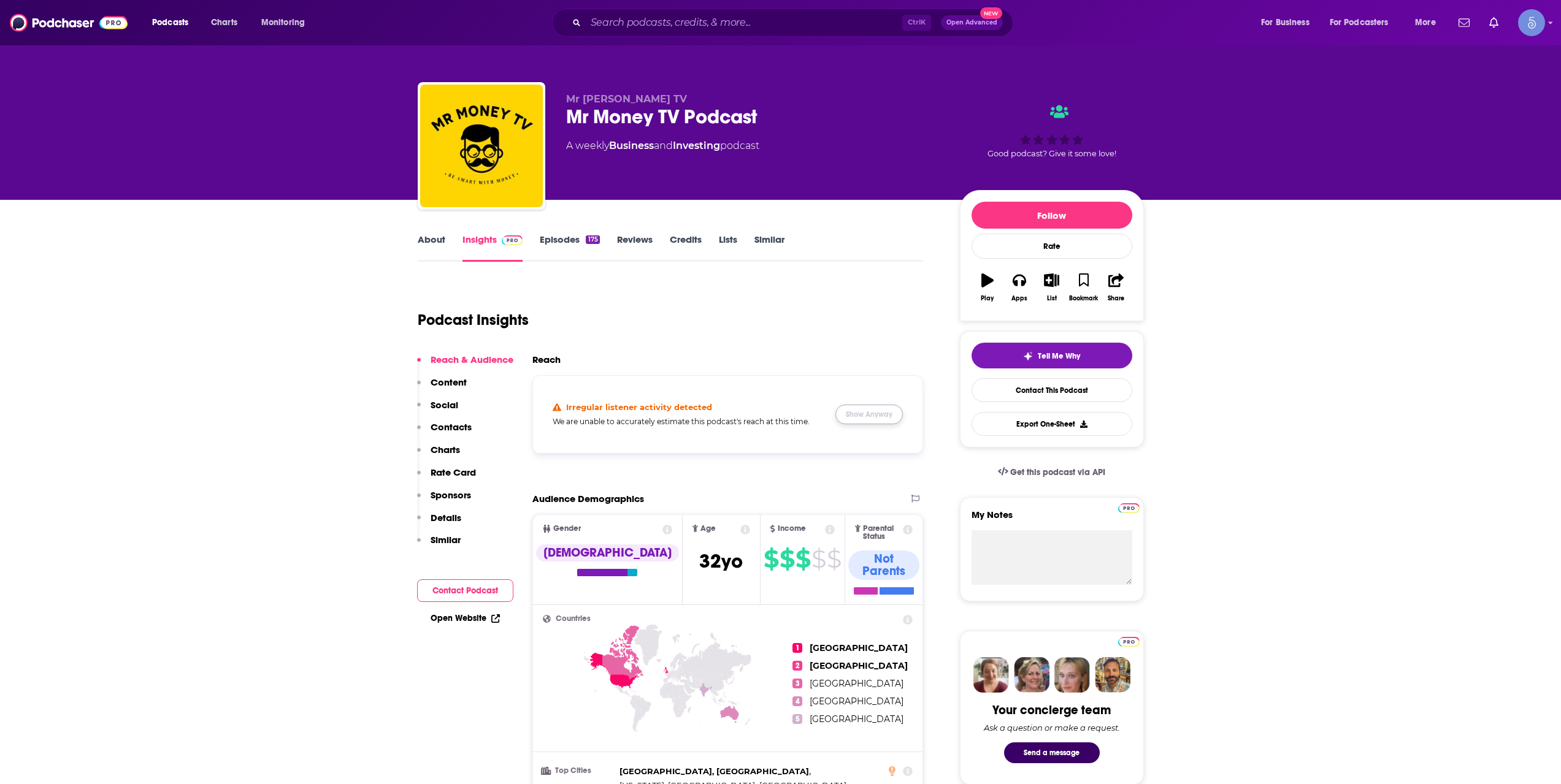
click at [842, 405] on button "Show Anyway" at bounding box center [869, 414] width 67 height 19
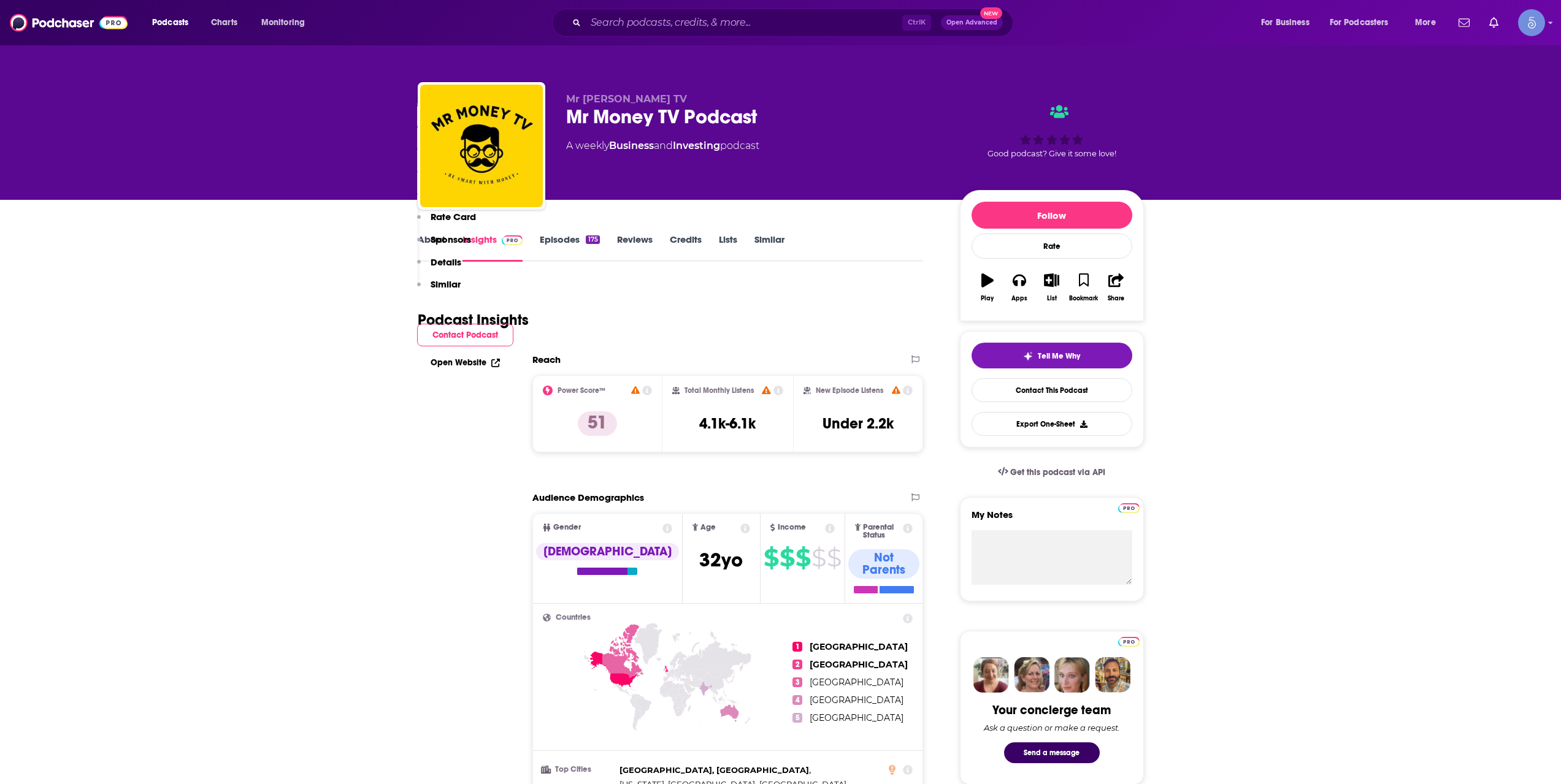
scroll to position [818, 0]
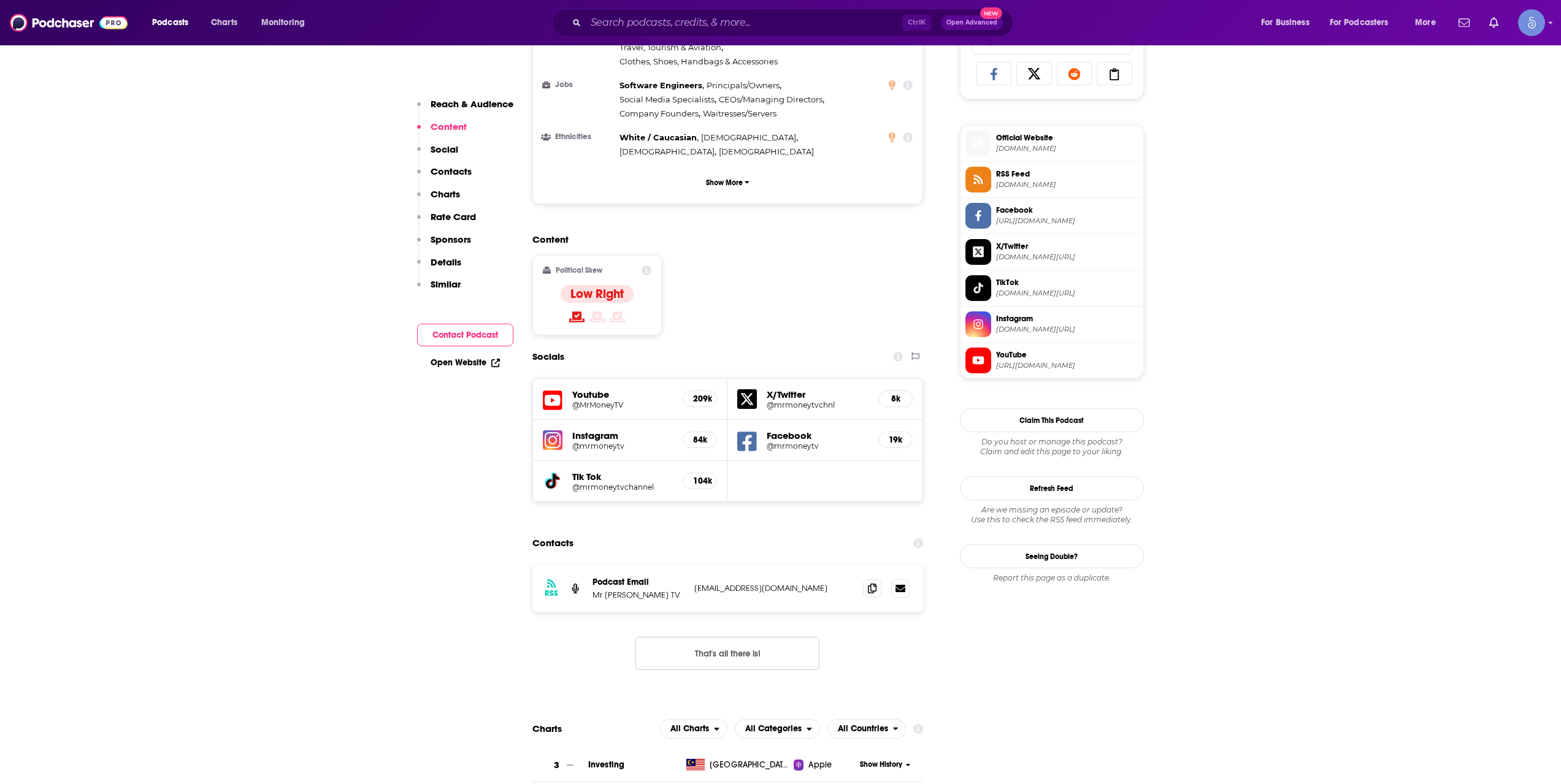
click at [681, 531] on div "Contacts" at bounding box center [727, 543] width 391 height 23
click at [583, 400] on h5 "@MrMoneyTV" at bounding box center [623, 405] width 102 height 9
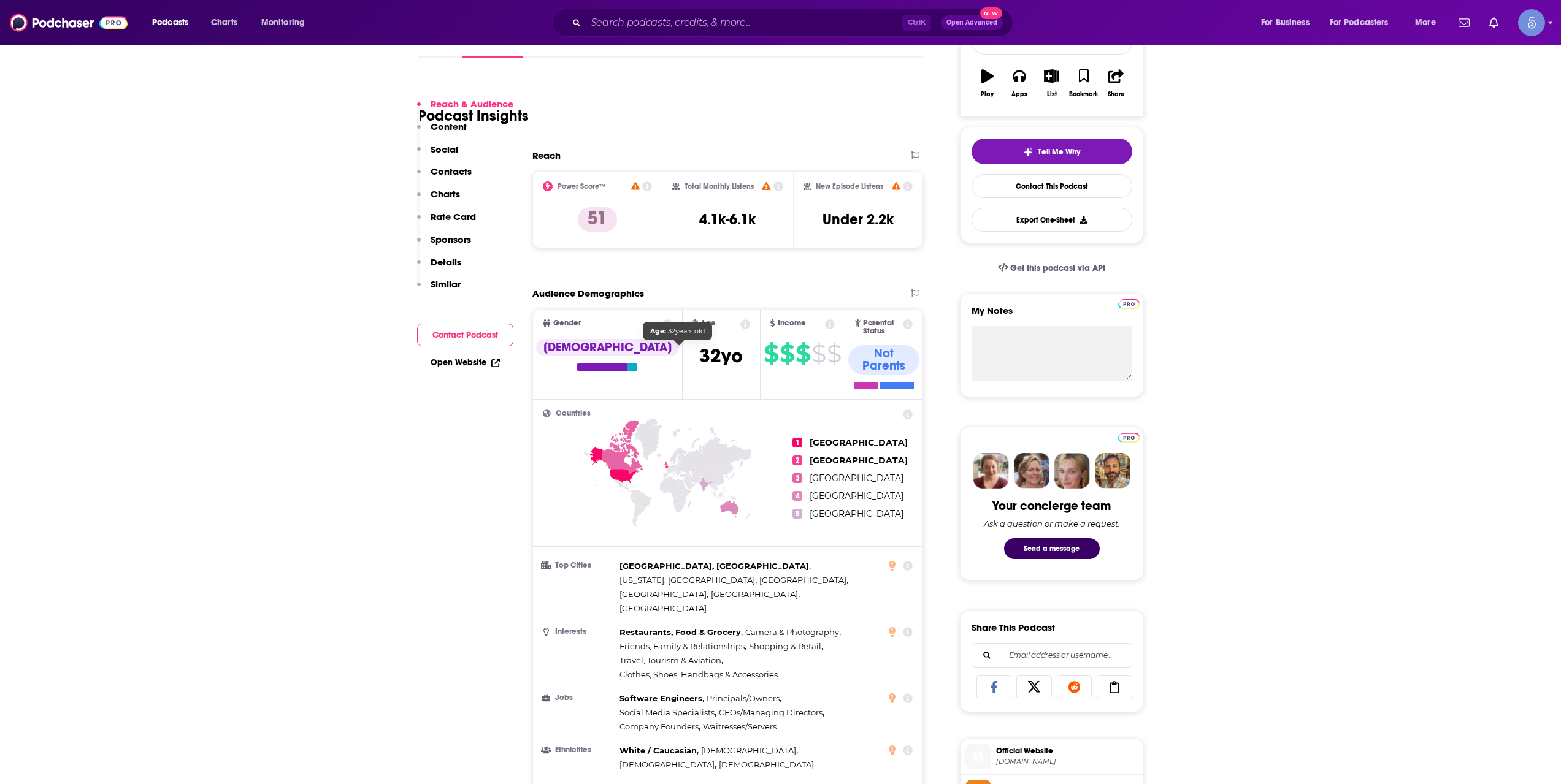
scroll to position [409, 0]
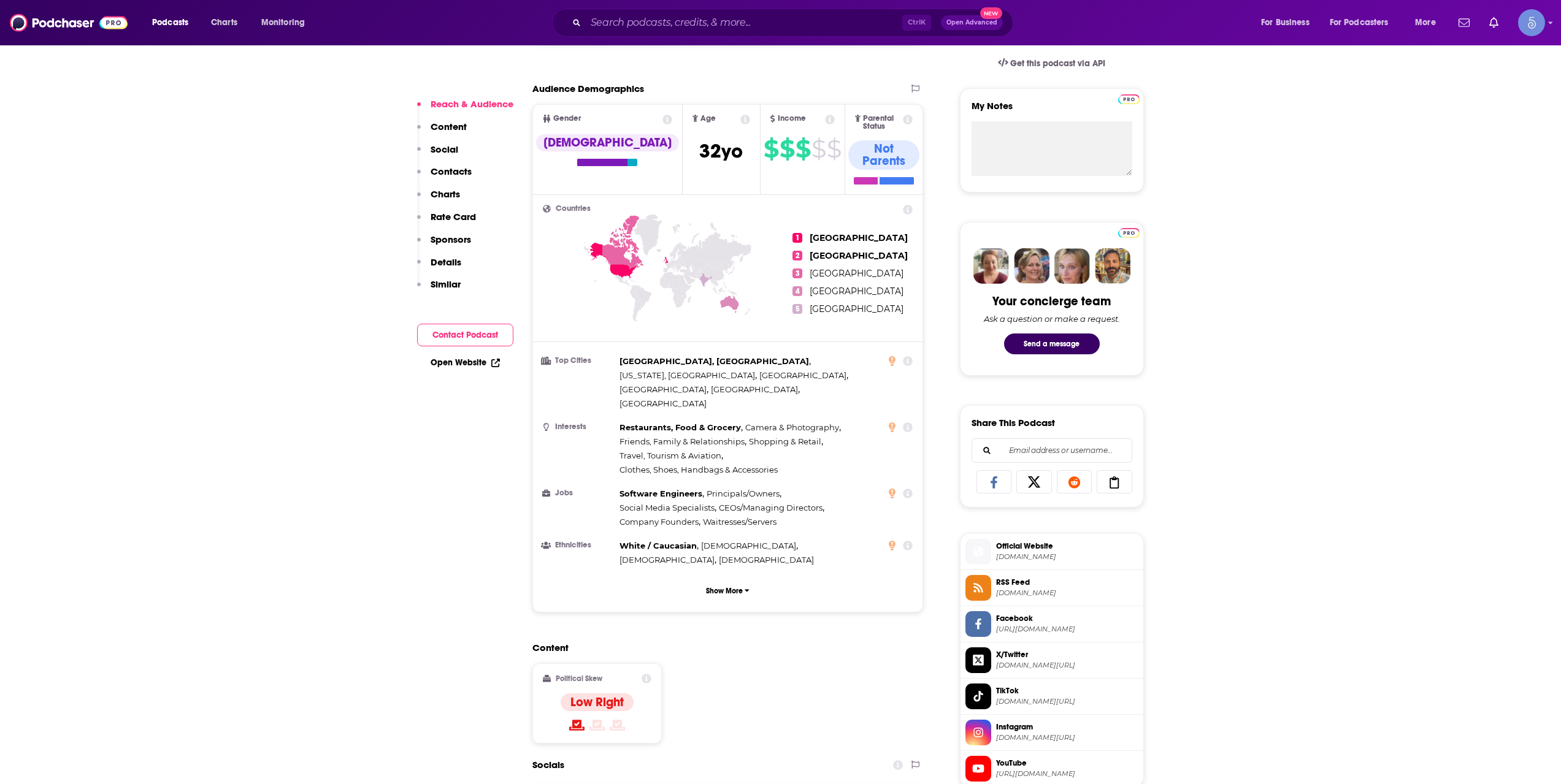
click at [1003, 546] on span "Official Website" at bounding box center [1068, 546] width 142 height 11
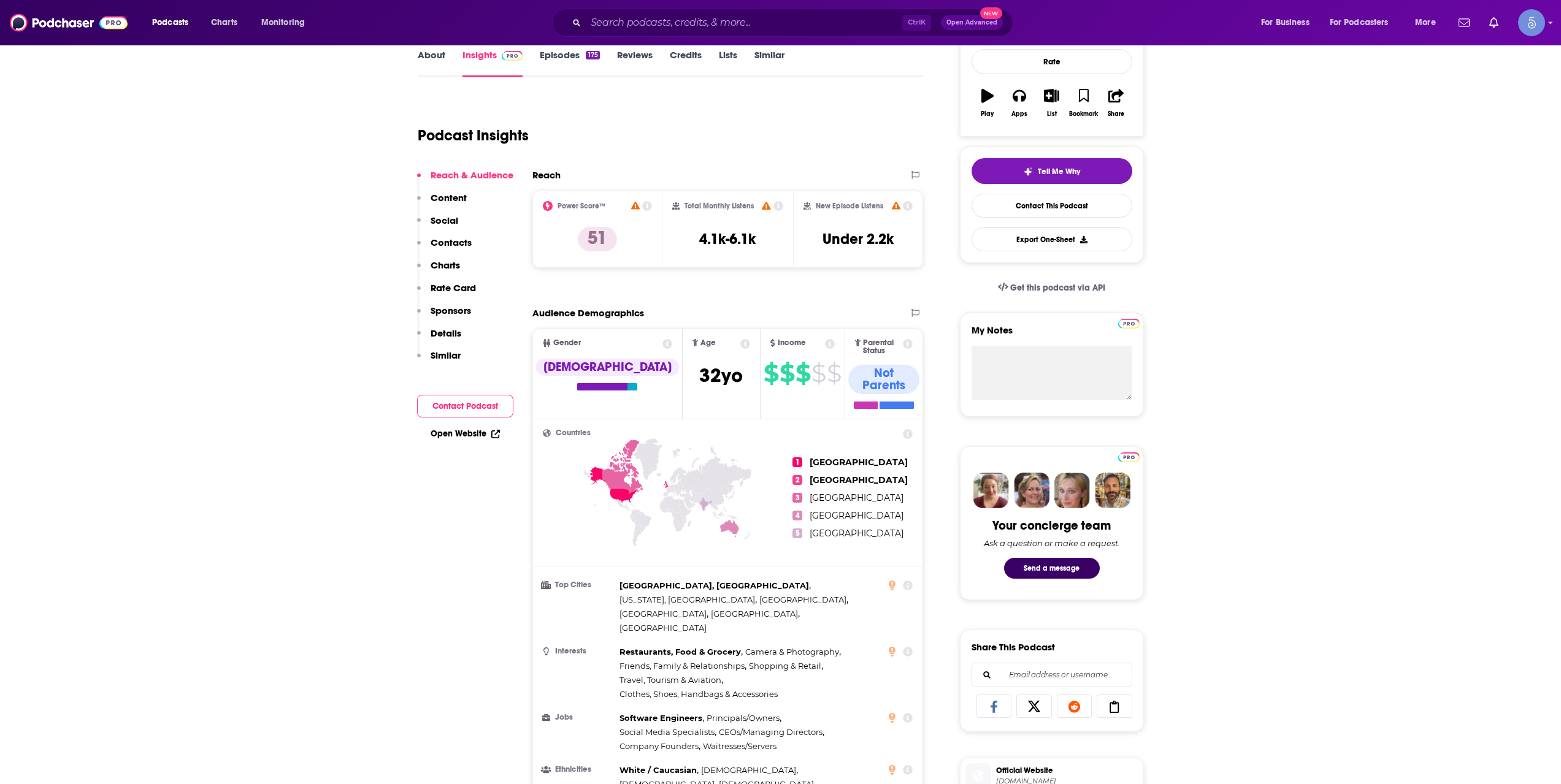
scroll to position [0, 0]
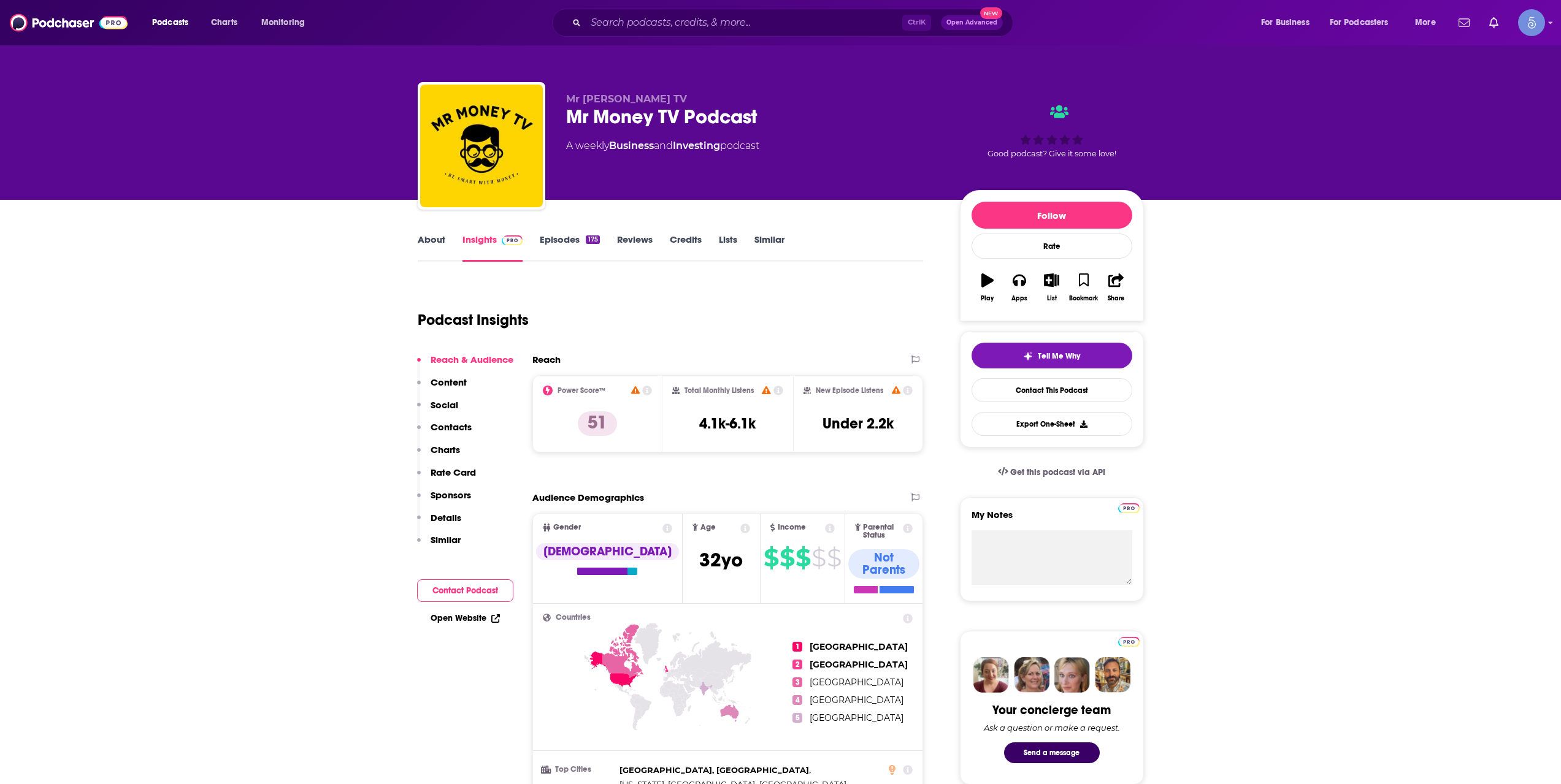
click at [437, 236] on link "About" at bounding box center [431, 248] width 28 height 28
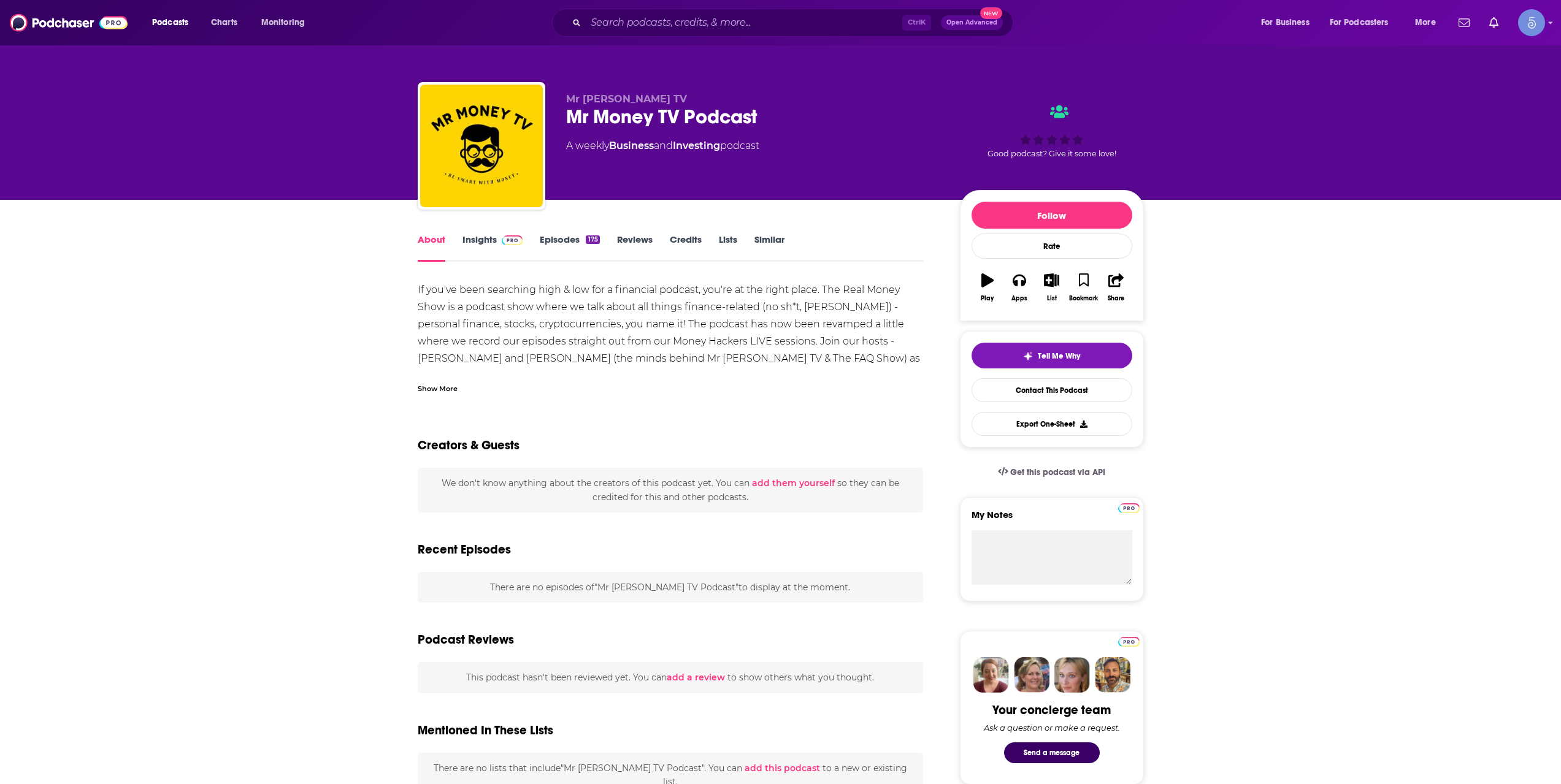
click at [436, 378] on div "Show More" at bounding box center [671, 384] width 506 height 21
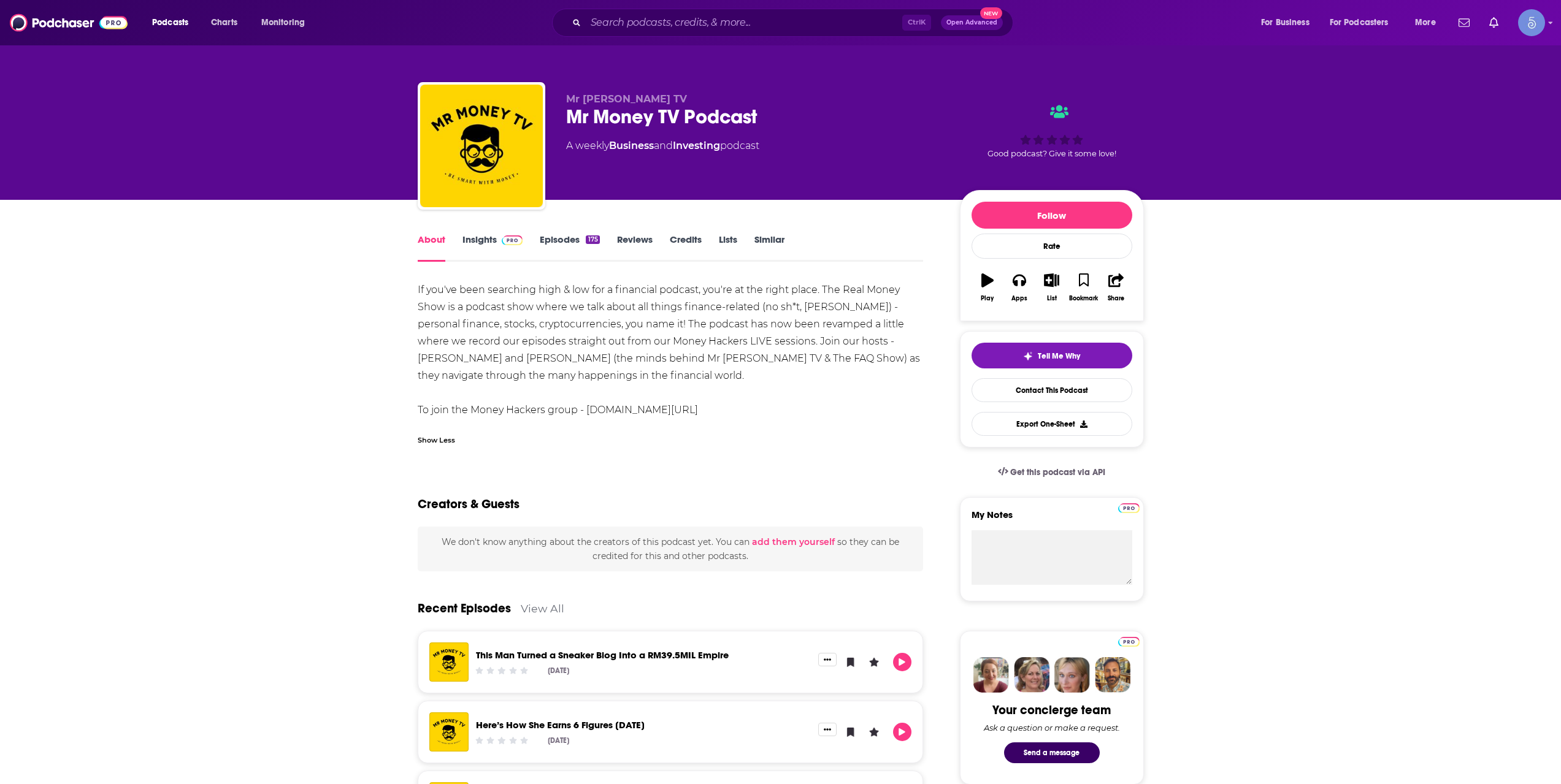
click at [511, 242] on img at bounding box center [512, 240] width 21 height 10
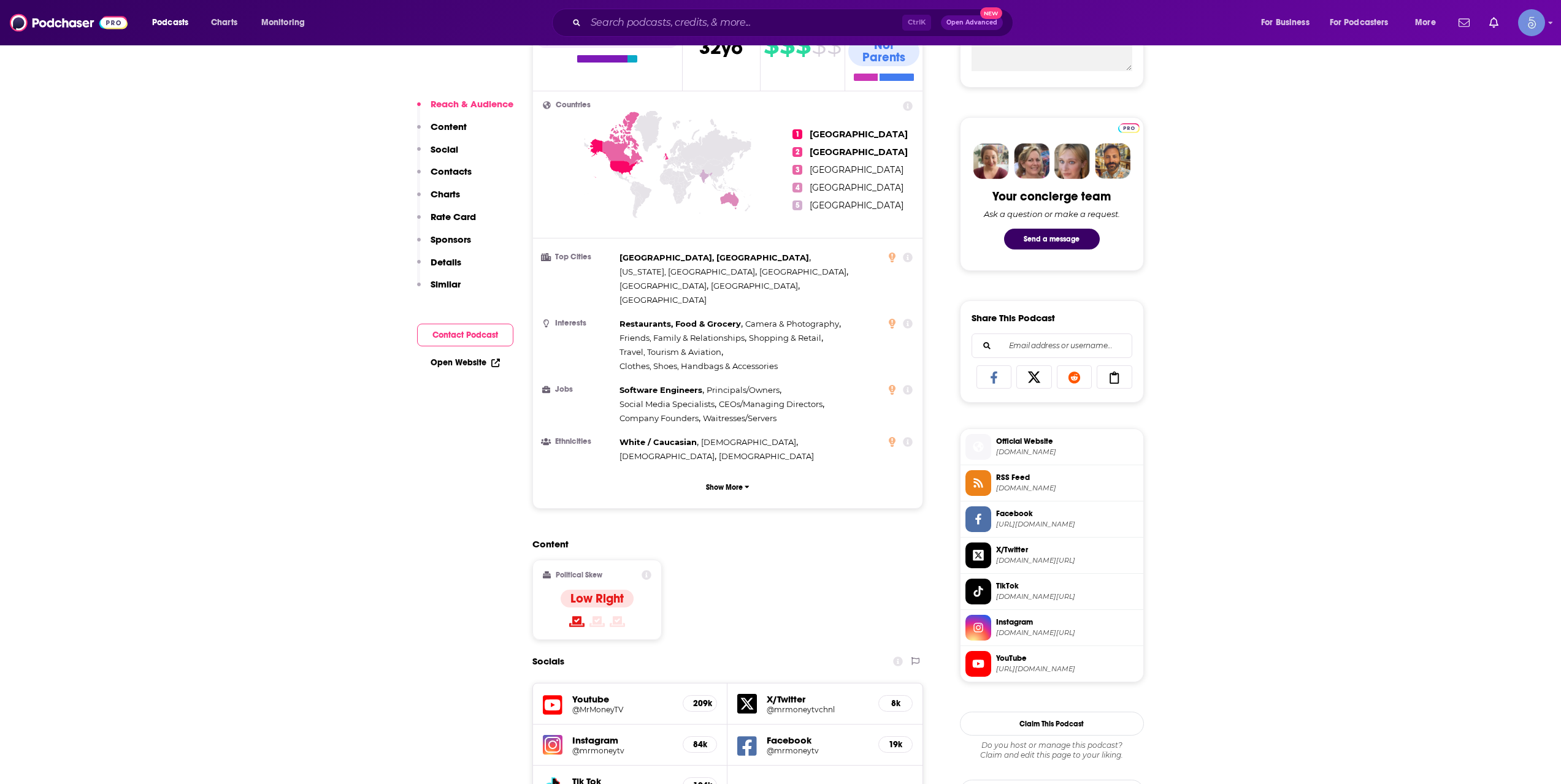
scroll to position [818, 0]
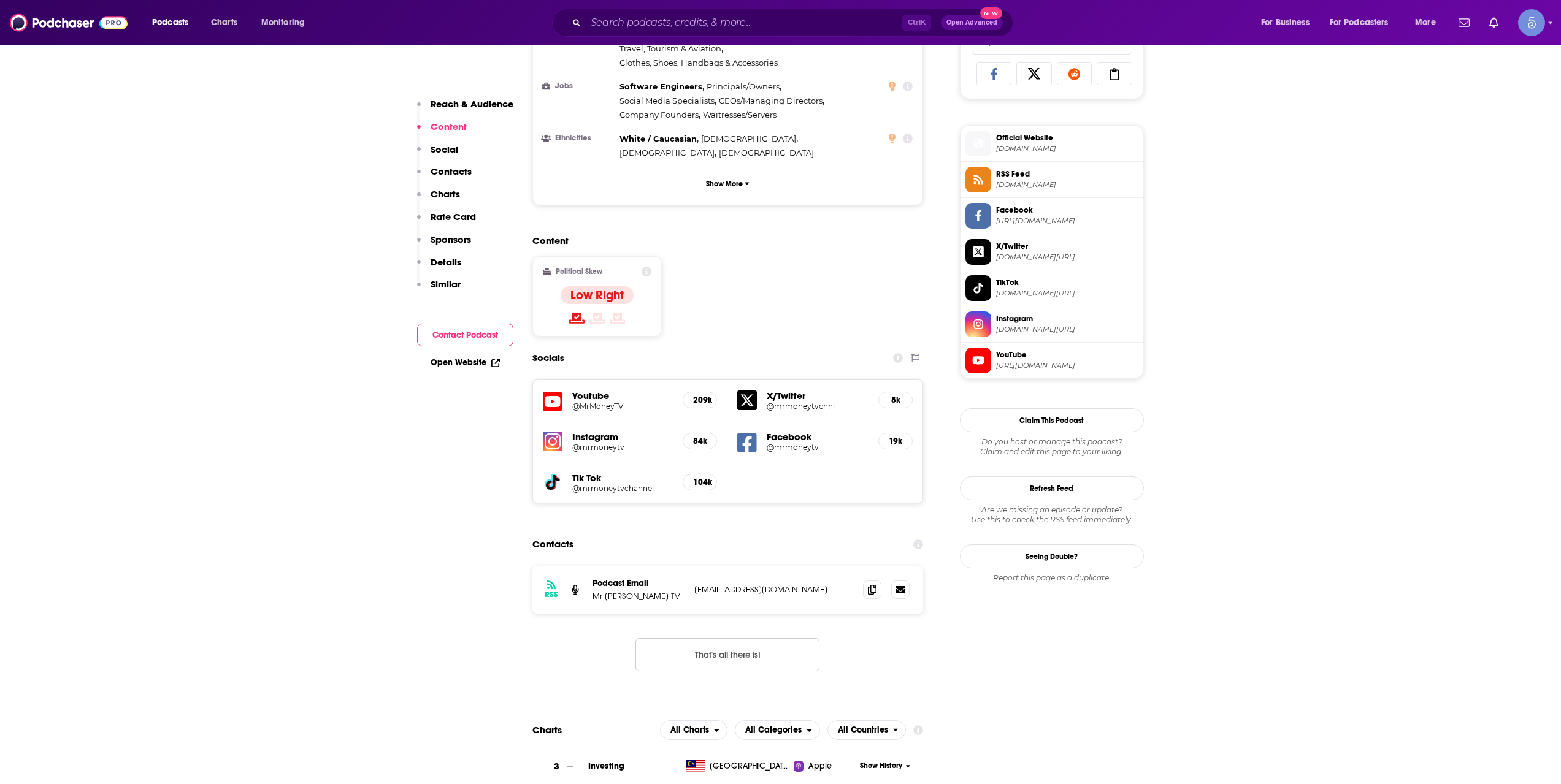
click at [606, 401] on h5 "@MrMoneyTV" at bounding box center [623, 406] width 102 height 9
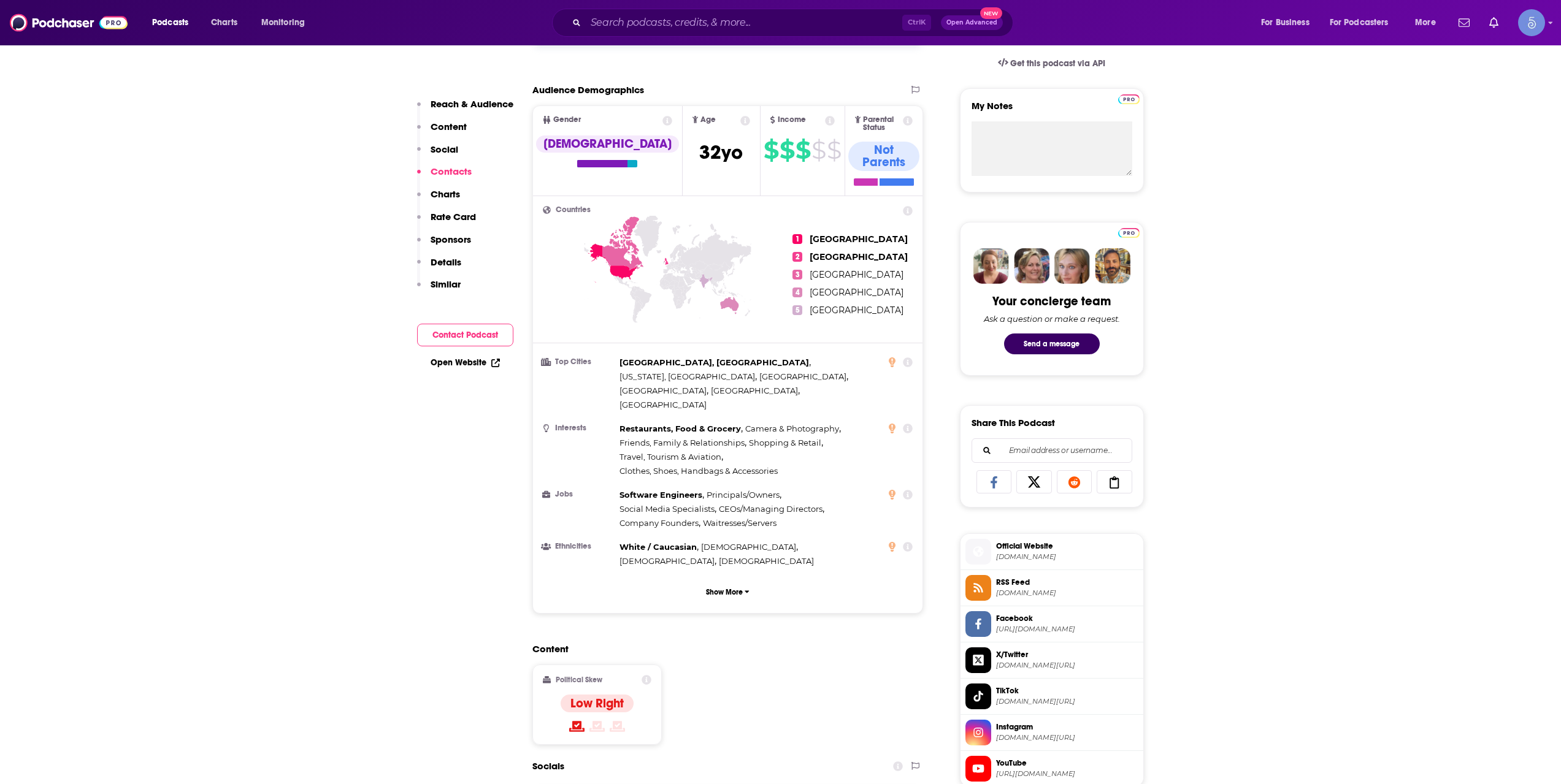
scroll to position [0, 0]
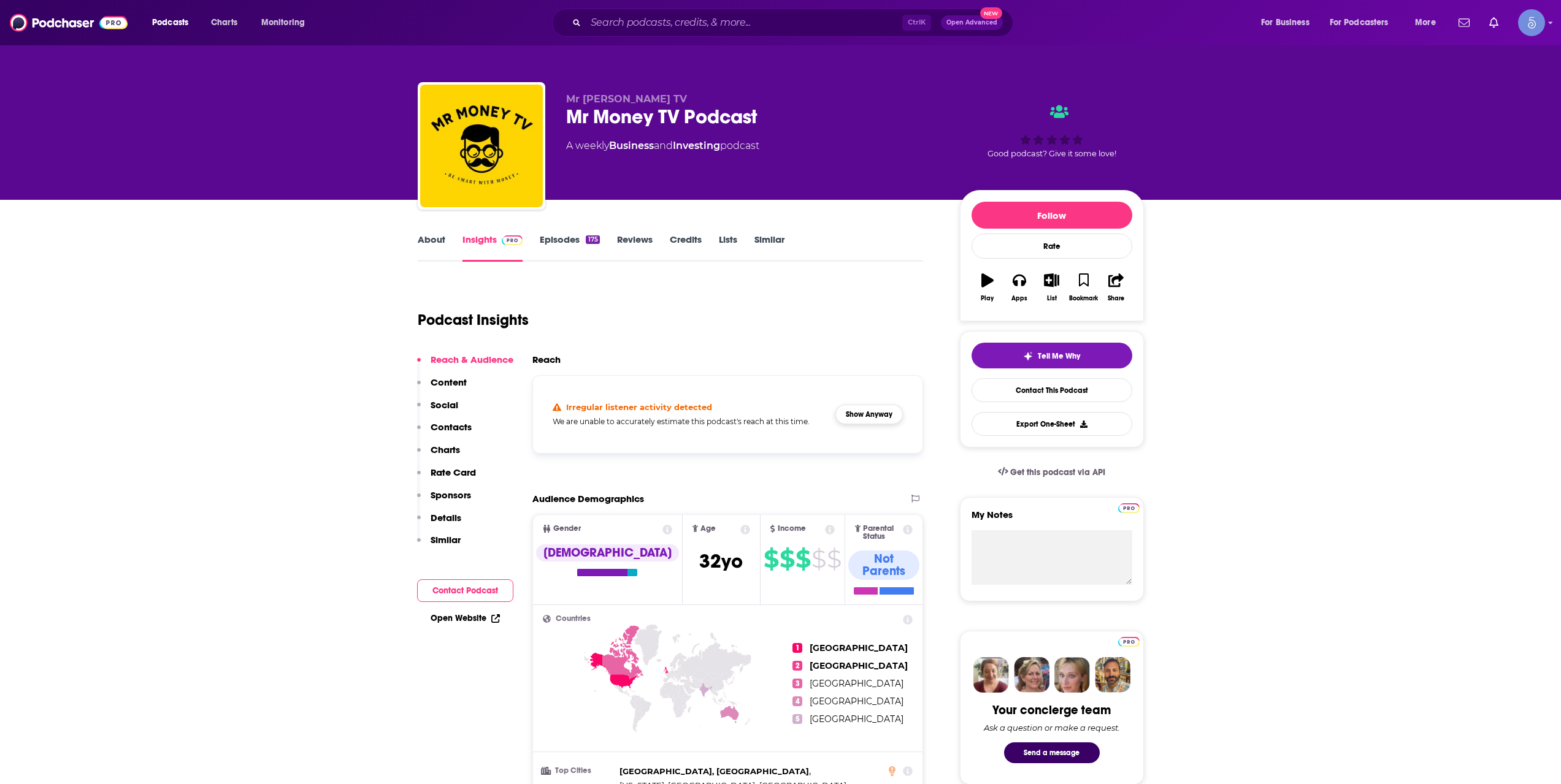
click at [866, 423] on div "Irregular listener activity detected We are unable to accurately estimate this …" at bounding box center [728, 414] width 371 height 58
click at [862, 423] on button "Show Anyway" at bounding box center [869, 414] width 67 height 19
click at [788, 18] on input "Search podcasts, credits, & more..." at bounding box center [744, 23] width 316 height 19
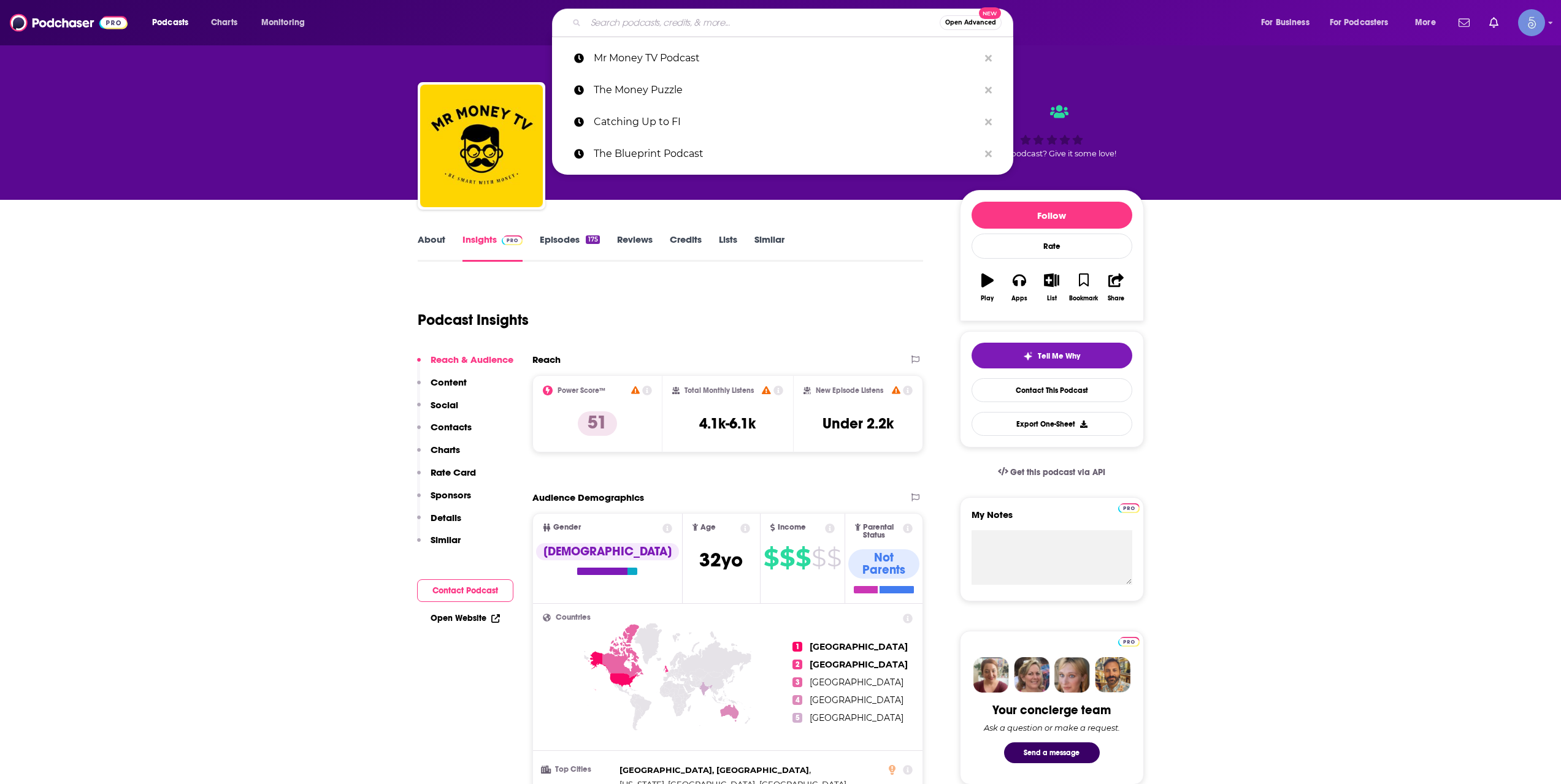
paste input "On Investing"
type input "On Investing"
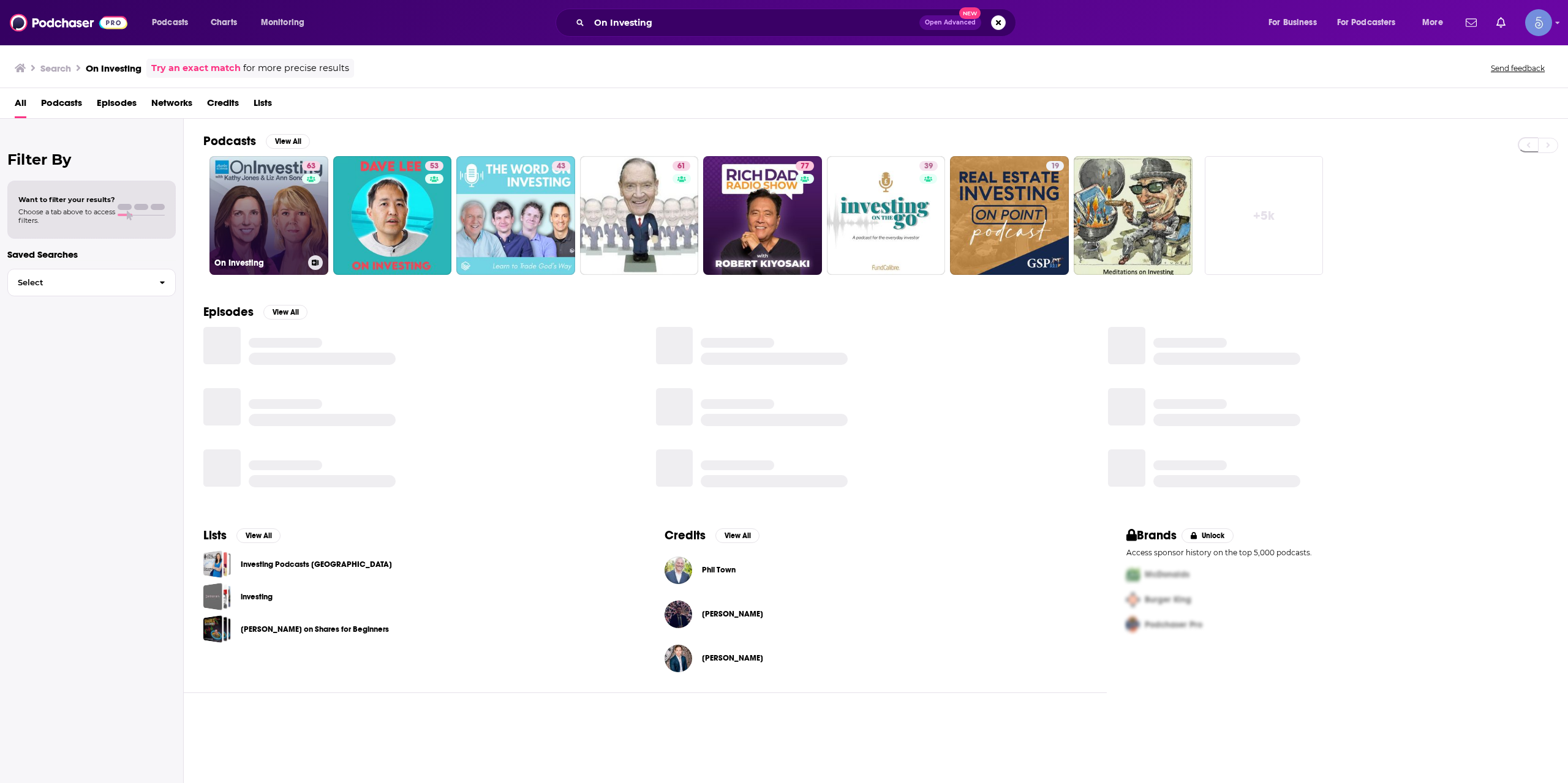
click at [236, 197] on link "63 On Investing" at bounding box center [269, 216] width 119 height 119
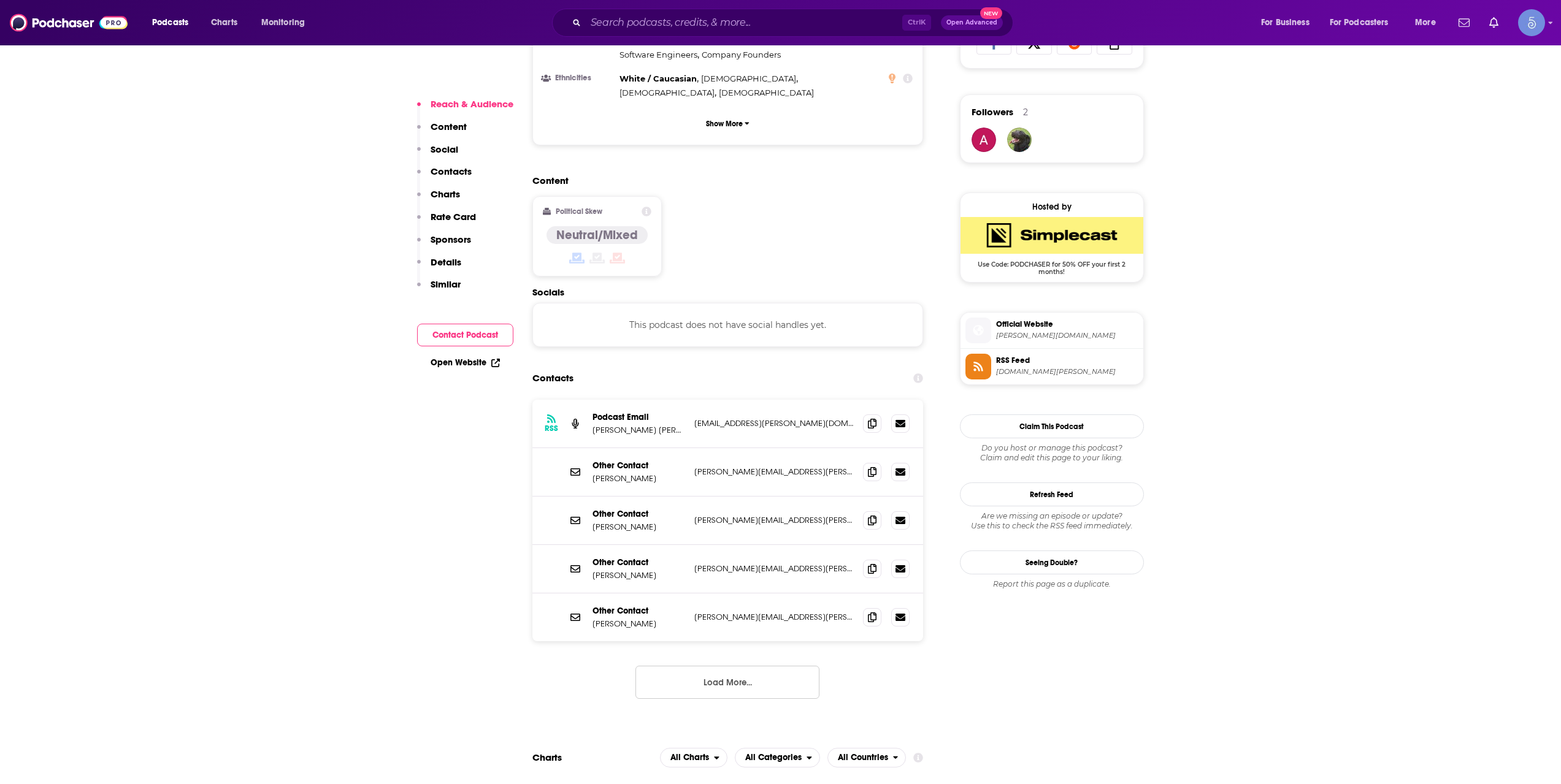
scroll to position [1022, 0]
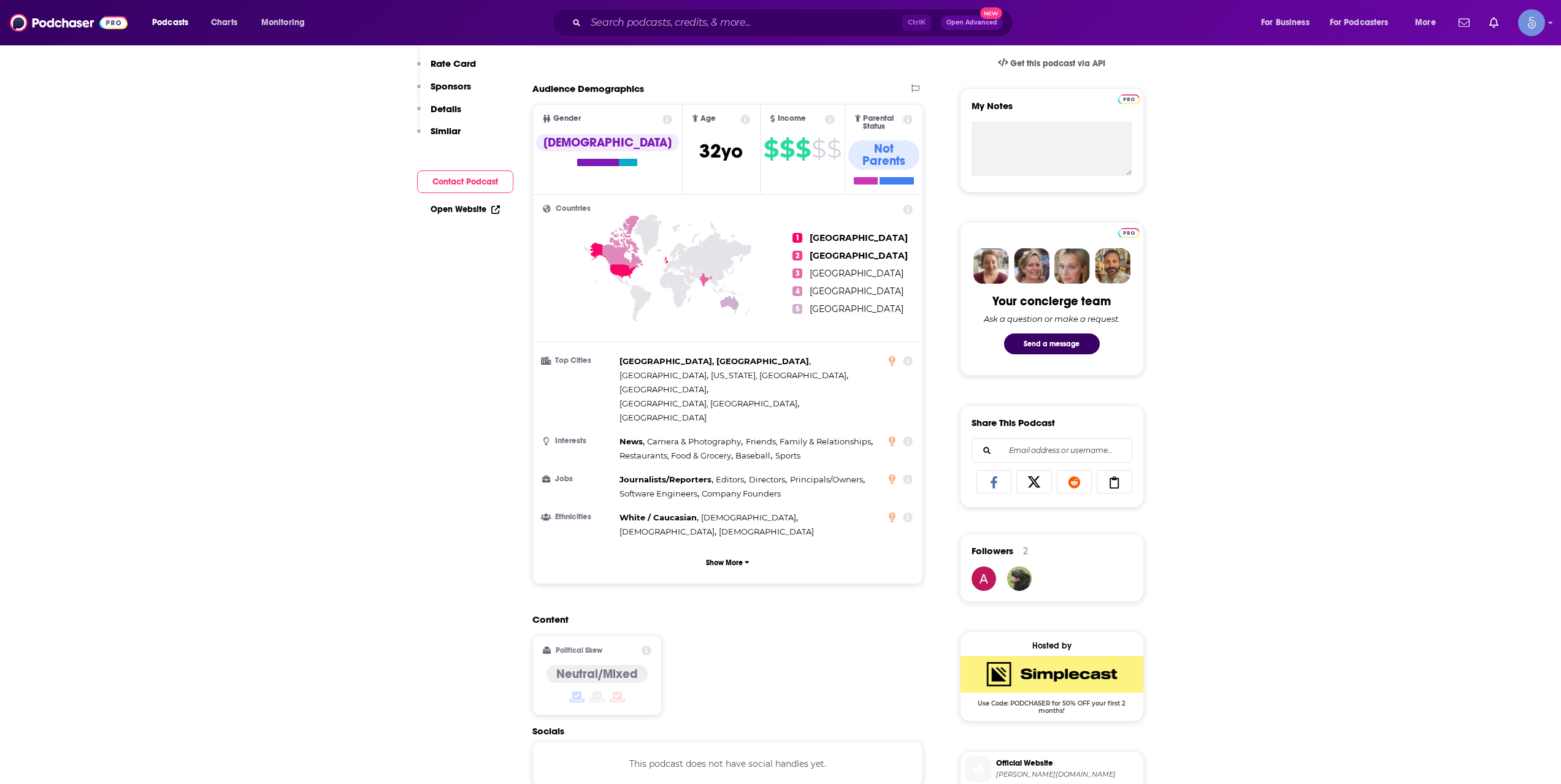
scroll to position [0, 0]
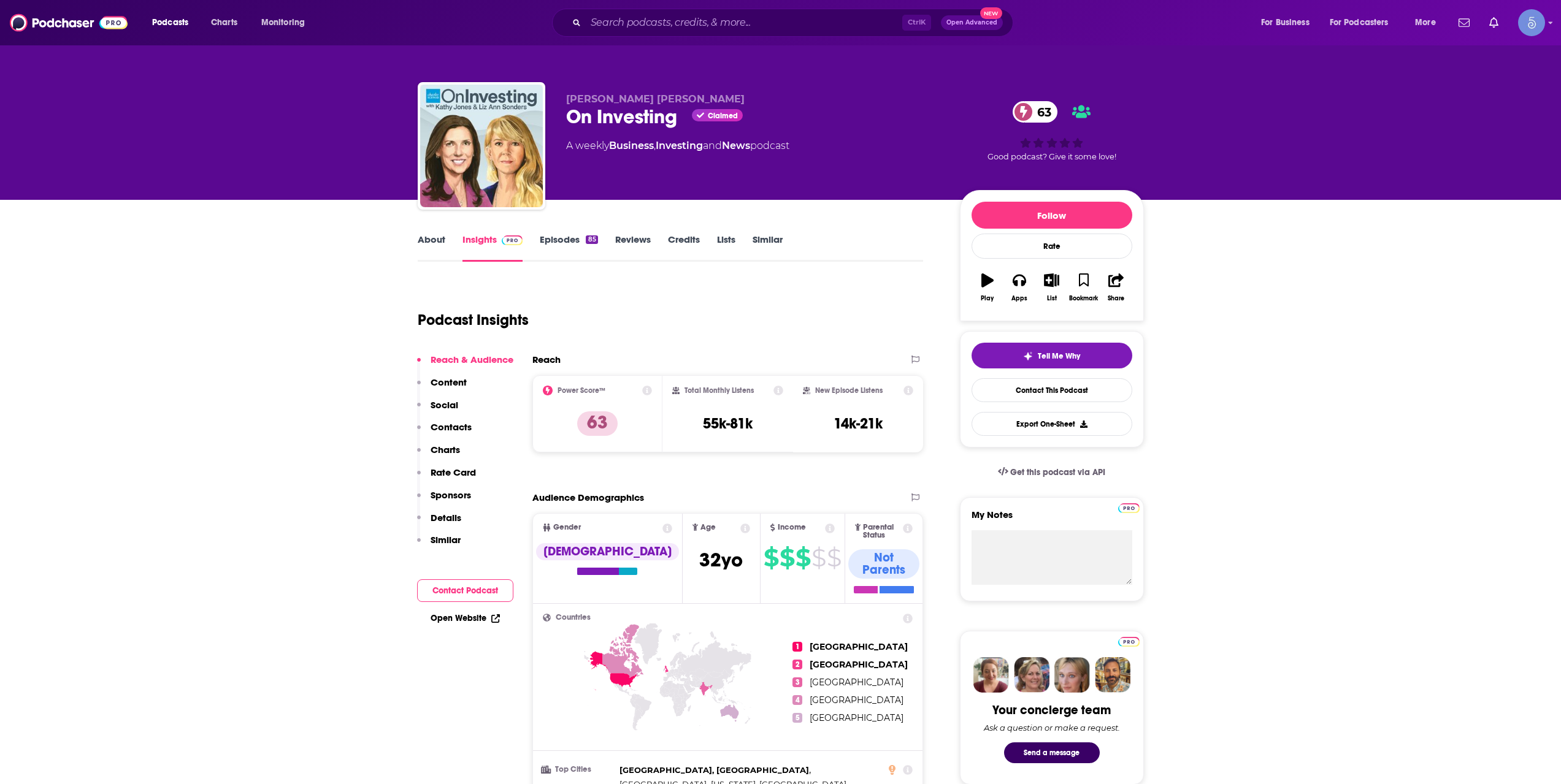
click at [774, 6] on div "Podcasts Charts Monitoring Ctrl K Open Advanced New For Business For Podcasters…" at bounding box center [780, 23] width 1561 height 45
click at [758, 30] on input "Search podcasts, credits, & more..." at bounding box center [744, 23] width 316 height 19
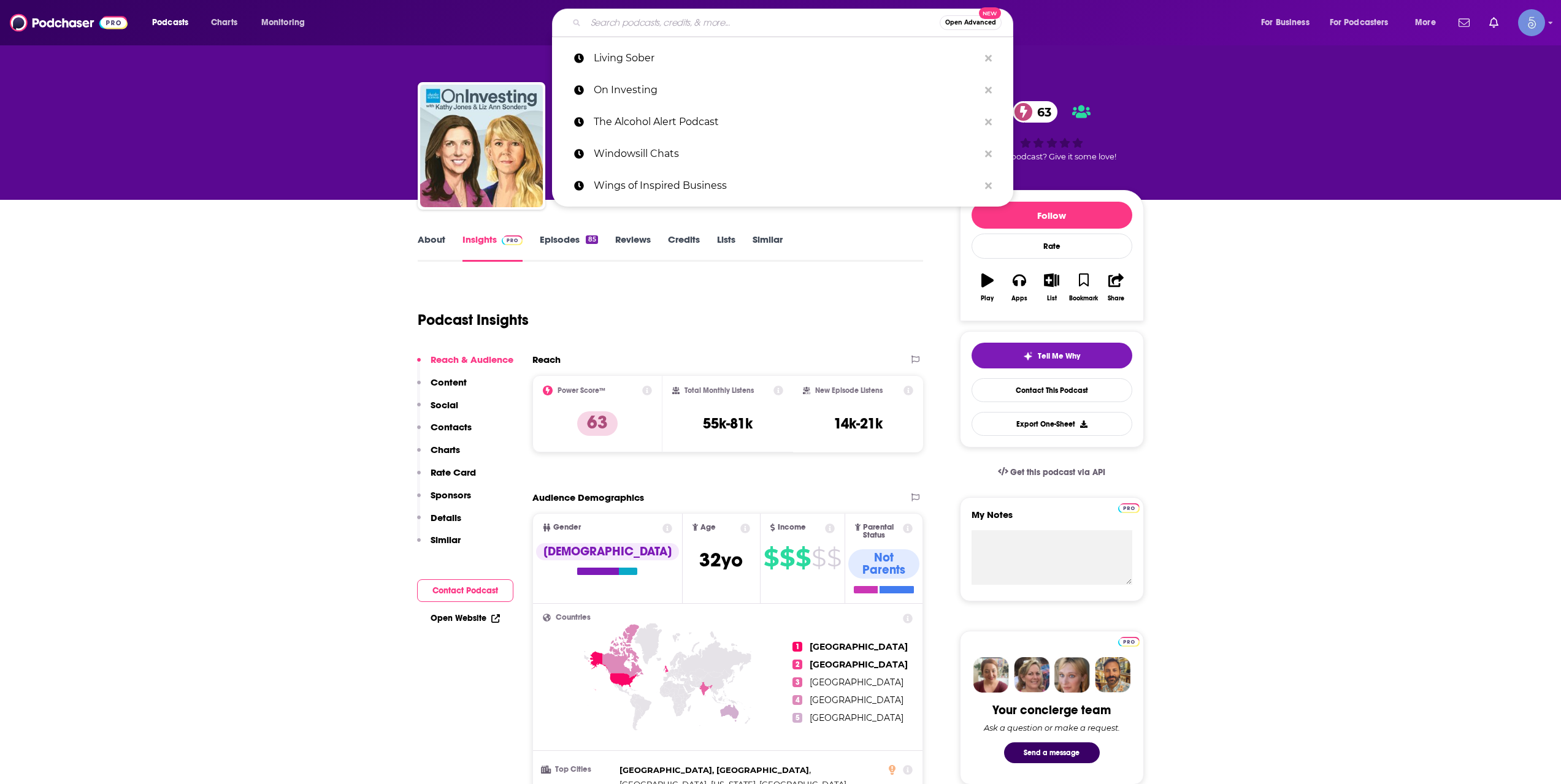
paste input "WEALTHTRACK"
type input "WEALTHTRACK"
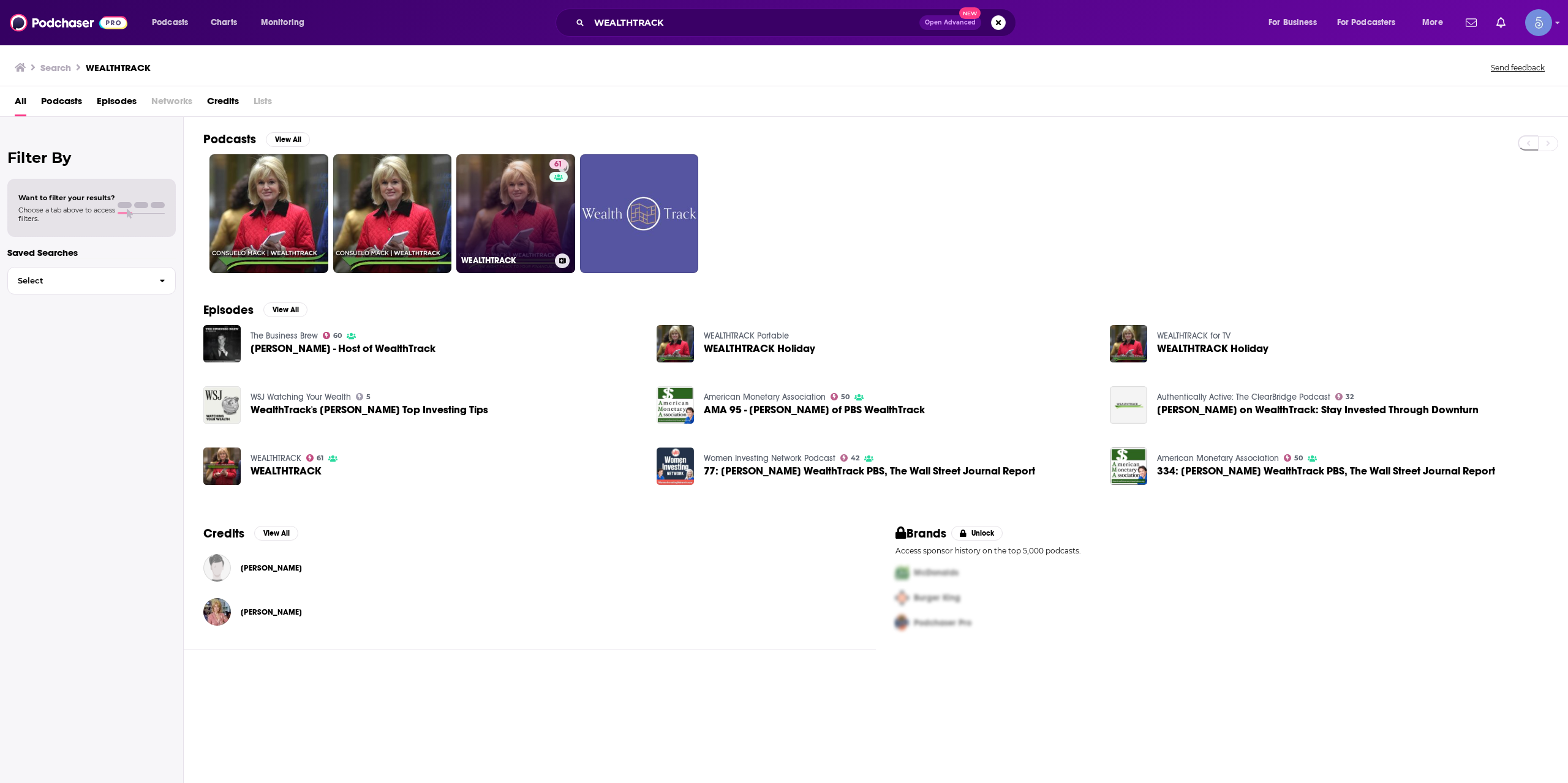
click at [494, 184] on link "61 WEALTHTRACK" at bounding box center [516, 214] width 119 height 119
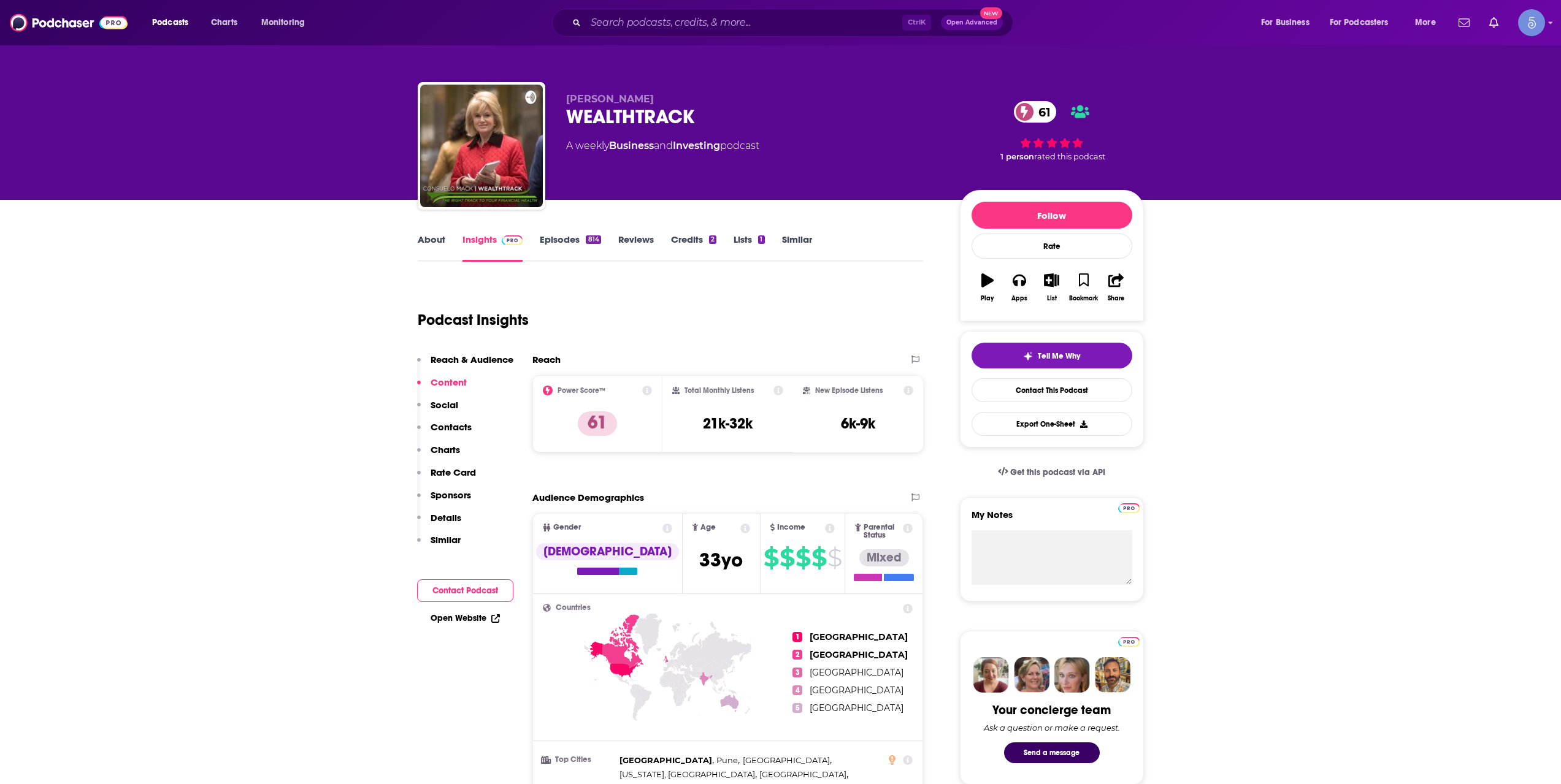
click at [436, 238] on link "About" at bounding box center [431, 248] width 28 height 28
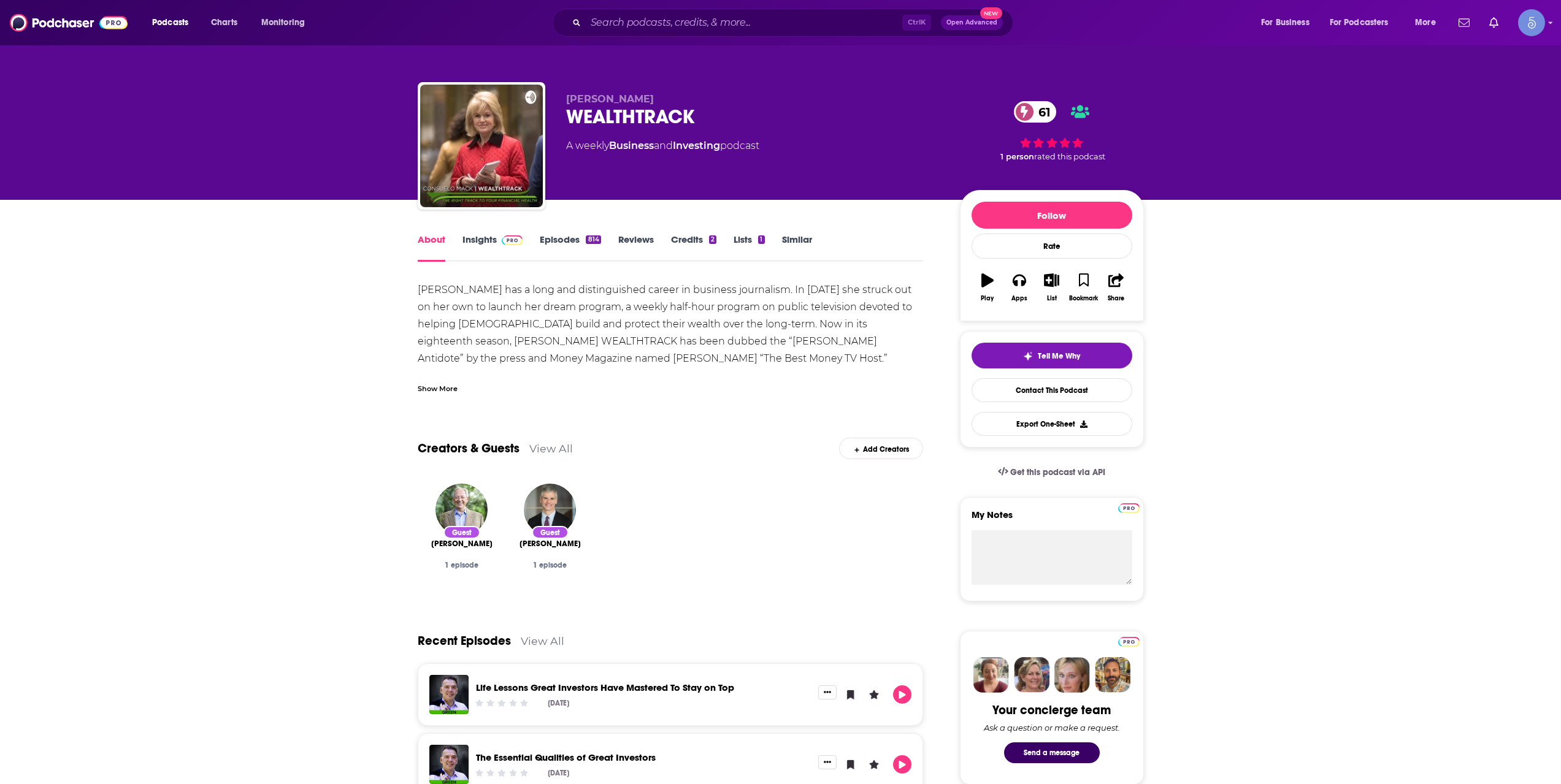
click at [572, 245] on link "Episodes 814" at bounding box center [570, 248] width 61 height 28
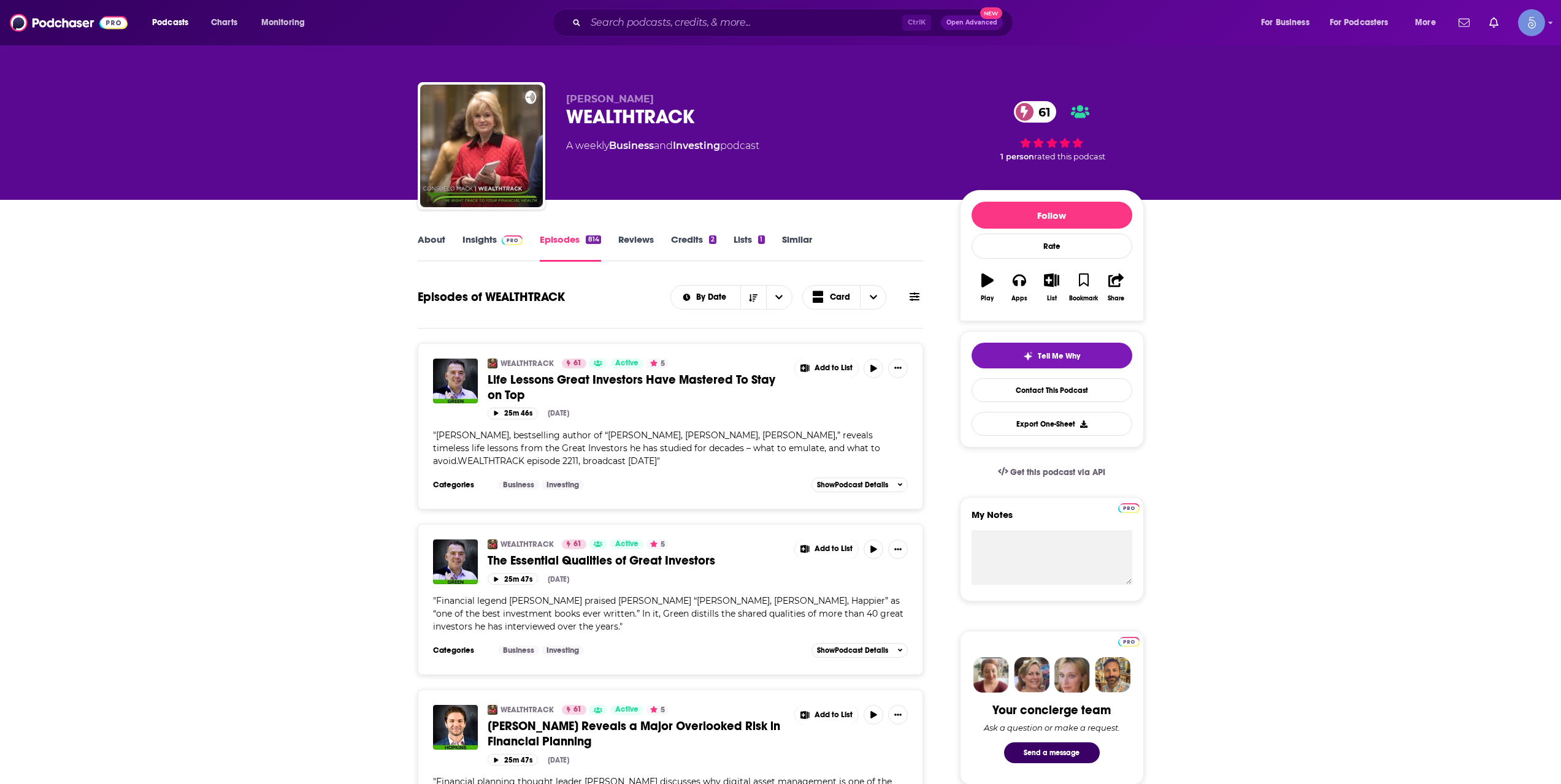
click at [433, 253] on link "About" at bounding box center [431, 248] width 28 height 28
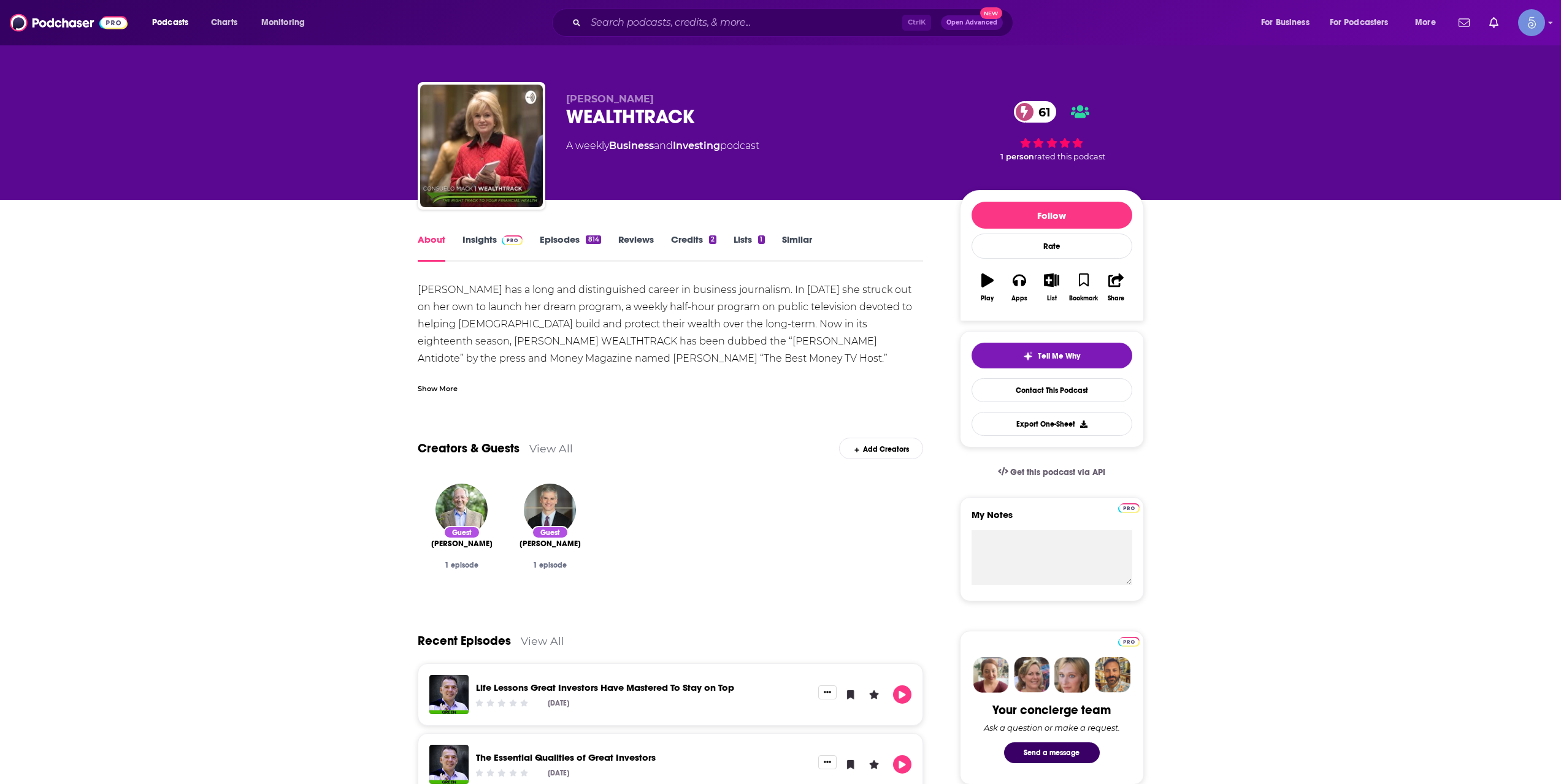
click at [479, 248] on link "Insights" at bounding box center [493, 248] width 61 height 28
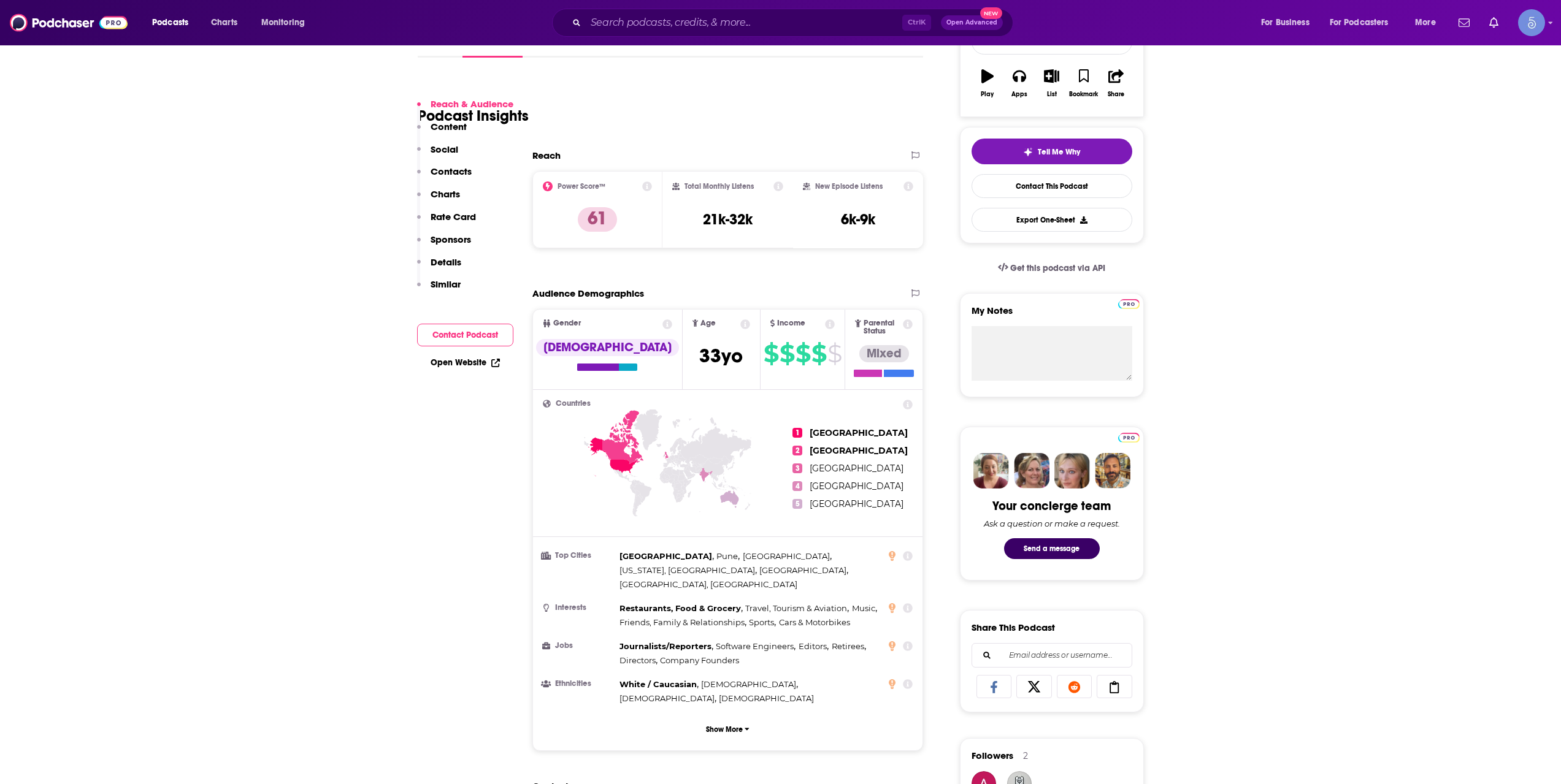
scroll to position [818, 0]
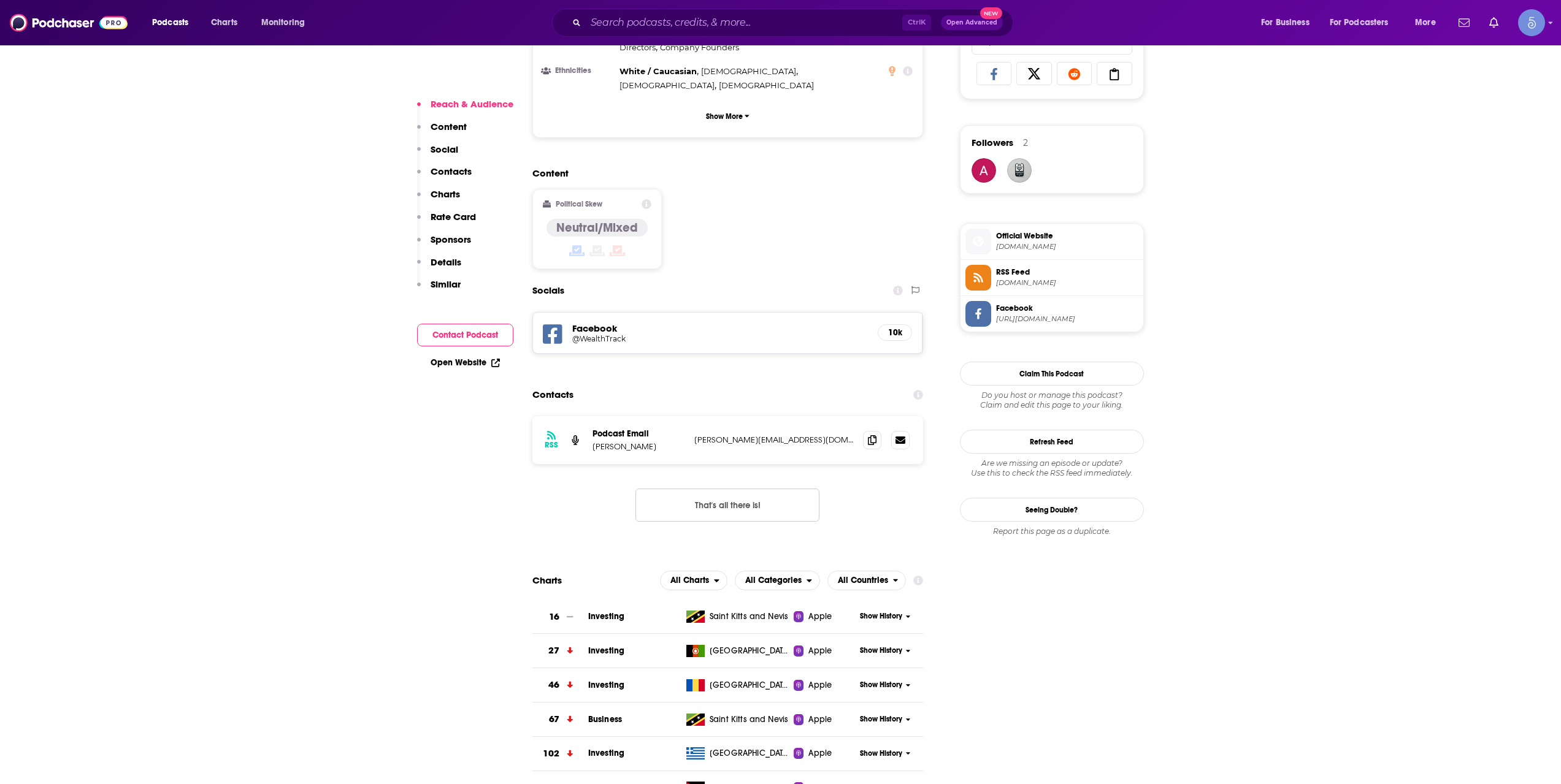
click at [1011, 244] on span "wealthtrack.com" at bounding box center [1068, 247] width 142 height 9
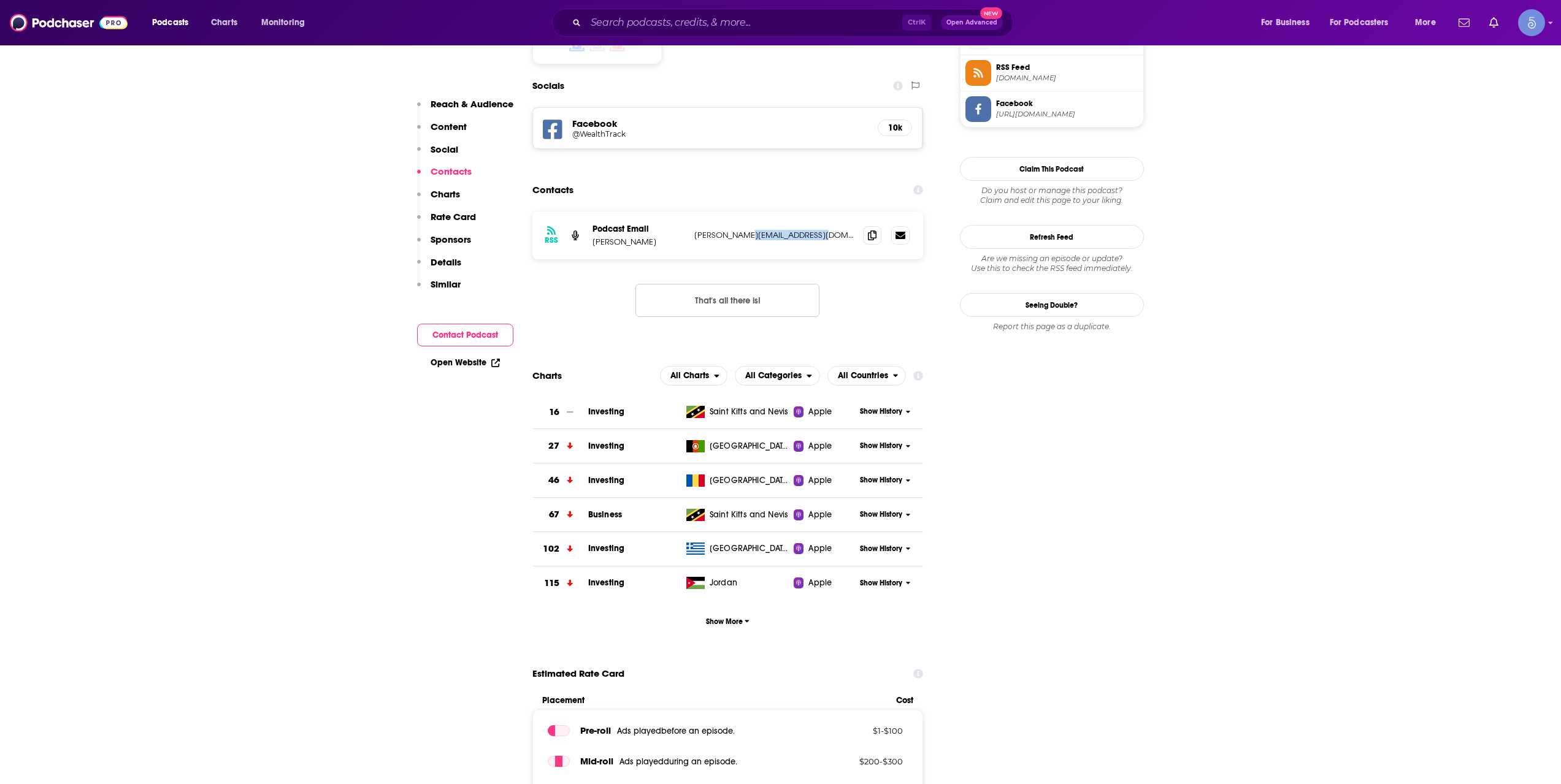
drag, startPoint x: 812, startPoint y: 202, endPoint x: 740, endPoint y: 206, distance: 72.1
click at [740, 230] on p "christensen@trillianmedia.net" at bounding box center [774, 235] width 160 height 10
copy p "trillianmedia.net"
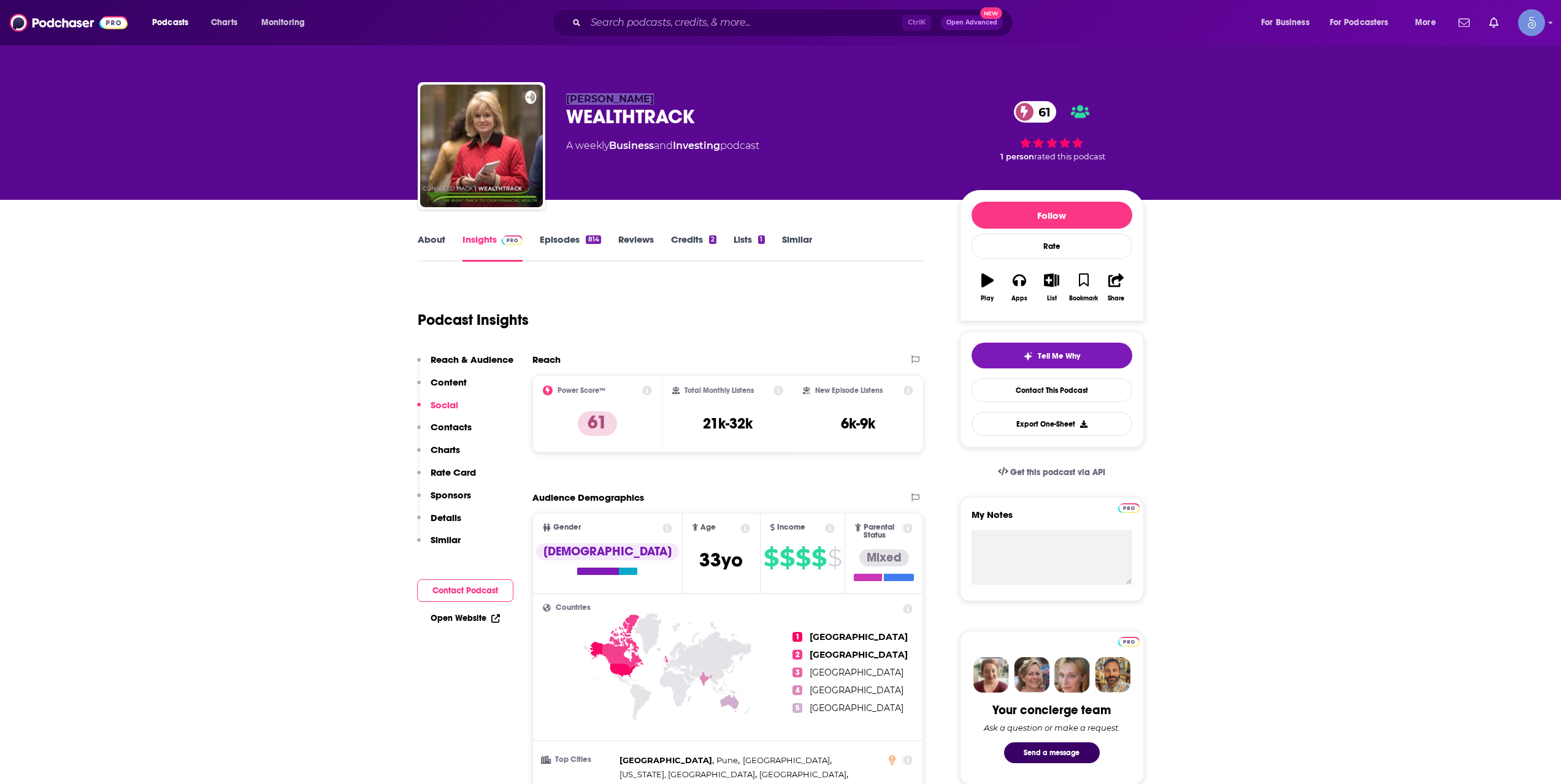
drag, startPoint x: 647, startPoint y: 100, endPoint x: 568, endPoint y: 96, distance: 79.1
click at [568, 96] on p "Consuelo Mack" at bounding box center [753, 99] width 374 height 12
copy span "Consuelo Mack"
click at [770, 23] on input "Search podcasts, credits, & more..." at bounding box center [744, 23] width 316 height 19
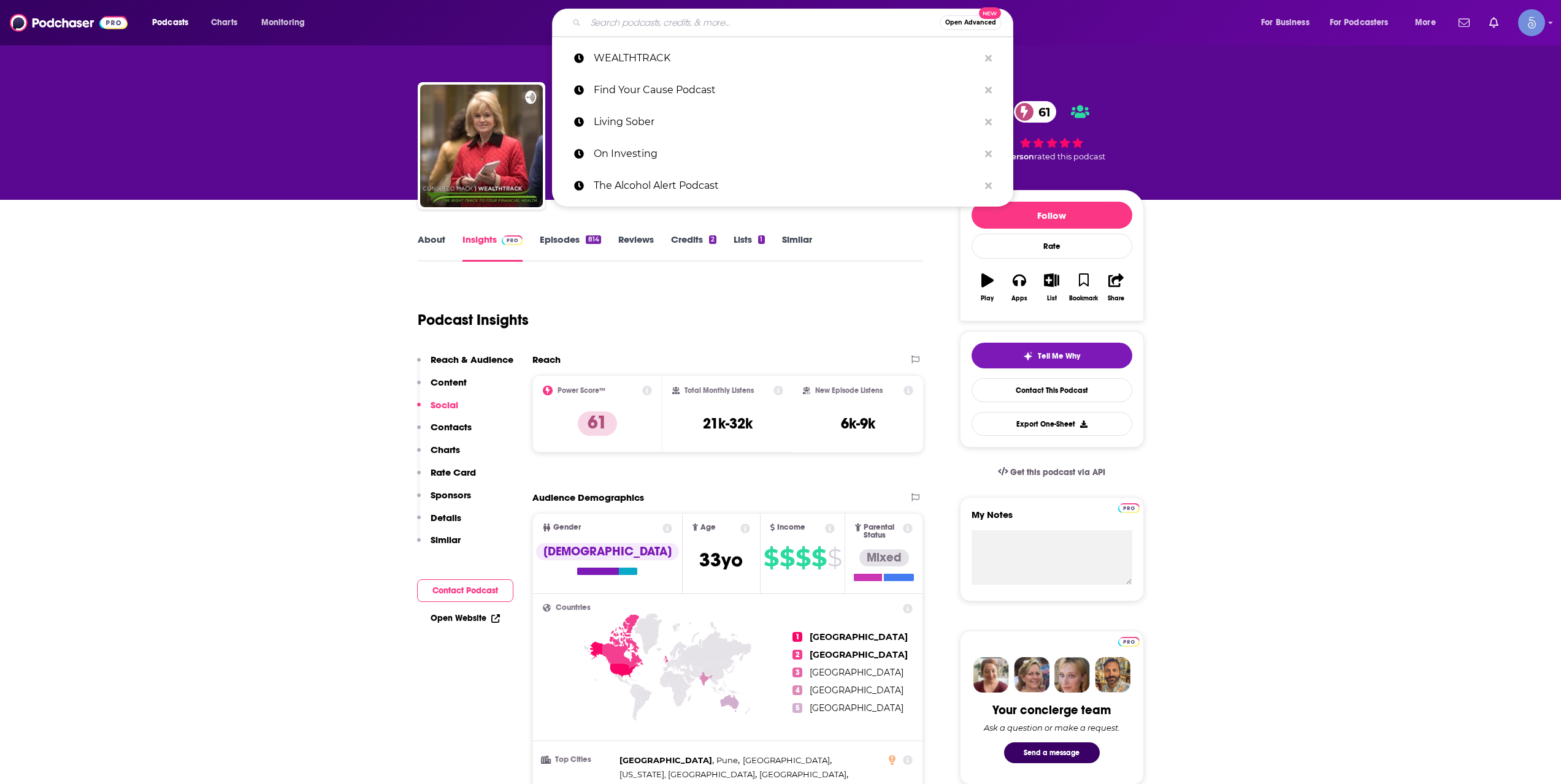
paste input "Planet MicroCap Podcast | MicroCap Investing Strategies"
type input "Planet MicroCap Podcast | MicroCap Investing Strategies"
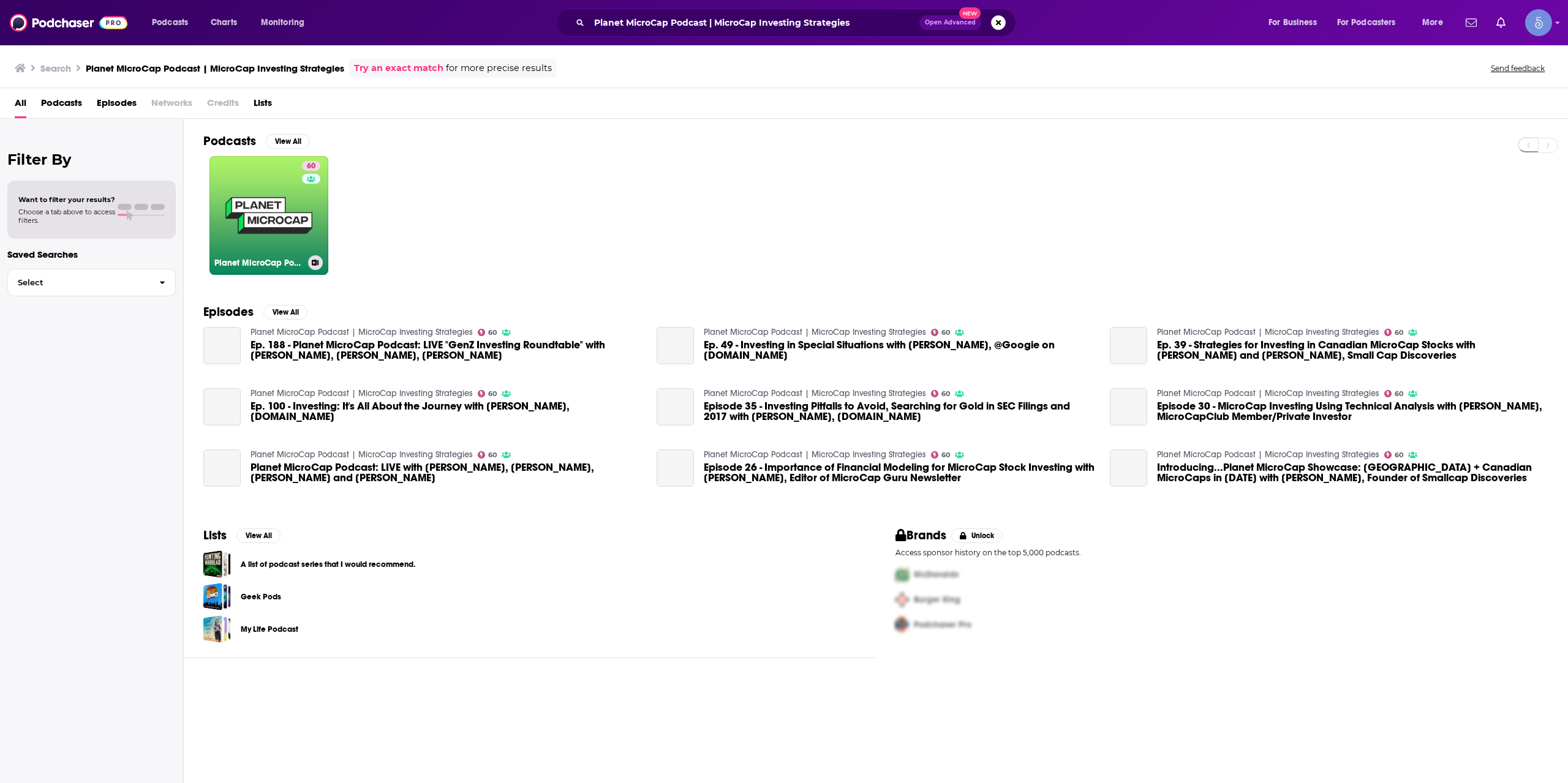
click at [298, 192] on link "60 Planet MicroCap Podcast | MicroCap Investing Strategies" at bounding box center [269, 216] width 119 height 119
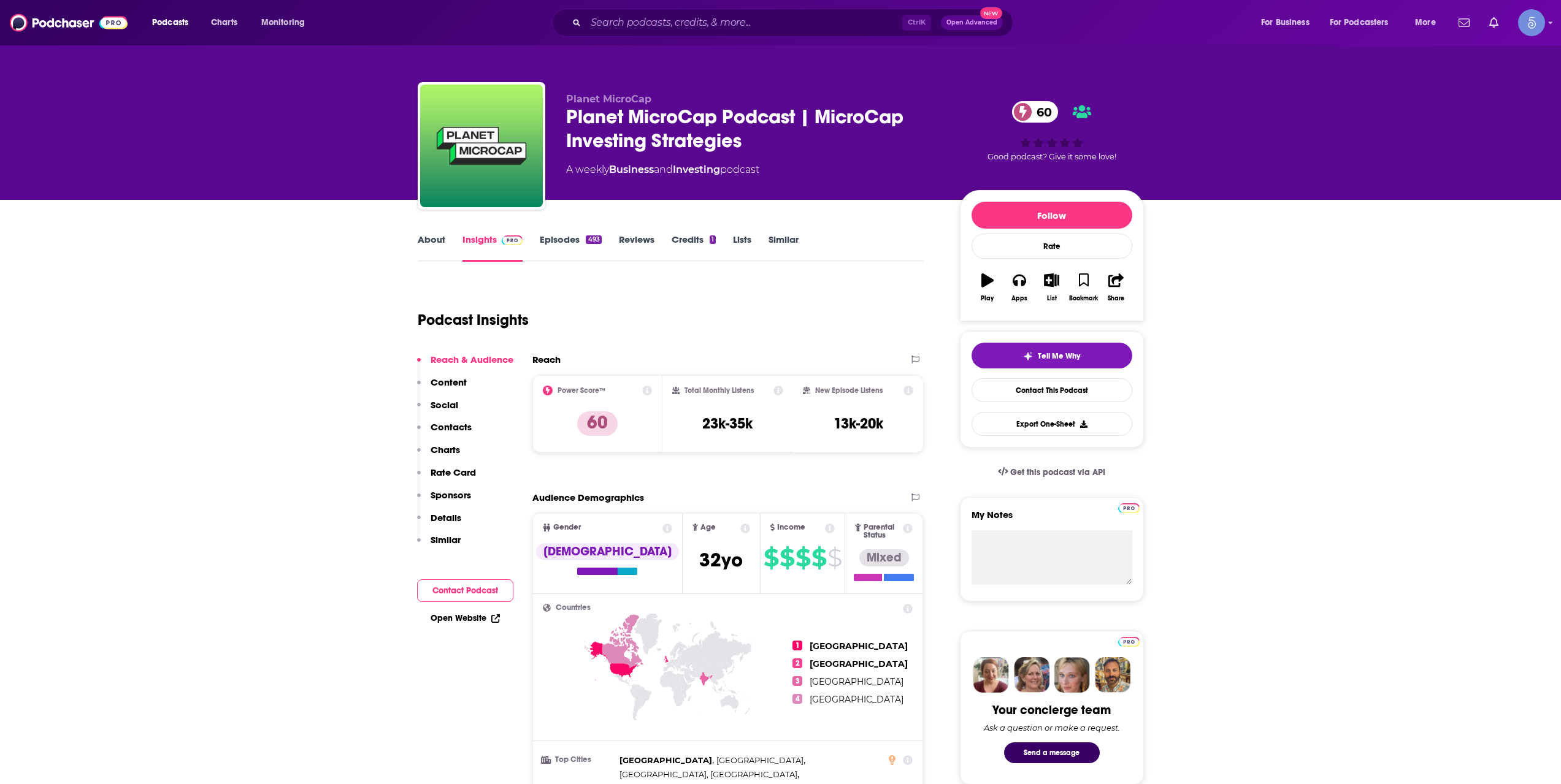
click at [431, 248] on link "About" at bounding box center [431, 248] width 28 height 28
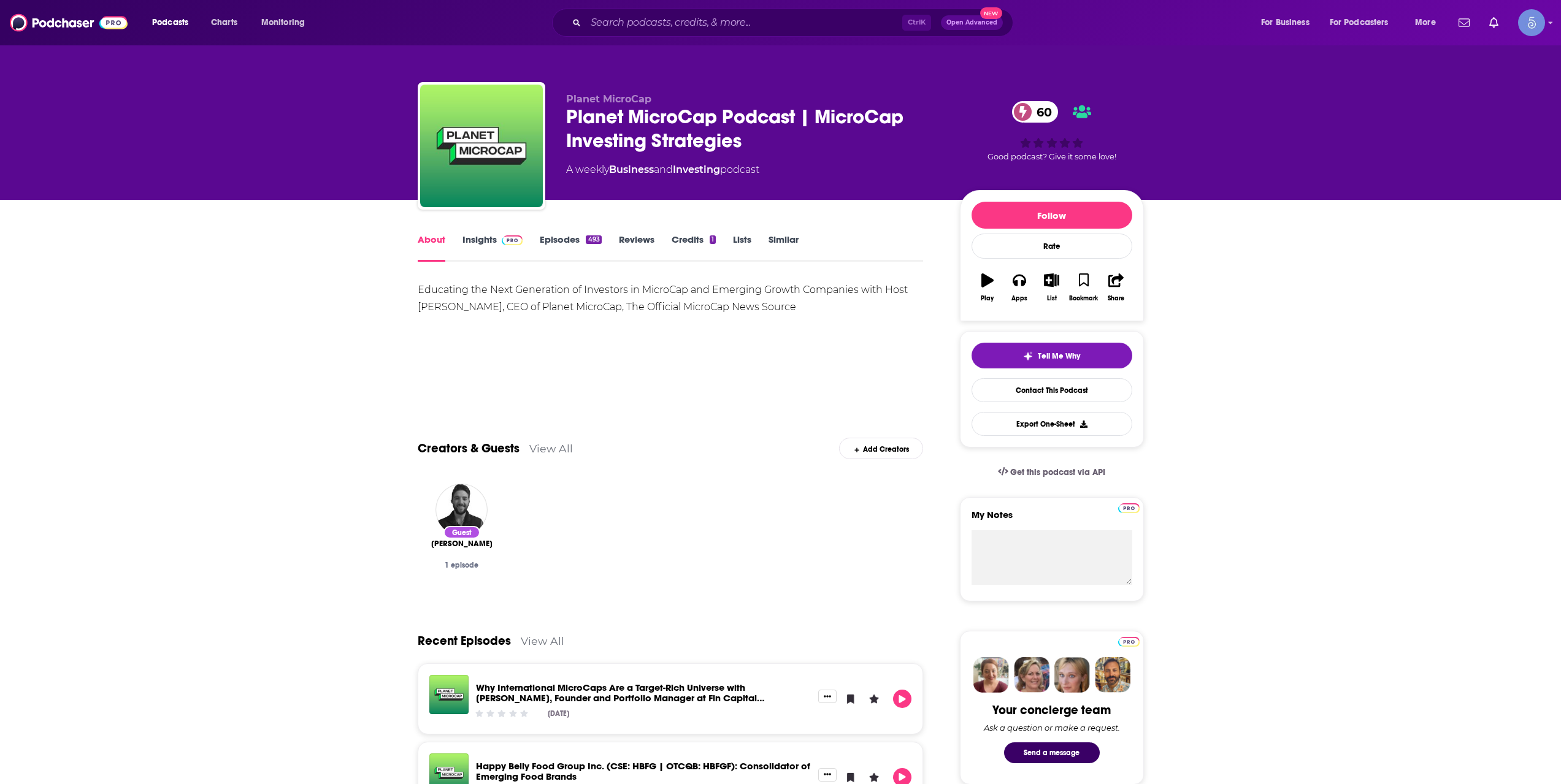
click at [499, 253] on link "Insights" at bounding box center [493, 248] width 61 height 28
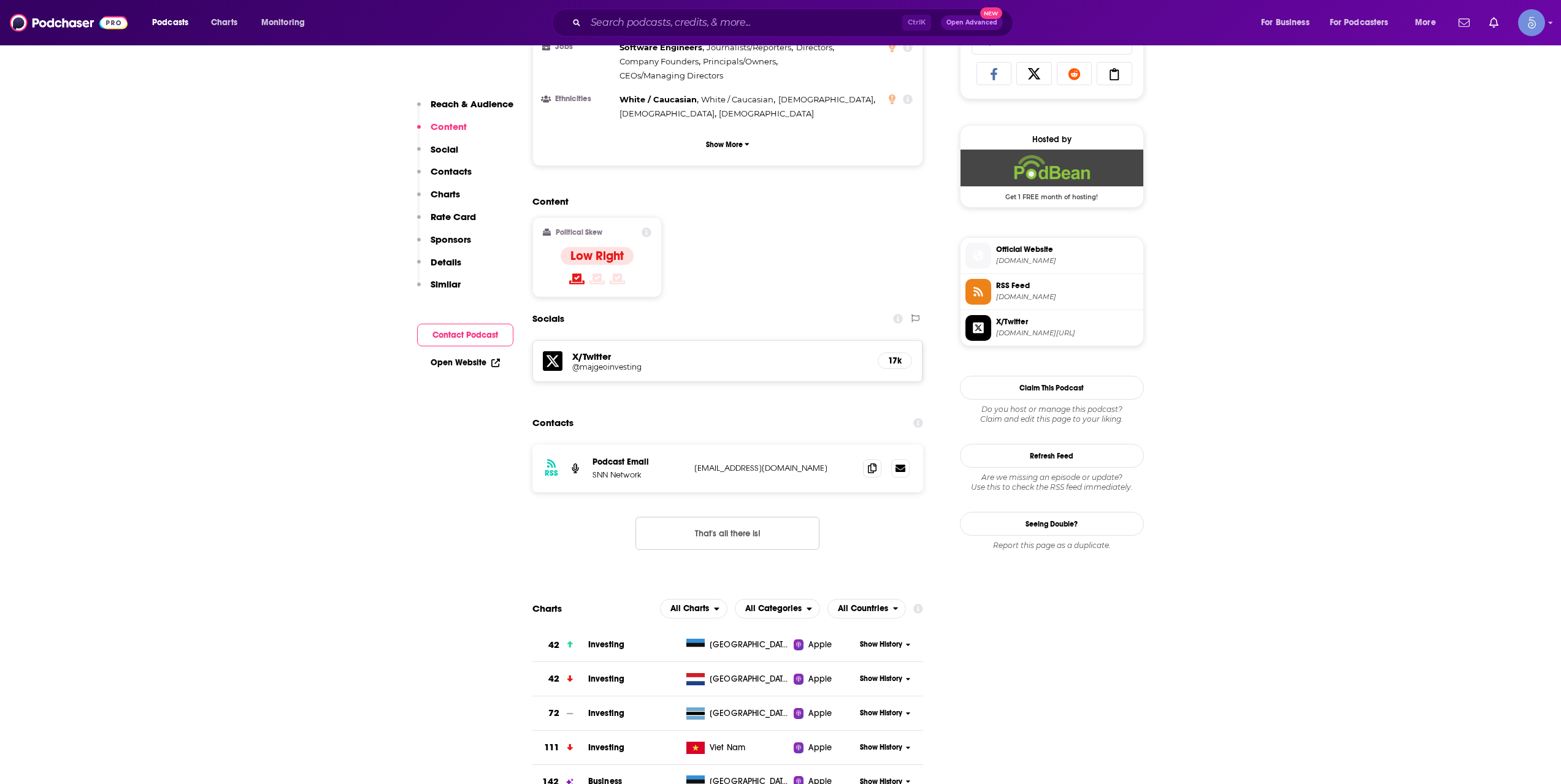
scroll to position [613, 0]
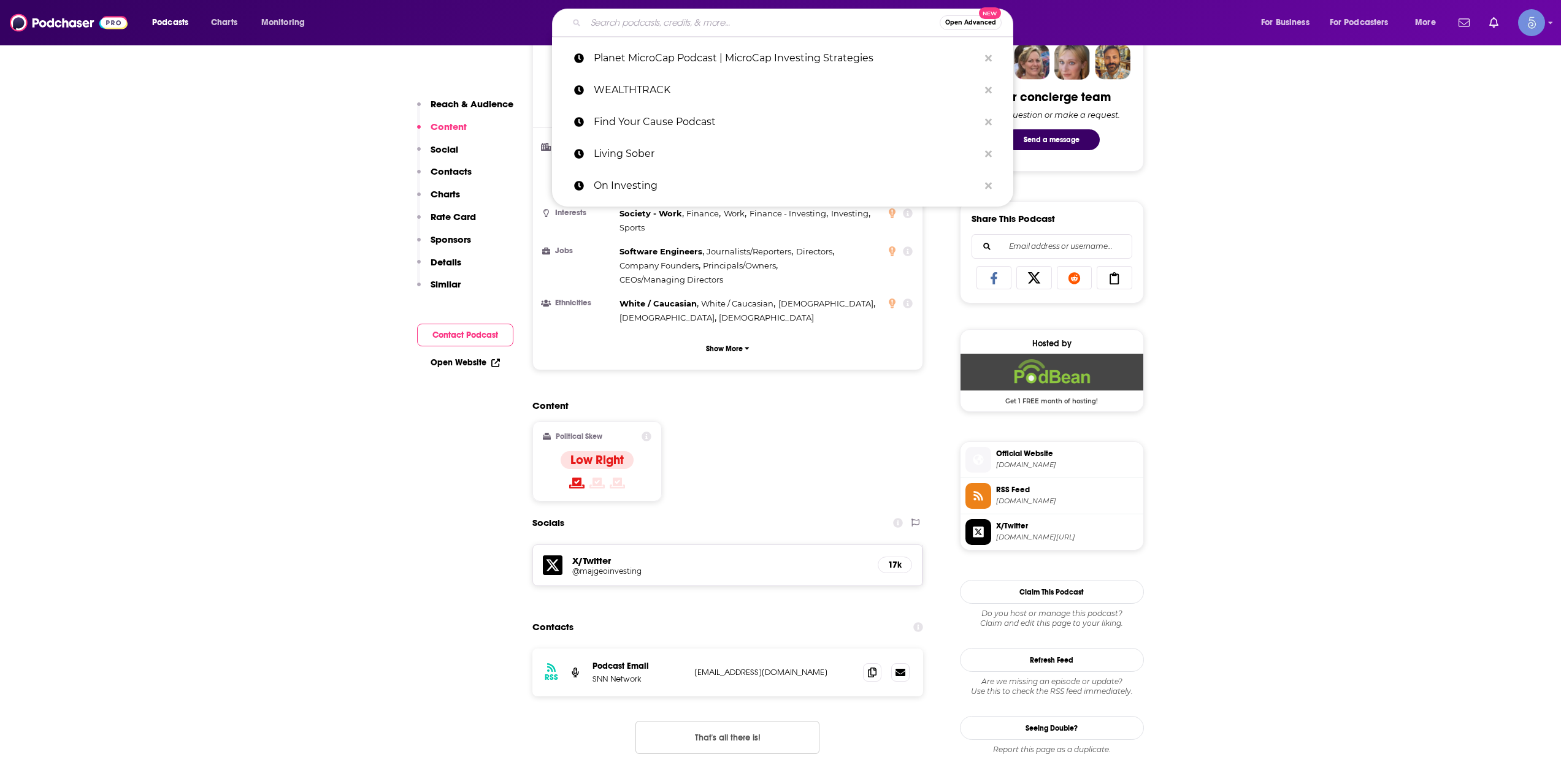
click at [844, 21] on input "Search podcasts, credits, & more..." at bounding box center [762, 23] width 354 height 19
paste input "The Money Nerds"
type input "The Money Nerds"
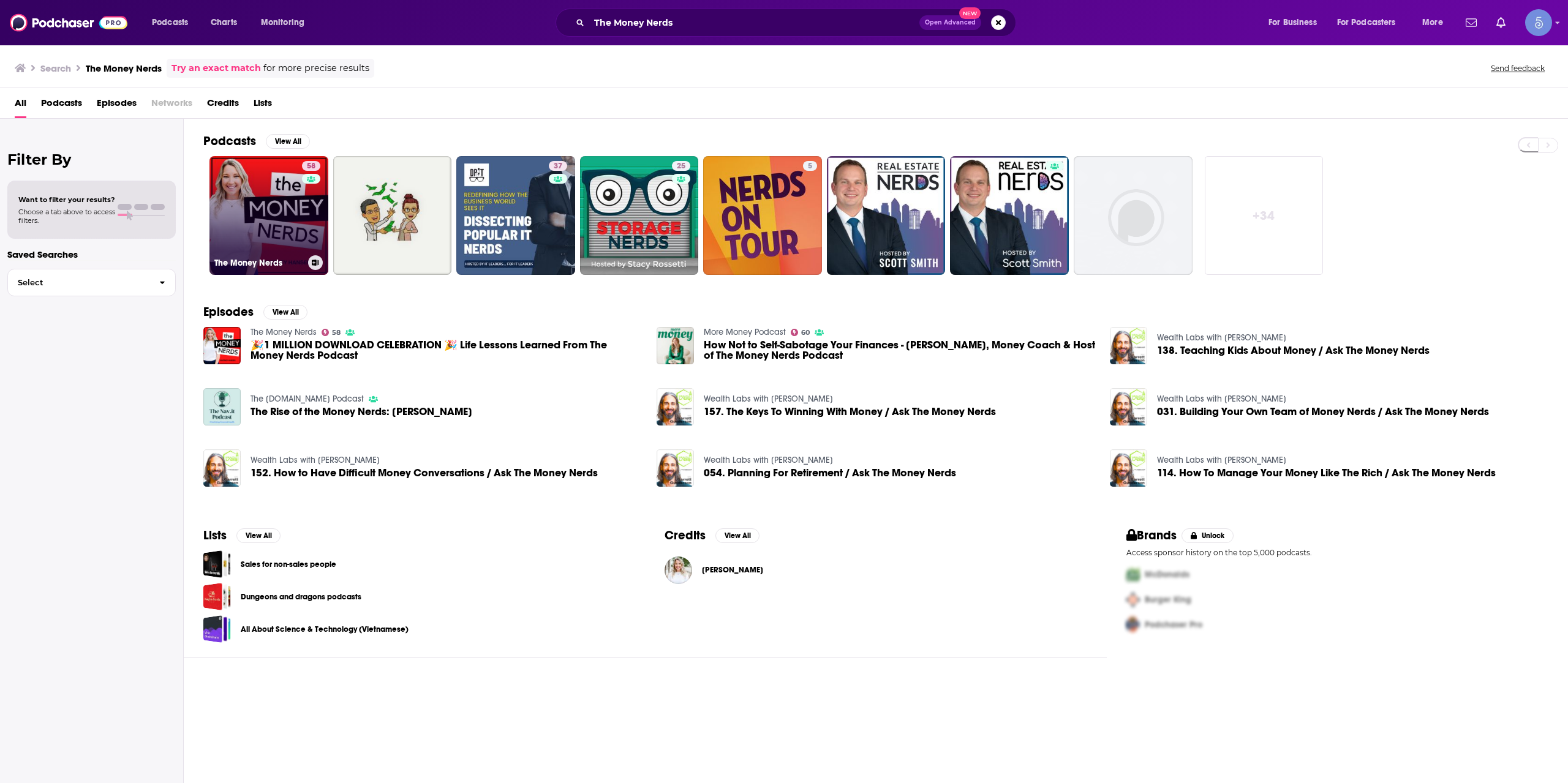
click at [320, 221] on div "58" at bounding box center [312, 208] width 21 height 94
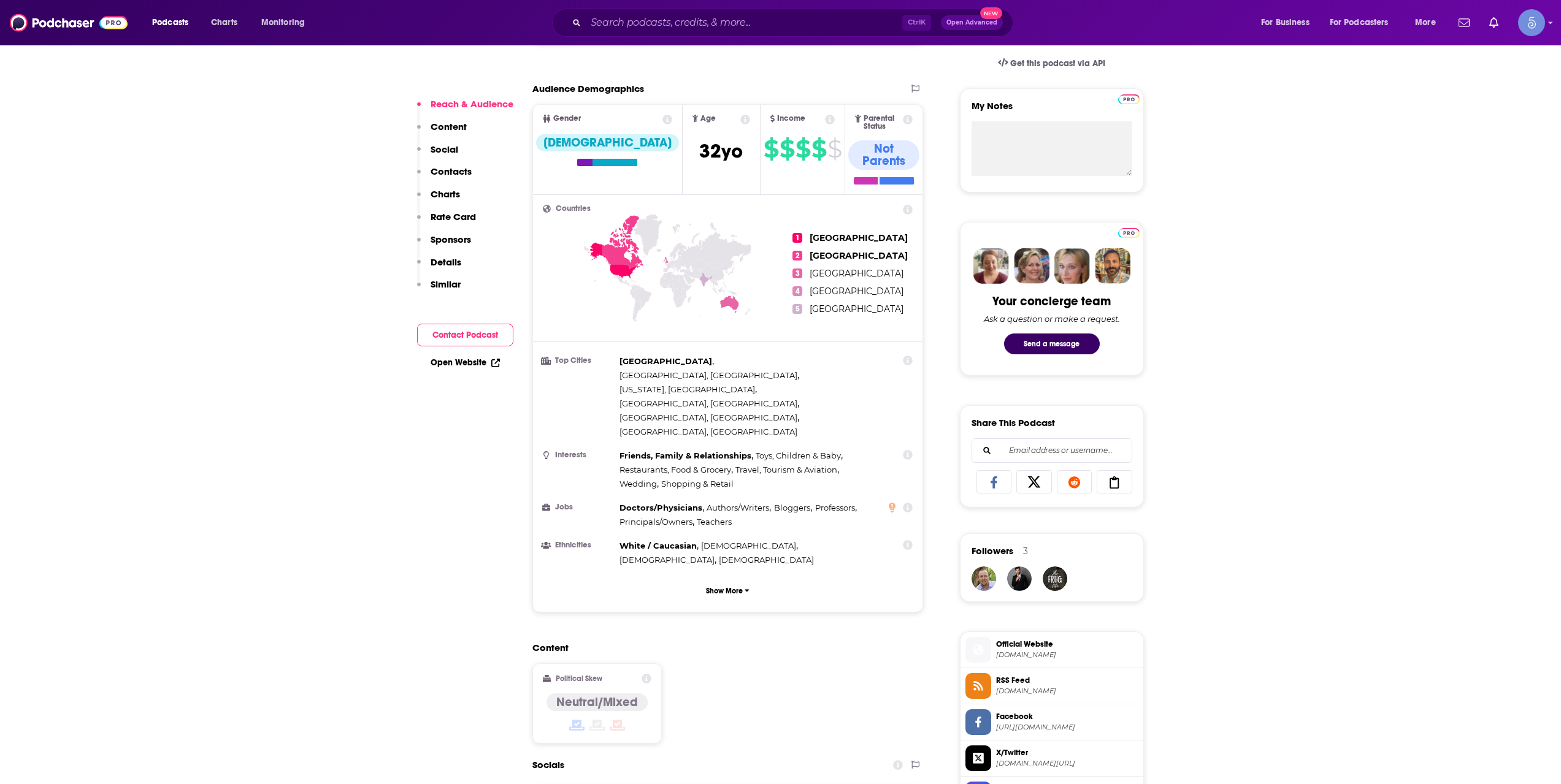
scroll to position [818, 0]
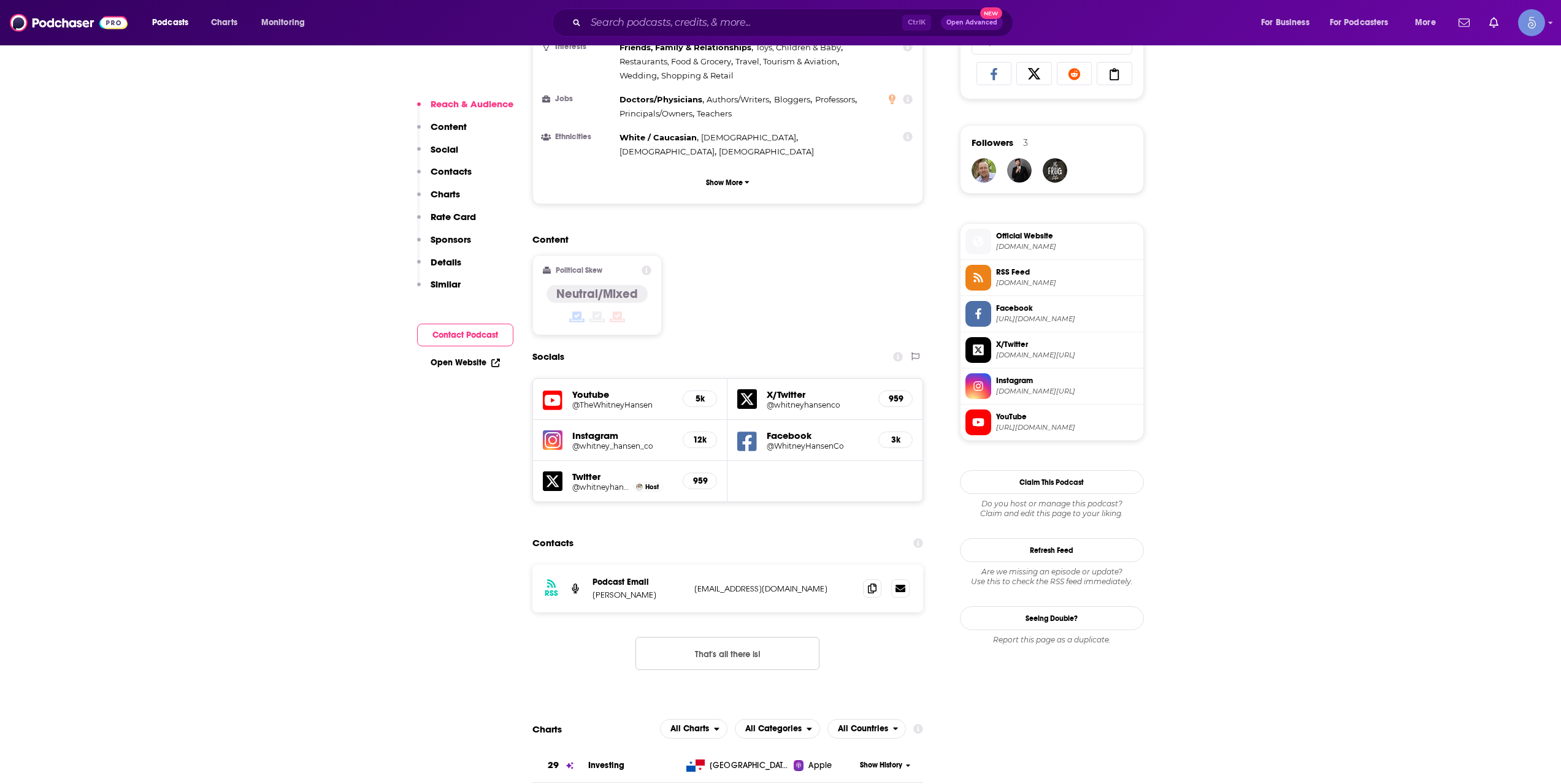
click at [607, 400] on h5 "@TheWhitneyHansen" at bounding box center [623, 405] width 102 height 9
click at [723, 23] on input "Search podcasts, credits, & more..." at bounding box center [744, 23] width 316 height 19
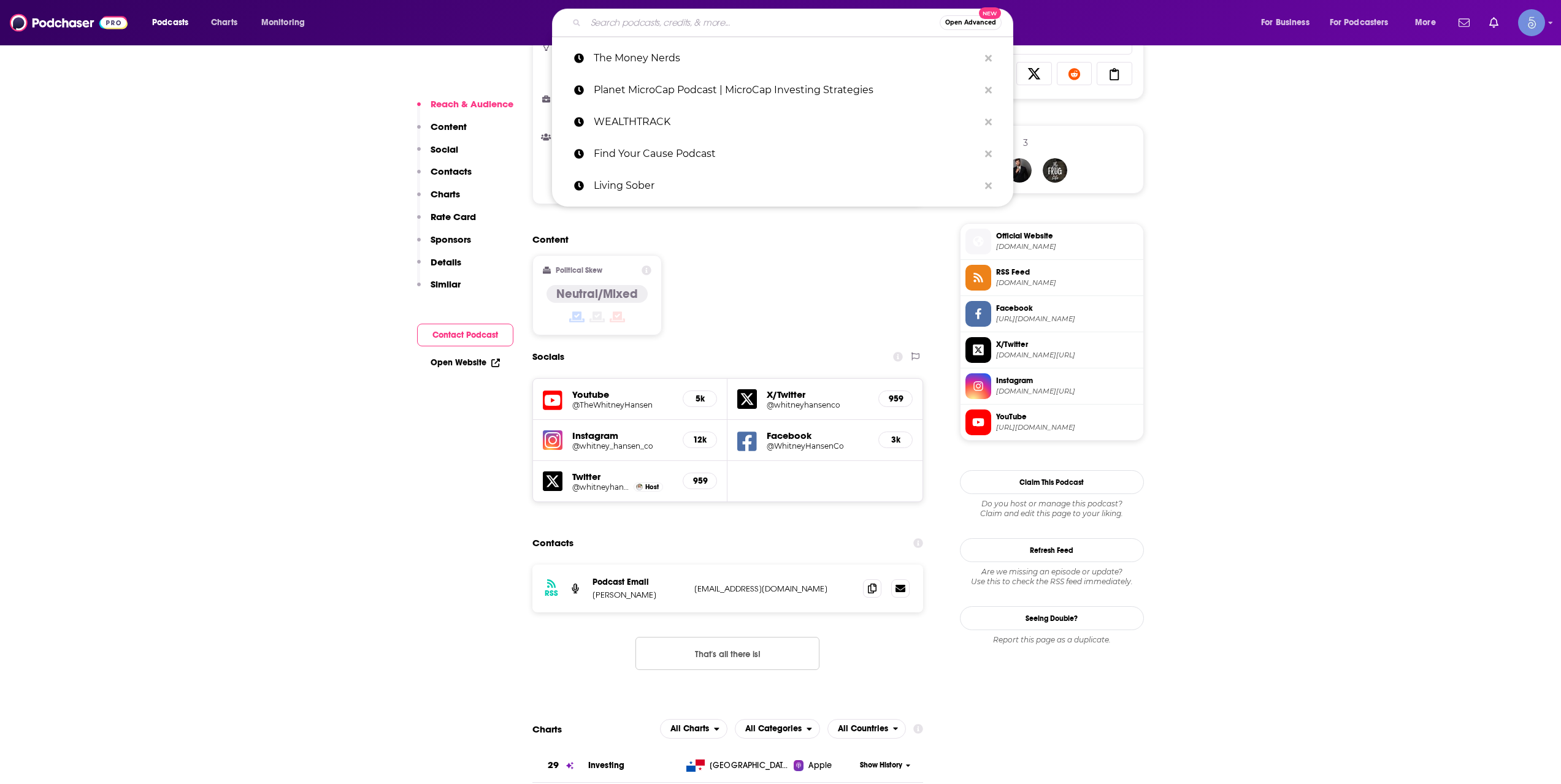
paste input "Value Hive Podcast"
type input "Value Hive Podcast"
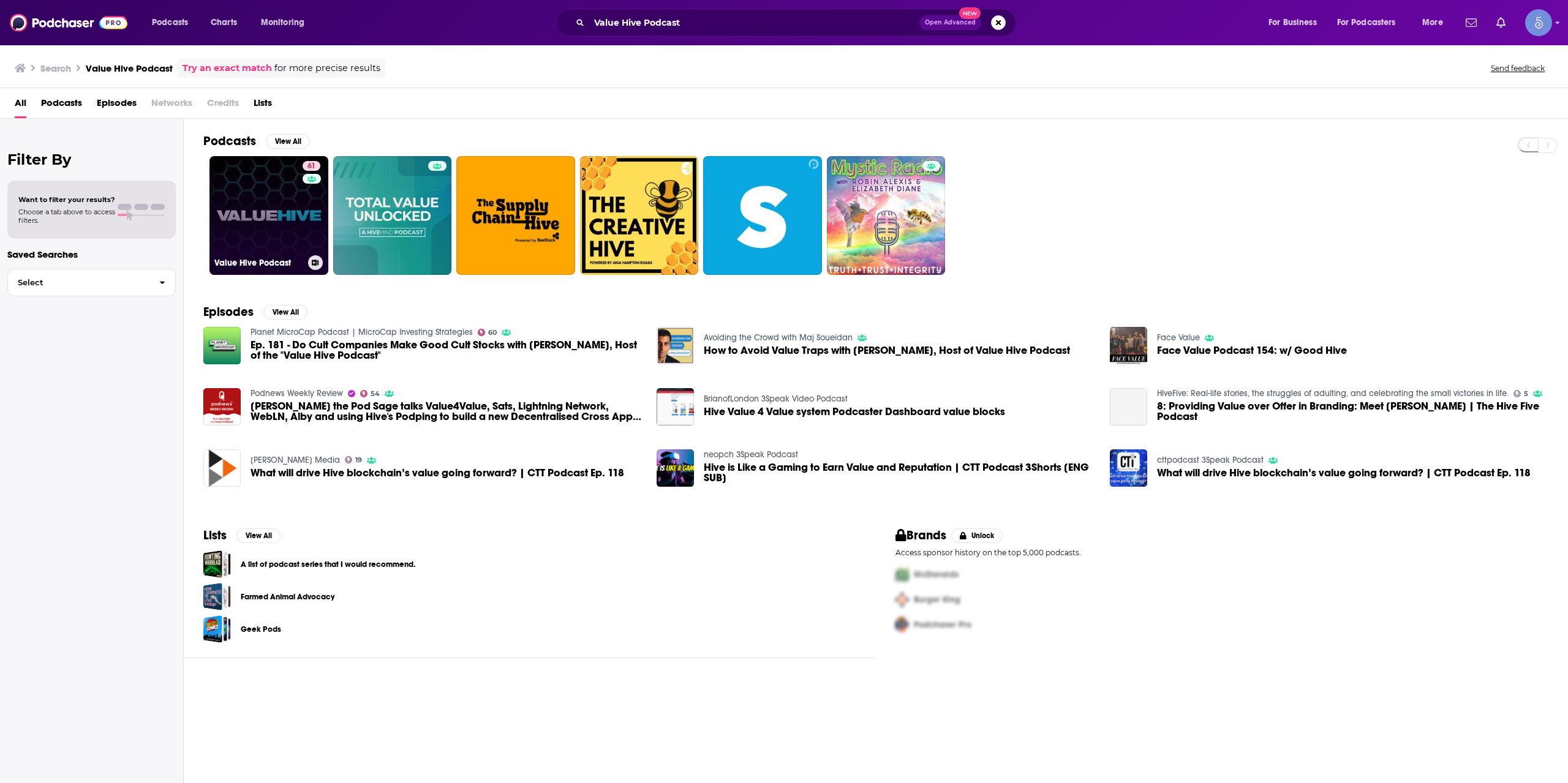
click at [292, 196] on link "61 Value Hive Podcast" at bounding box center [269, 216] width 119 height 119
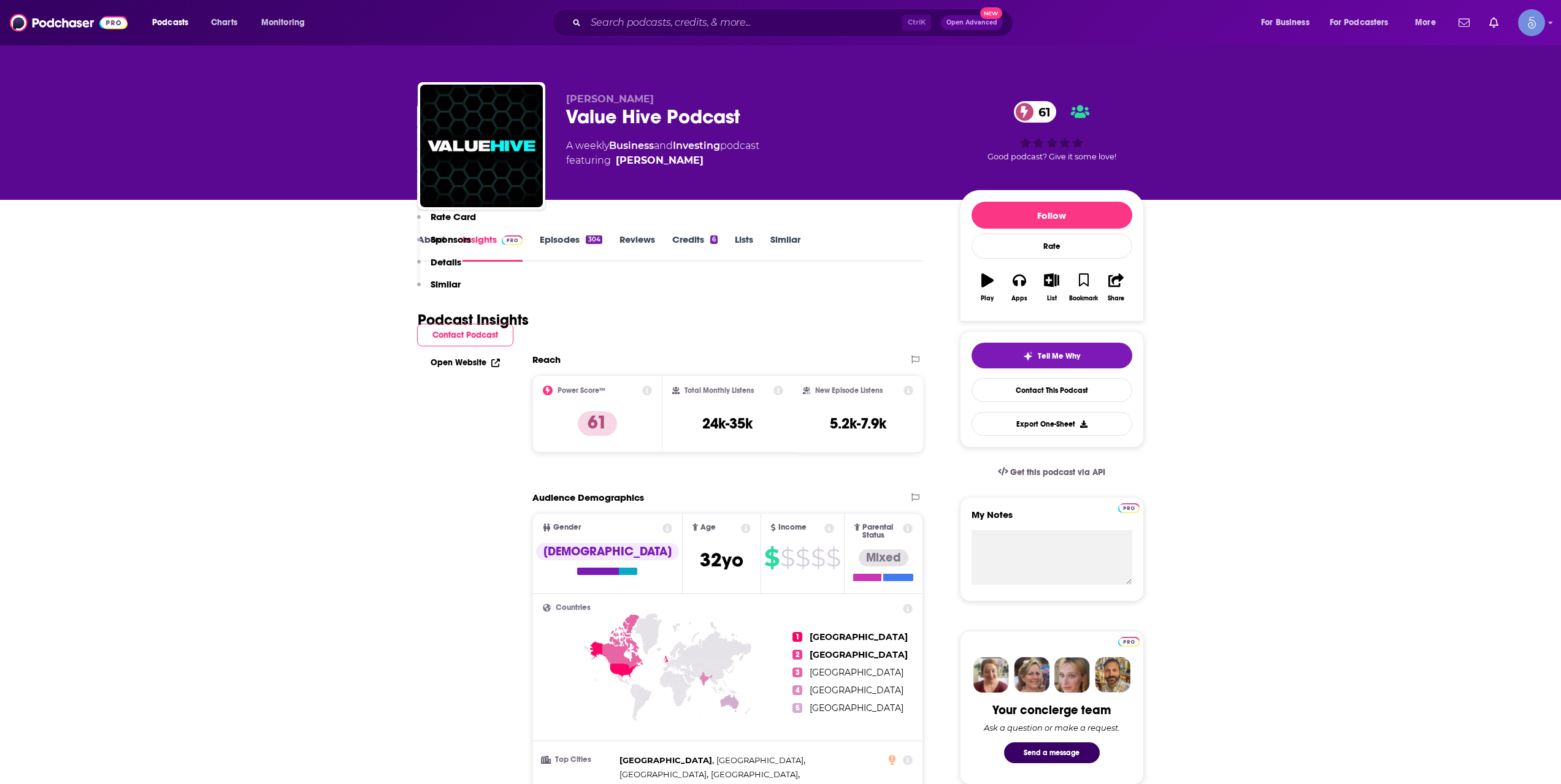
scroll to position [613, 0]
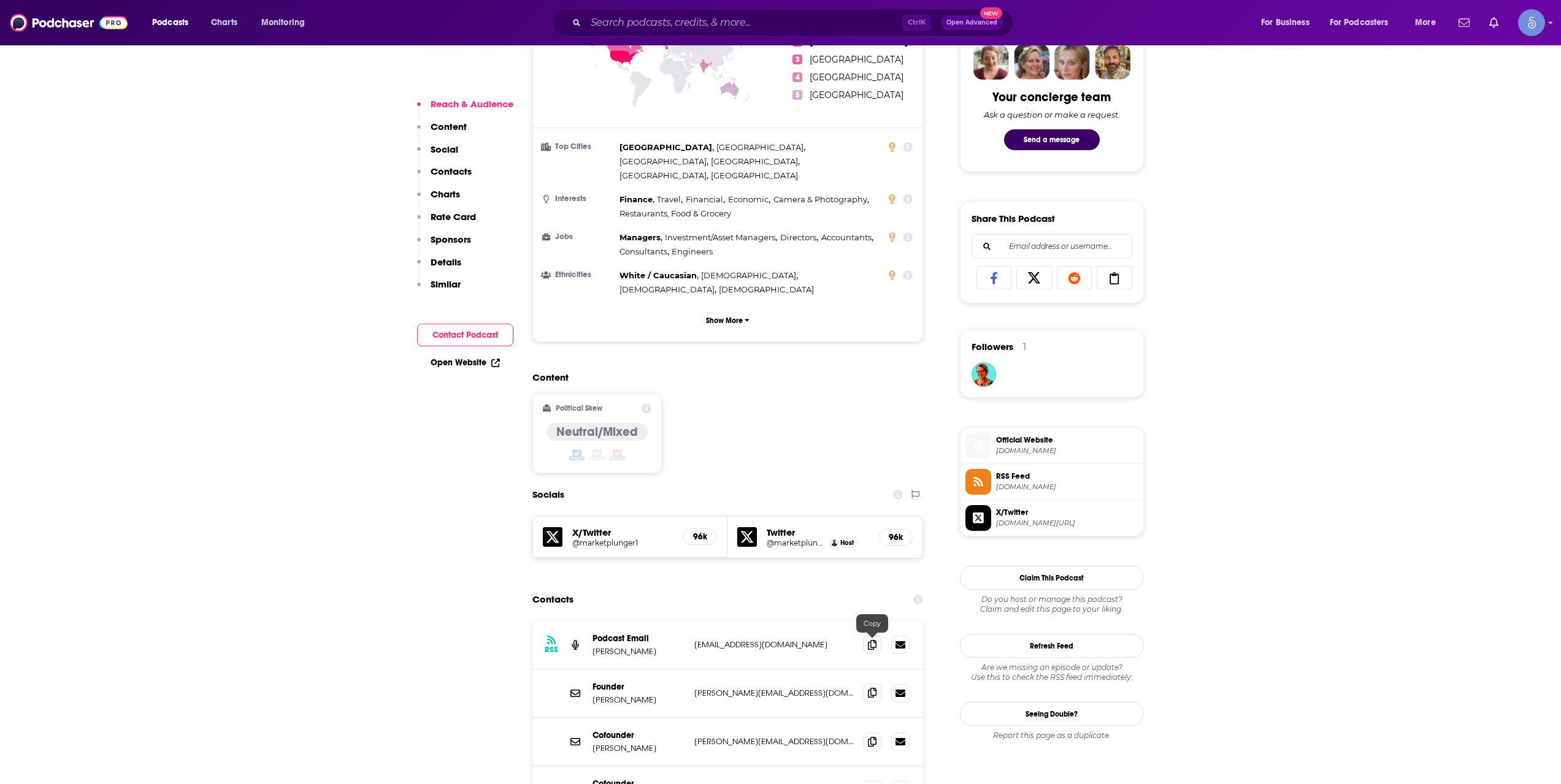
click at [870, 688] on icon at bounding box center [872, 692] width 8 height 10
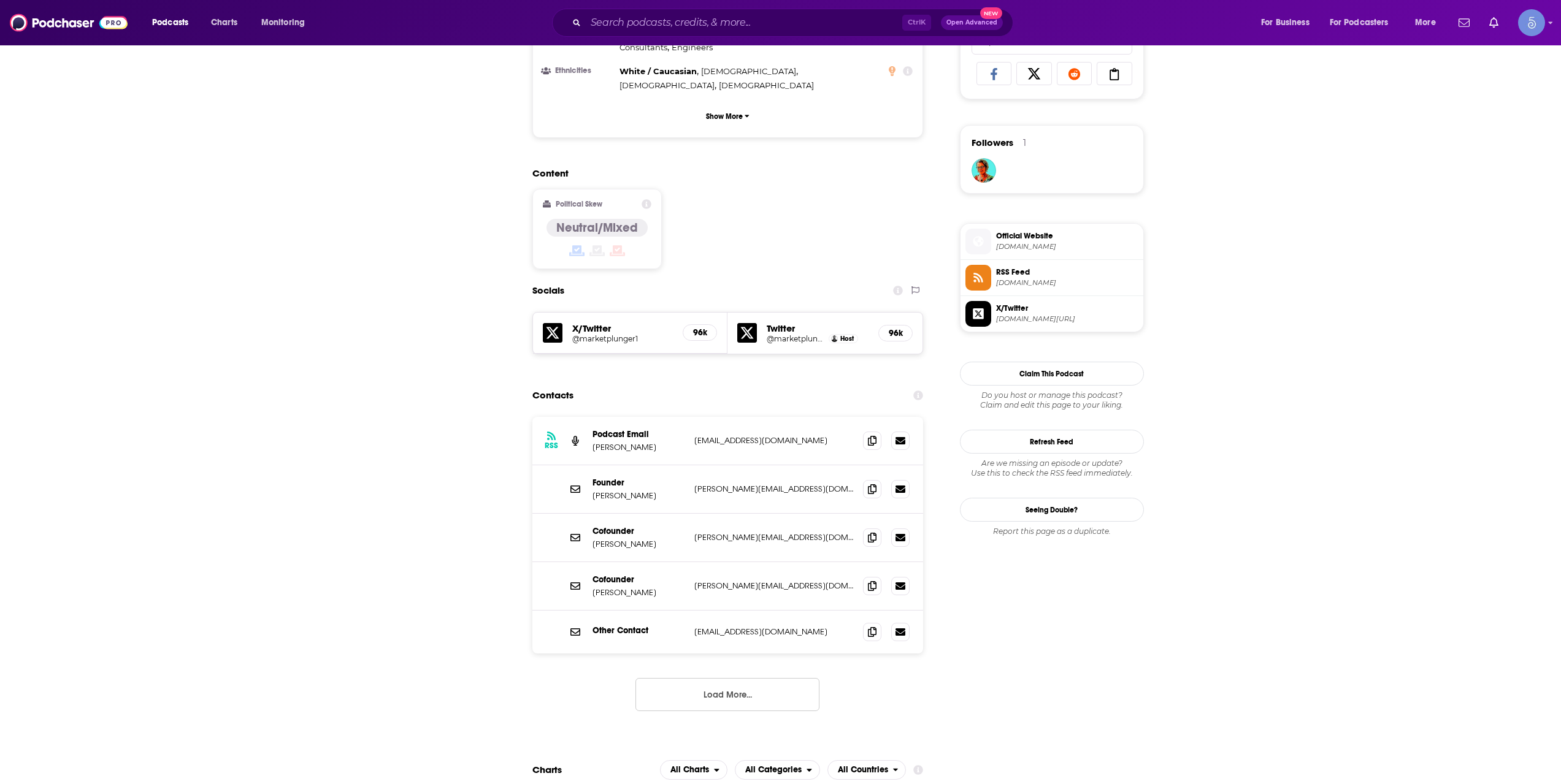
scroll to position [0, 0]
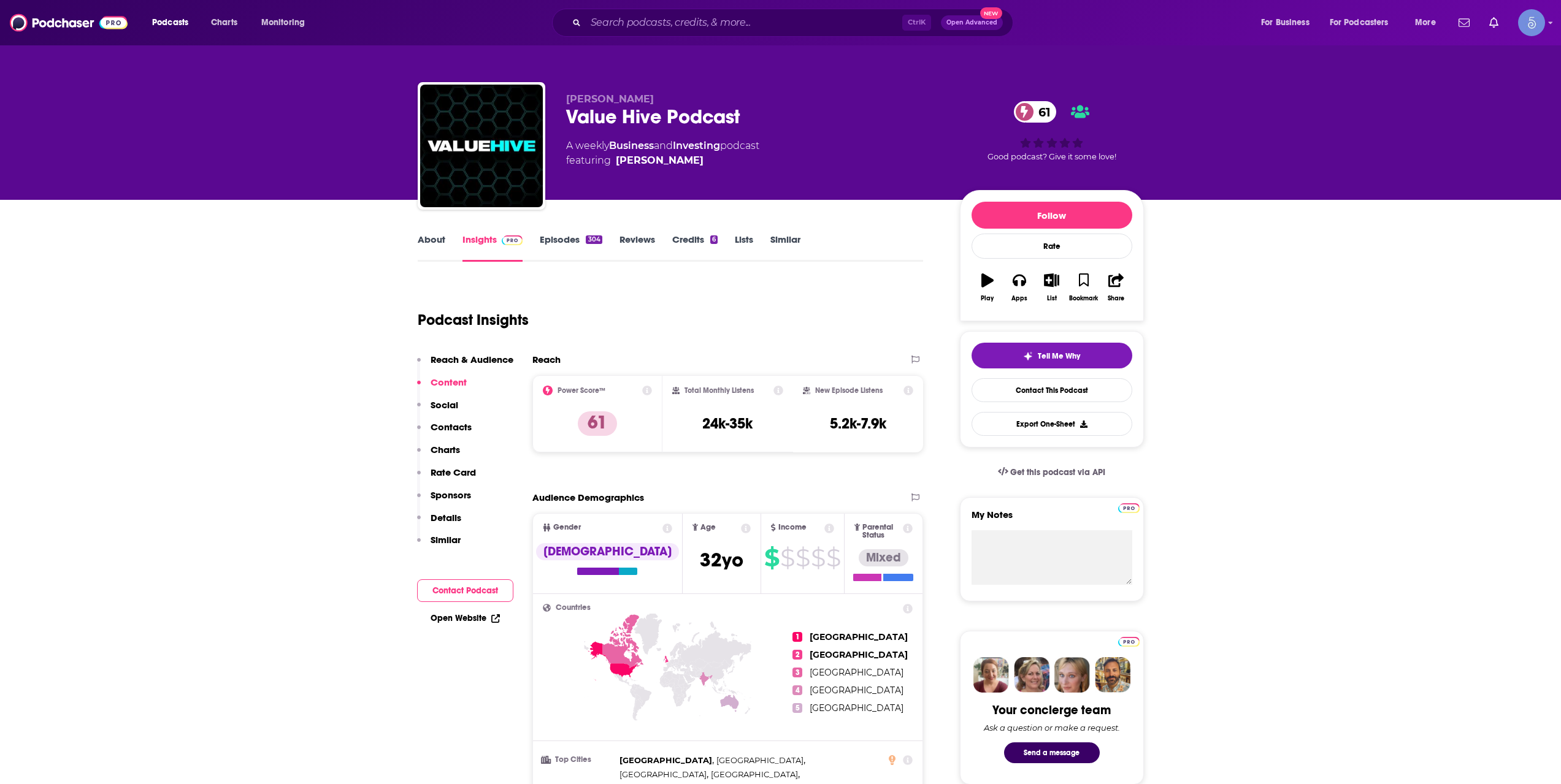
click at [438, 245] on link "About" at bounding box center [431, 248] width 28 height 28
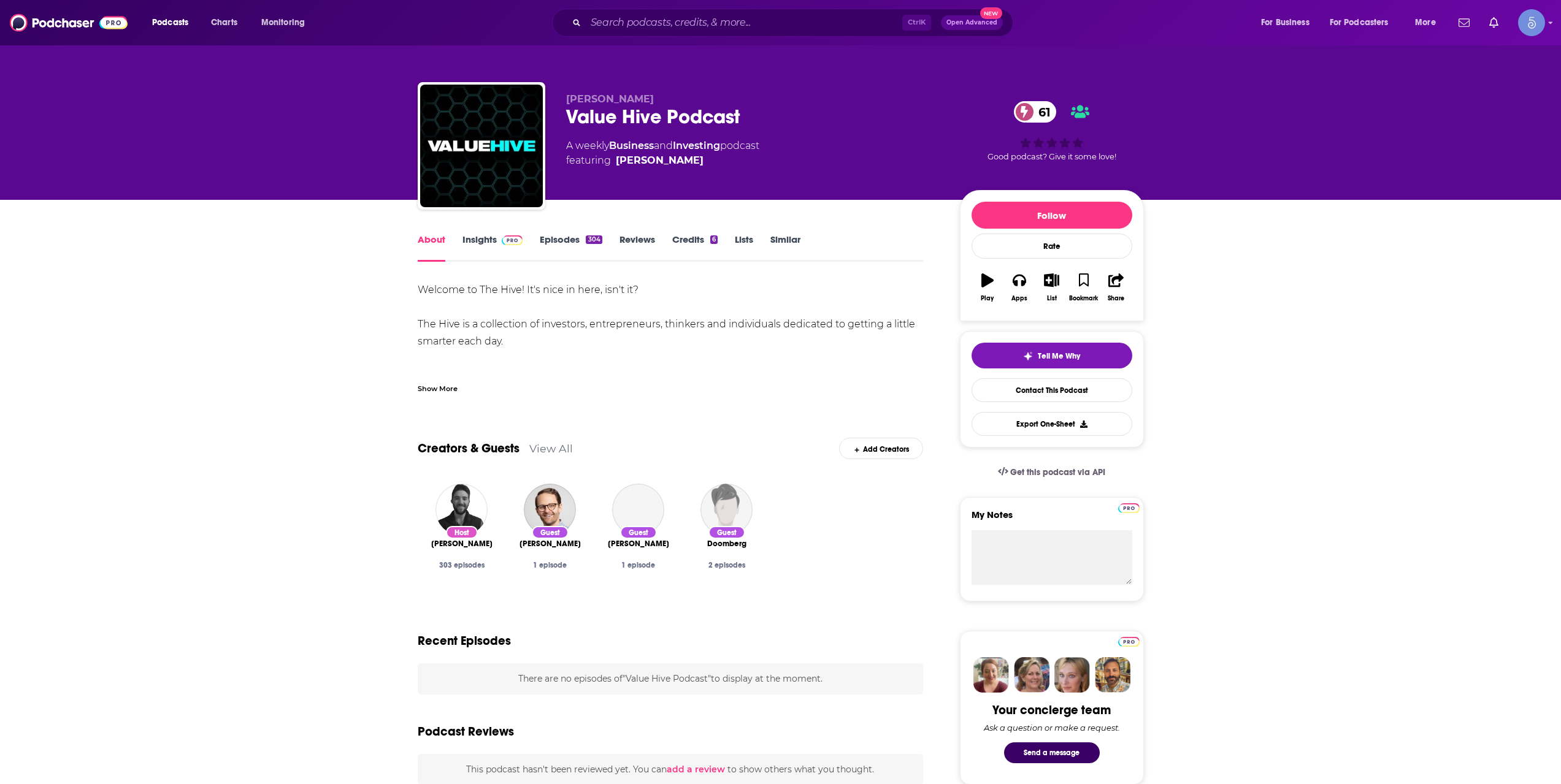
click at [453, 383] on div "Show More" at bounding box center [438, 388] width 40 height 12
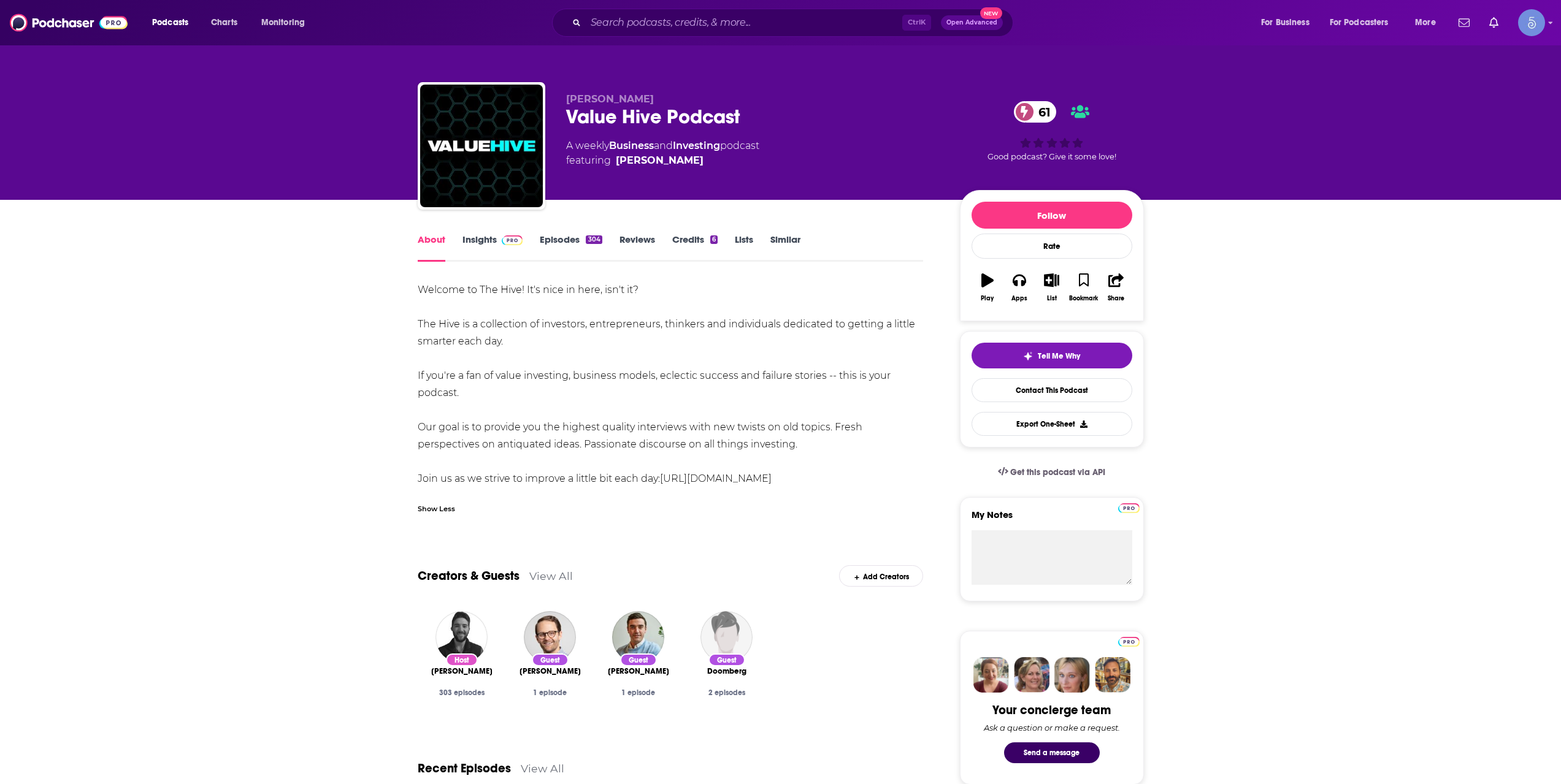
click at [513, 253] on link "Insights" at bounding box center [493, 248] width 61 height 28
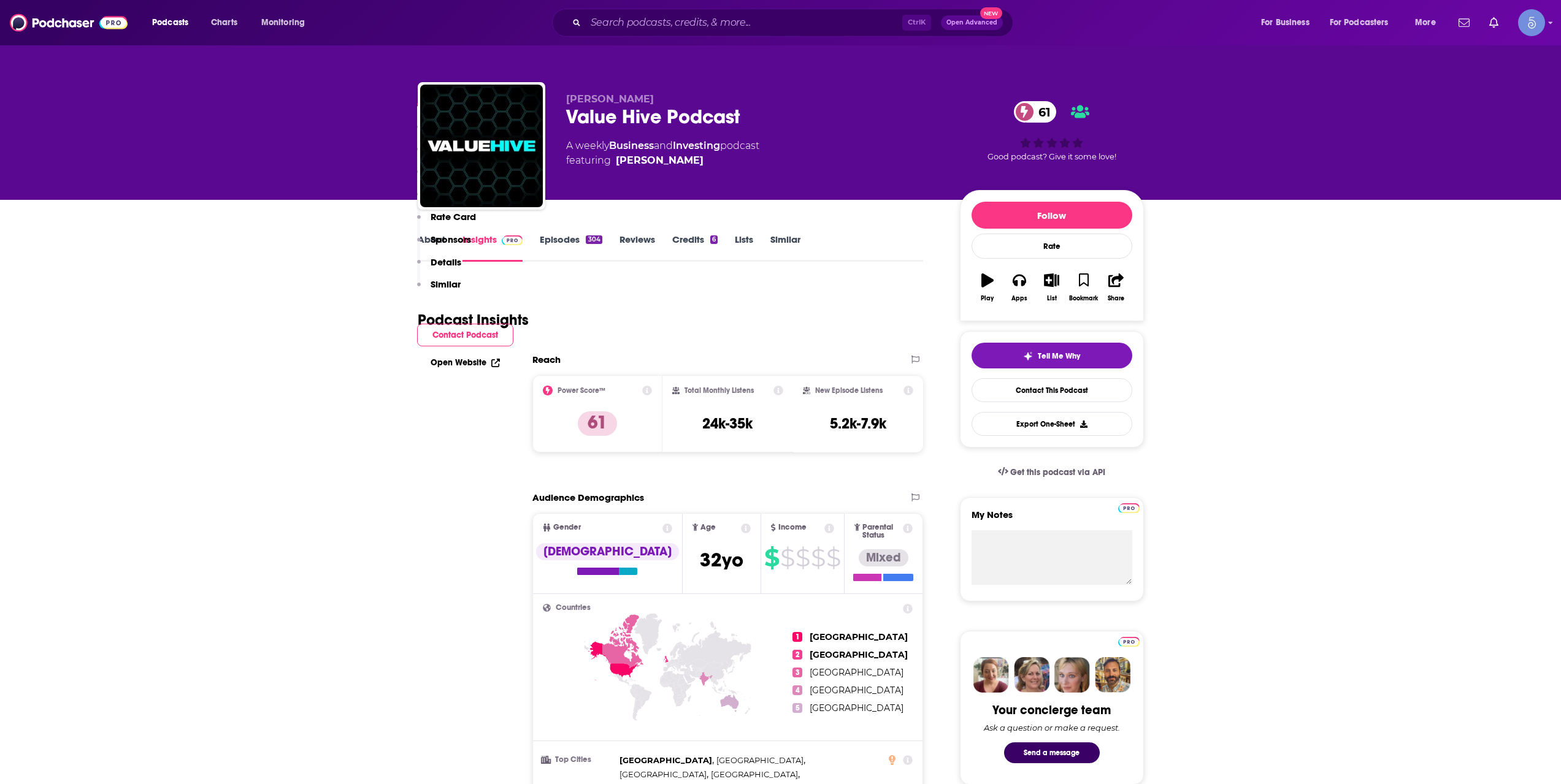
scroll to position [818, 0]
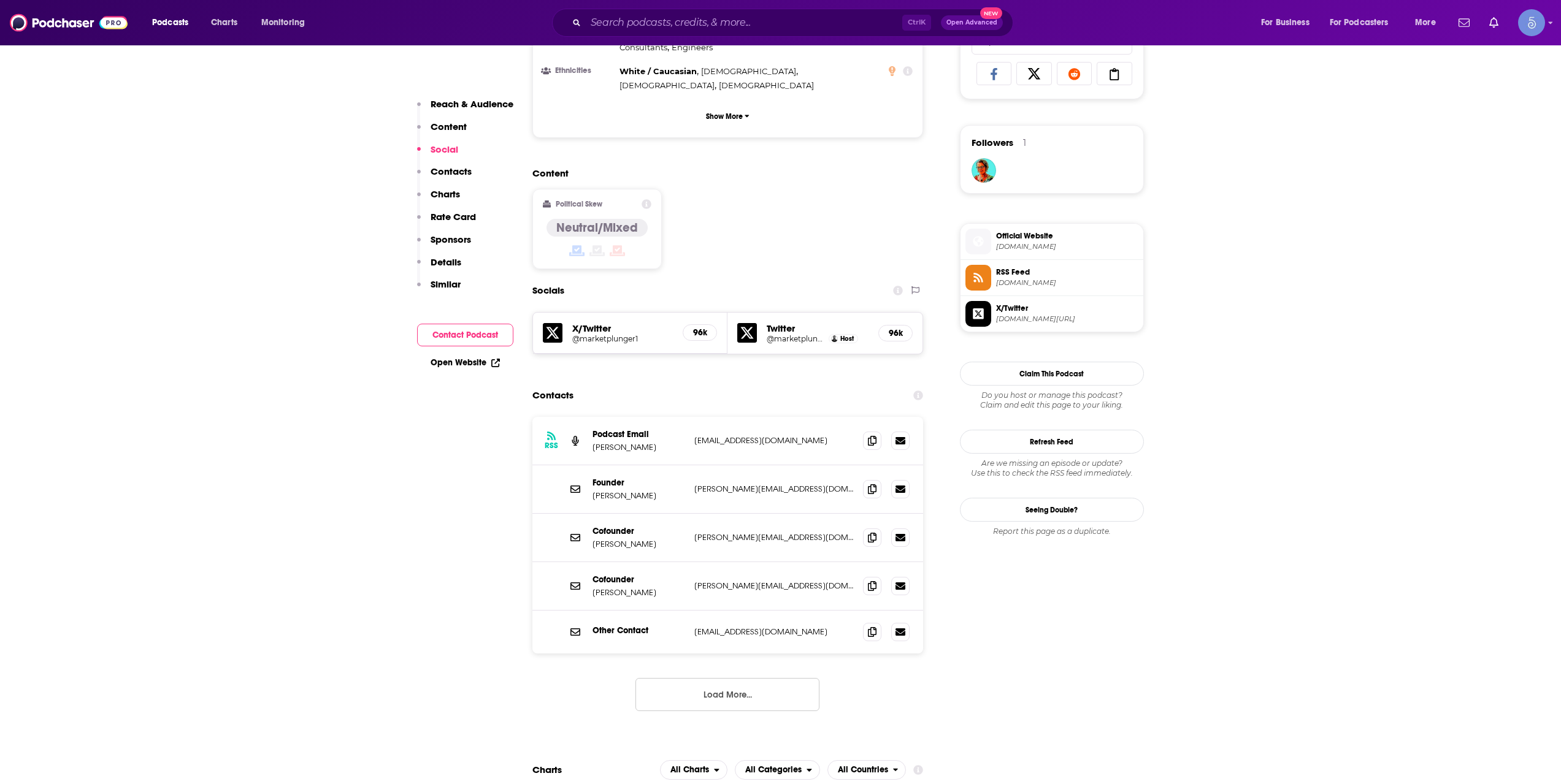
click at [806, 678] on button "Load More..." at bounding box center [727, 694] width 184 height 33
drag, startPoint x: 744, startPoint y: 399, endPoint x: 681, endPoint y: 409, distance: 63.8
click at [681, 417] on div "RSS Podcast Email Brandon Beylo kaddiapp@gmail.com kaddiapp@gmail.com" at bounding box center [727, 441] width 391 height 48
copy div "kaddiapp@gmail.com"
click at [878, 622] on span at bounding box center [872, 631] width 18 height 18
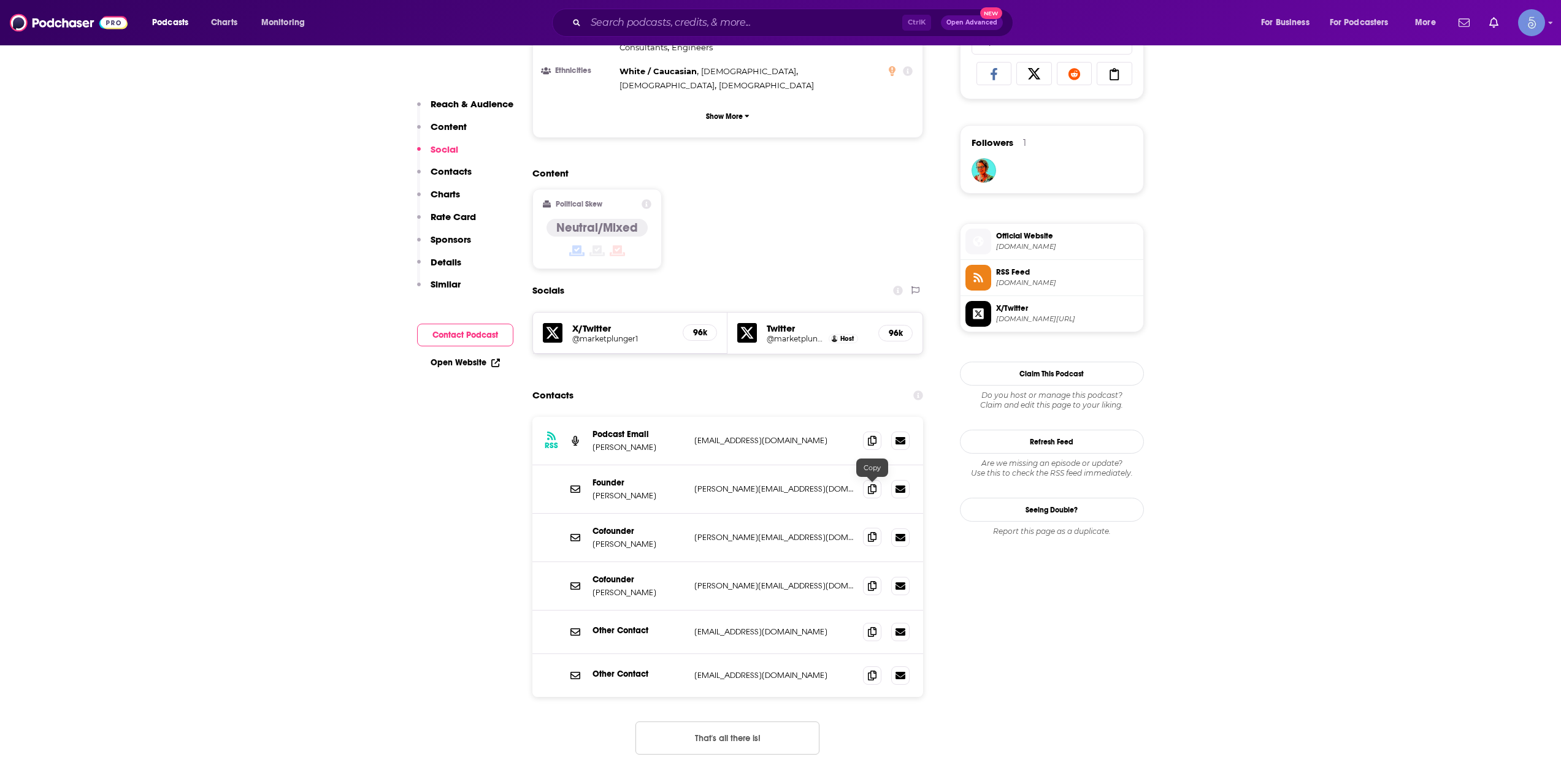
click at [868, 528] on span at bounding box center [872, 537] width 18 height 18
click at [793, 38] on div "Podcasts Charts Monitoring Ctrl K Open Advanced New For Business For Podcasters…" at bounding box center [780, 23] width 1561 height 45
click at [782, 36] on div "Podcasts Charts Monitoring Ctrl K Open Advanced New For Business For Podcasters…" at bounding box center [780, 23] width 1561 height 45
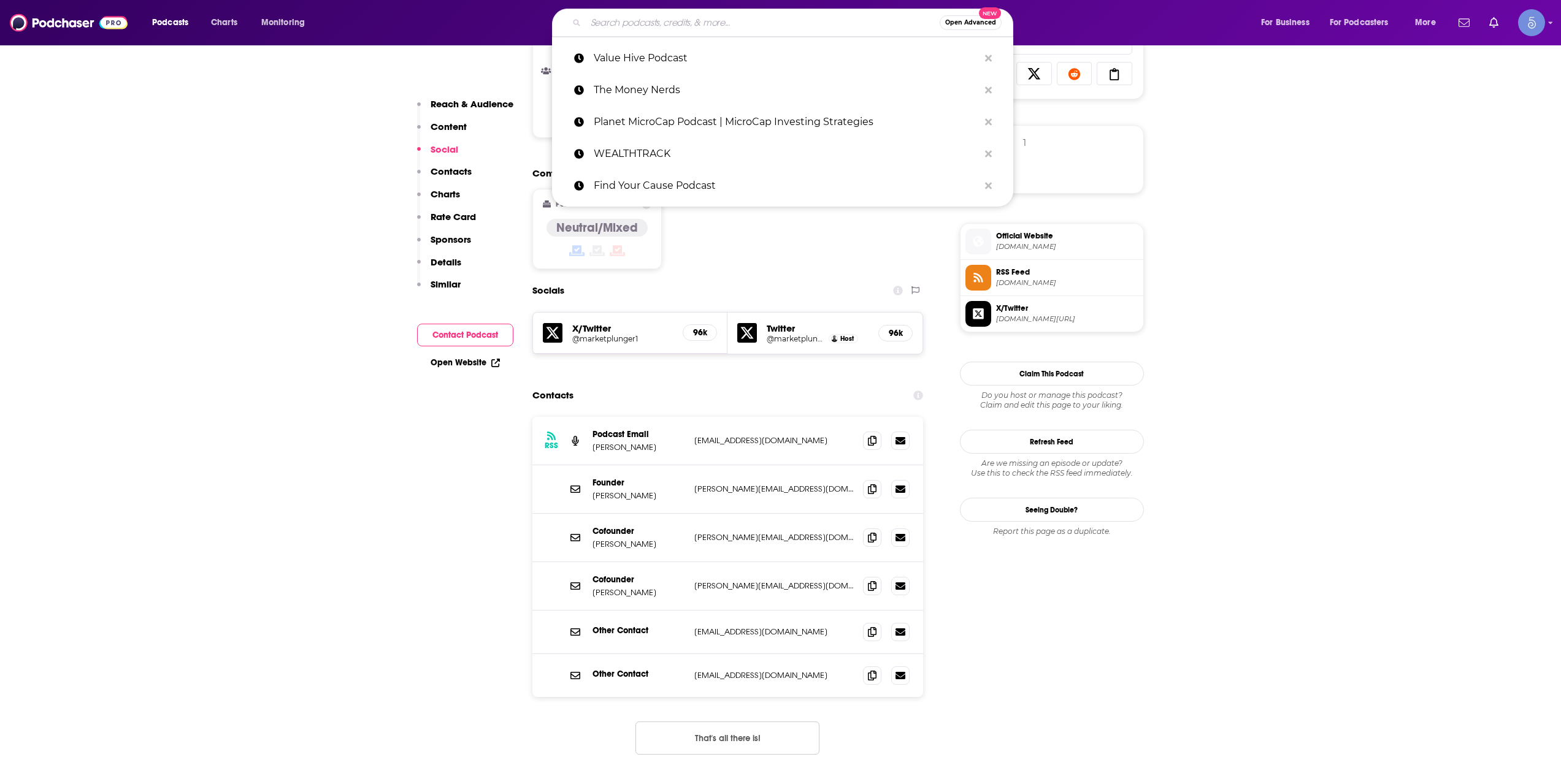
click at [784, 25] on input "Search podcasts, credits, & more..." at bounding box center [762, 23] width 354 height 19
paste input "Hedgeye Podcasts"
type input "Hedgeye Podcasts"
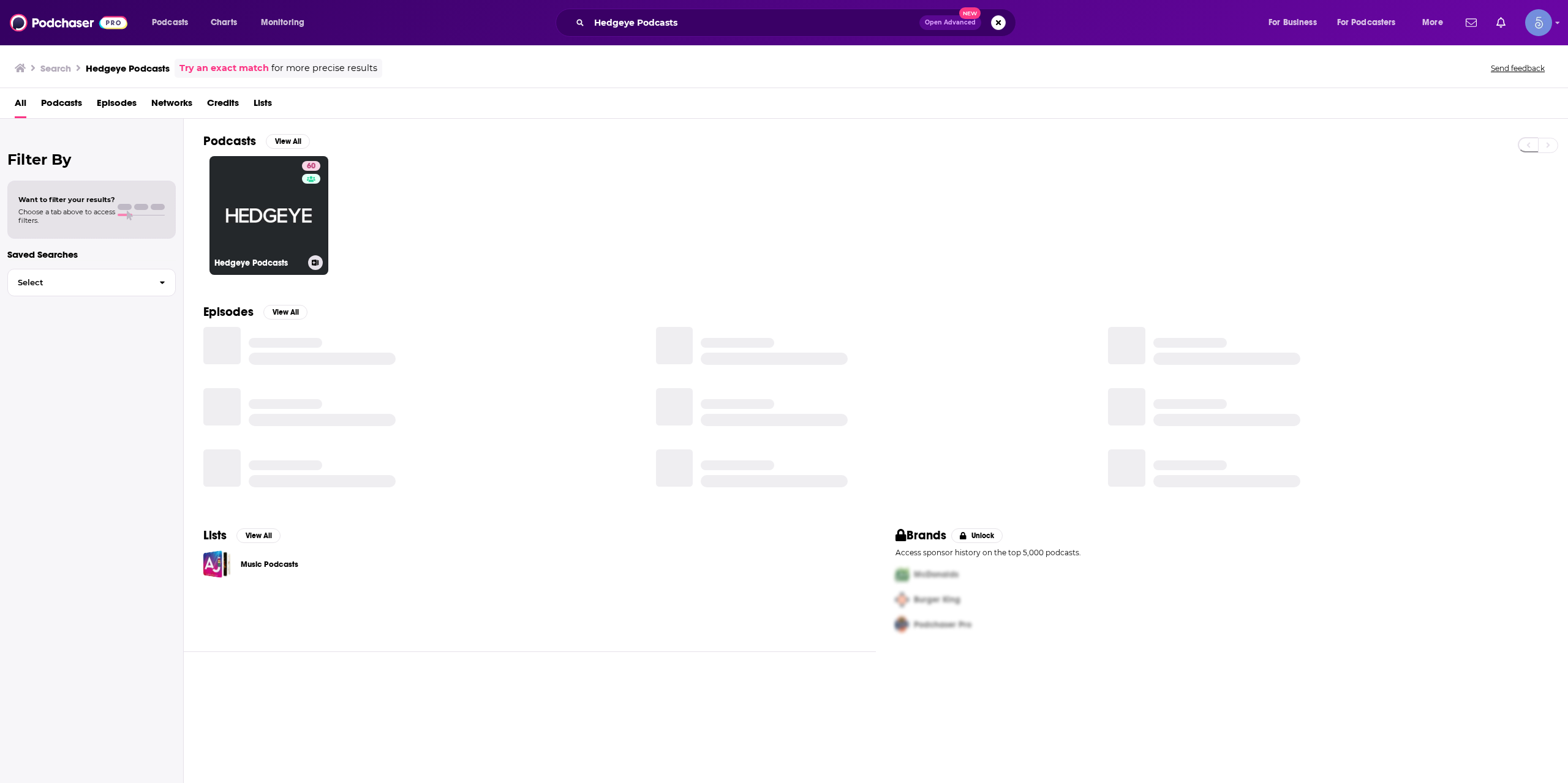
click at [275, 203] on link "60 Hedgeye Podcasts" at bounding box center [269, 216] width 119 height 119
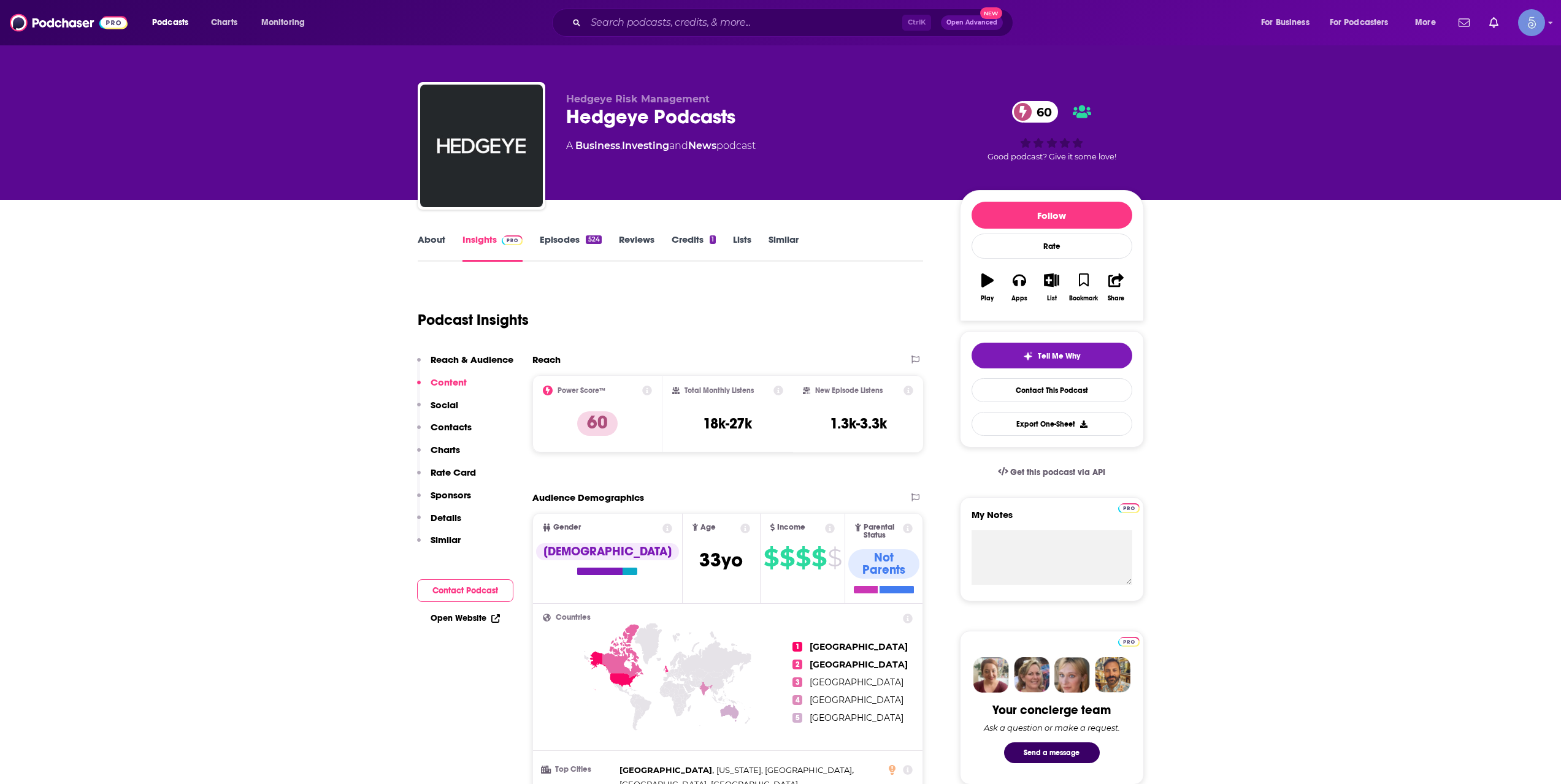
click at [443, 260] on link "About" at bounding box center [431, 248] width 28 height 28
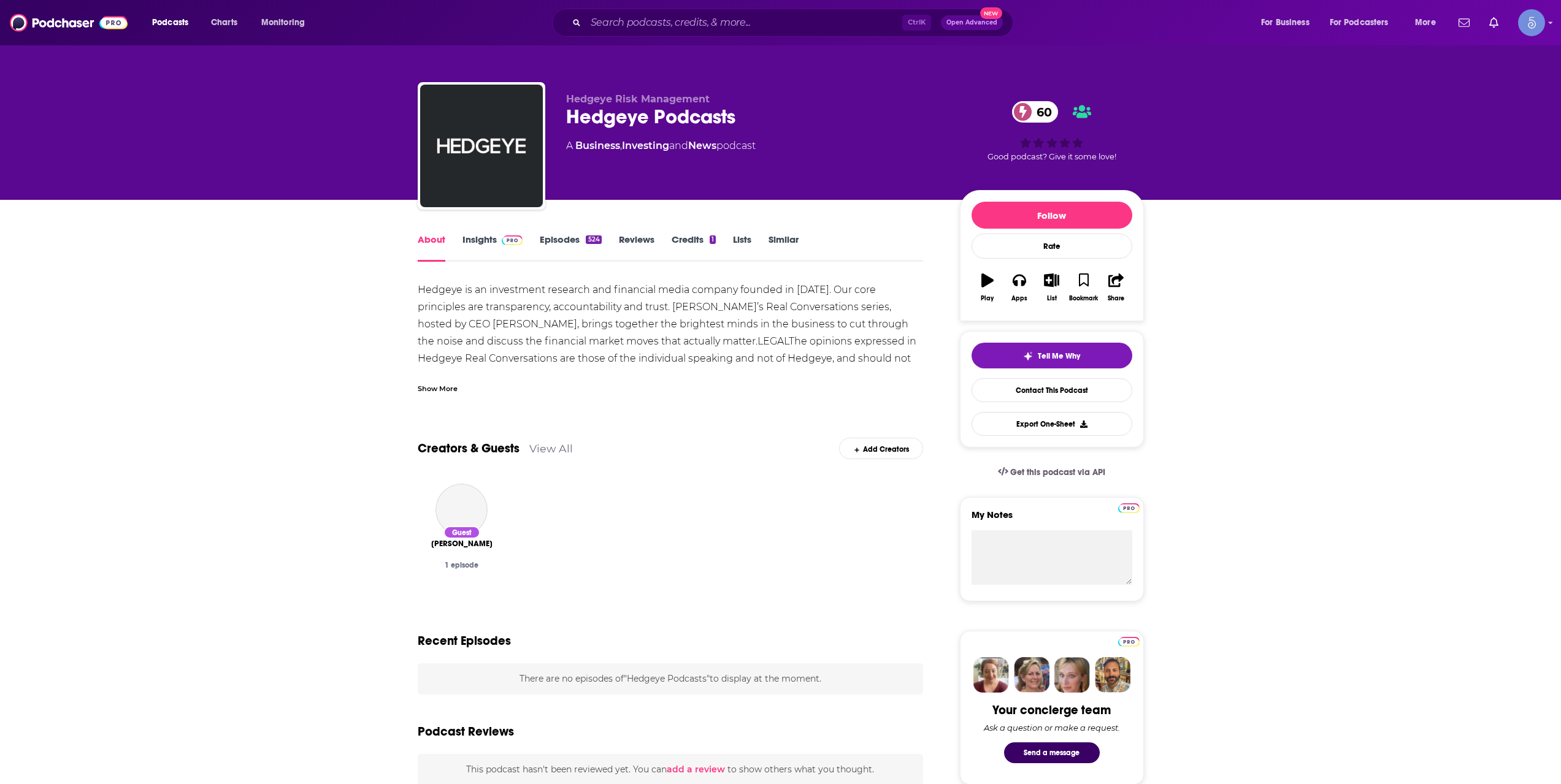
click at [425, 385] on div "Show More" at bounding box center [438, 388] width 40 height 12
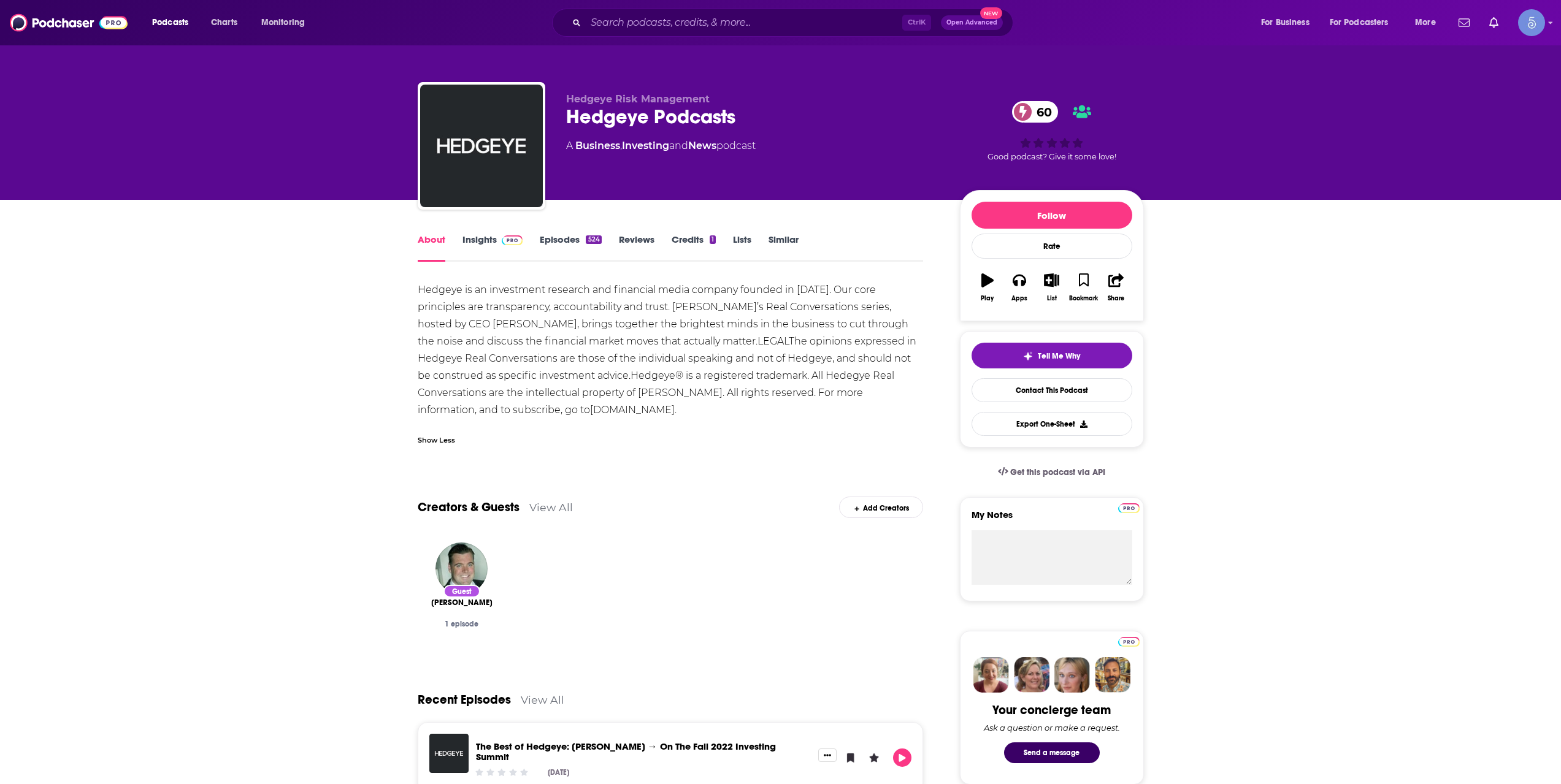
click at [486, 250] on link "Insights" at bounding box center [493, 248] width 61 height 28
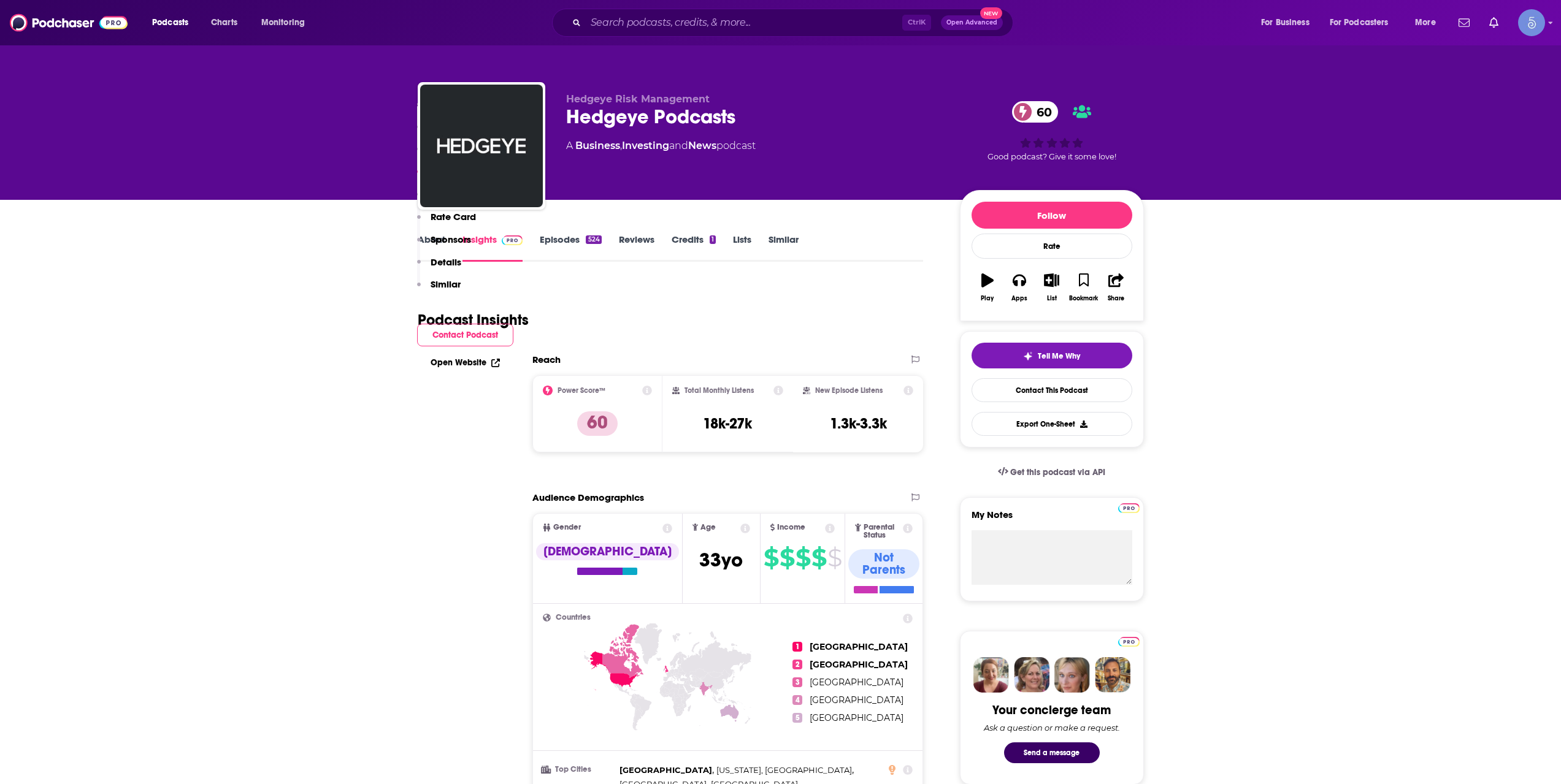
scroll to position [1022, 0]
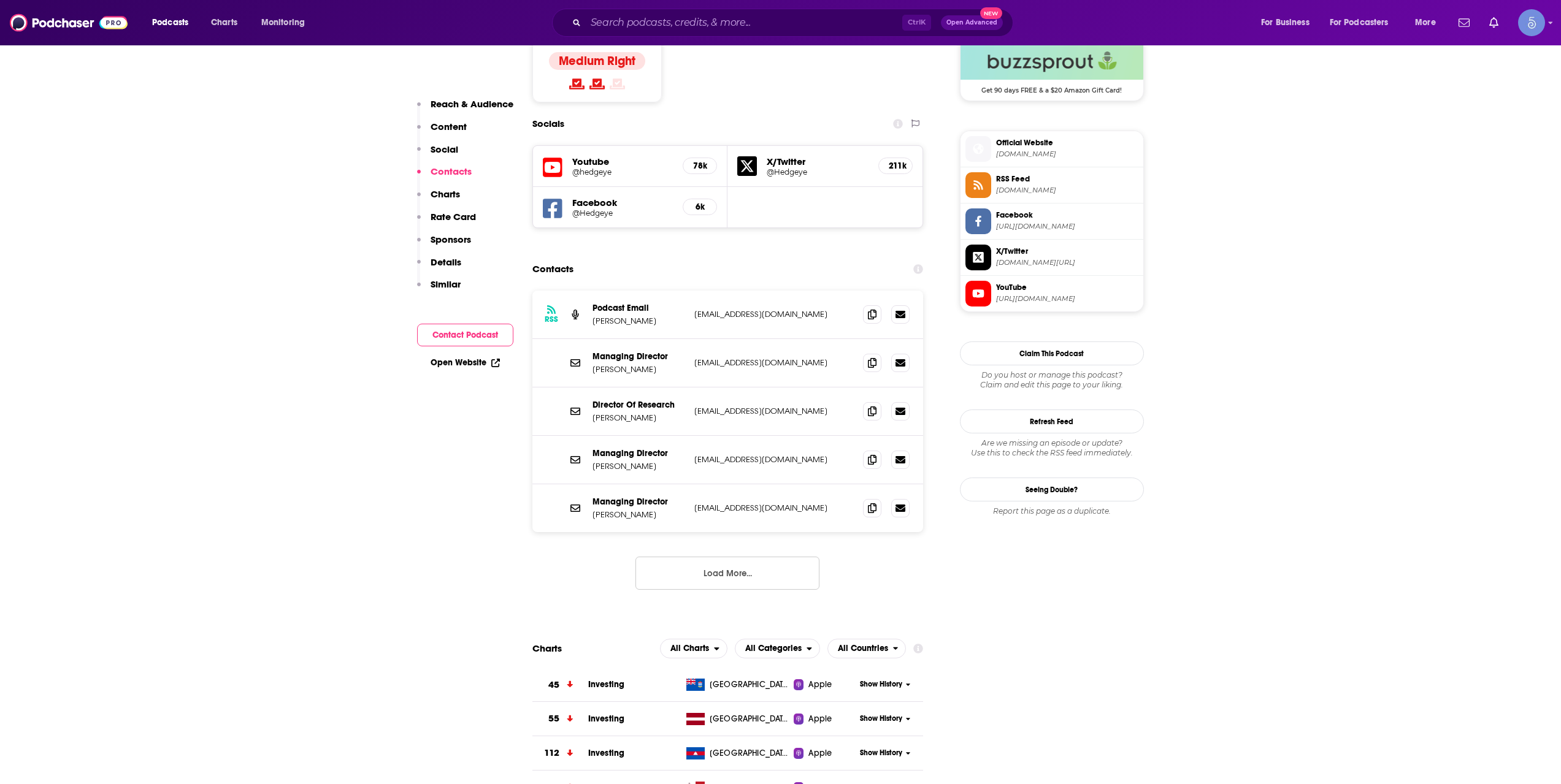
click at [760, 556] on button "Load More..." at bounding box center [727, 573] width 184 height 33
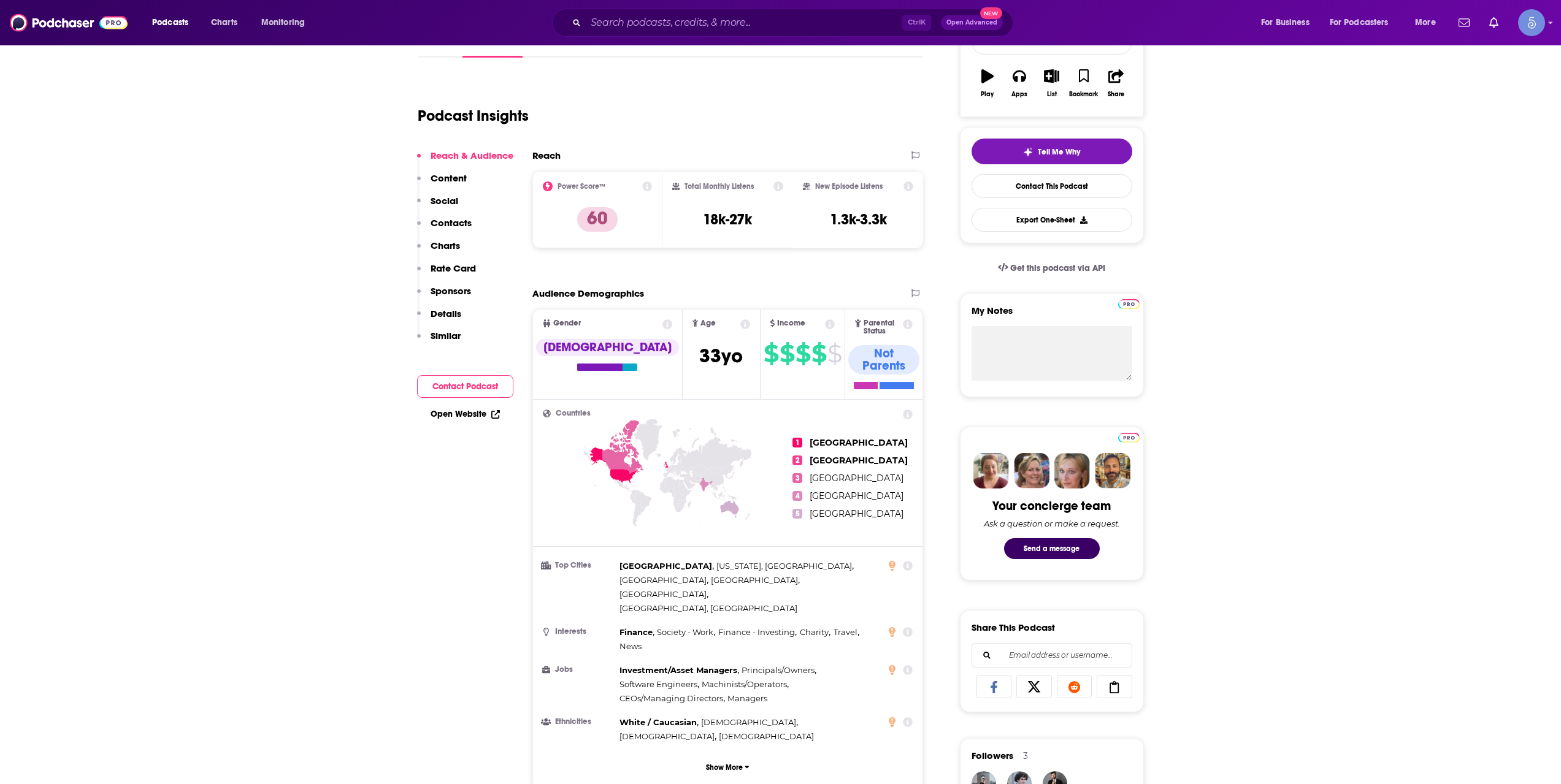
scroll to position [0, 0]
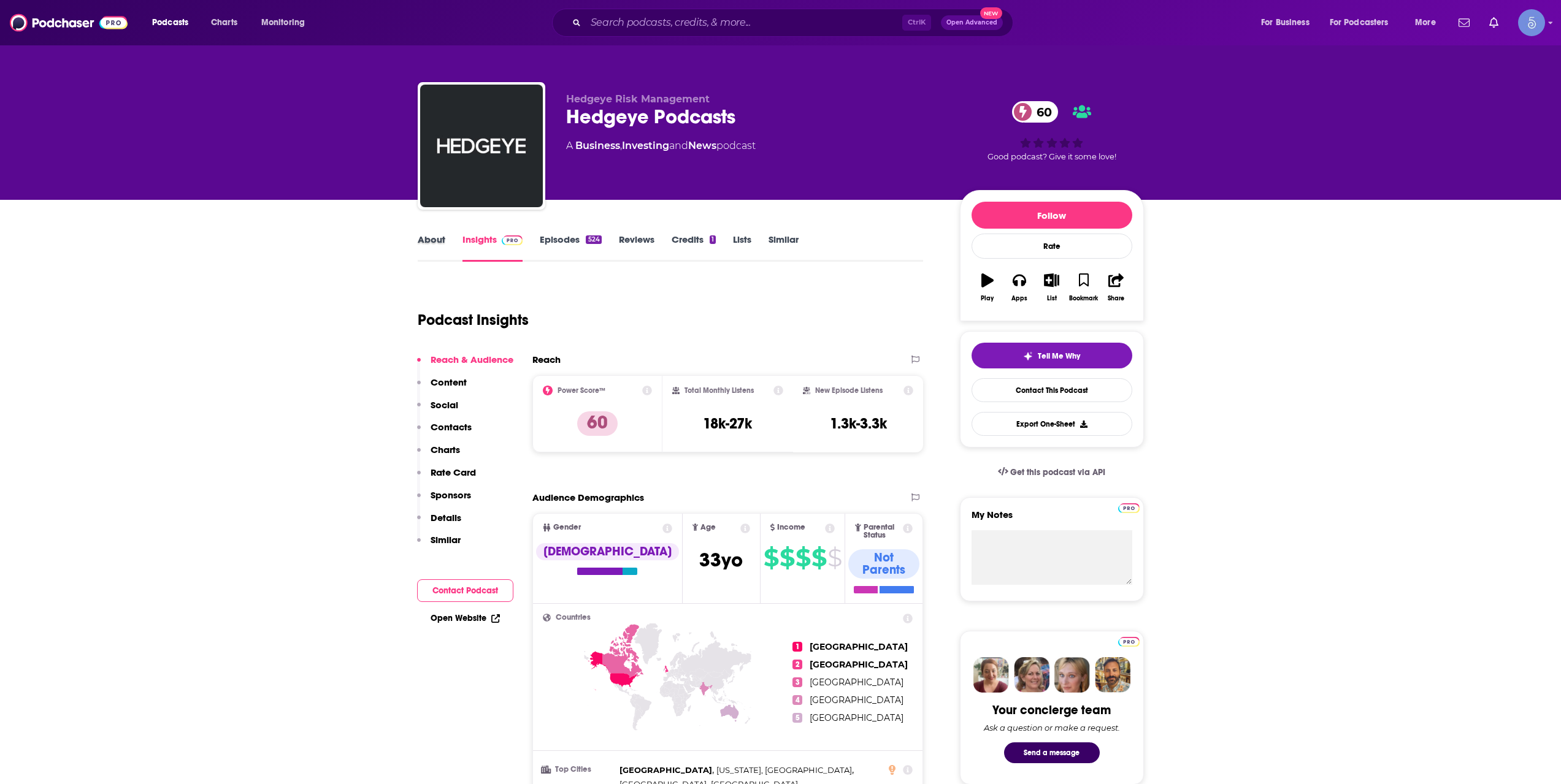
click at [454, 253] on div "About" at bounding box center [440, 248] width 45 height 28
click at [439, 253] on link "About" at bounding box center [431, 248] width 28 height 28
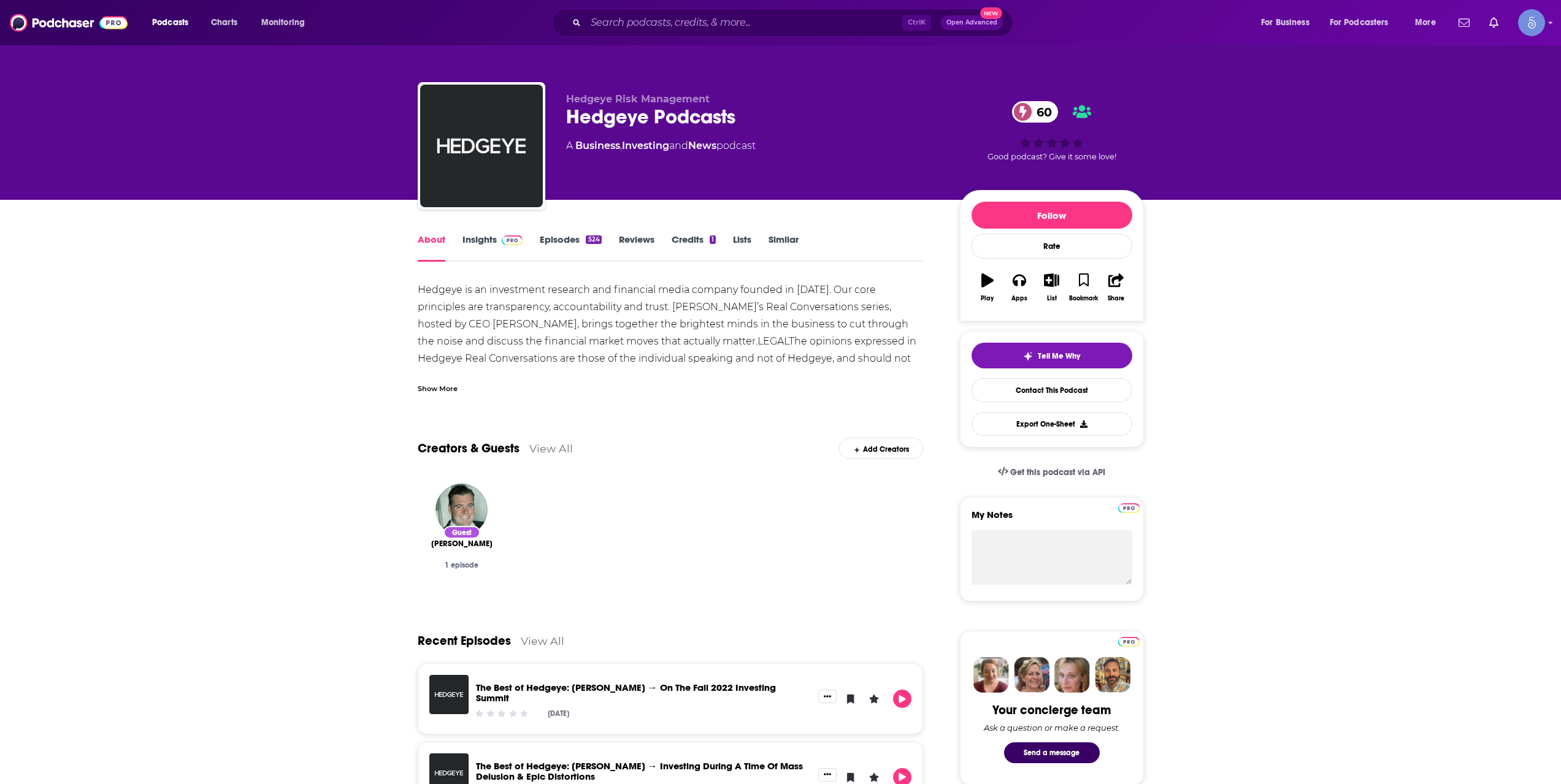
click at [455, 379] on div "Show More" at bounding box center [671, 384] width 506 height 21
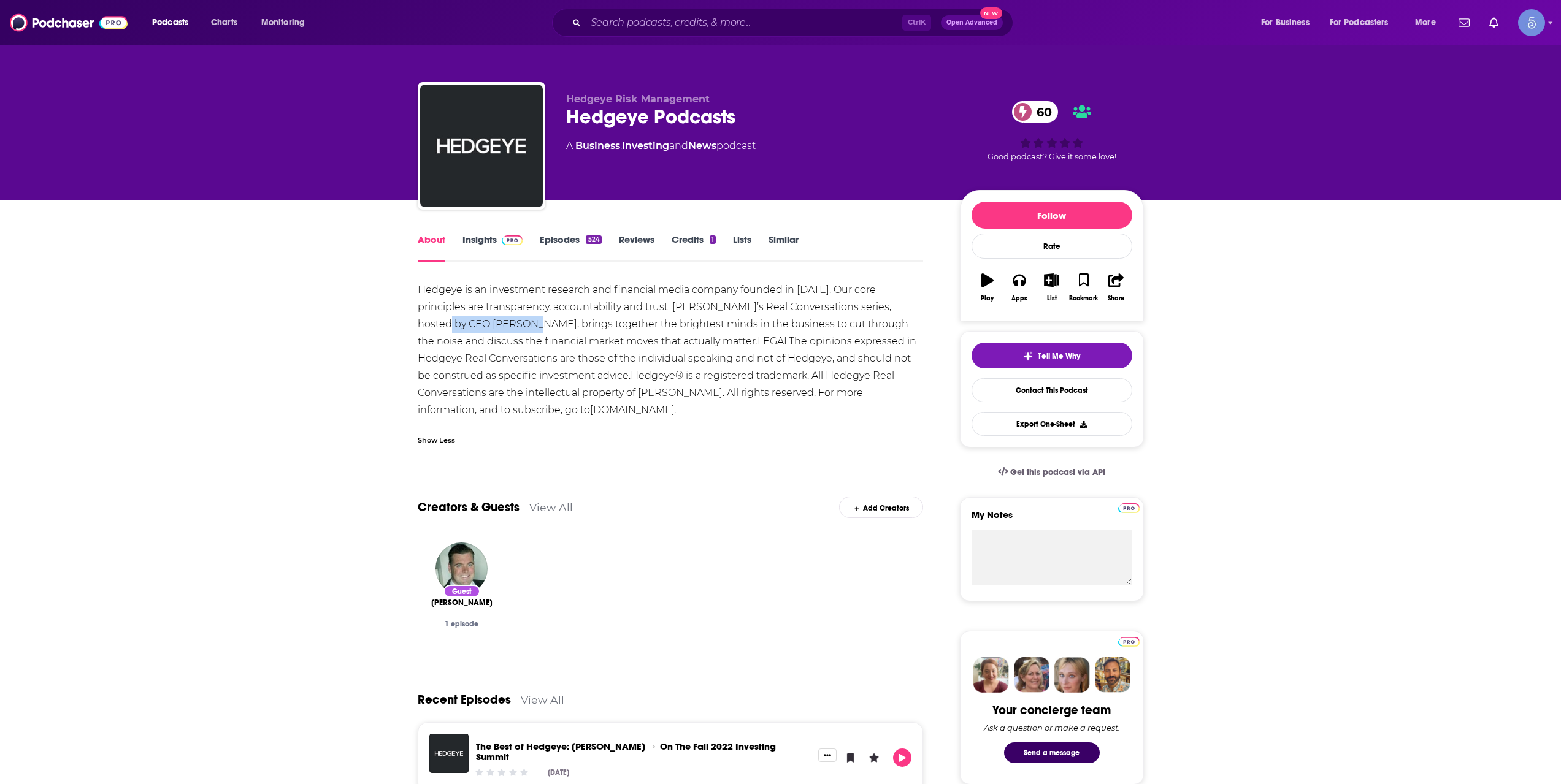
drag, startPoint x: 877, startPoint y: 306, endPoint x: 475, endPoint y: 325, distance: 402.4
click at [475, 325] on div "Hedgeye is an investment research and financial media company founded in 2008. …" at bounding box center [671, 350] width 506 height 137
copy div "Keith McCullough"
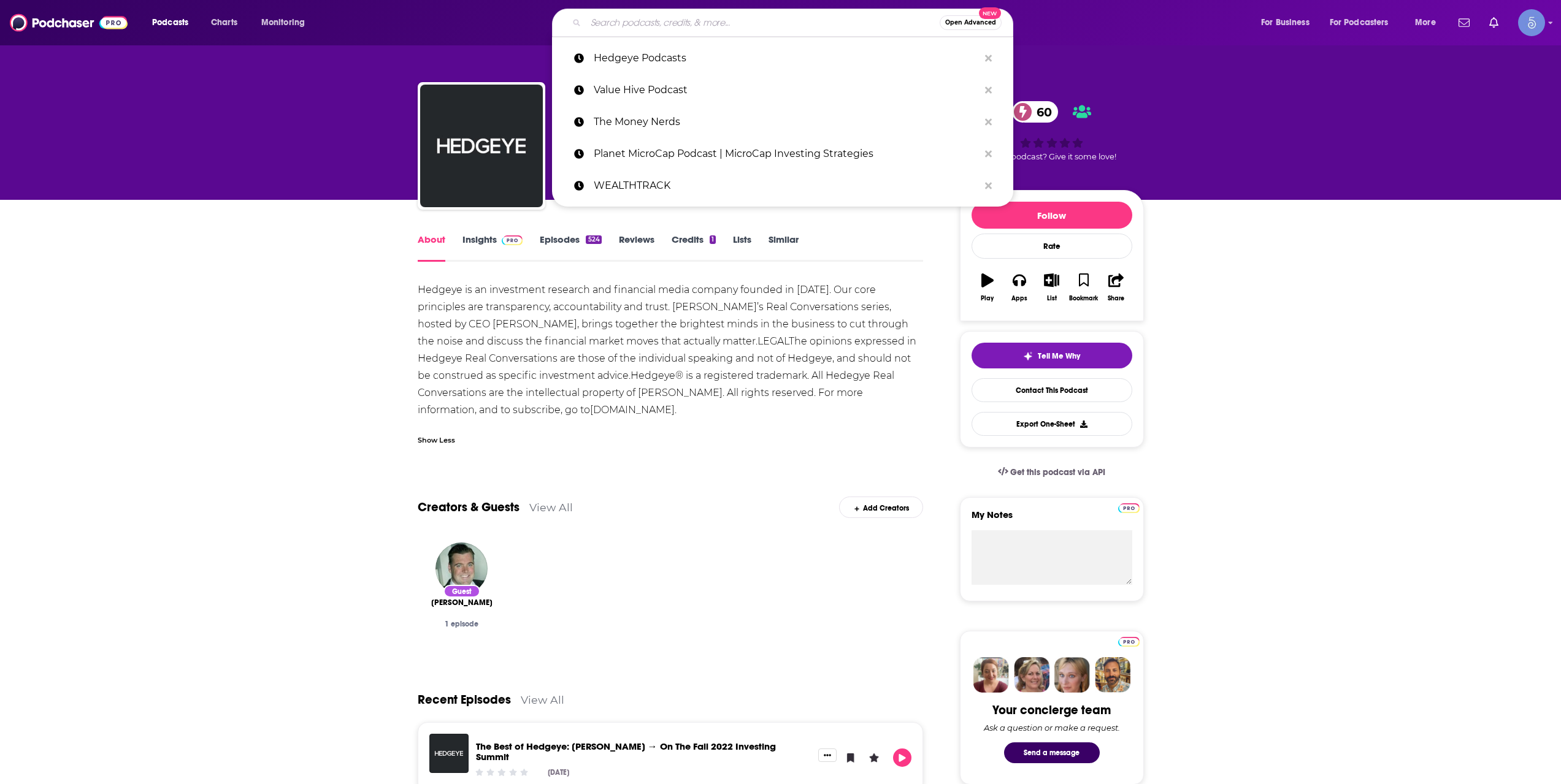
click at [782, 24] on input "Search podcasts, credits, & more..." at bounding box center [762, 23] width 354 height 19
click at [568, 333] on div "Hedgeye is an investment research and financial media company founded in 2008. …" at bounding box center [671, 350] width 506 height 137
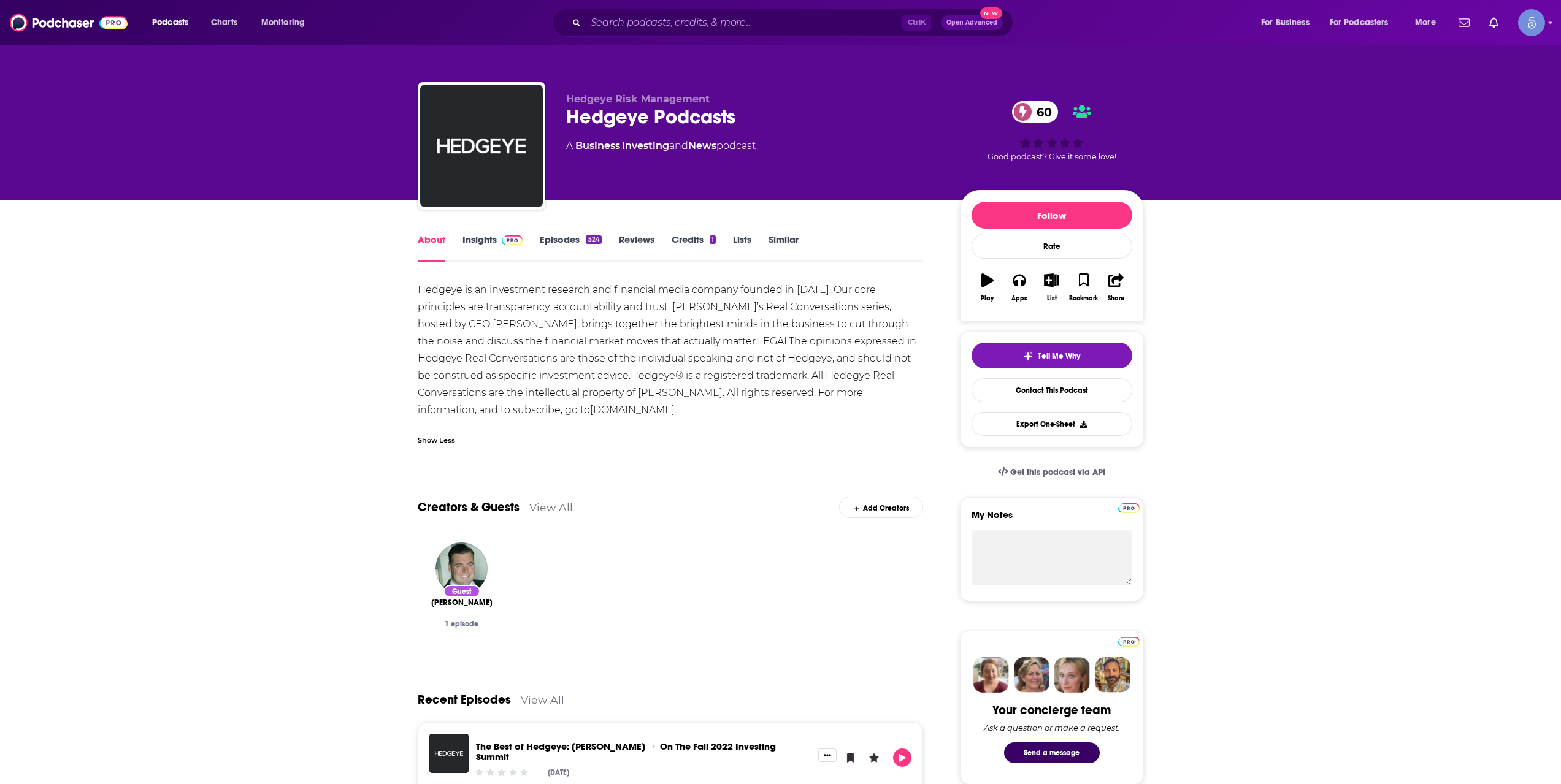
click at [488, 246] on link "Insights" at bounding box center [493, 248] width 61 height 28
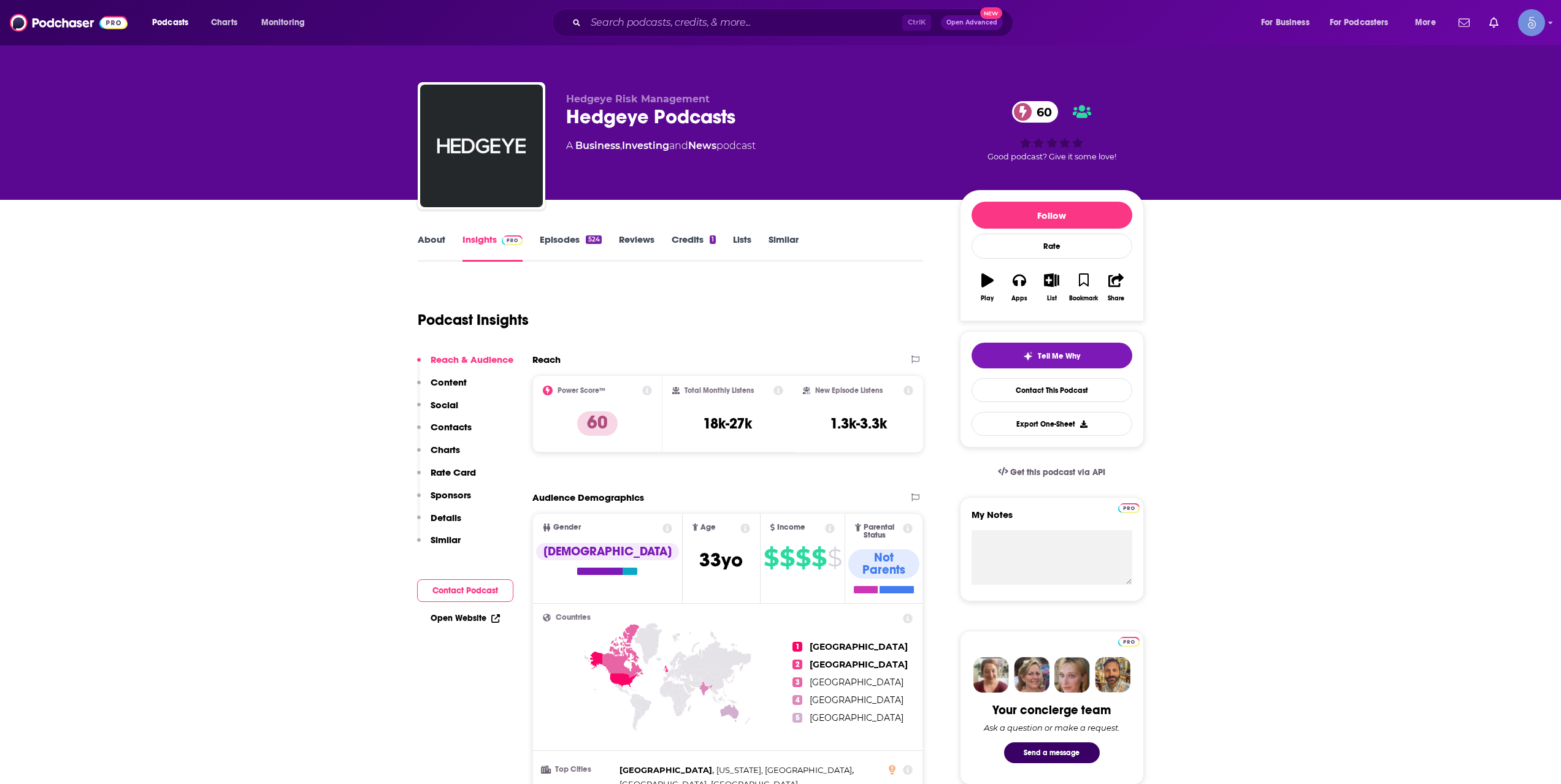
click at [420, 244] on link "About" at bounding box center [431, 248] width 28 height 28
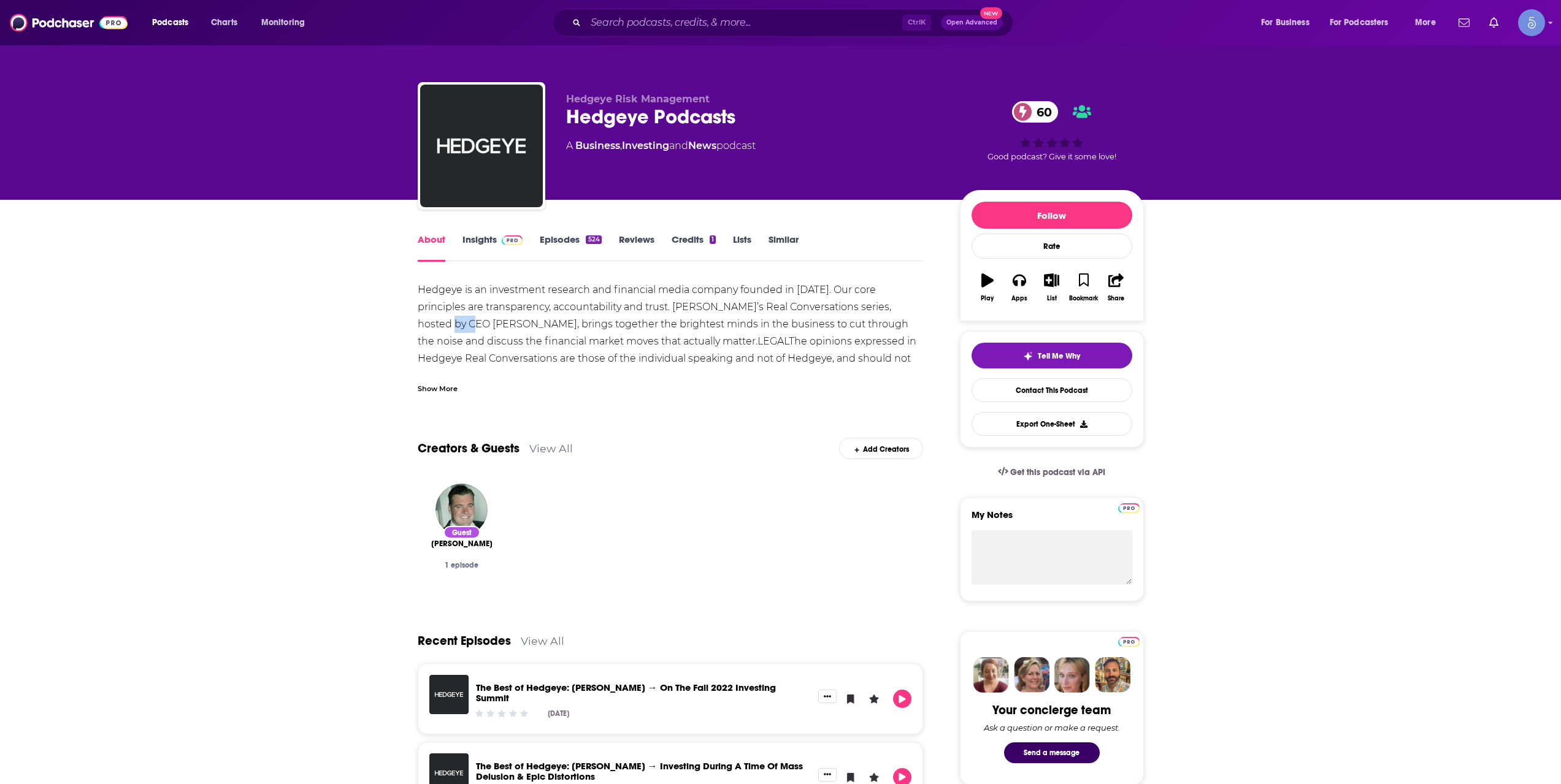
drag, startPoint x: 881, startPoint y: 306, endPoint x: 907, endPoint y: 308, distance: 26.1
click at [909, 308] on div "Hedgeye is an investment research and financial media company founded in 2008. …" at bounding box center [671, 350] width 506 height 137
drag, startPoint x: 879, startPoint y: 308, endPoint x: 477, endPoint y: 323, distance: 402.3
click at [477, 323] on div "Hedgeye is an investment research and financial media company founded in 2008. …" at bounding box center [671, 350] width 506 height 137
copy div "Keith McCullough"
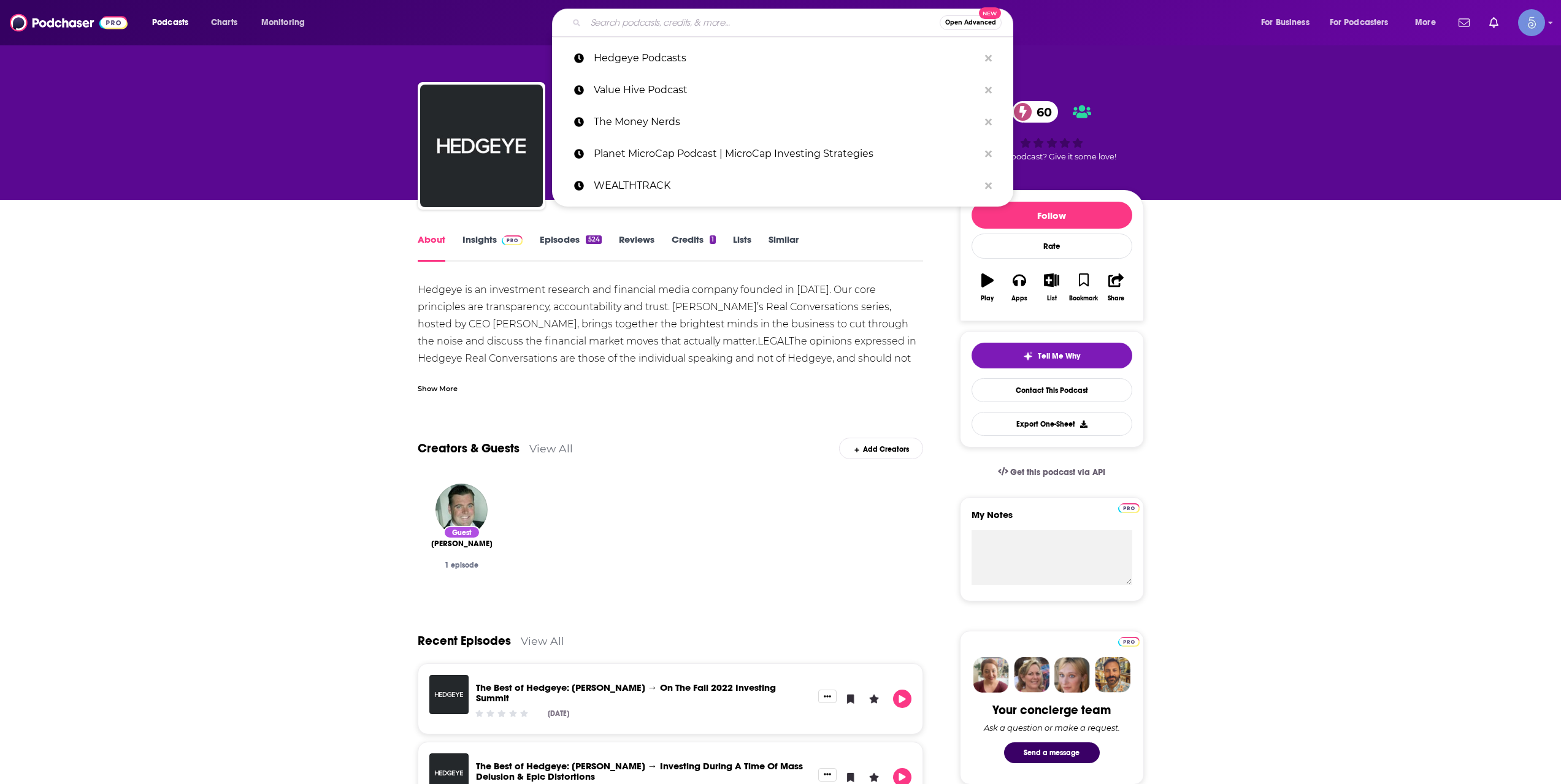
click at [765, 14] on input "Search podcasts, credits, & more..." at bounding box center [762, 23] width 354 height 19
paste input "Alt Goes Mainstream: The Latest on Alternative Investments, WealthTech, & Priva…"
type input "Alt Goes Mainstream: The Latest on Alternative Investments, WealthTech, & Priva…"
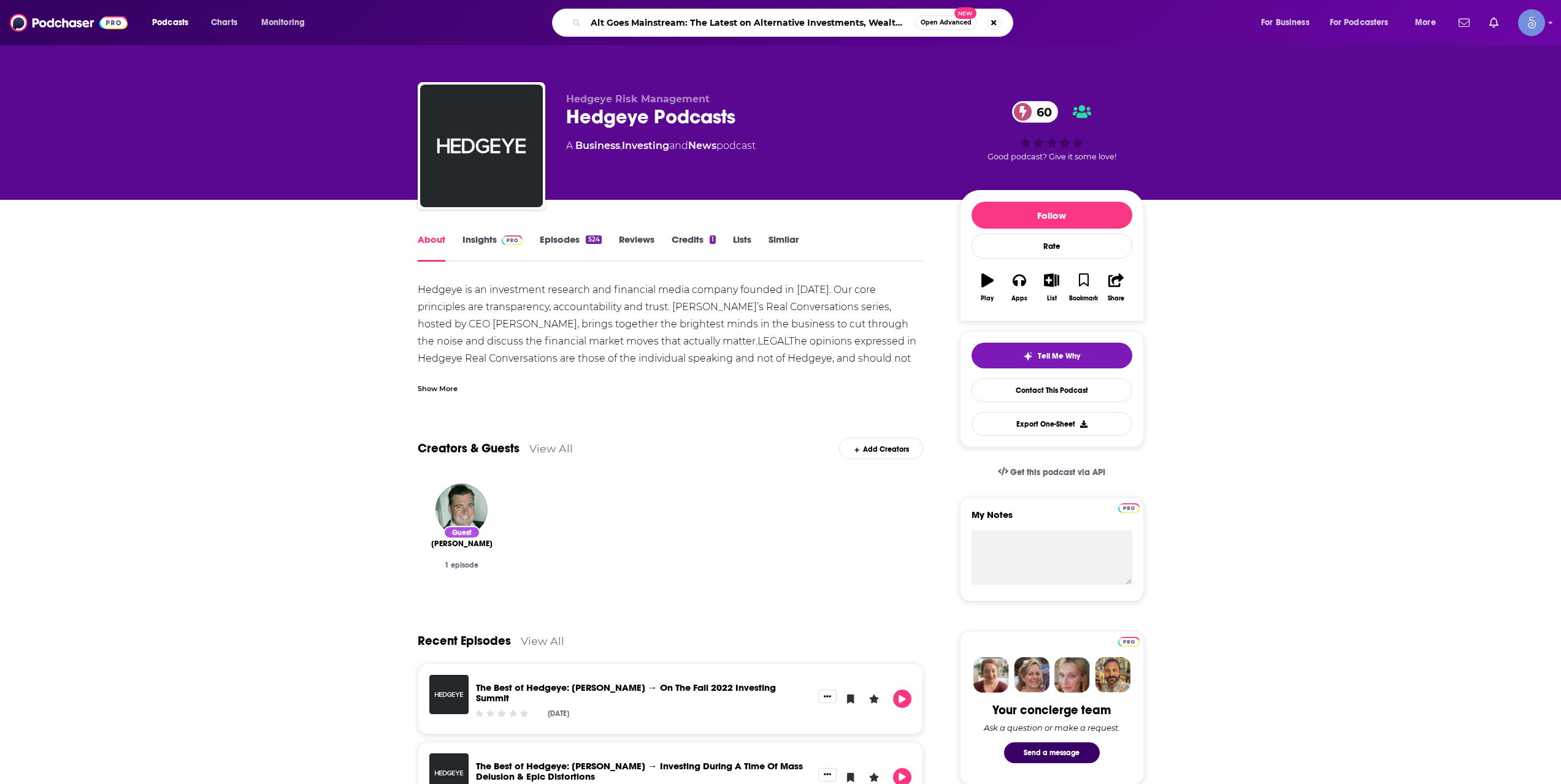
scroll to position [0, 94]
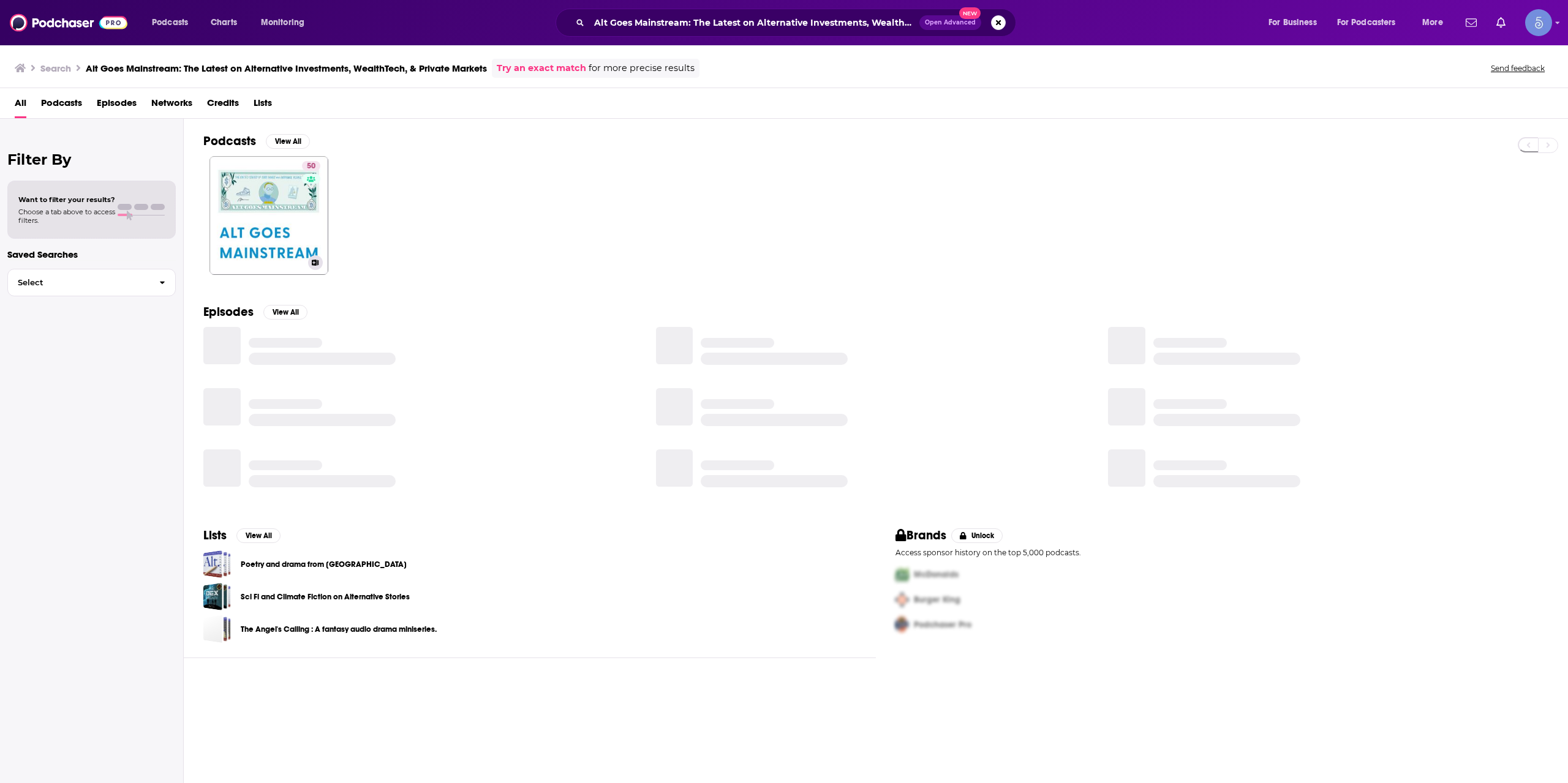
click at [292, 251] on link "50 Alt Goes Mainstream: The Latest on Alternative Investments, WealthTech, & Pr…" at bounding box center [269, 216] width 119 height 119
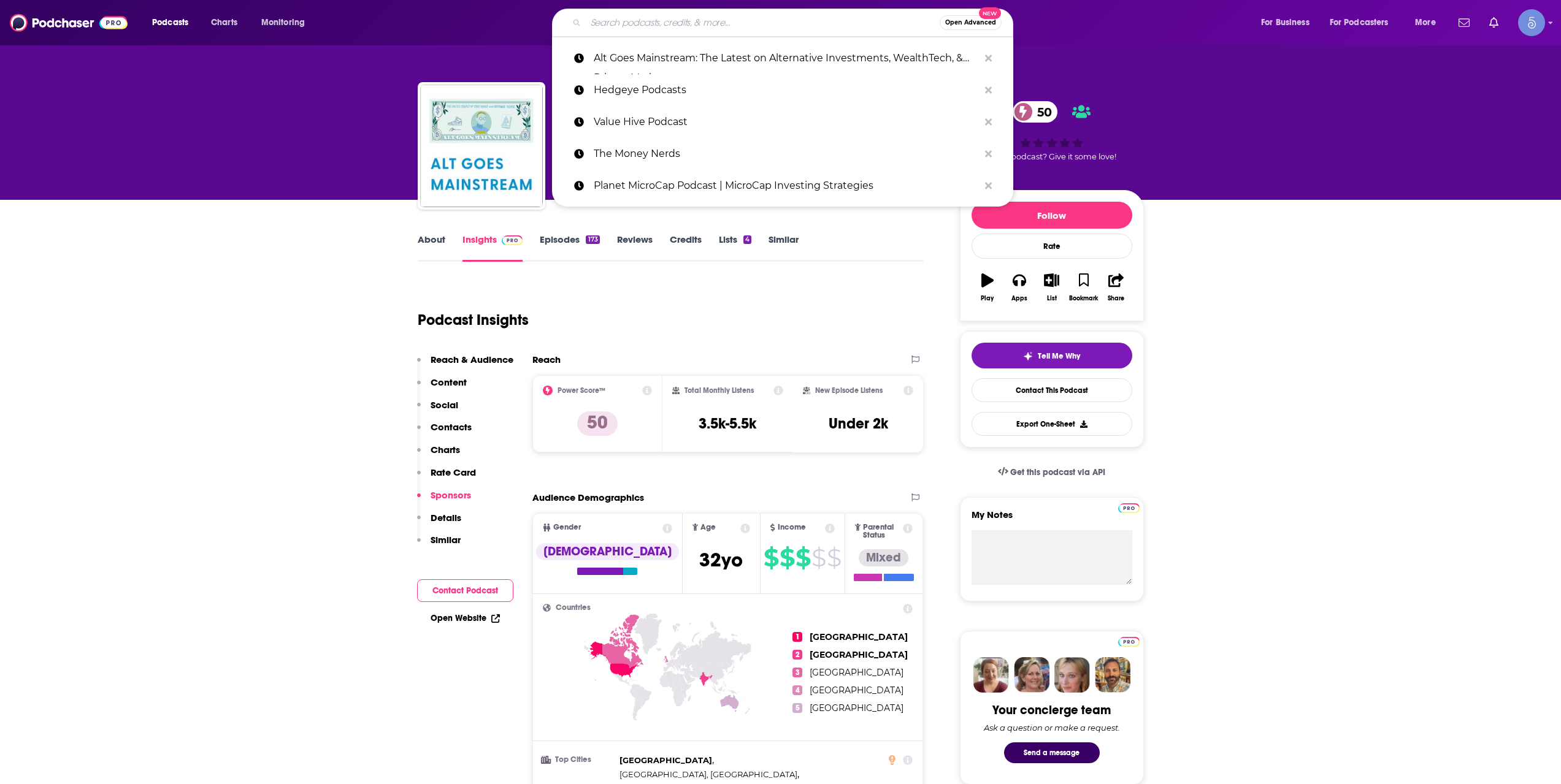
click at [772, 28] on input "Search podcasts, credits, & more..." at bounding box center [762, 23] width 354 height 19
paste input "Mile High FI Podcast"
type input "Mile High FI Podcast"
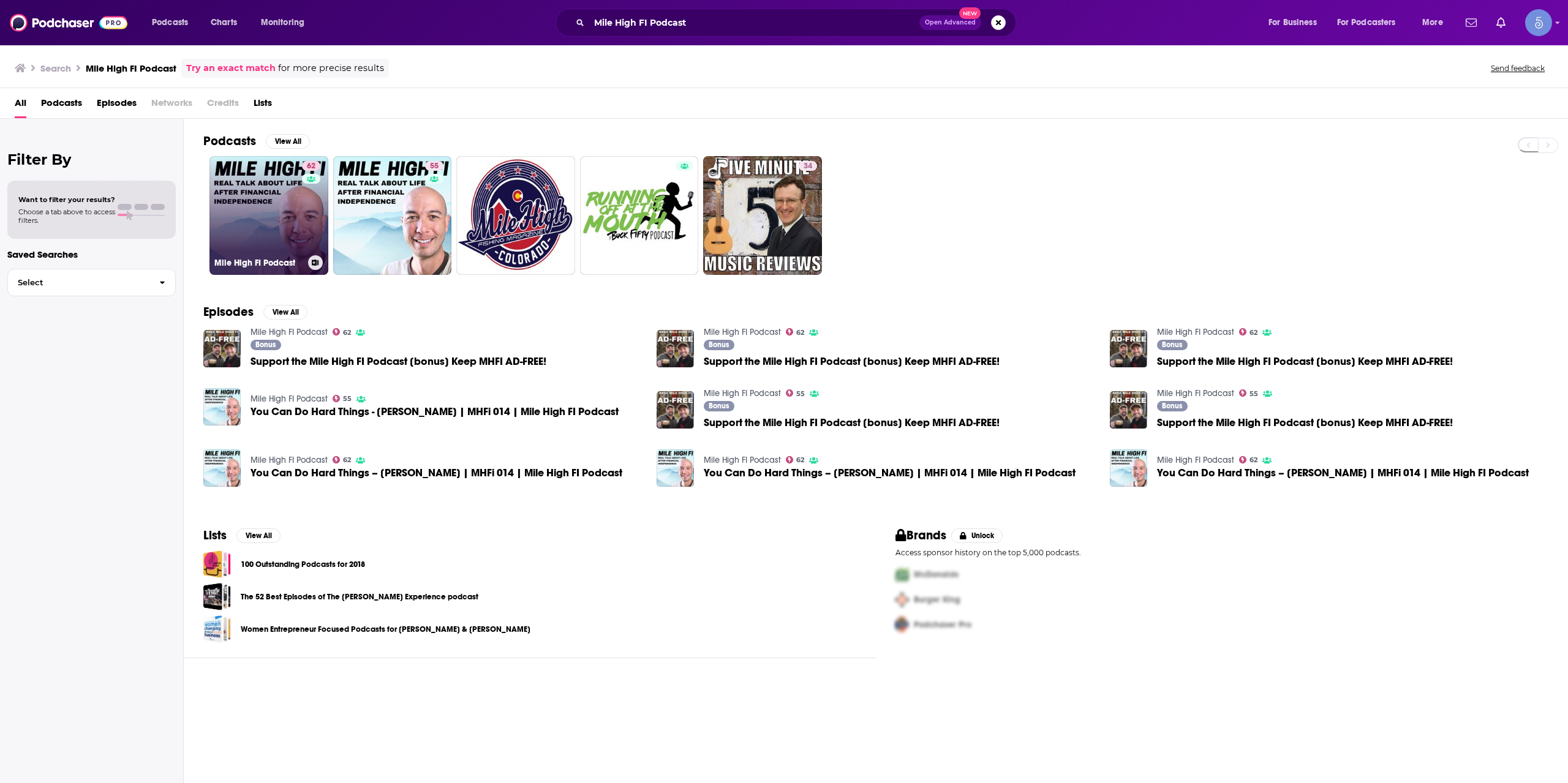
click at [269, 208] on link "62 Mile High FI Podcast" at bounding box center [269, 216] width 119 height 119
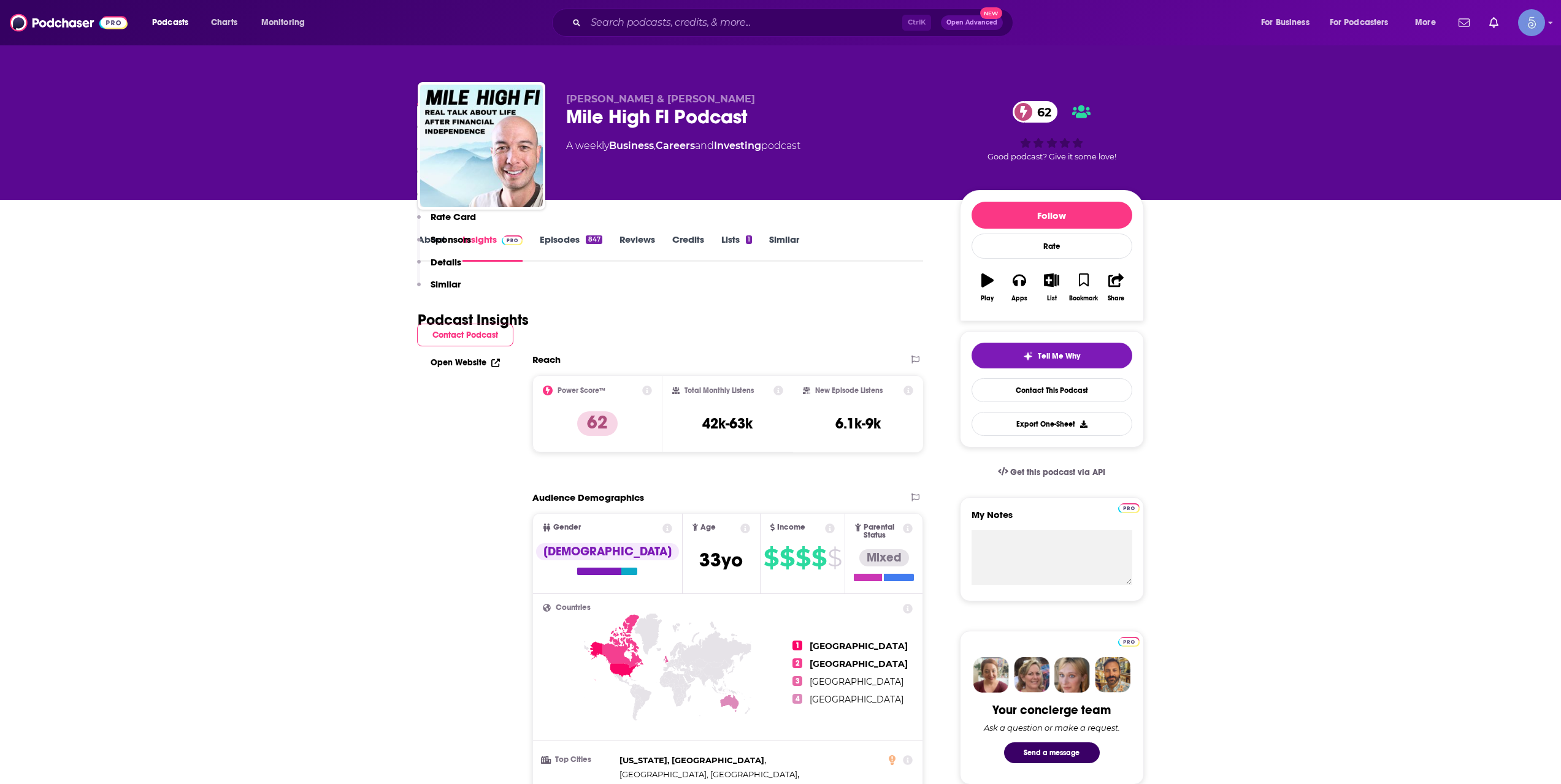
scroll to position [818, 0]
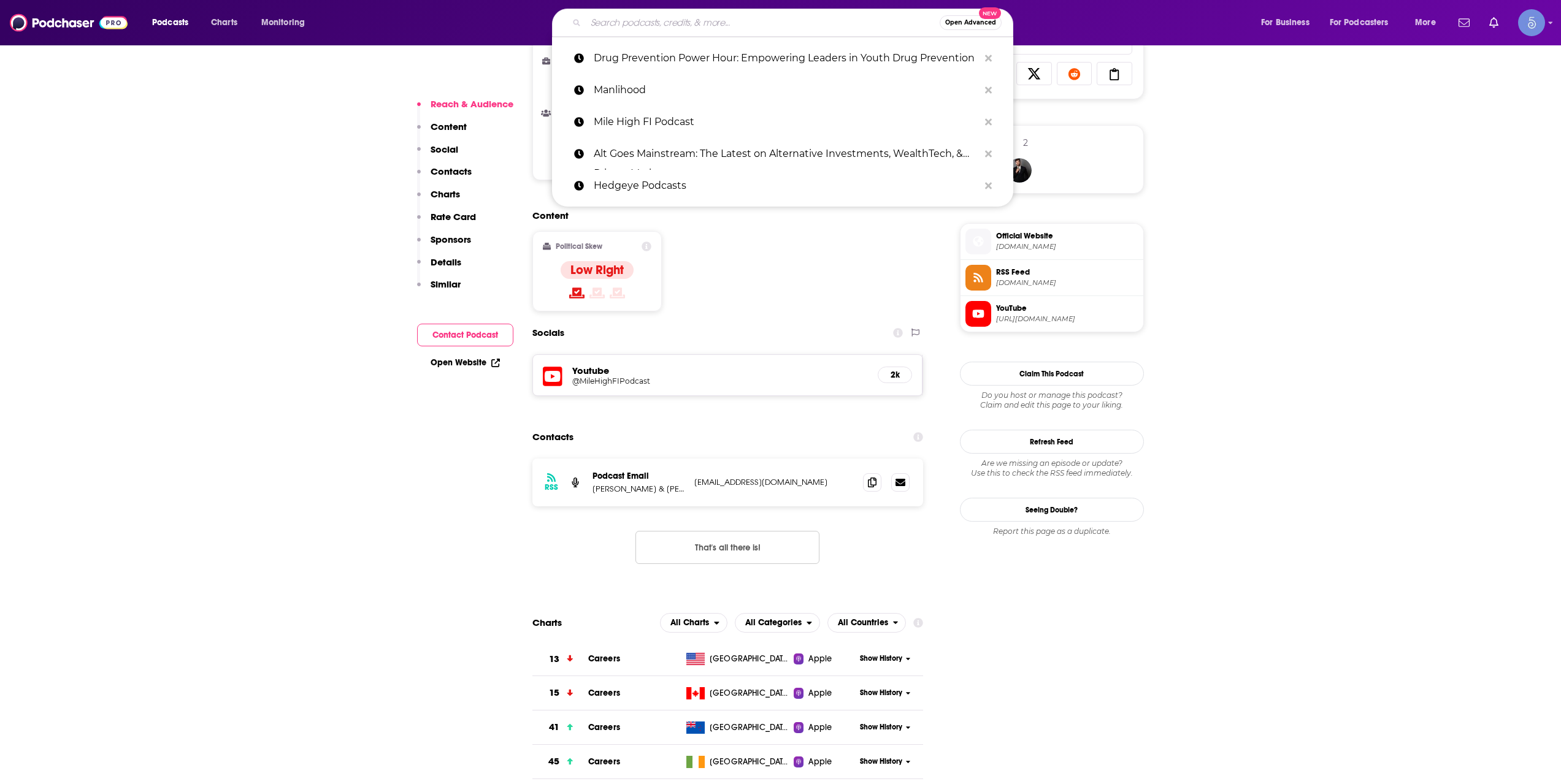
click at [700, 25] on input "Search podcasts, credits, & more..." at bounding box center [762, 23] width 354 height 19
paste input "Simple, but Not Easy"
type input "Simple, but Not Easy"
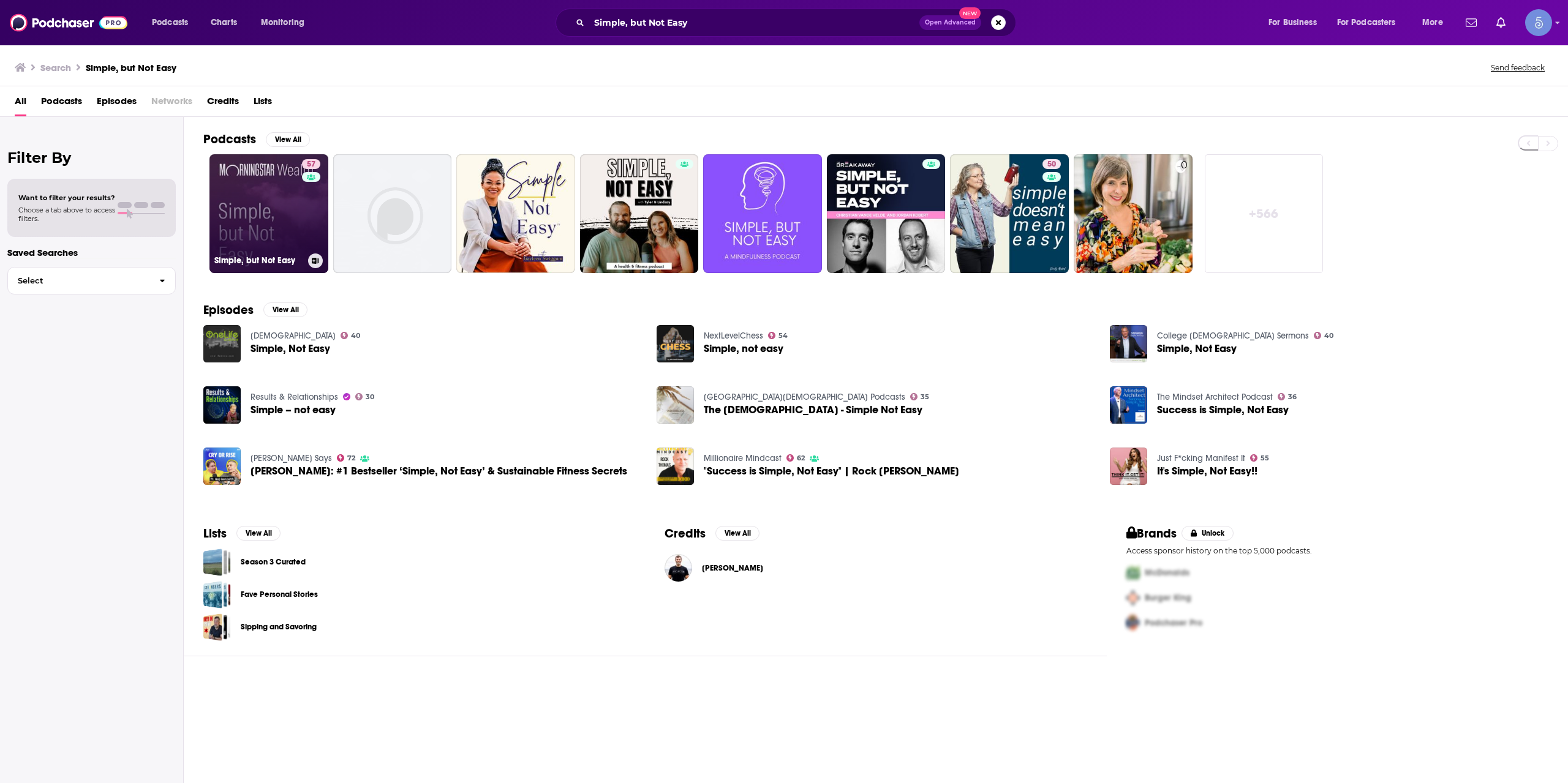
click at [229, 218] on link "57 Simple, but Not Easy" at bounding box center [269, 214] width 119 height 119
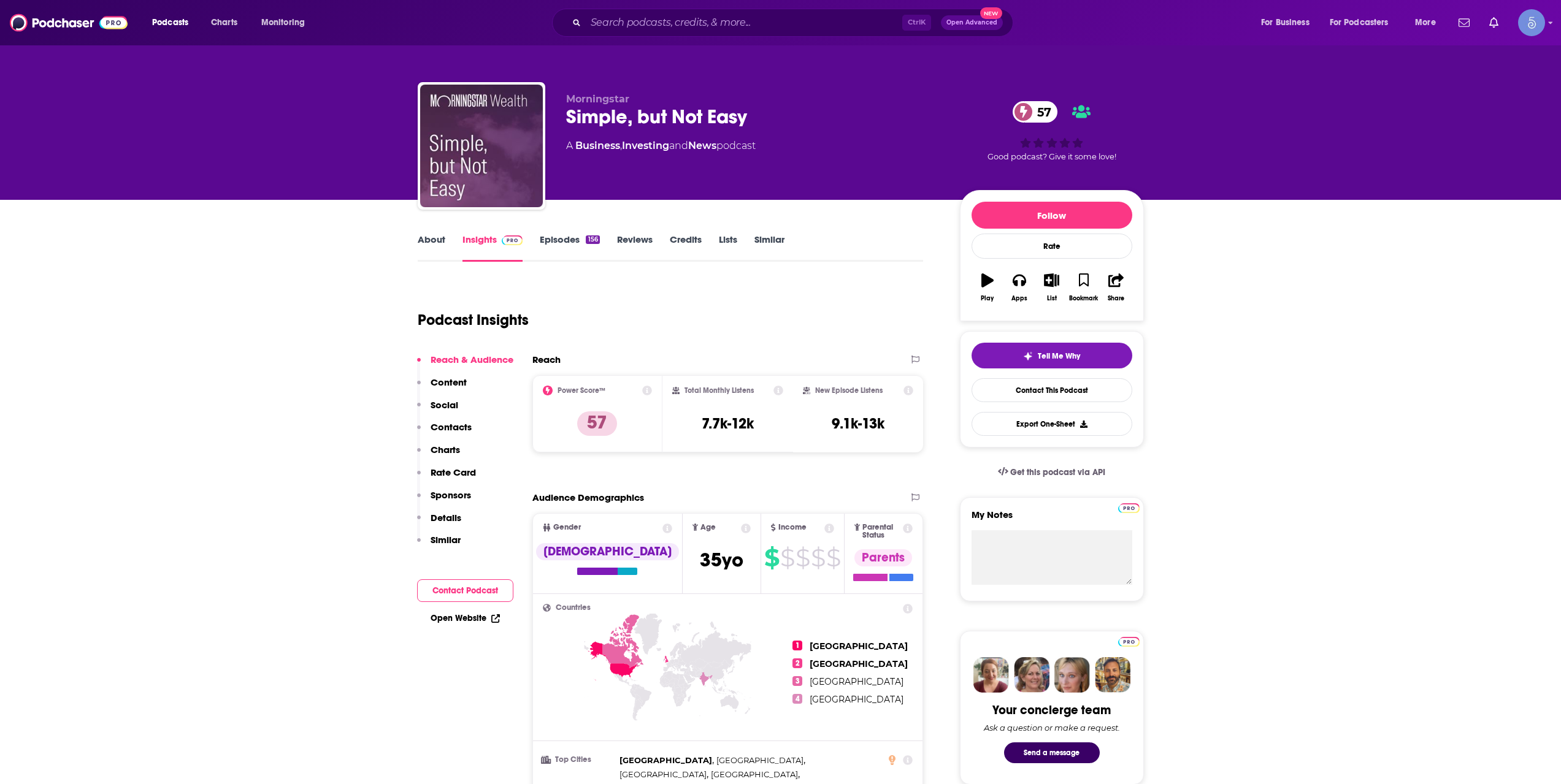
click at [431, 252] on link "About" at bounding box center [431, 248] width 28 height 28
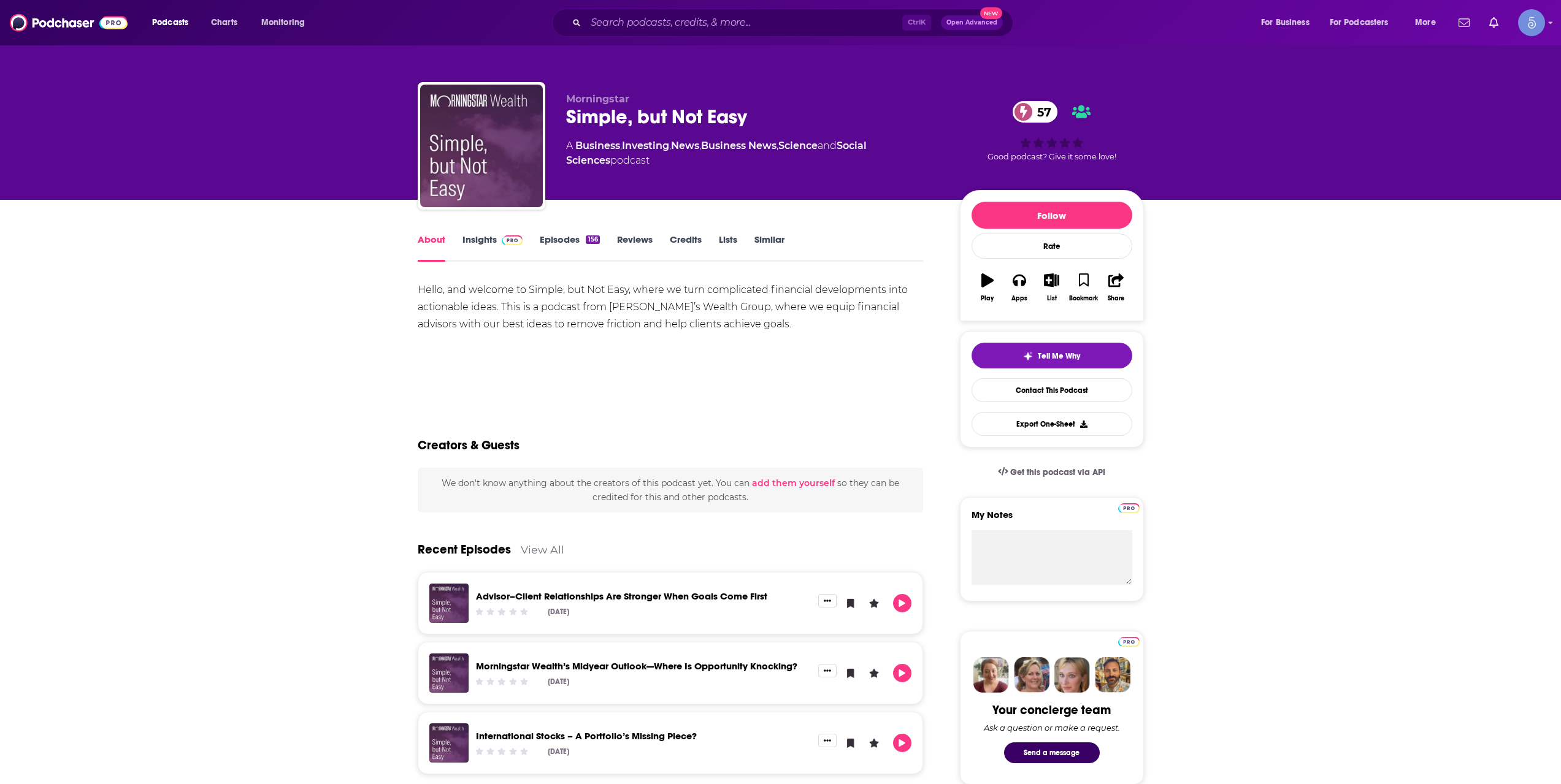
click at [469, 245] on link "Insights" at bounding box center [493, 248] width 61 height 28
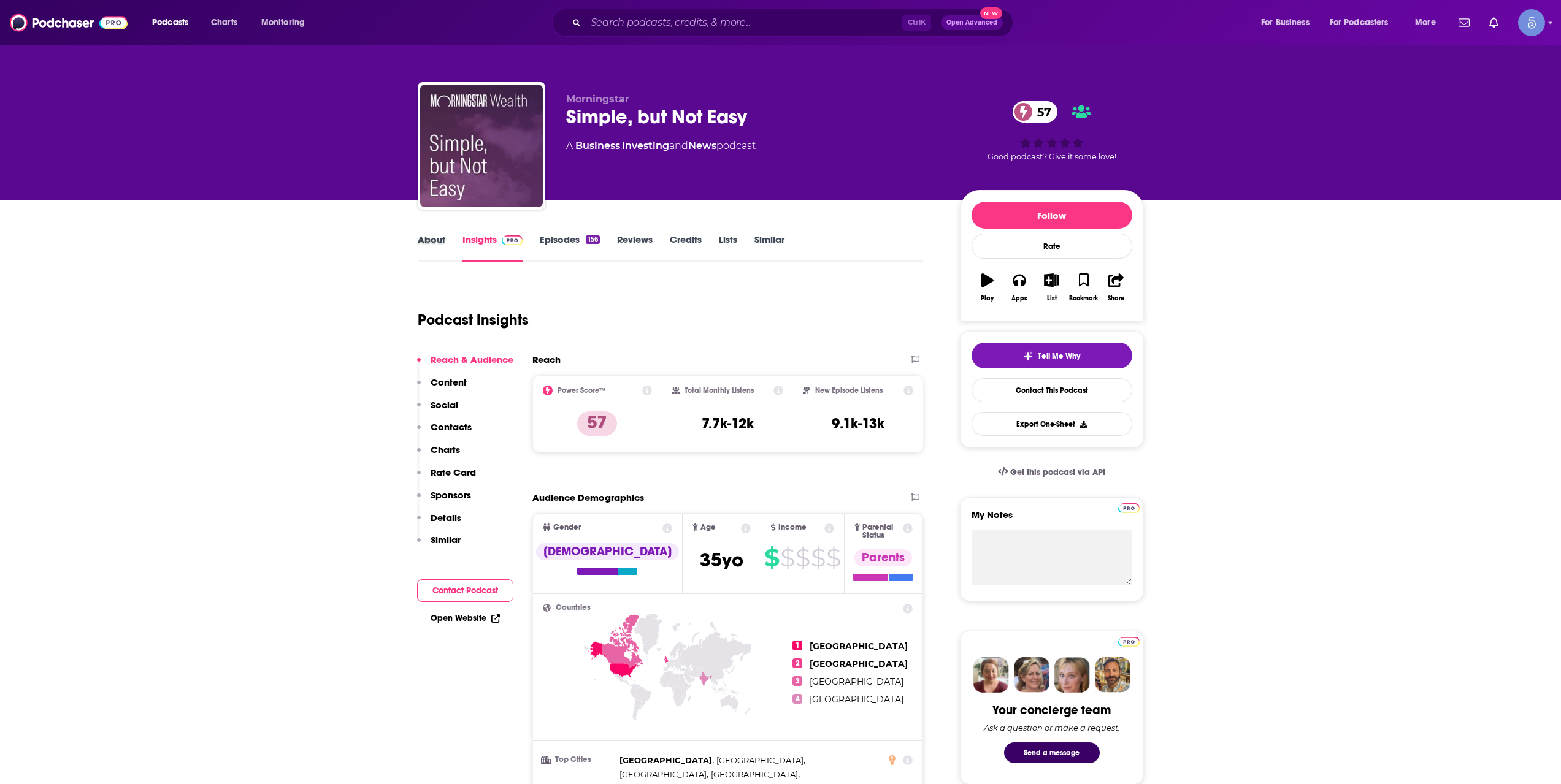
click at [445, 245] on div "About" at bounding box center [440, 248] width 45 height 28
click at [441, 245] on link "About" at bounding box center [431, 248] width 28 height 28
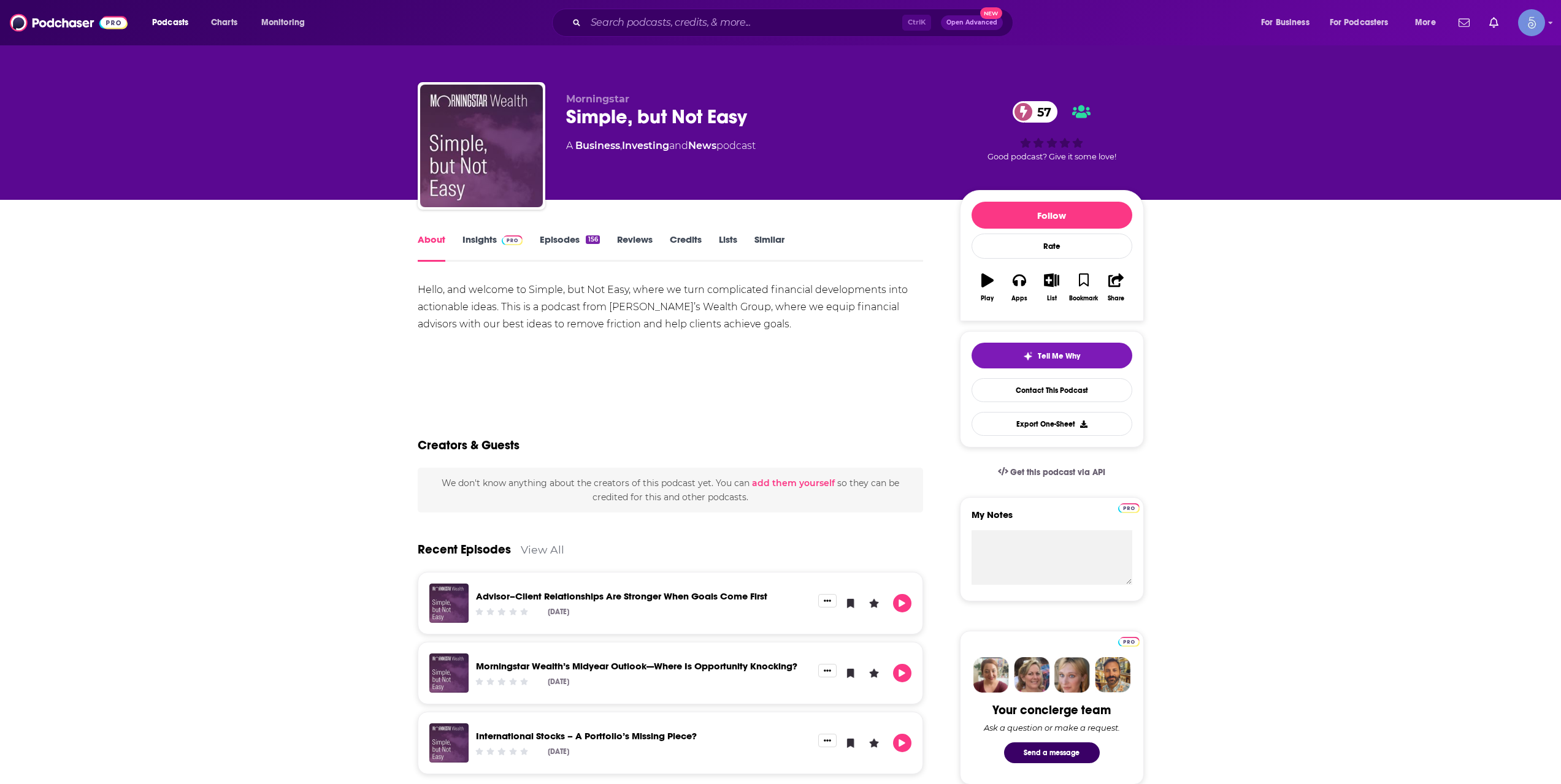
click at [573, 253] on link "Episodes 156" at bounding box center [570, 248] width 59 height 28
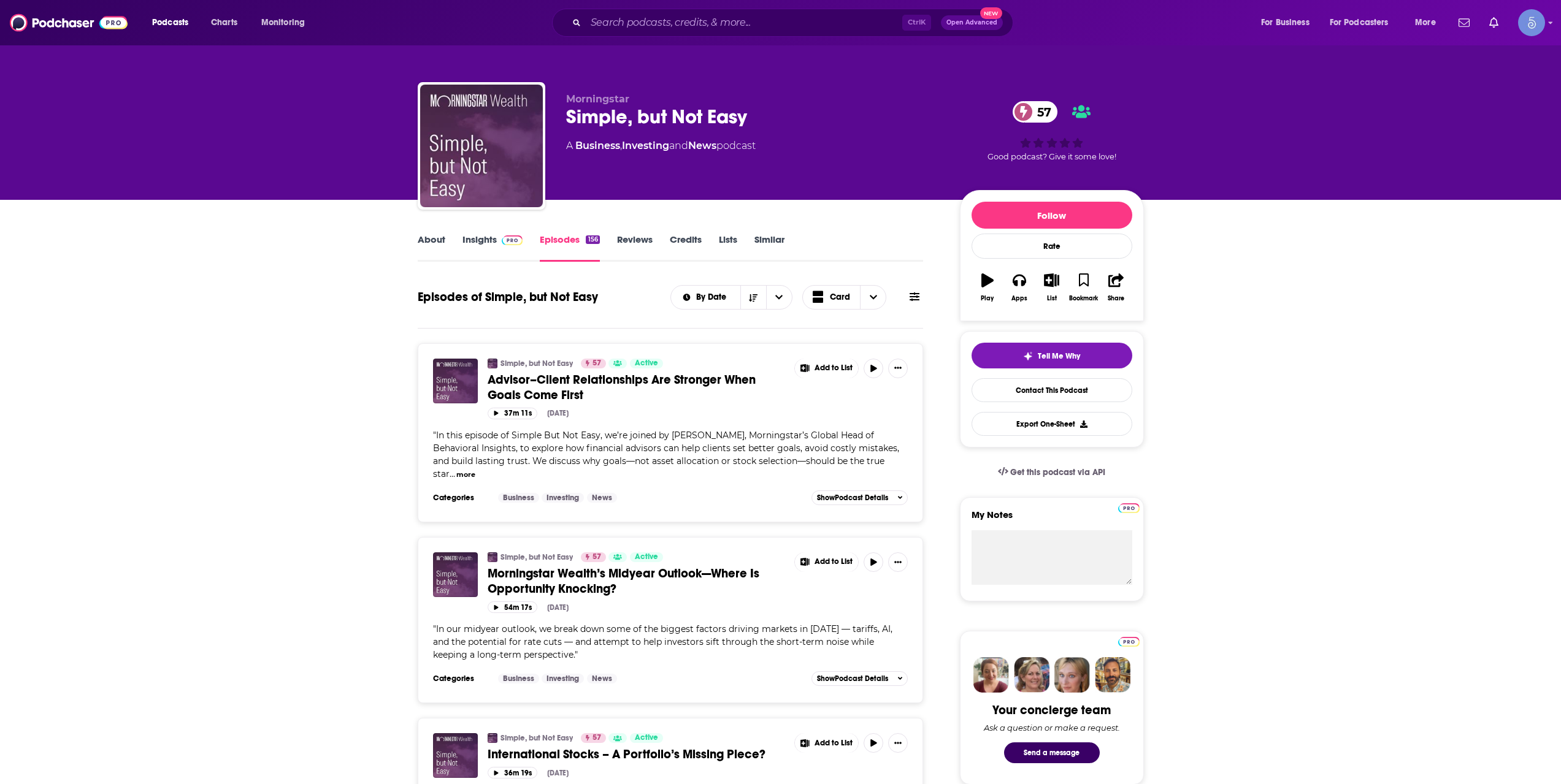
click at [577, 389] on span "Advisor–Client Relationships Are Stronger When Goals Come First" at bounding box center [621, 387] width 268 height 30
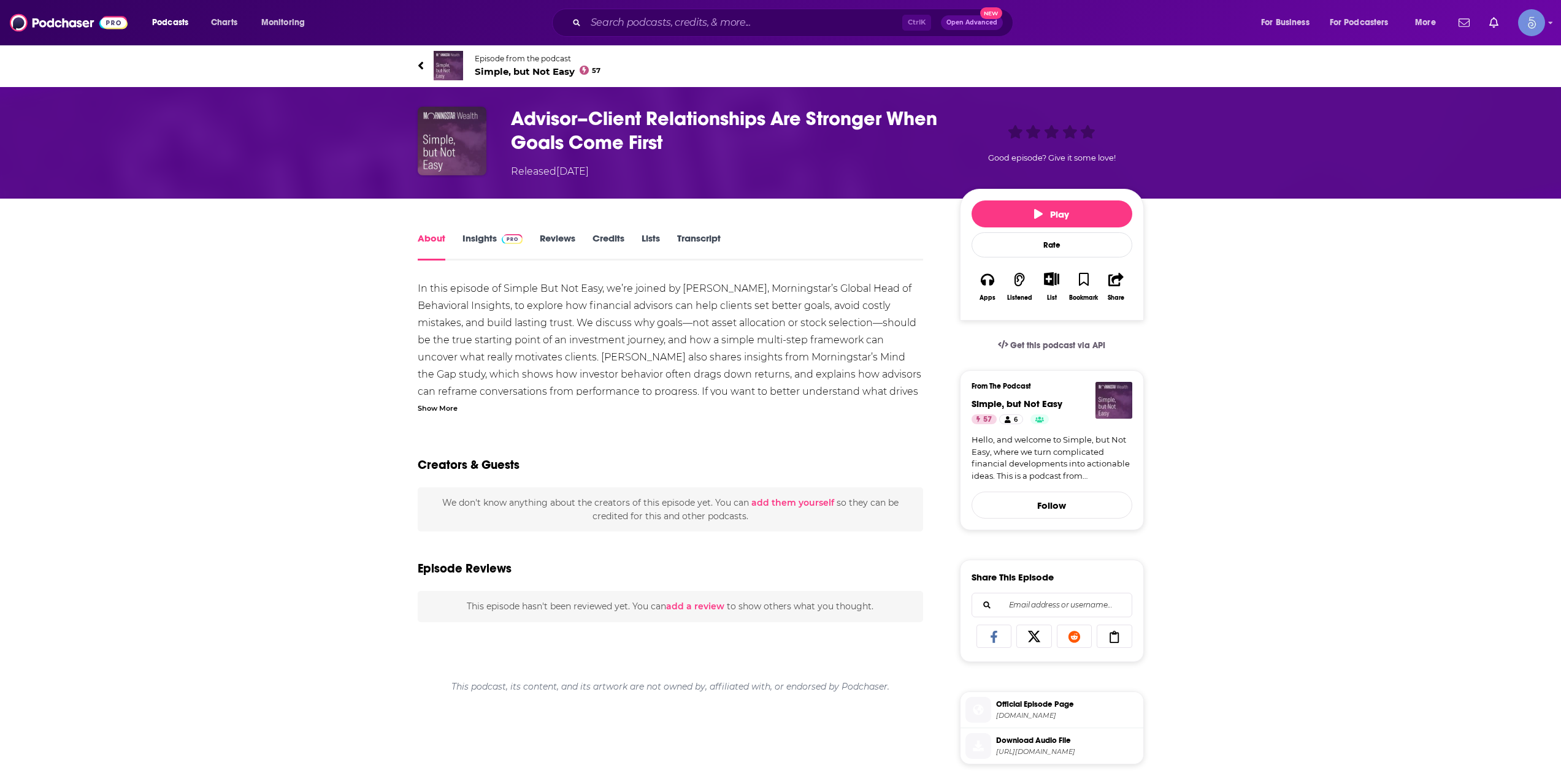
click at [431, 407] on div "Show More" at bounding box center [438, 407] width 40 height 12
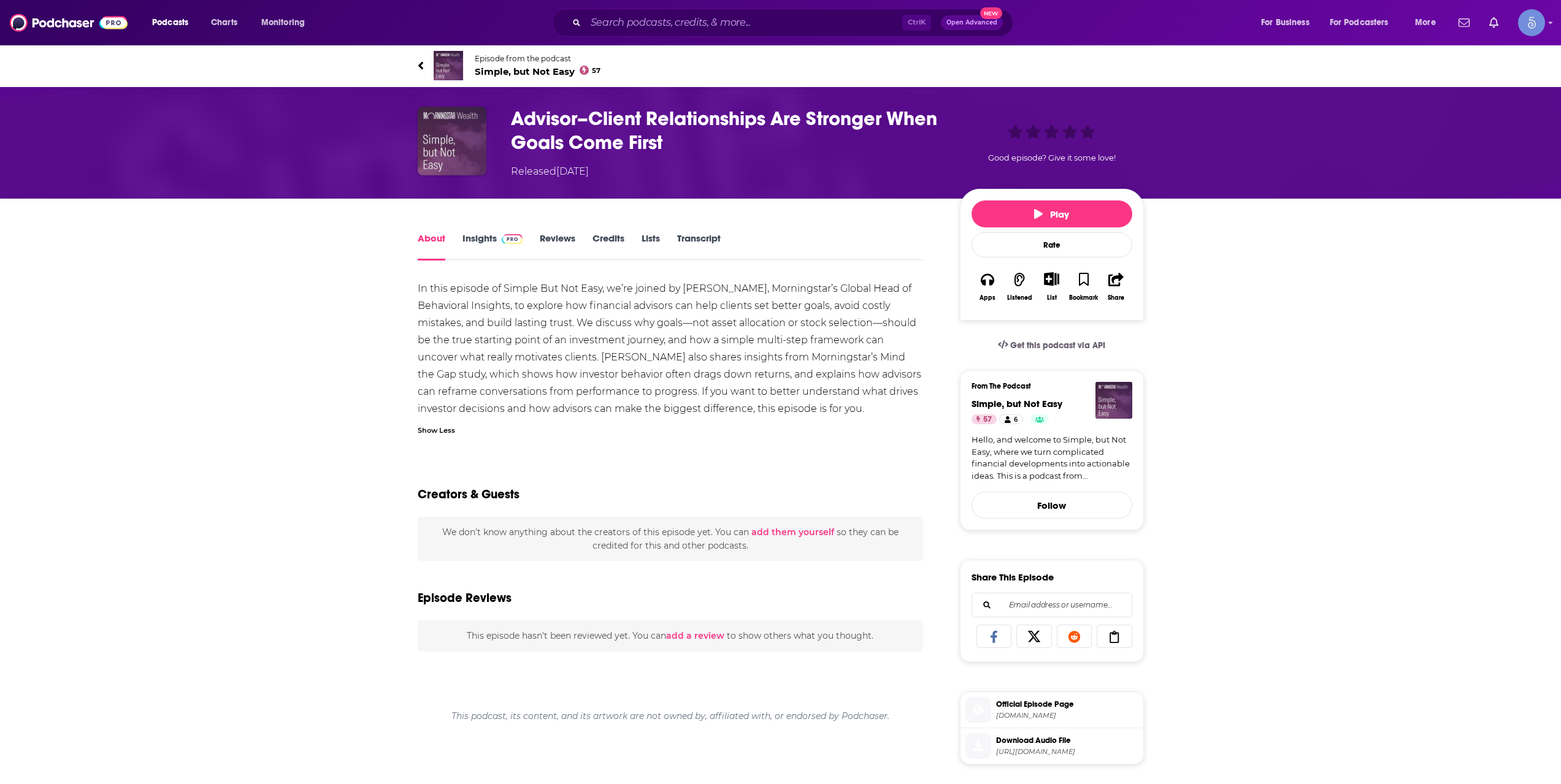
click at [894, 414] on div "In this episode of Simple But Not Easy, we’re joined by Ryan Murphy, Morningsta…" at bounding box center [671, 349] width 506 height 137
click at [1263, 279] on div "About Insights Reviews Credits Lists Transcript In this episode of Simple But N…" at bounding box center [780, 679] width 1561 height 961
click at [513, 248] on link "Insights" at bounding box center [493, 247] width 61 height 28
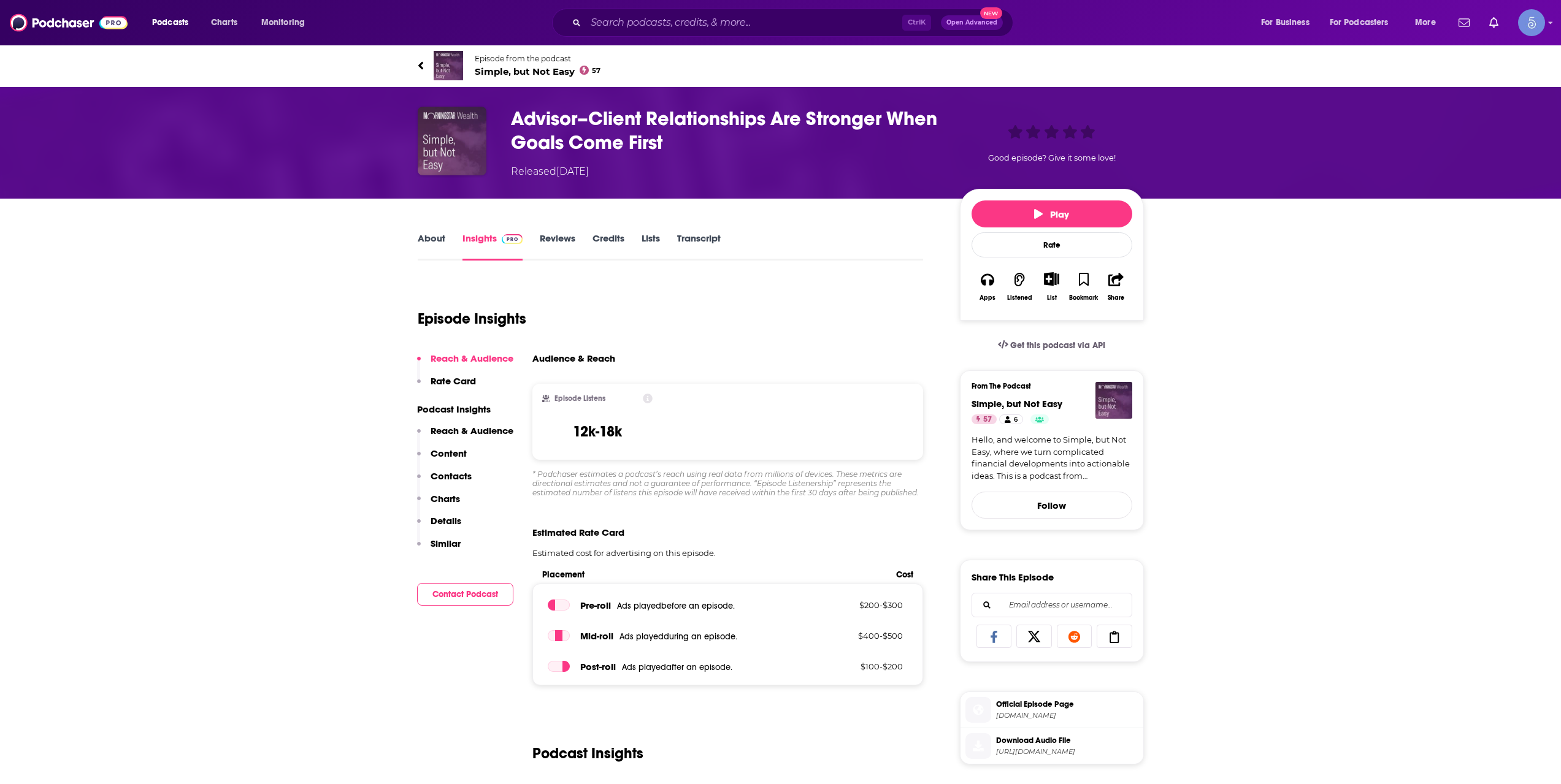
click at [444, 246] on link "About" at bounding box center [431, 247] width 28 height 28
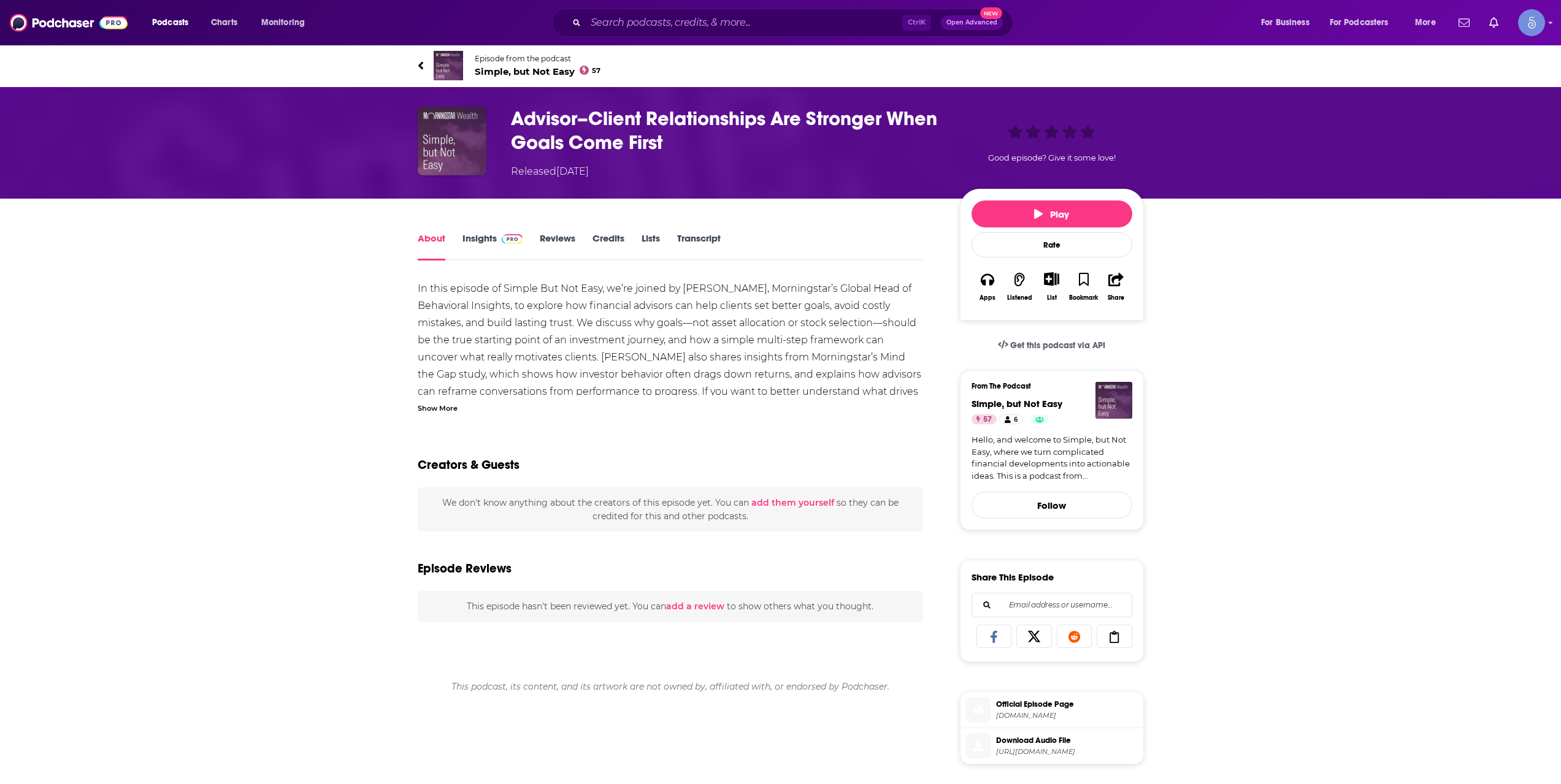
click at [416, 63] on div "Episode from the podcast Simple, but Not Easy 57" at bounding box center [781, 66] width 745 height 49
click at [424, 65] on icon at bounding box center [420, 65] width 6 height 12
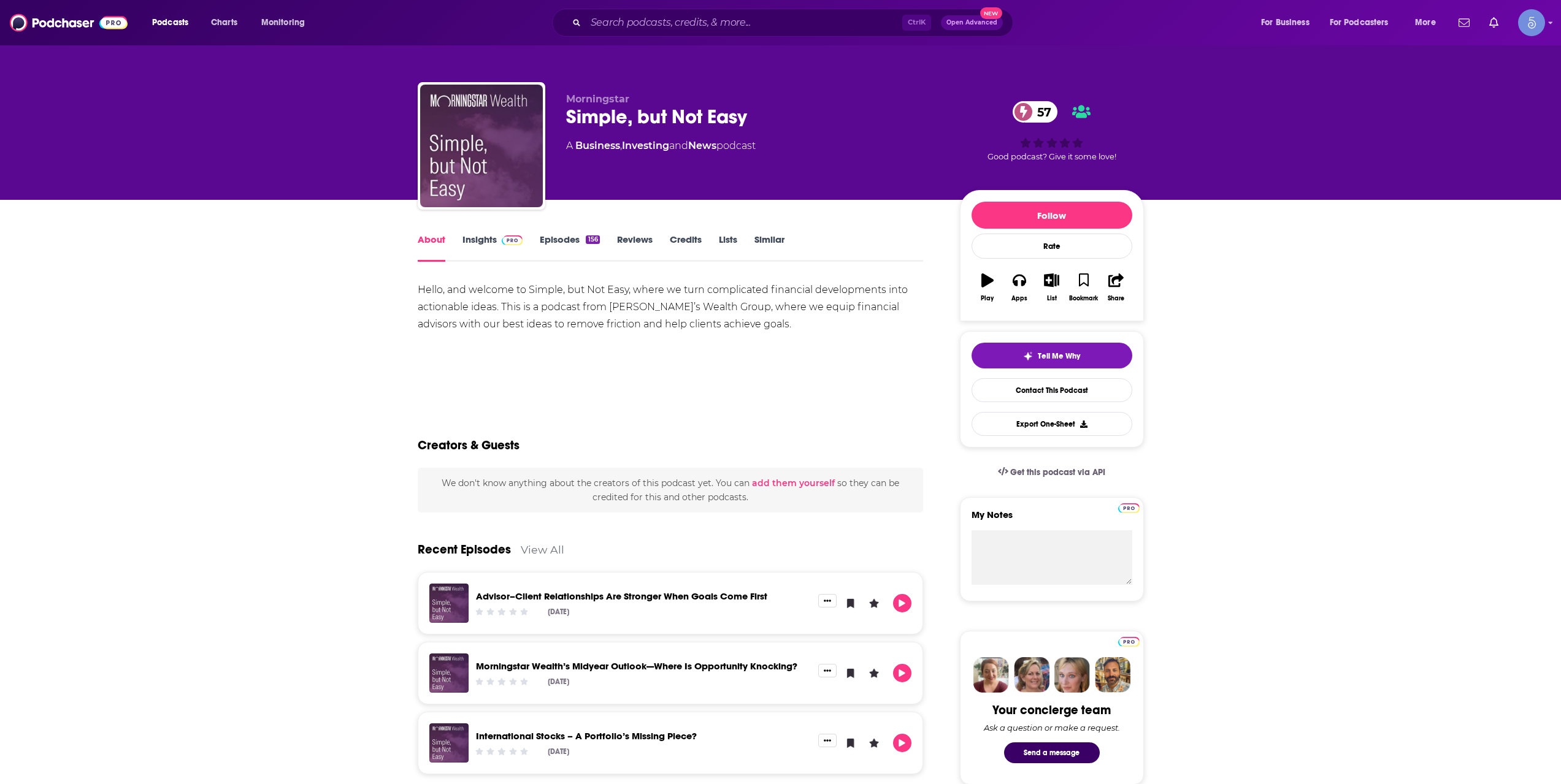
click at [572, 255] on link "Episodes 156" at bounding box center [570, 248] width 59 height 28
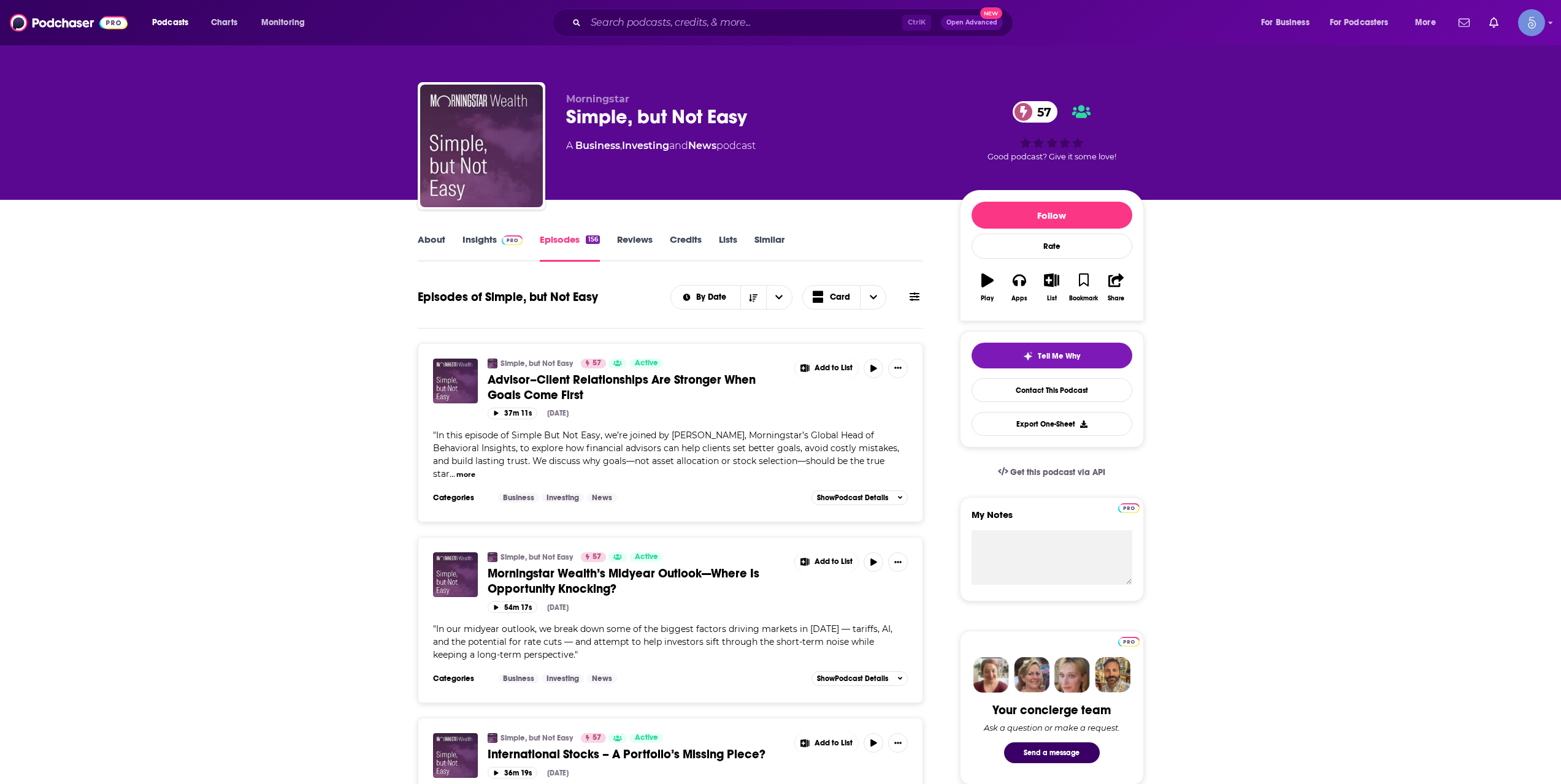
click at [583, 379] on span "Advisor–Client Relationships Are Stronger When Goals Come First" at bounding box center [621, 387] width 268 height 30
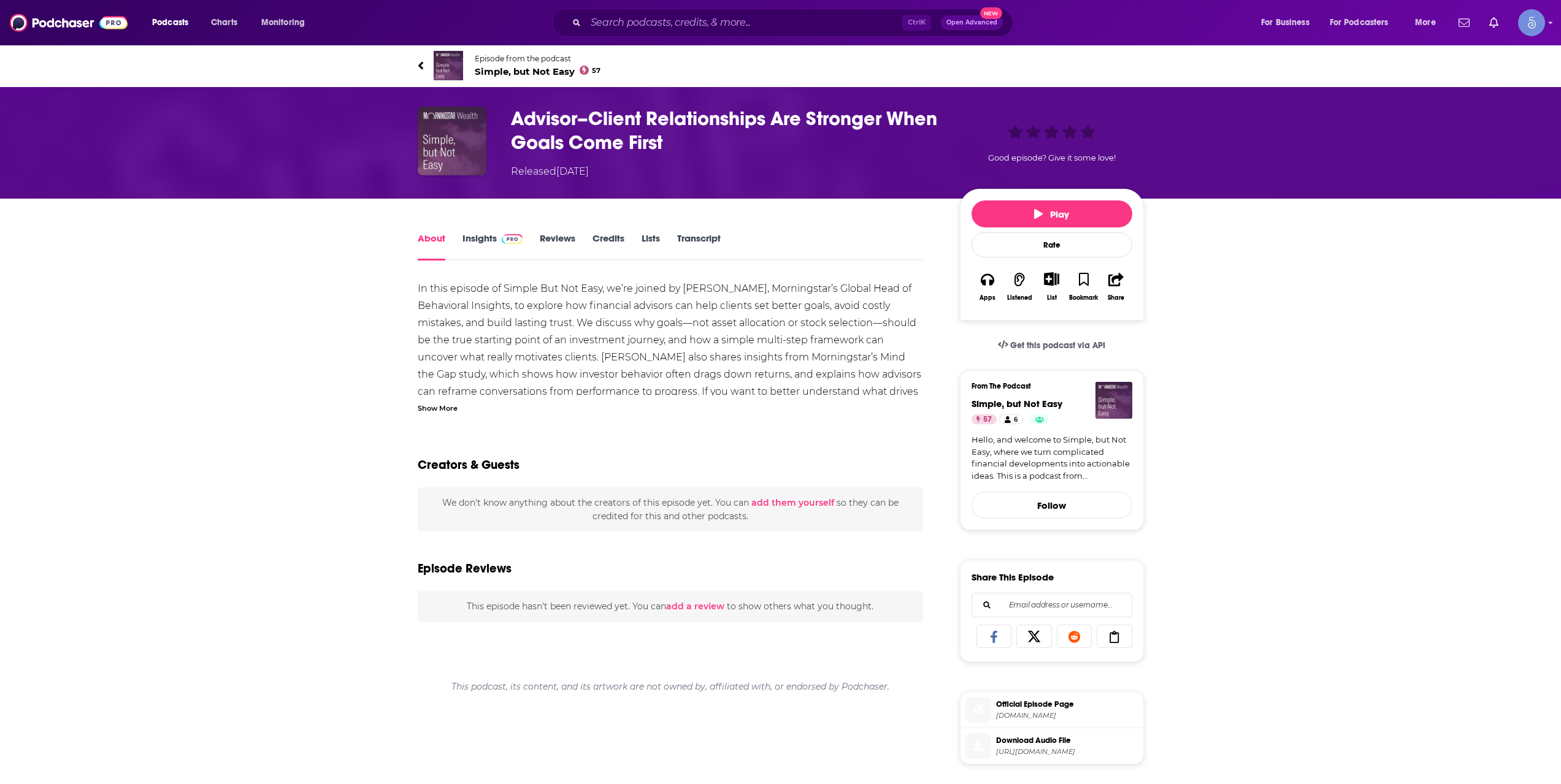
scroll to position [204, 0]
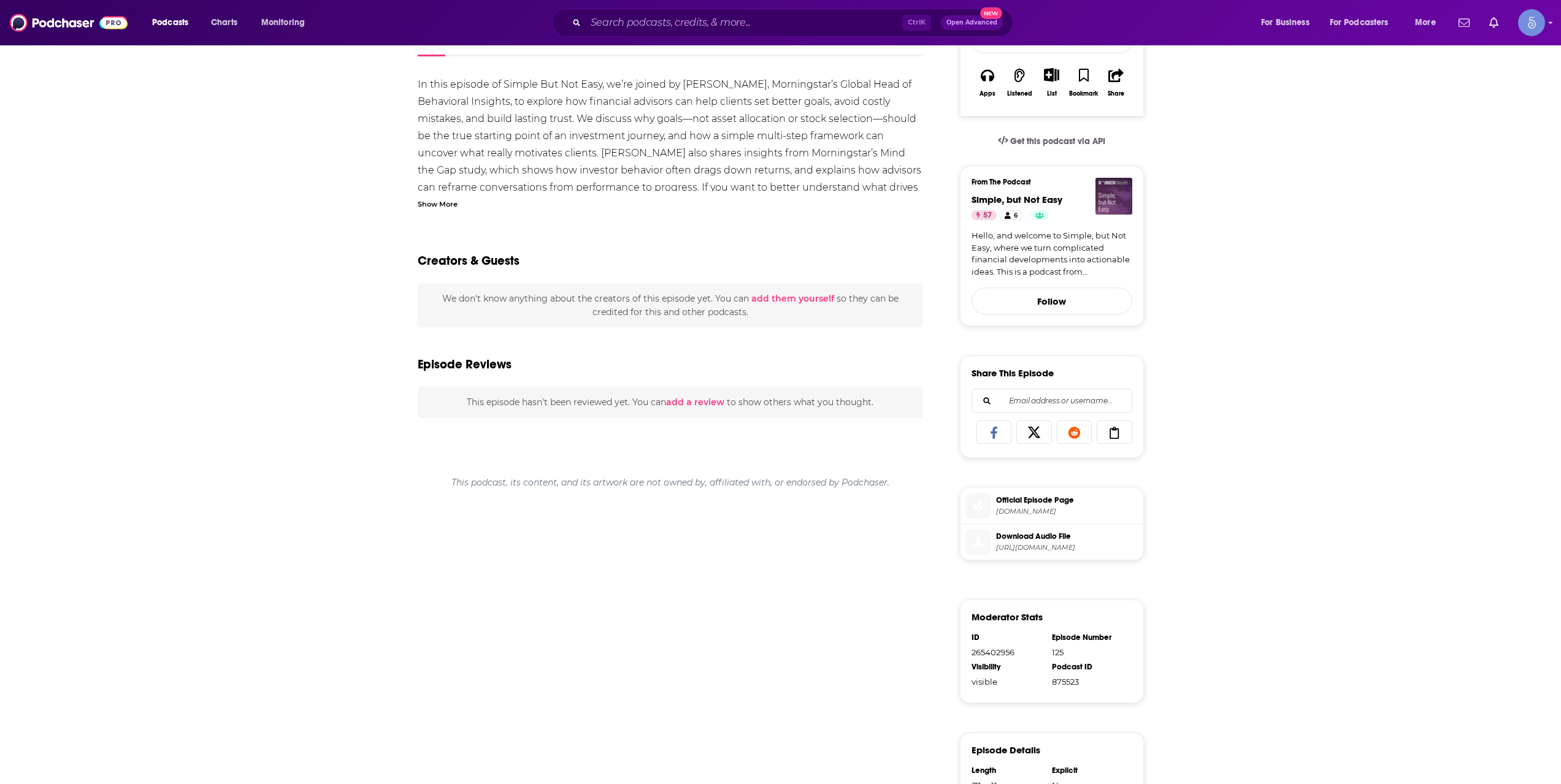
click at [1034, 511] on span "simple-but-not-easy.simplecast.com" at bounding box center [1068, 512] width 142 height 9
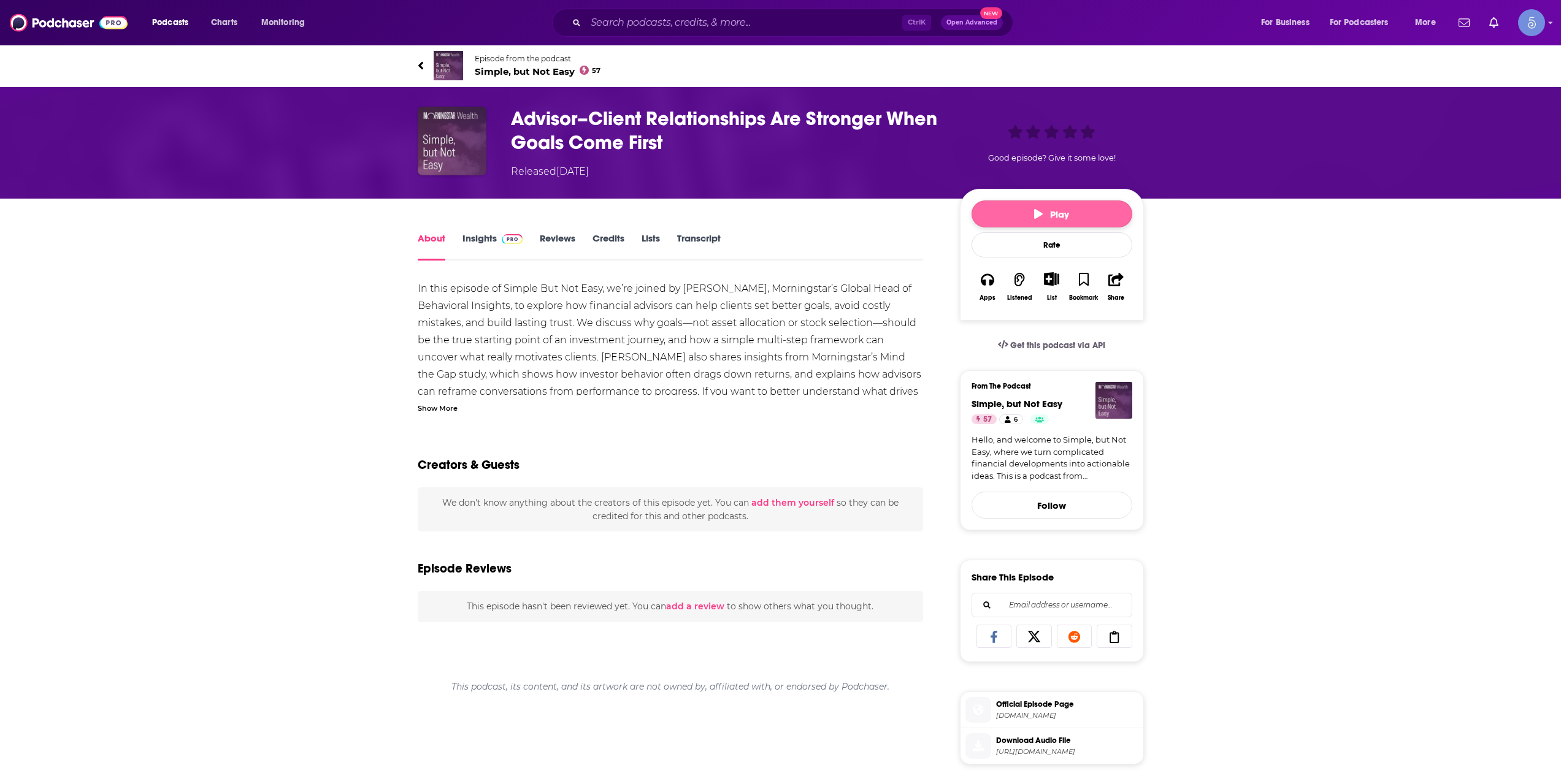
click at [1026, 208] on button "Play" at bounding box center [1052, 214] width 161 height 27
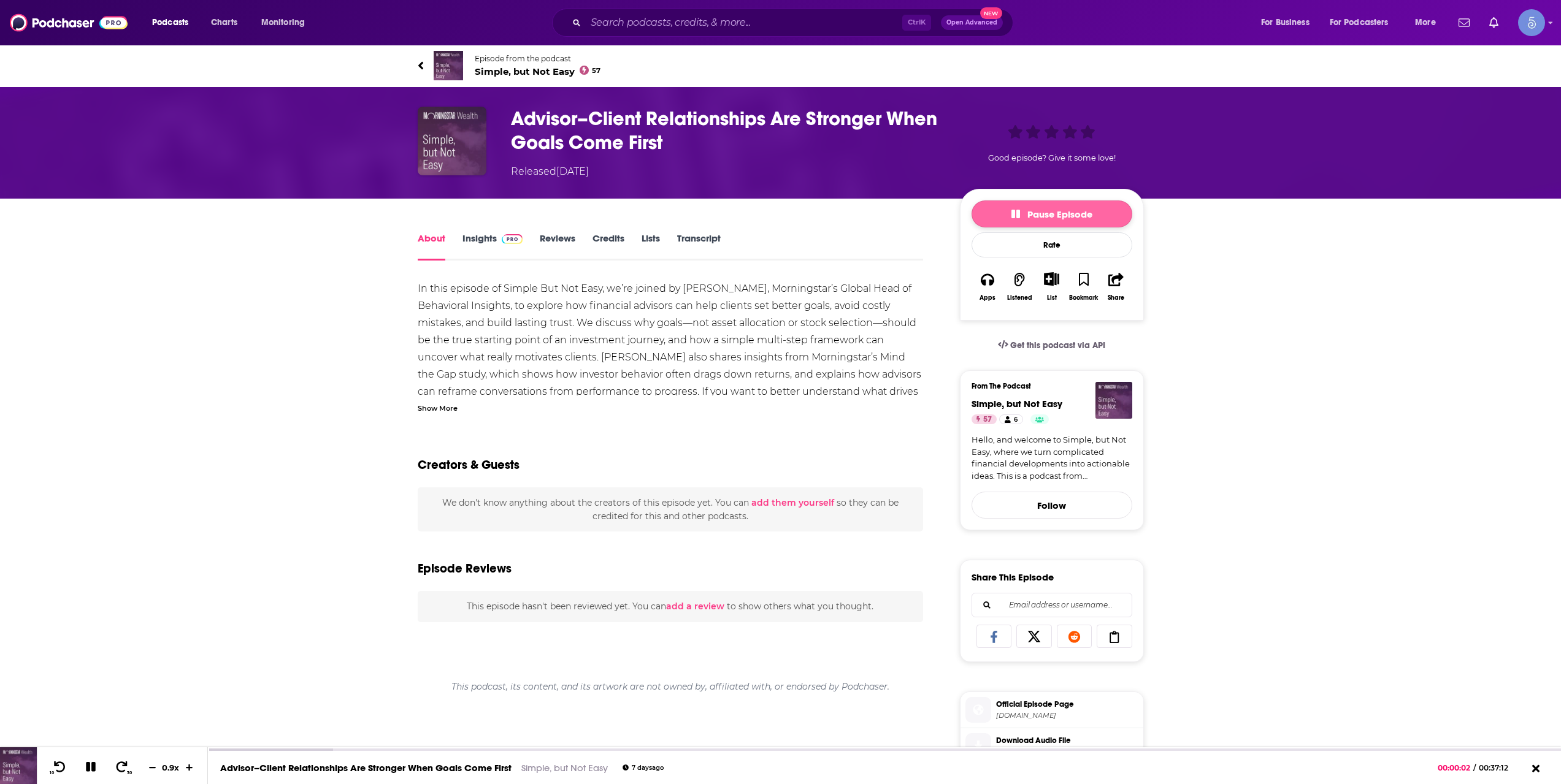
click at [1014, 209] on icon "button" at bounding box center [1015, 213] width 8 height 10
click at [1014, 209] on button "Play" at bounding box center [1052, 214] width 161 height 27
click at [217, 752] on div at bounding box center [271, 751] width 125 height 5
click at [227, 748] on div at bounding box center [271, 751] width 125 height 5
click at [233, 749] on div at bounding box center [271, 751] width 125 height 5
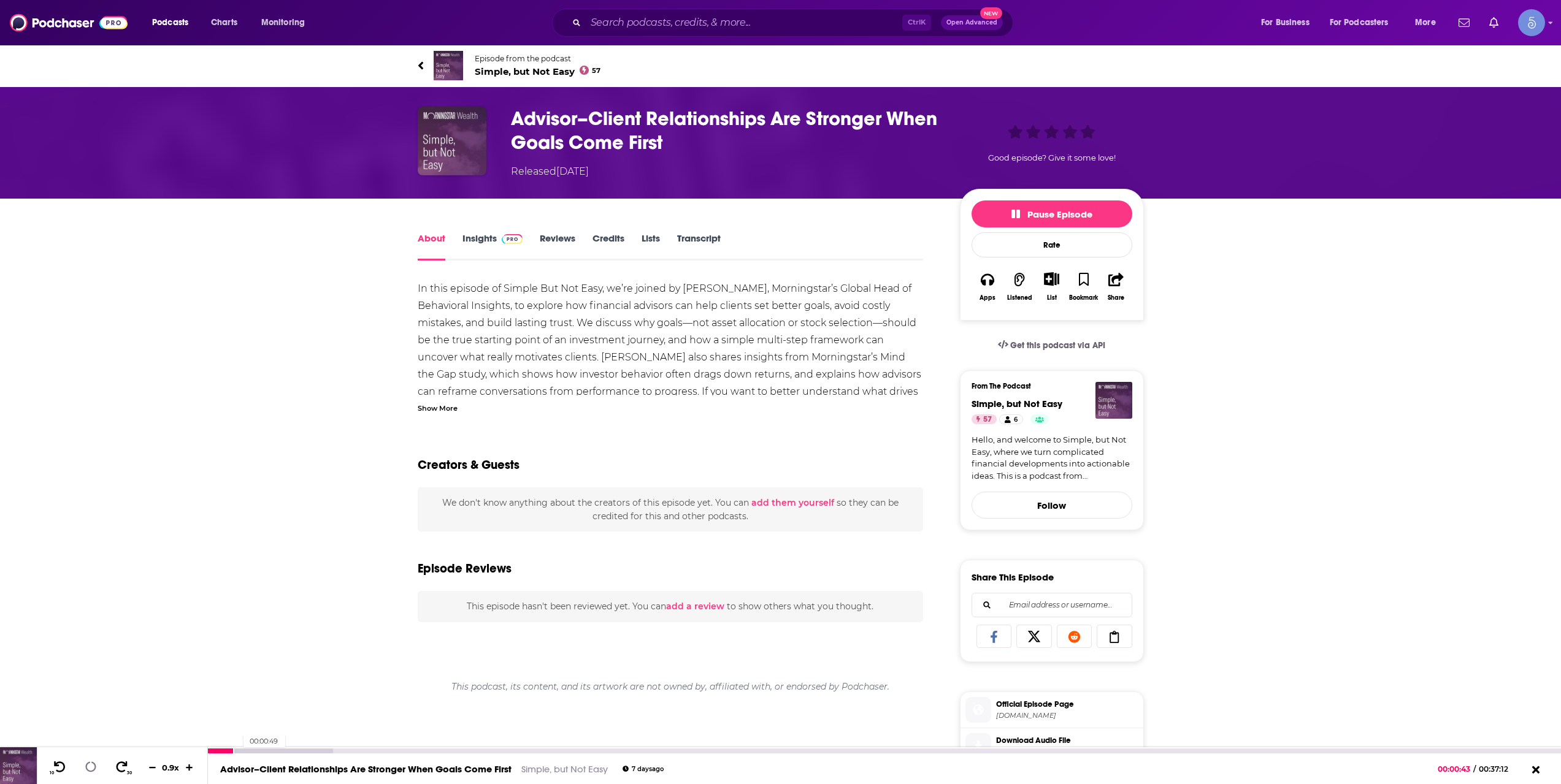
click at [237, 749] on div at bounding box center [271, 751] width 125 height 5
click at [240, 749] on div at bounding box center [271, 751] width 125 height 5
click at [244, 749] on div at bounding box center [271, 751] width 125 height 5
click at [247, 749] on div at bounding box center [271, 751] width 125 height 5
click at [251, 749] on div at bounding box center [310, 751] width 204 height 5
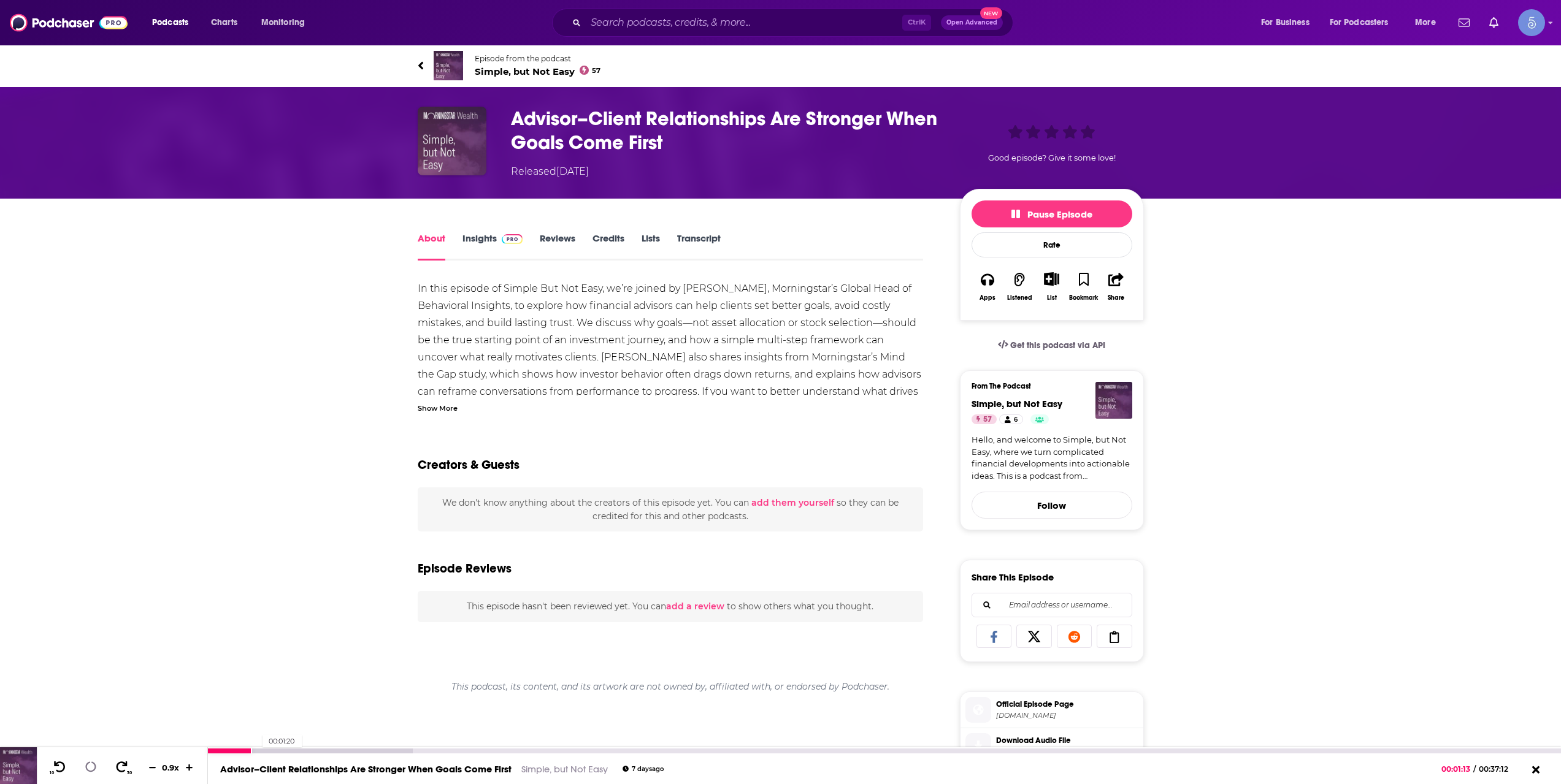
click at [257, 749] on div at bounding box center [310, 751] width 204 height 5
click at [266, 749] on div at bounding box center [310, 751] width 204 height 5
click at [279, 751] on div at bounding box center [310, 751] width 204 height 5
click at [268, 752] on div at bounding box center [245, 751] width 74 height 5
click at [272, 752] on div at bounding box center [310, 751] width 204 height 5
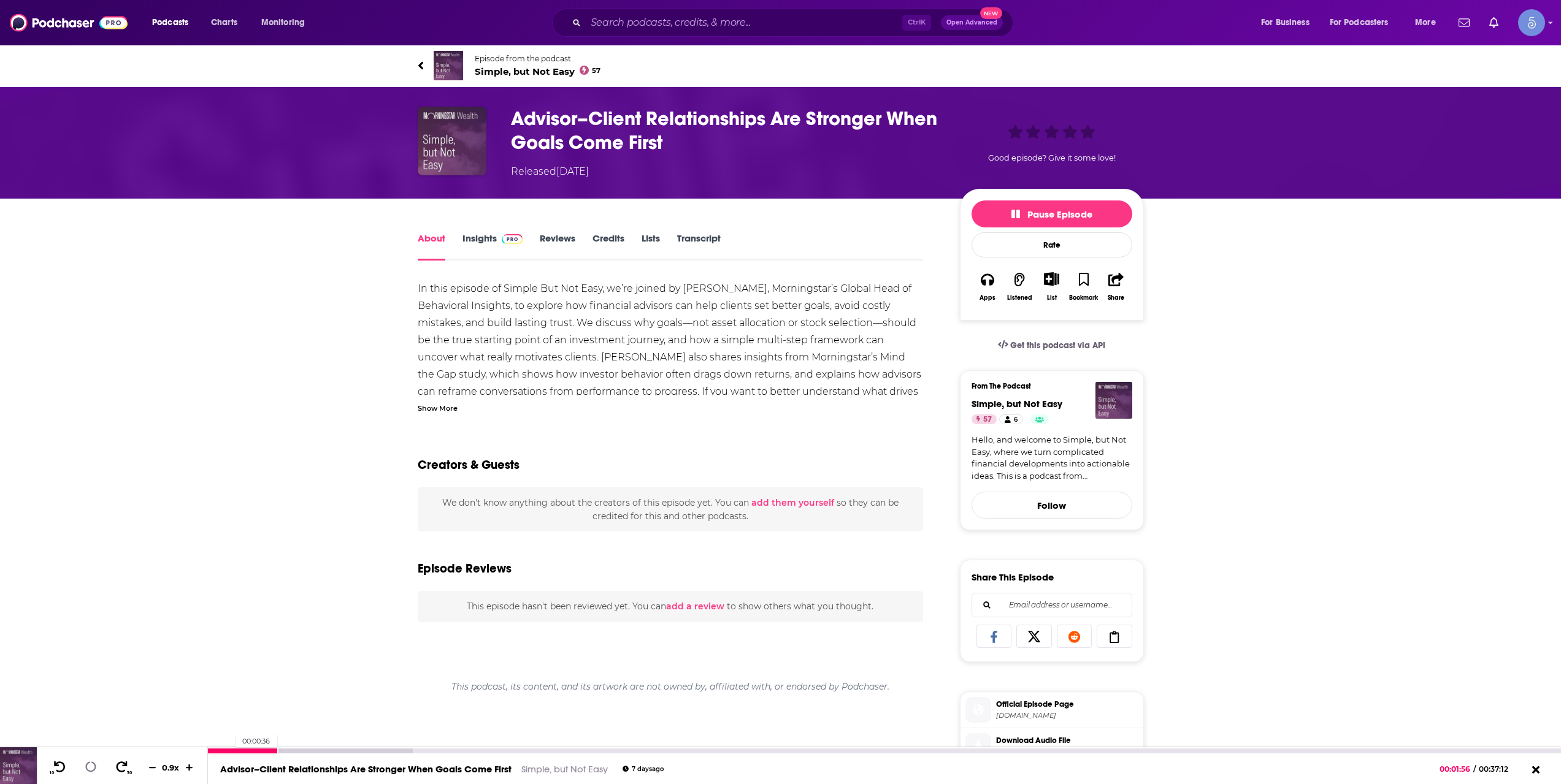
click at [230, 752] on div at bounding box center [243, 751] width 70 height 5
click at [209, 750] on div at bounding box center [219, 751] width 23 height 5
click at [208, 752] on div "10 30 0.9 x" at bounding box center [122, 765] width 171 height 37
click at [209, 752] on div at bounding box center [210, 751] width 3 height 5
click at [210, 752] on div at bounding box center [310, 751] width 204 height 5
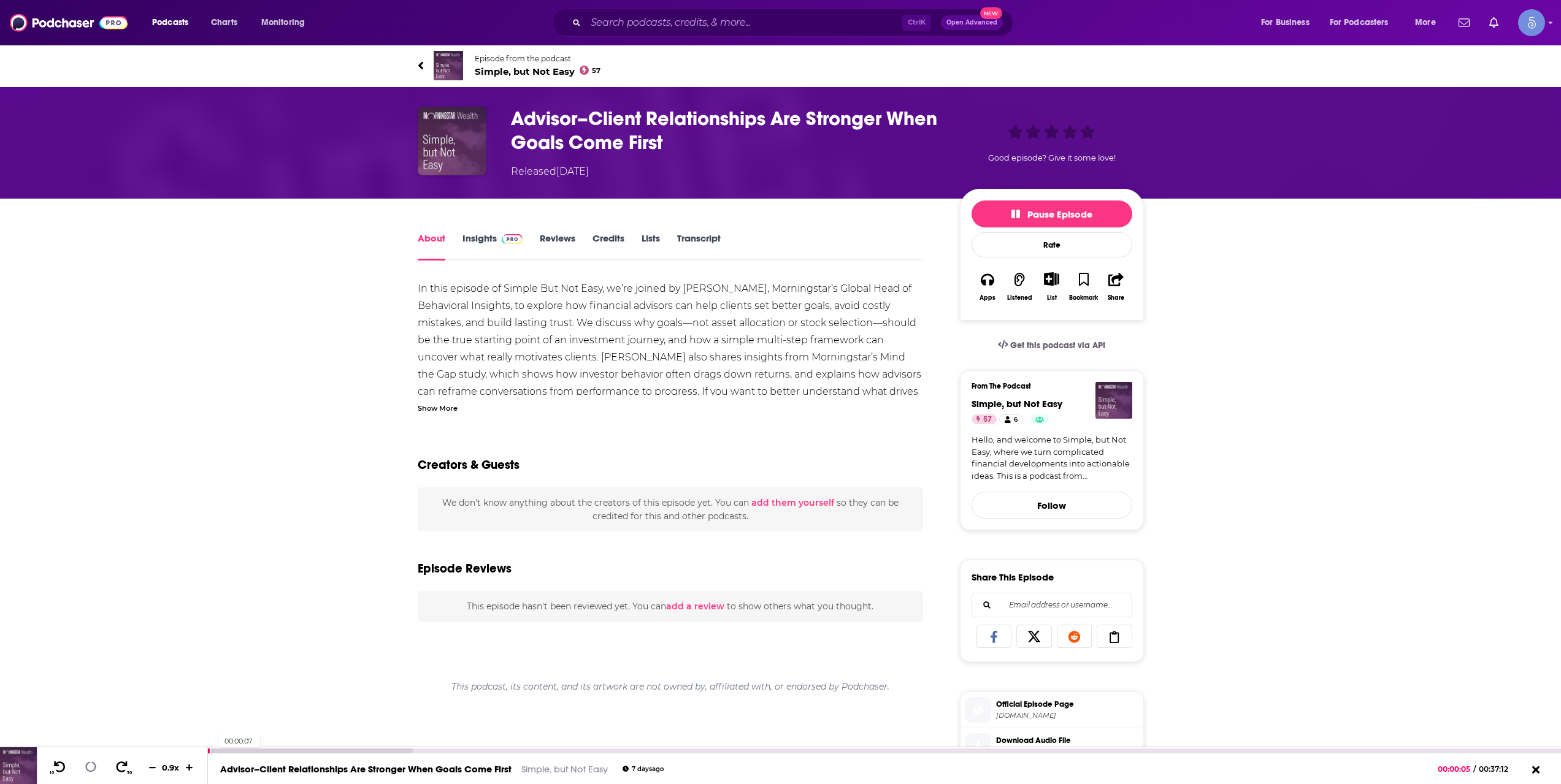
click at [212, 752] on div at bounding box center [310, 751] width 204 height 5
click at [605, 251] on link "Credits" at bounding box center [608, 247] width 32 height 28
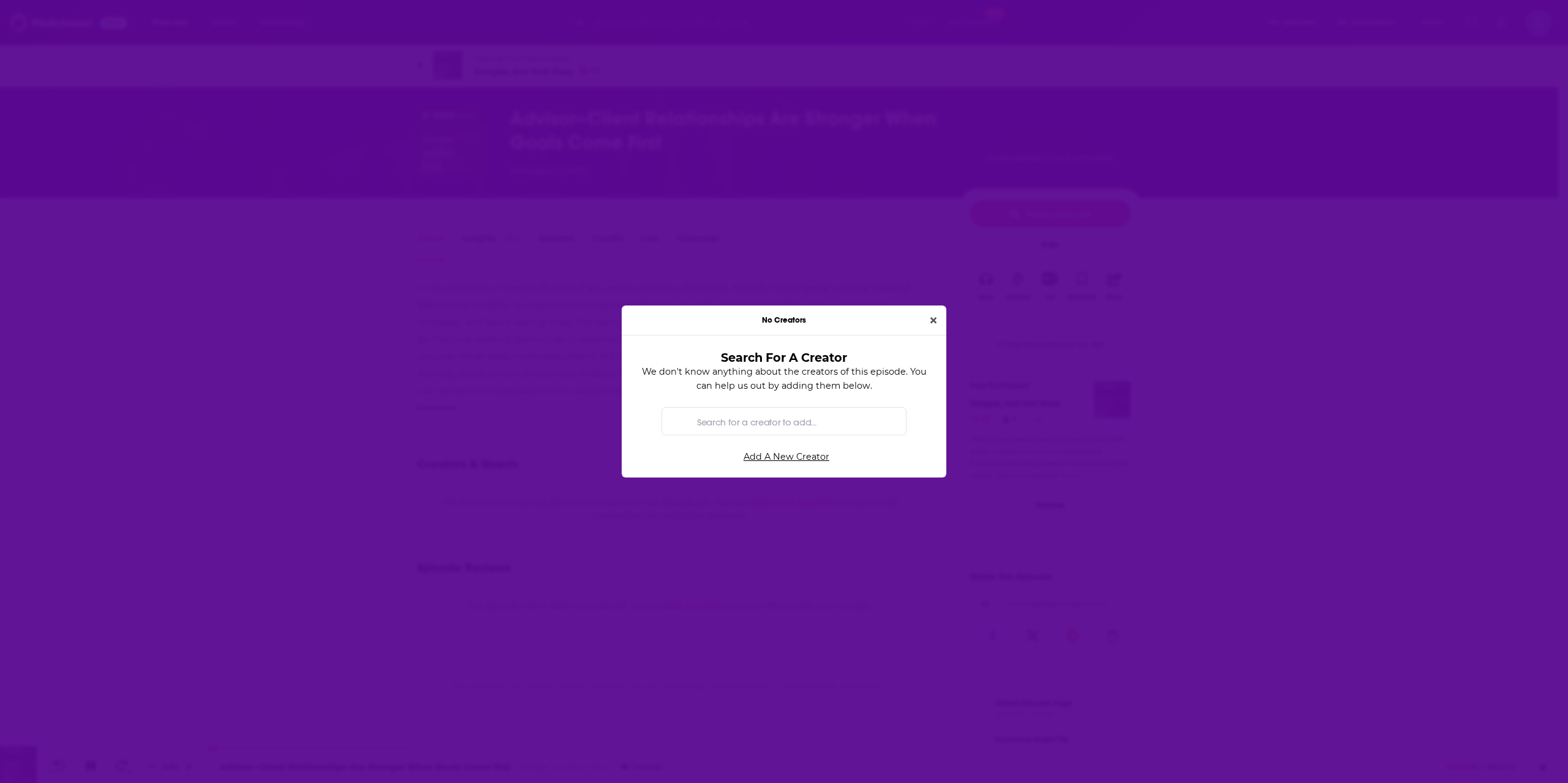
click at [937, 321] on button "Close" at bounding box center [933, 321] width 16 height 14
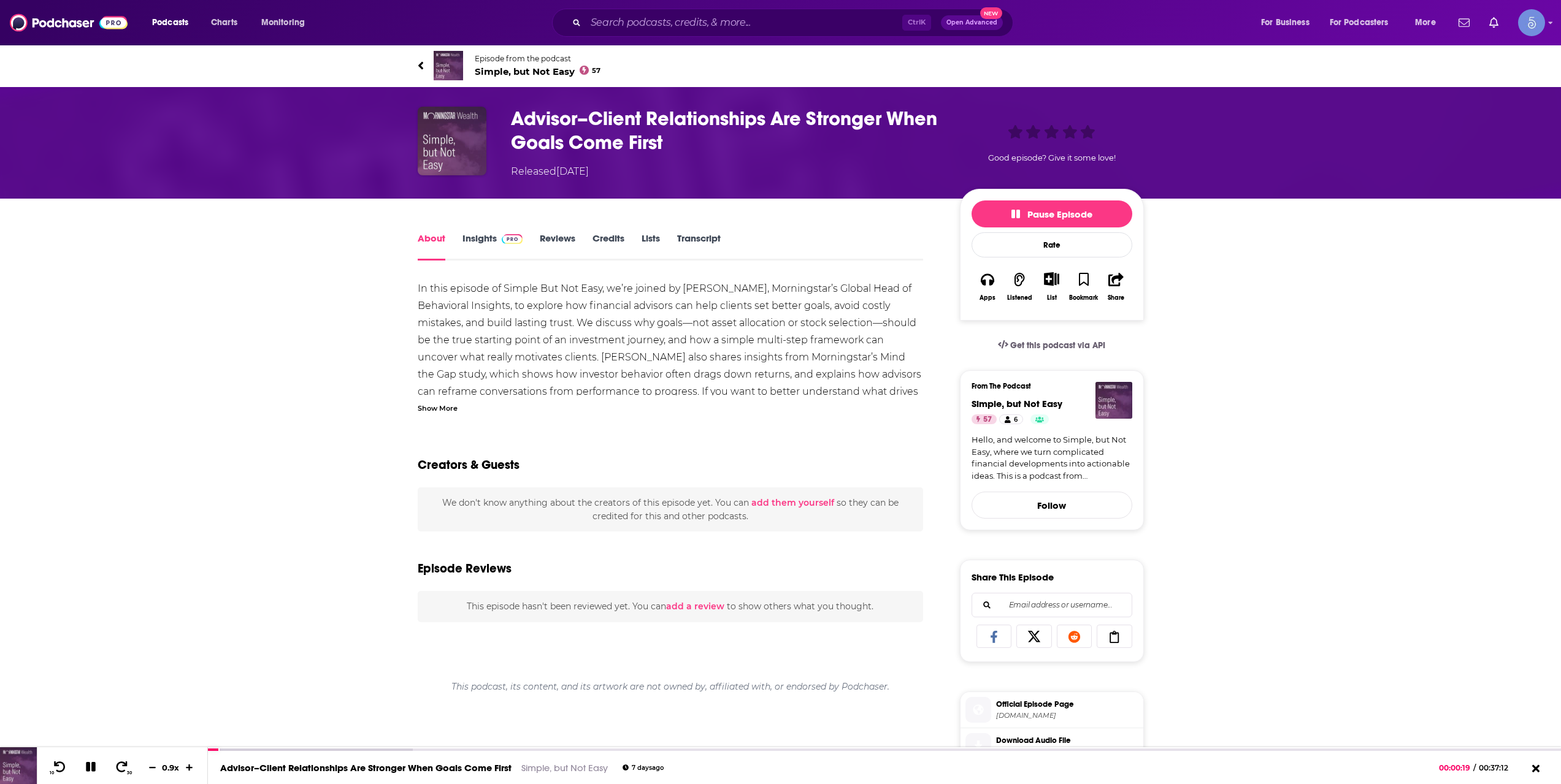
click at [506, 241] on img at bounding box center [512, 238] width 21 height 10
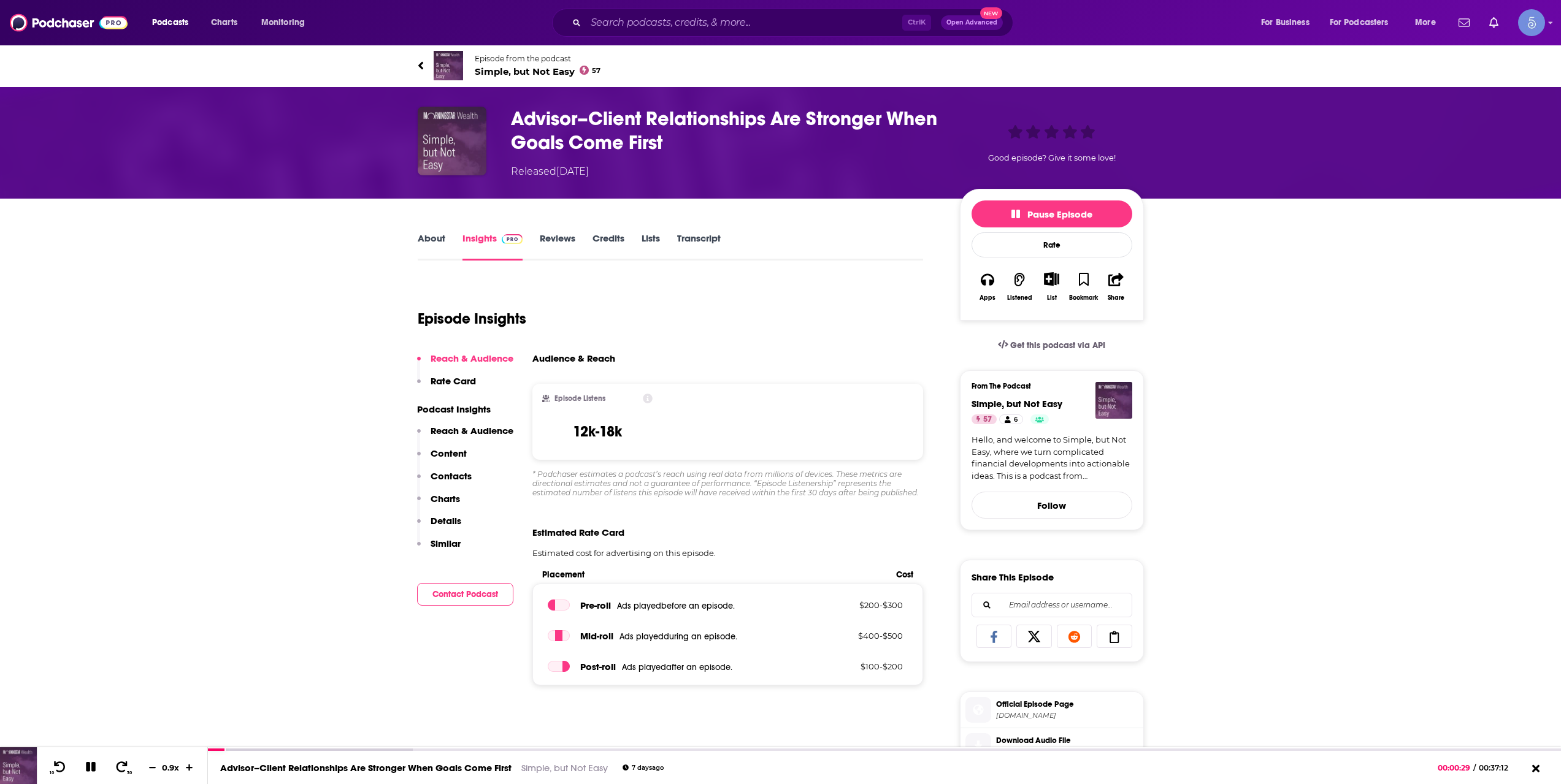
click at [499, 76] on span "Simple, but Not Easy 57" at bounding box center [537, 72] width 126 height 12
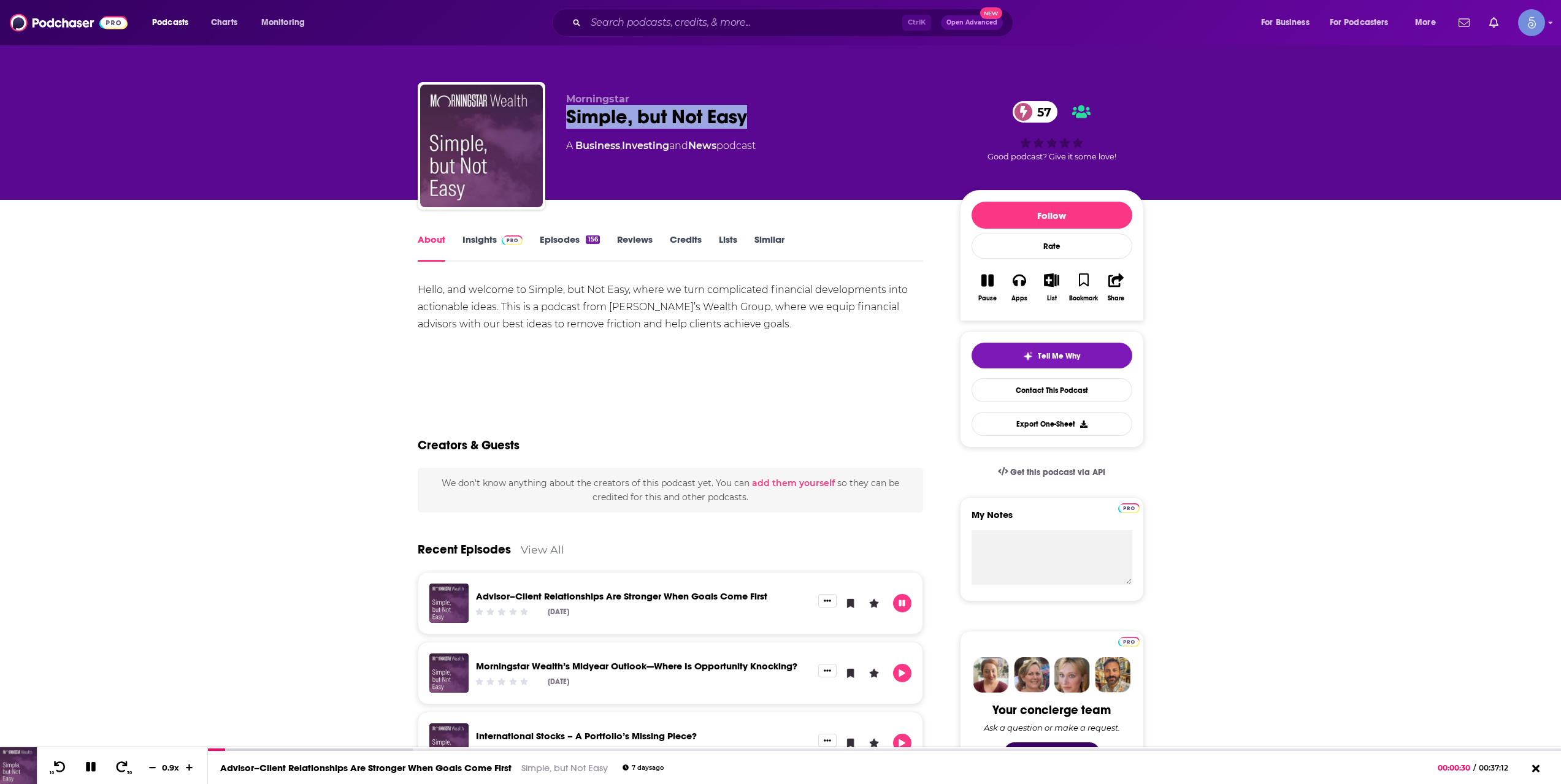
drag, startPoint x: 776, startPoint y: 107, endPoint x: 566, endPoint y: 112, distance: 210.1
click at [566, 112] on div "Simple, but Not Easy 57" at bounding box center [753, 116] width 374 height 24
copy h1 "Simple, but Not Easy"
click at [1533, 766] on icon at bounding box center [1536, 770] width 16 height 12
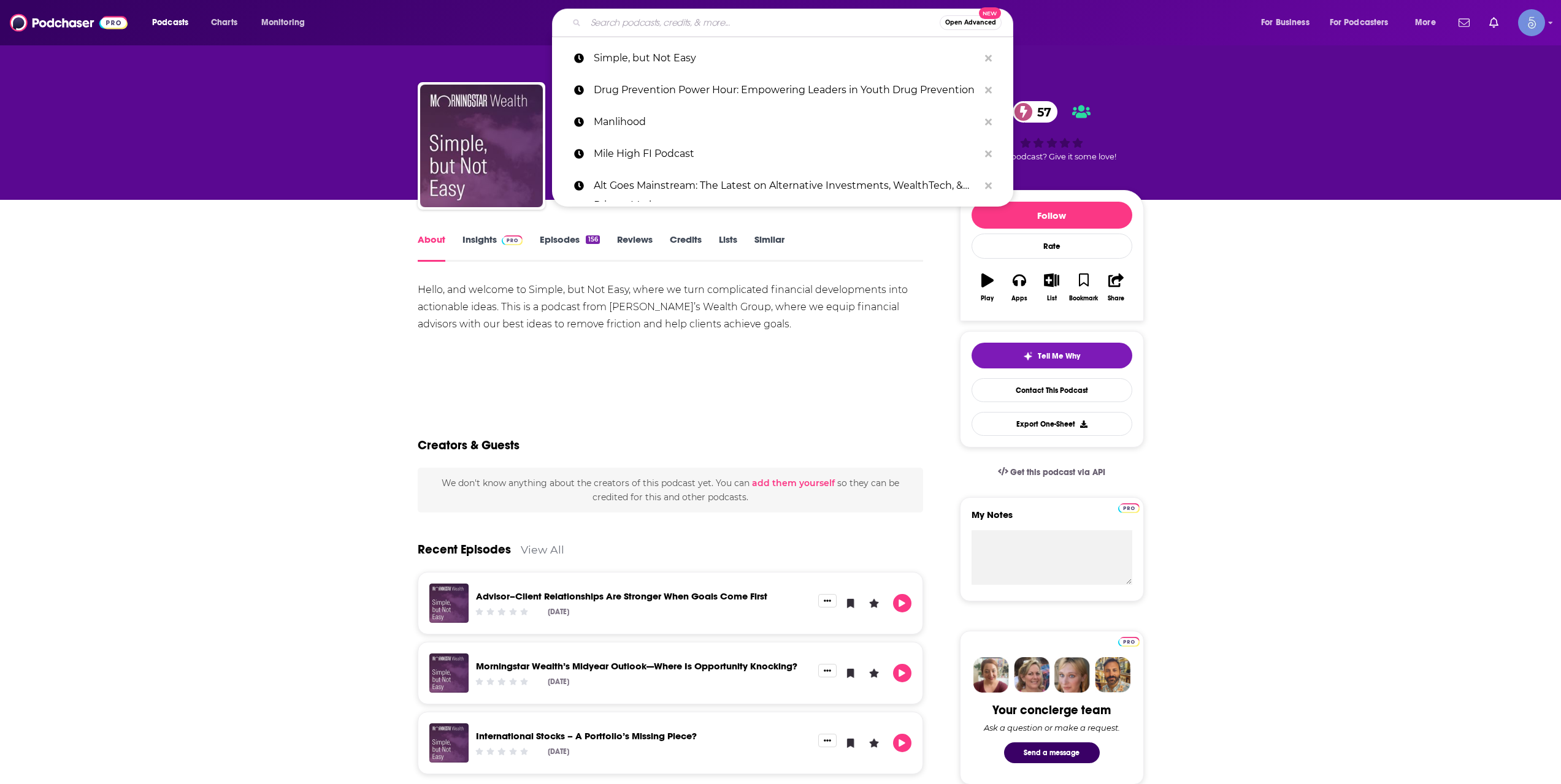
click at [695, 14] on input "Search podcasts, credits, & more..." at bounding box center [762, 23] width 354 height 19
paste input "Stock Club"
type input "Stock Club"
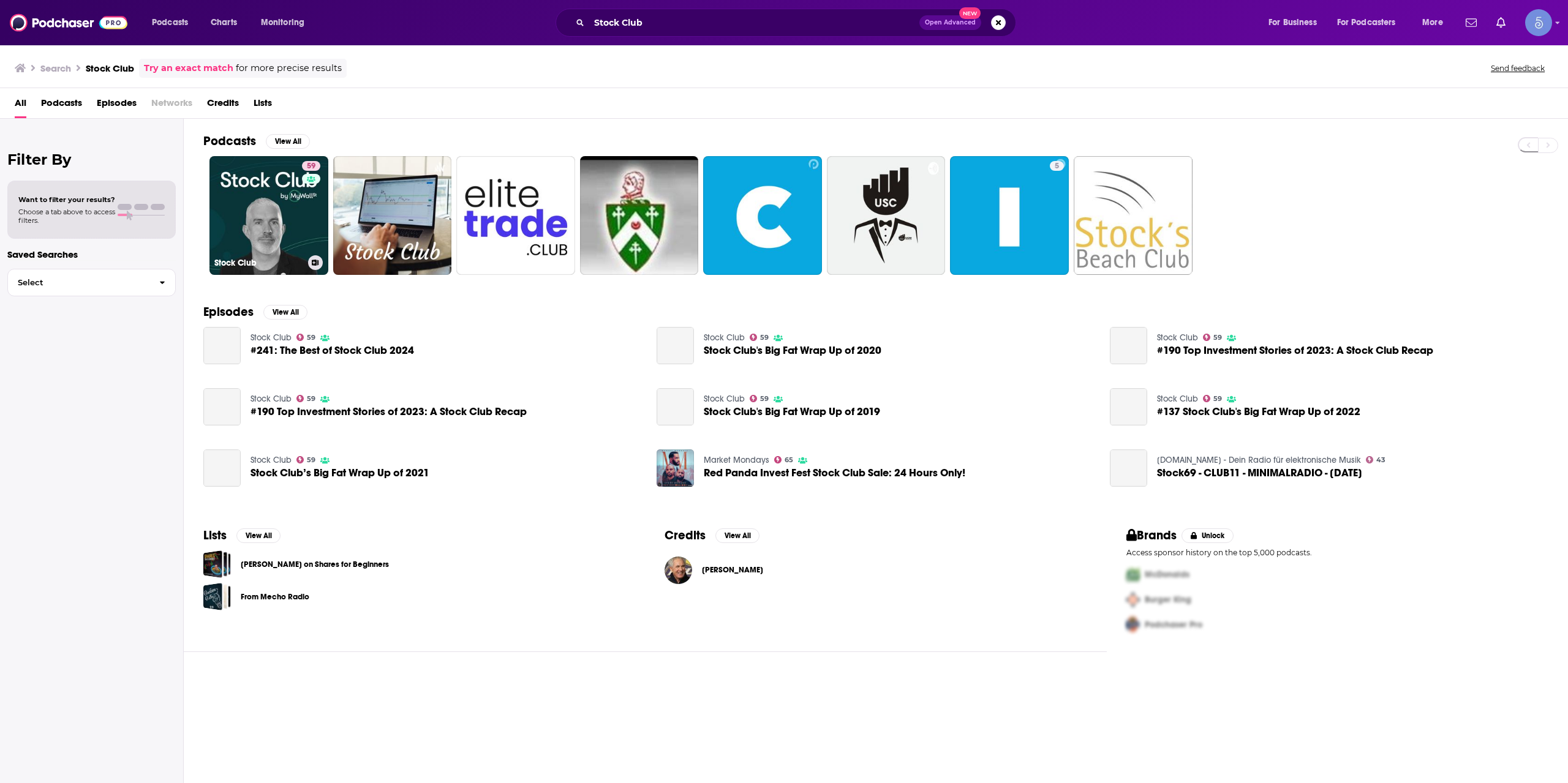
click at [262, 209] on link "59 Stock Club" at bounding box center [269, 216] width 119 height 119
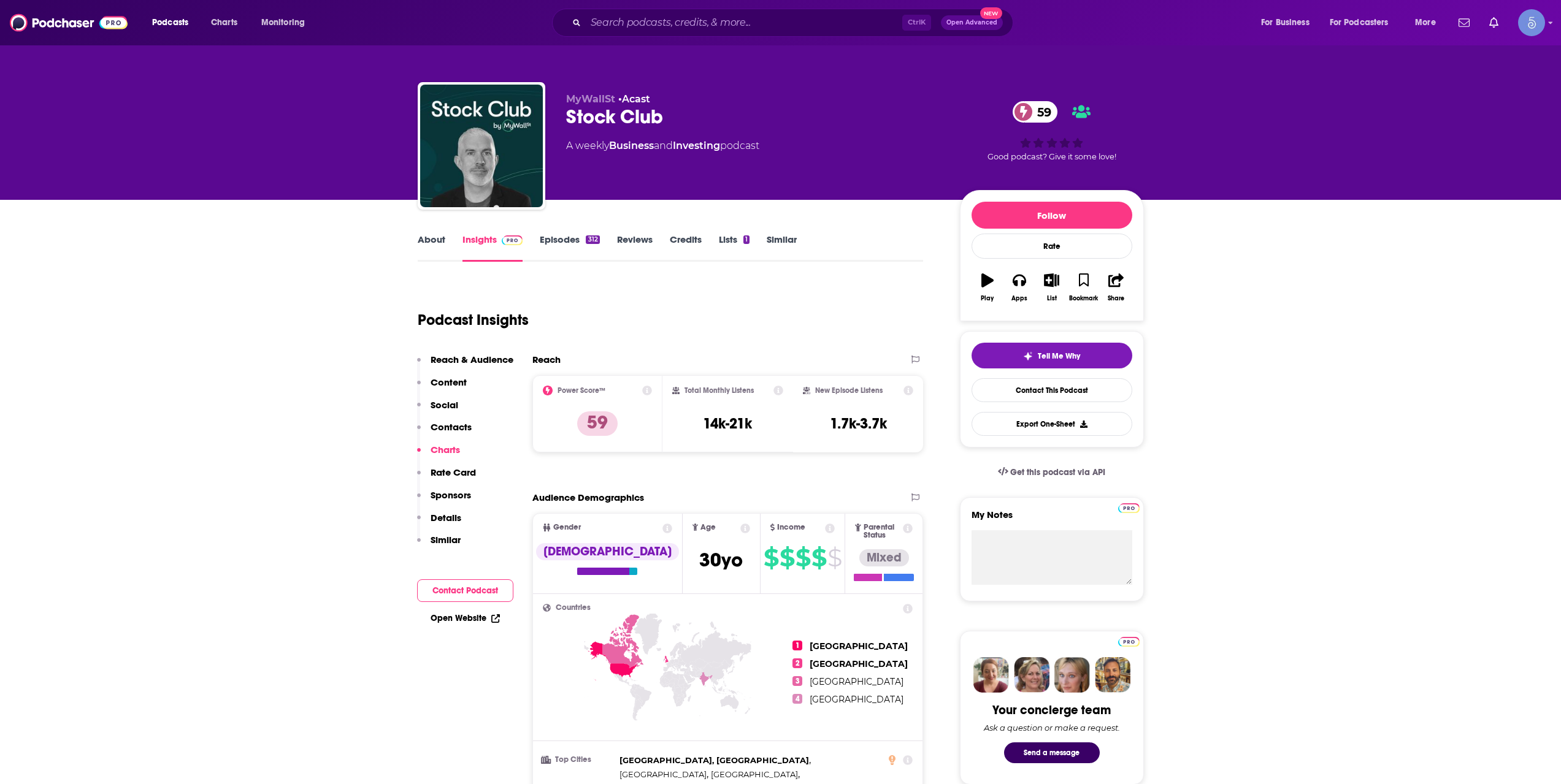
click at [442, 240] on link "About" at bounding box center [431, 248] width 28 height 28
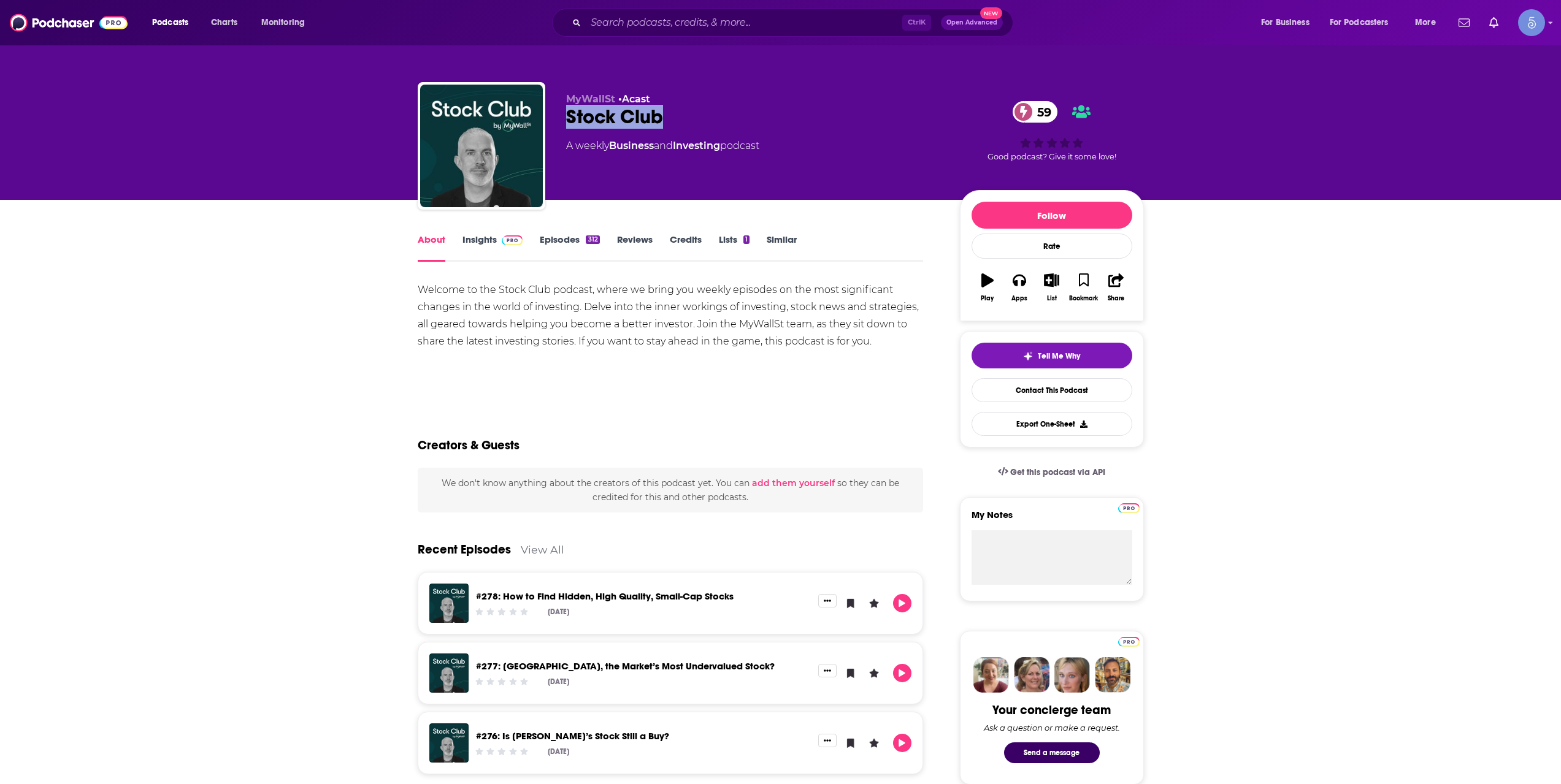
drag, startPoint x: 564, startPoint y: 115, endPoint x: 700, endPoint y: 129, distance: 136.7
click at [693, 126] on div "MyWallSt • Acast Stock Club 59 A weekly Business and Investing podcast 59 Good …" at bounding box center [780, 148] width 726 height 132
copy h1 "Stock Club"
click at [735, 17] on input "Search podcasts, credits, & more..." at bounding box center [744, 23] width 316 height 19
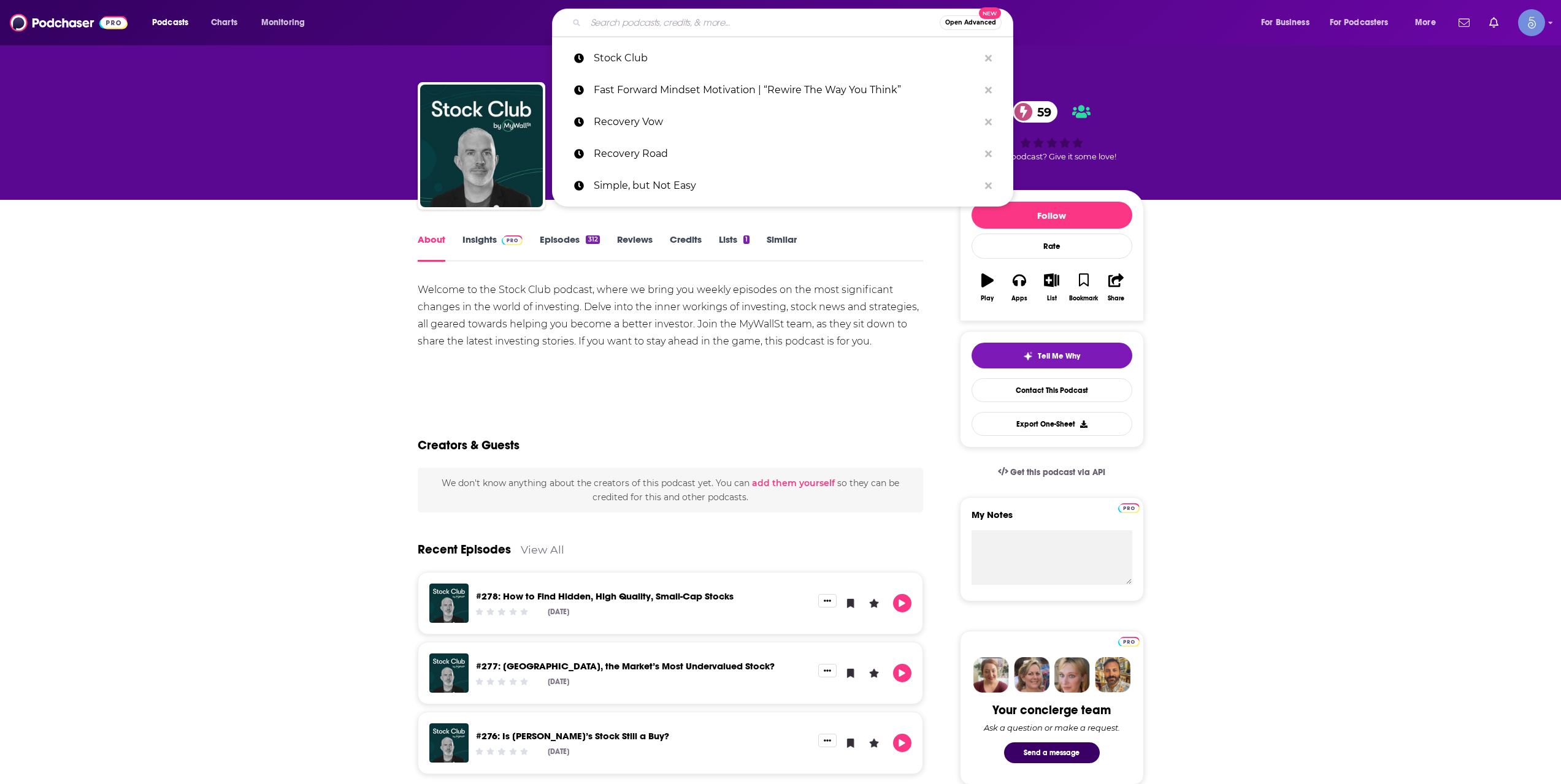
paste input "Financially Fierce"
type input "Financially Fierce"
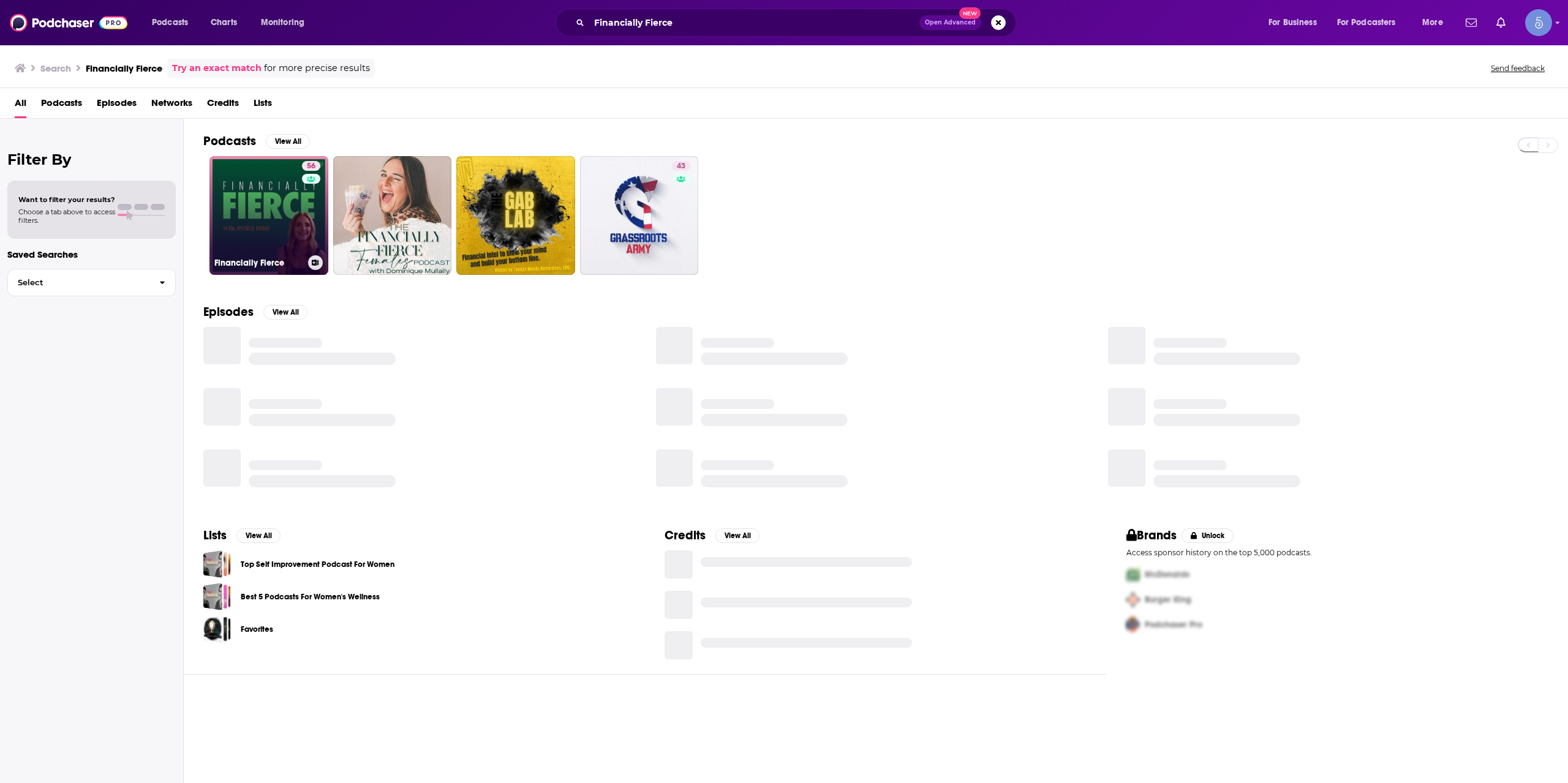
click at [292, 203] on link "56 Financially Fierce" at bounding box center [269, 216] width 119 height 119
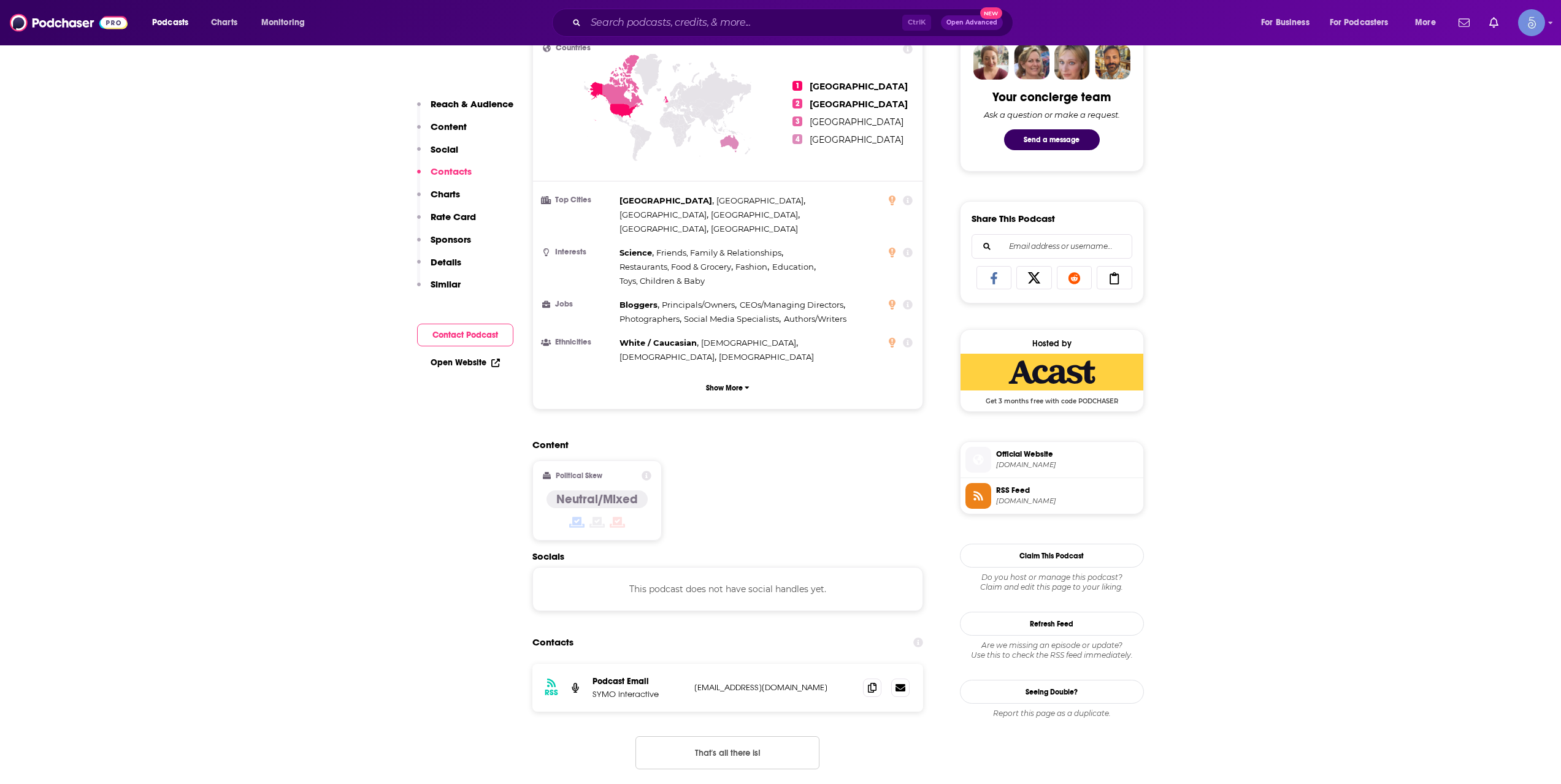
scroll to position [1022, 0]
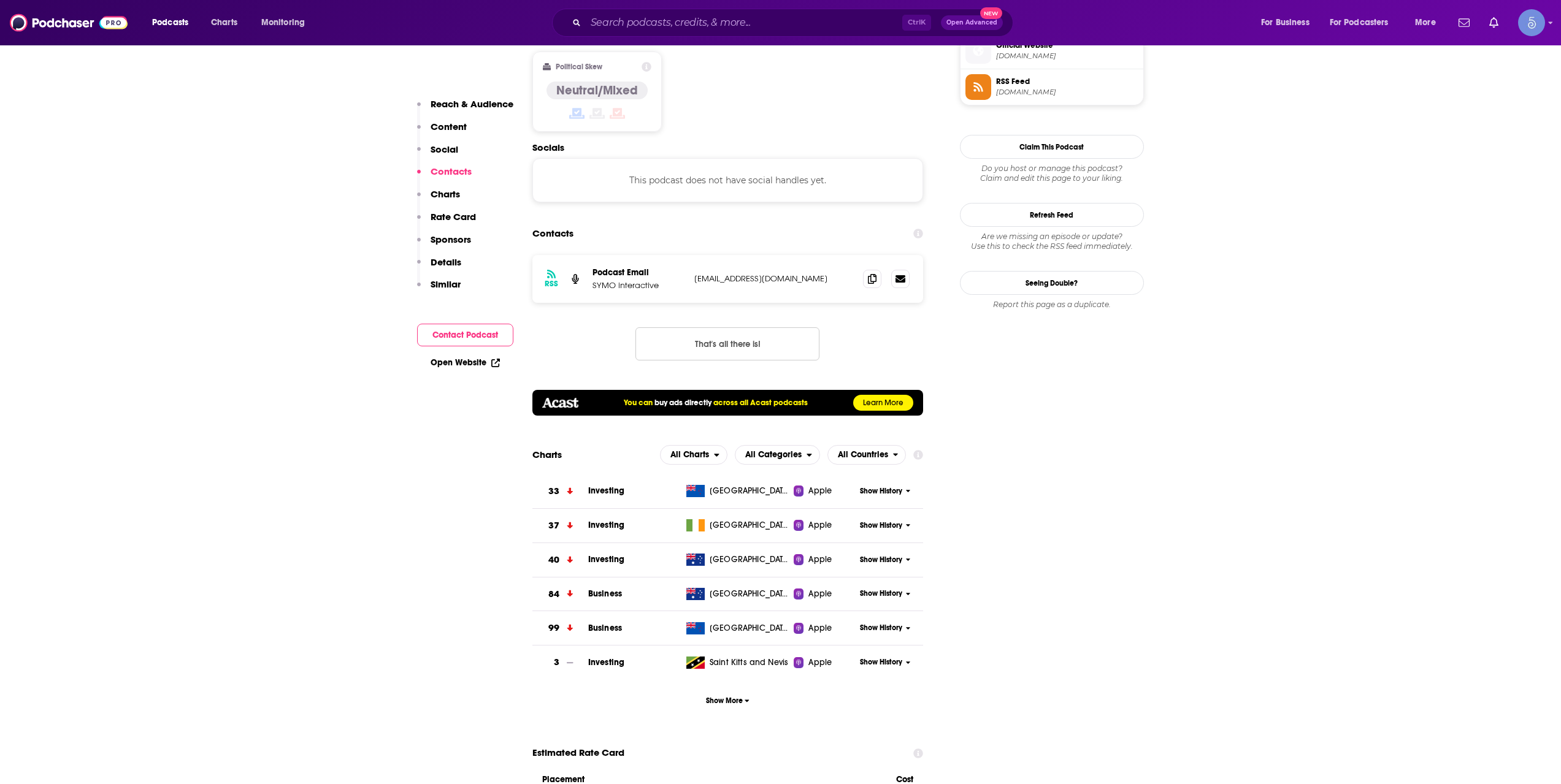
click at [678, 4] on div "Podcasts Charts Monitoring Ctrl K Open Advanced New For Business For Podcasters…" at bounding box center [780, 23] width 1561 height 45
click at [674, 19] on input "Search podcasts, credits, & more..." at bounding box center [744, 23] width 316 height 19
paste input "Inside The Vault with Ash Cash"
type input "Inside The Vault with Ash Cash"
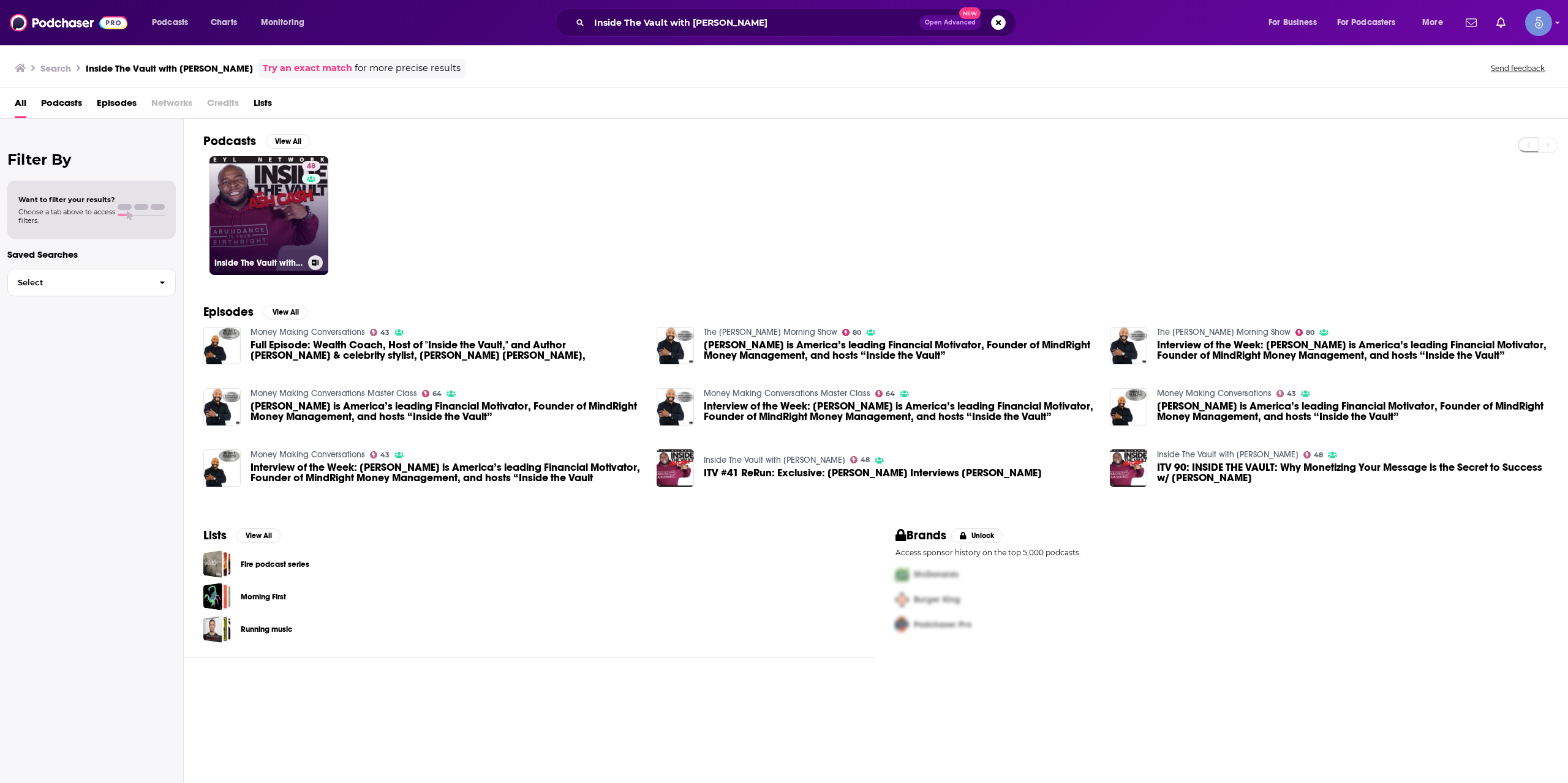
click at [252, 206] on link "48 Inside The Vault with Ash Cash" at bounding box center [269, 216] width 119 height 119
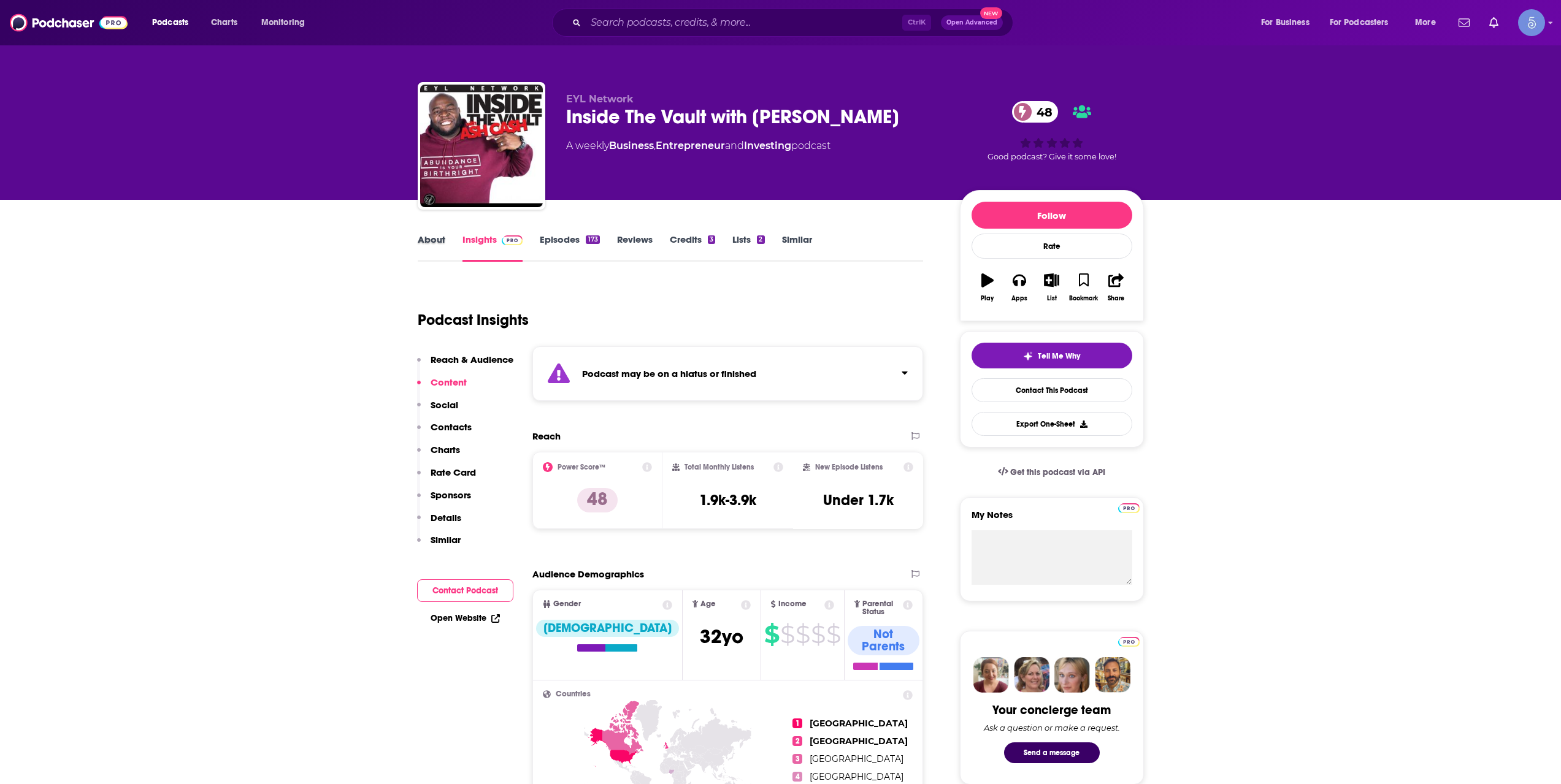
click at [445, 237] on div "About" at bounding box center [440, 248] width 45 height 28
click at [439, 238] on link "About" at bounding box center [431, 248] width 28 height 28
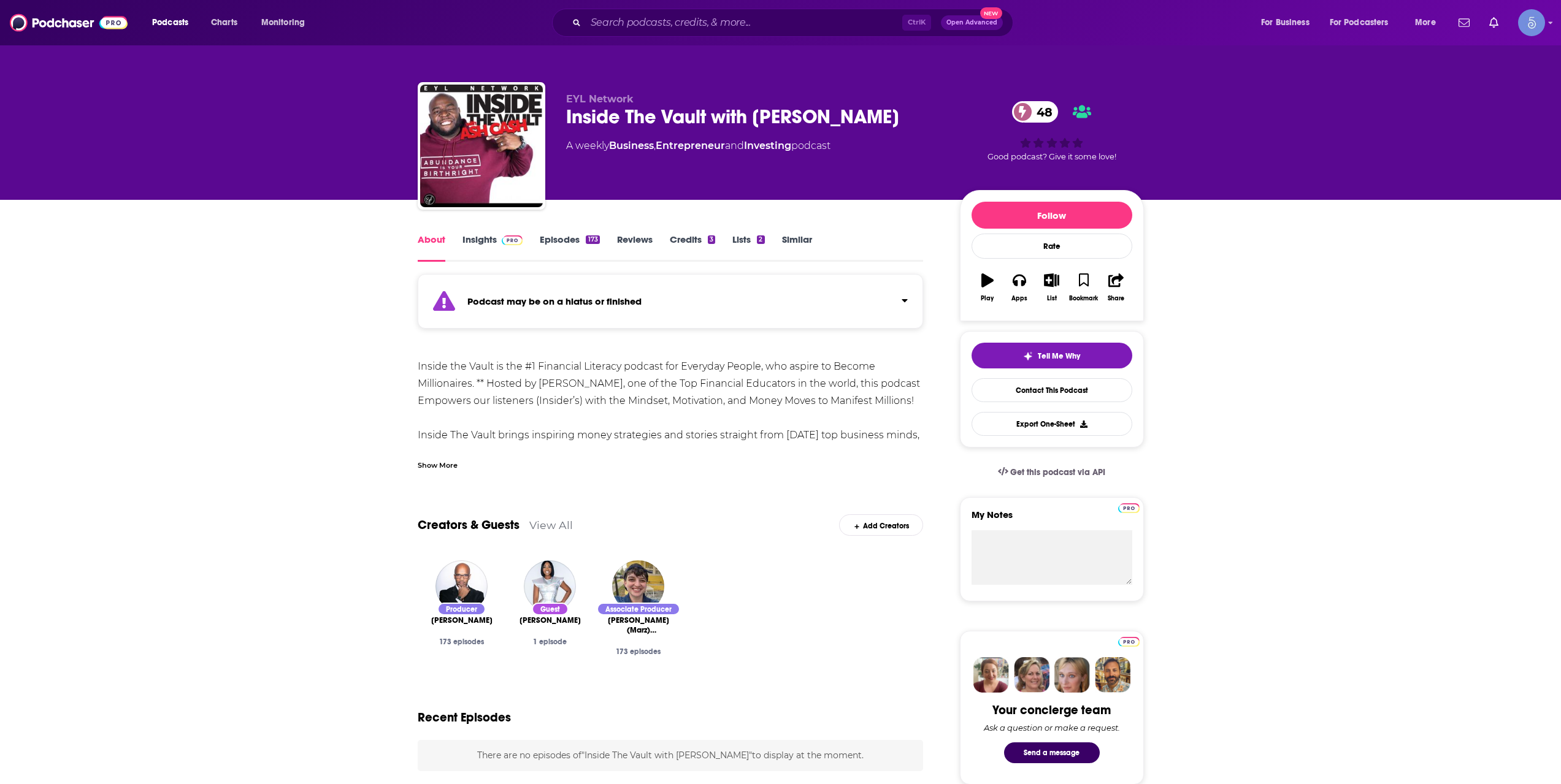
click at [452, 461] on div "Show More" at bounding box center [438, 465] width 40 height 12
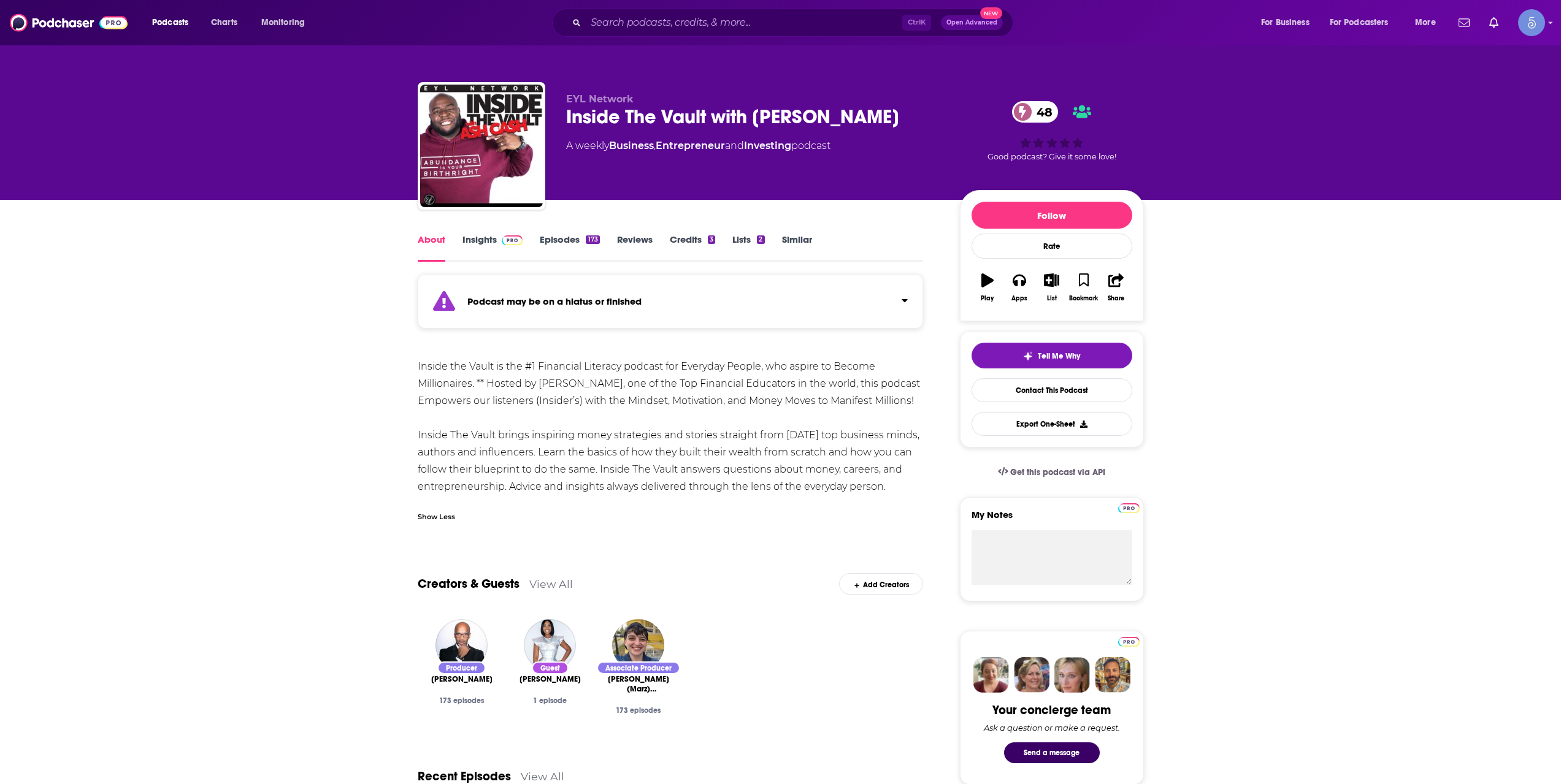
click at [479, 251] on link "Insights" at bounding box center [493, 248] width 61 height 28
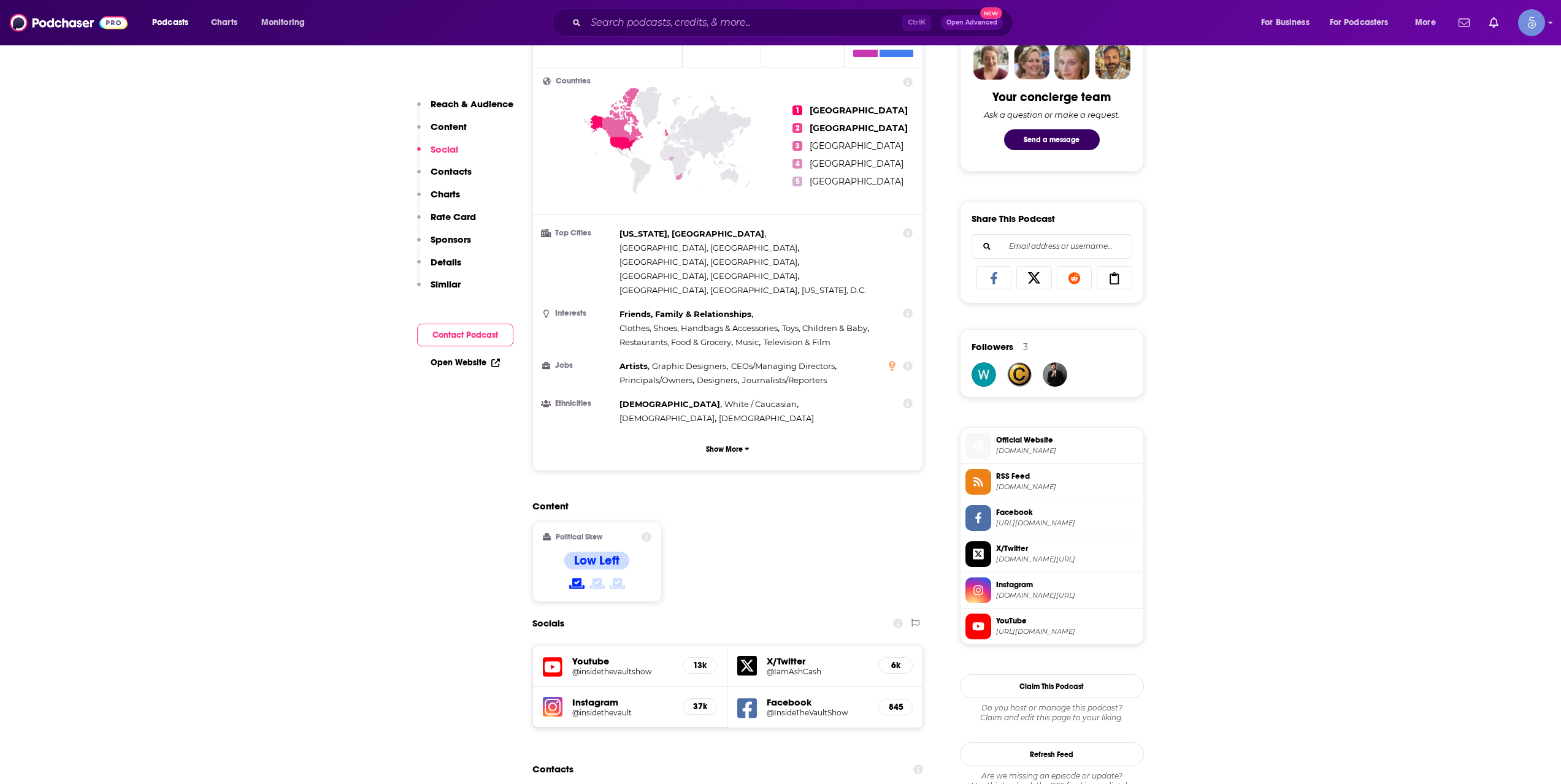
scroll to position [1226, 0]
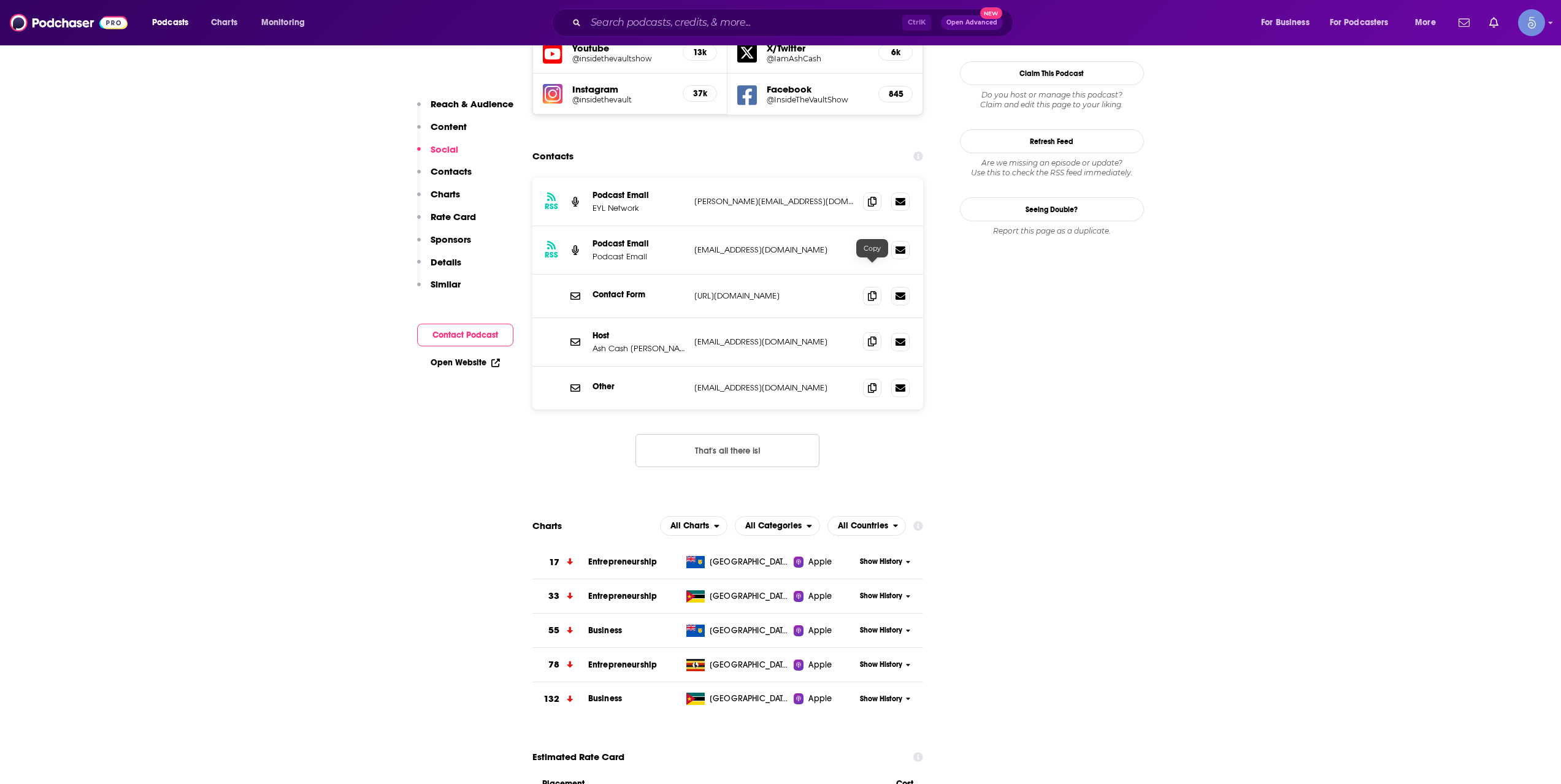
click at [879, 332] on span at bounding box center [872, 341] width 18 height 18
click at [864, 332] on span at bounding box center [872, 341] width 18 height 18
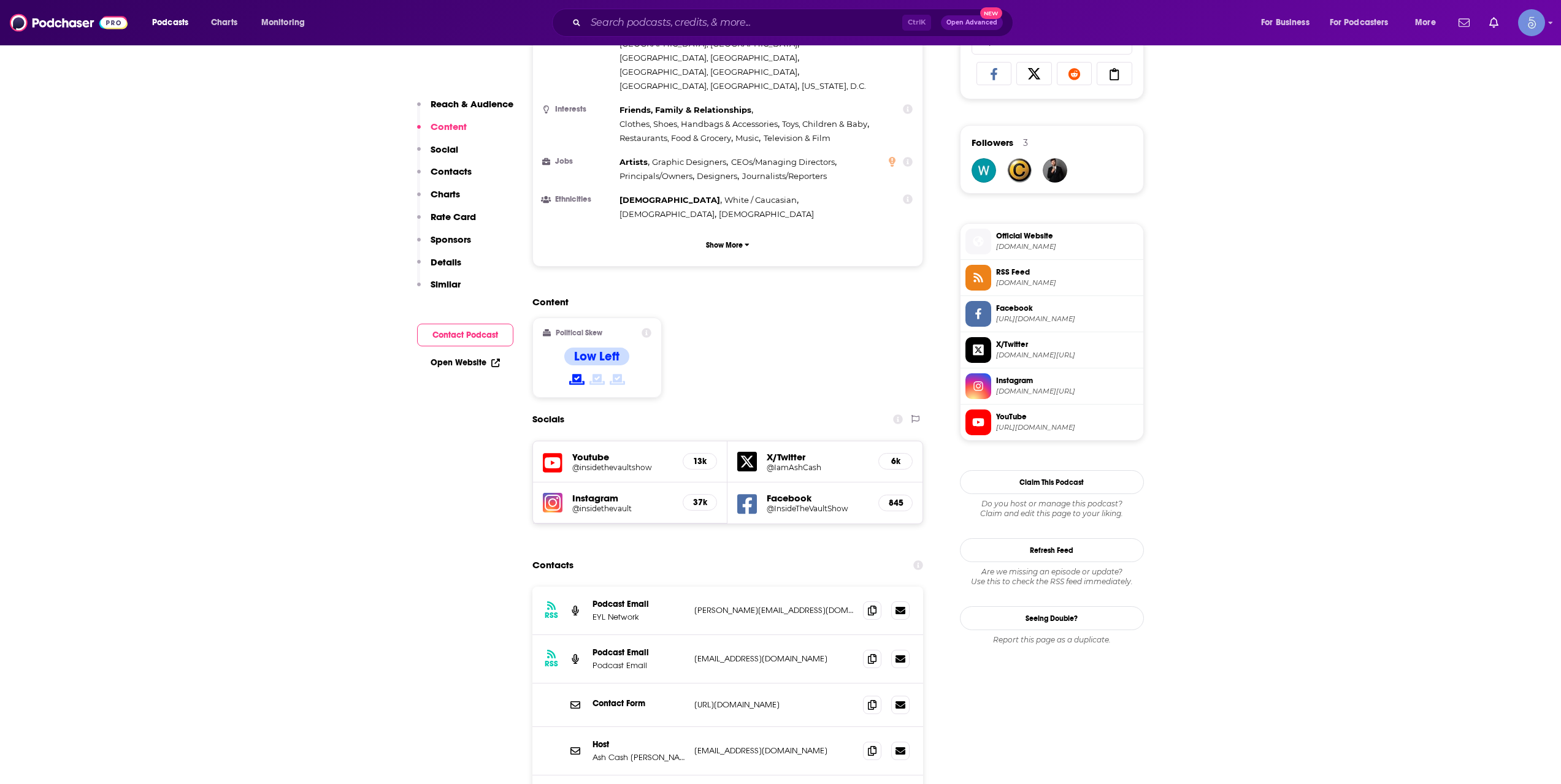
scroll to position [1022, 0]
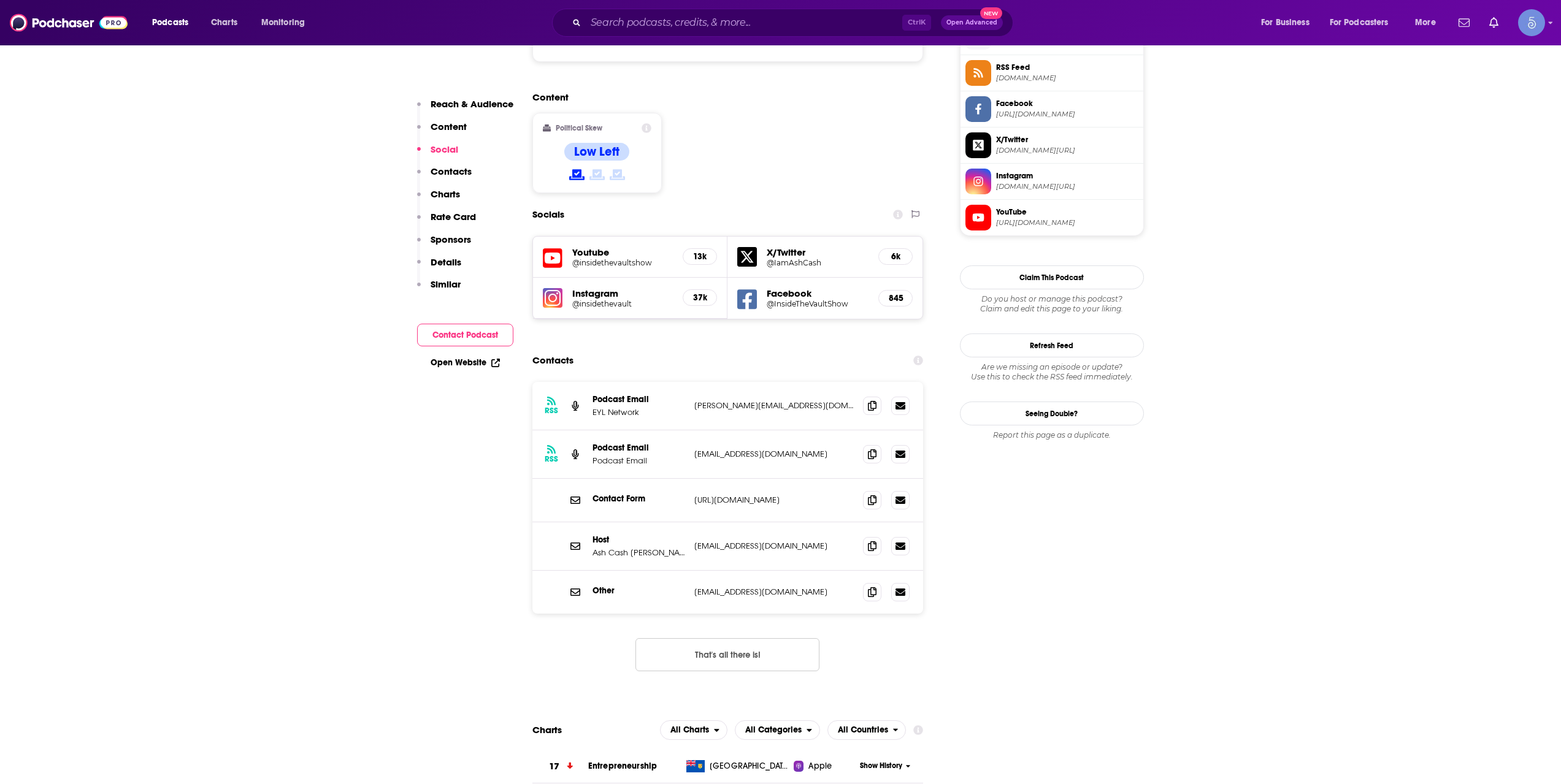
click at [697, 639] on button "That's all there is!" at bounding box center [727, 655] width 184 height 33
drag, startPoint x: 774, startPoint y: 37, endPoint x: 768, endPoint y: 34, distance: 6.7
click at [769, 35] on div "Podcasts Charts Monitoring Ctrl K Open Advanced New For Business For Podcasters…" at bounding box center [780, 23] width 1561 height 45
drag, startPoint x: 768, startPoint y: 33, endPoint x: 773, endPoint y: 34, distance: 5.1
click at [770, 33] on div "Ctrl K Open Advanced New" at bounding box center [782, 23] width 461 height 28
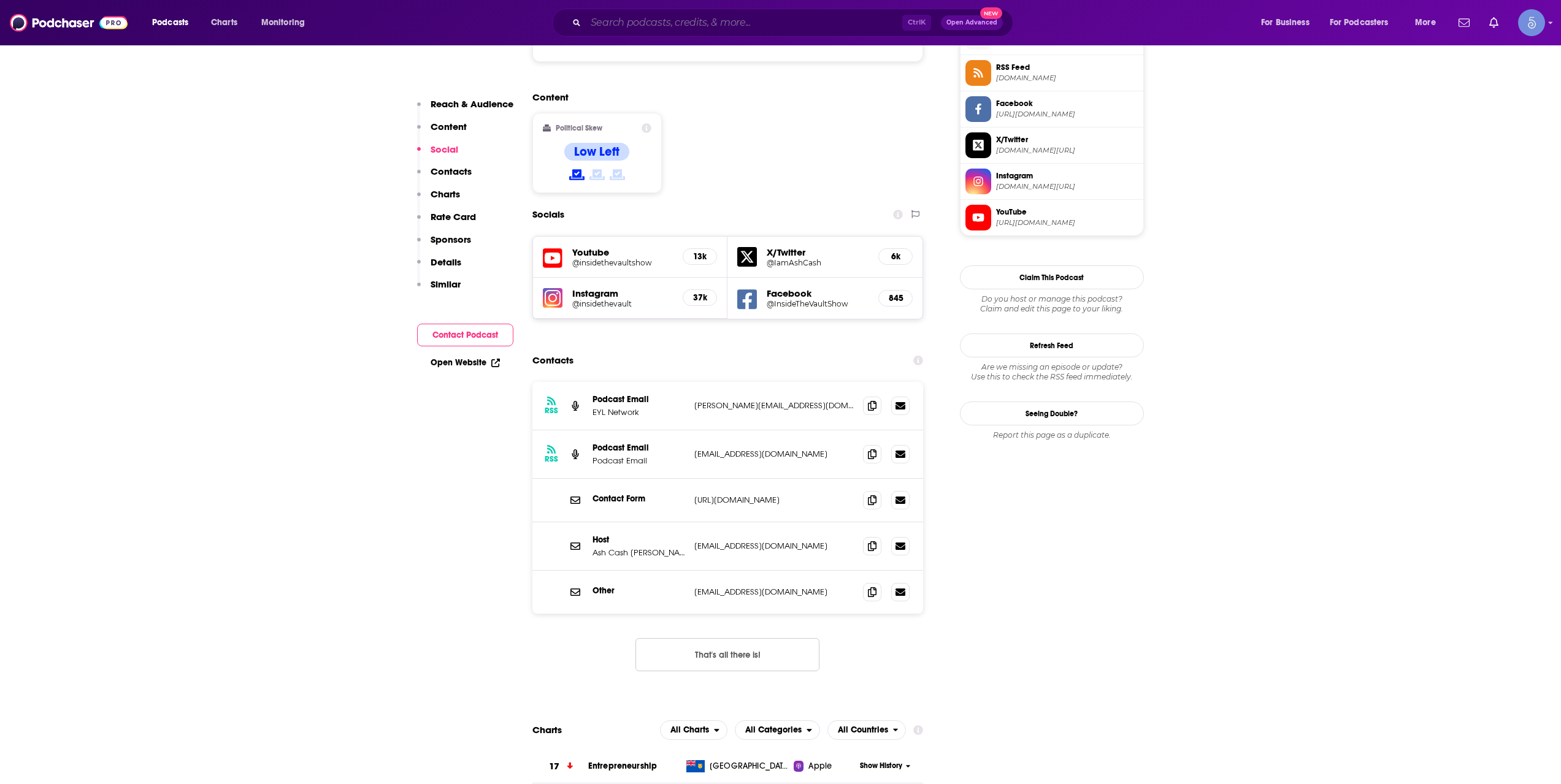
click at [777, 23] on input "Search podcasts, credits, & more..." at bounding box center [744, 23] width 316 height 19
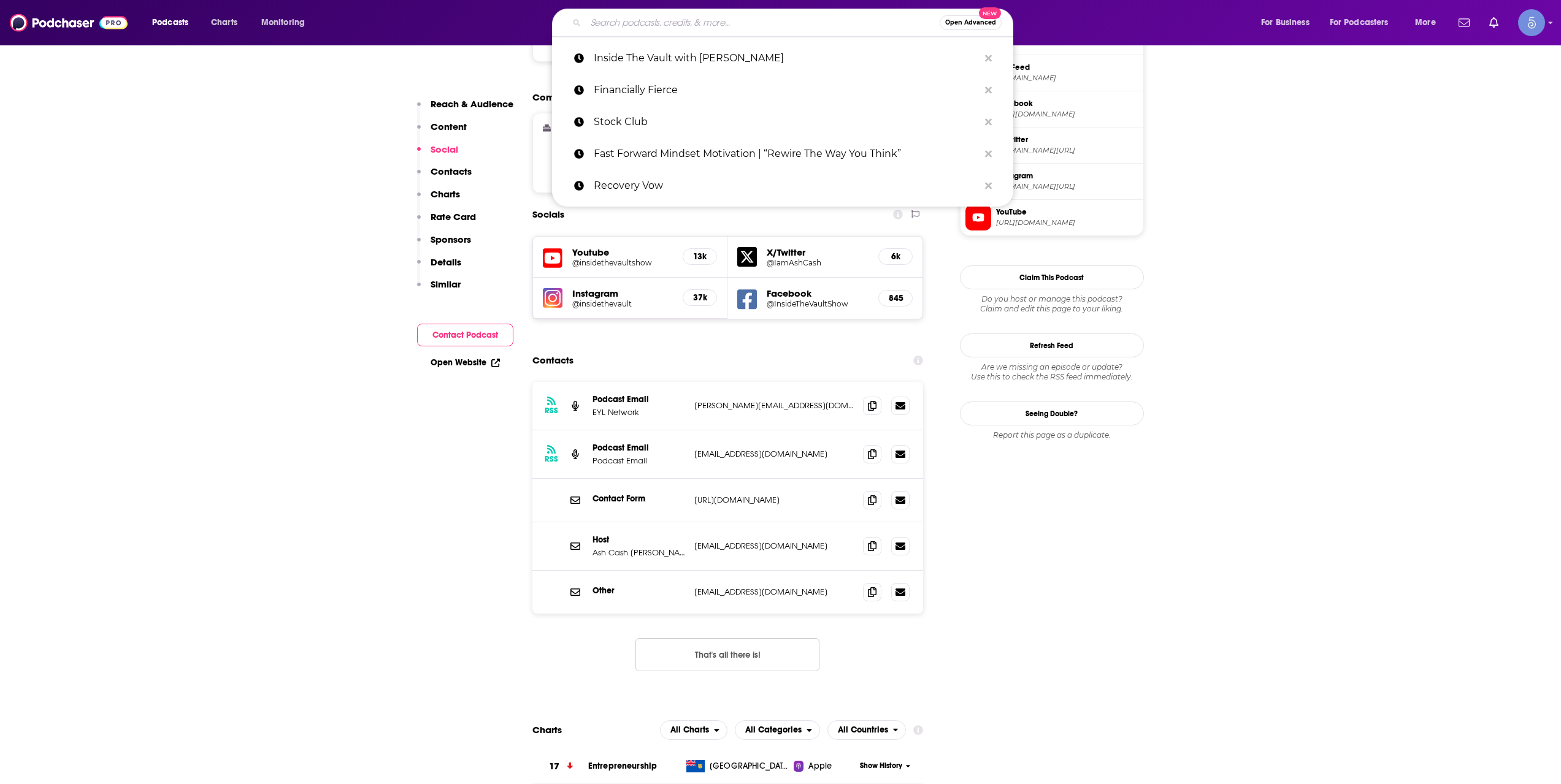
paste input "On The Money"
type input "On The Money"
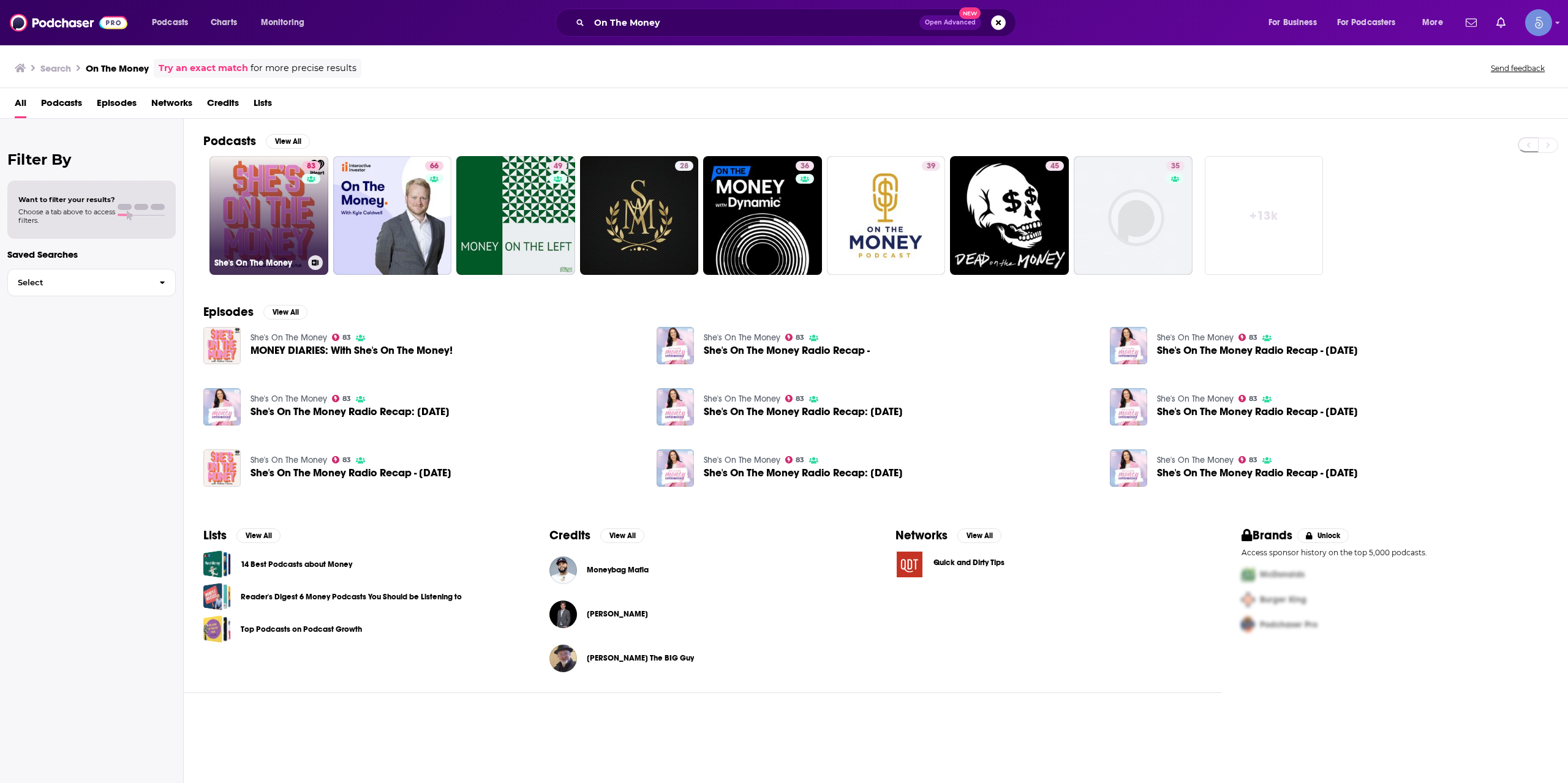
click at [250, 207] on link "83 She's On The Money" at bounding box center [269, 216] width 119 height 119
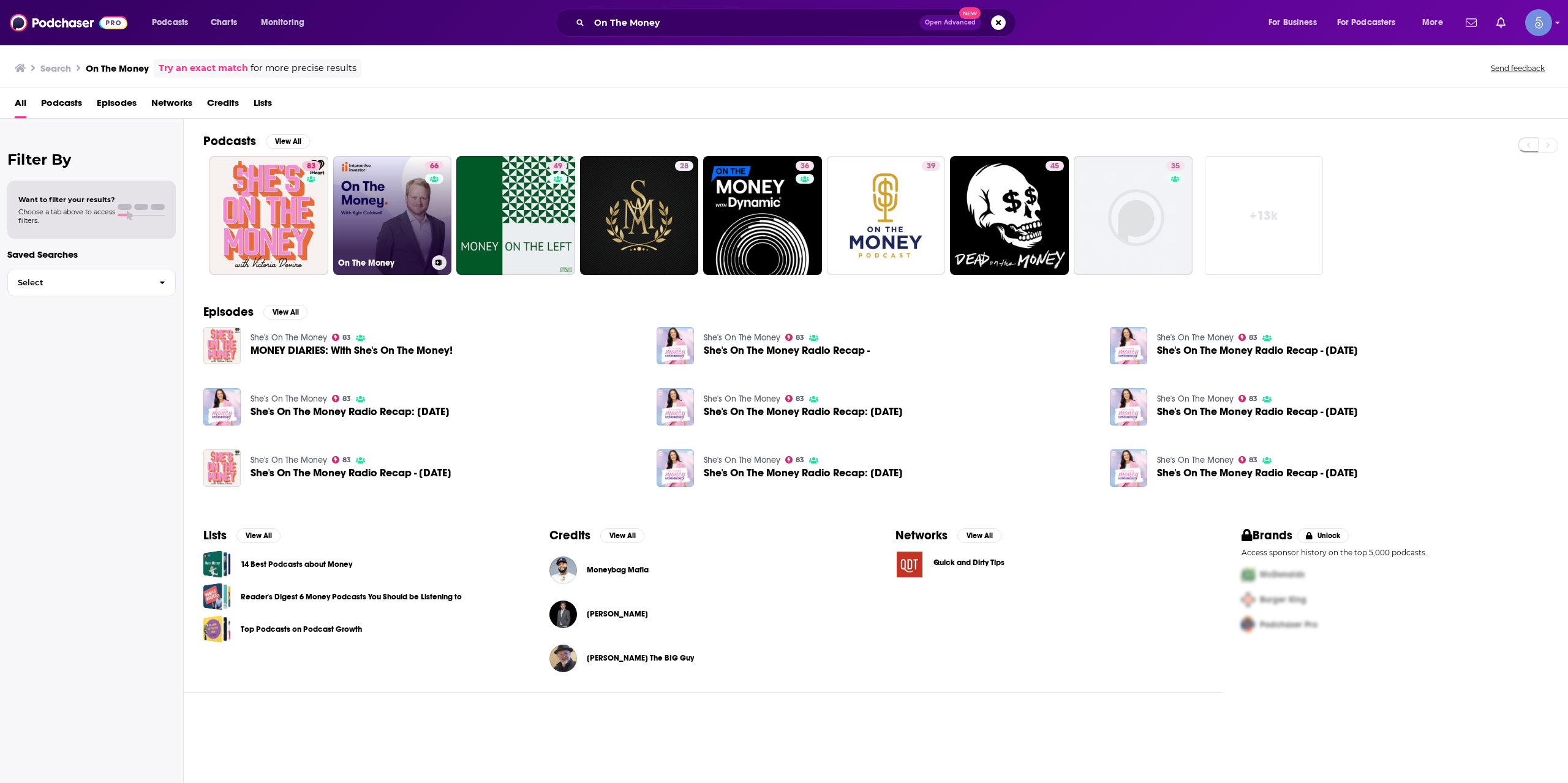
click at [398, 202] on link "66 On The Money" at bounding box center [392, 216] width 119 height 119
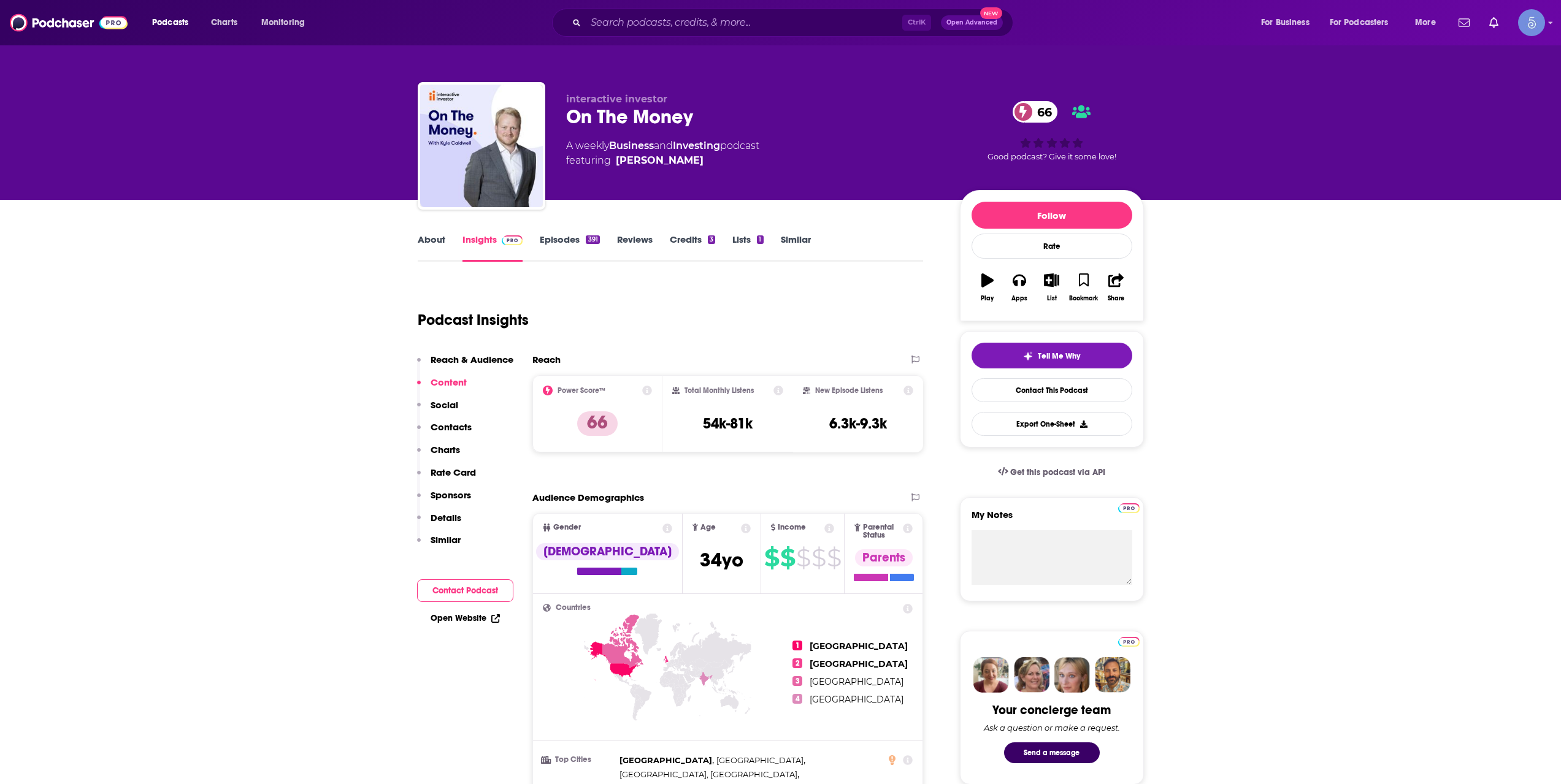
copy span "Kyle Caldwell"
drag, startPoint x: 699, startPoint y: 164, endPoint x: 684, endPoint y: 161, distance: 15.3
click at [684, 161] on span "featuring Kyle Caldwell" at bounding box center [663, 160] width 193 height 15
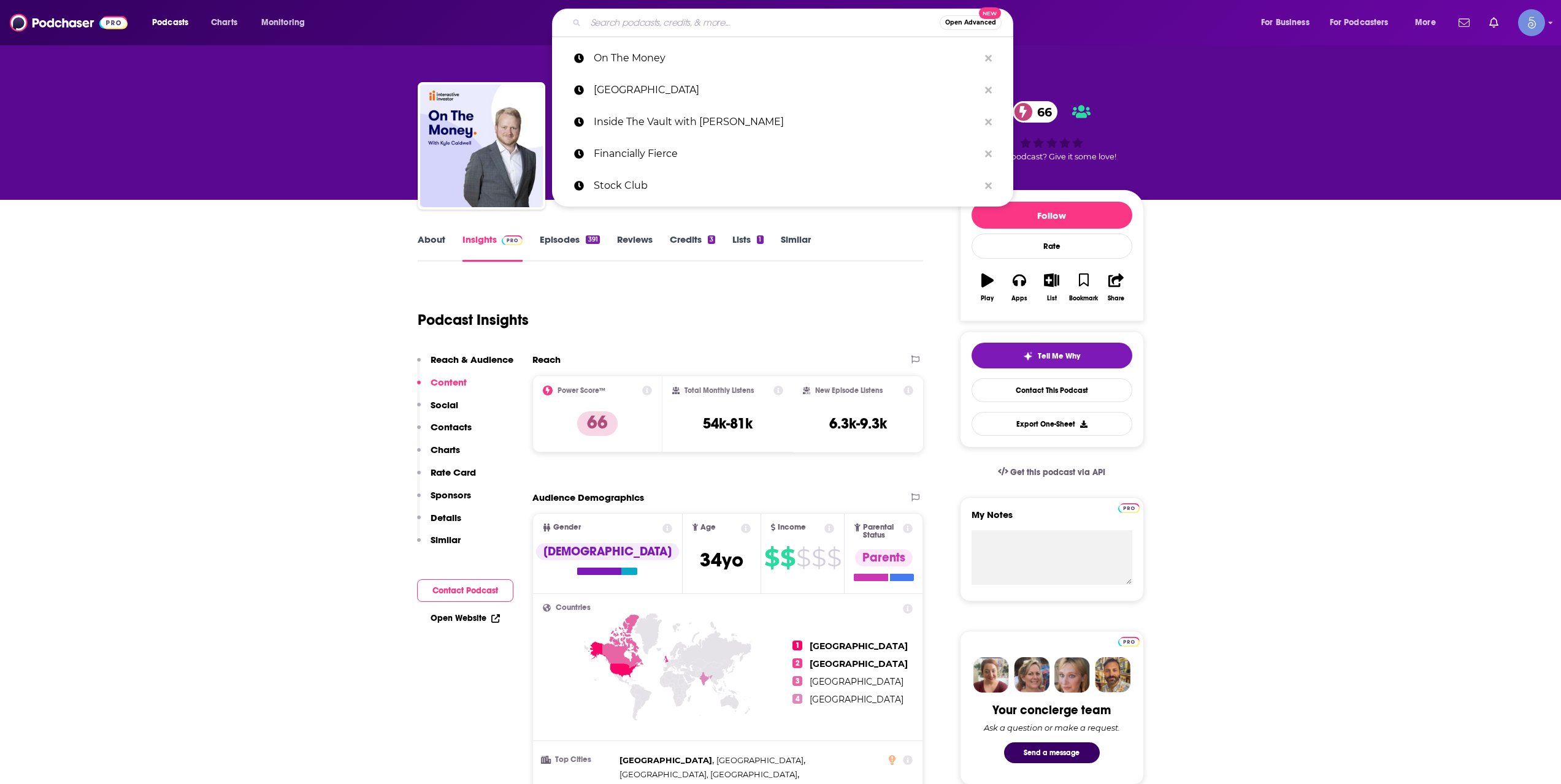
click at [705, 19] on input "Search podcasts, credits, & more..." at bounding box center [762, 23] width 354 height 19
paste input "Shares for Beginners"
type input "Shares for Beginners"
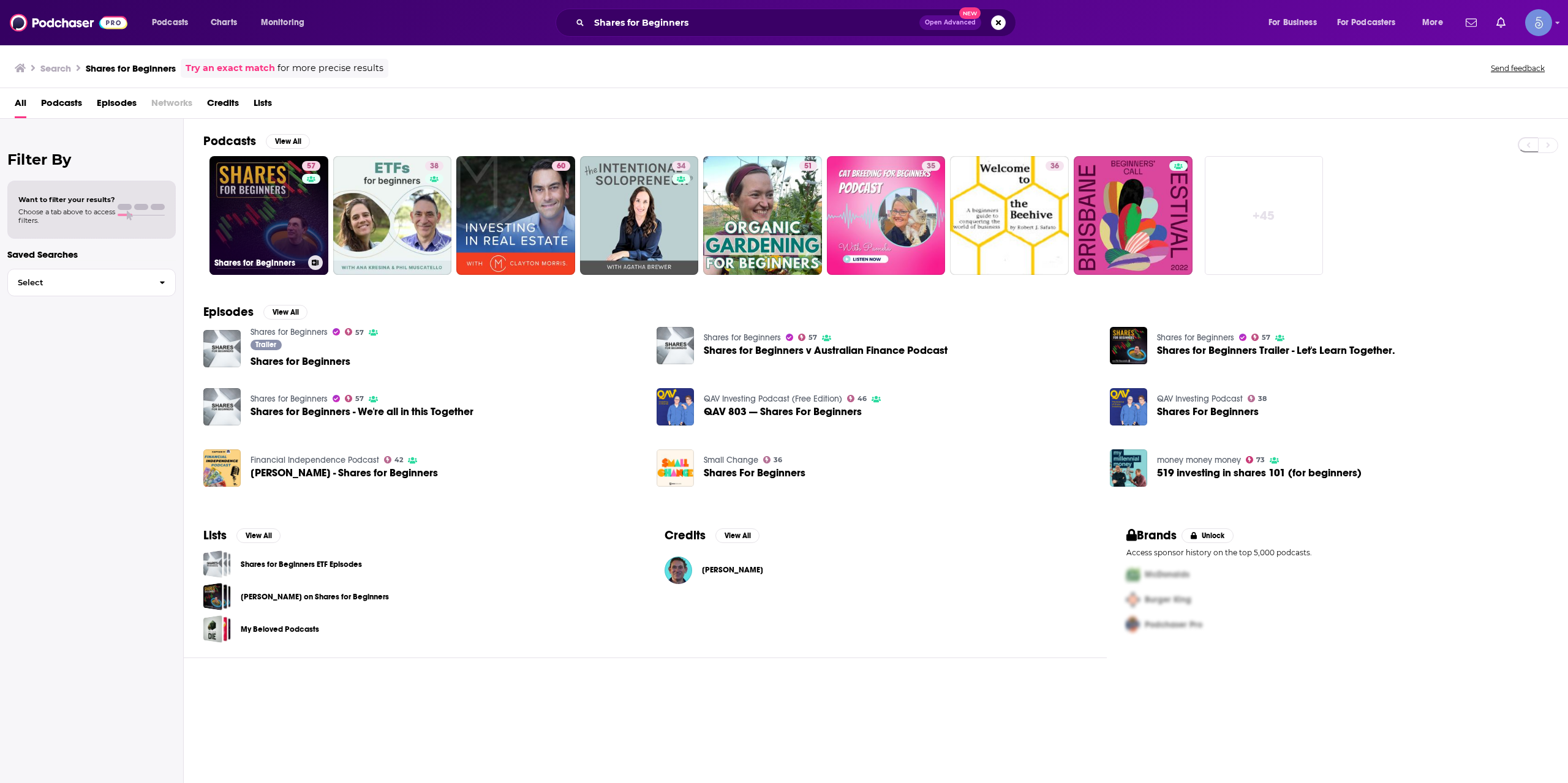
click at [290, 214] on link "57 Shares for Beginners" at bounding box center [269, 216] width 119 height 119
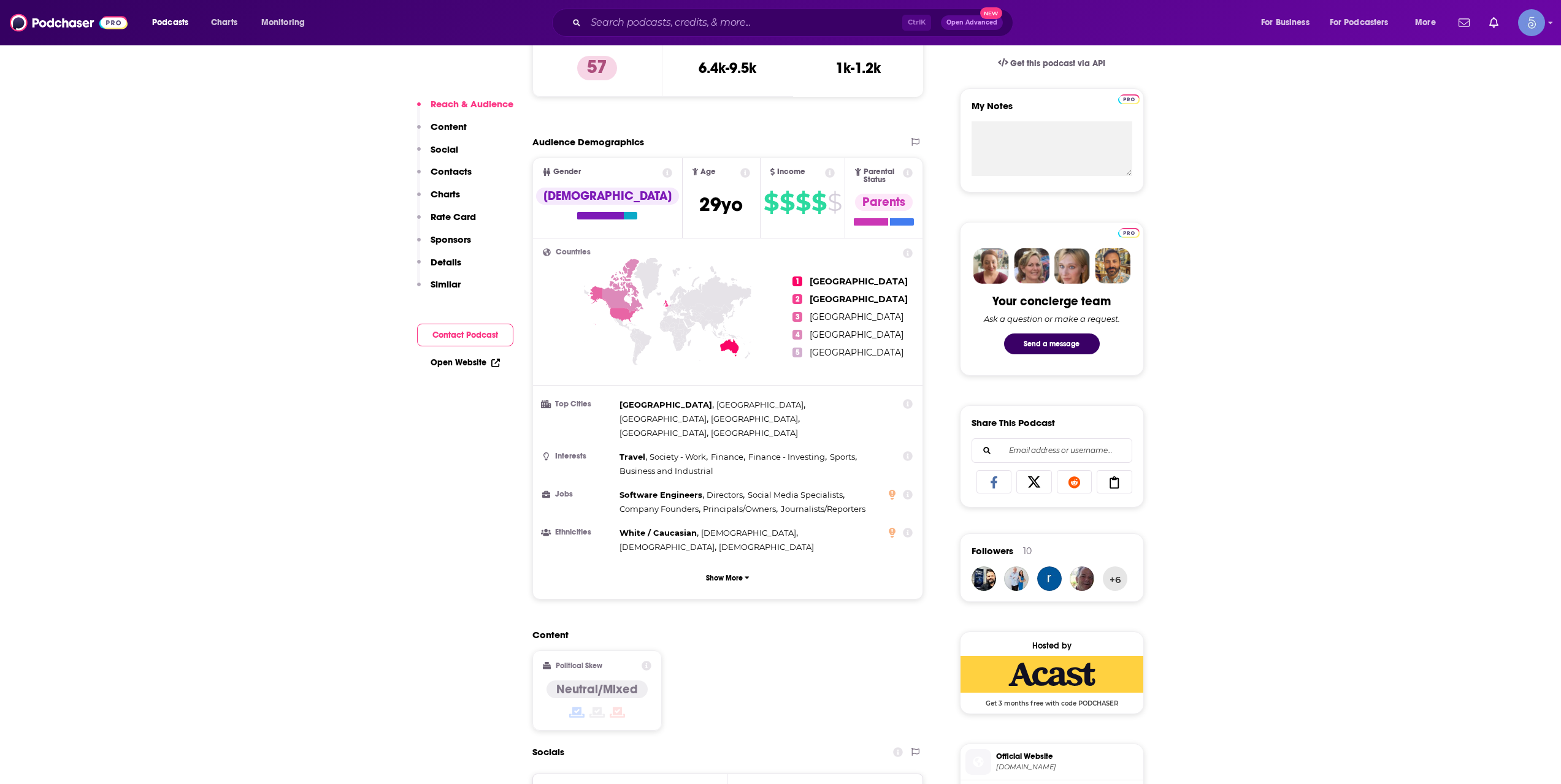
scroll to position [1022, 0]
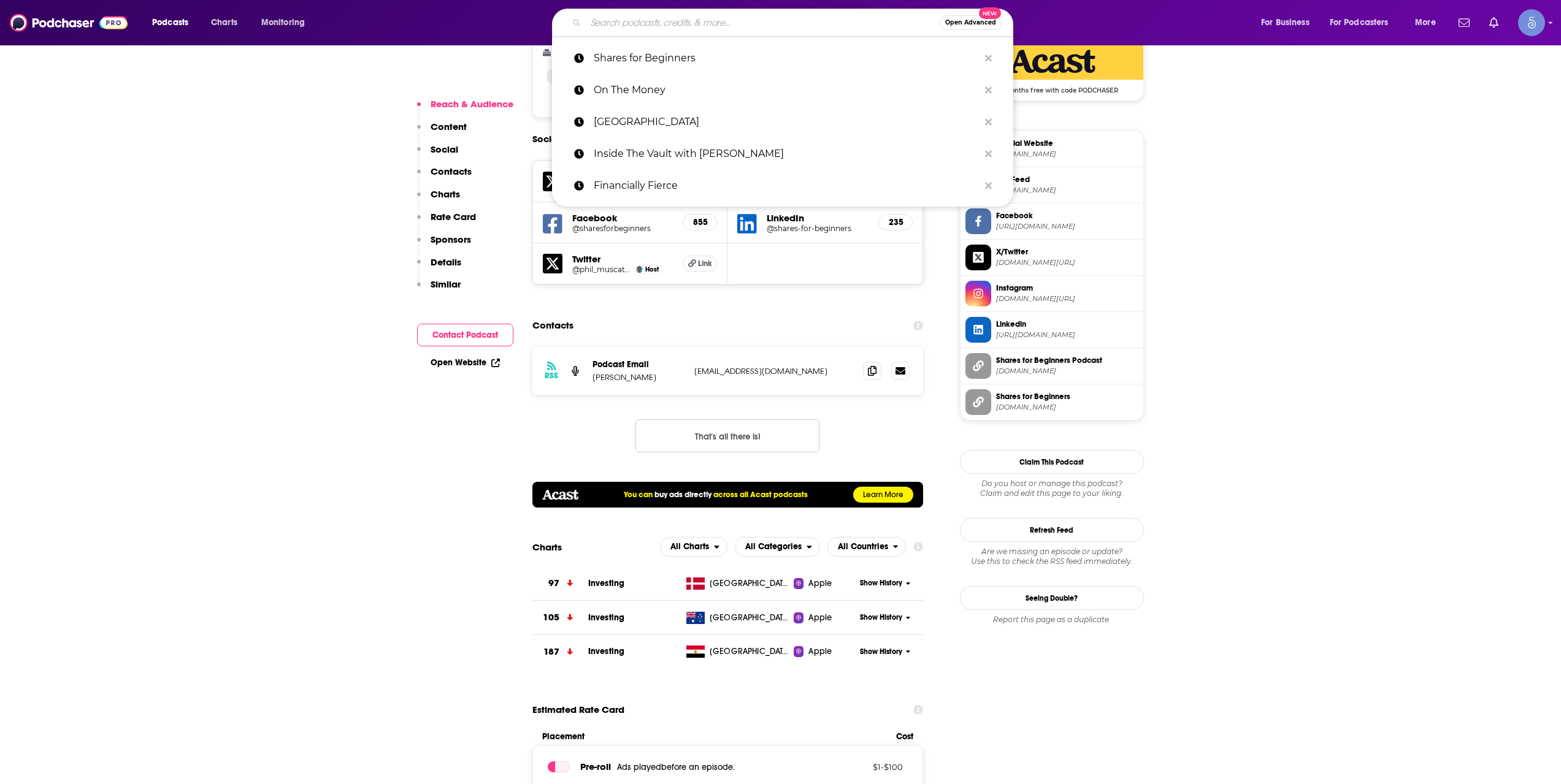
click at [784, 28] on input "Search podcasts, credits, & more..." at bounding box center [762, 23] width 354 height 19
paste input "Pennies To Pounds Podcast"
type input "Pennies To Pounds Podcast"
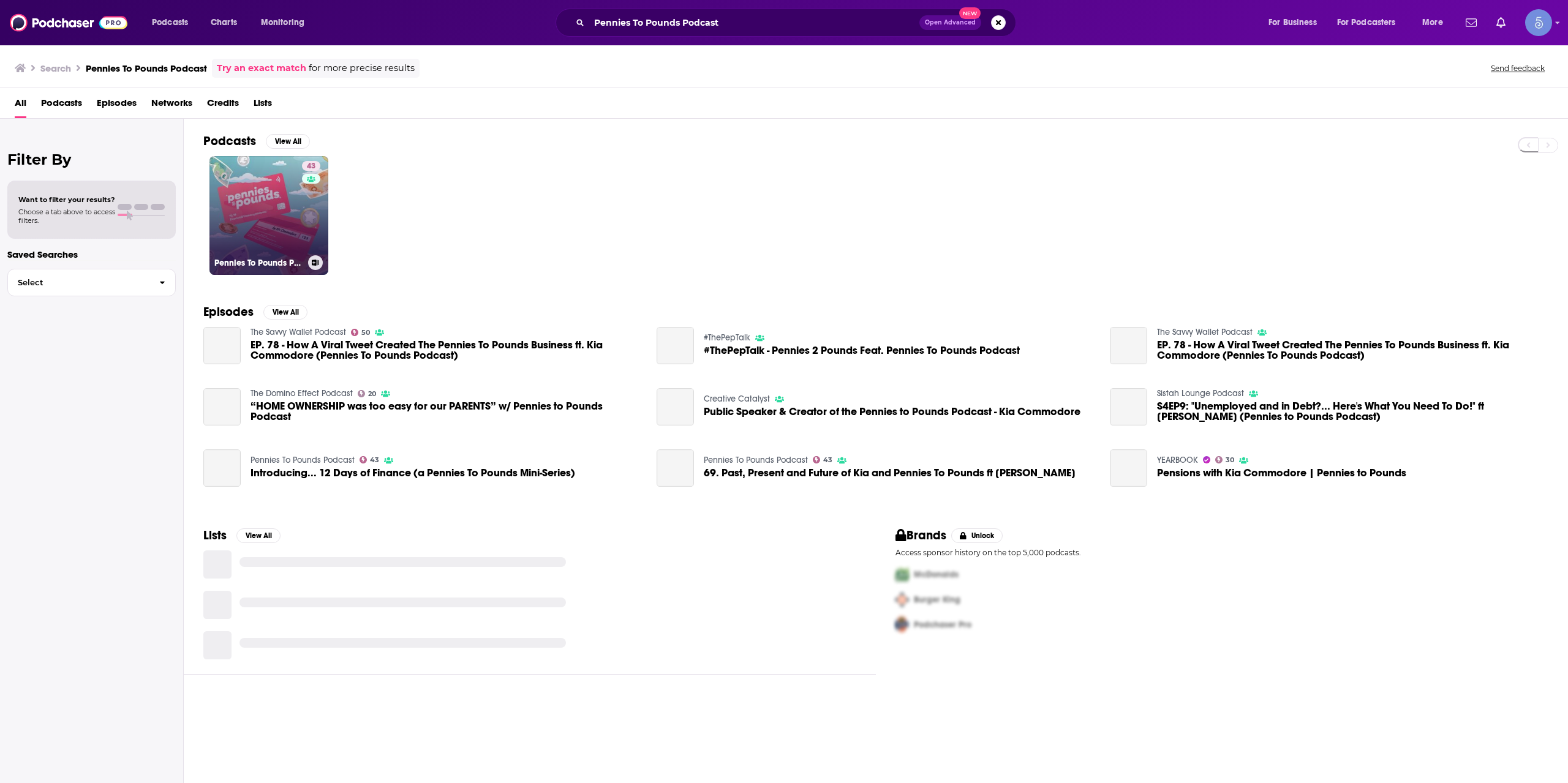
click at [308, 218] on div "43" at bounding box center [312, 208] width 21 height 94
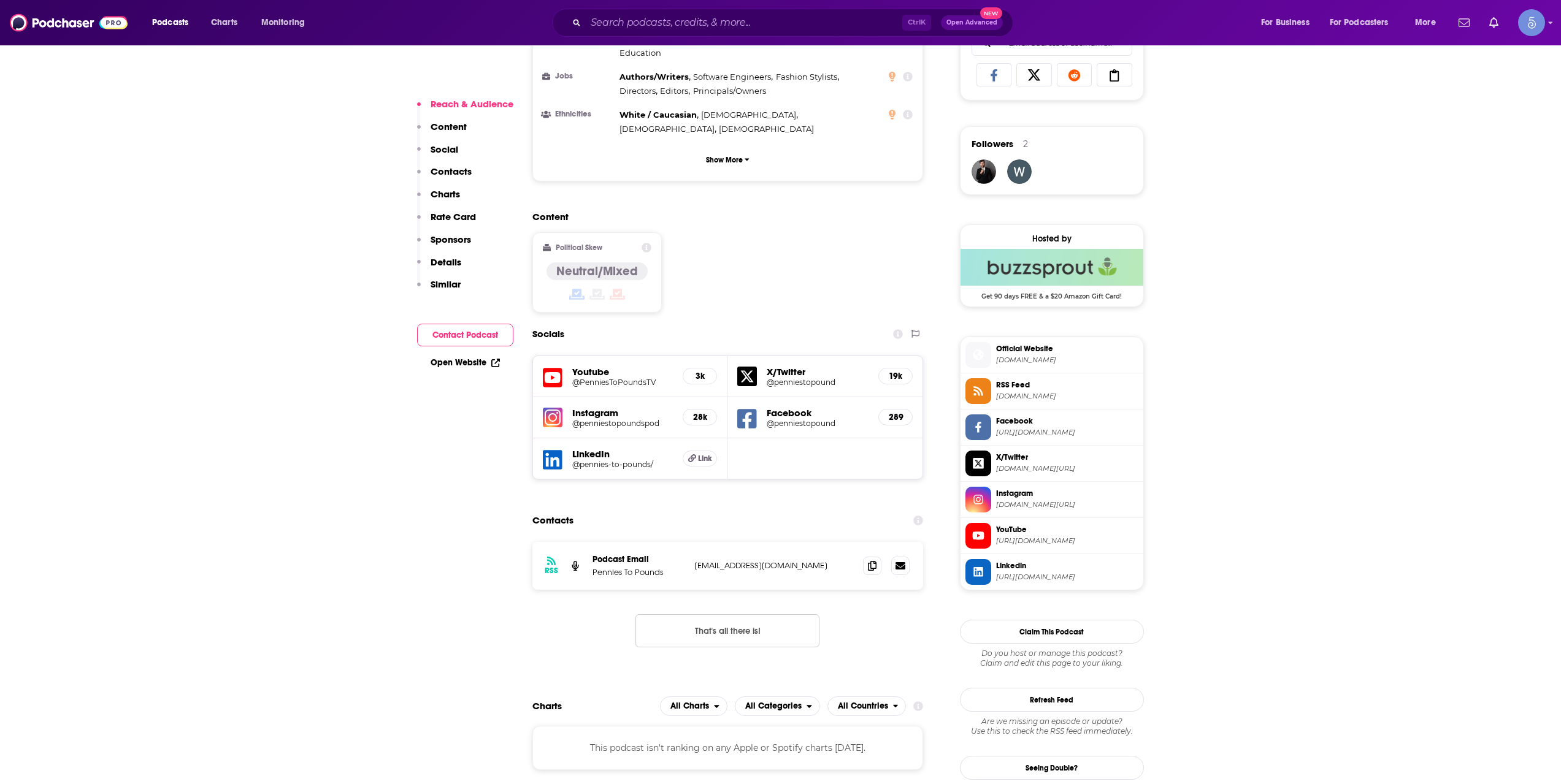
scroll to position [818, 0]
click at [635, 376] on h5 "@PenniesToPoundsTV" at bounding box center [623, 381] width 102 height 9
click at [706, 21] on input "Search podcasts, credits, & more..." at bounding box center [744, 23] width 316 height 19
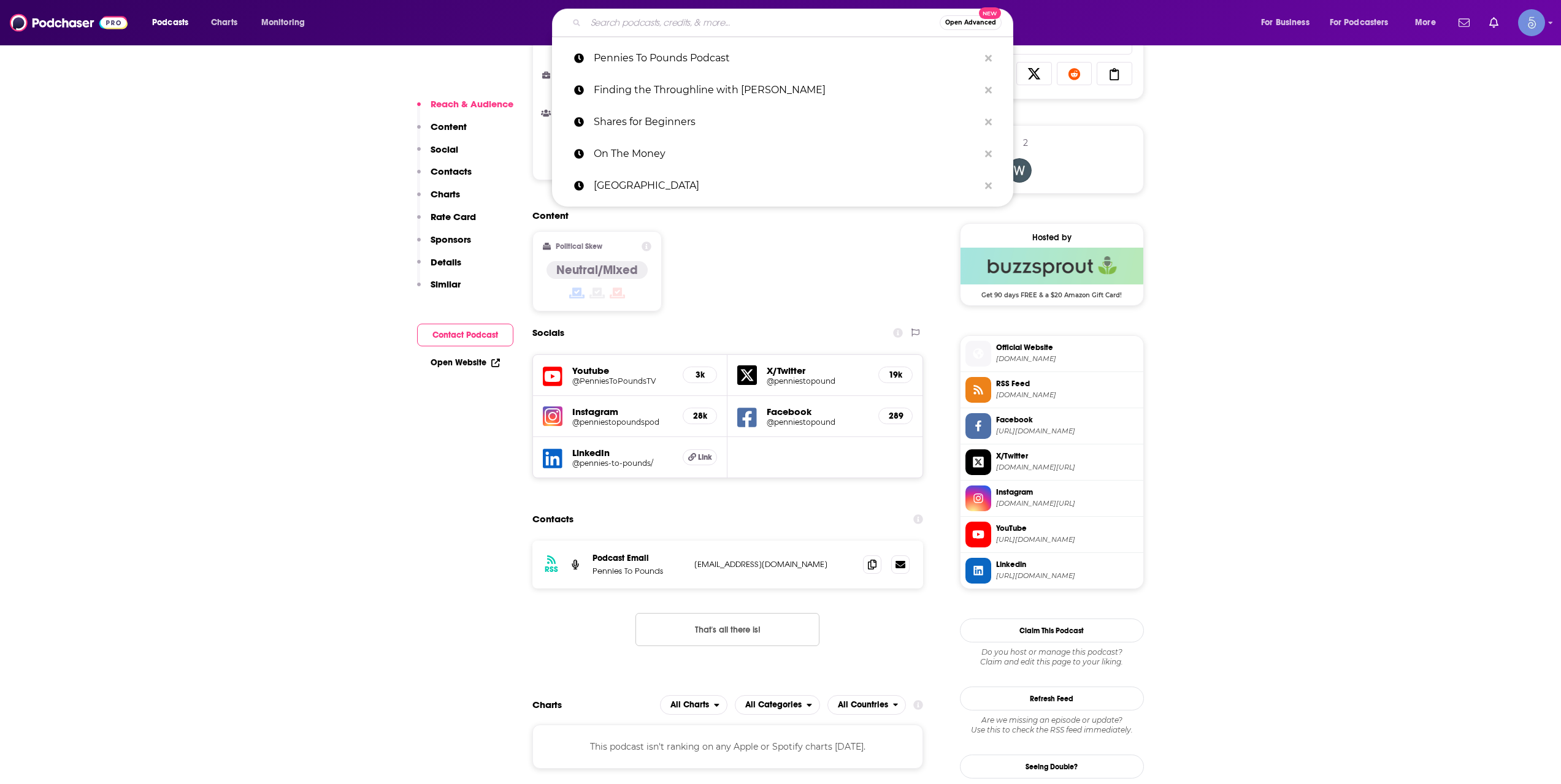
paste input "The Derivative"
type input "The Derivative"
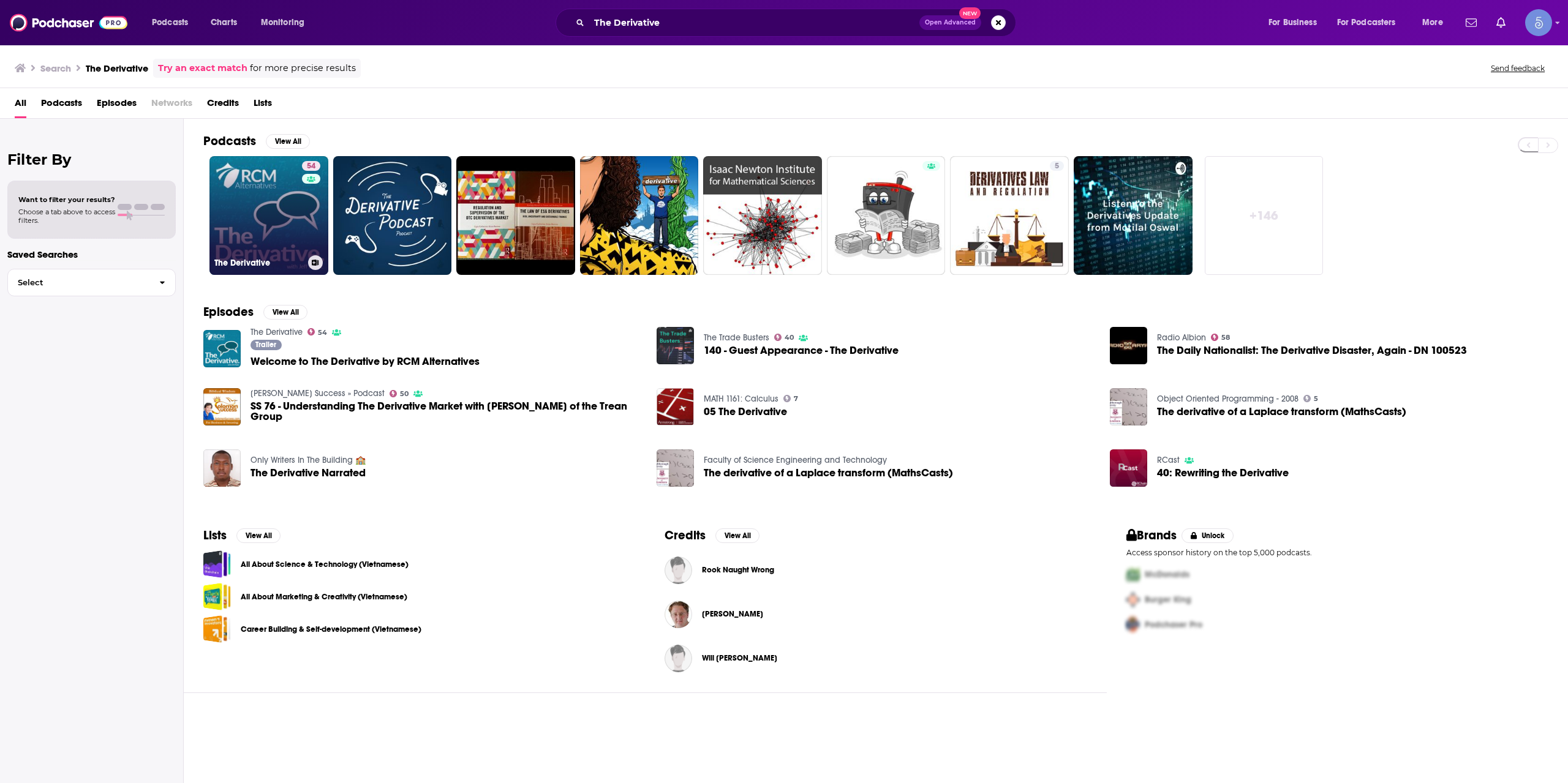
click at [285, 207] on link "54 The Derivative" at bounding box center [269, 216] width 119 height 119
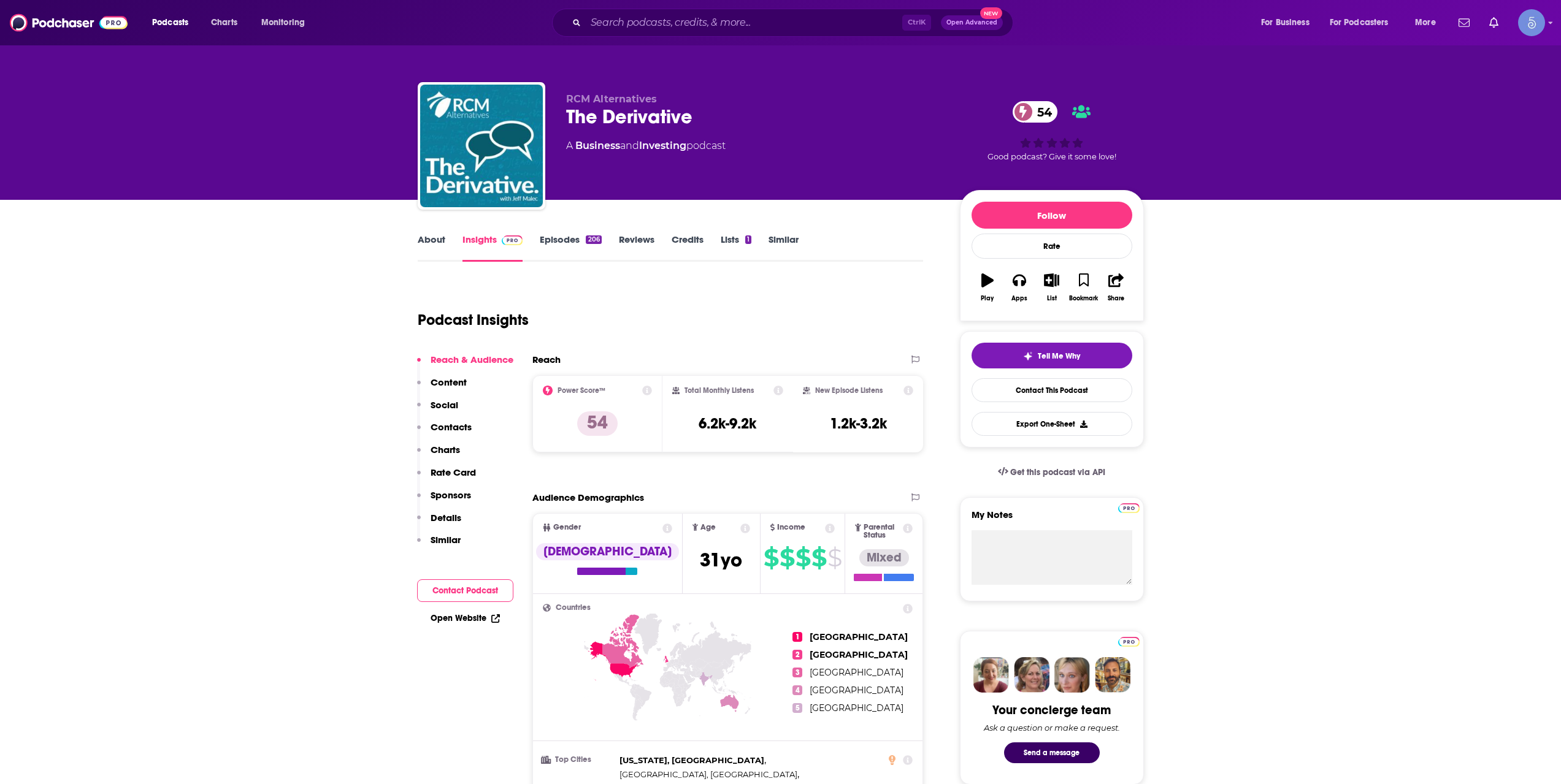
click at [463, 243] on link "Insights" at bounding box center [493, 248] width 61 height 28
click at [443, 243] on link "About" at bounding box center [431, 248] width 28 height 28
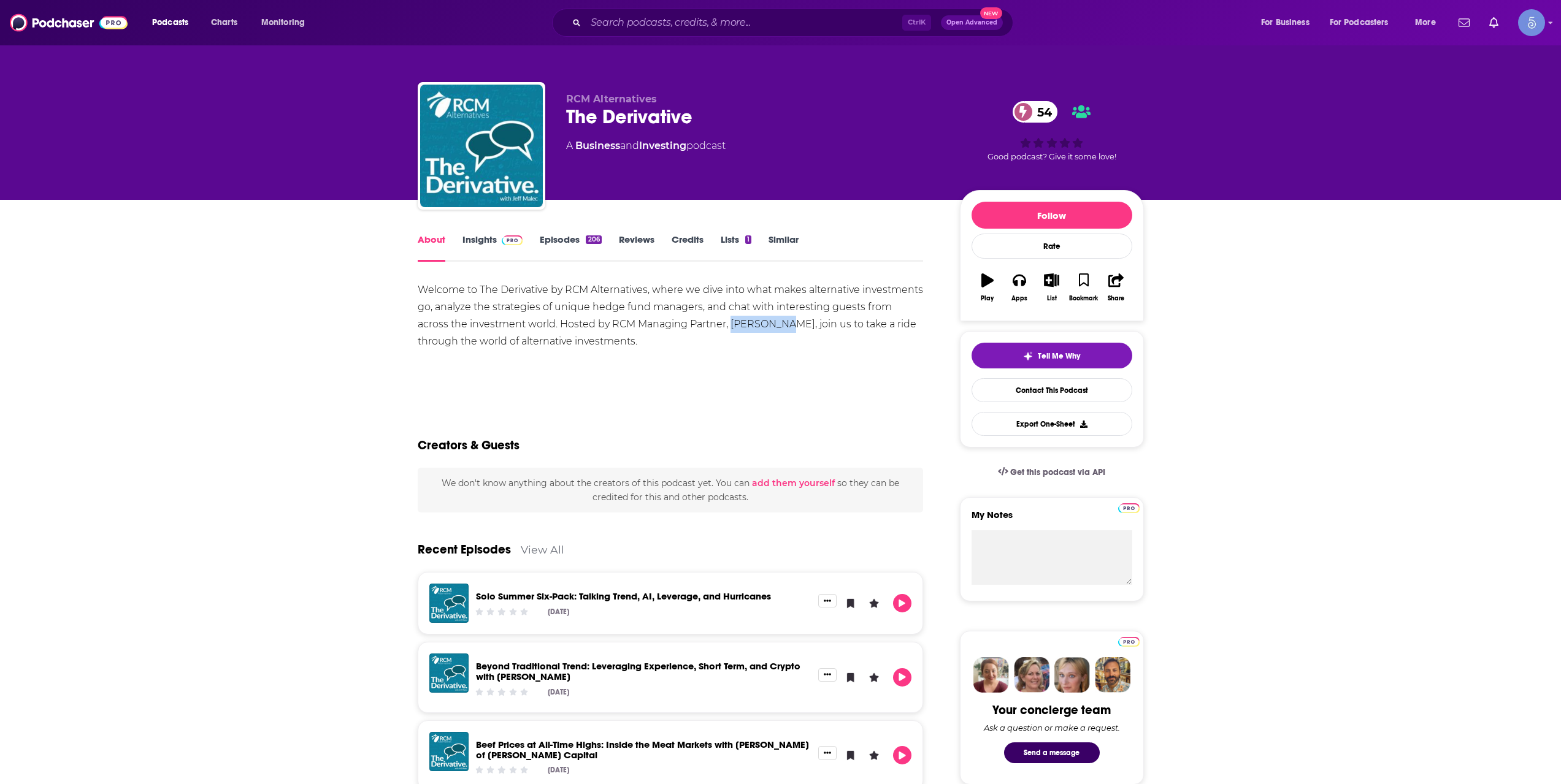
drag, startPoint x: 698, startPoint y: 328, endPoint x: 746, endPoint y: 324, distance: 48.2
click at [746, 324] on div "Welcome to The Derivative by RCM Alternatives, where we dive into what makes al…" at bounding box center [671, 315] width 506 height 69
copy div "Jeff Malec"
click at [793, 28] on input "Search podcasts, credits, & more..." at bounding box center [744, 23] width 316 height 19
paste input "Investment Management Operations"
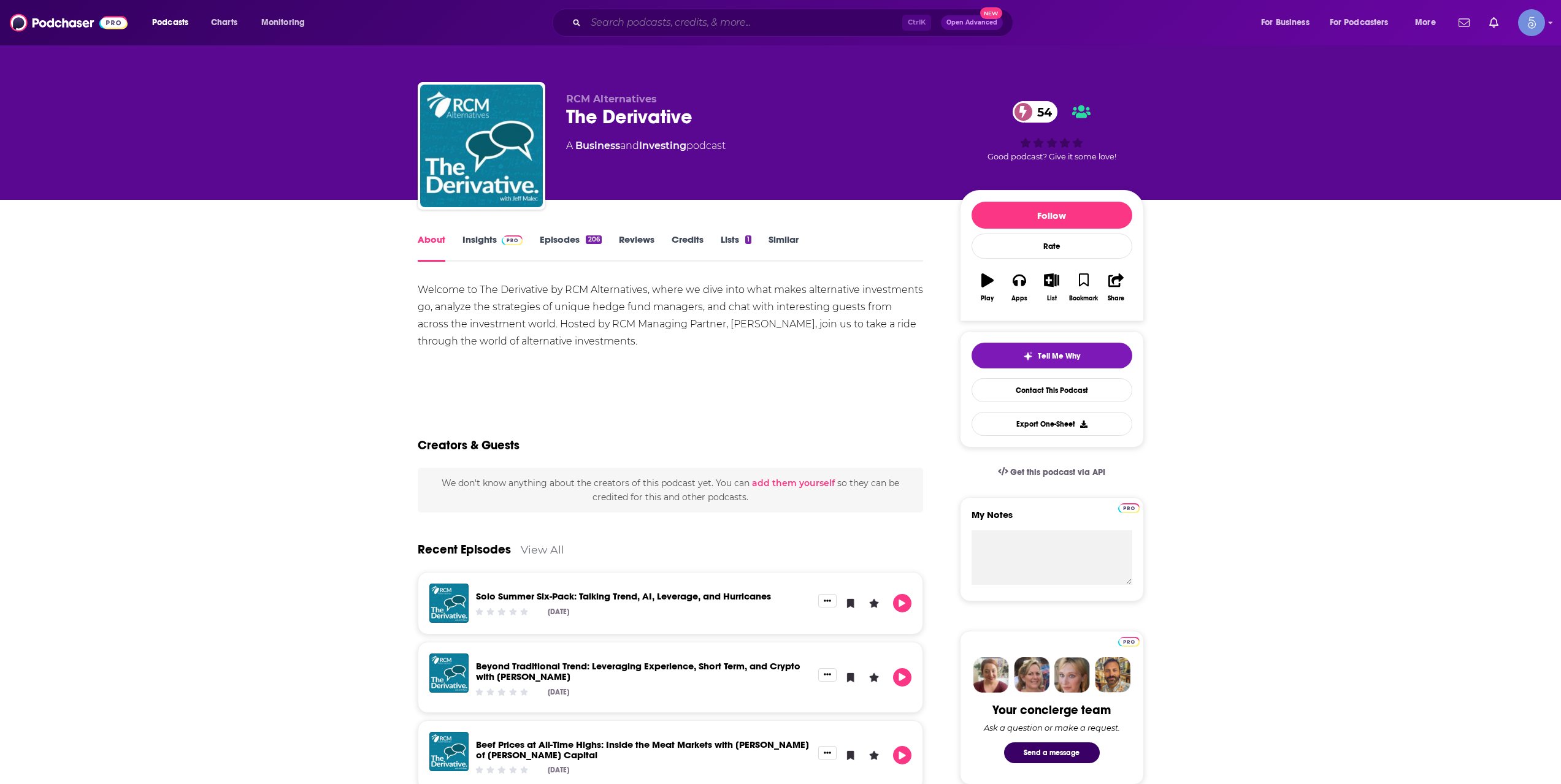
type input "Investment Management Operations"
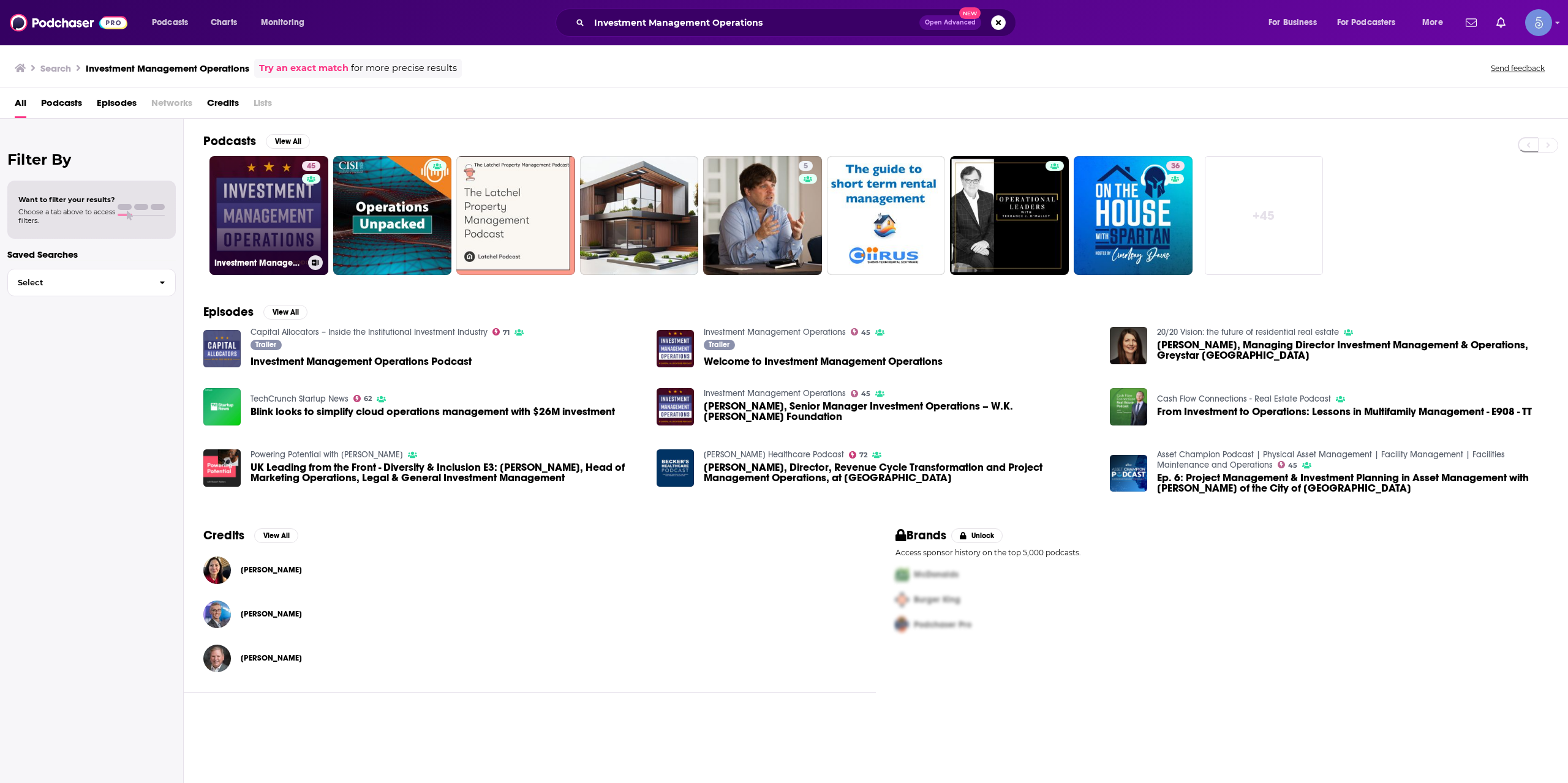
click at [287, 243] on link "45 Investment Management Operations" at bounding box center [269, 216] width 119 height 119
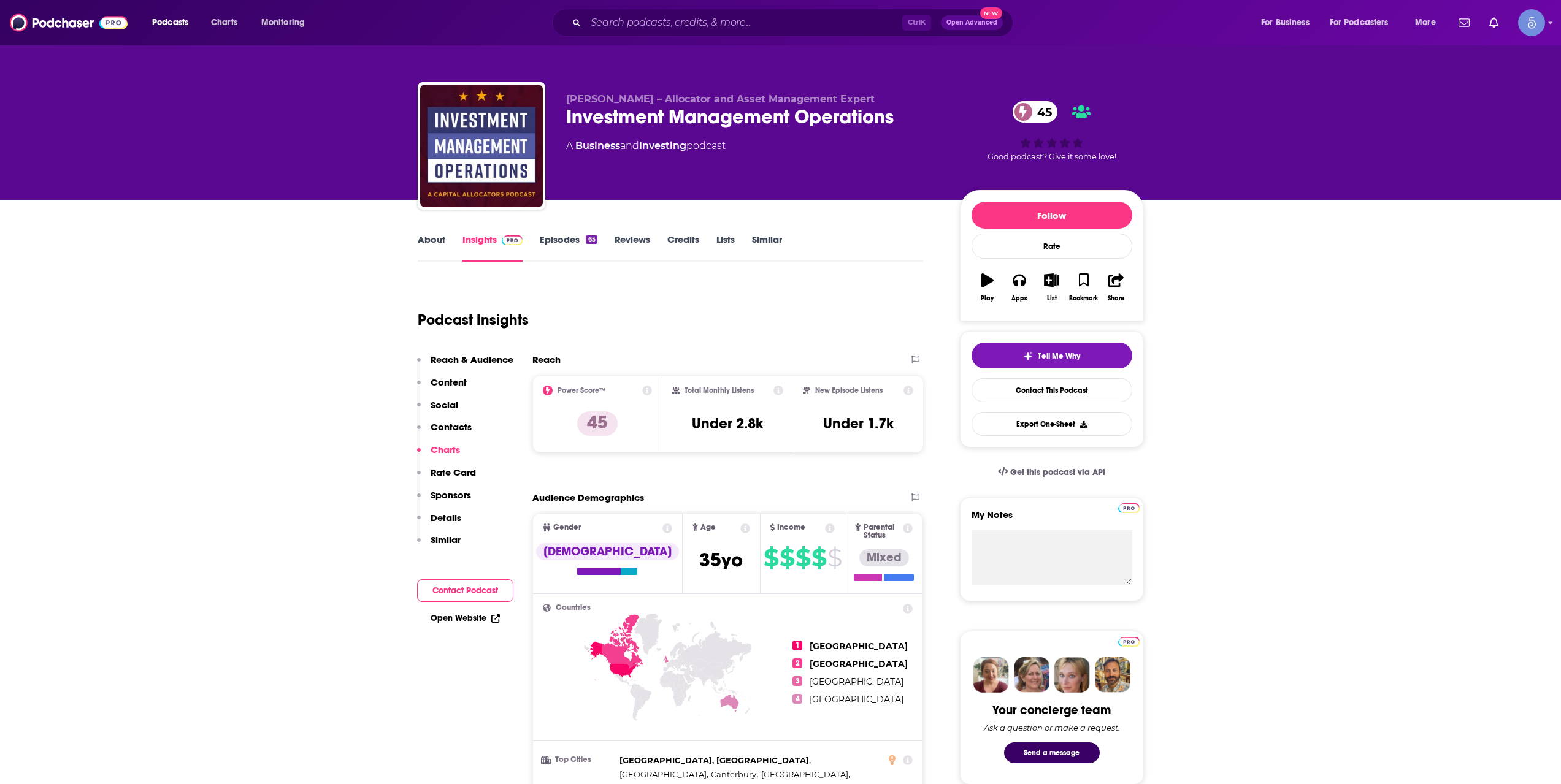
click at [436, 241] on link "About" at bounding box center [431, 248] width 28 height 28
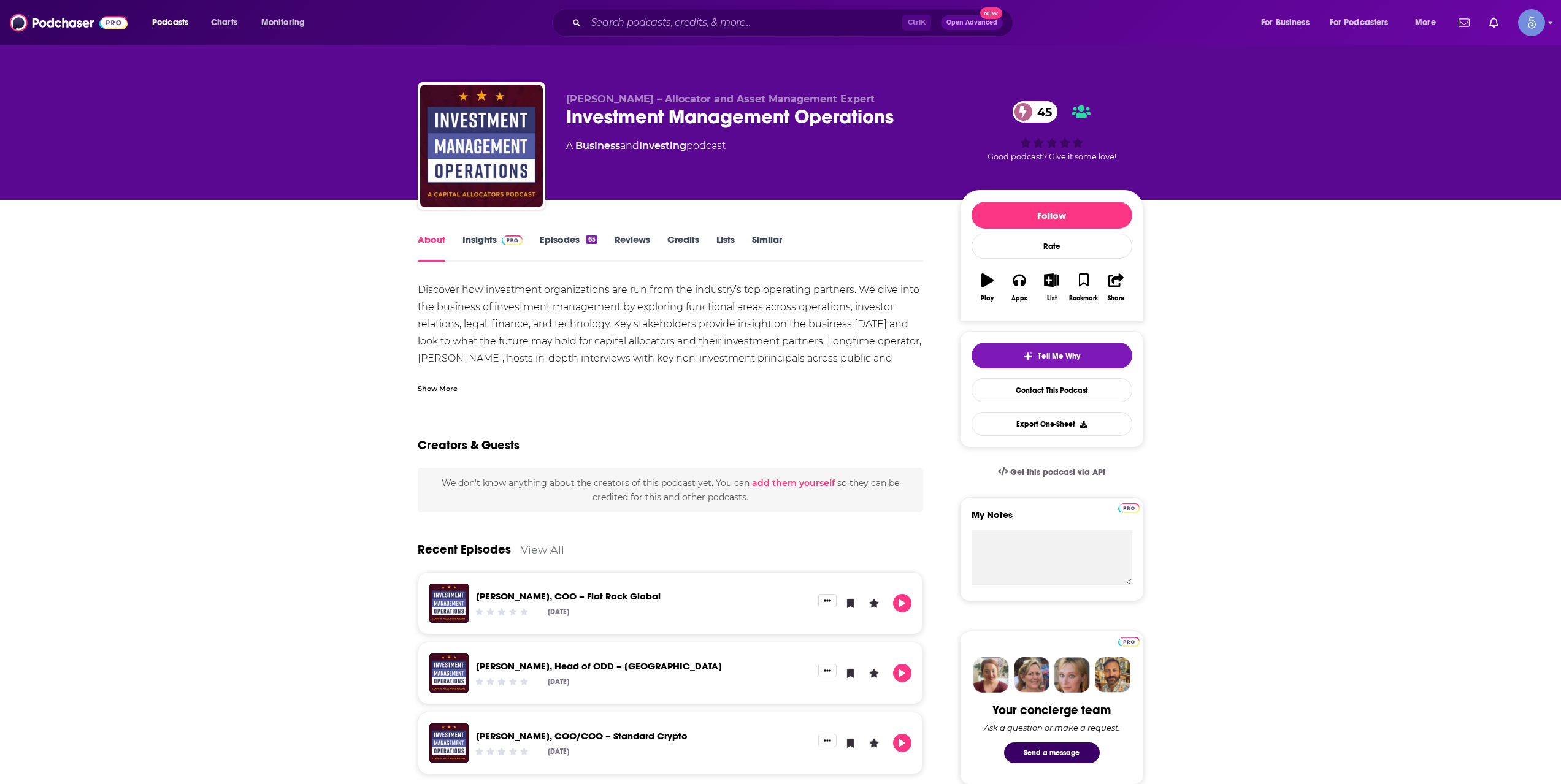
click at [436, 394] on div "Show More" at bounding box center [438, 388] width 40 height 12
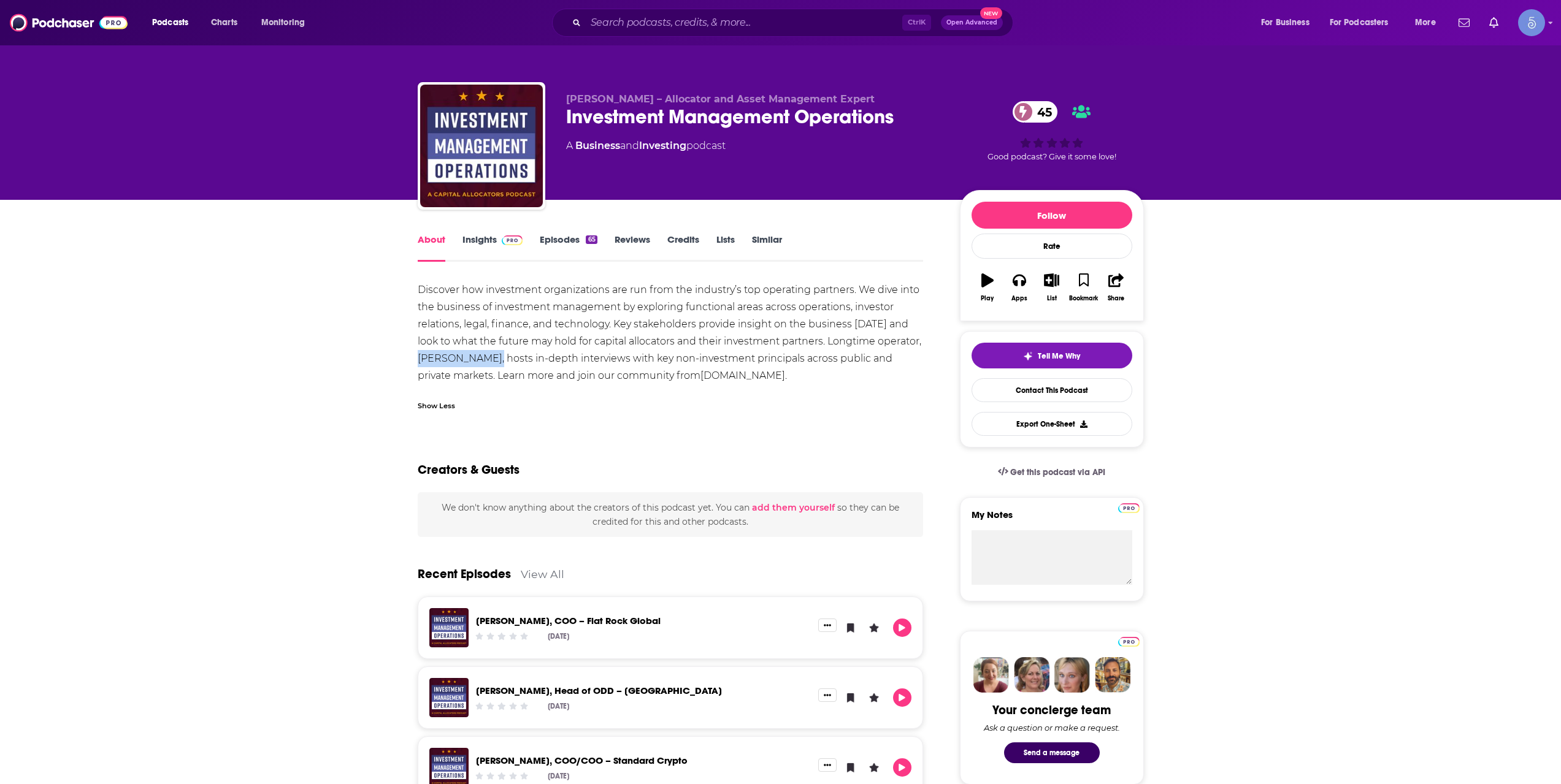
drag, startPoint x: 464, startPoint y: 356, endPoint x: 544, endPoint y: 359, distance: 80.1
click at [544, 359] on div "Discover how investment organizations are run from the industry’s top operating…" at bounding box center [671, 332] width 506 height 103
copy div "Scott MacDonald"
click at [729, 15] on input "Search podcasts, credits, & more..." at bounding box center [744, 23] width 316 height 19
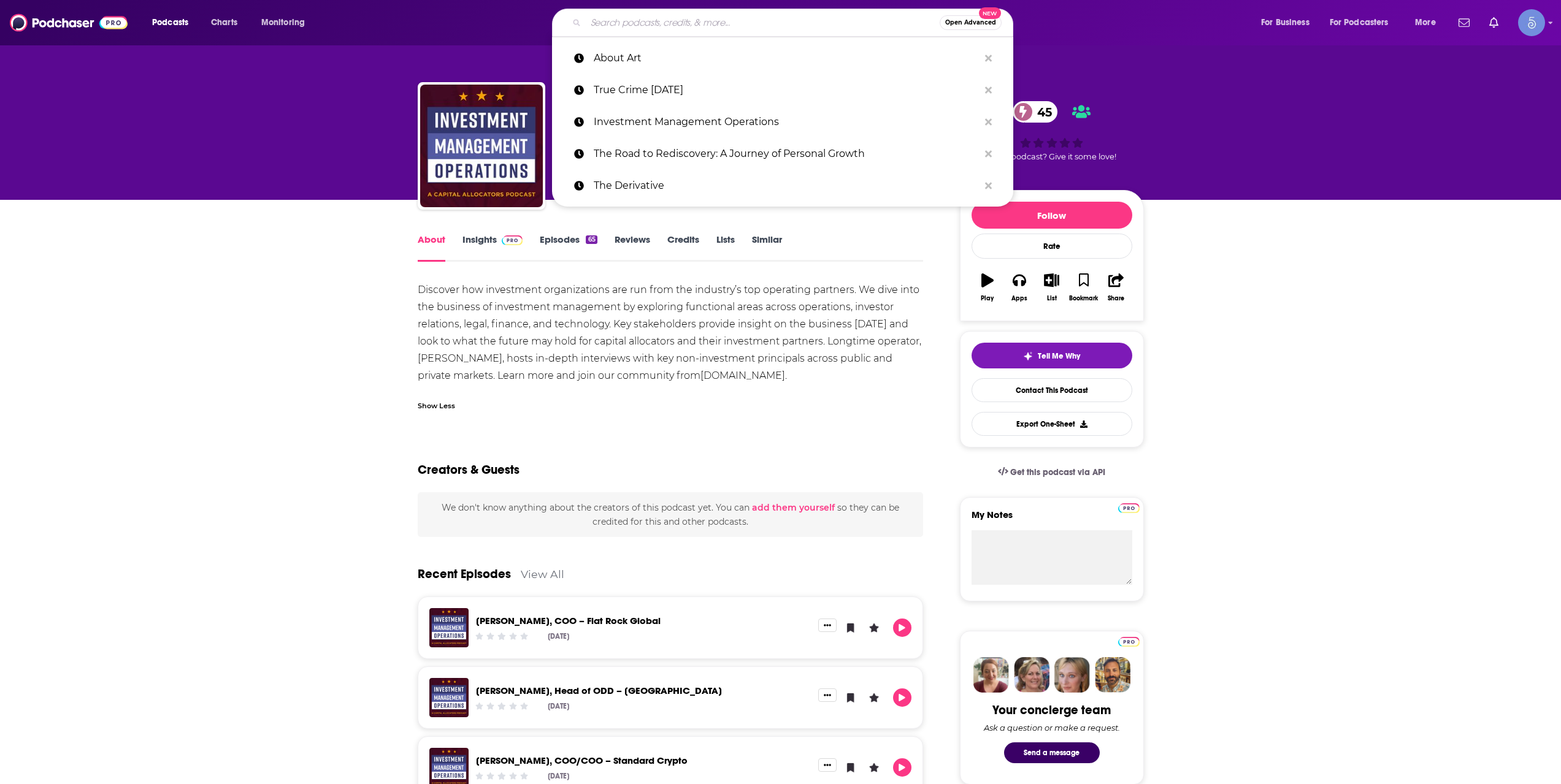
paste input "This Week in Intelligent Investing"
type input "This Week in Intelligent Investing"
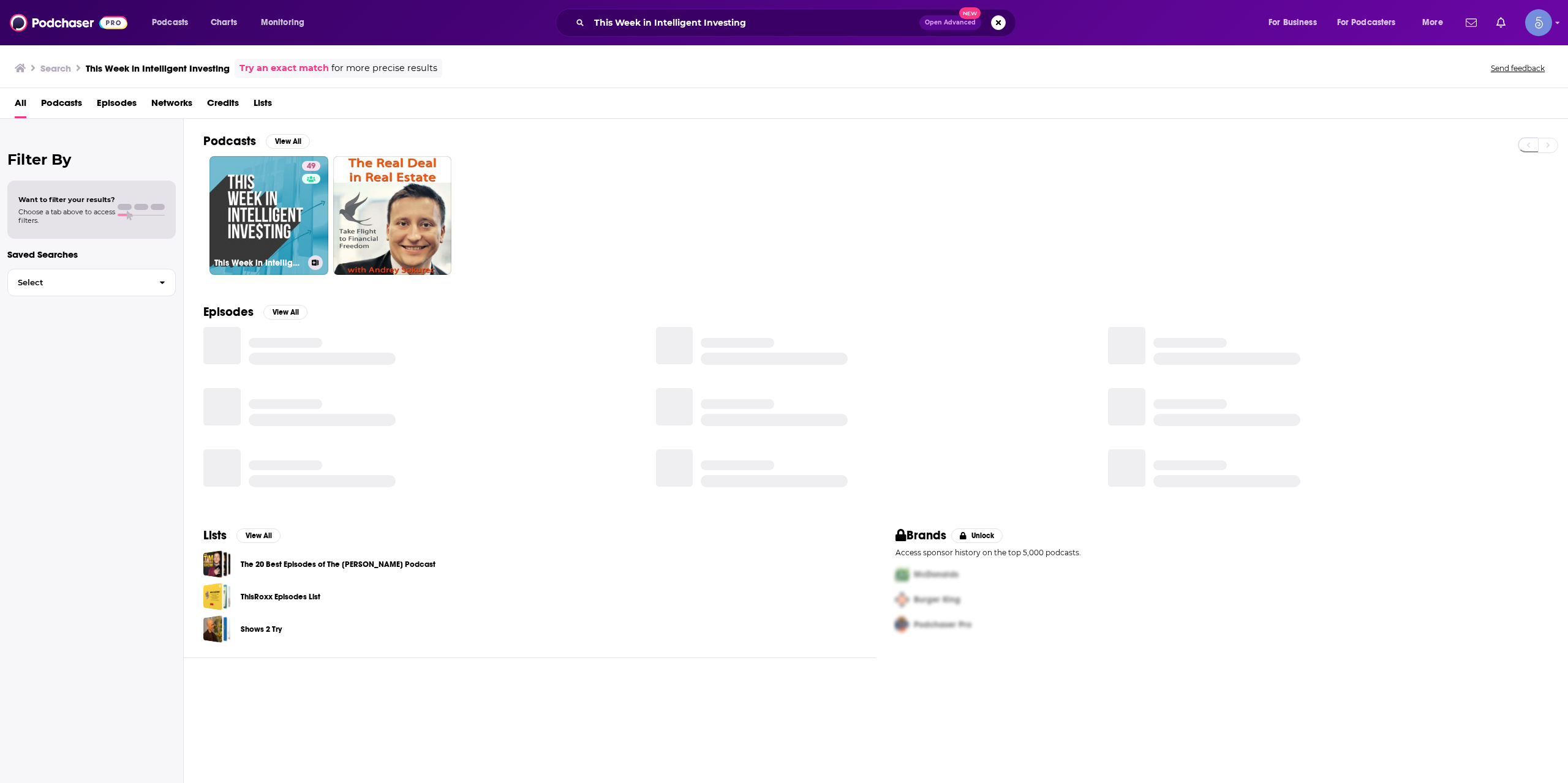
click at [277, 207] on link "49 This Week in Intelligent Investing" at bounding box center [269, 216] width 119 height 119
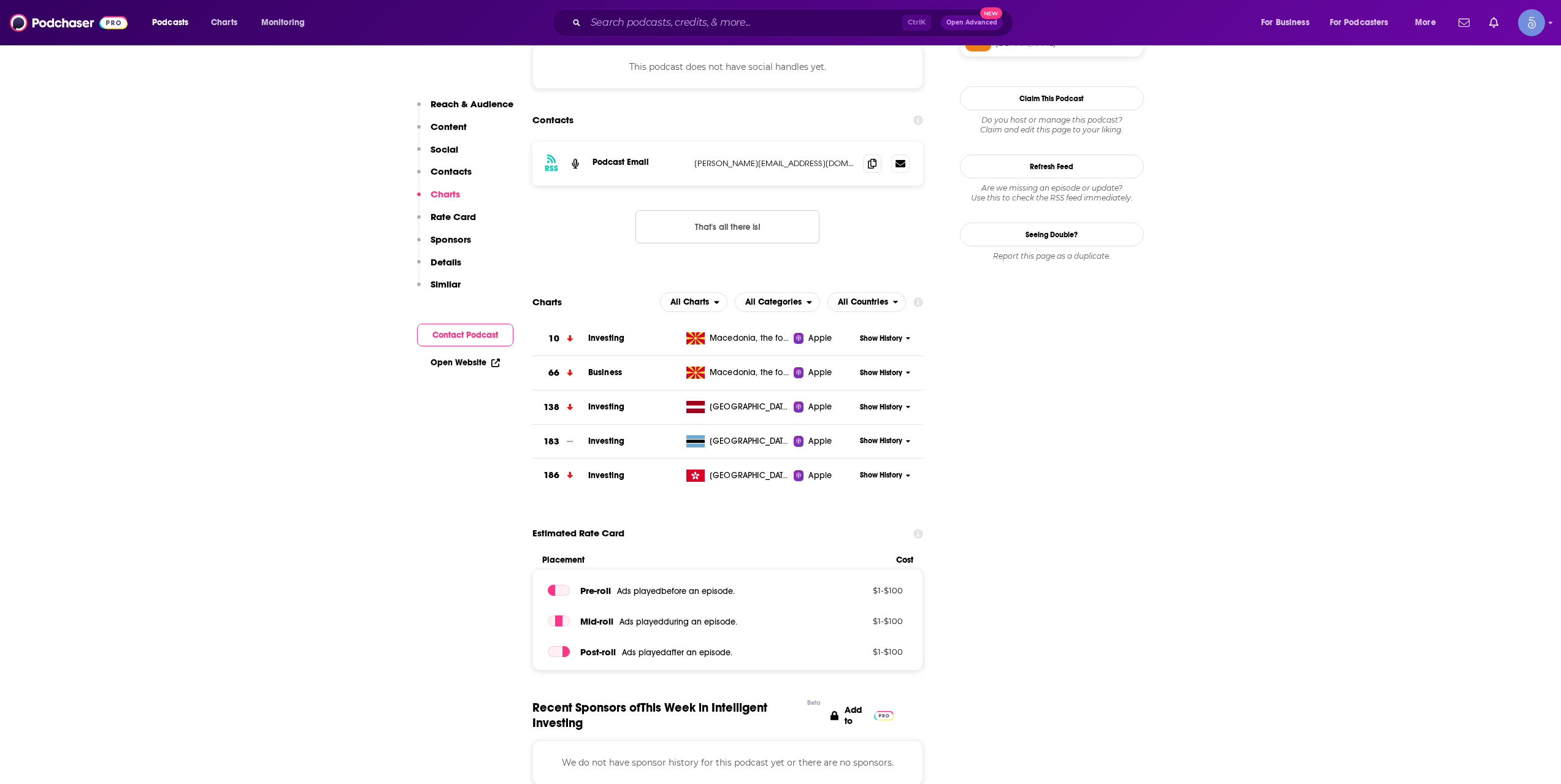
scroll to position [818, 0]
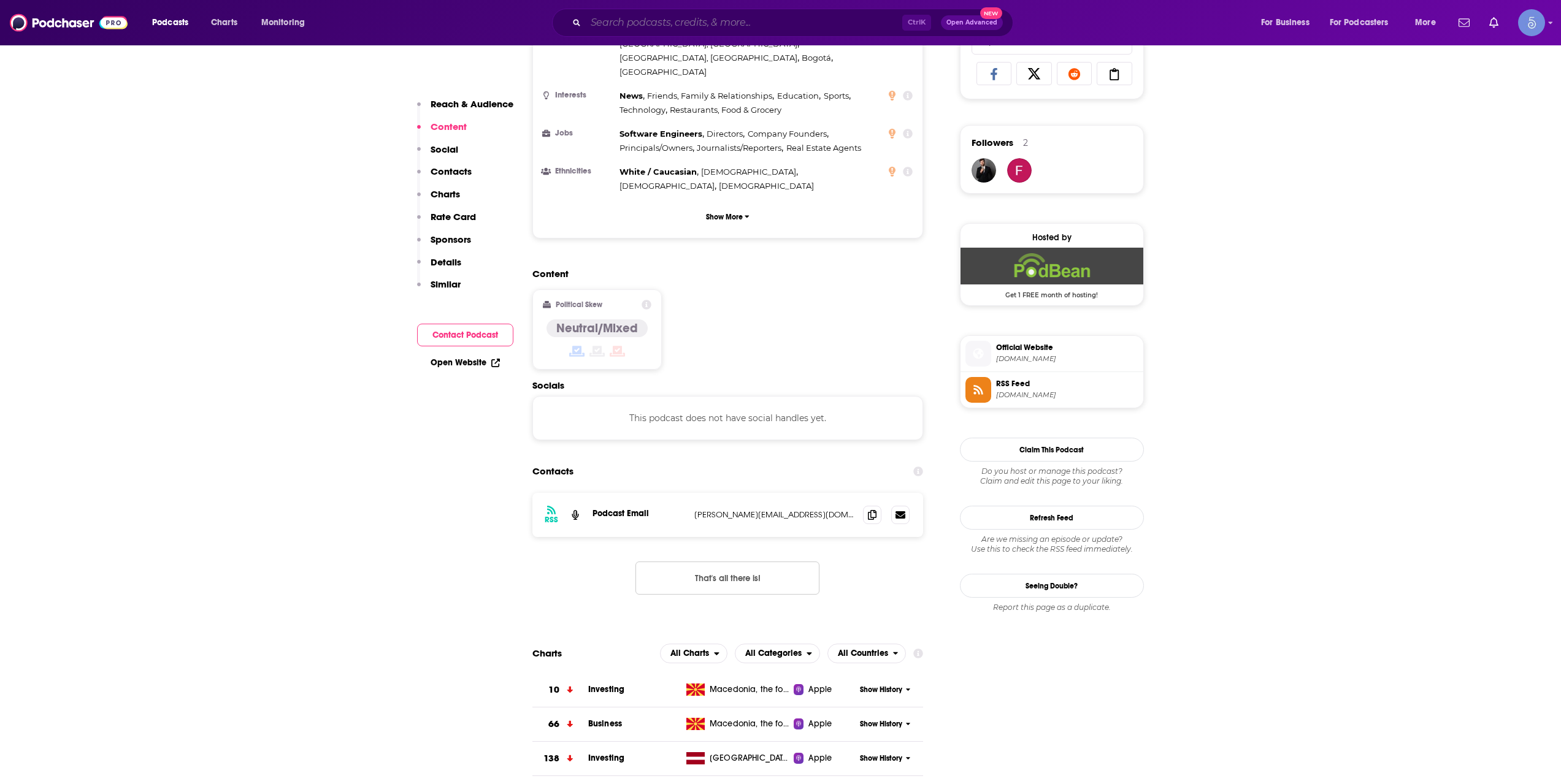
click at [816, 21] on input "Search podcasts, credits, & more..." at bounding box center [744, 23] width 316 height 19
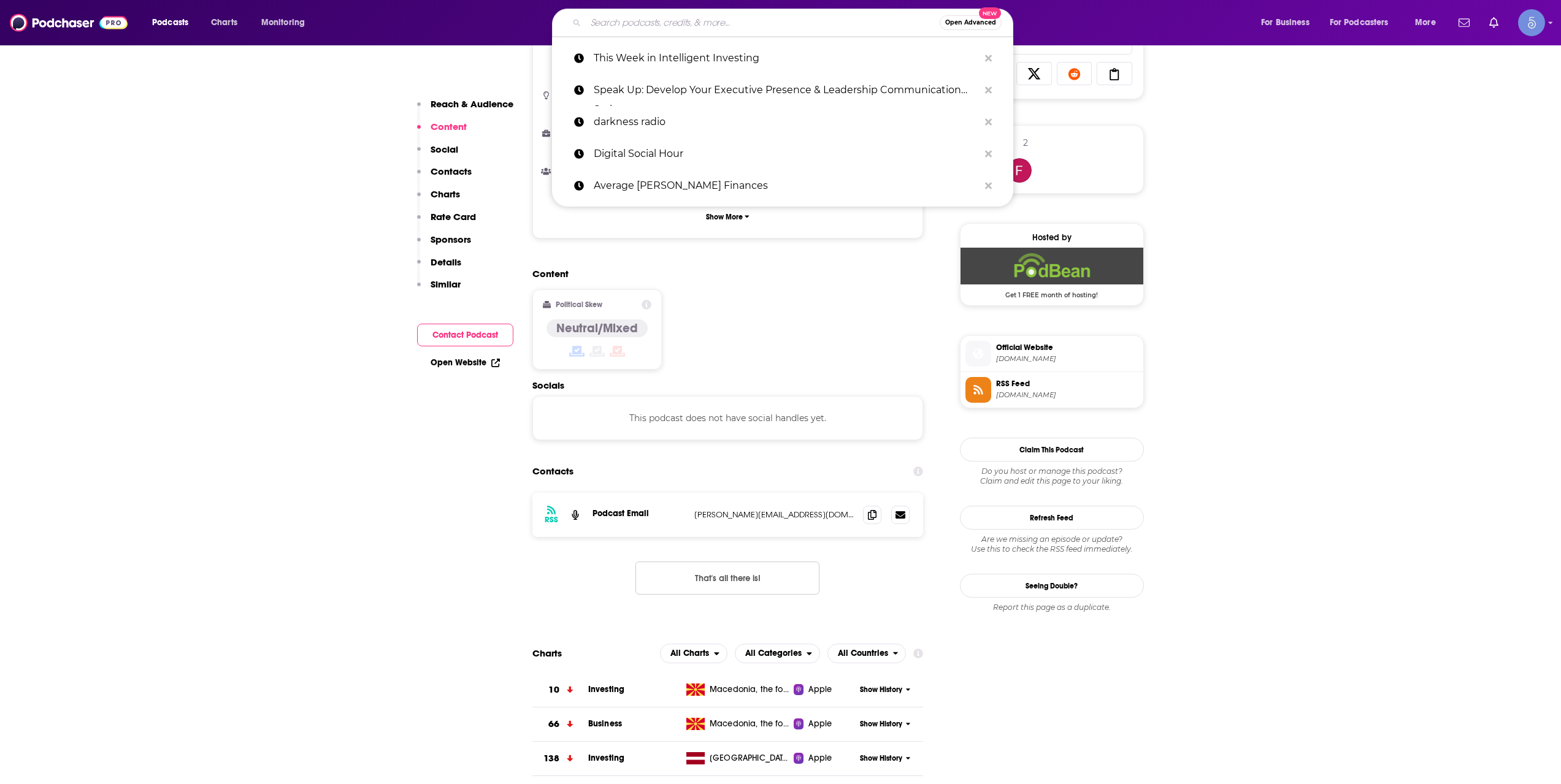
paste input "The Important Part: Investing with Liz Thomas"
type input "The Important Part: Investing with Liz Thomas"
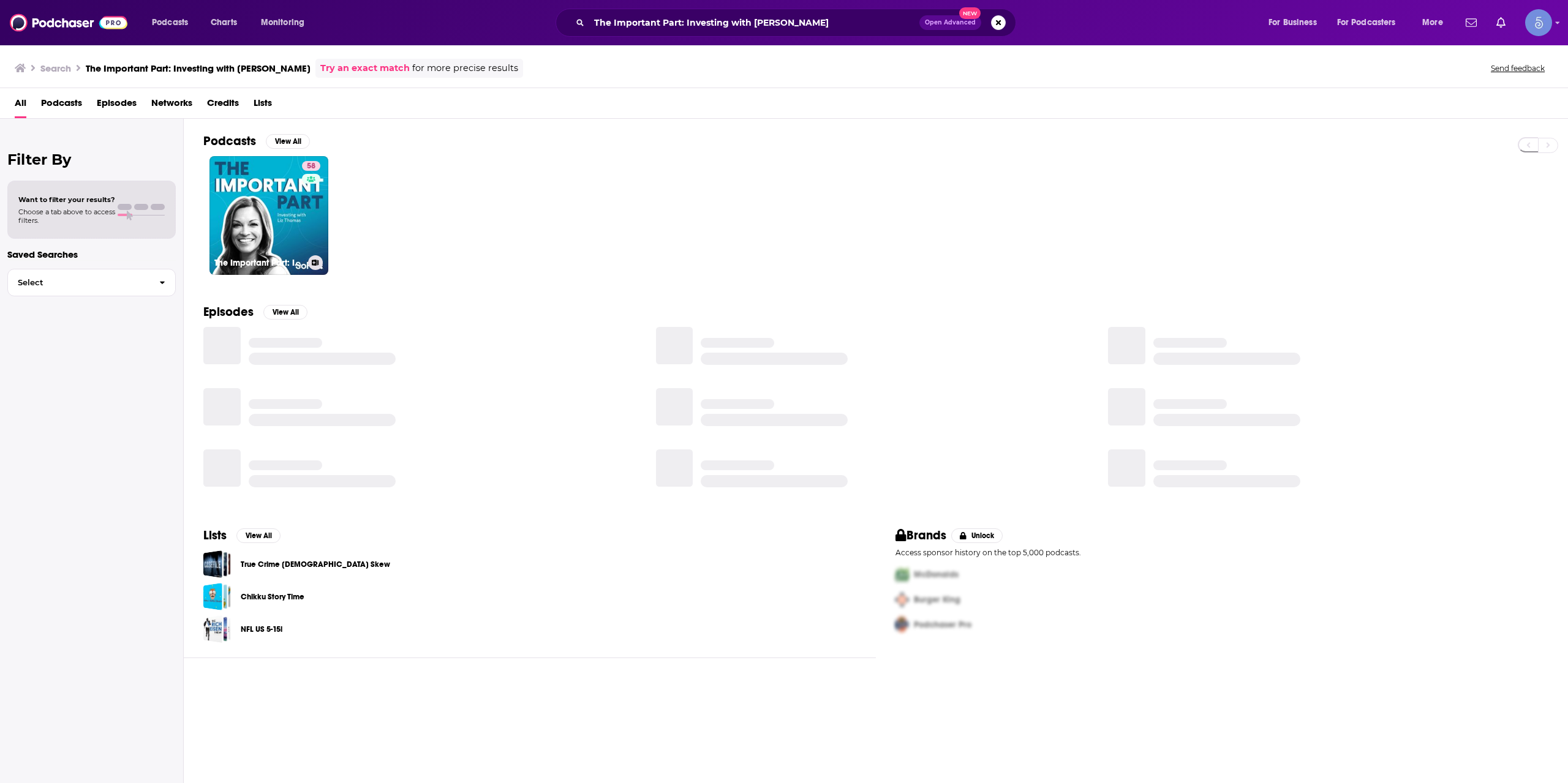
click at [280, 223] on link "58 The Important Part: Investing with Liz Thomas" at bounding box center [269, 216] width 119 height 119
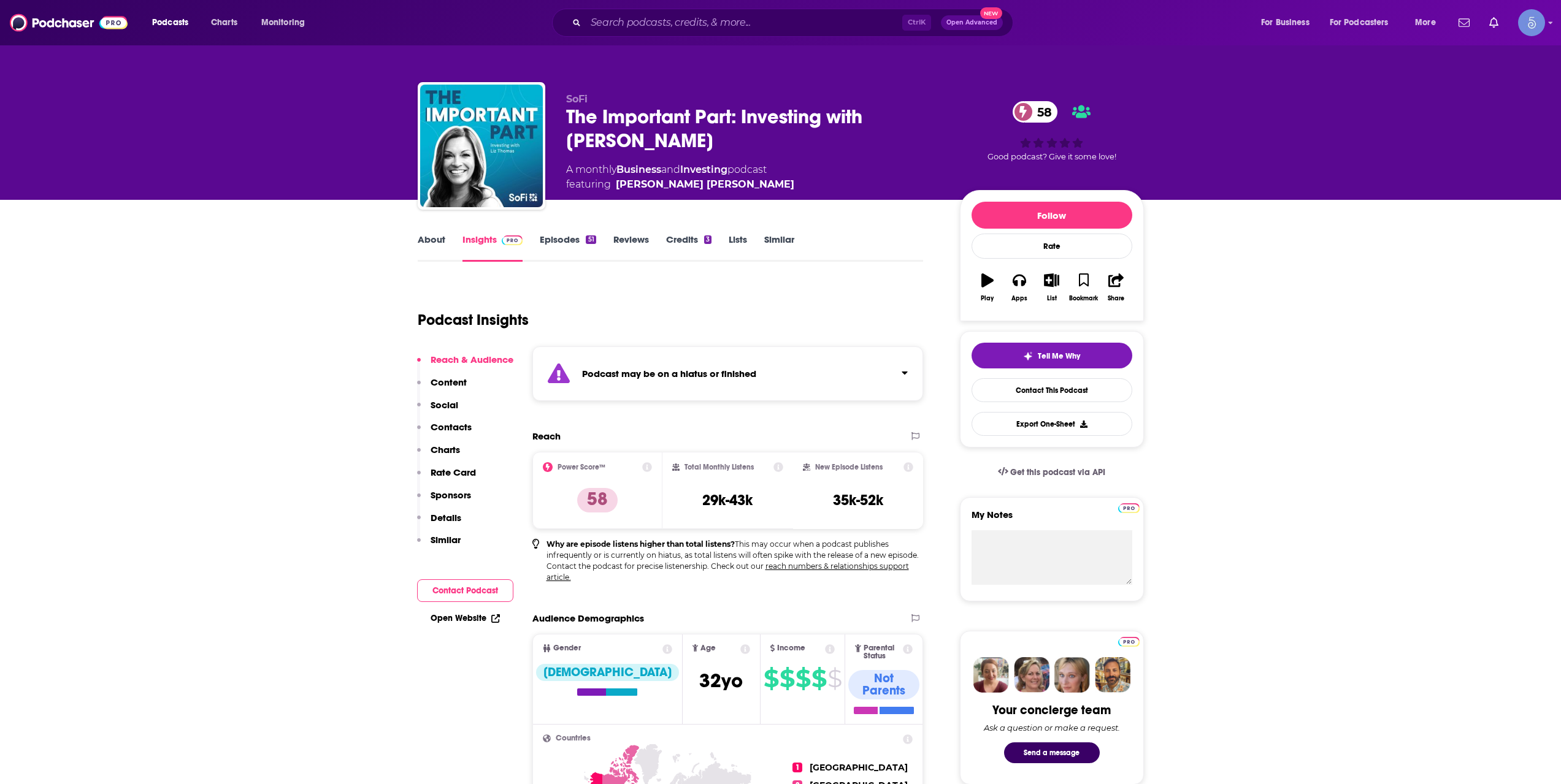
click at [439, 243] on link "About" at bounding box center [431, 248] width 28 height 28
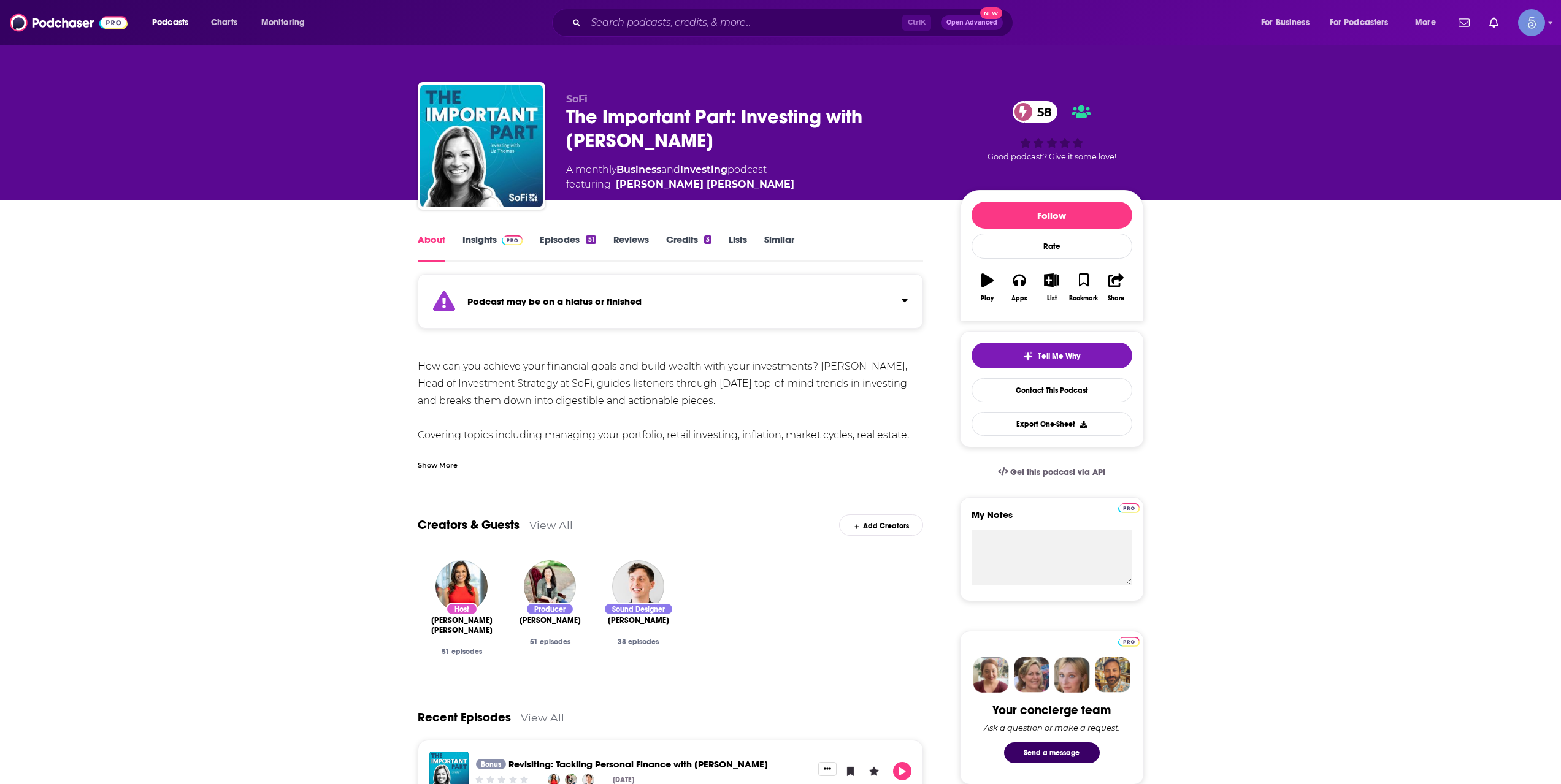
click at [448, 460] on div "Show More" at bounding box center [438, 465] width 40 height 12
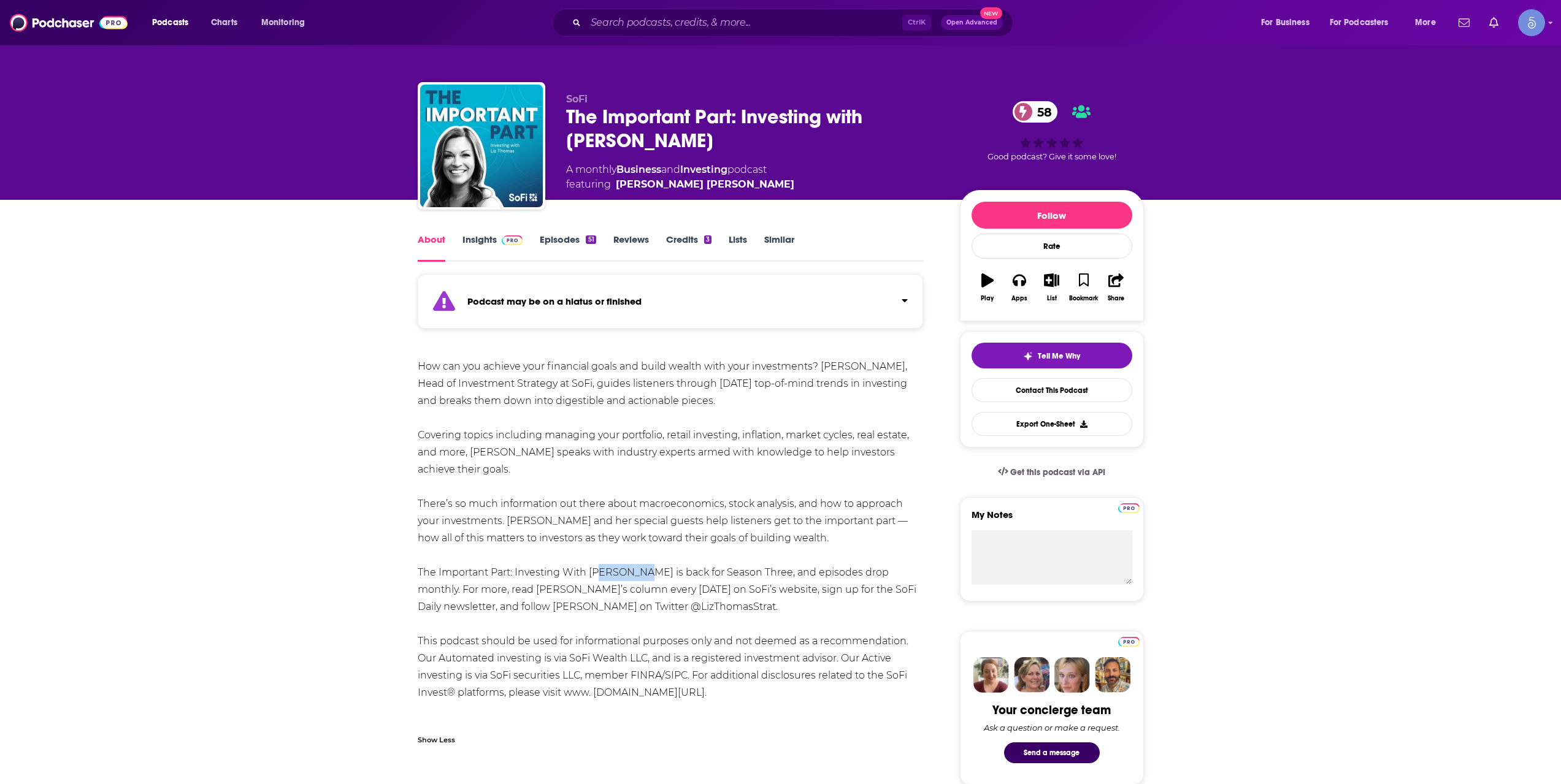
drag, startPoint x: 592, startPoint y: 554, endPoint x: 638, endPoint y: 558, distance: 46.2
click at [638, 558] on div "How can you achieve your financial goals and build wealth with your investments…" at bounding box center [671, 547] width 506 height 377
drag, startPoint x: 592, startPoint y: 558, endPoint x: 641, endPoint y: 559, distance: 49.0
click at [641, 559] on div "How can you achieve your financial goals and build wealth with your investments…" at bounding box center [671, 547] width 506 height 377
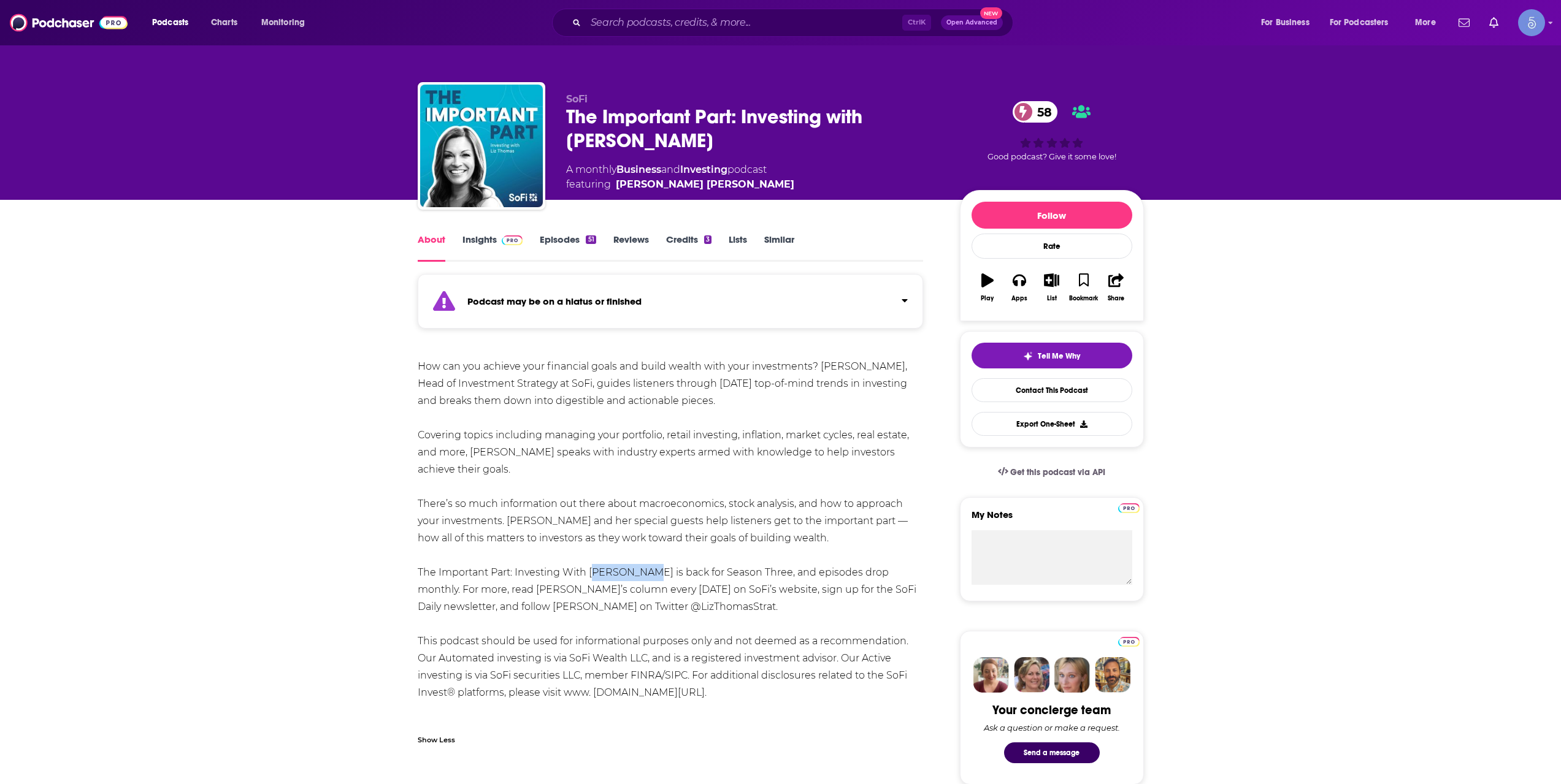
copy div "Liz Thomas"
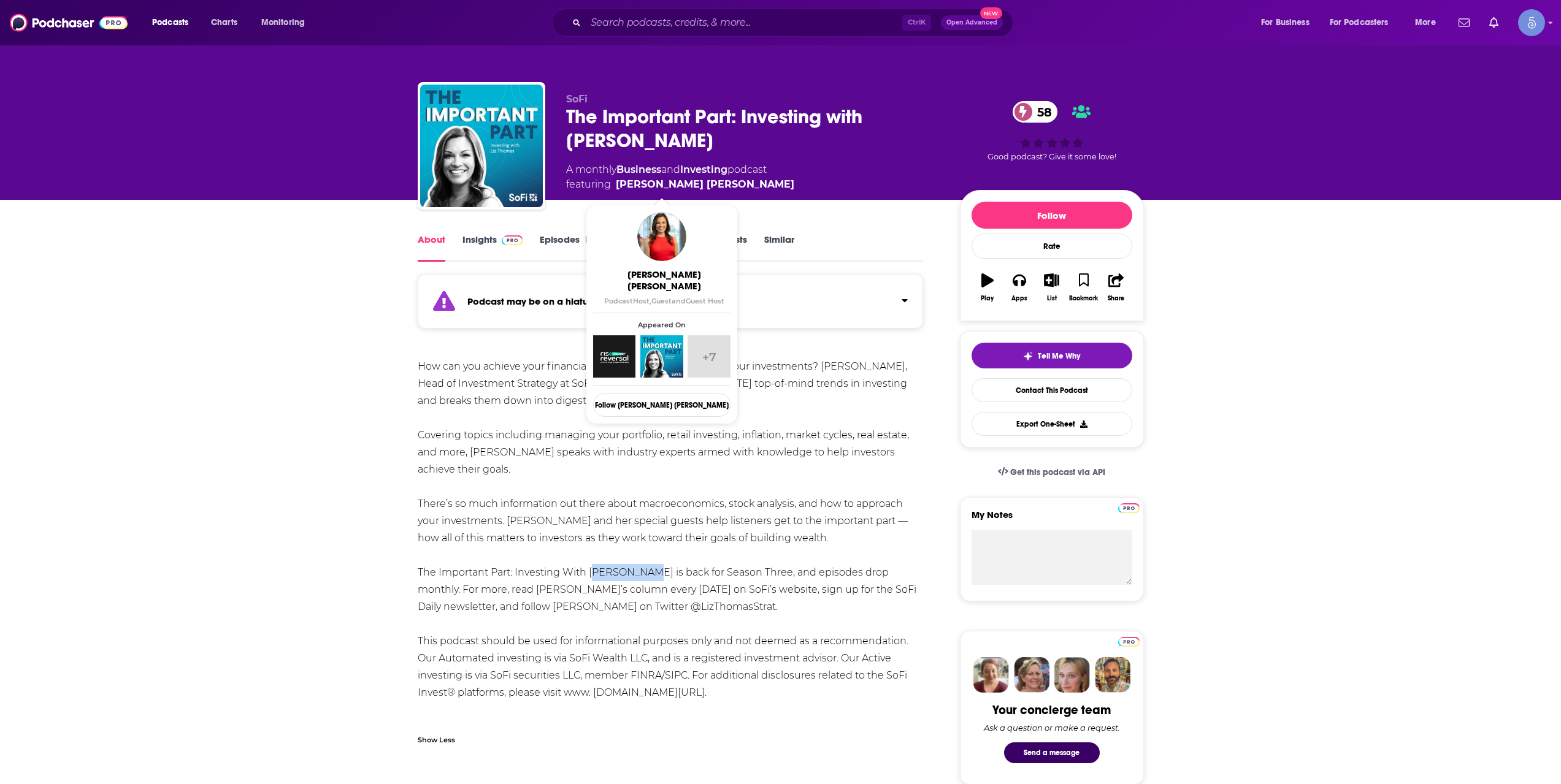
drag, startPoint x: 711, startPoint y: 182, endPoint x: 723, endPoint y: 190, distance: 14.4
click at [709, 186] on span "featuring Liz Young Thomas" at bounding box center [680, 184] width 228 height 15
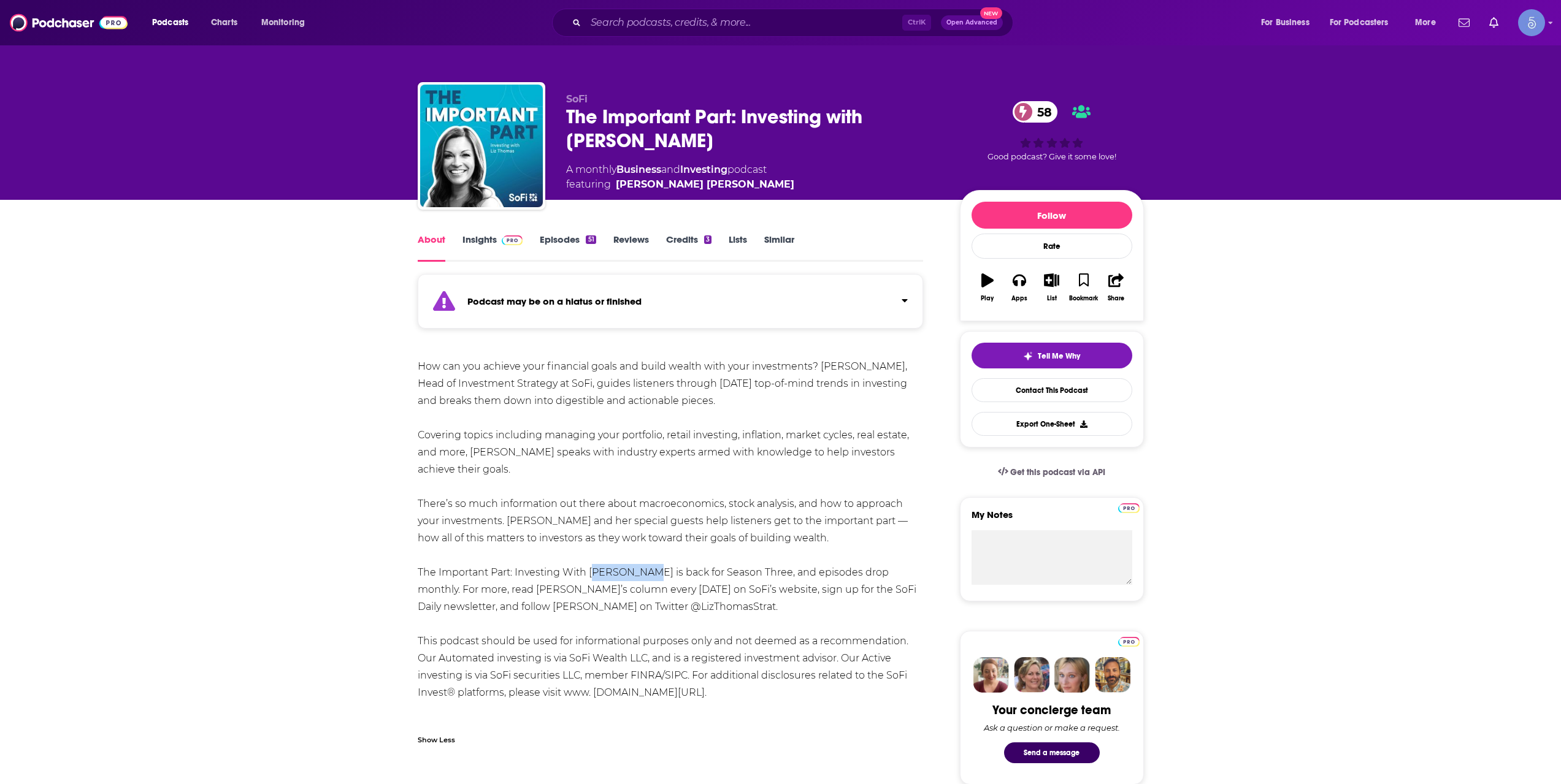
copy span "Liz Young Thomas"
click at [738, 33] on div "Ctrl K Open Advanced New" at bounding box center [782, 23] width 461 height 28
click at [742, 28] on input "Search podcasts, credits, & more..." at bounding box center [744, 23] width 316 height 19
paste input "Skeptic Metaphysician"
type input "Skeptic Metaphysician"
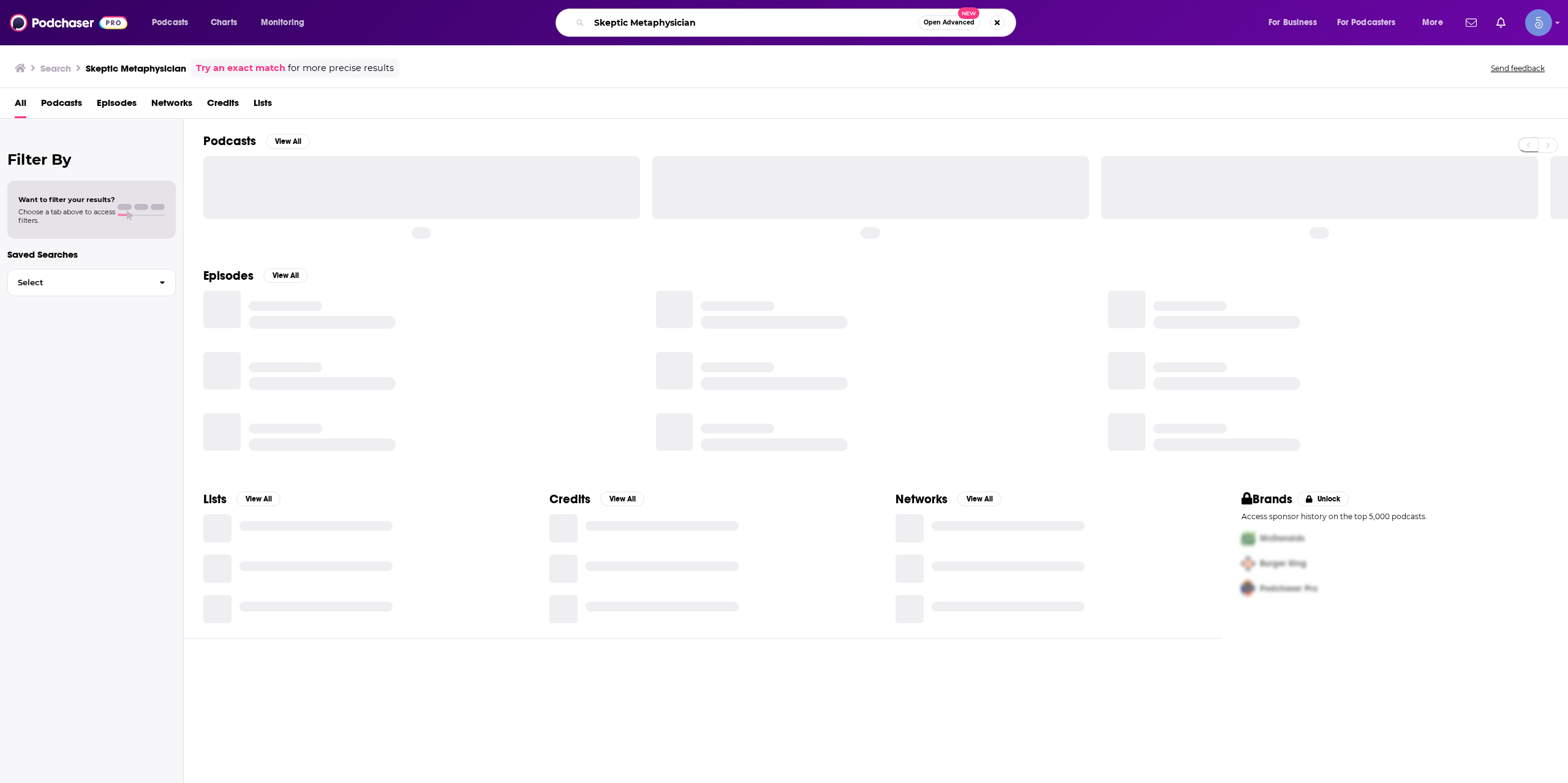
drag, startPoint x: 738, startPoint y: 29, endPoint x: 435, endPoint y: 75, distance: 306.5
click at [435, 75] on div "Podcasts Charts Monitoring Skeptic Metaphysician Open Advanced New For Business…" at bounding box center [784, 391] width 1568 height 783
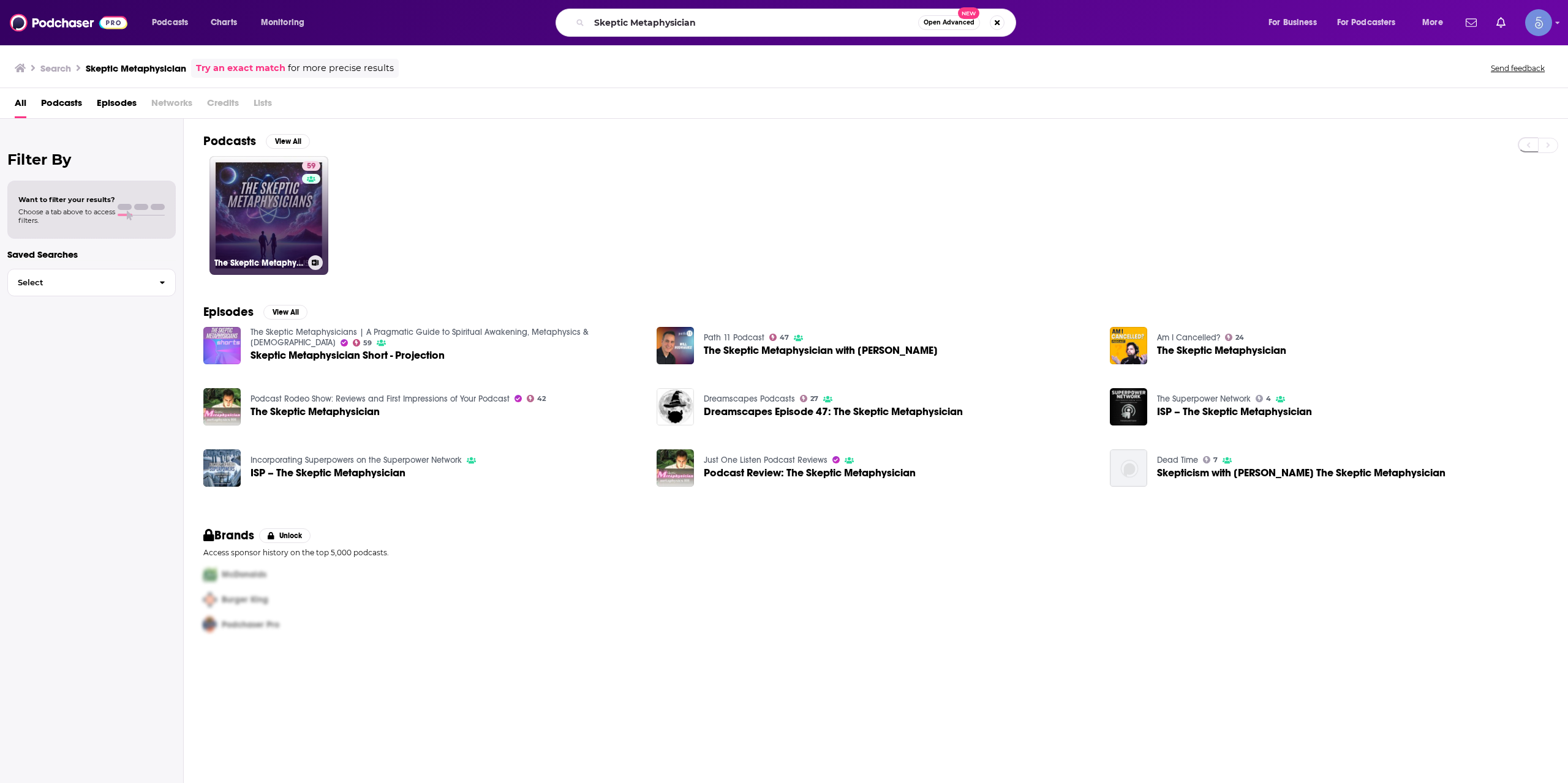
click at [261, 169] on link "59 The Skeptic Metaphysicians | A Pragmatic Guide to Spiritual Awakening, Metap…" at bounding box center [269, 216] width 119 height 119
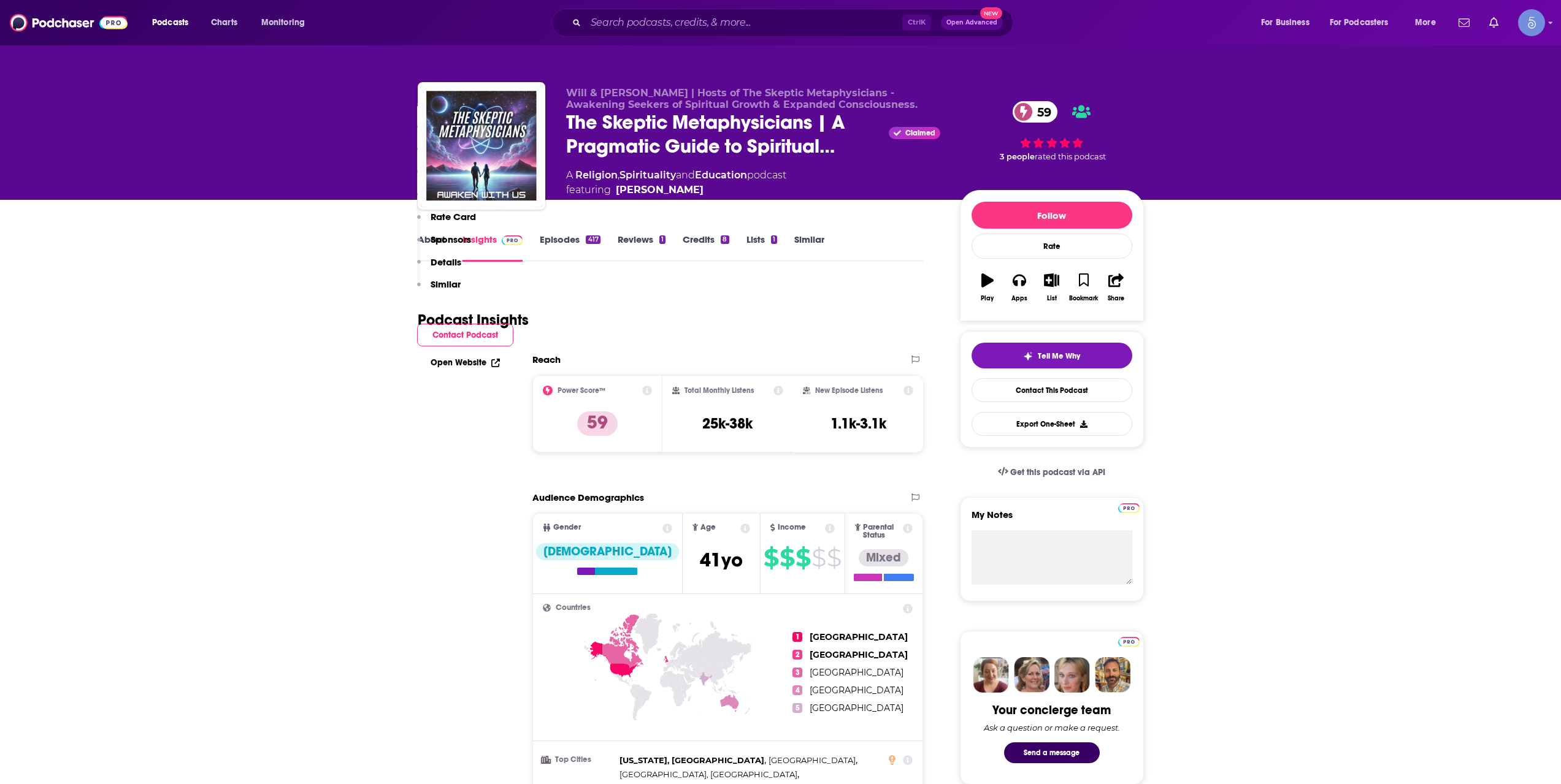
scroll to position [613, 0]
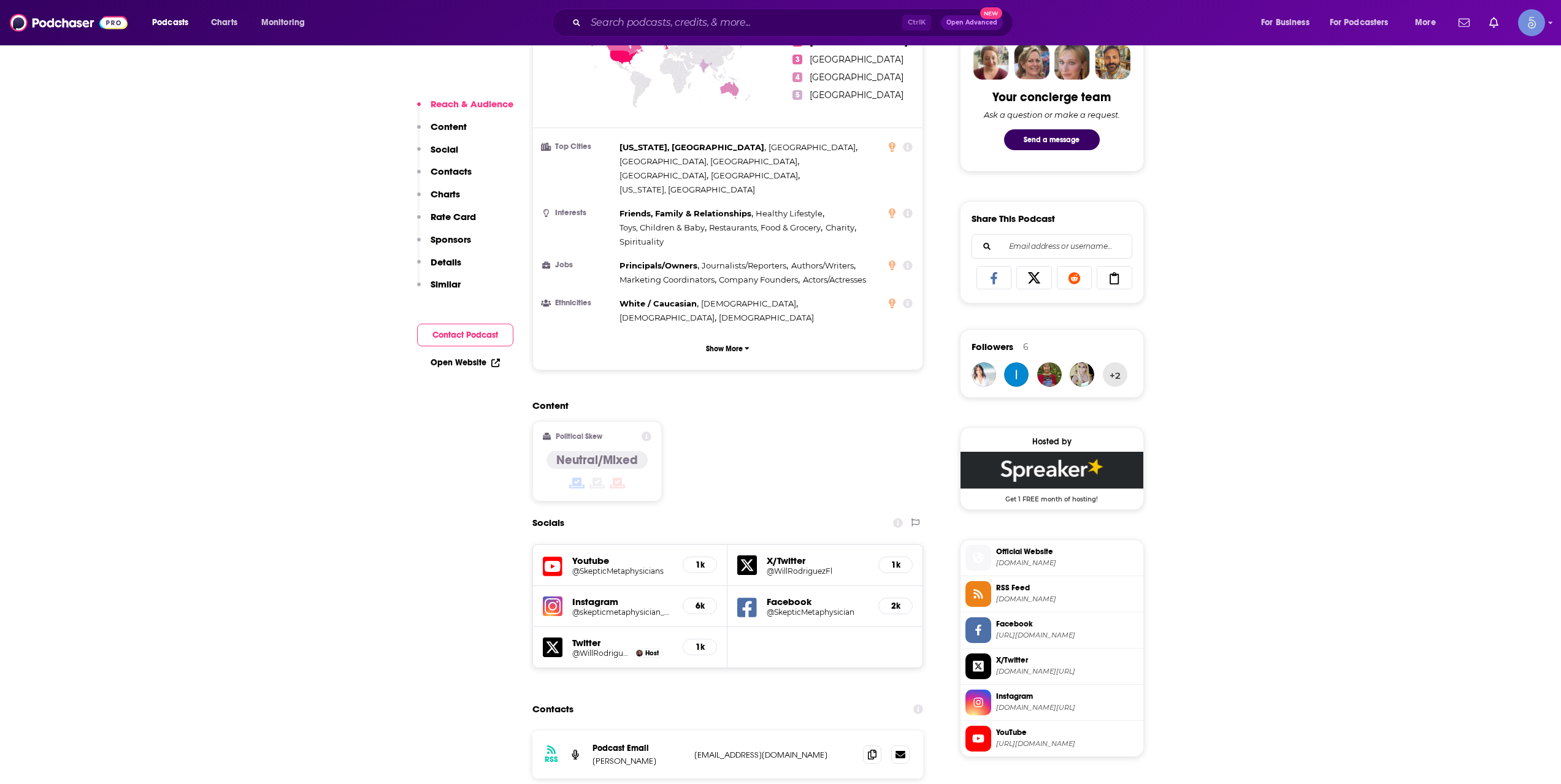
click at [617, 567] on h5 "@SkepticMetaphysicians" at bounding box center [623, 571] width 102 height 9
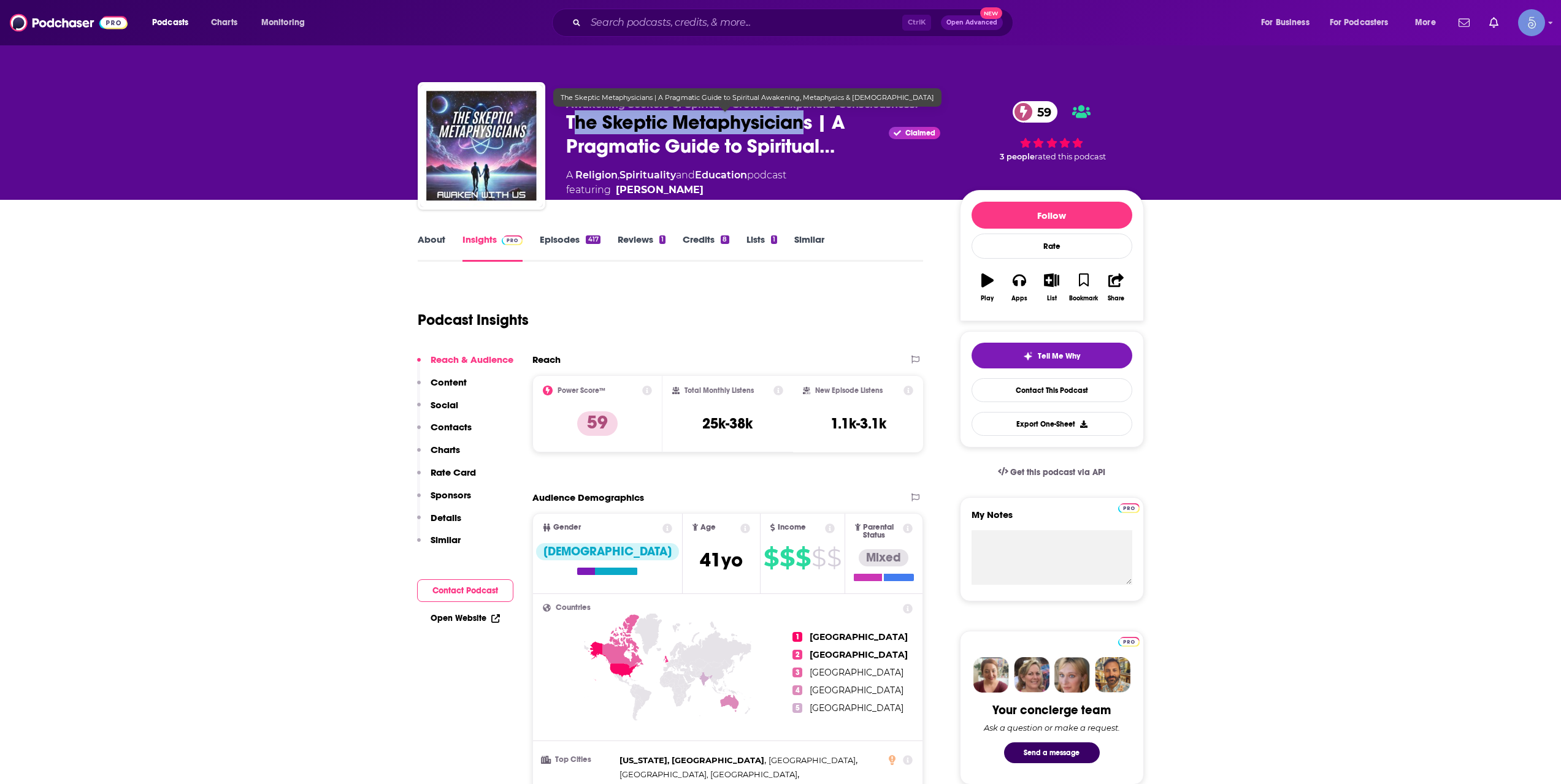
drag, startPoint x: 571, startPoint y: 123, endPoint x: 808, endPoint y: 123, distance: 237.0
click at [808, 123] on span "The Skeptic Metaphysicians | A Pragmatic Guide to Spiritual…" at bounding box center [726, 134] width 318 height 48
click at [659, 164] on div "Will & Karen | Hosts of The Skeptic Metaphysicians - Awakening Seekers of Spiri…" at bounding box center [753, 142] width 374 height 111
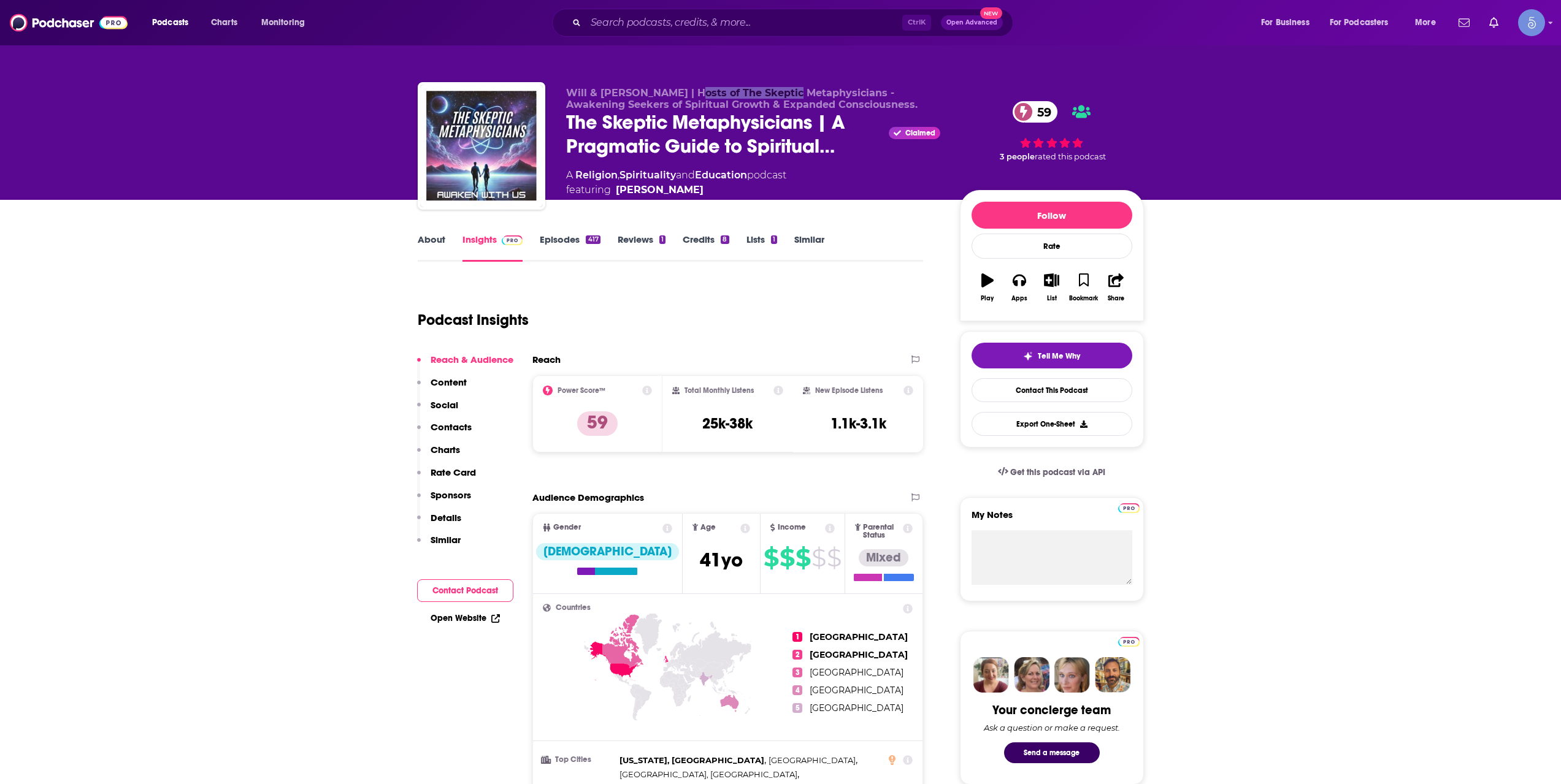
drag, startPoint x: 684, startPoint y: 92, endPoint x: 790, endPoint y: 97, distance: 106.1
click at [790, 97] on span "Will & Karen | Hosts of The Skeptic Metaphysicians - Awakening Seekers of Spiri…" at bounding box center [742, 99] width 352 height 23
click at [446, 242] on div "About" at bounding box center [440, 248] width 45 height 28
click at [435, 240] on link "About" at bounding box center [431, 248] width 28 height 28
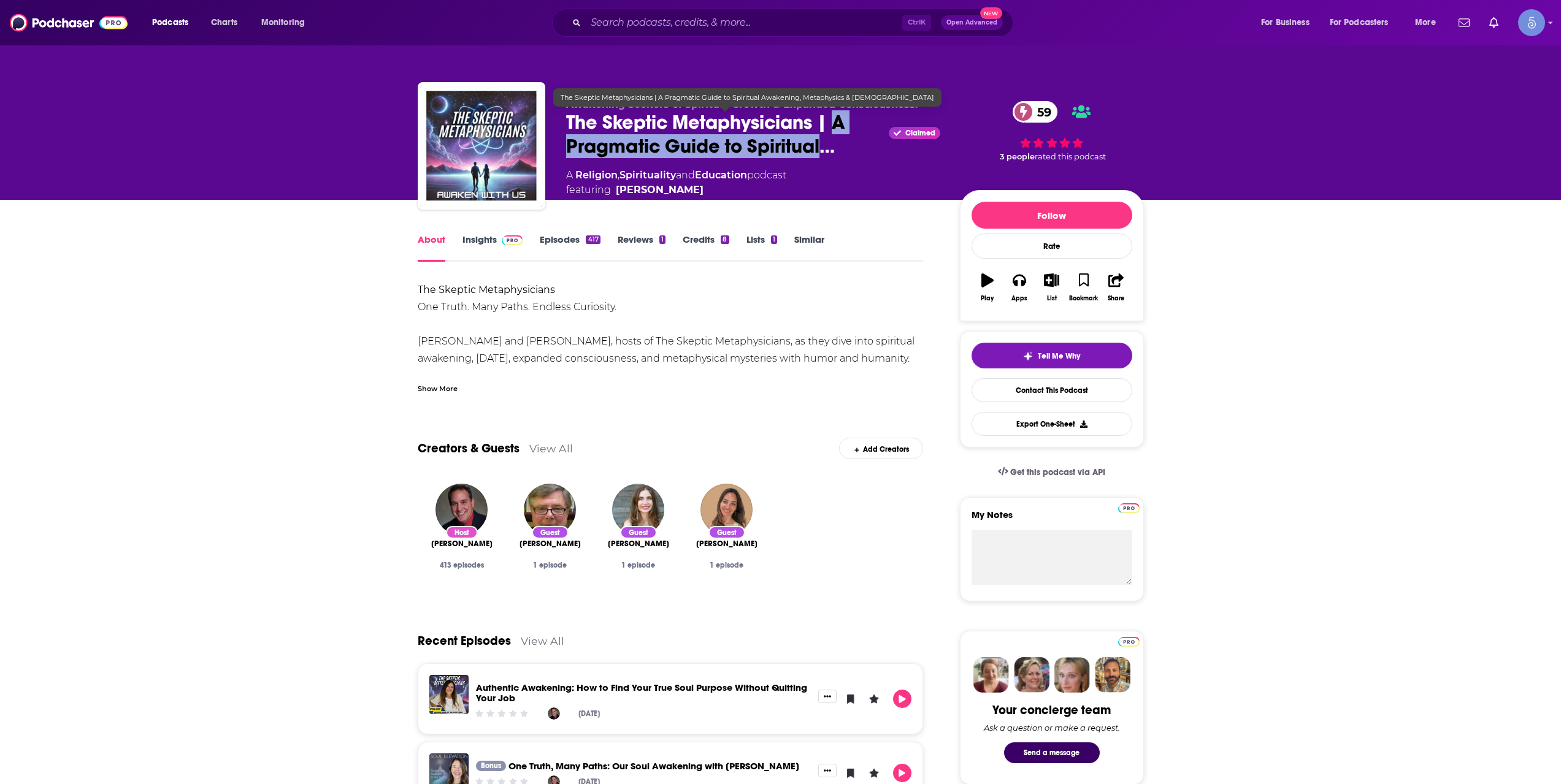
drag, startPoint x: 837, startPoint y: 120, endPoint x: 823, endPoint y: 151, distance: 34.0
click at [823, 151] on span "The Skeptic Metaphysicians | A Pragmatic Guide to Spiritual…" at bounding box center [726, 134] width 318 height 48
click at [586, 138] on span "The Skeptic Metaphysicians | A Pragmatic Guide to Spiritual…" at bounding box center [726, 134] width 318 height 48
drag, startPoint x: 561, startPoint y: 124, endPoint x: 823, endPoint y: 152, distance: 263.5
click at [823, 152] on div "Will & Karen | Hosts of The Skeptic Metaphysicians - Awakening Seekers of Spiri…" at bounding box center [780, 148] width 726 height 132
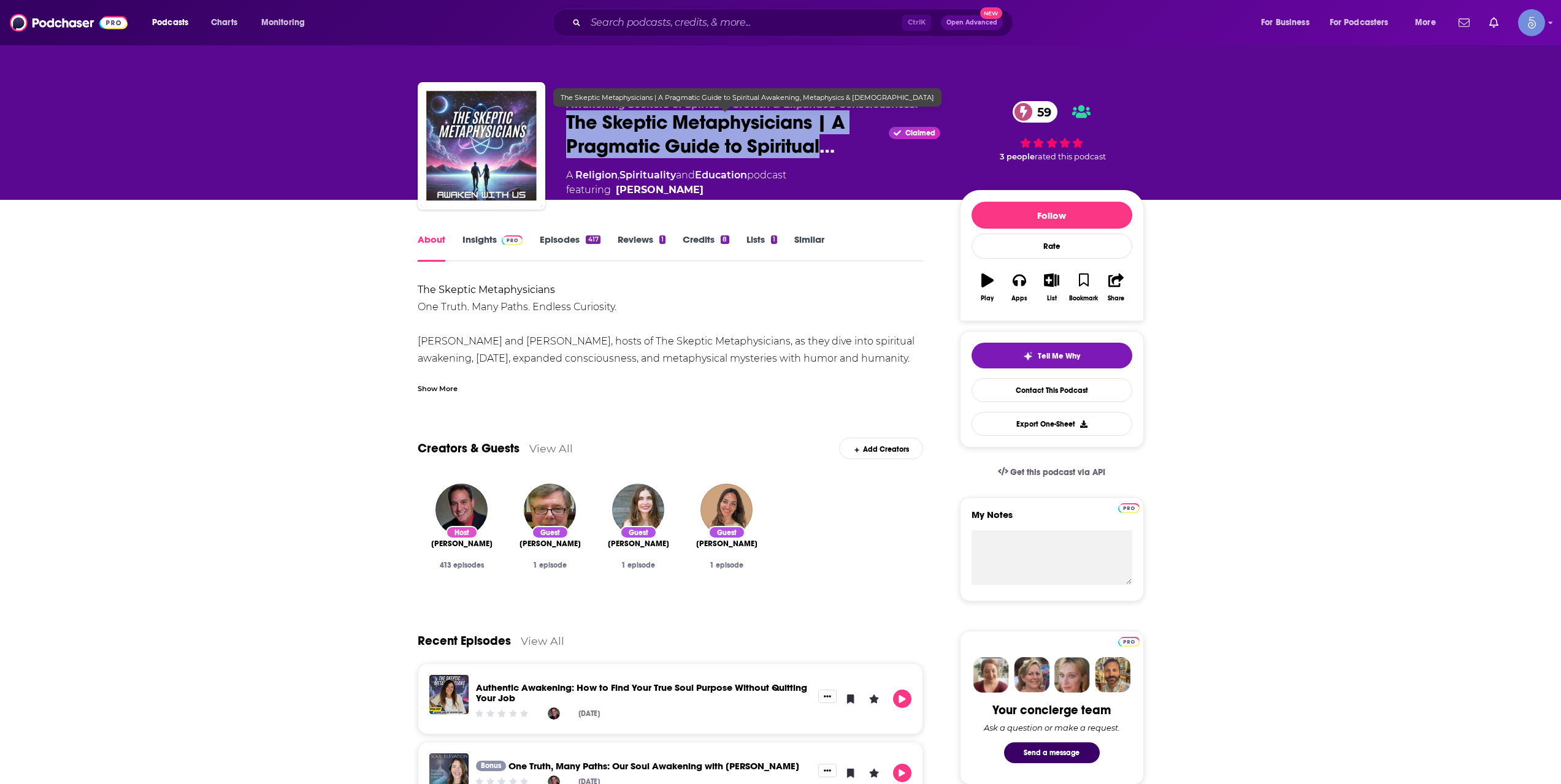
copy h1 "The Skeptic Metaphysicians | A Pragmatic Guide to Spiritual"
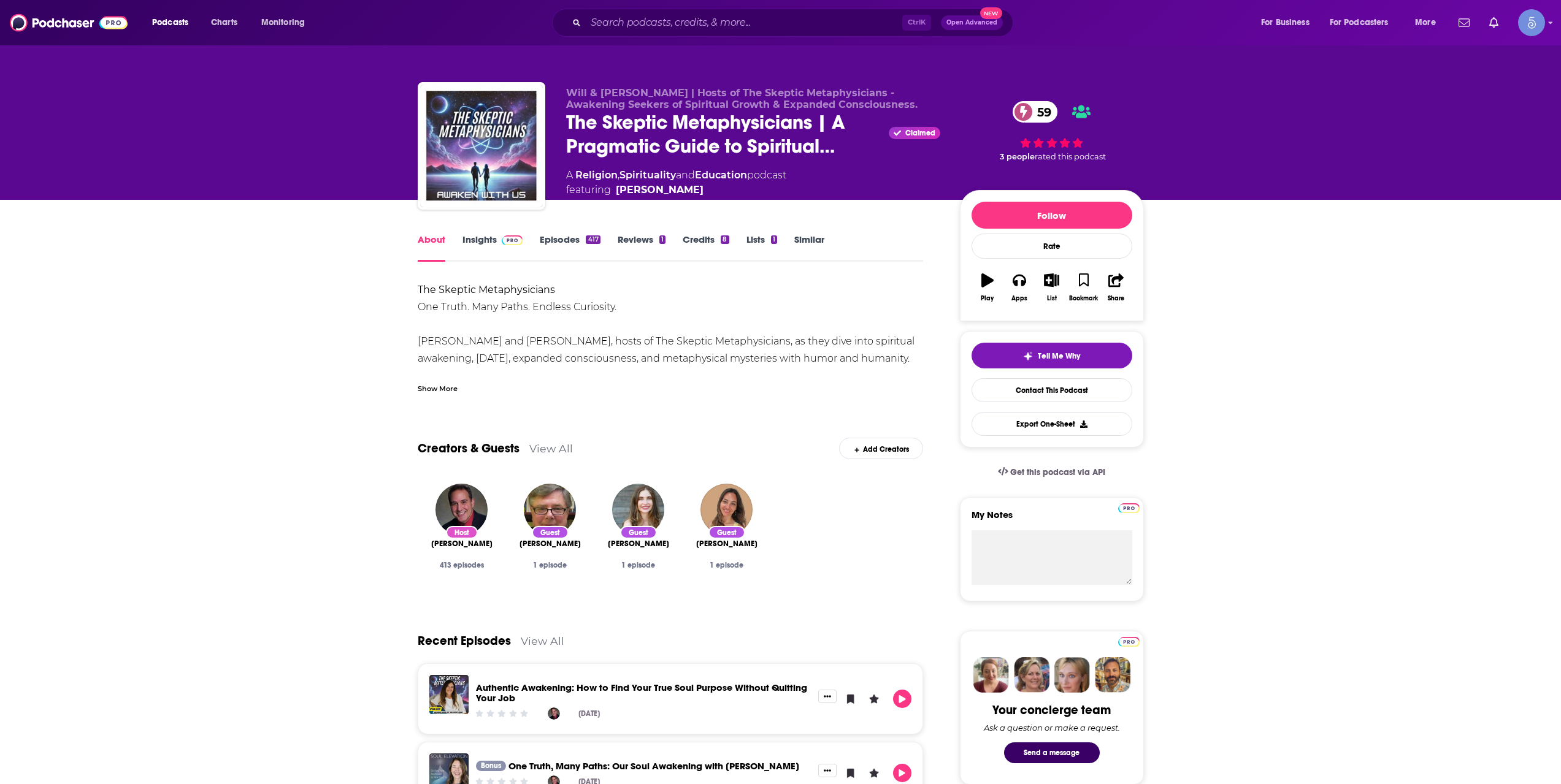
click at [495, 241] on link "Insights" at bounding box center [493, 248] width 61 height 28
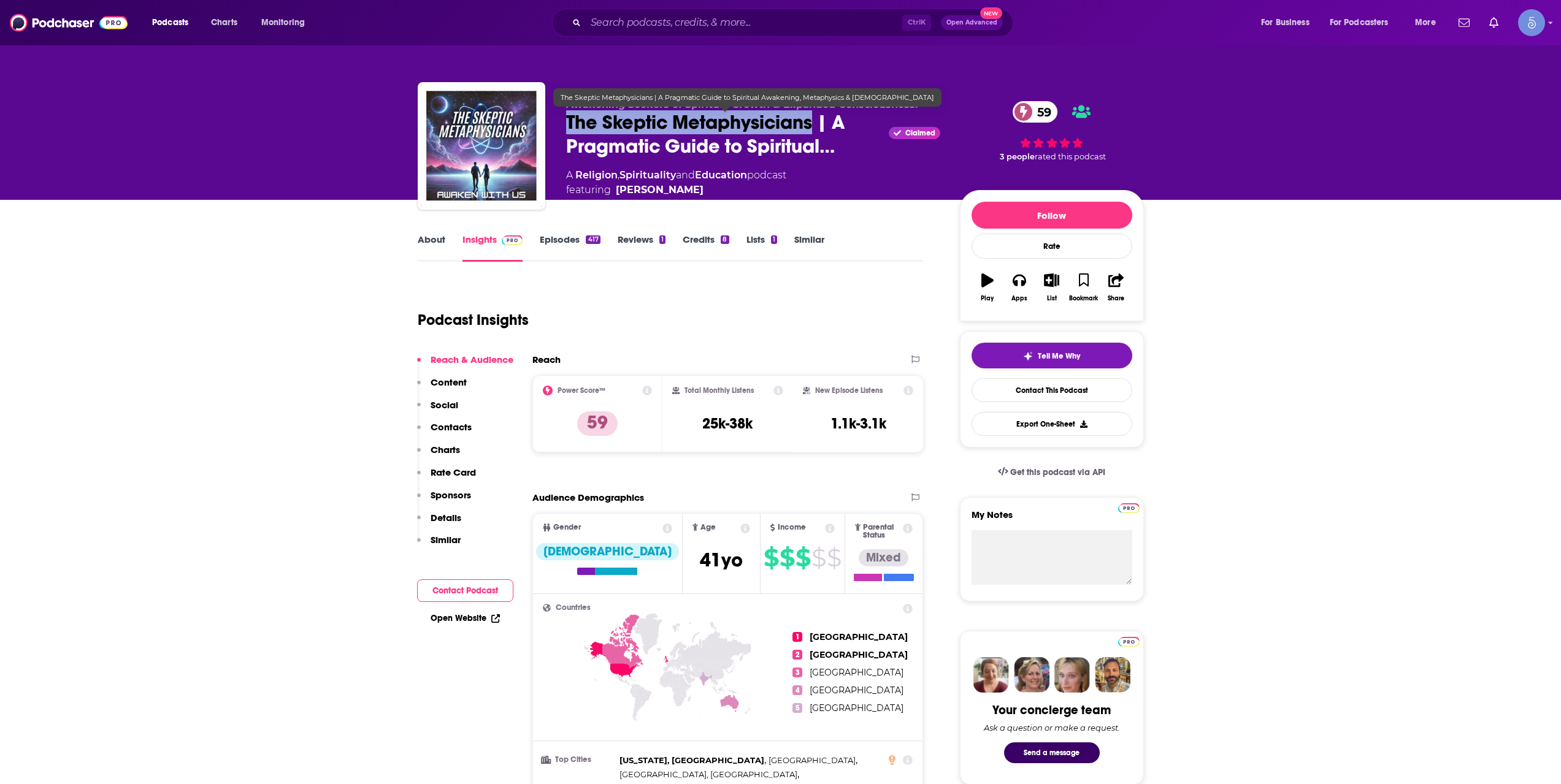
drag, startPoint x: 561, startPoint y: 129, endPoint x: 811, endPoint y: 125, distance: 250.0
click at [811, 125] on div "Will & Karen | Hosts of The Skeptic Metaphysicians - Awakening Seekers of Spiri…" at bounding box center [780, 148] width 726 height 132
copy h2 "The Skeptic Metaphysicians"
click at [422, 253] on link "About" at bounding box center [431, 248] width 28 height 28
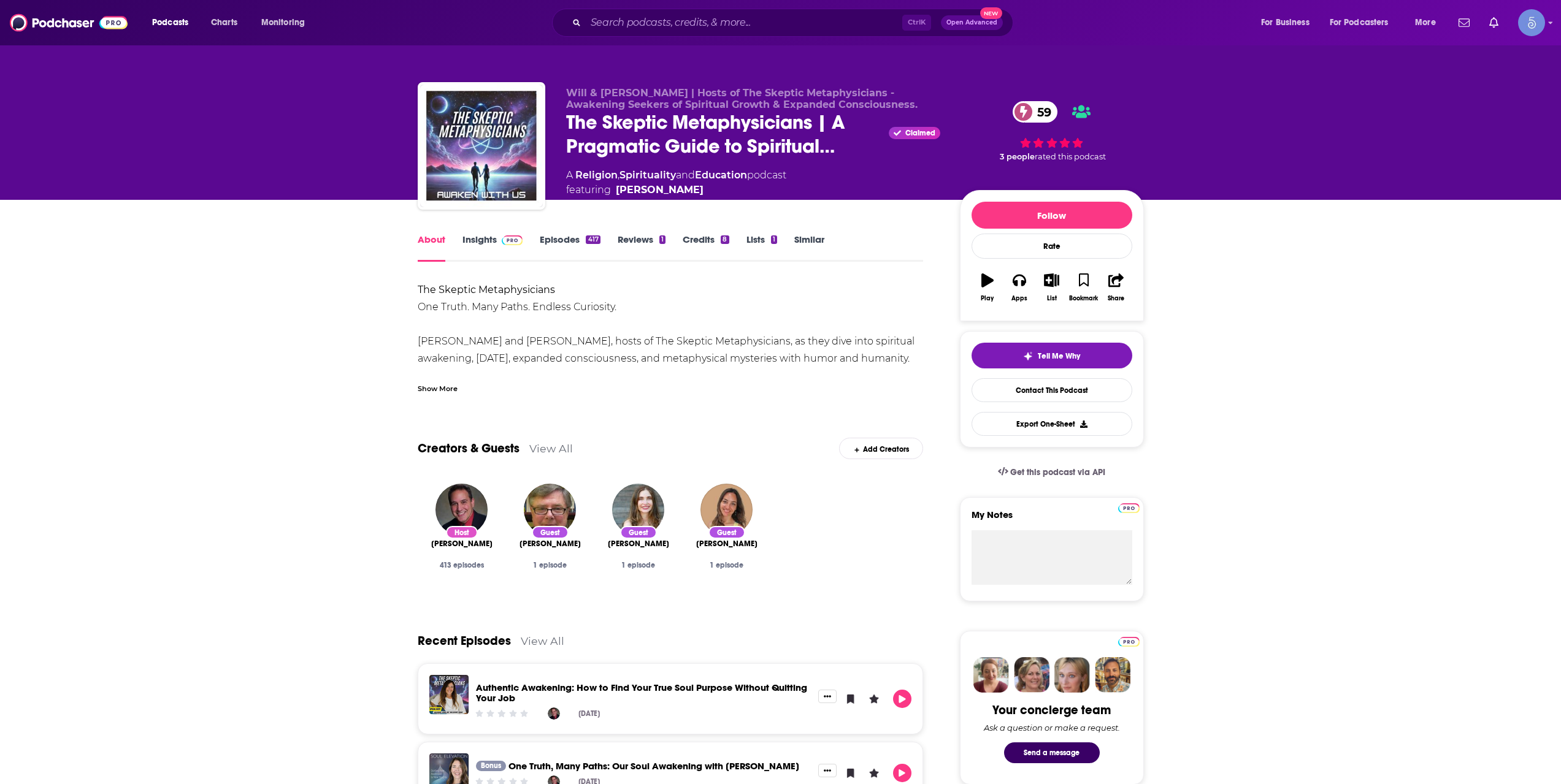
click at [431, 390] on div "Show More" at bounding box center [438, 388] width 40 height 12
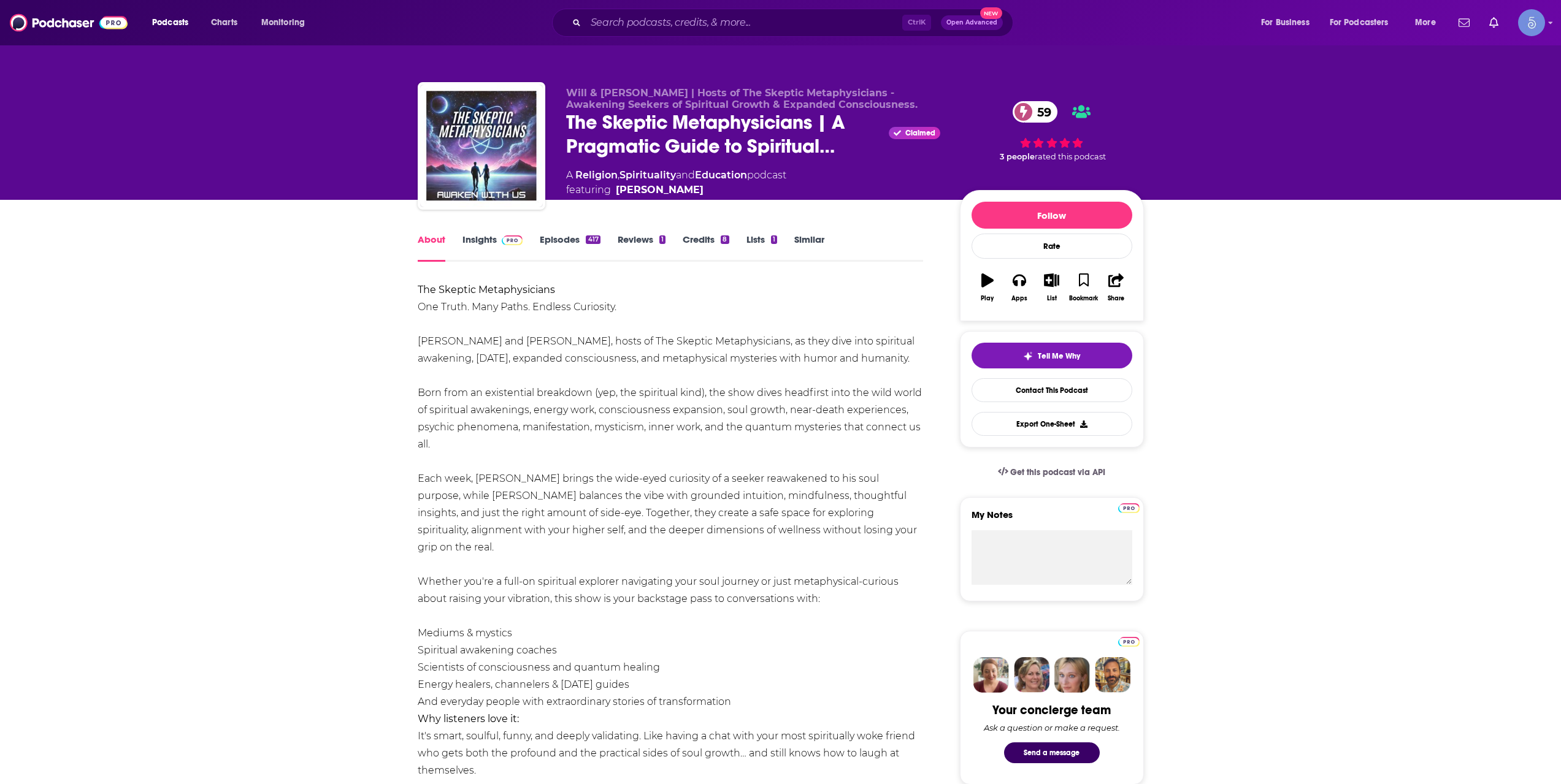
drag, startPoint x: 412, startPoint y: 336, endPoint x: 509, endPoint y: 445, distance: 145.9
copy div "Join Will and Karen, hosts of The Skeptic Metaphysicians, as they dive into spi…"
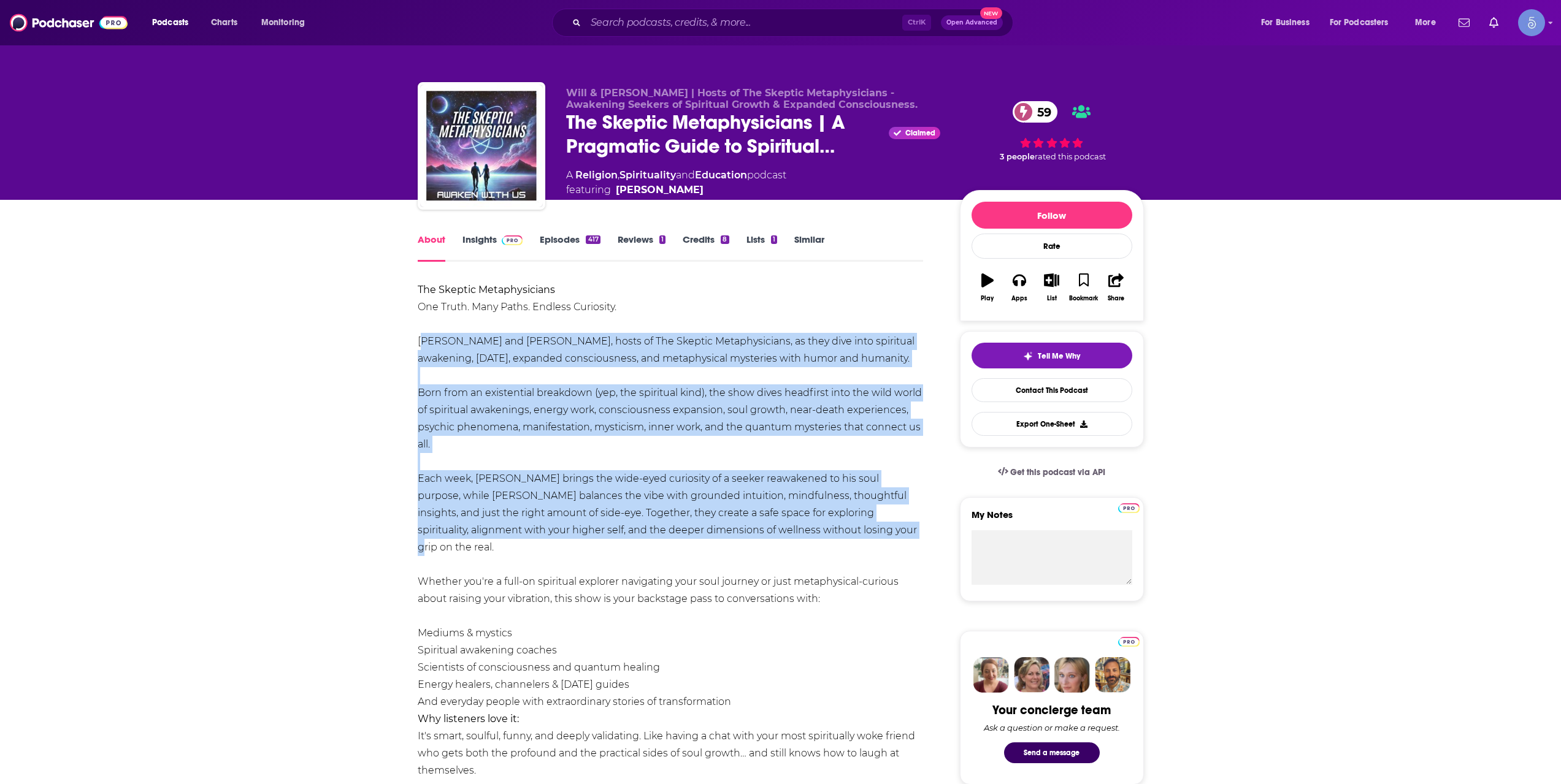
drag, startPoint x: 694, startPoint y: 529, endPoint x: 418, endPoint y: 345, distance: 331.7
click at [418, 345] on div "The Skeptic Metaphysicians One Truth. Many Paths. Endless Curiosity. Join Will …" at bounding box center [671, 582] width 506 height 601
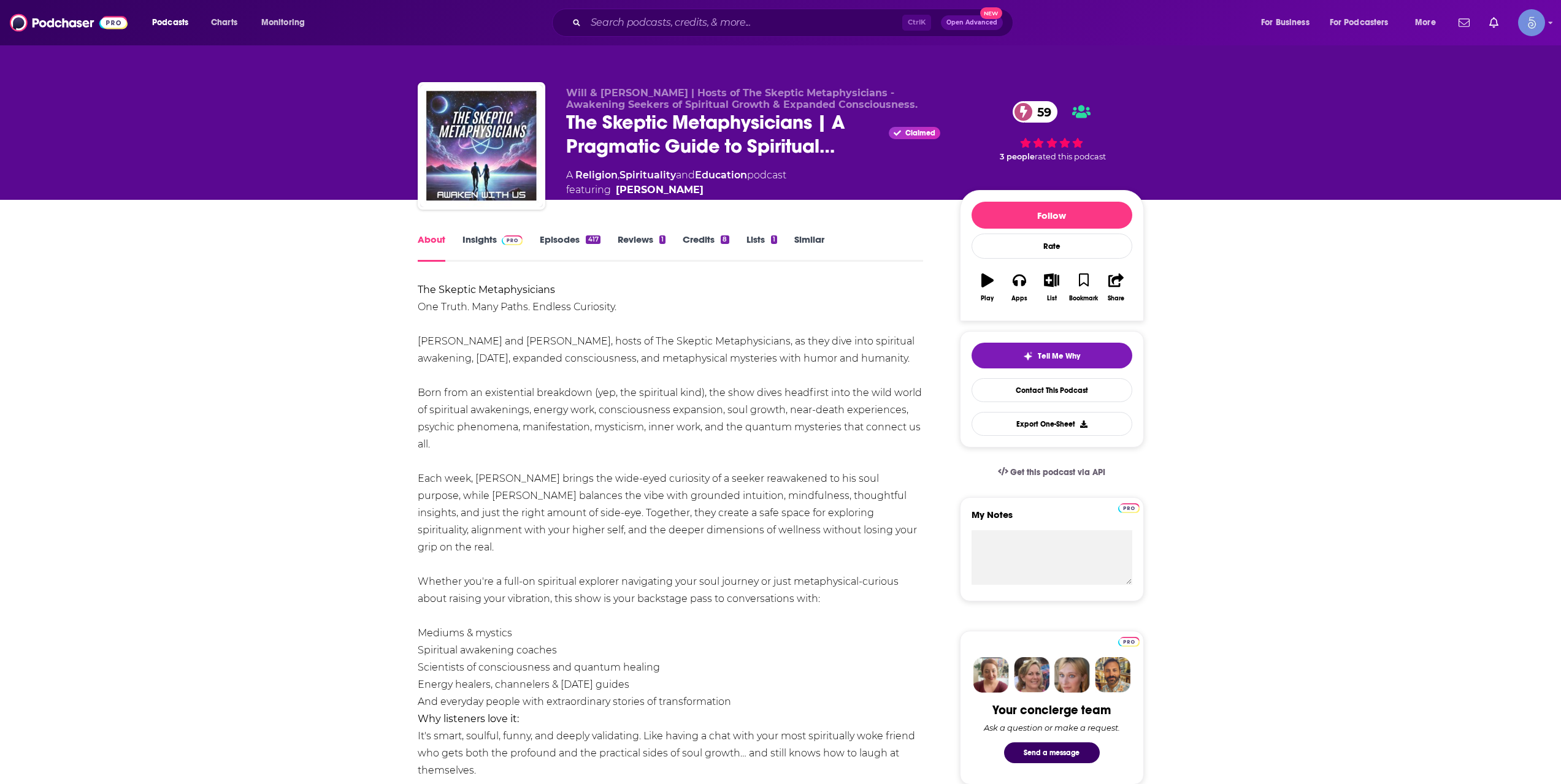
click at [770, 27] on input "Search podcasts, credits, & more..." at bounding box center [744, 23] width 316 height 19
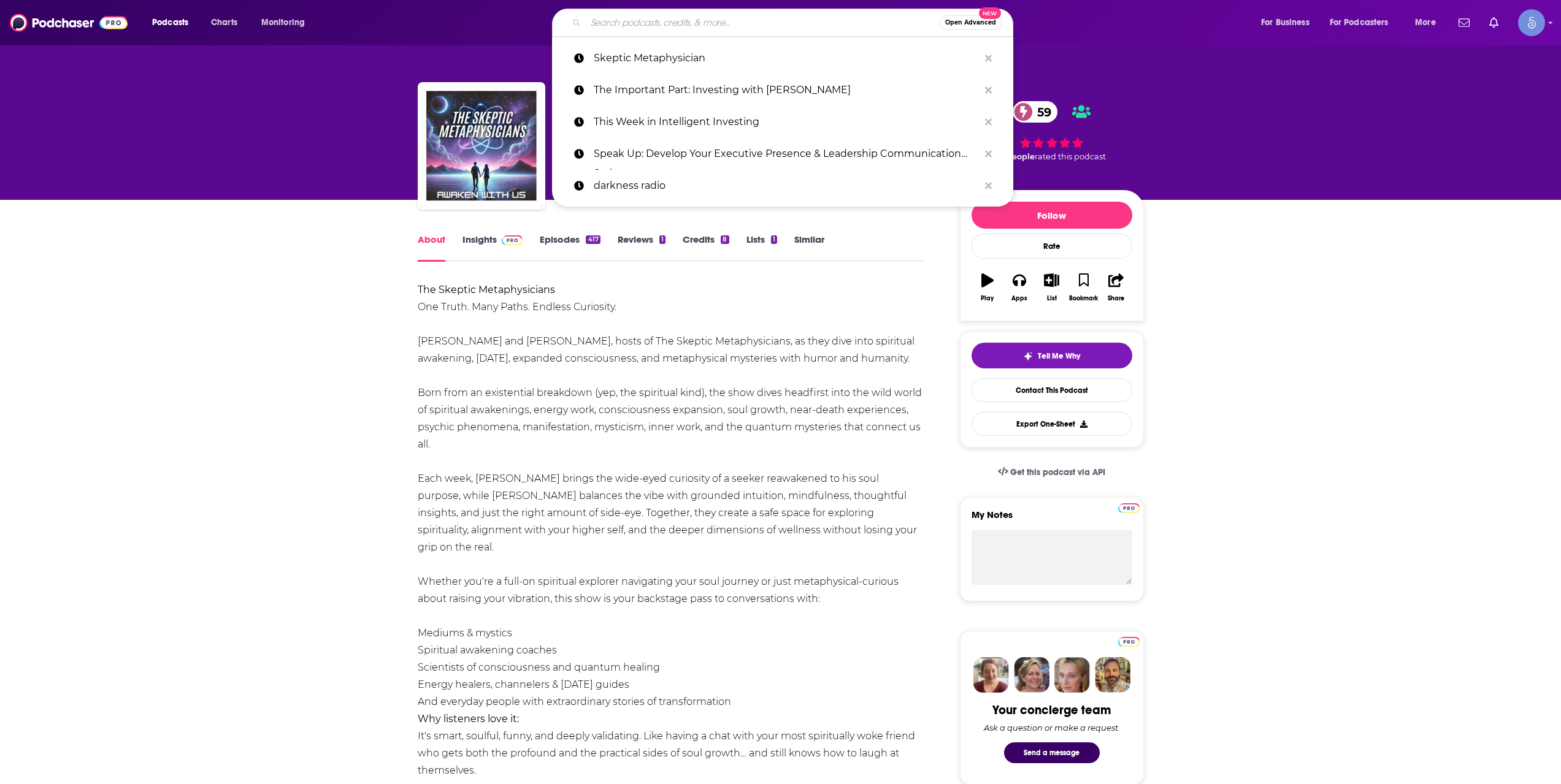
click at [770, 27] on input "Search podcasts, credits, & more..." at bounding box center [762, 23] width 354 height 19
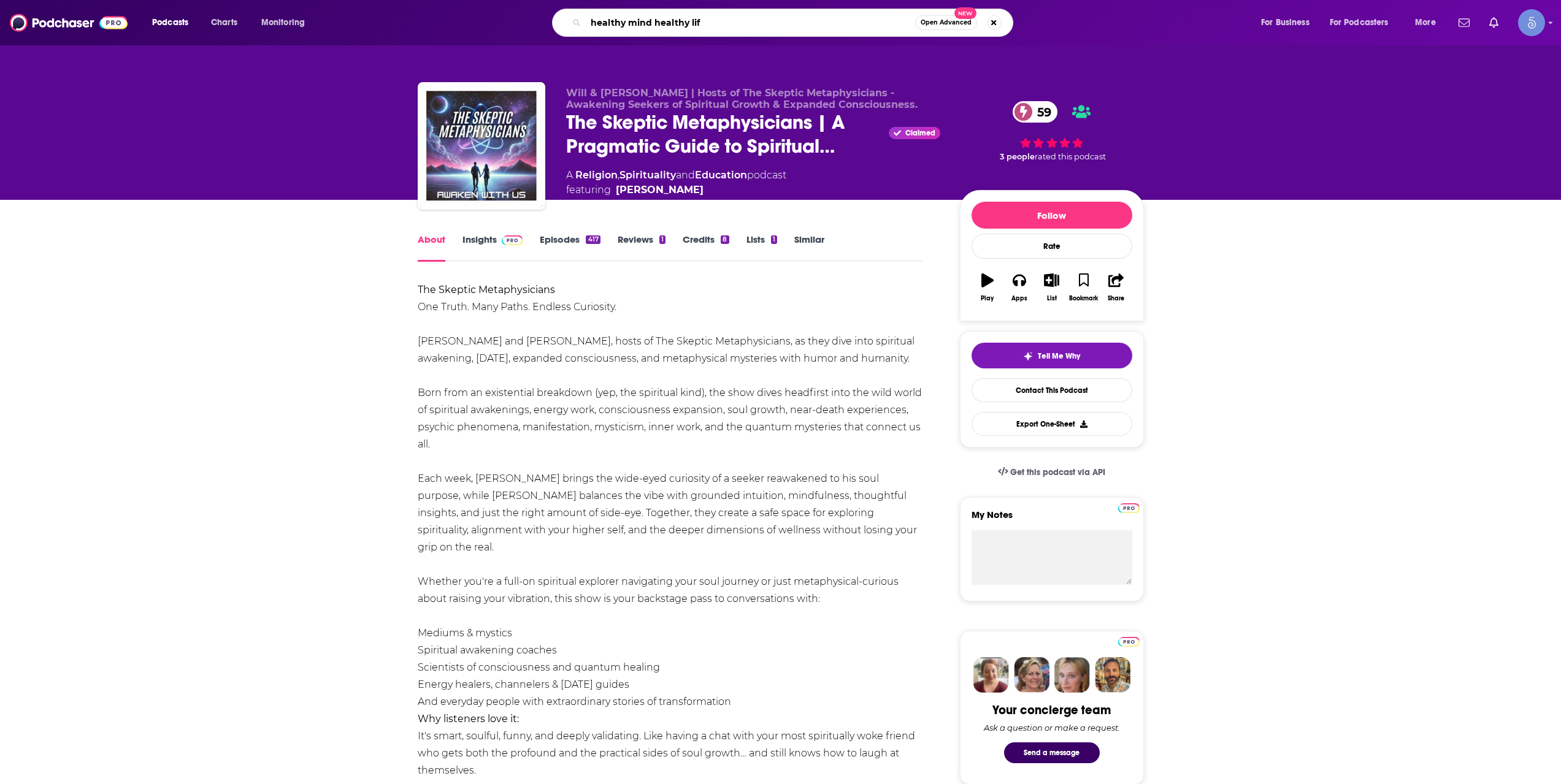
type input "healthy mind healthy life"
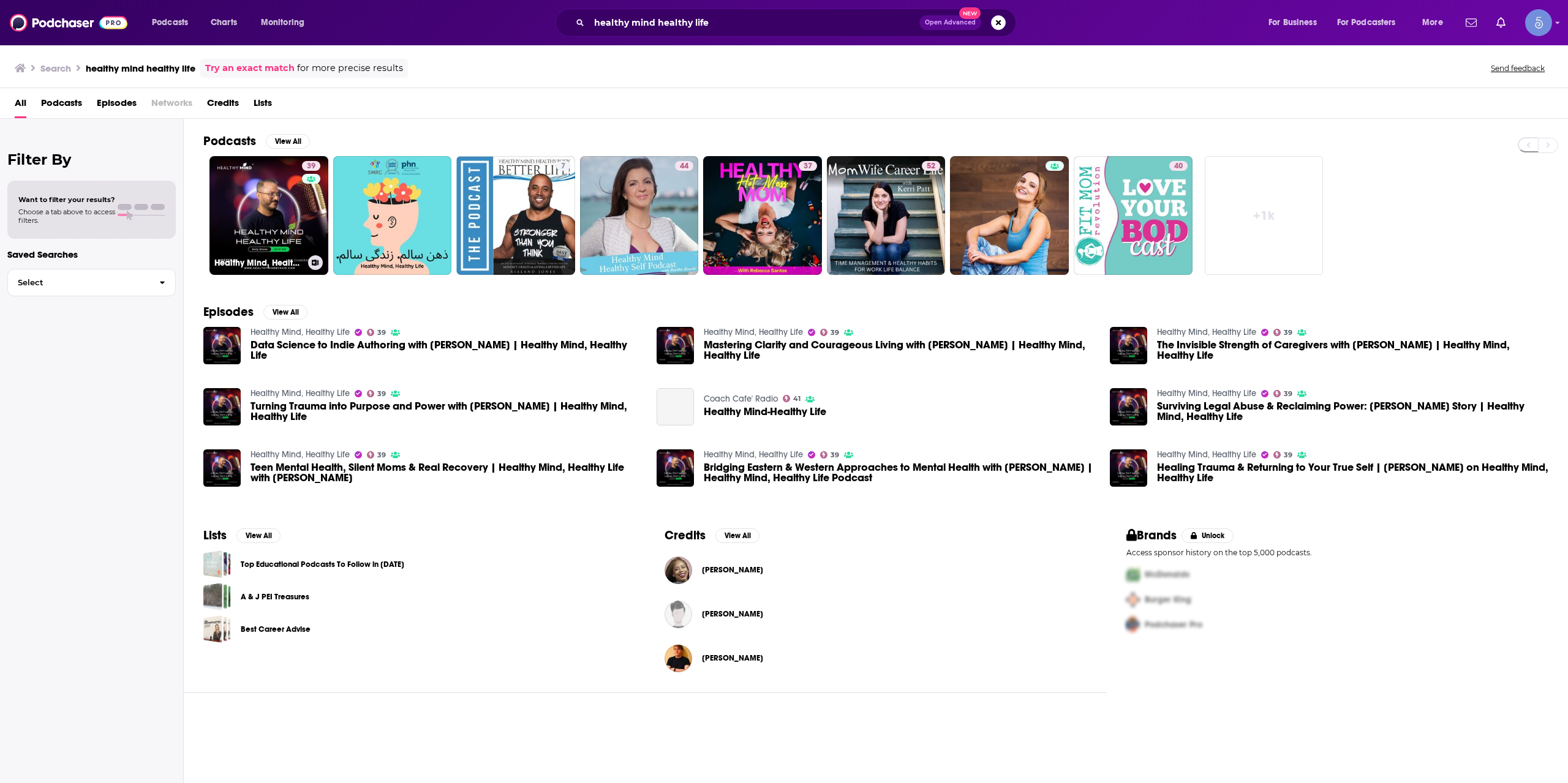
click at [294, 219] on link "39 Healthy Mind, Healthy Life" at bounding box center [269, 216] width 119 height 119
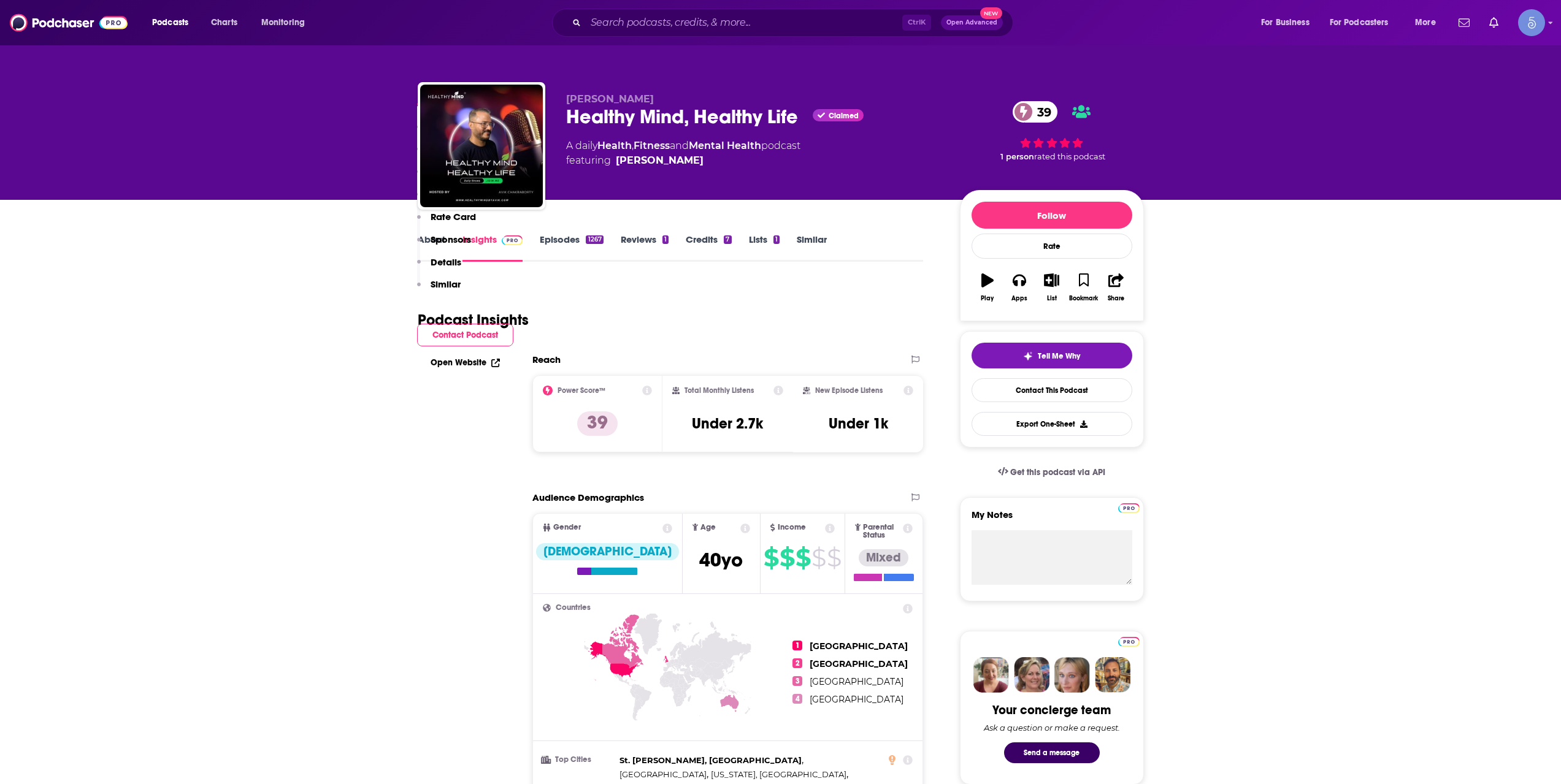
scroll to position [613, 0]
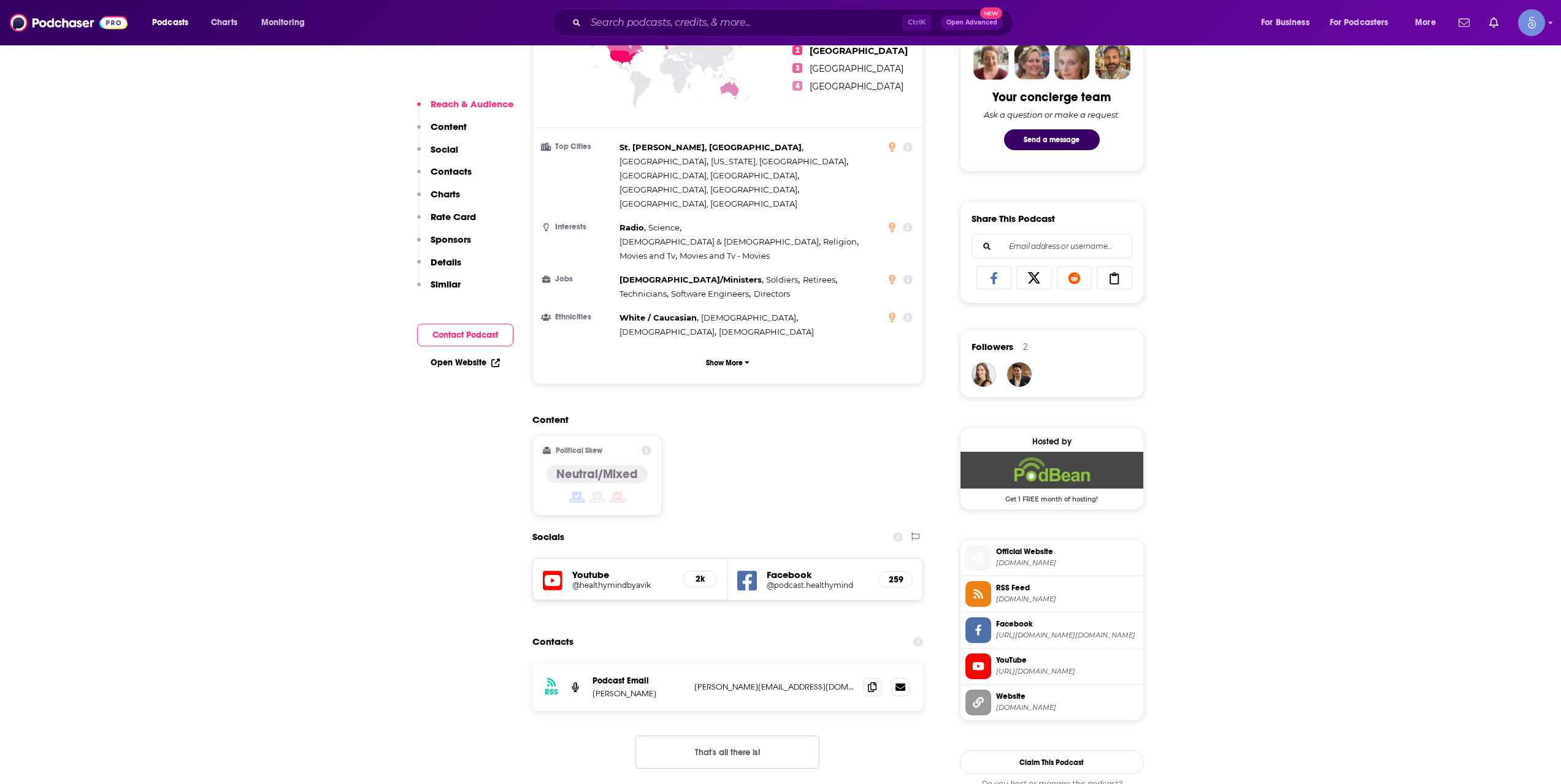
click at [623, 580] on h5 "@healthymindbyavik" at bounding box center [623, 585] width 102 height 9
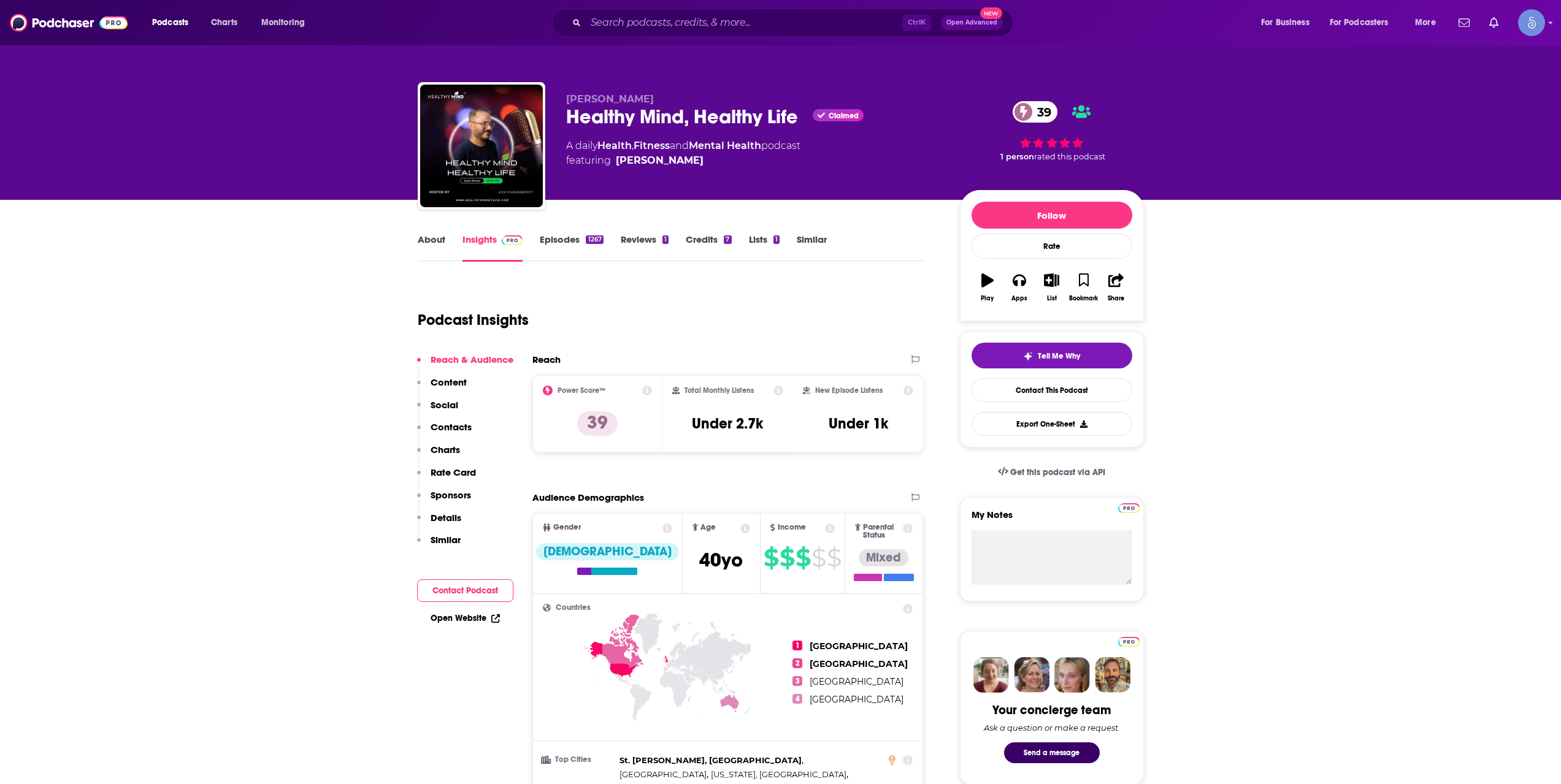
click at [431, 257] on link "About" at bounding box center [431, 248] width 28 height 28
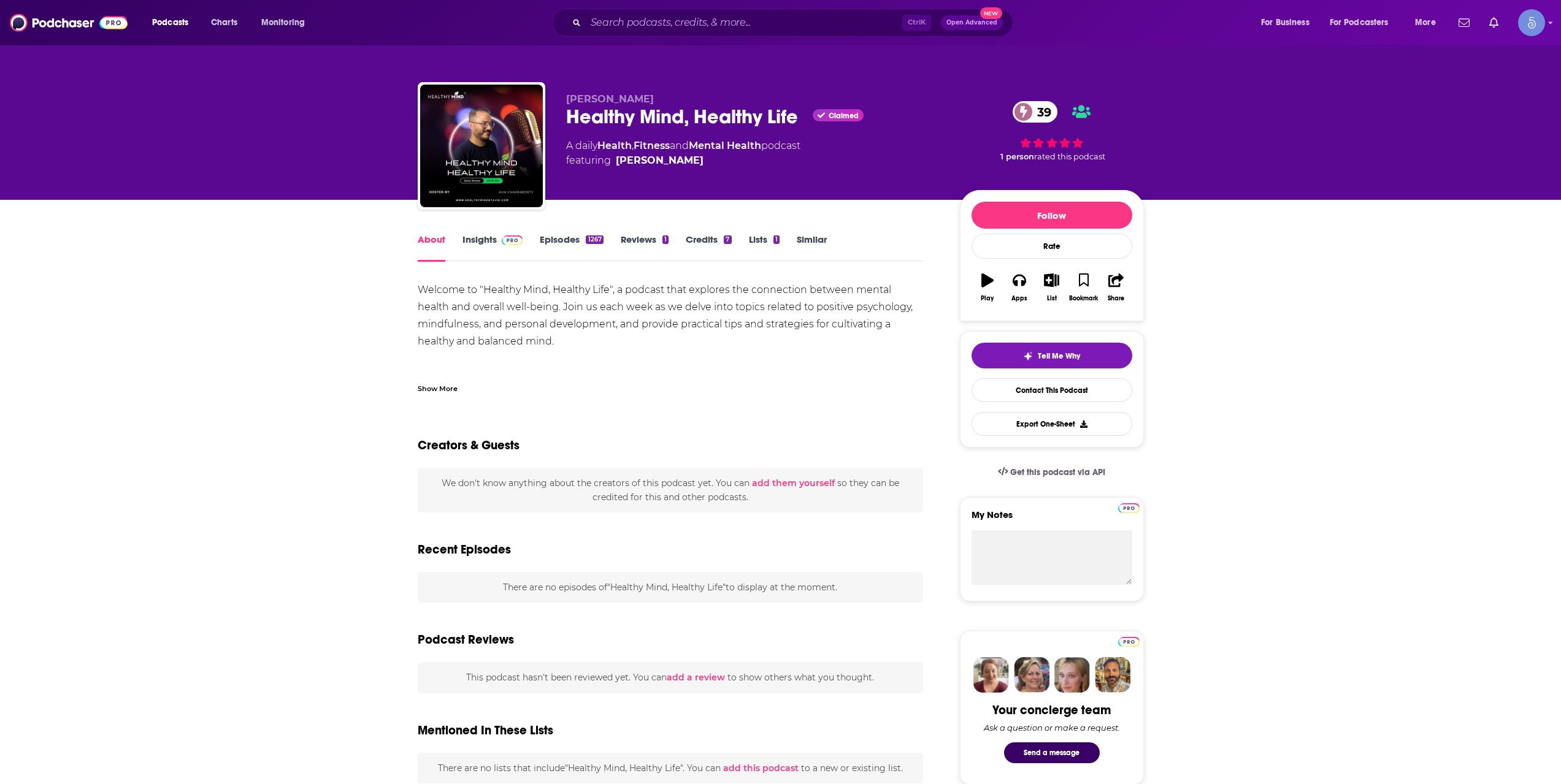
click at [440, 390] on div "Show More" at bounding box center [438, 388] width 40 height 12
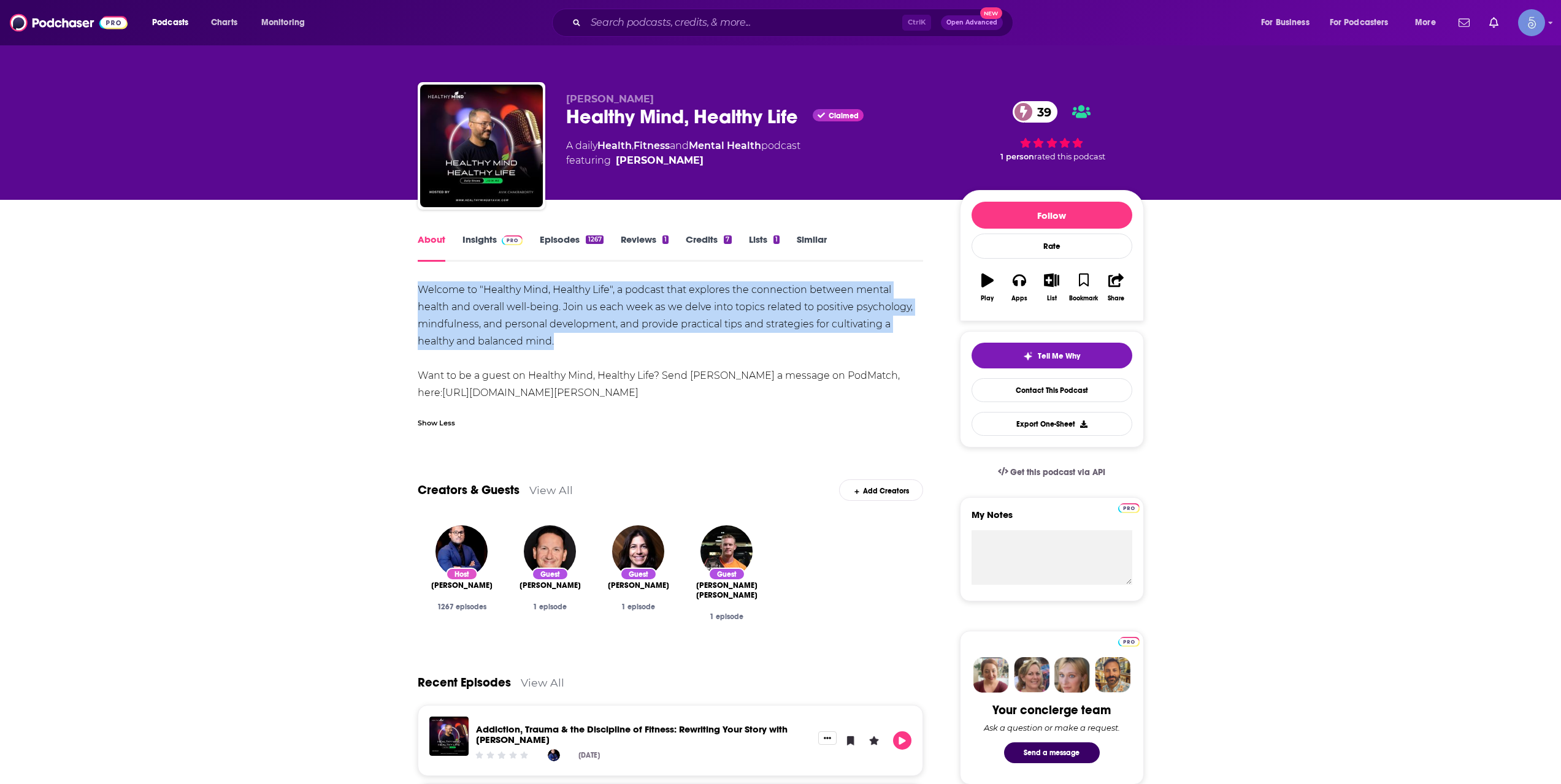
drag, startPoint x: 579, startPoint y: 337, endPoint x: 409, endPoint y: 286, distance: 177.5
